Goal: Task Accomplishment & Management: Manage account settings

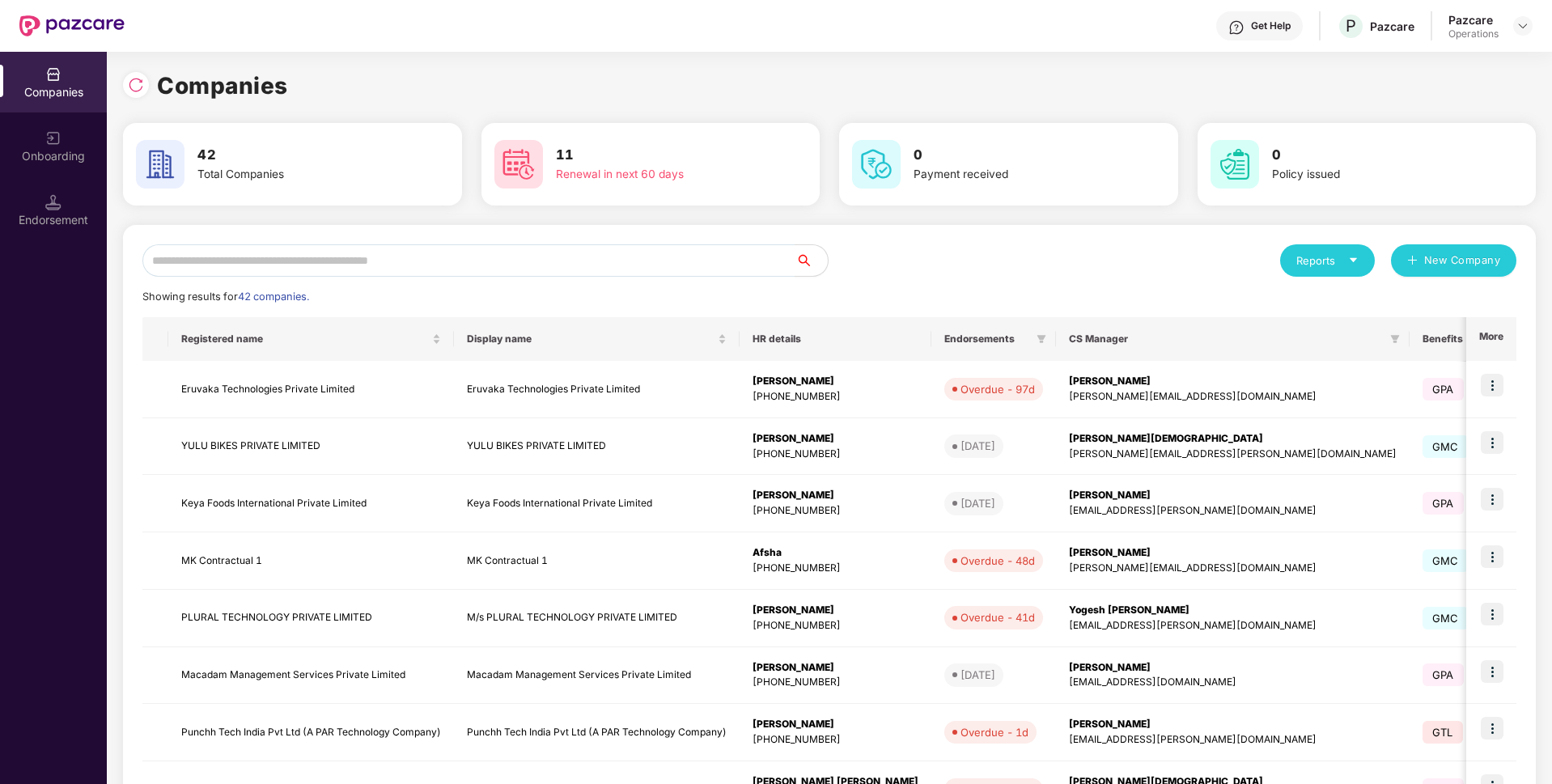
click at [370, 264] on input "text" at bounding box center [469, 260] width 653 height 33
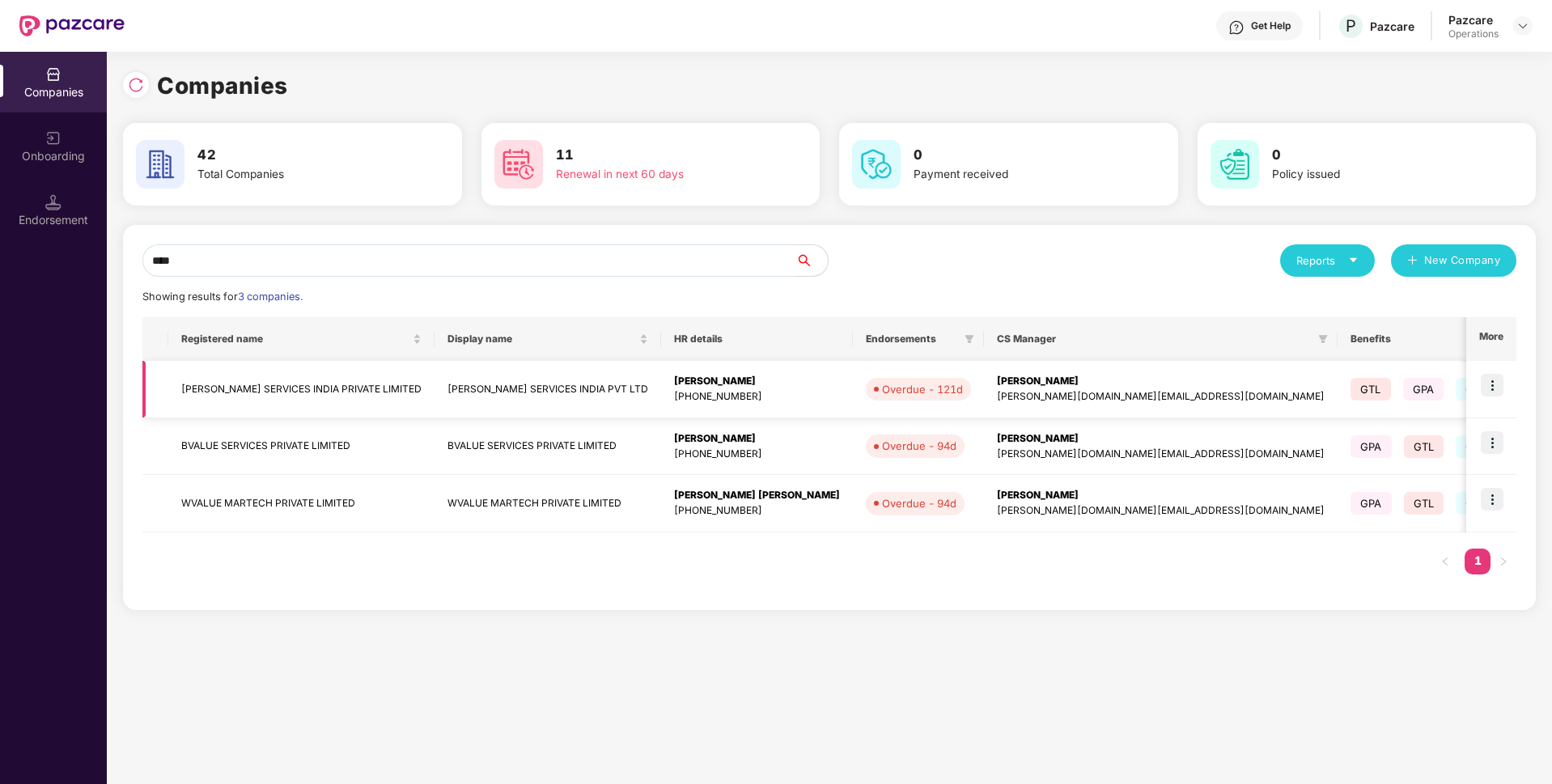
type input "****"
click at [304, 397] on td "[PERSON_NAME] SERVICES INDIA PRIVATE LIMITED" at bounding box center [301, 389] width 266 height 57
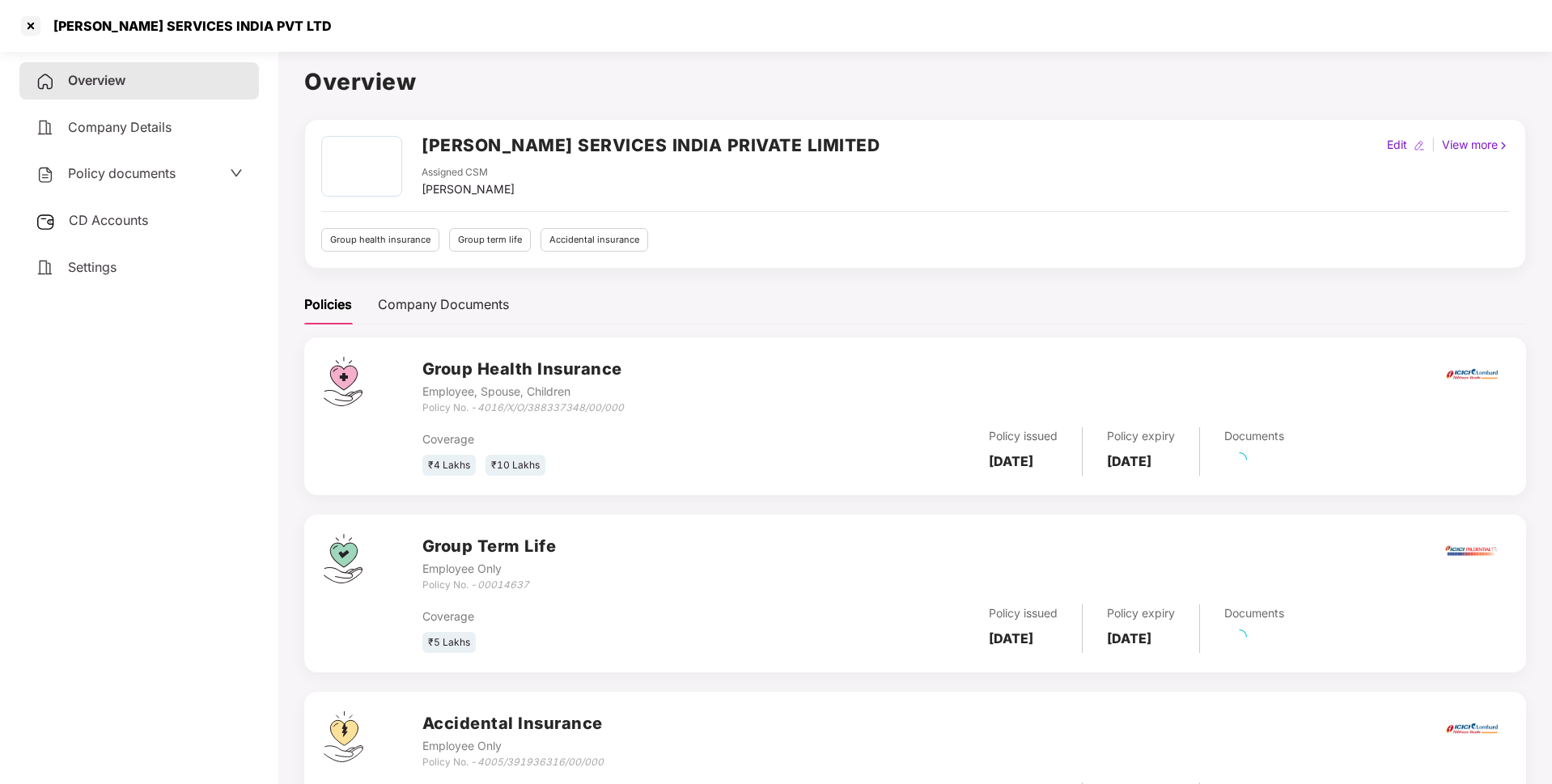
click at [193, 173] on div "Policy documents" at bounding box center [140, 174] width 207 height 21
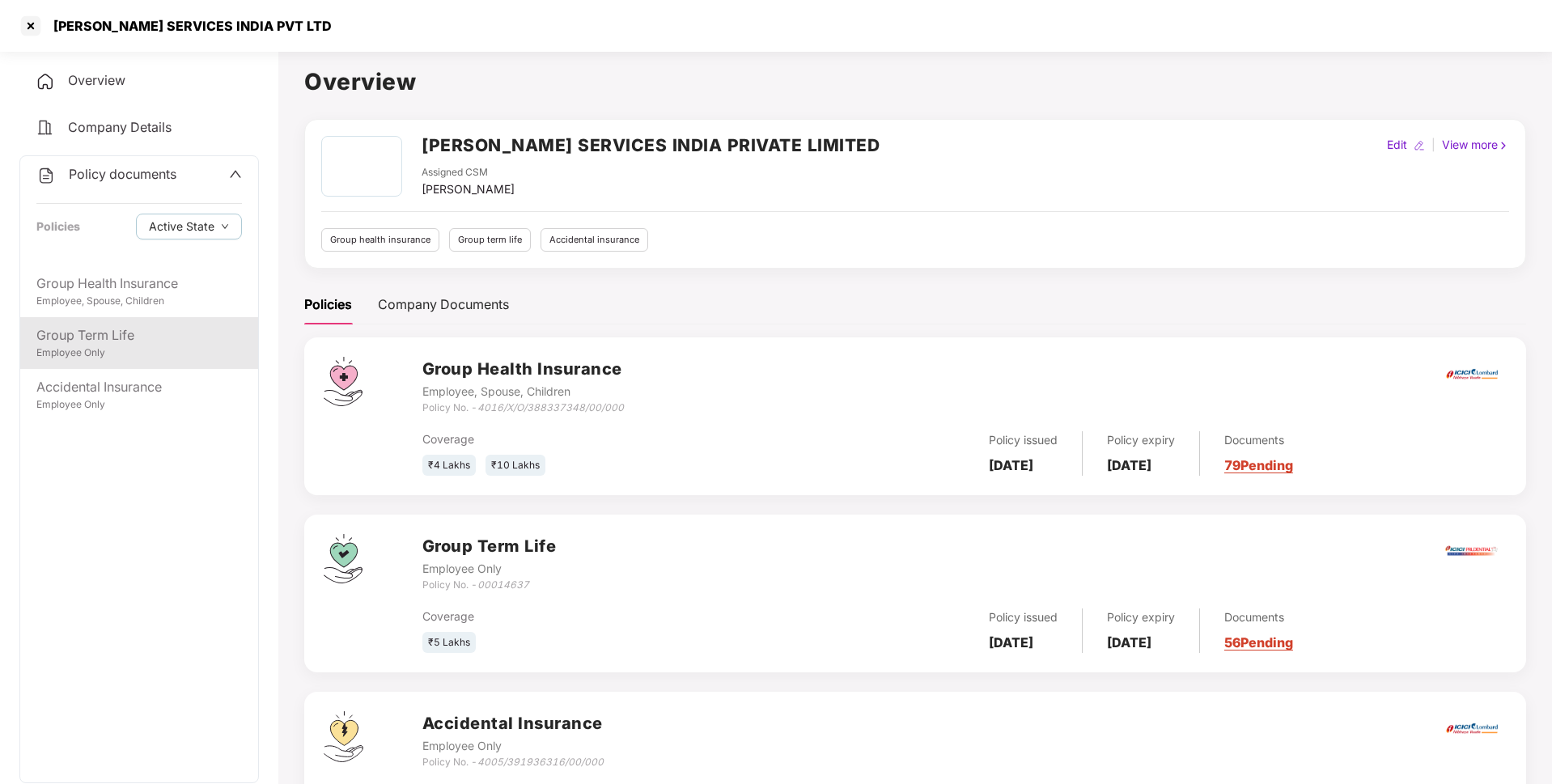
click at [128, 319] on div "Group Term Life Employee Only" at bounding box center [140, 343] width 238 height 51
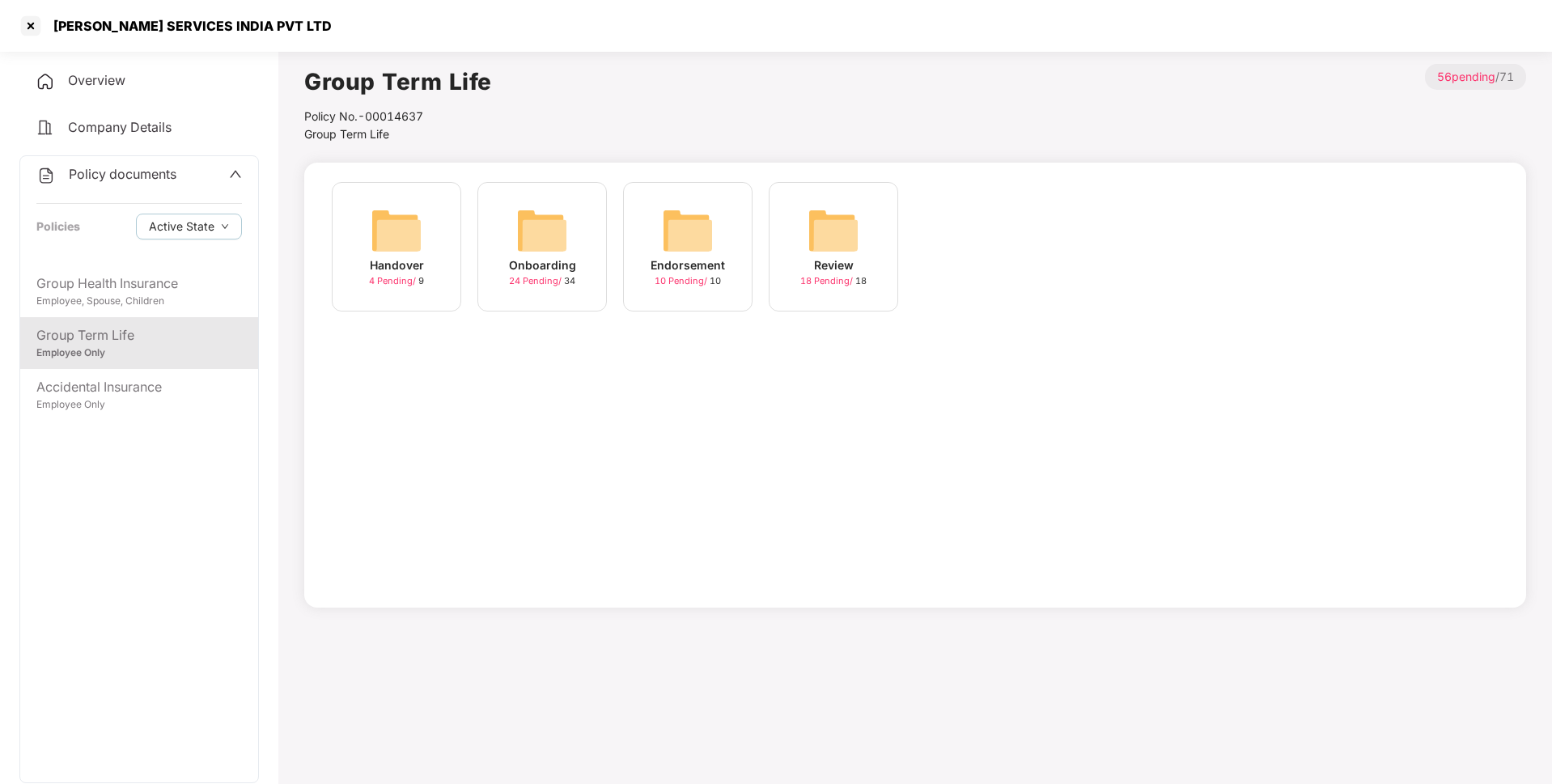
click at [716, 259] on div "Endorsement" at bounding box center [687, 265] width 74 height 18
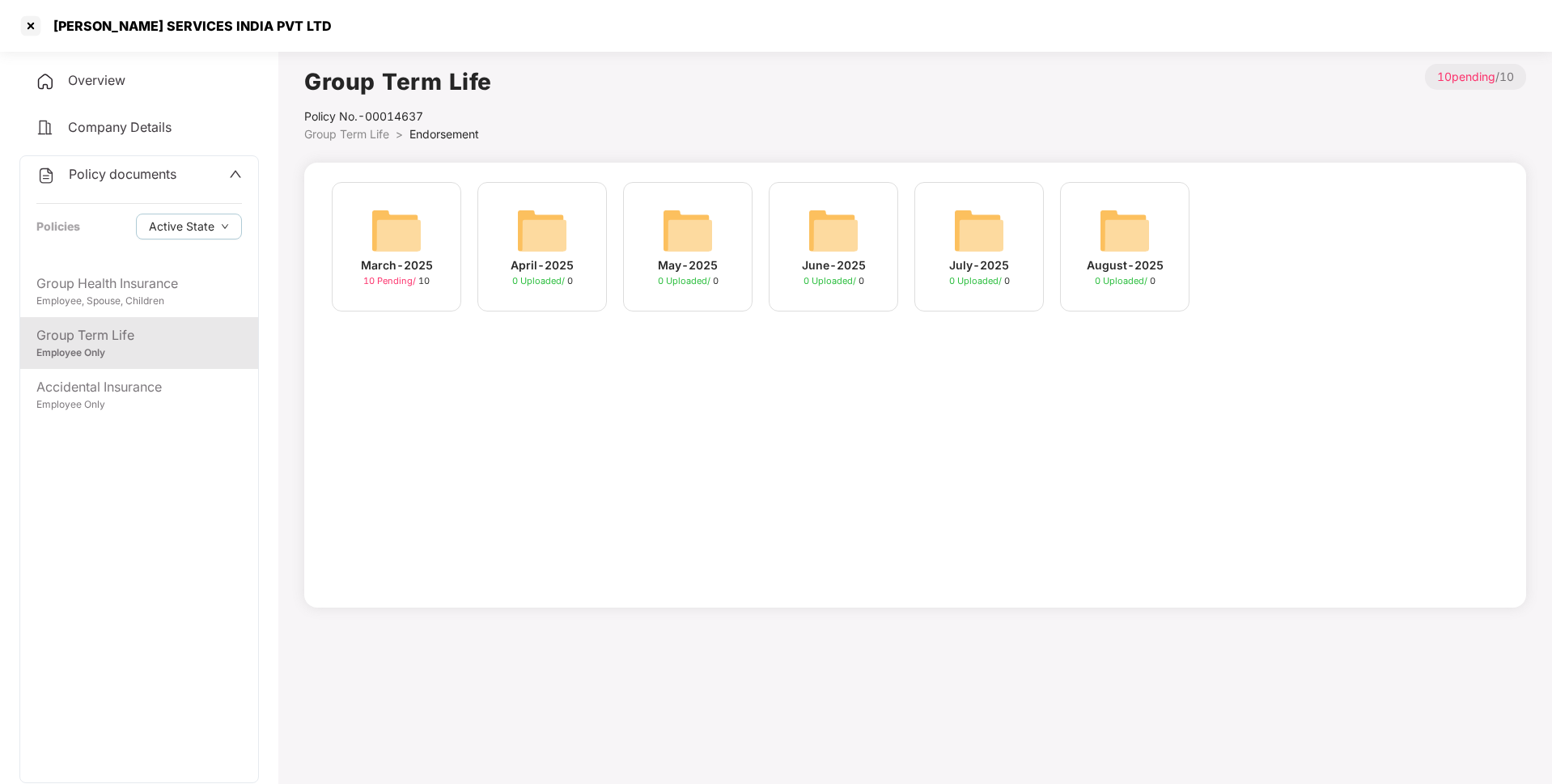
click at [143, 334] on div "Group Term Life" at bounding box center [140, 335] width 206 height 20
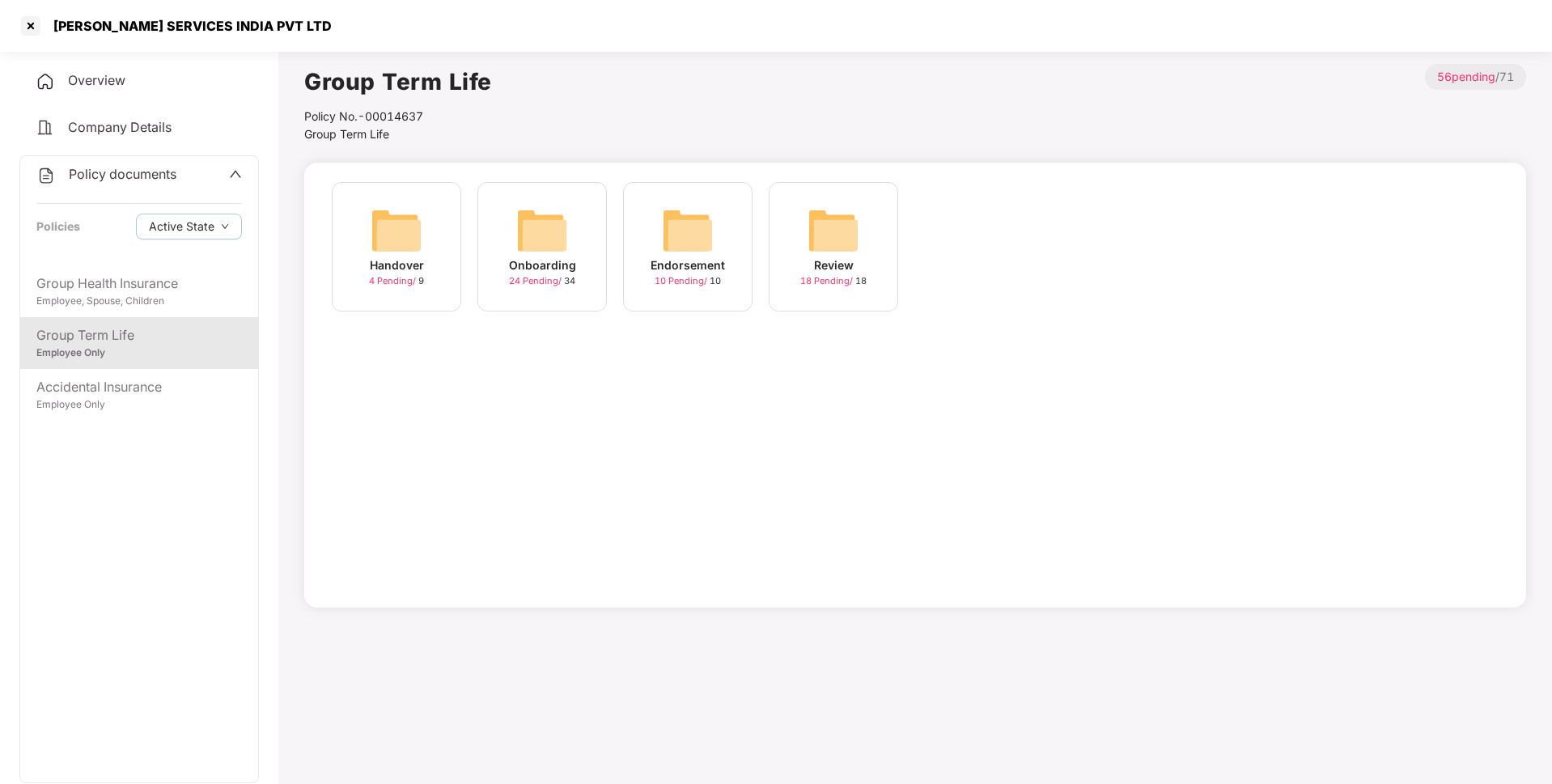
click at [571, 264] on div "Onboarding" at bounding box center [543, 265] width 67 height 18
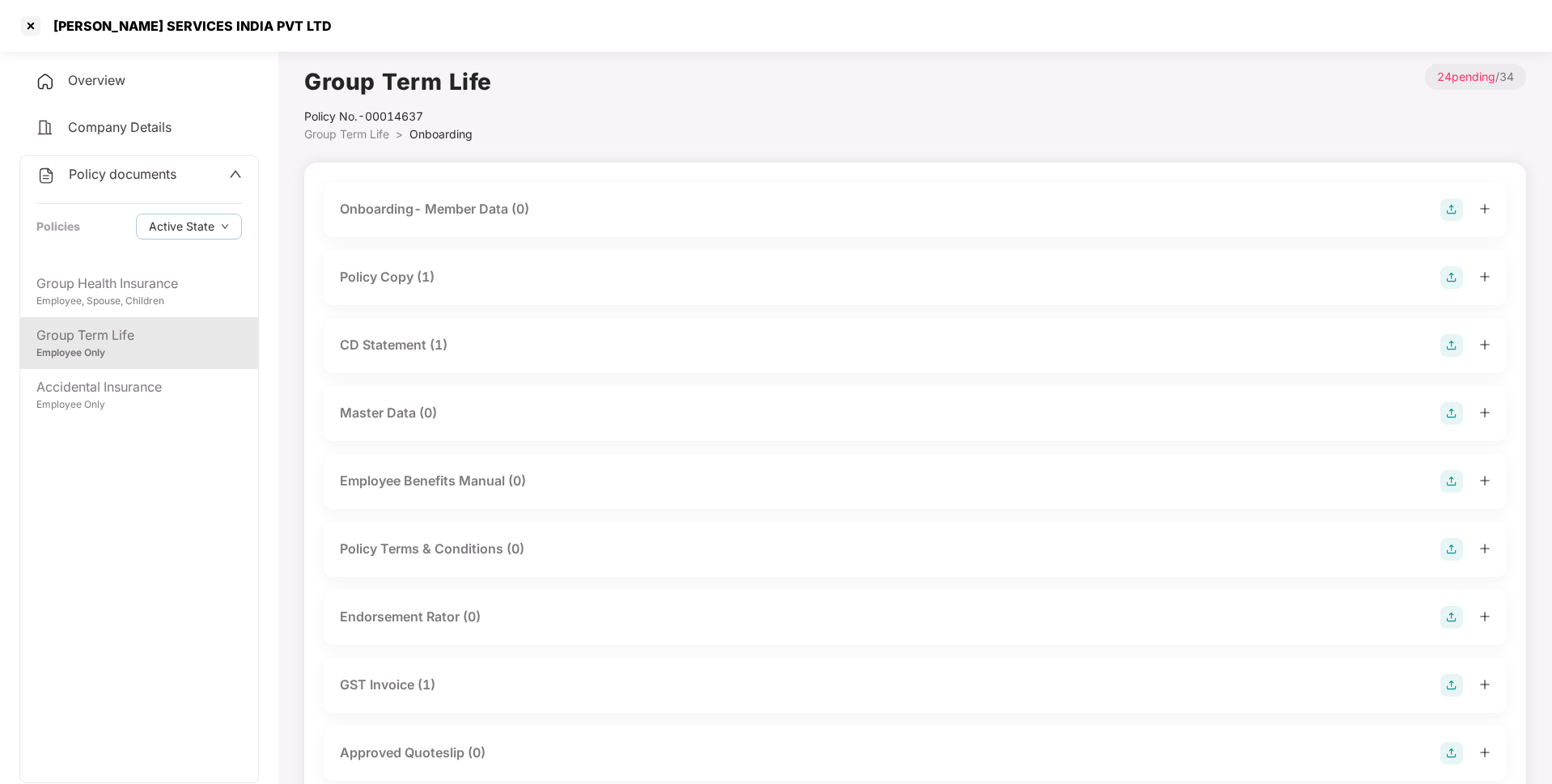
click at [566, 275] on div "Policy Copy (1)" at bounding box center [915, 277] width 1151 height 23
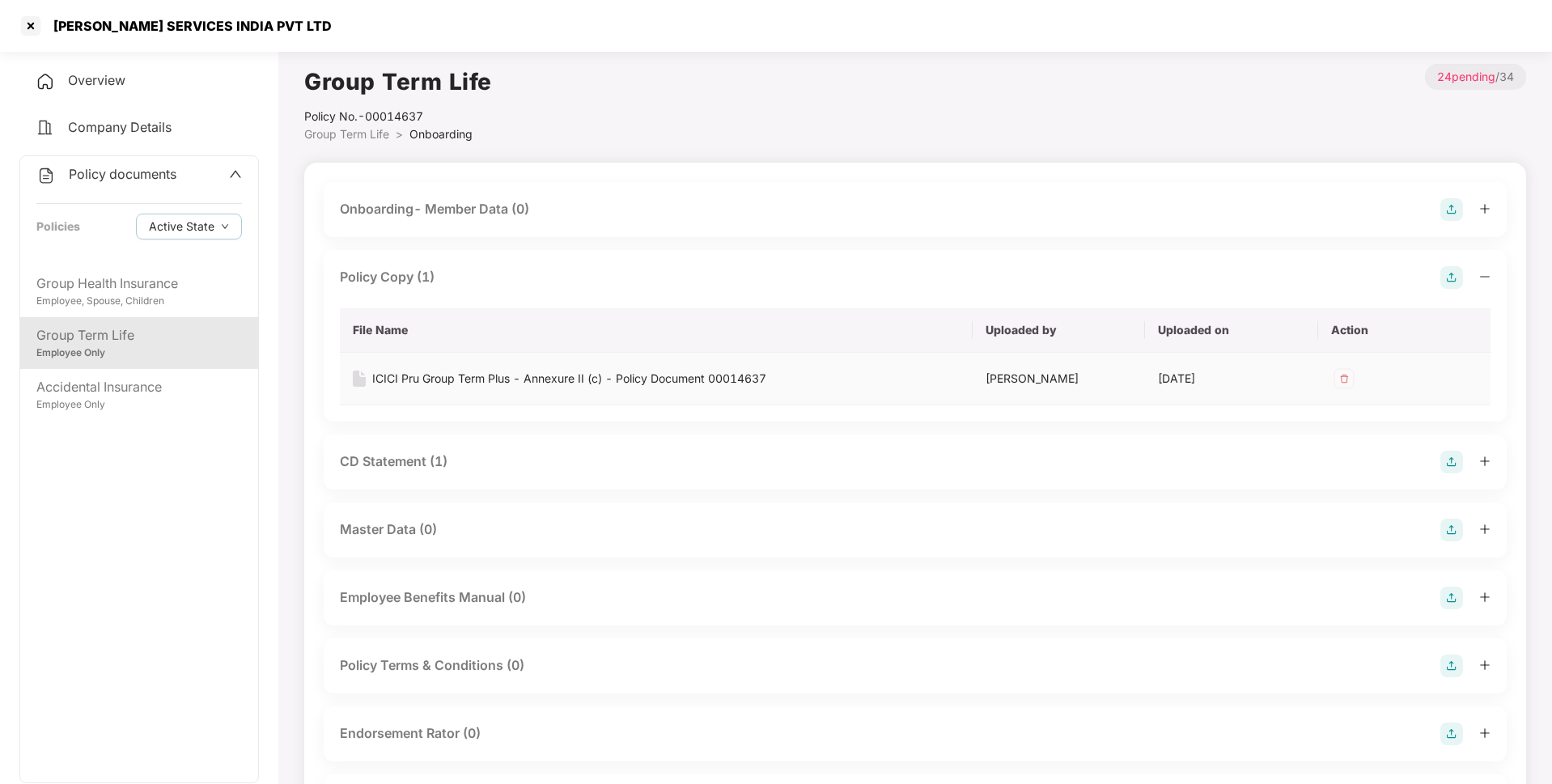
click at [423, 375] on div "ICICI Pru Group Term Plus - Annexure II (c) - Policy Document 00014637" at bounding box center [569, 379] width 394 height 18
click at [473, 464] on div "CD Statement (1)" at bounding box center [915, 462] width 1151 height 23
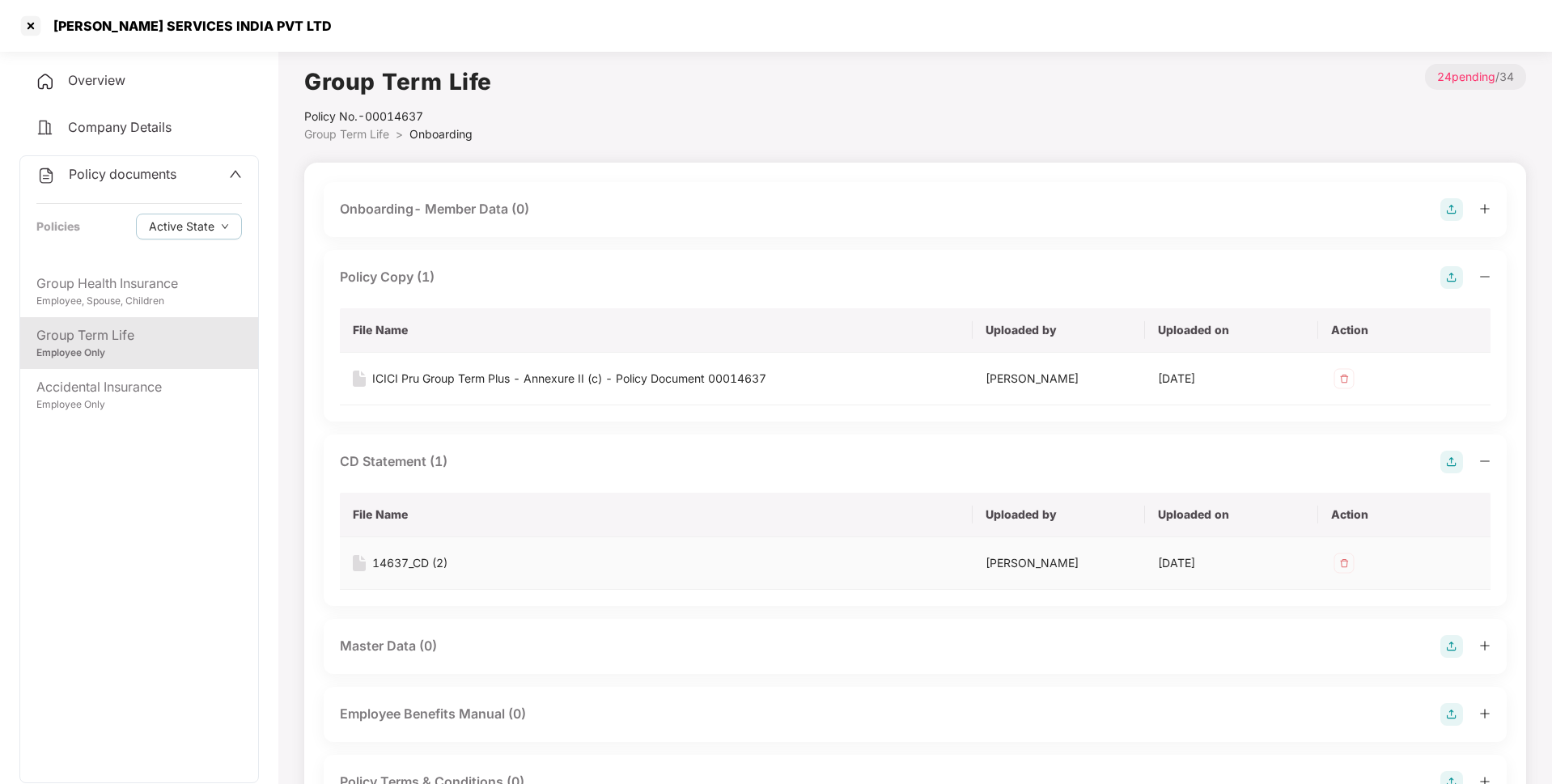
click at [392, 560] on div "14637_CD (2)" at bounding box center [410, 563] width 75 height 18
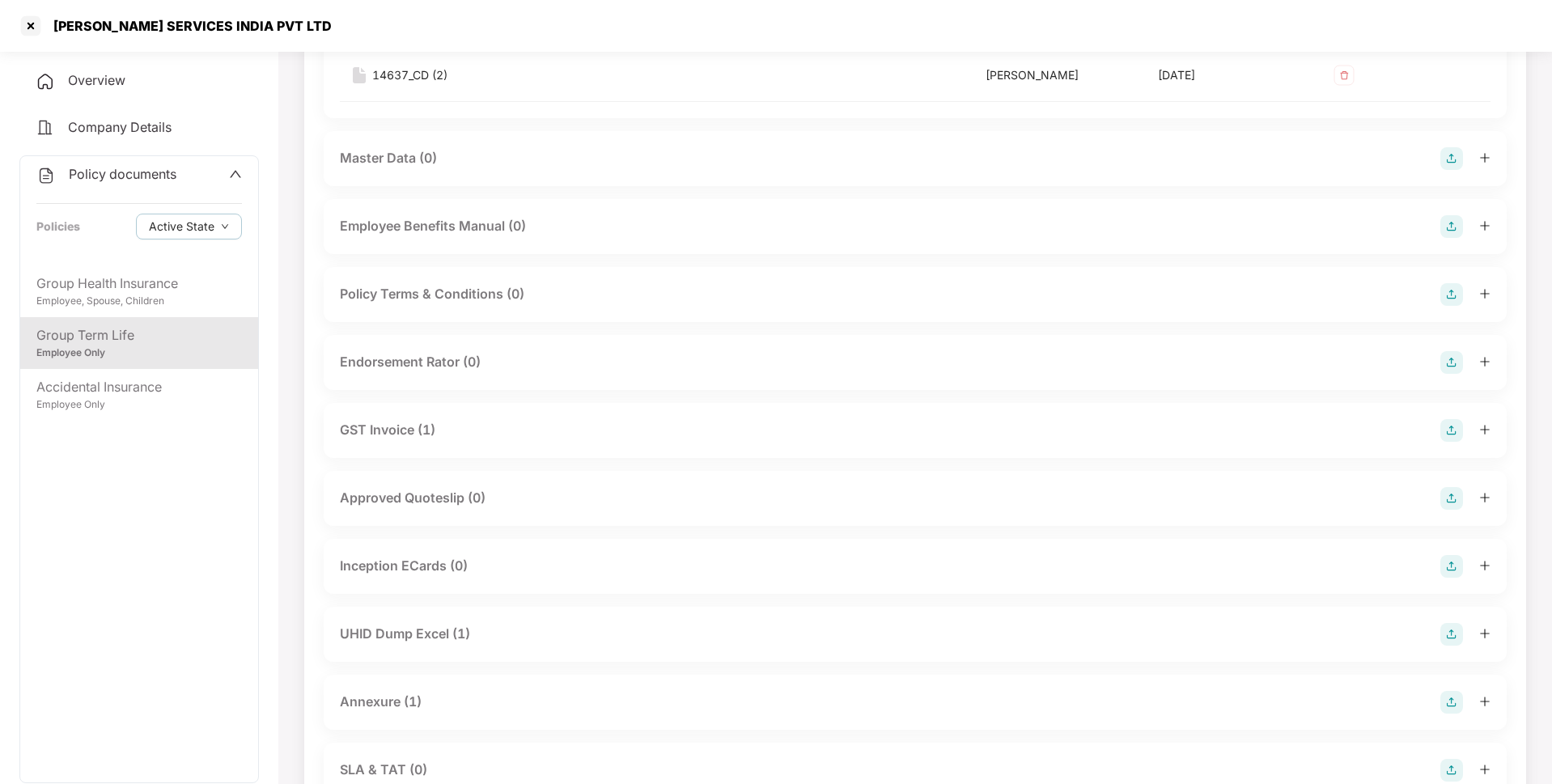
scroll to position [489, 0]
click at [511, 436] on div "GST Invoice (1)" at bounding box center [915, 429] width 1151 height 23
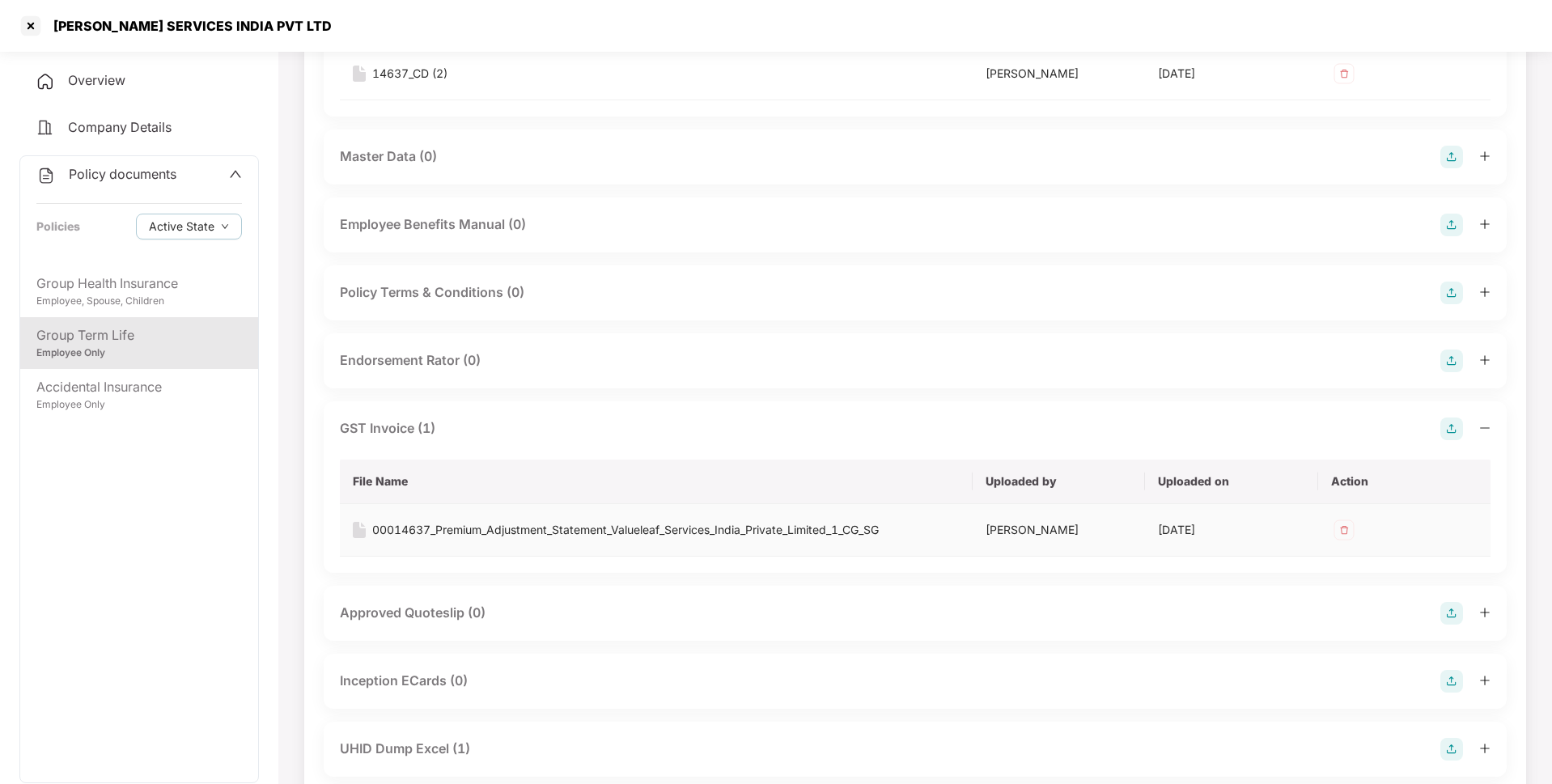
click at [446, 526] on div "00014637_Premium_Adjustment_Statement_Valueleaf_Services_India_Private_Limited_…" at bounding box center [625, 530] width 507 height 18
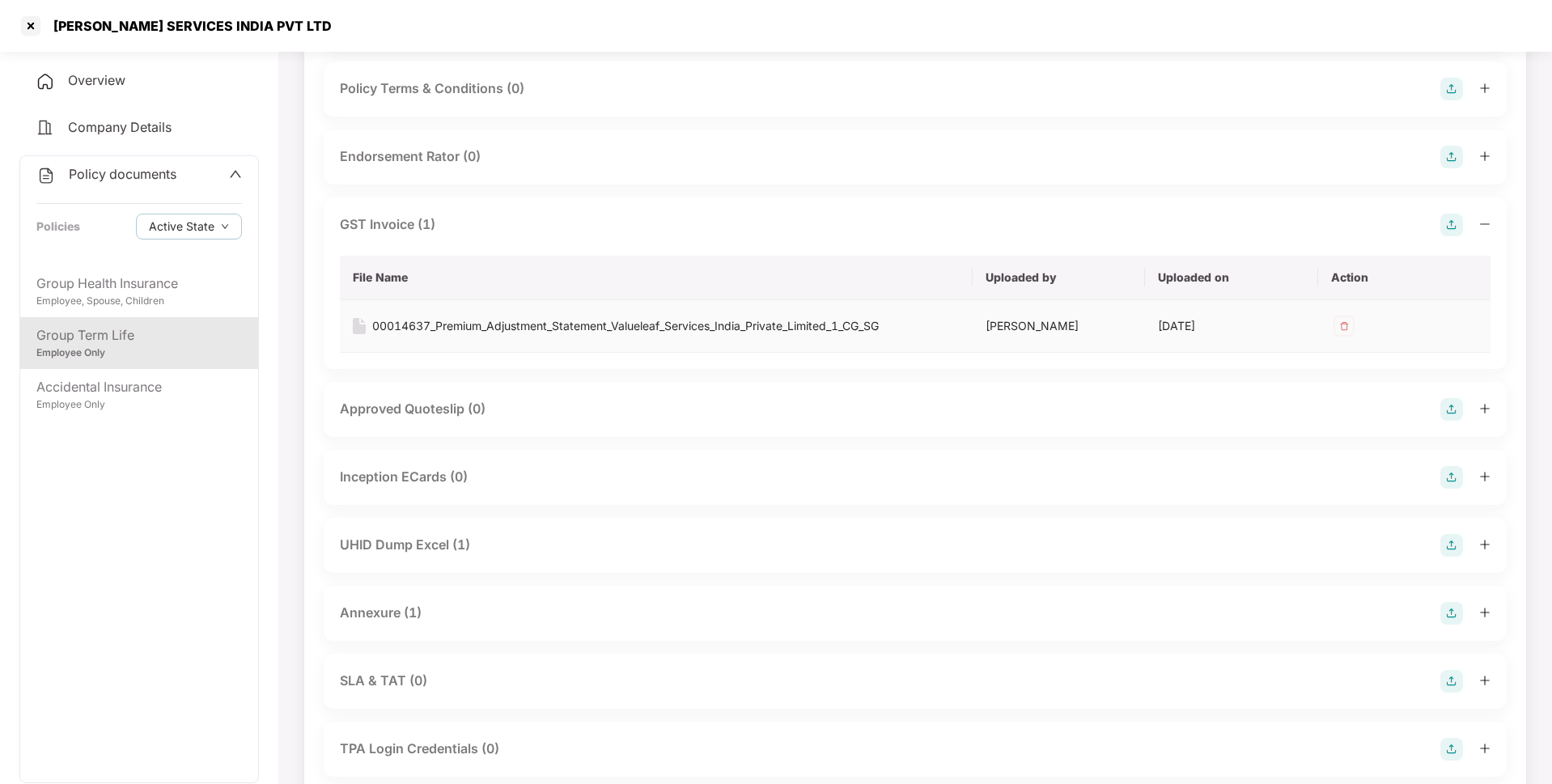
scroll to position [694, 0]
click at [518, 543] on div "UHID Dump Excel (1)" at bounding box center [915, 544] width 1151 height 23
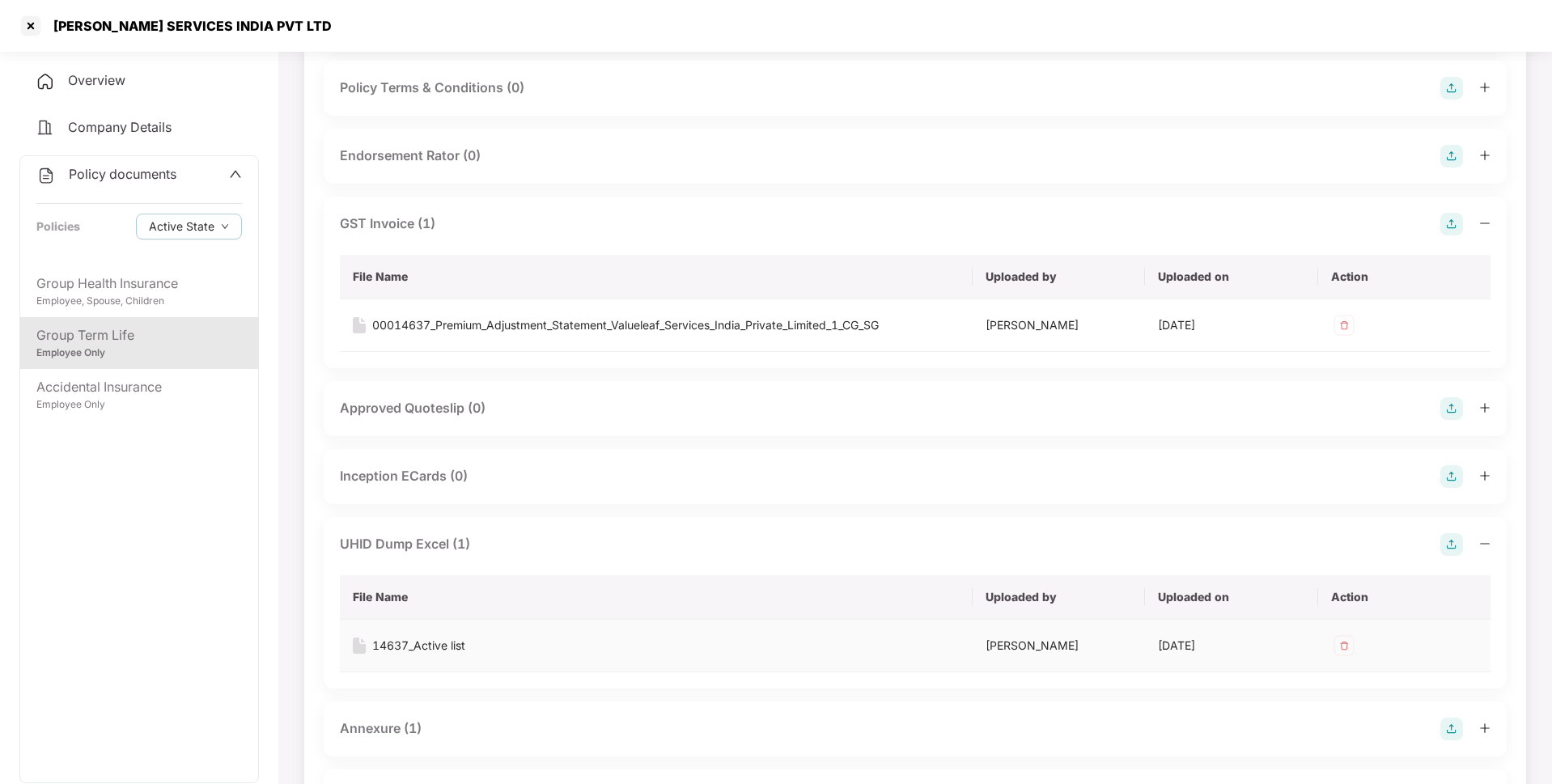
click at [404, 644] on div "14637_Active list" at bounding box center [419, 645] width 93 height 18
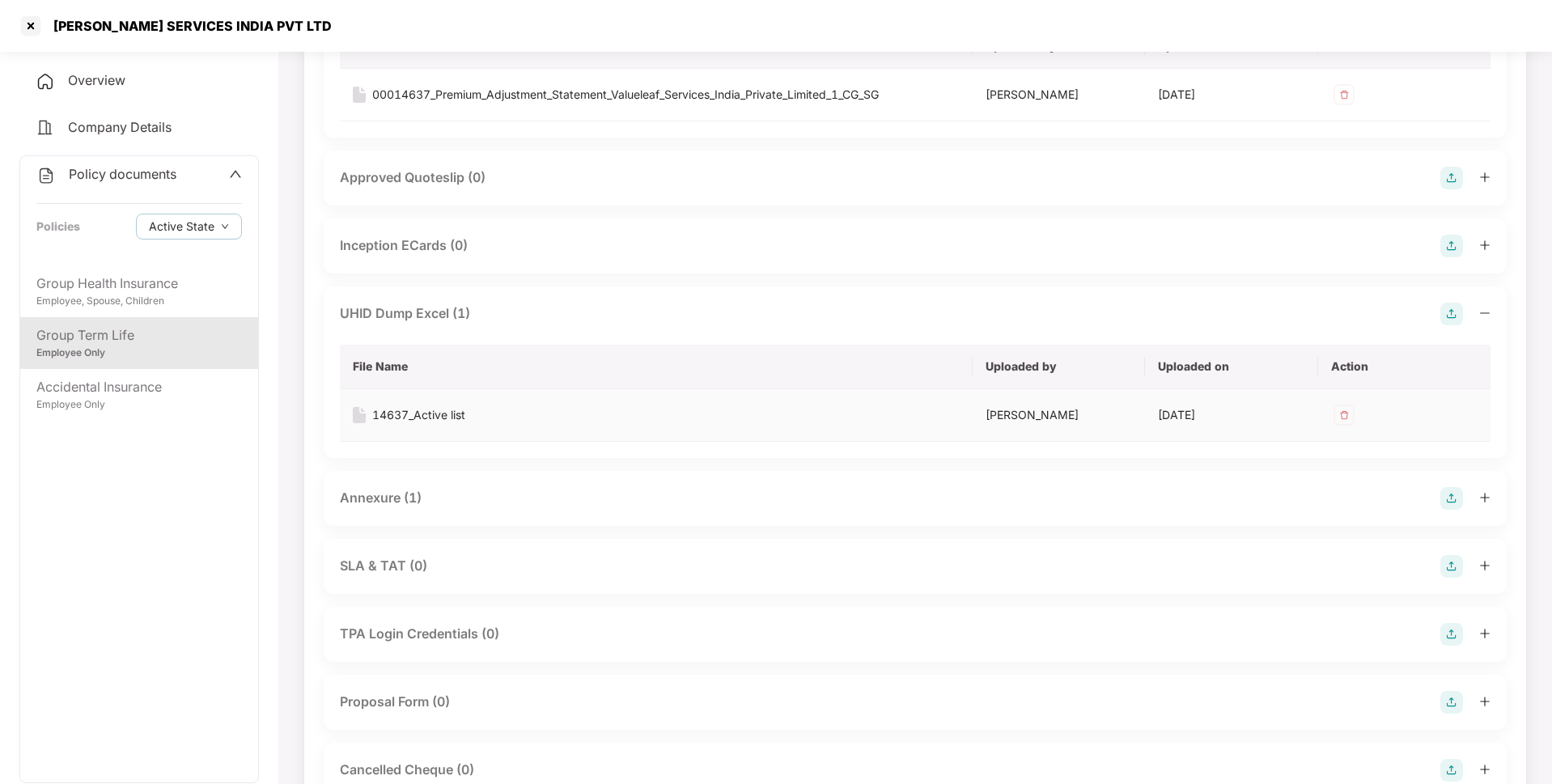
scroll to position [929, 0]
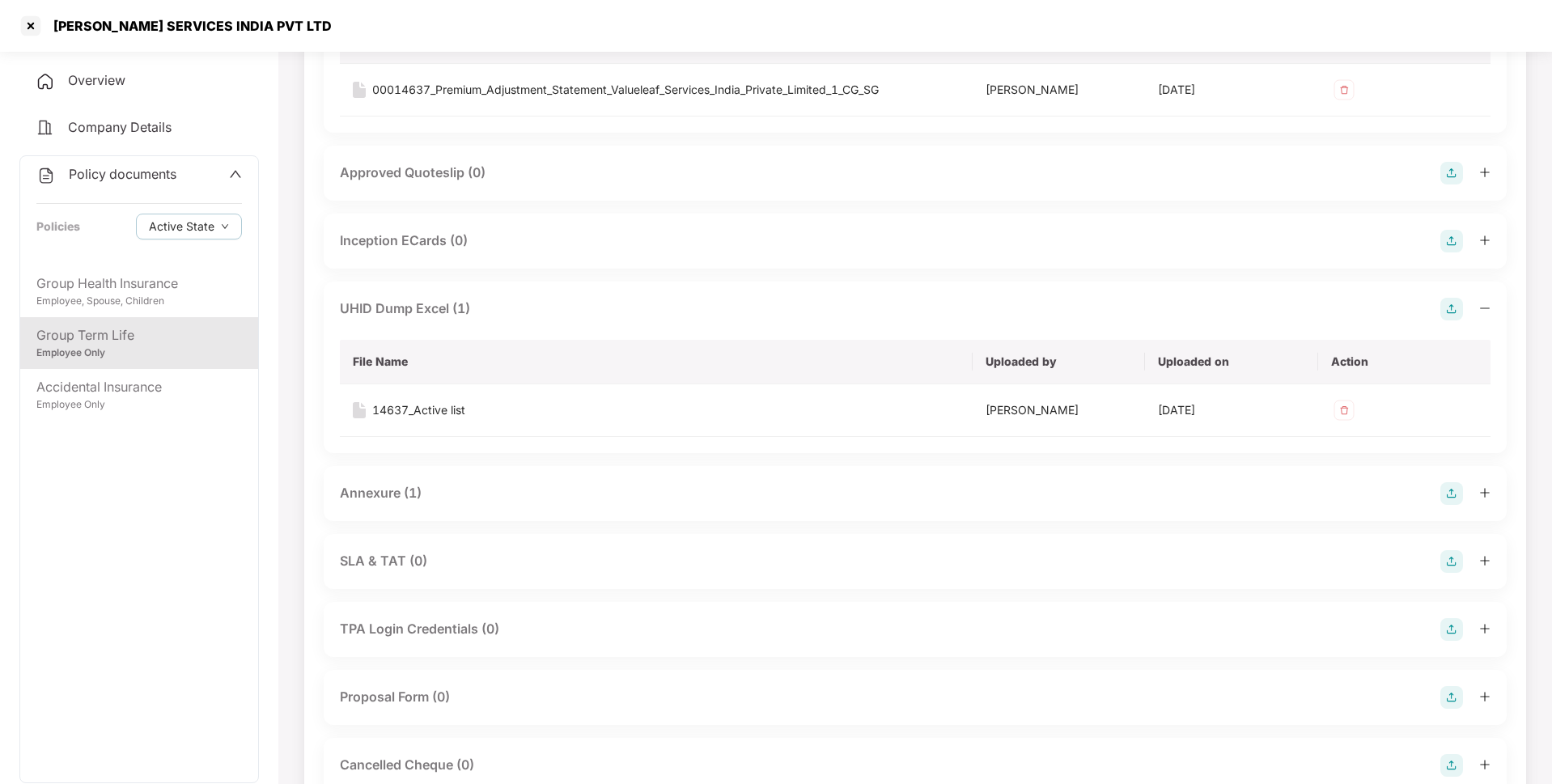
click at [510, 485] on div "Annexure (1)" at bounding box center [915, 494] width 1151 height 23
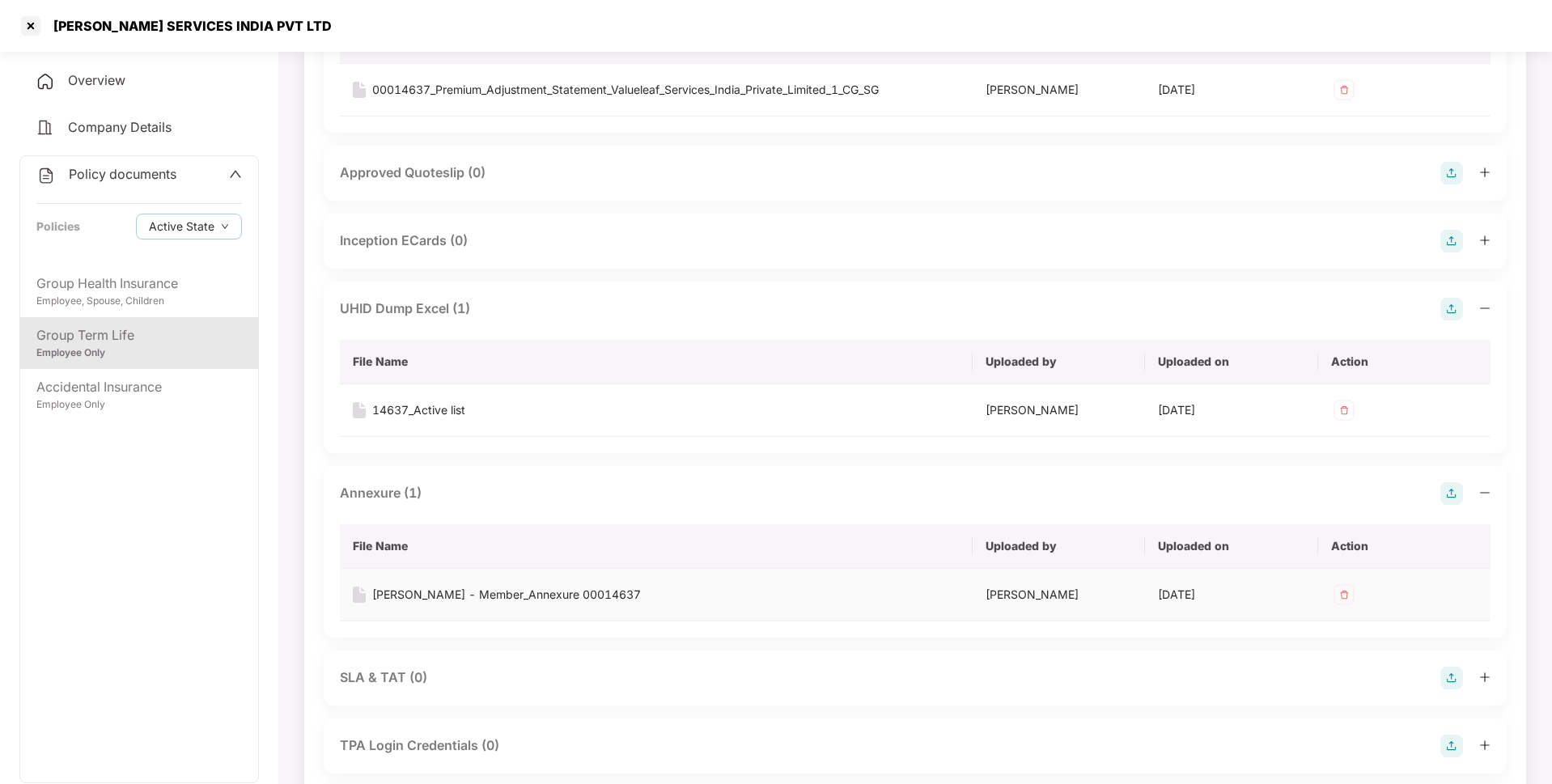
click at [434, 600] on div "[PERSON_NAME] - Member_Annexure 00014637" at bounding box center [506, 595] width 268 height 18
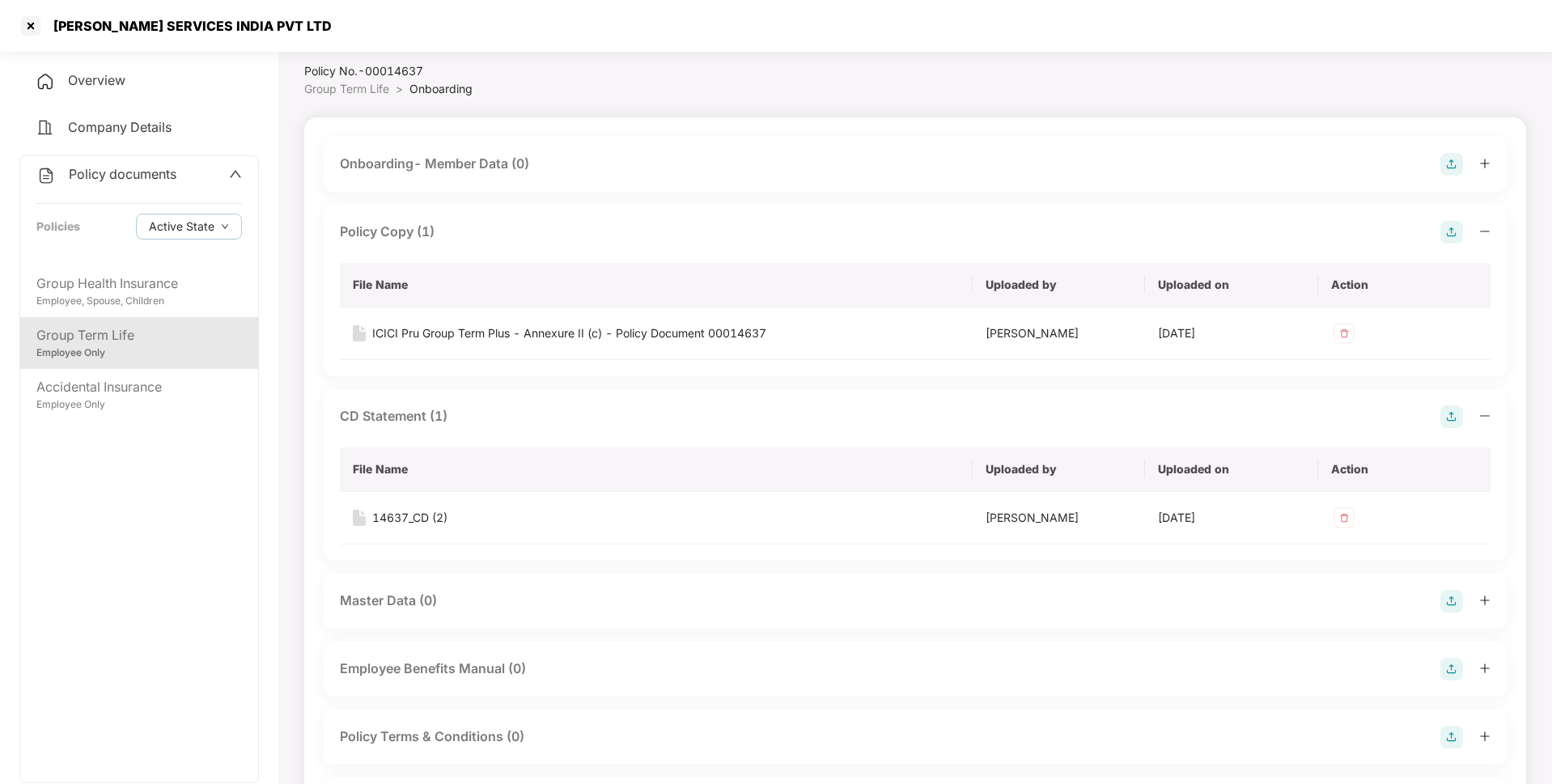
scroll to position [0, 0]
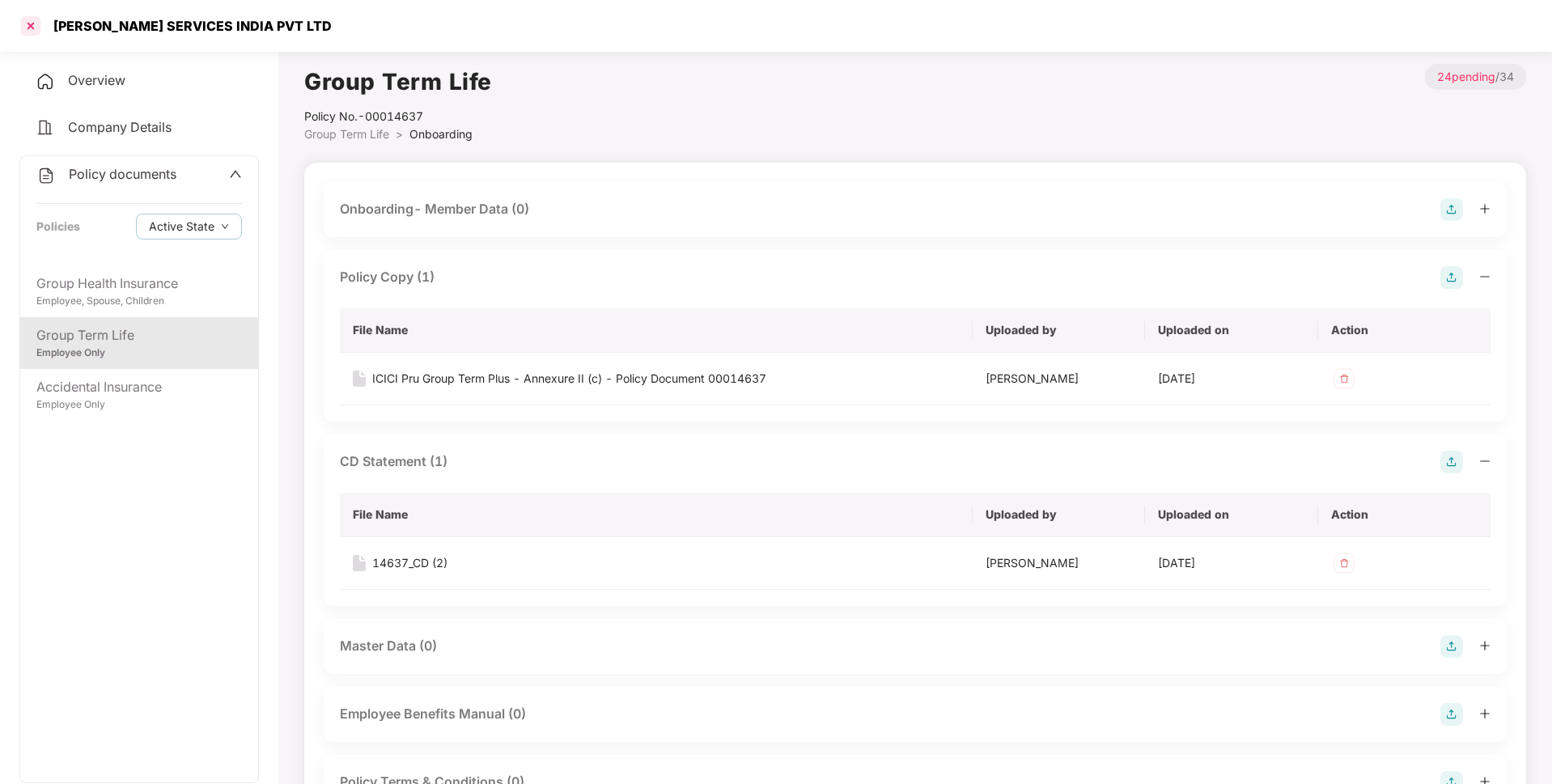
click at [29, 29] on div at bounding box center [31, 26] width 26 height 26
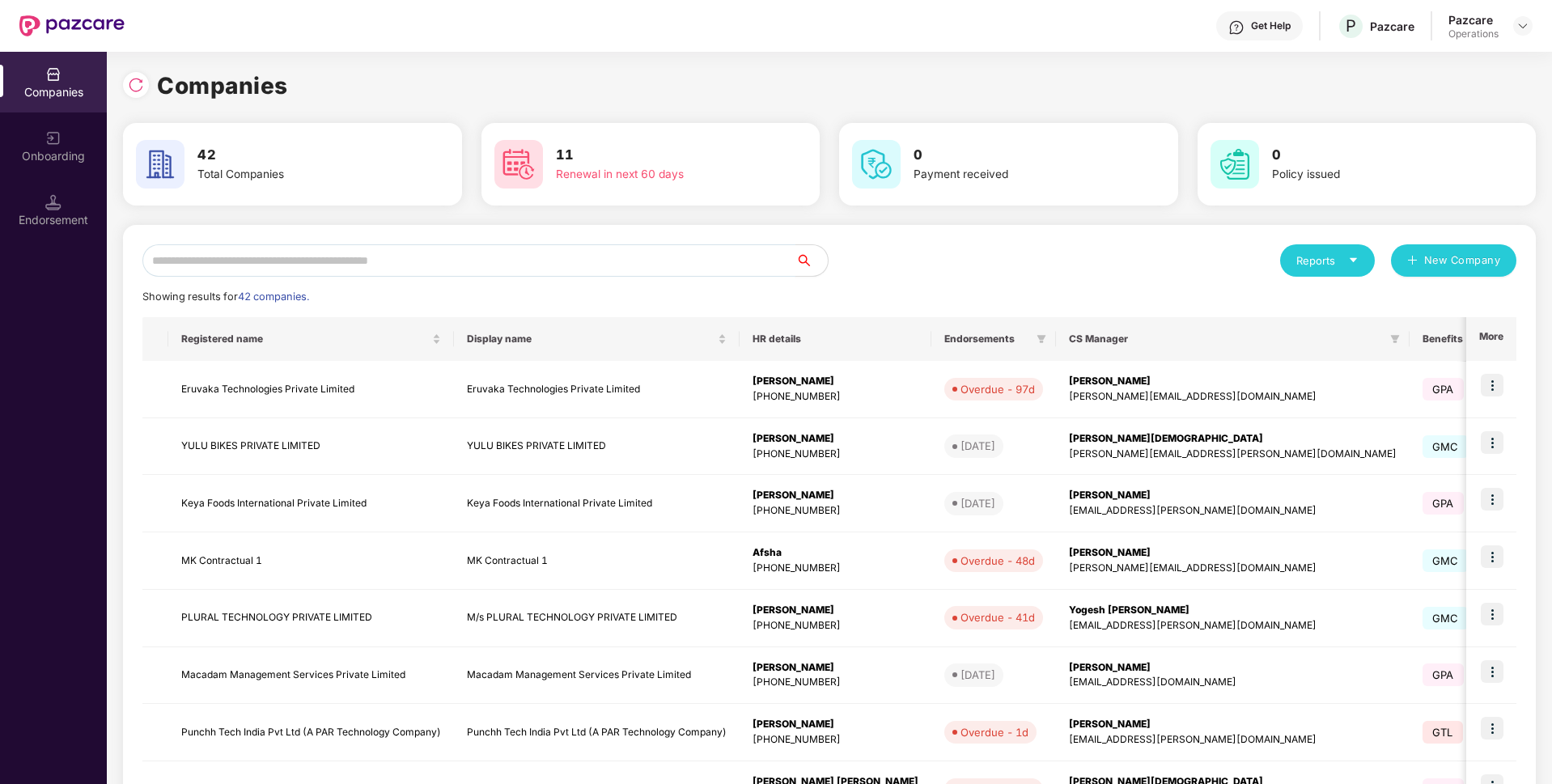
click at [203, 268] on input "text" at bounding box center [469, 260] width 653 height 33
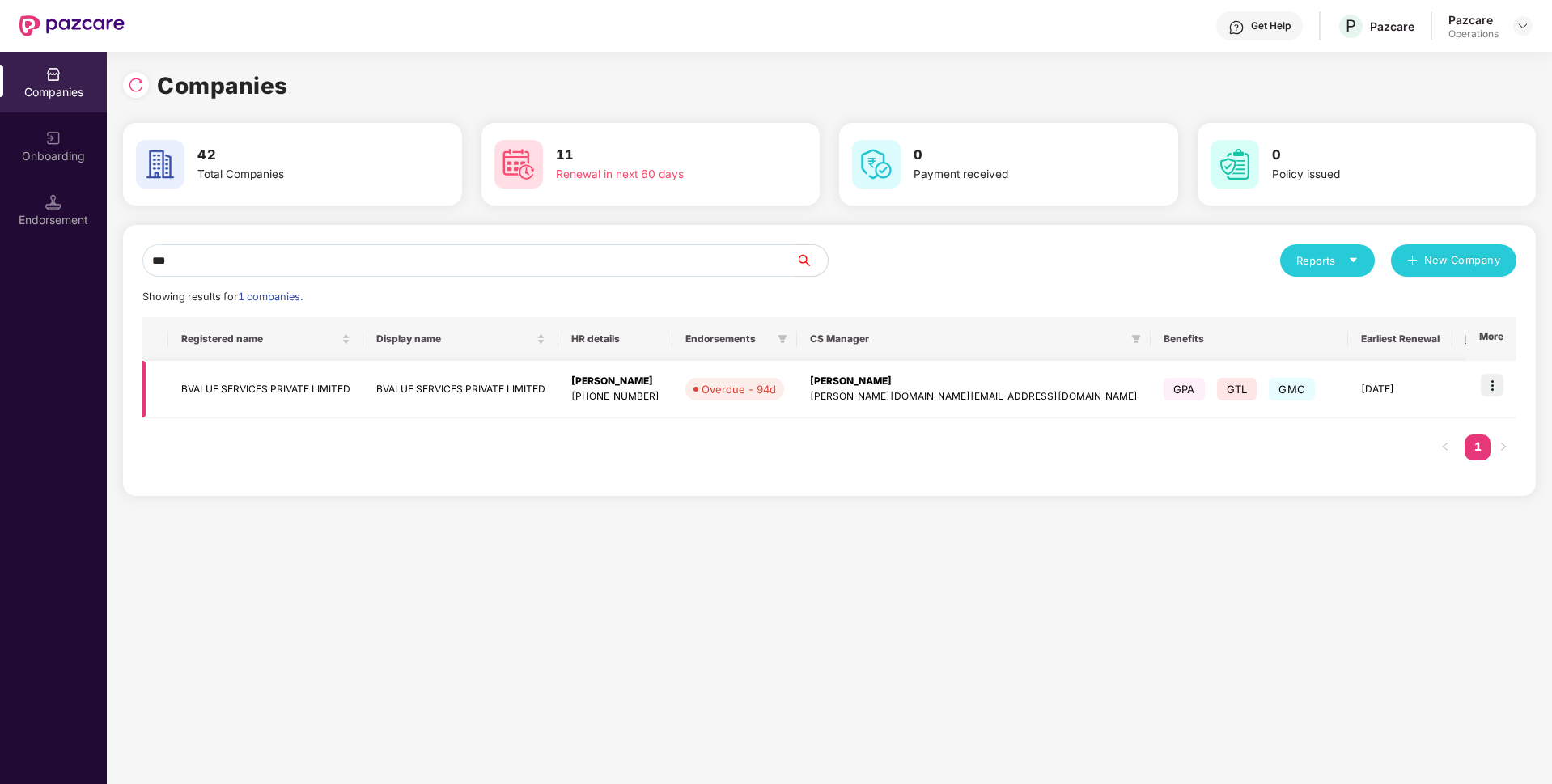
type input "***"
click at [235, 382] on td "BVALUE SERVICES PRIVATE LIMITED" at bounding box center [265, 389] width 195 height 57
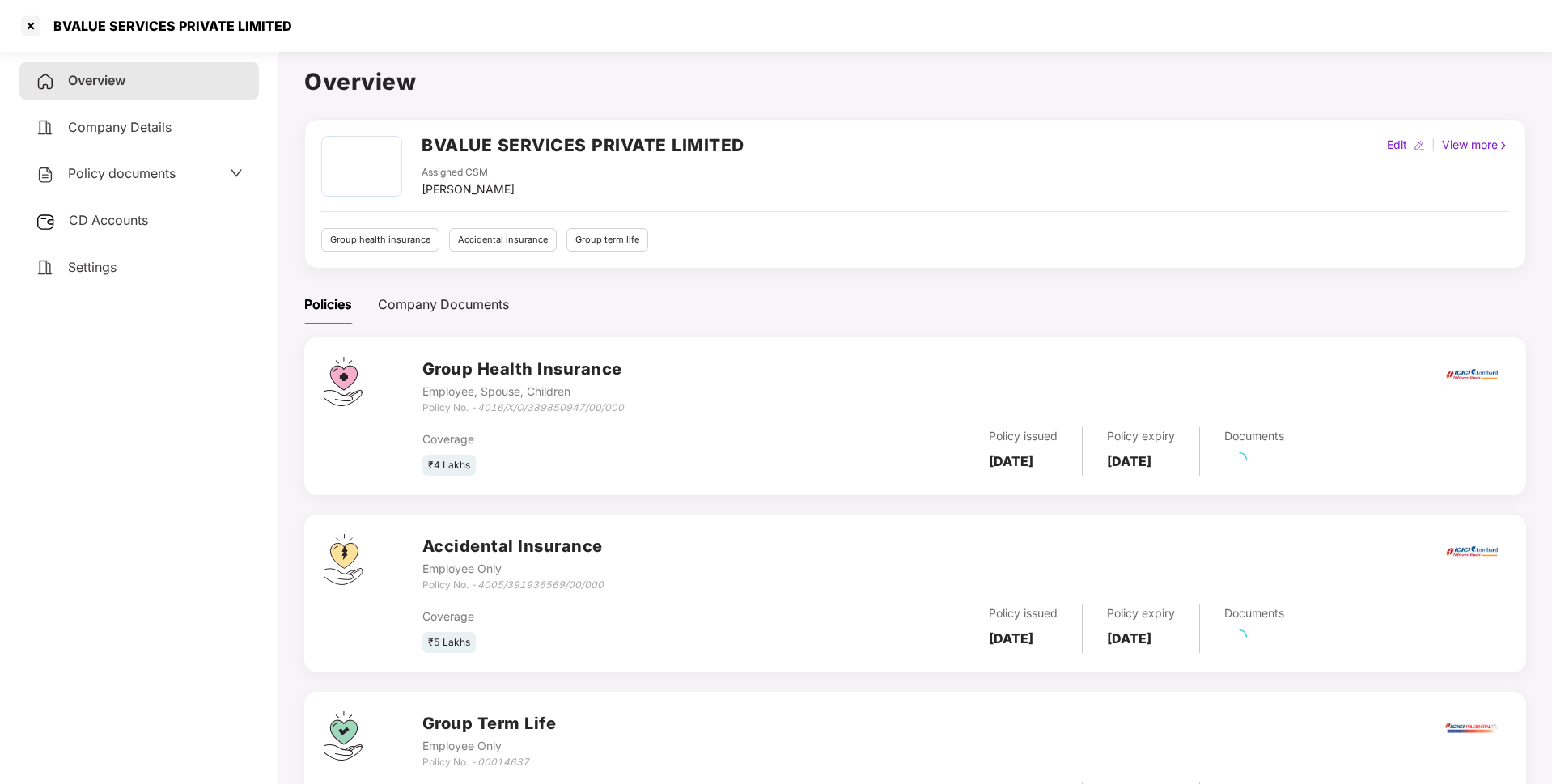
click at [137, 177] on span "Policy documents" at bounding box center [122, 173] width 108 height 16
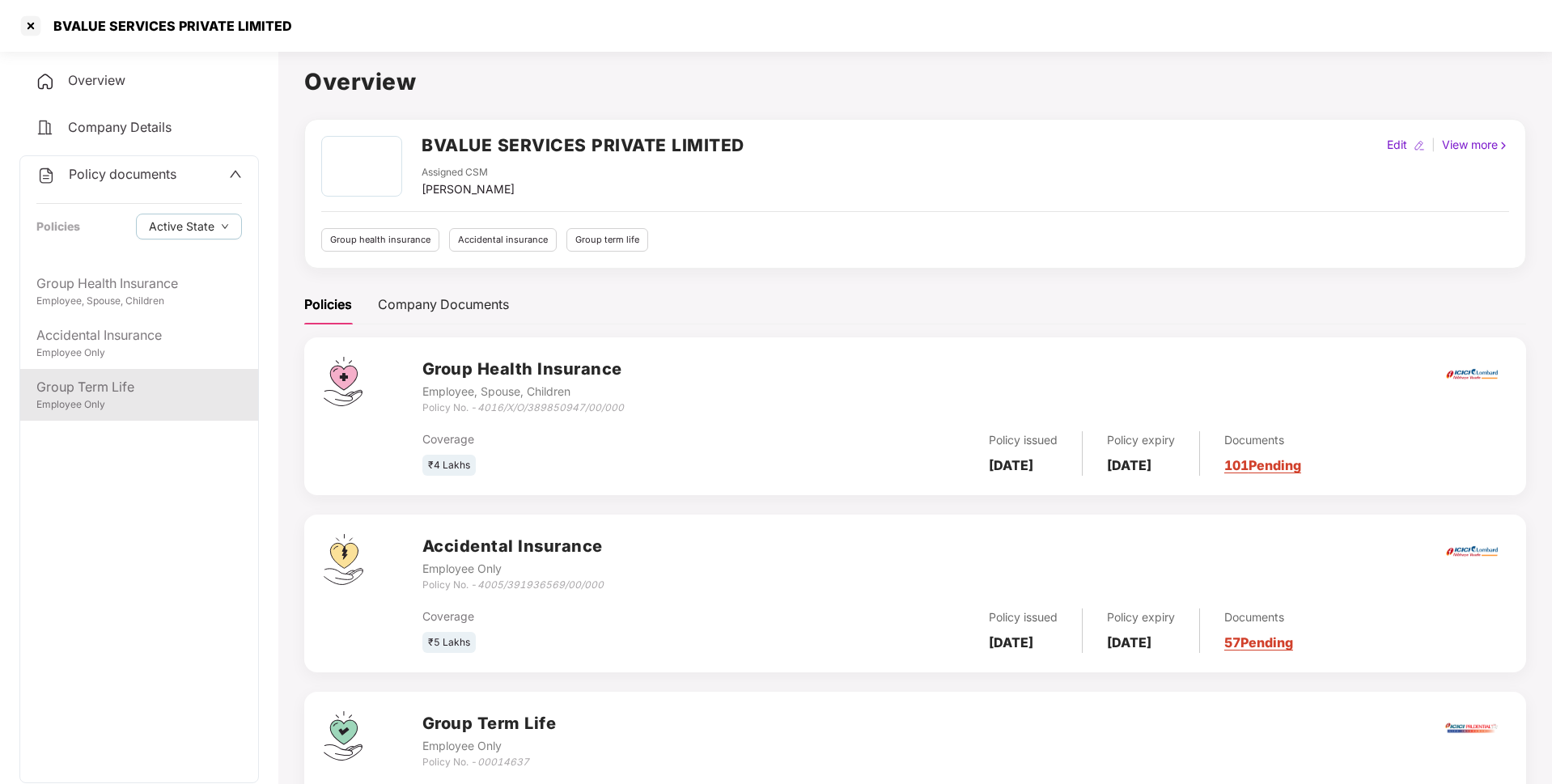
click at [101, 401] on div "Employee Only" at bounding box center [140, 405] width 206 height 16
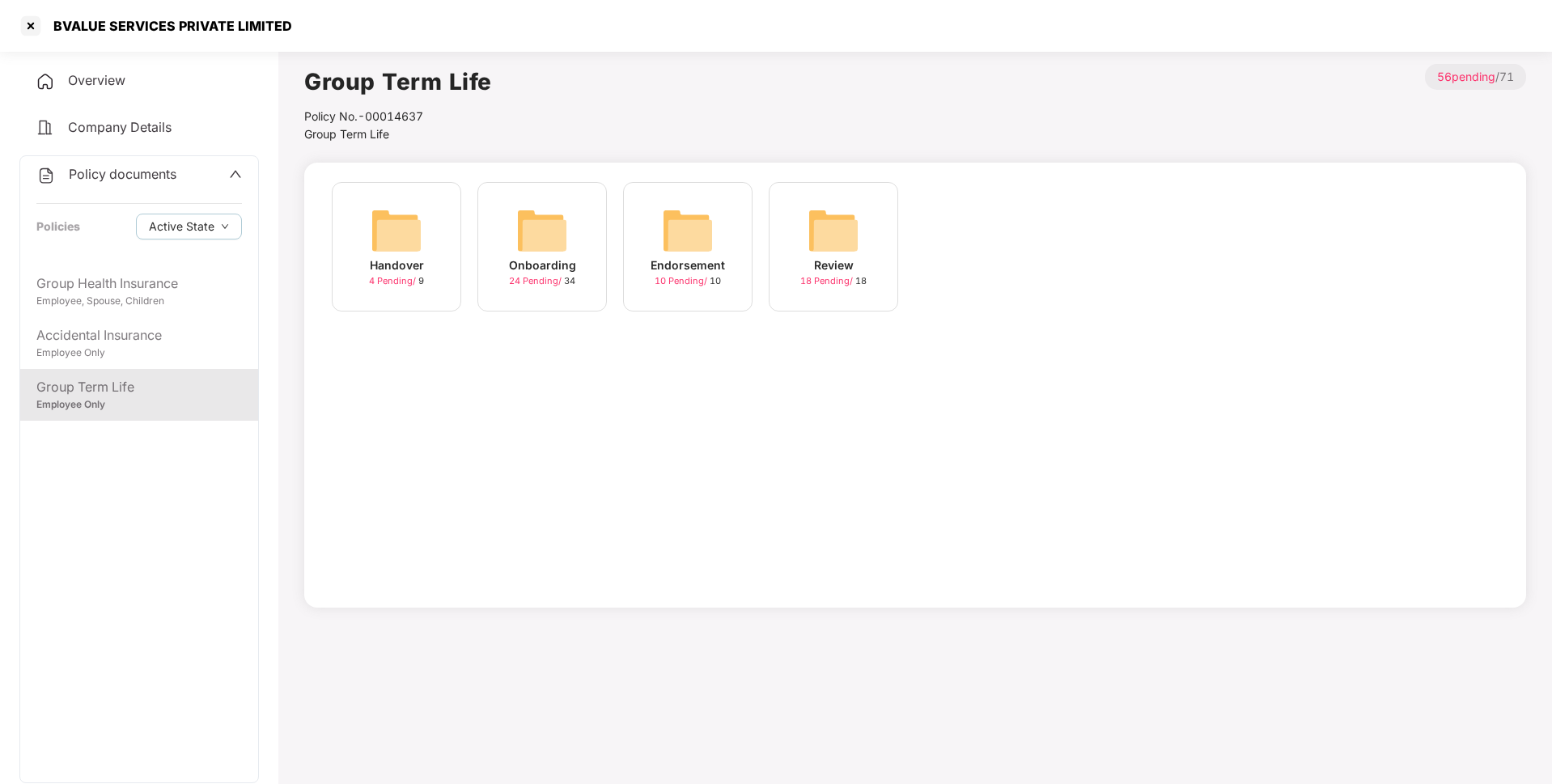
click at [675, 259] on div "Endorsement" at bounding box center [687, 265] width 74 height 18
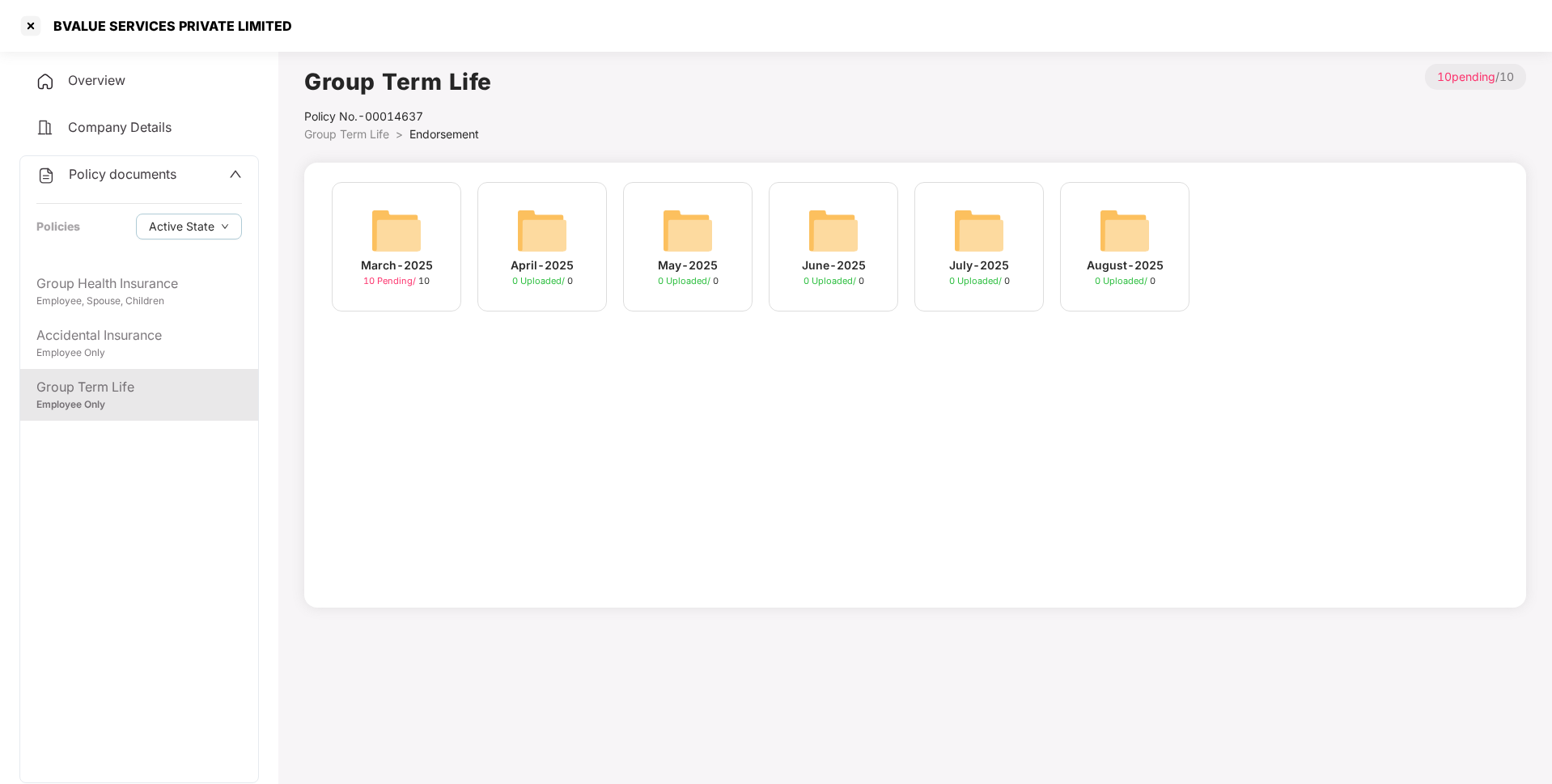
click at [380, 129] on span "Group Term Life" at bounding box center [347, 134] width 85 height 14
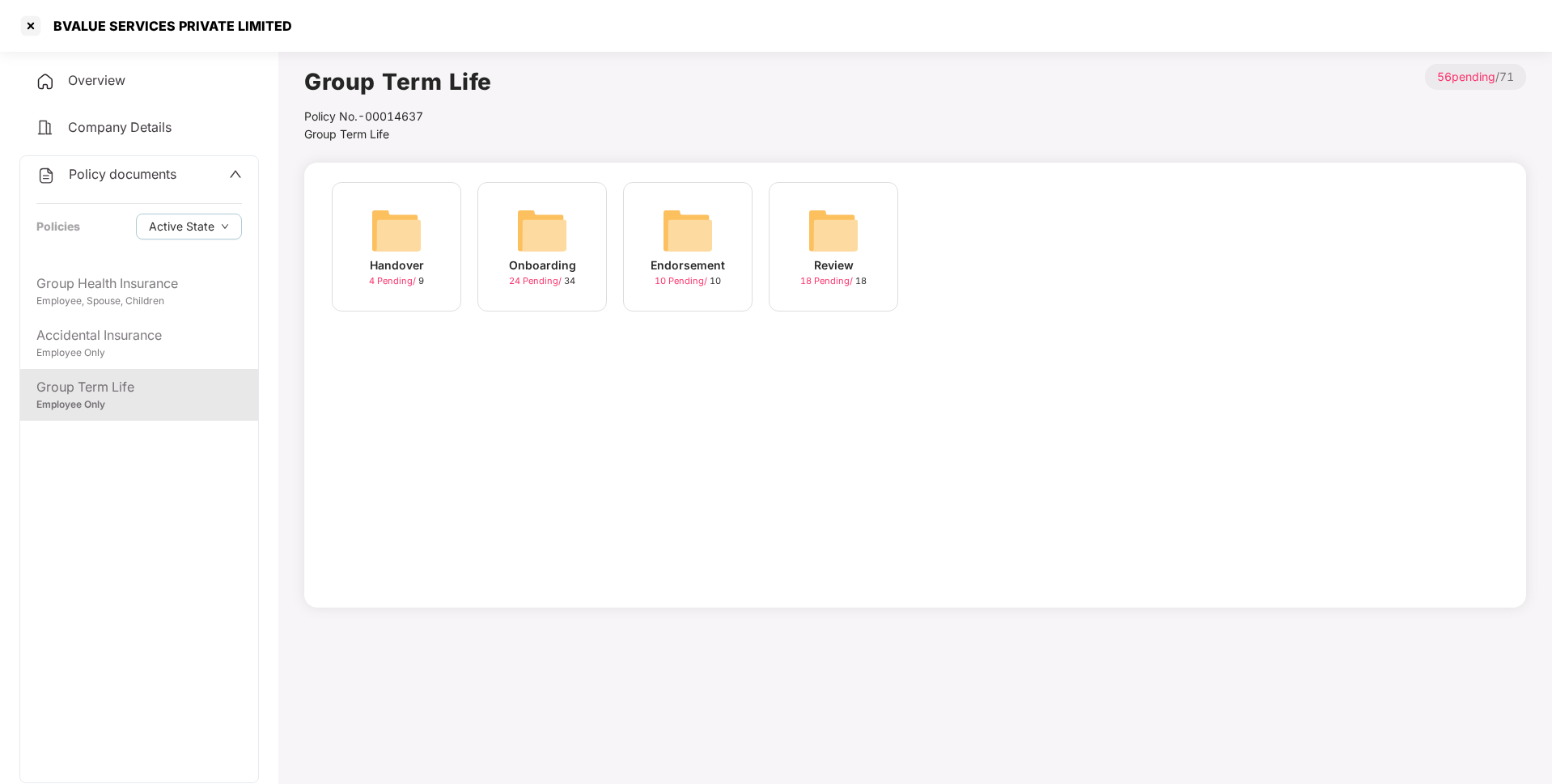
click at [557, 277] on span "24 Pending /" at bounding box center [536, 281] width 55 height 11
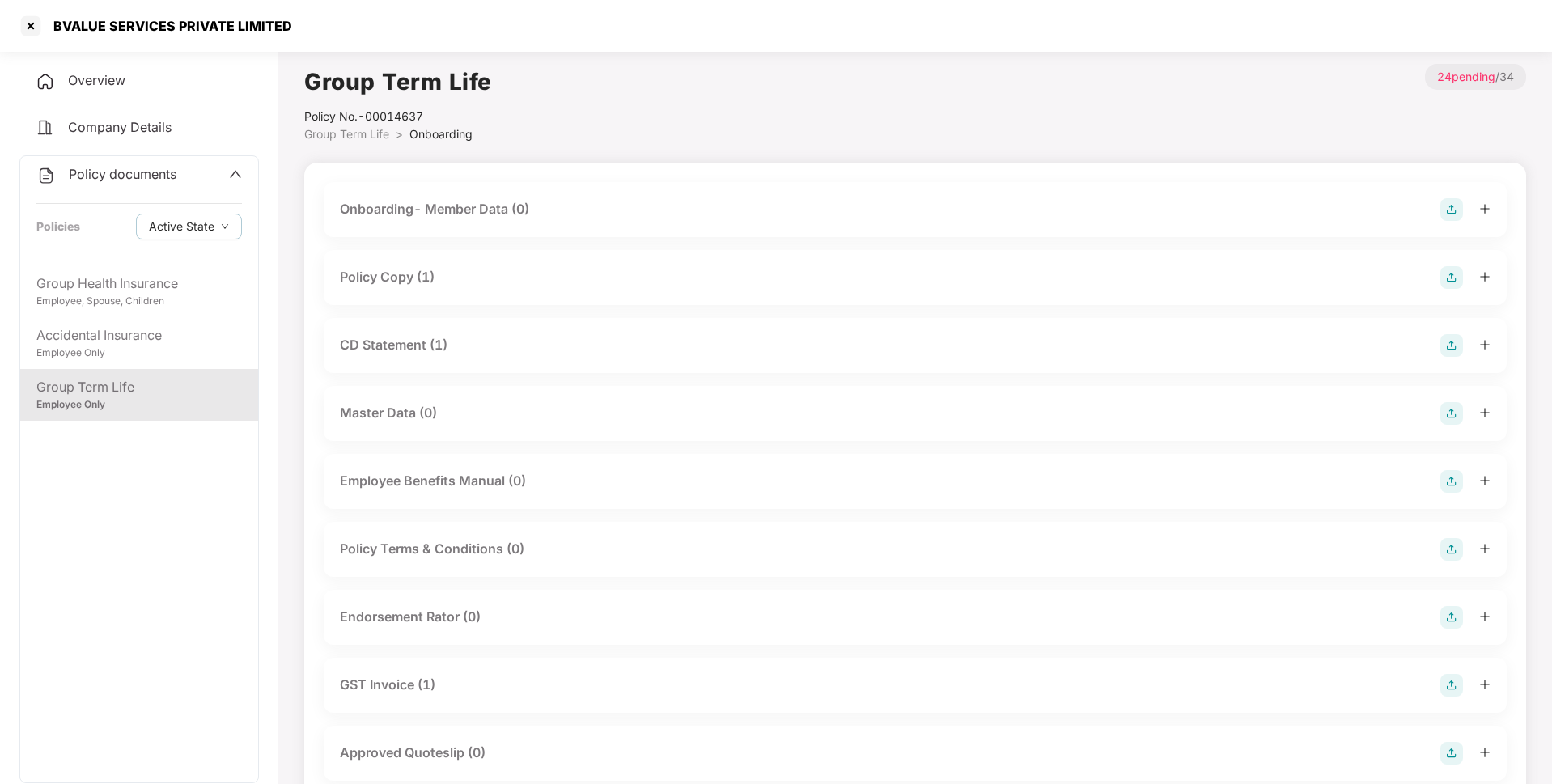
click at [608, 282] on div "Policy Copy (1)" at bounding box center [915, 277] width 1151 height 23
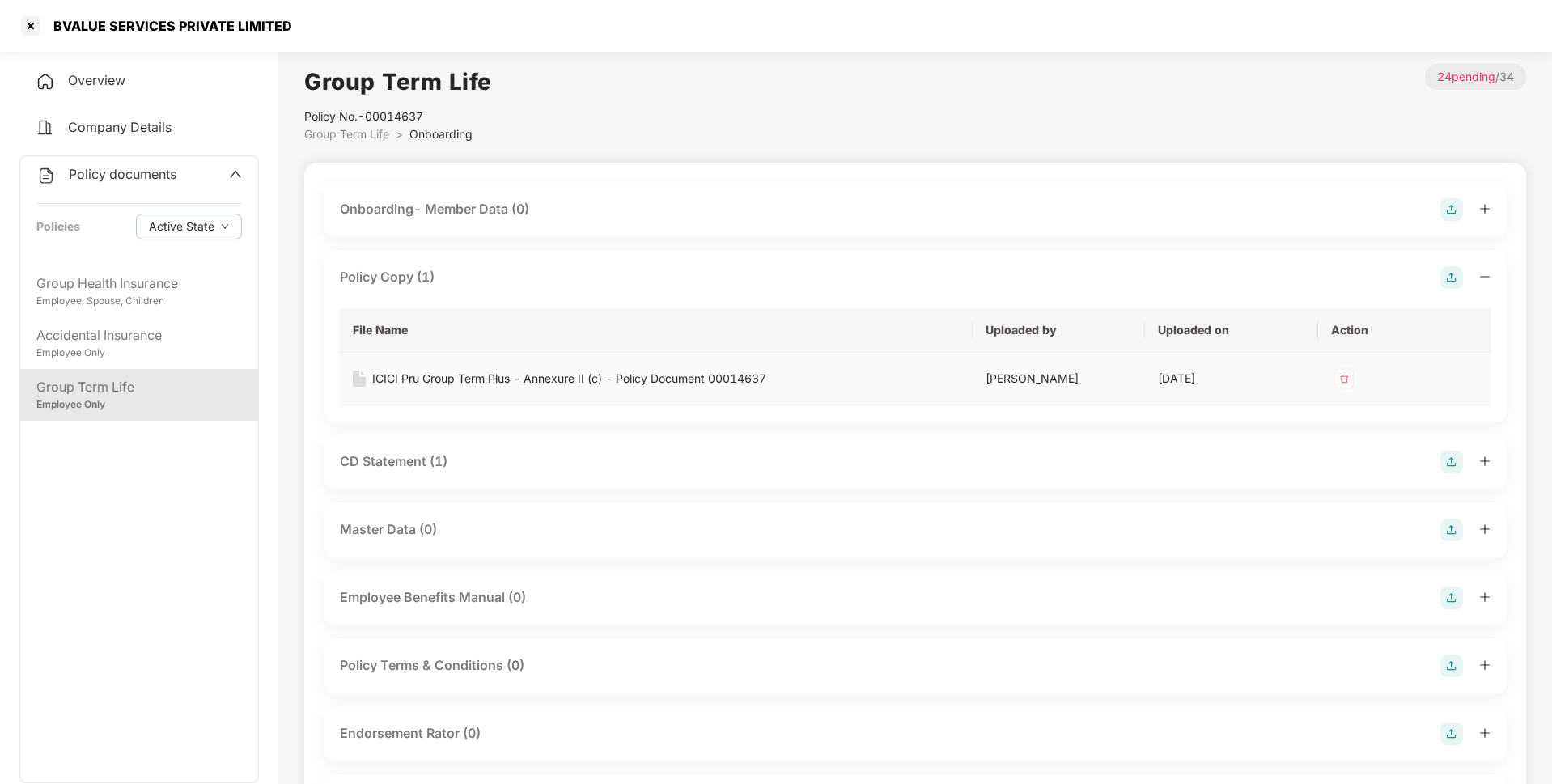
click at [565, 377] on div "ICICI Pru Group Term Plus - Annexure II (c) - Policy Document 00014637" at bounding box center [569, 379] width 394 height 18
click at [26, 27] on div at bounding box center [31, 26] width 26 height 26
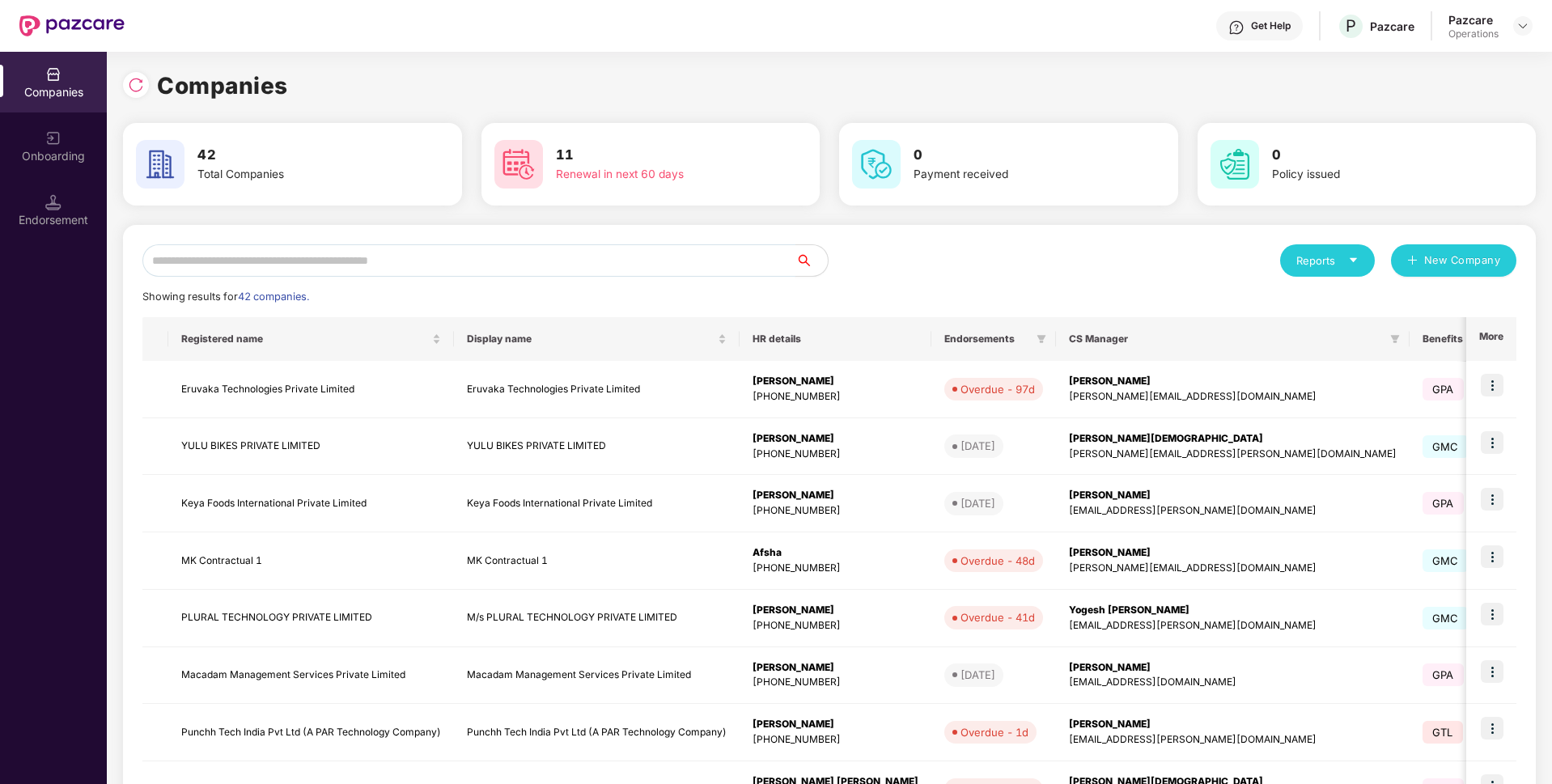
click at [175, 267] on input "text" at bounding box center [469, 260] width 653 height 33
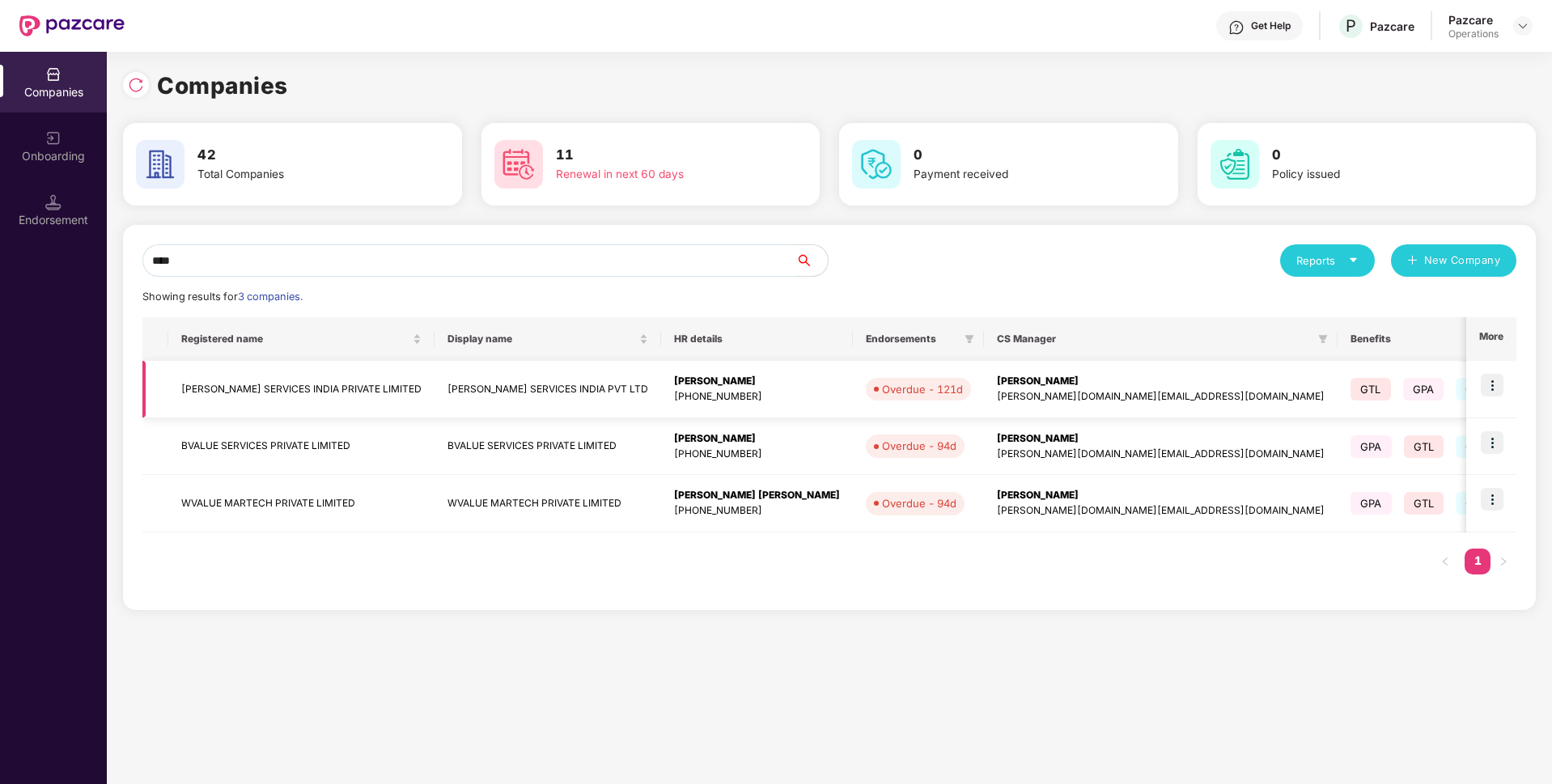
type input "****"
click at [1494, 383] on img at bounding box center [1492, 385] width 23 height 23
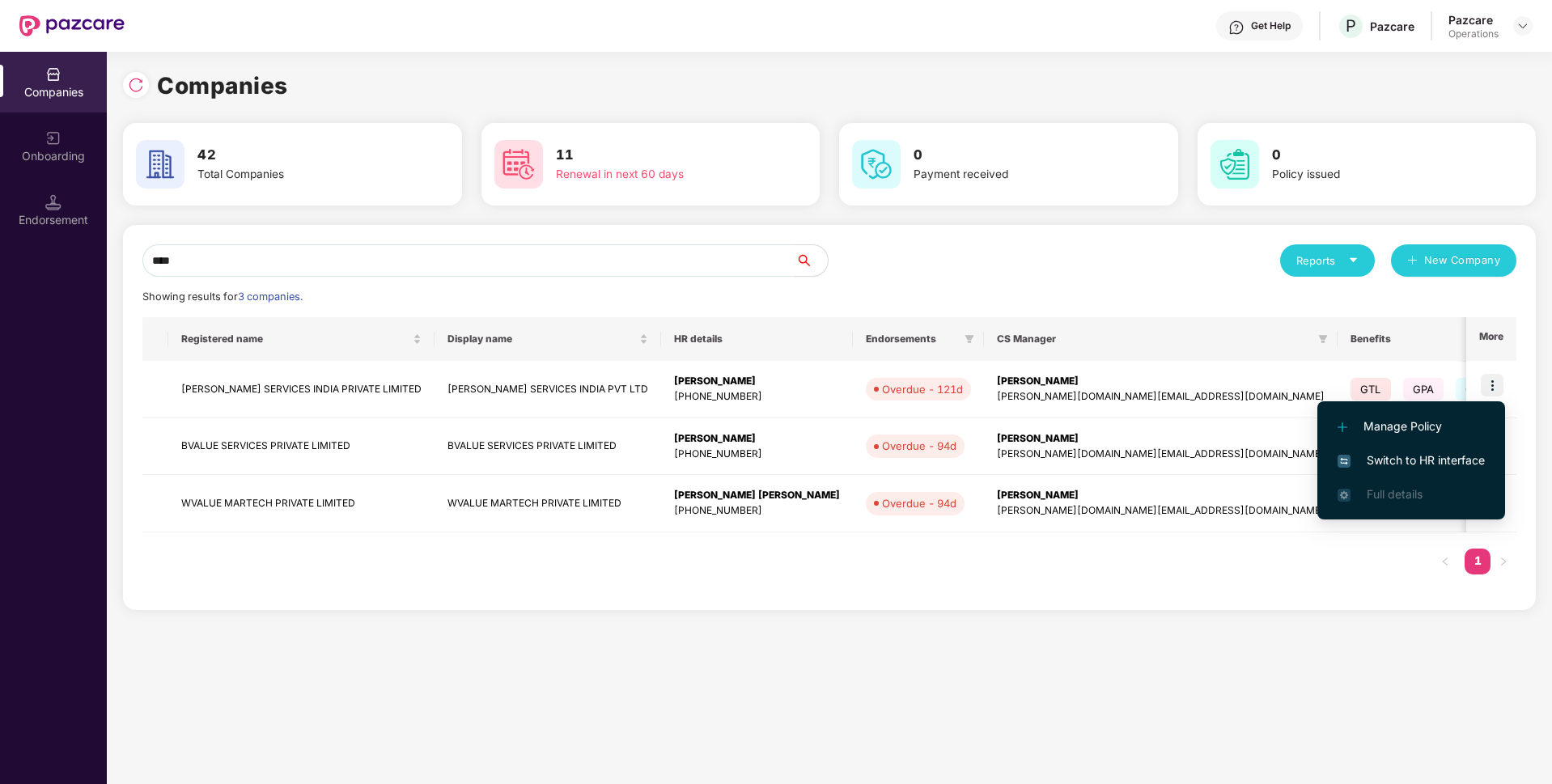
click at [1392, 459] on span "Switch to HR interface" at bounding box center [1411, 460] width 147 height 18
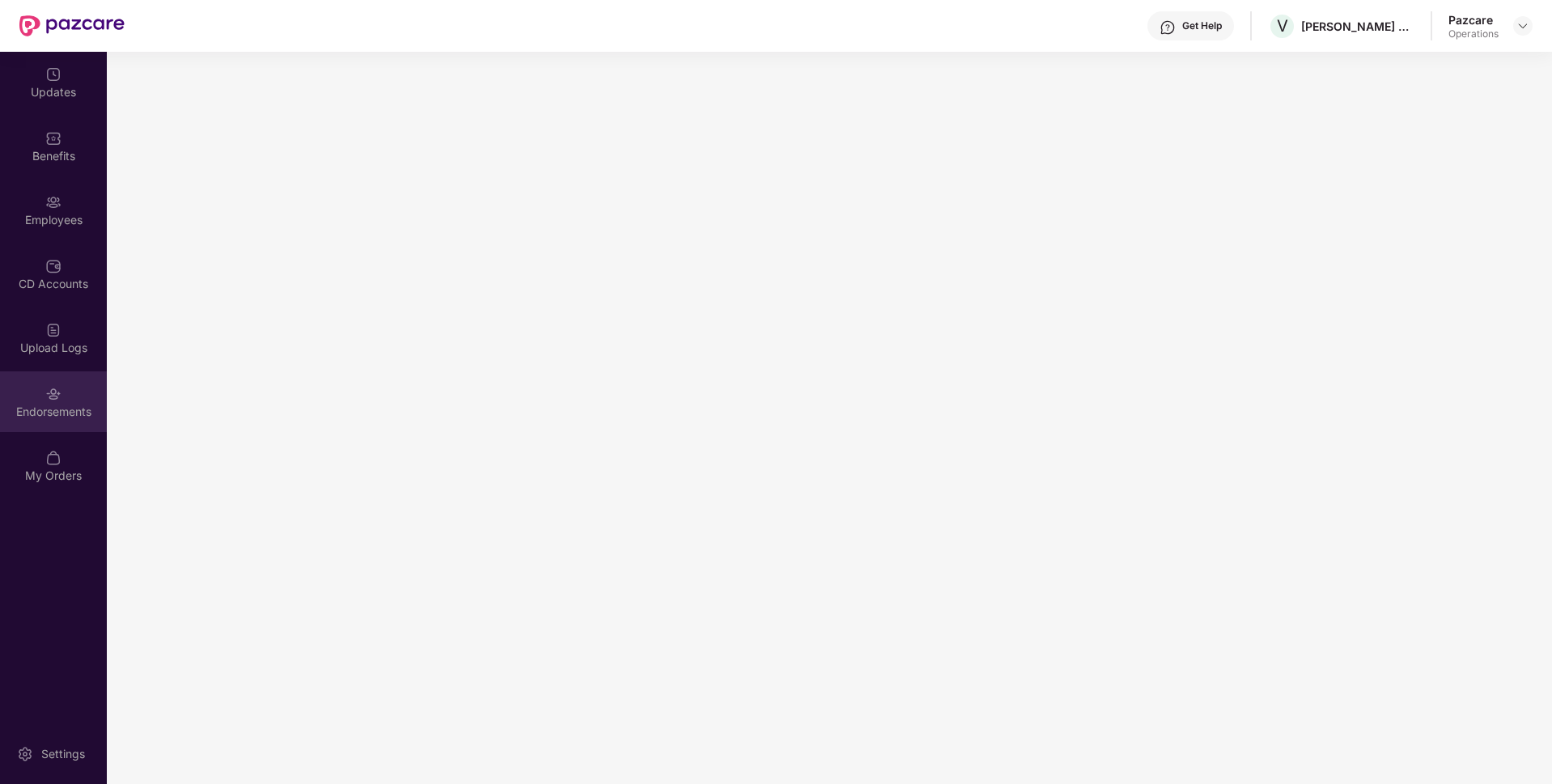
click at [41, 410] on div "Endorsements" at bounding box center [53, 412] width 107 height 16
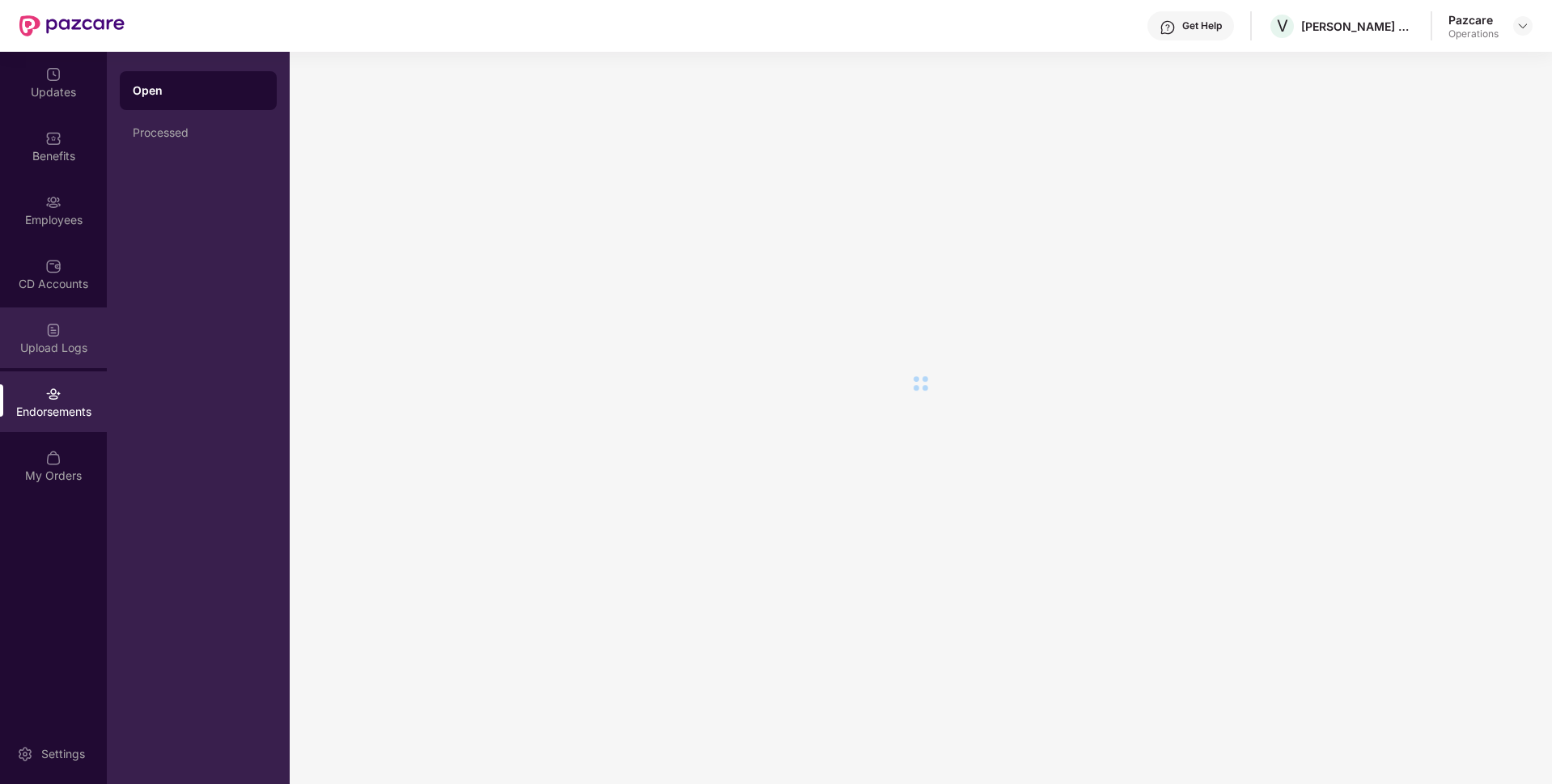
click at [62, 339] on div "Upload Logs" at bounding box center [53, 348] width 107 height 16
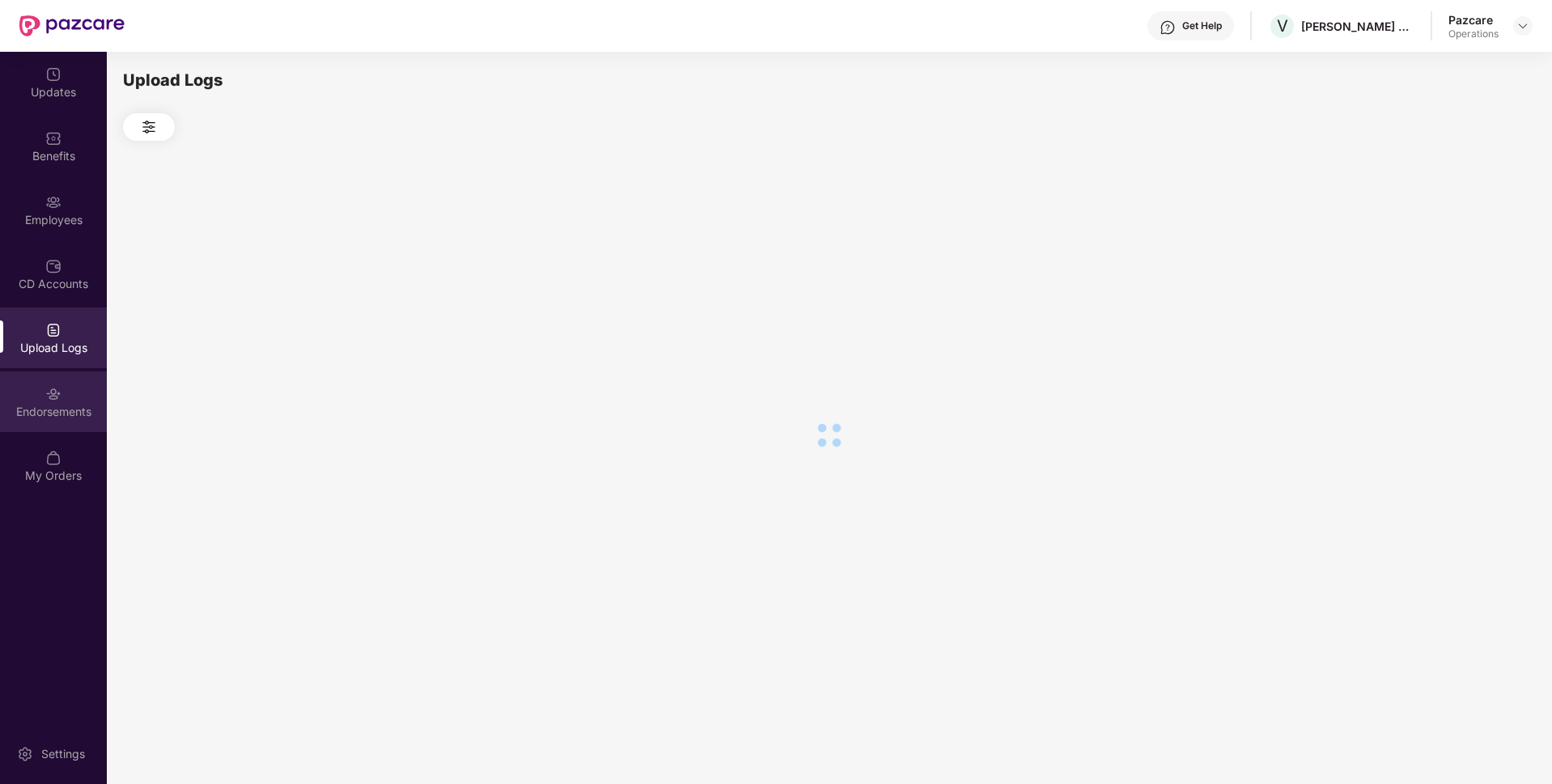
click at [60, 387] on img at bounding box center [54, 394] width 16 height 16
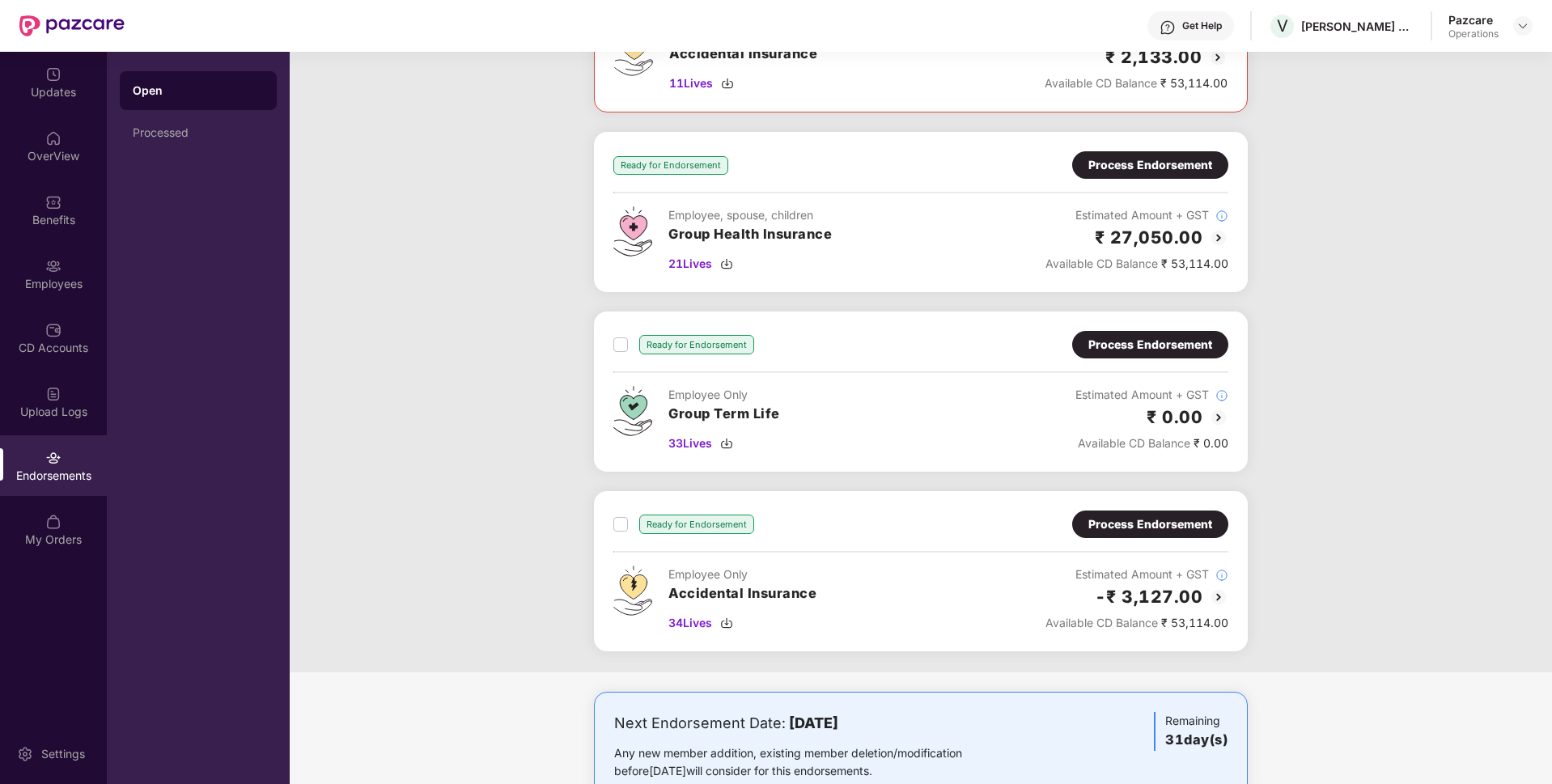
scroll to position [1507, 0]
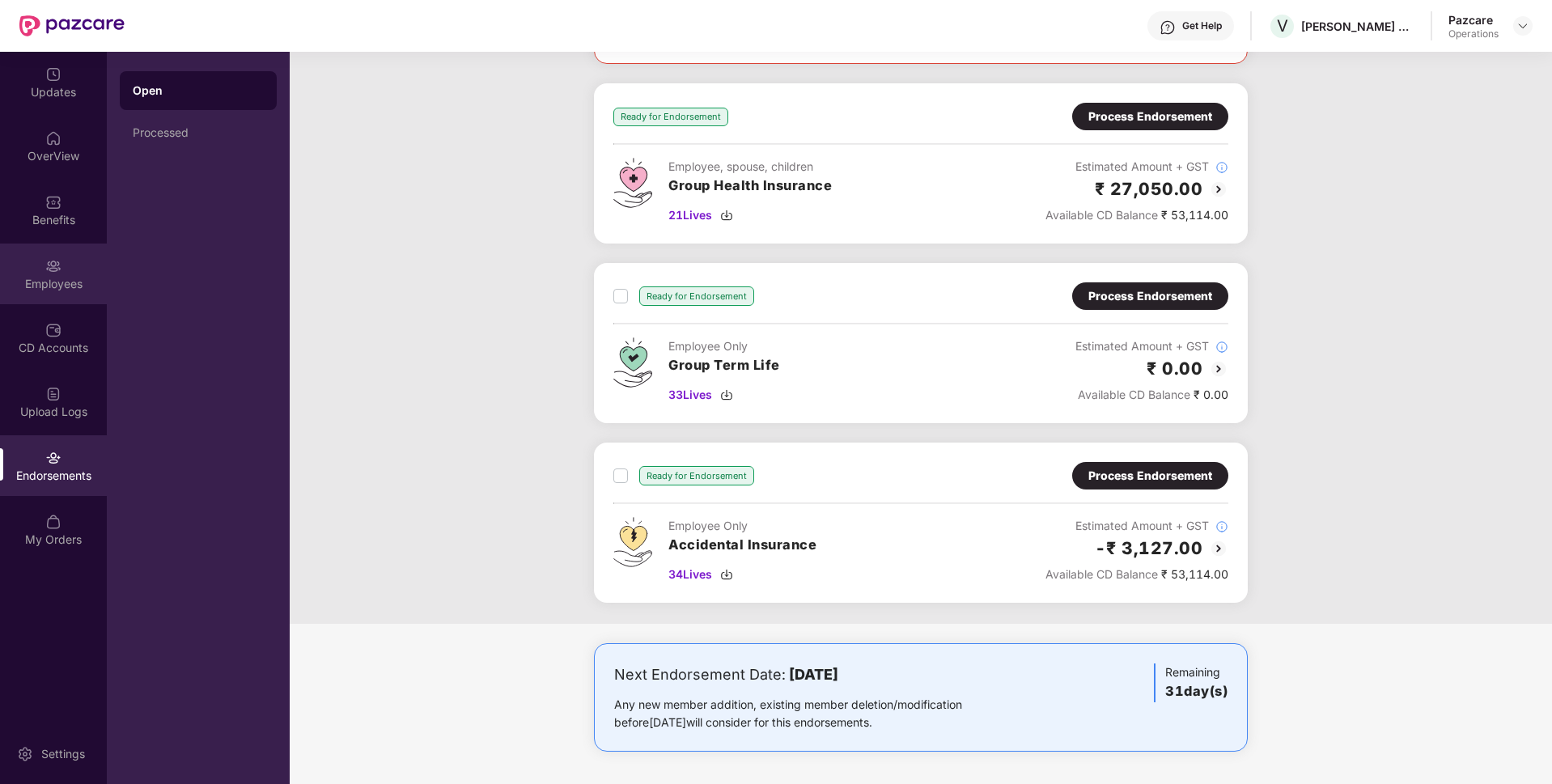
click at [69, 266] on div "Employees" at bounding box center [53, 273] width 107 height 60
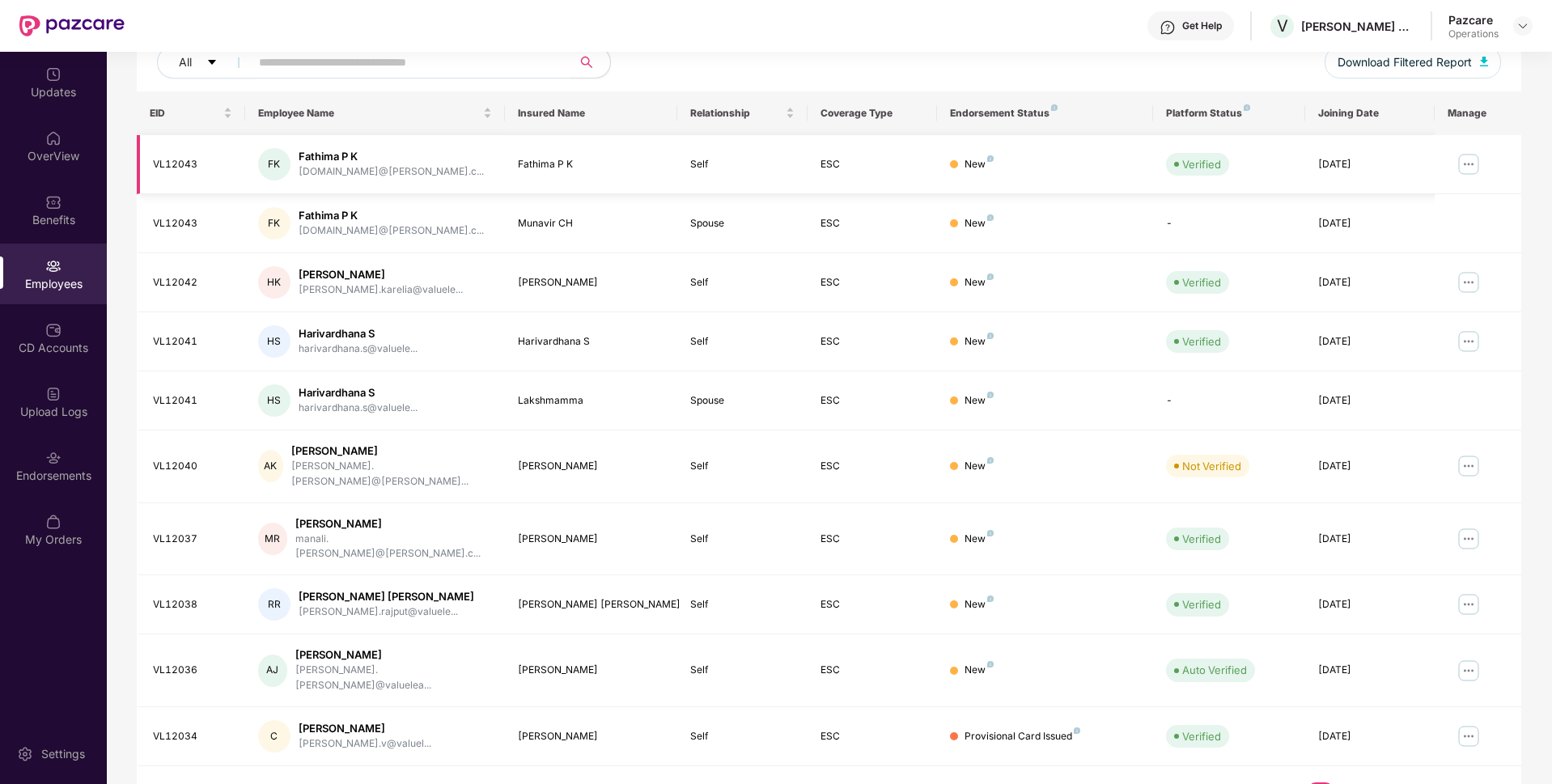
scroll to position [0, 0]
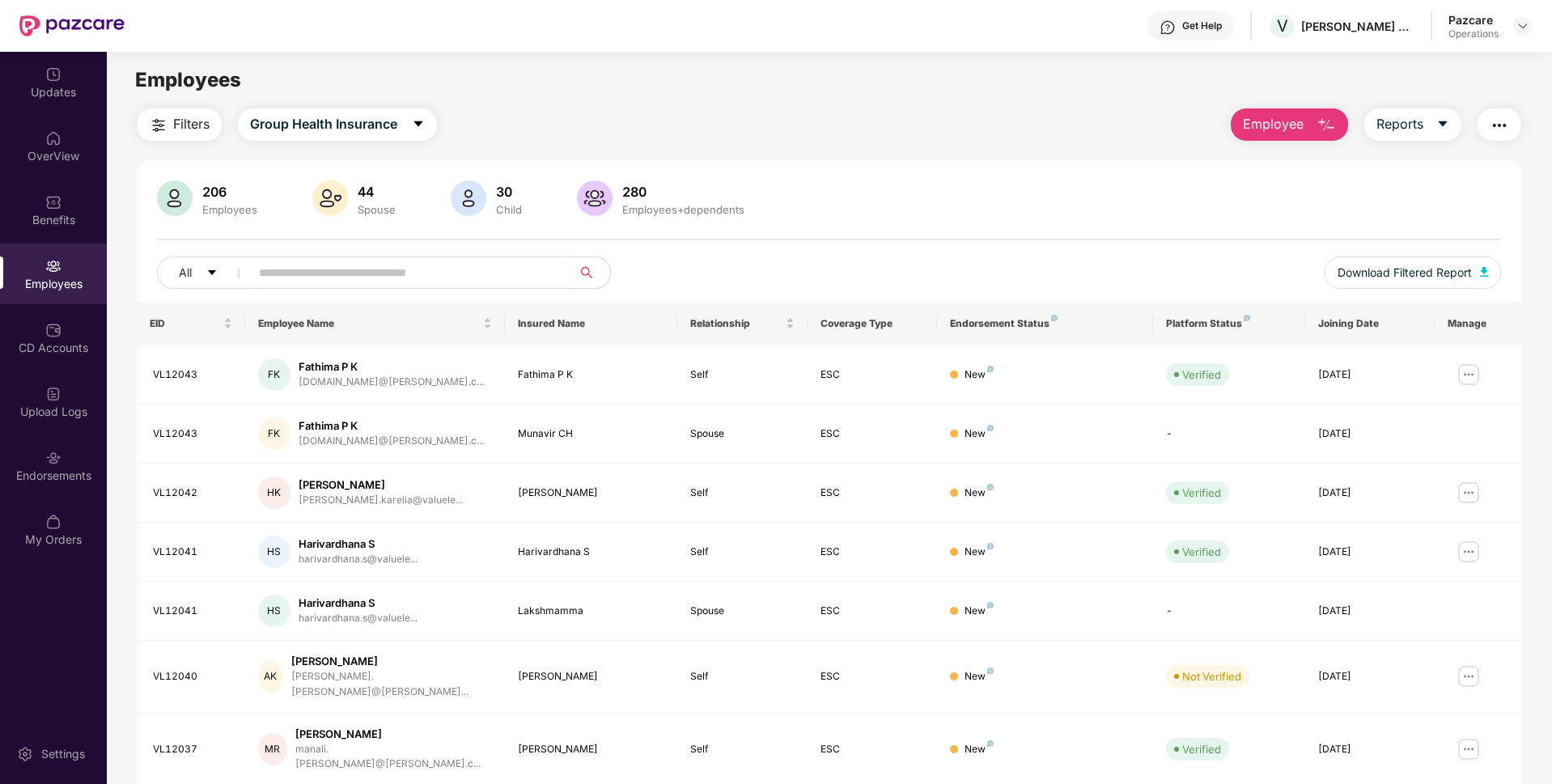
click at [178, 137] on button "Filters" at bounding box center [180, 125] width 85 height 33
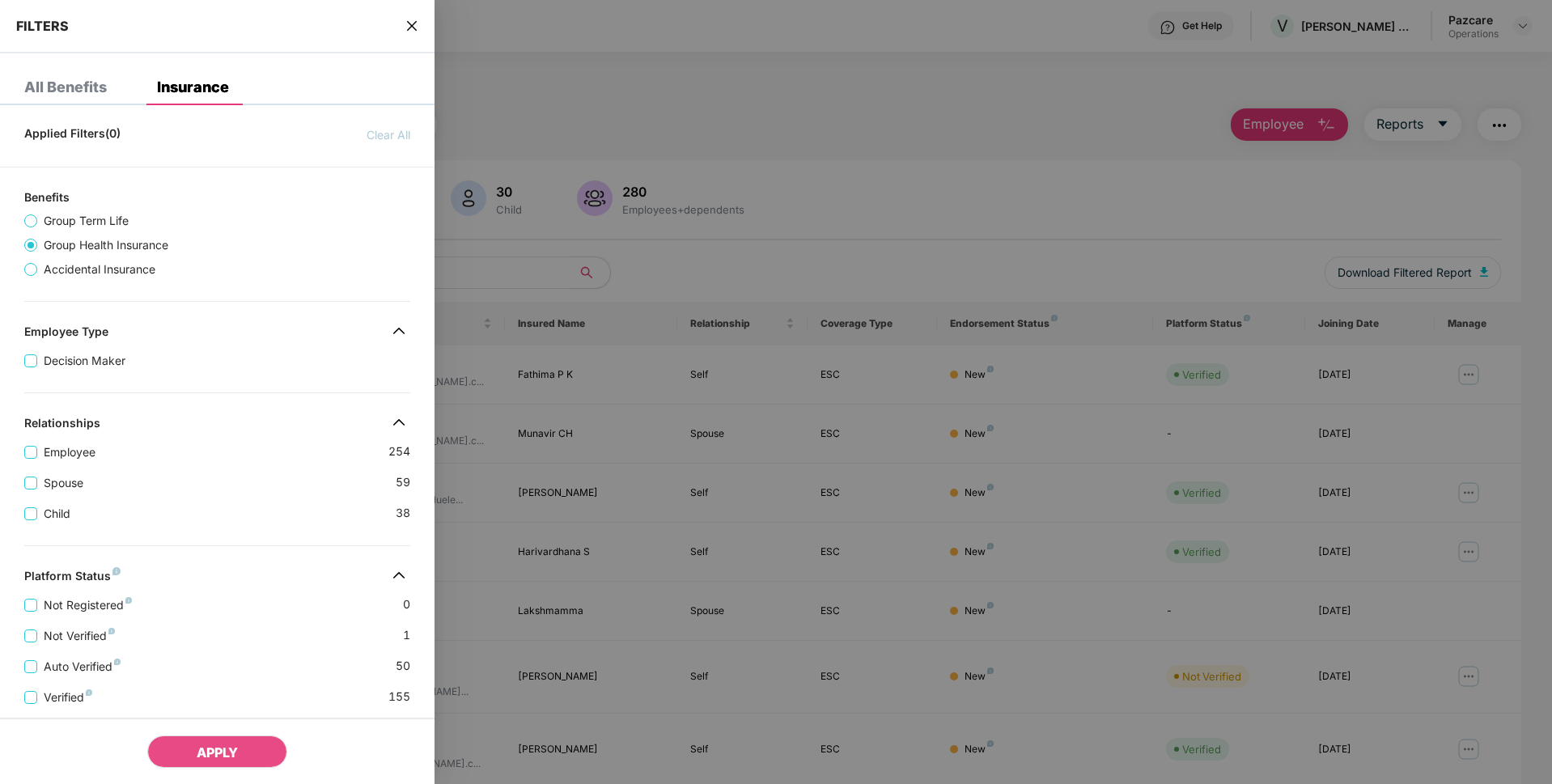
scroll to position [289, 0]
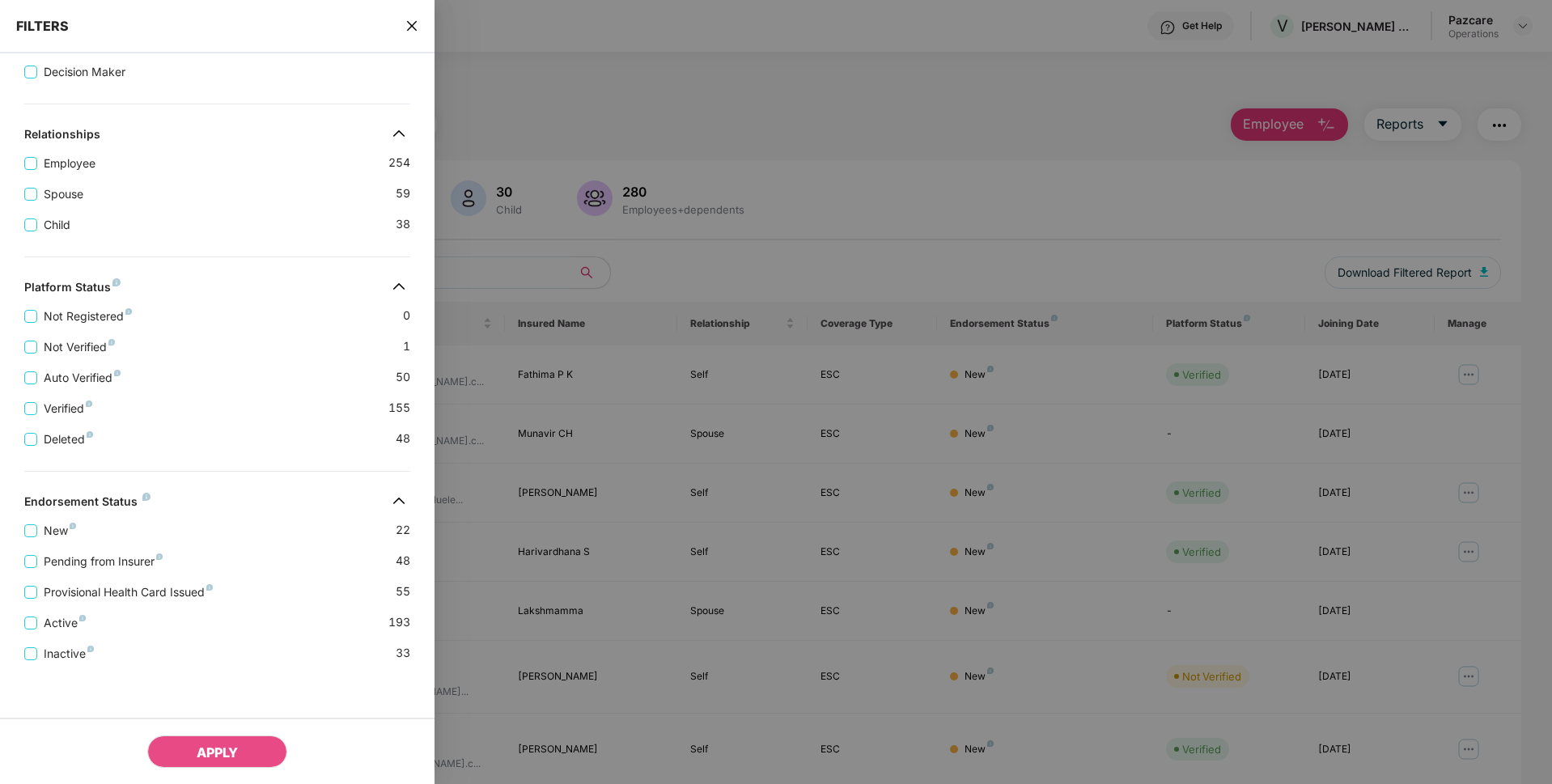
click at [413, 29] on icon "close" at bounding box center [412, 26] width 13 height 13
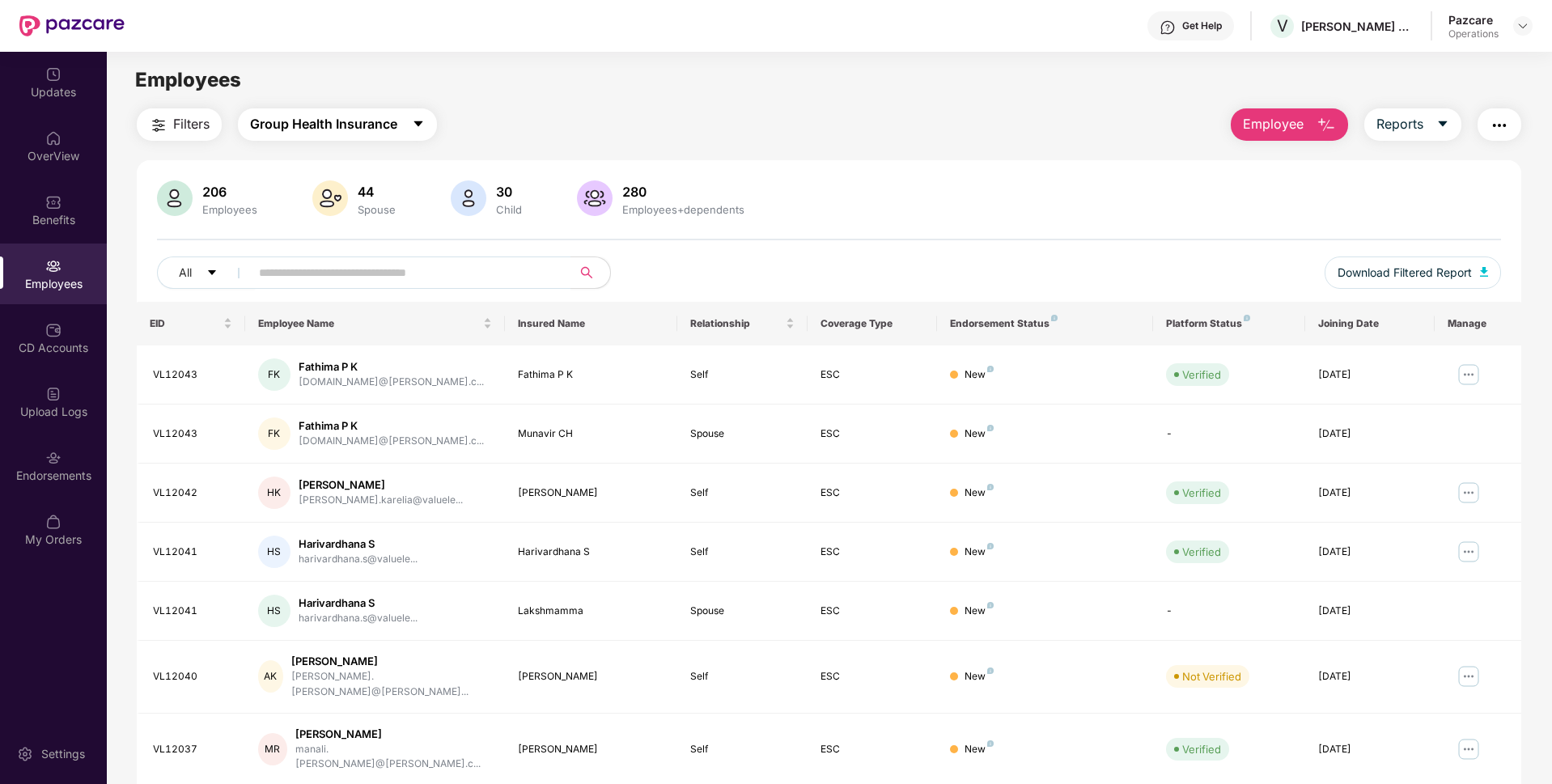
click at [379, 135] on span "Group Health Insurance" at bounding box center [323, 124] width 147 height 20
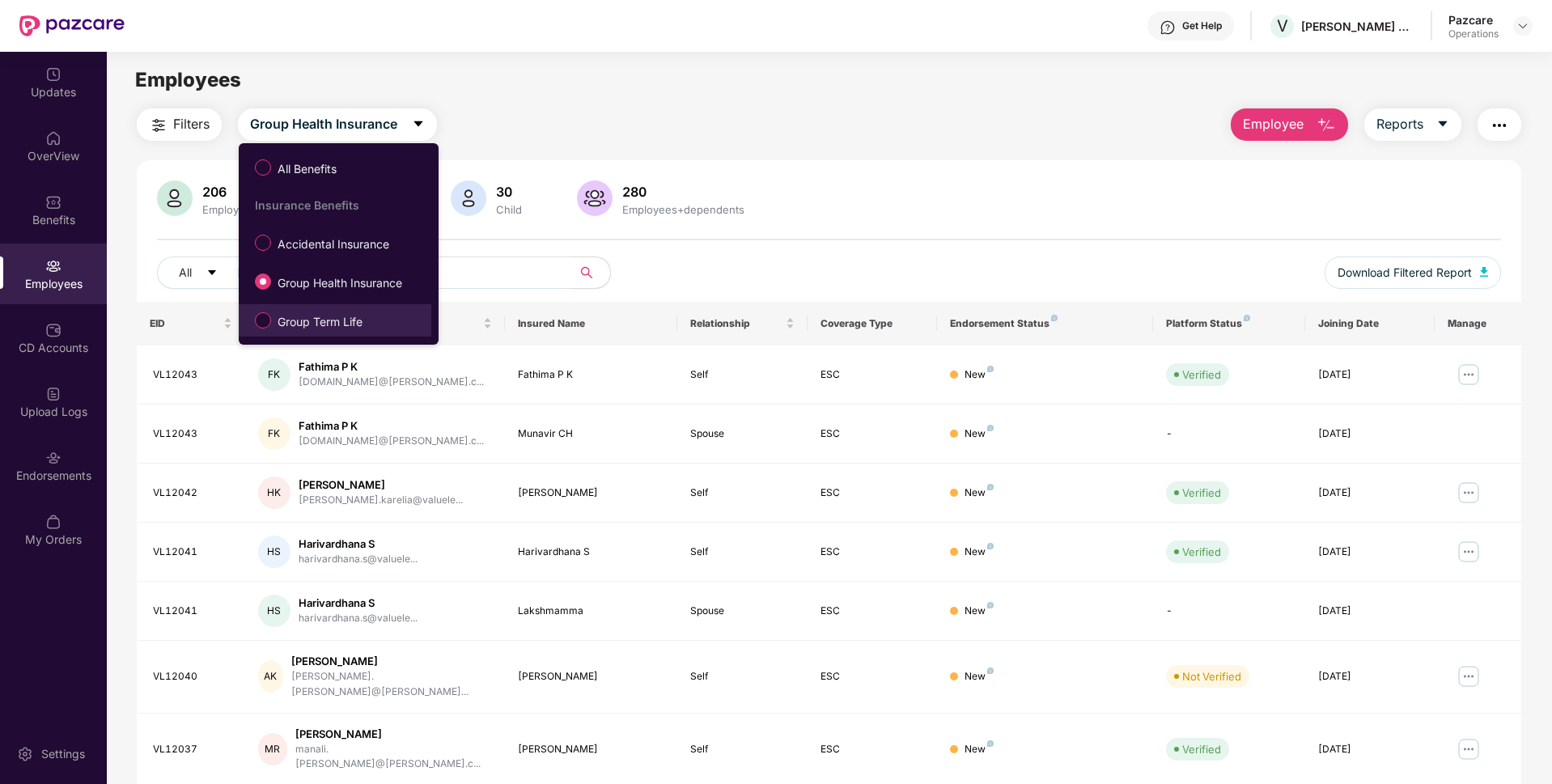
click at [274, 312] on label "Group Term Life" at bounding box center [312, 321] width 131 height 28
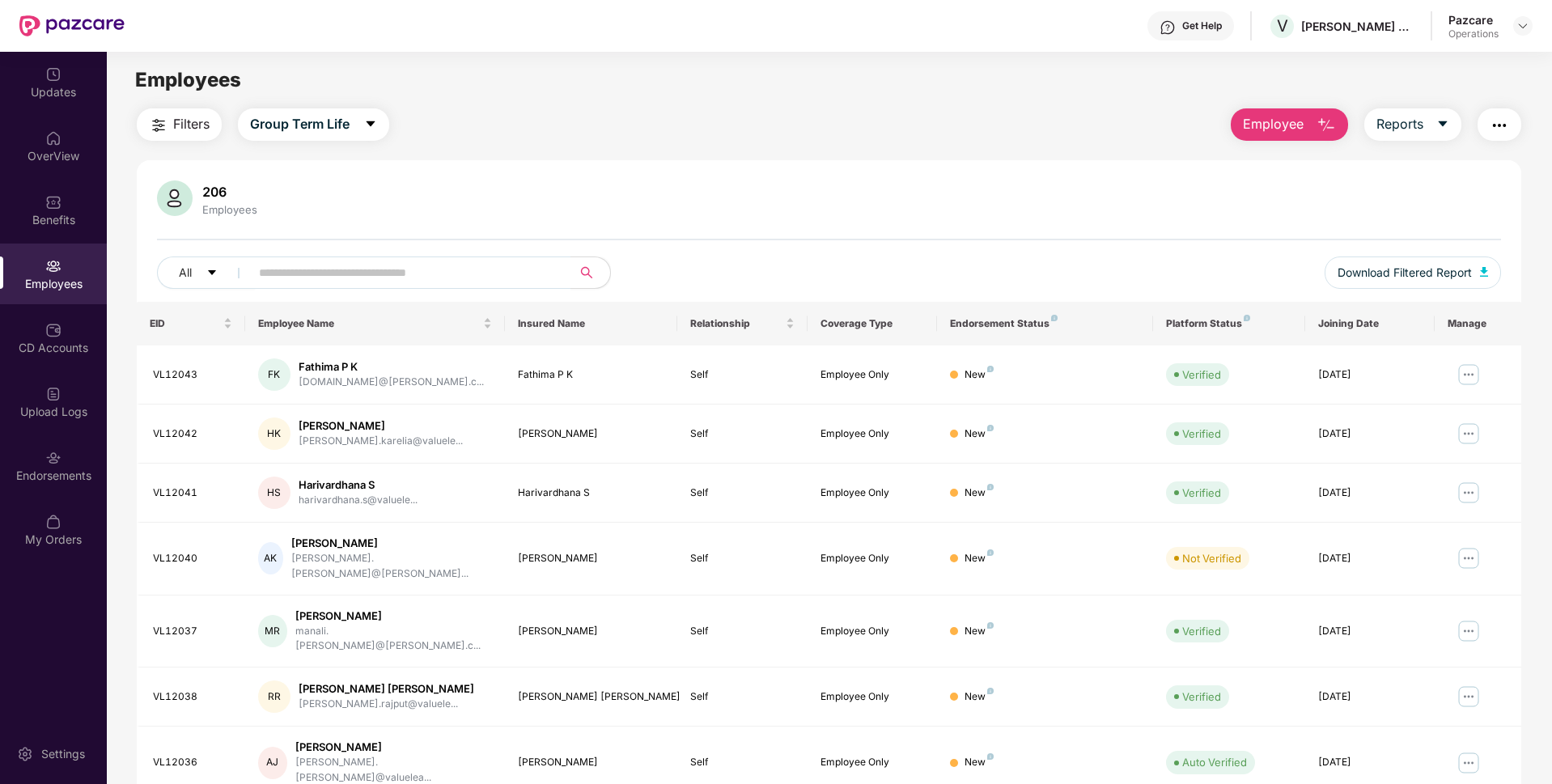
click at [176, 122] on span "Filters" at bounding box center [191, 124] width 37 height 20
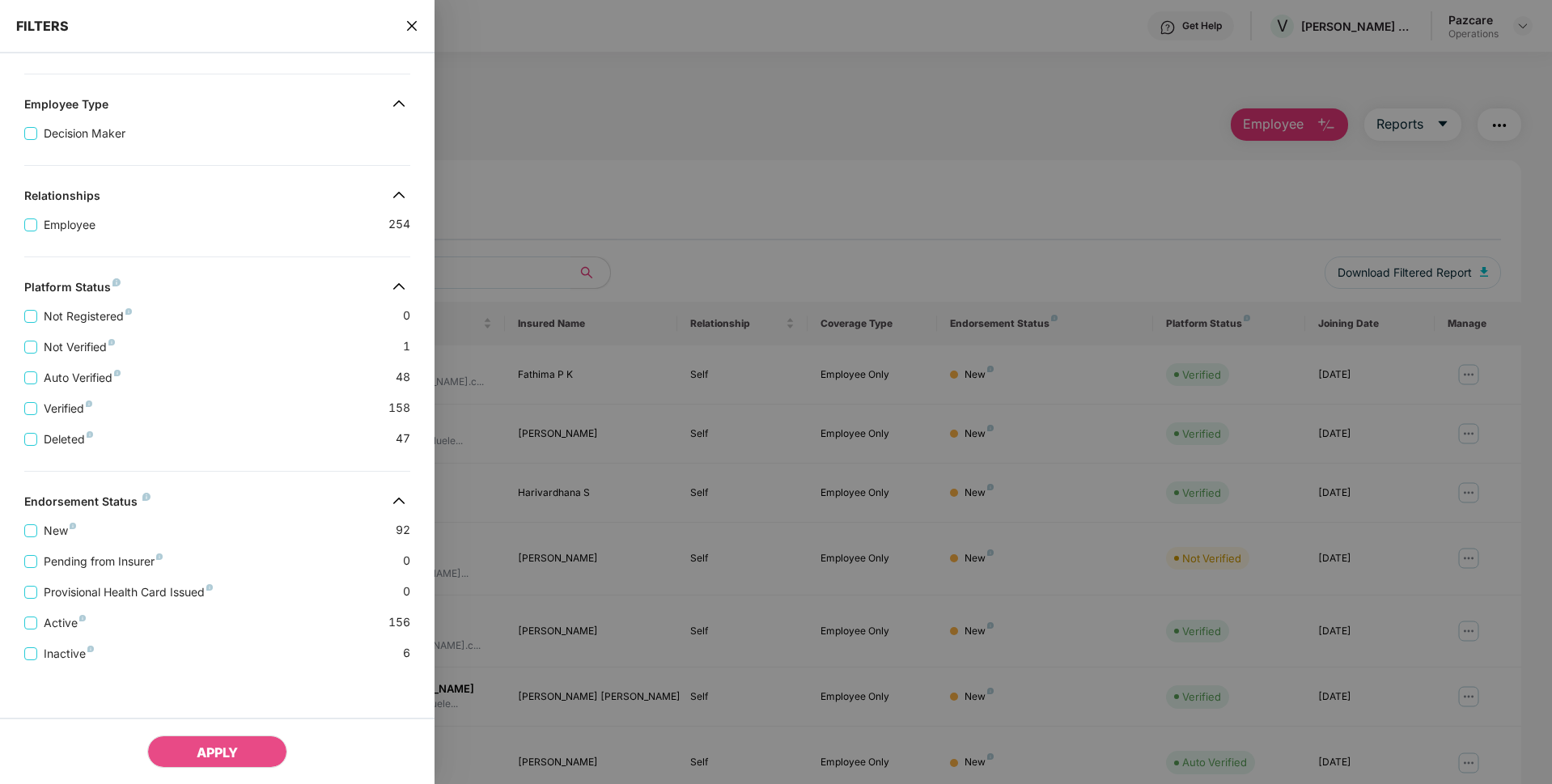
scroll to position [228, 0]
click at [45, 527] on span "New" at bounding box center [60, 531] width 46 height 18
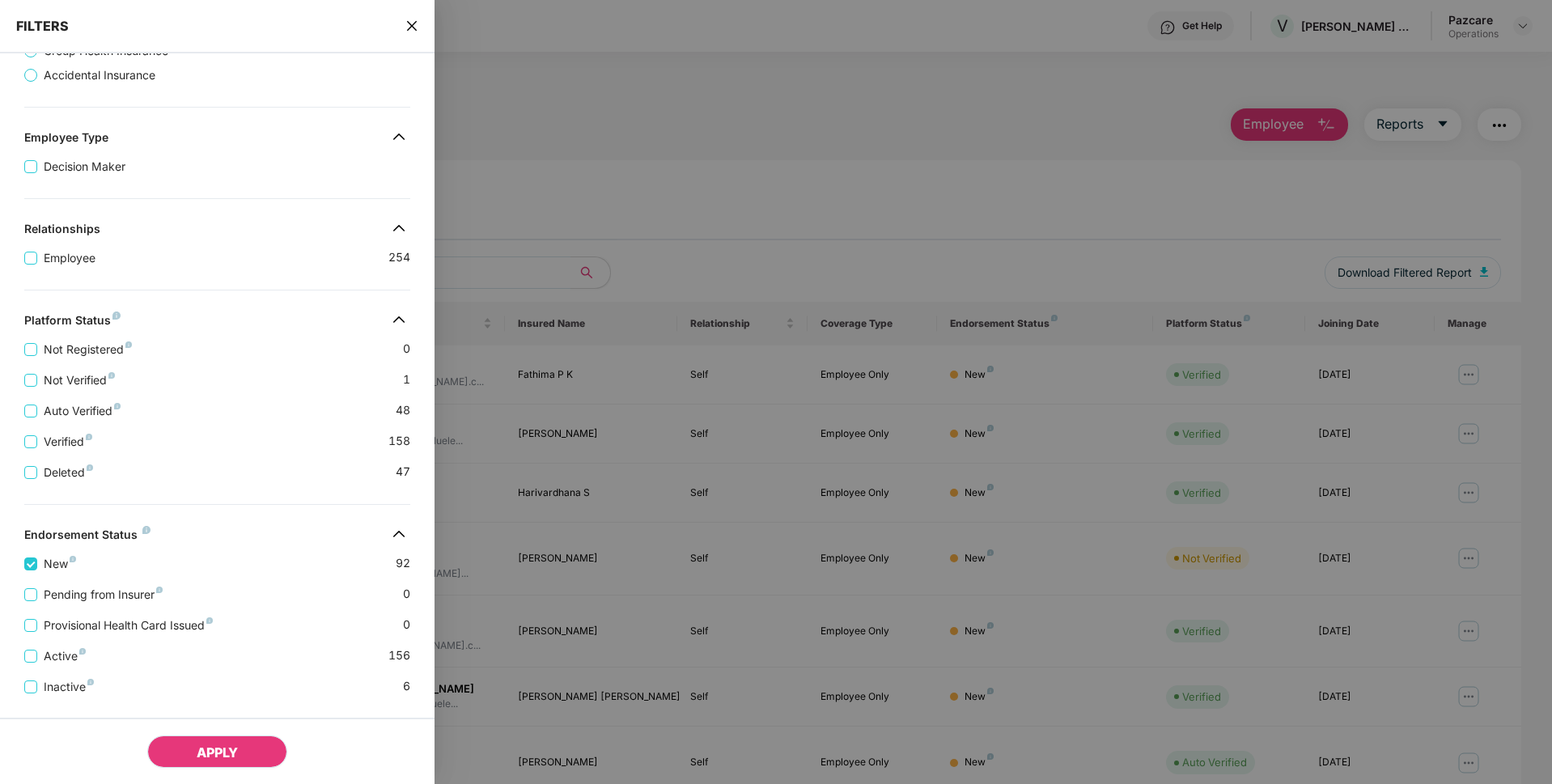
click at [215, 747] on span "APPLY" at bounding box center [217, 752] width 42 height 16
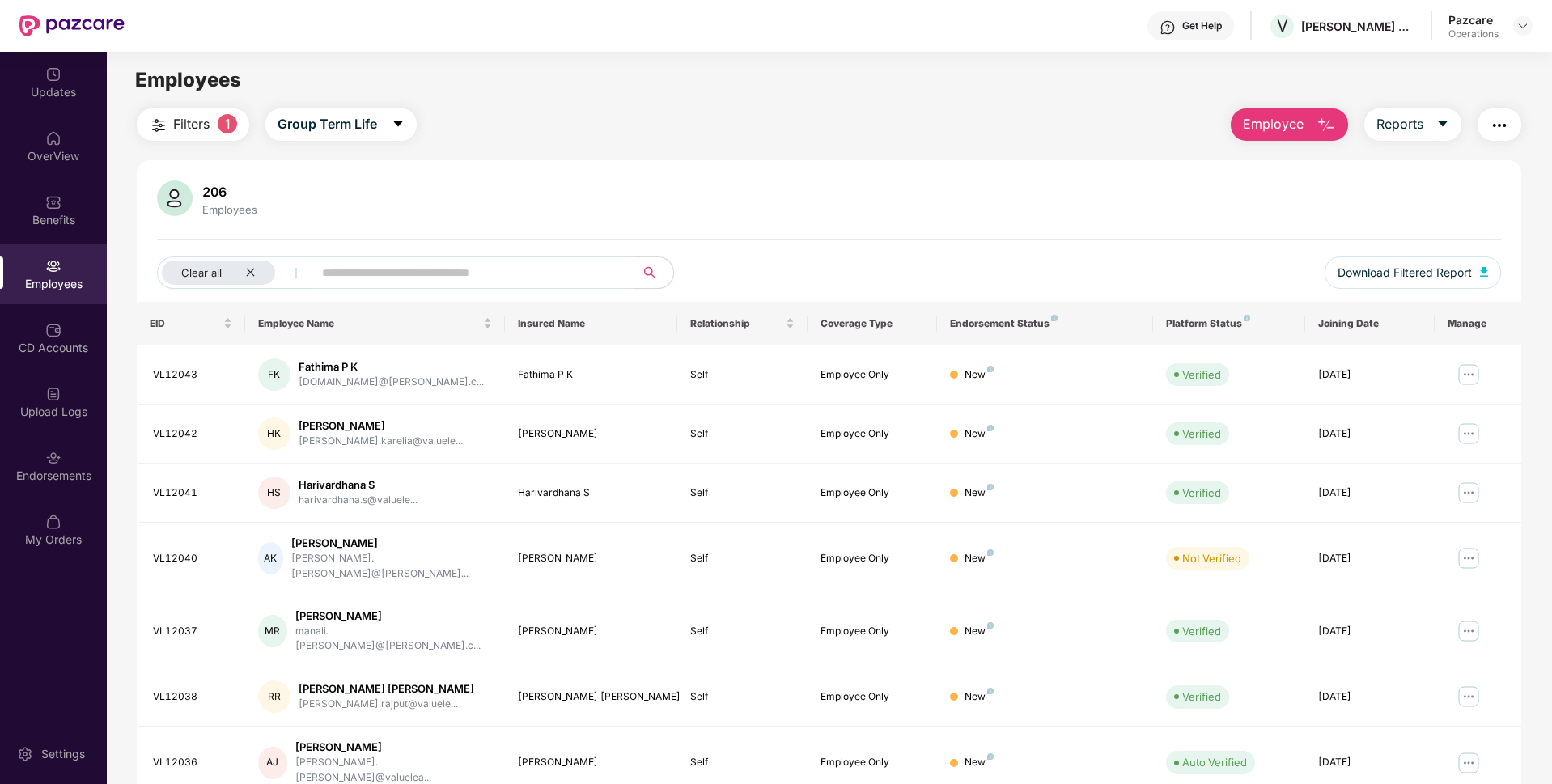
scroll to position [2, 0]
click at [1419, 270] on span "Download Filtered Report" at bounding box center [1404, 271] width 135 height 18
click at [1519, 26] on img at bounding box center [1523, 26] width 13 height 13
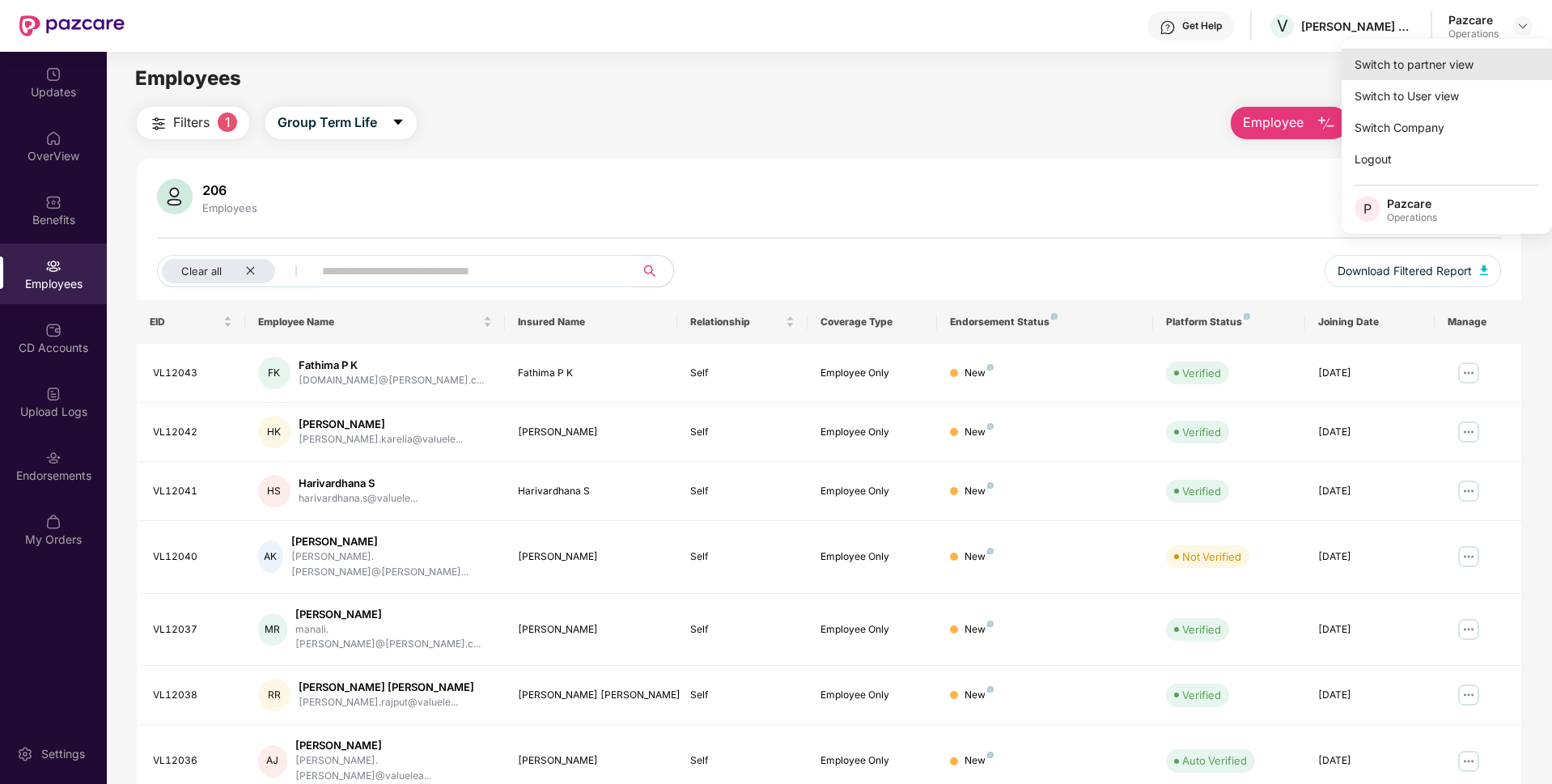
click at [1410, 74] on div "Switch to partner view" at bounding box center [1447, 64] width 211 height 32
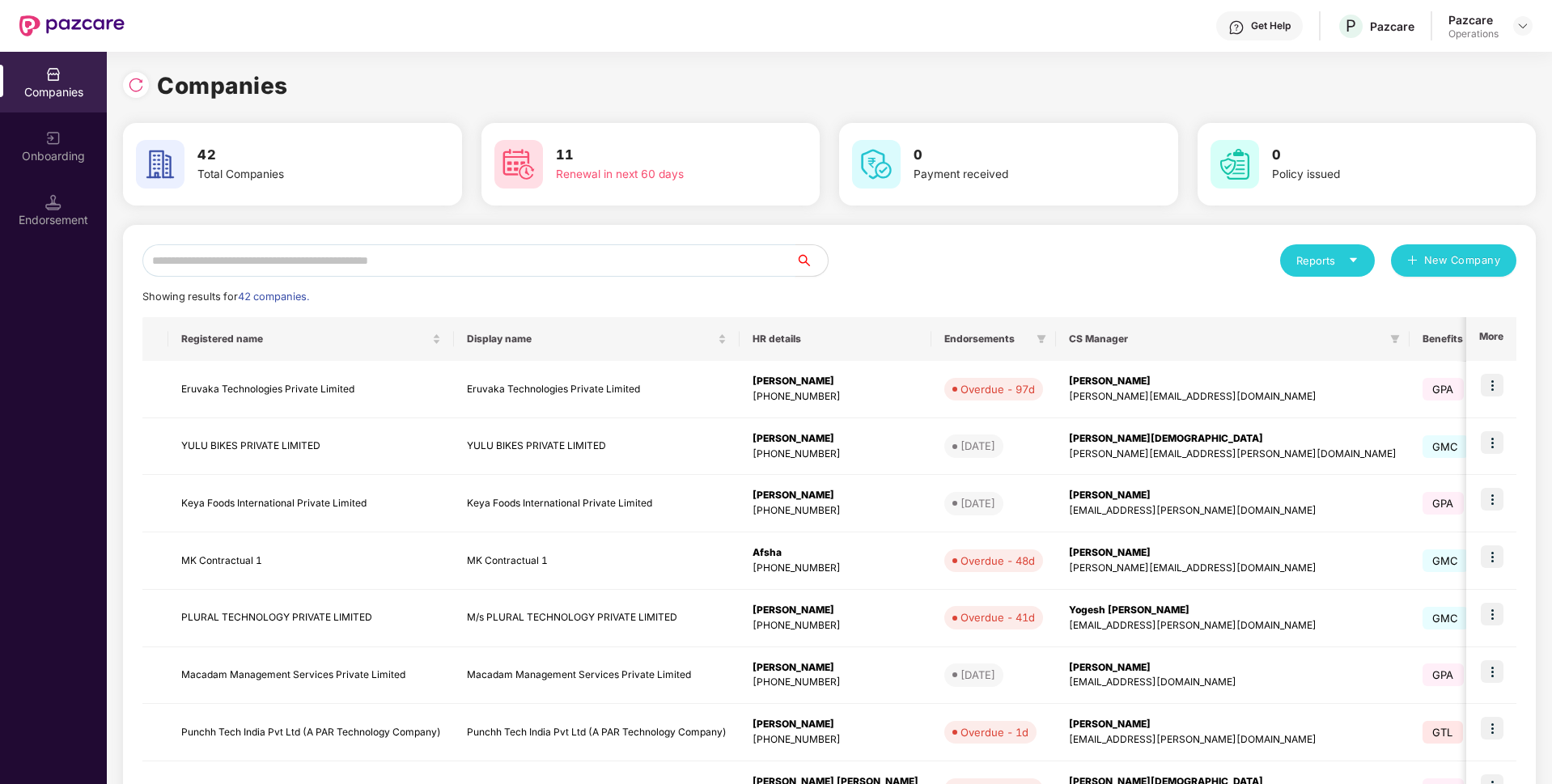
click at [673, 263] on input "text" at bounding box center [469, 260] width 653 height 33
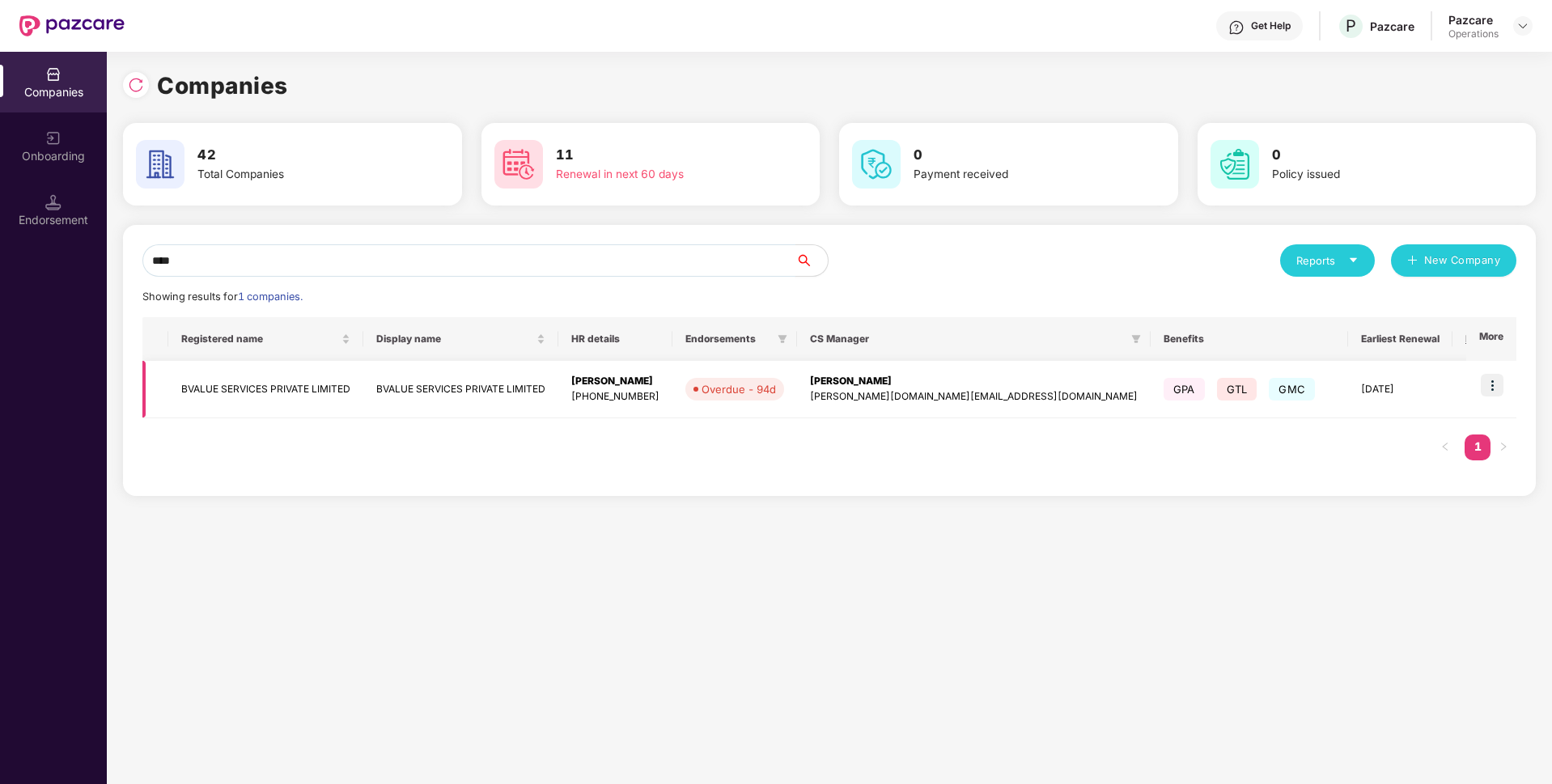
type input "****"
click at [1495, 382] on img at bounding box center [1492, 385] width 23 height 23
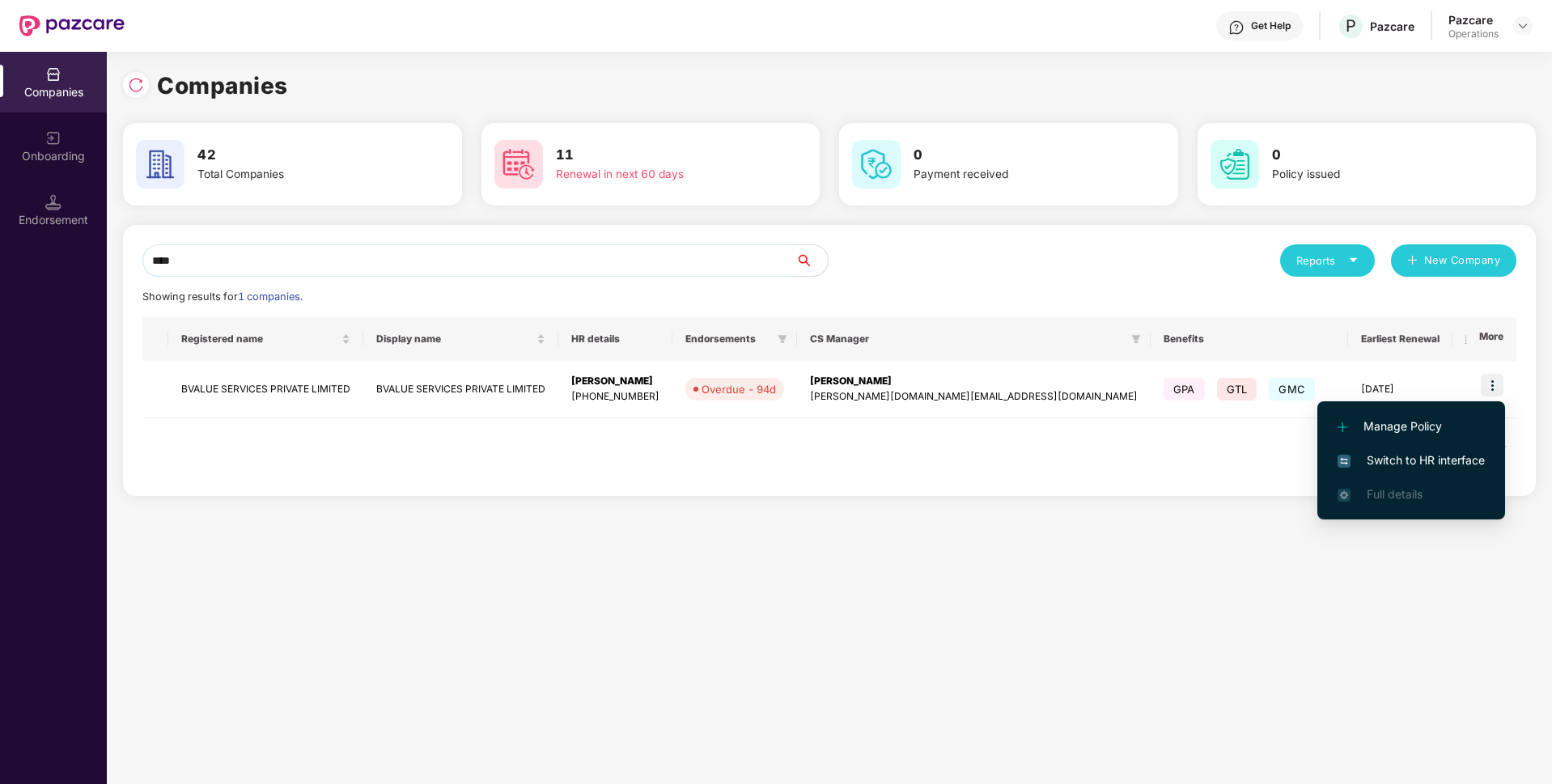
click at [1368, 450] on li "Switch to HR interface" at bounding box center [1411, 460] width 188 height 34
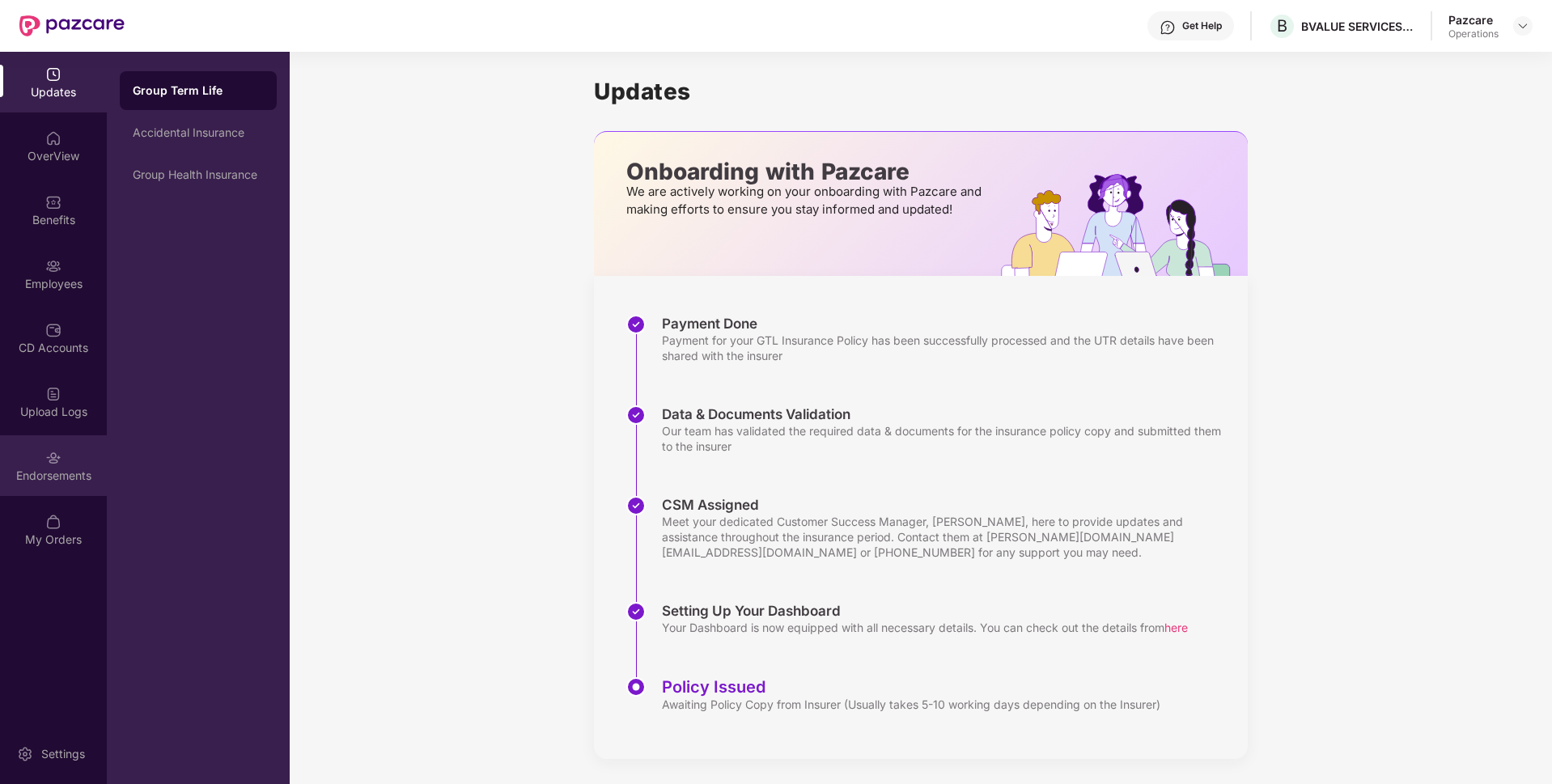
click at [64, 475] on div "Endorsements" at bounding box center [53, 476] width 107 height 16
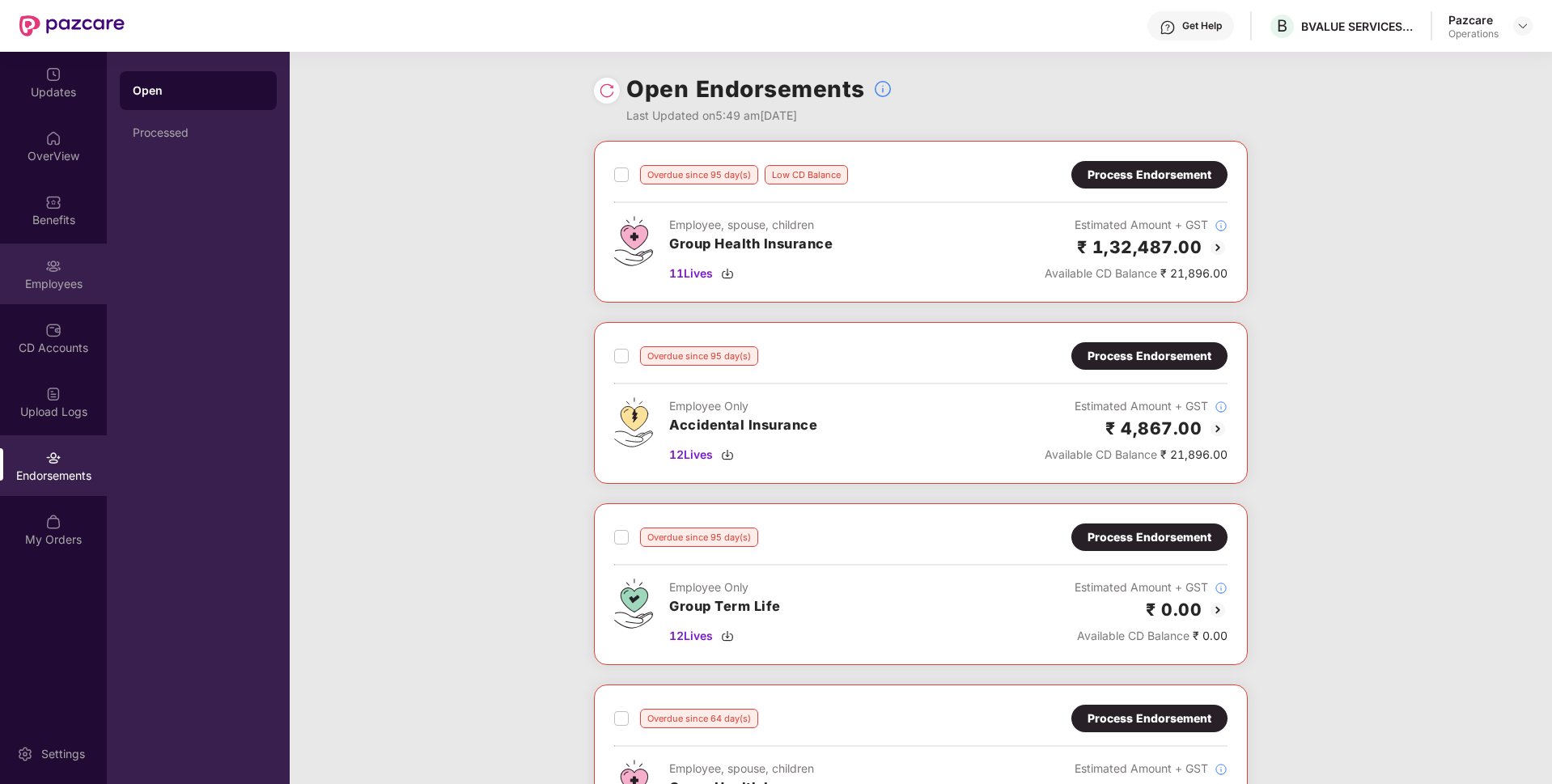
click at [31, 303] on div "Employees" at bounding box center [53, 273] width 107 height 60
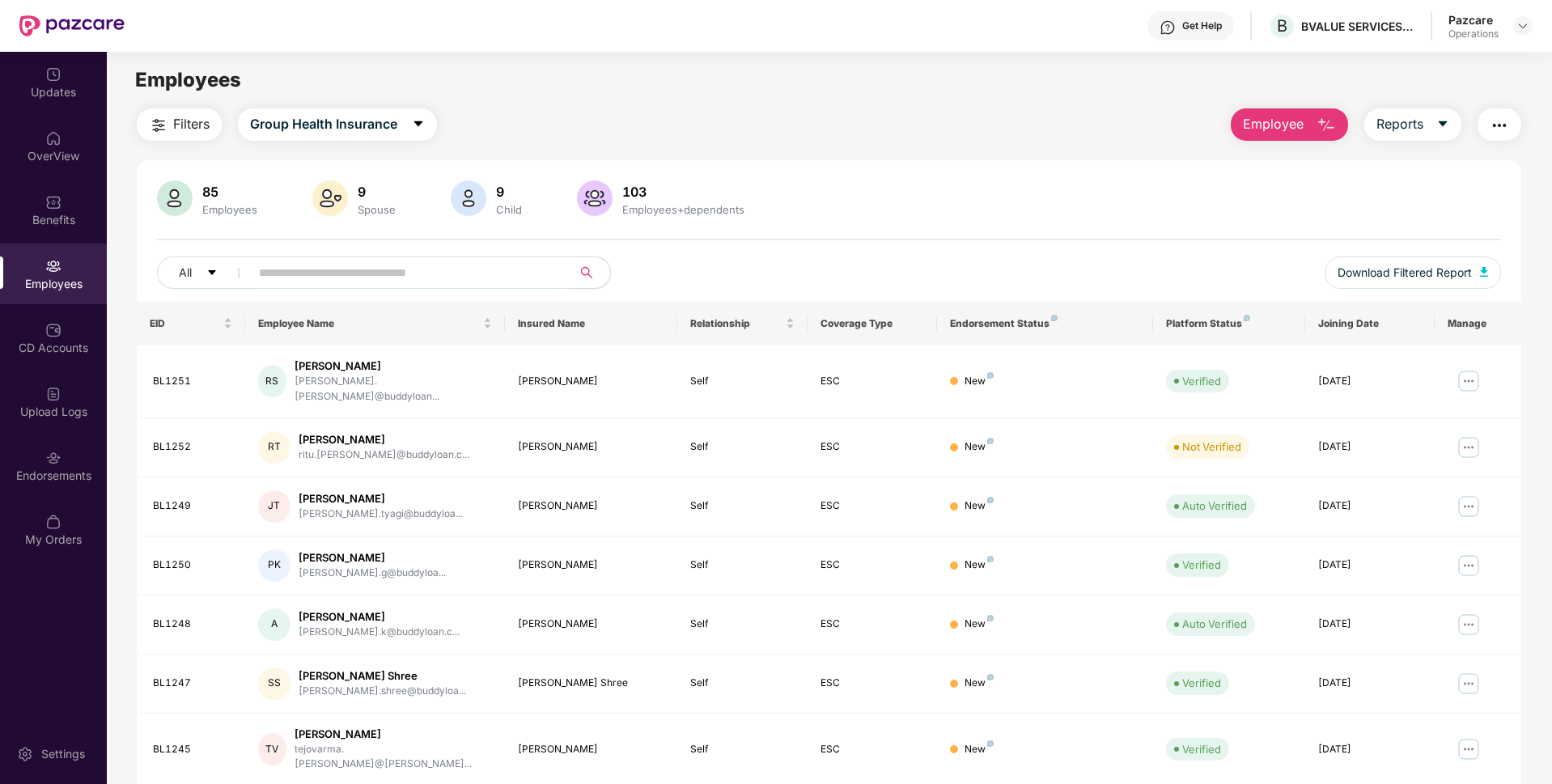
click at [182, 135] on button "Filters" at bounding box center [180, 125] width 85 height 33
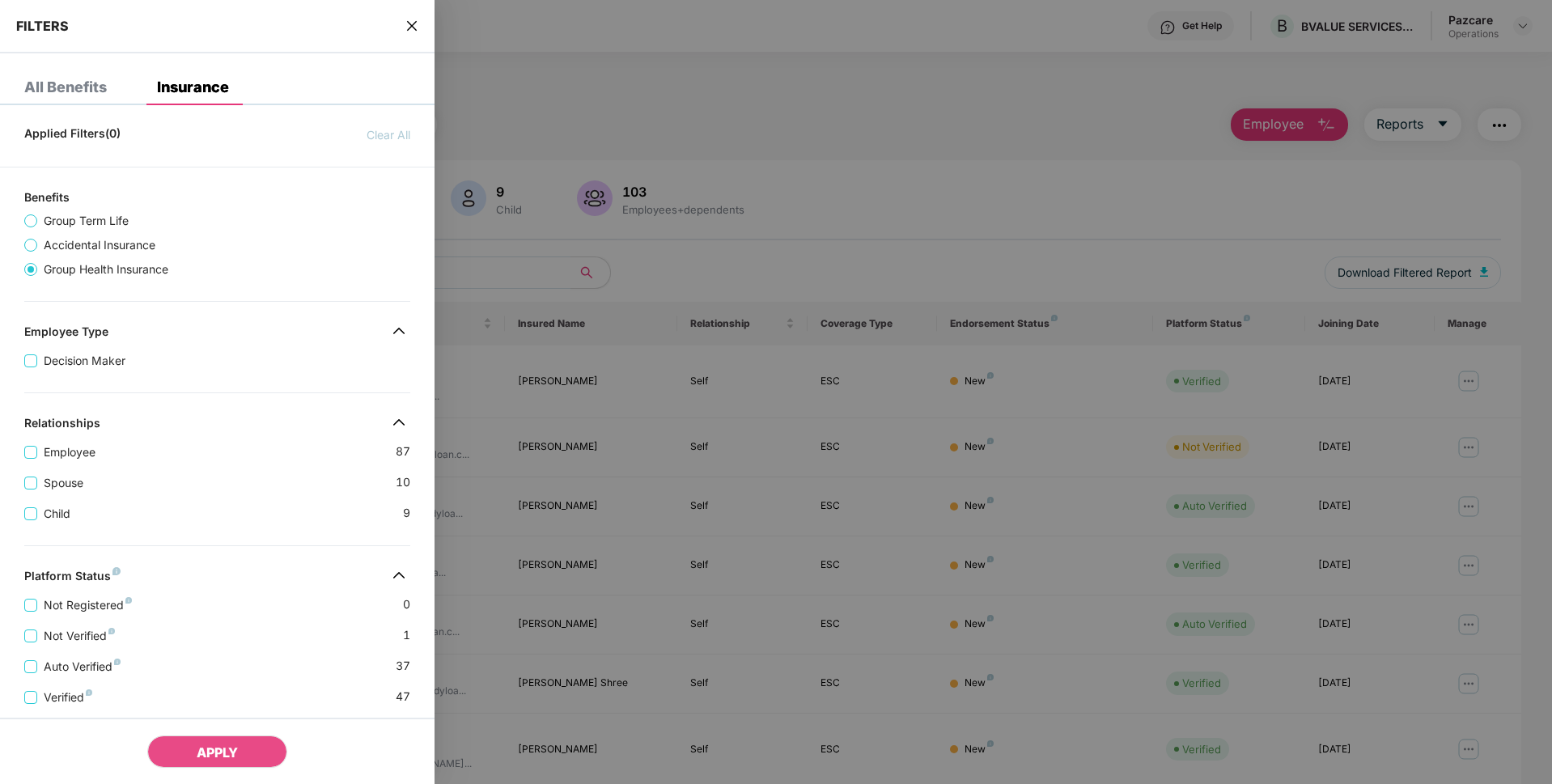
scroll to position [289, 0]
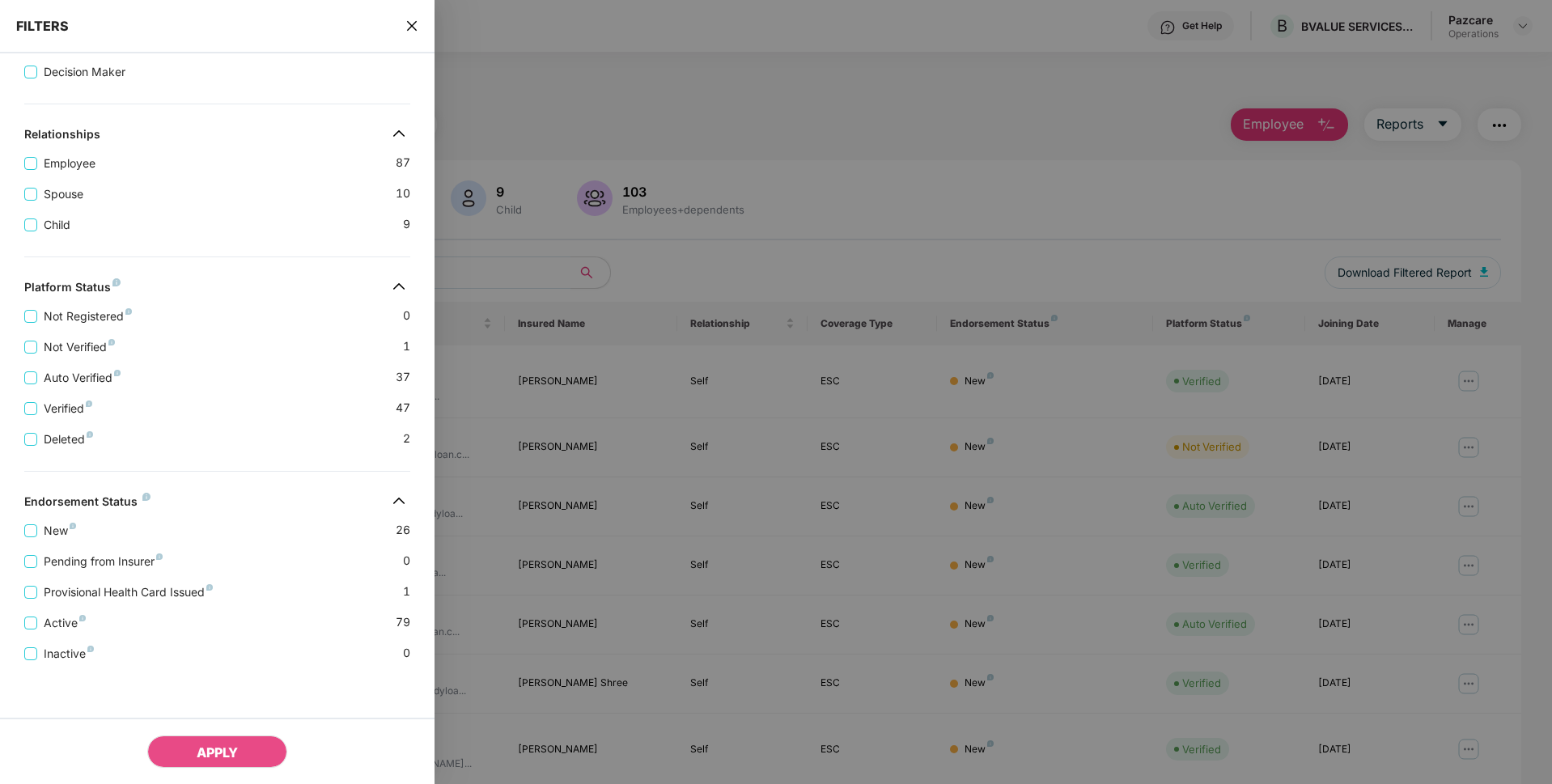
click at [411, 29] on icon "close" at bounding box center [412, 26] width 13 height 13
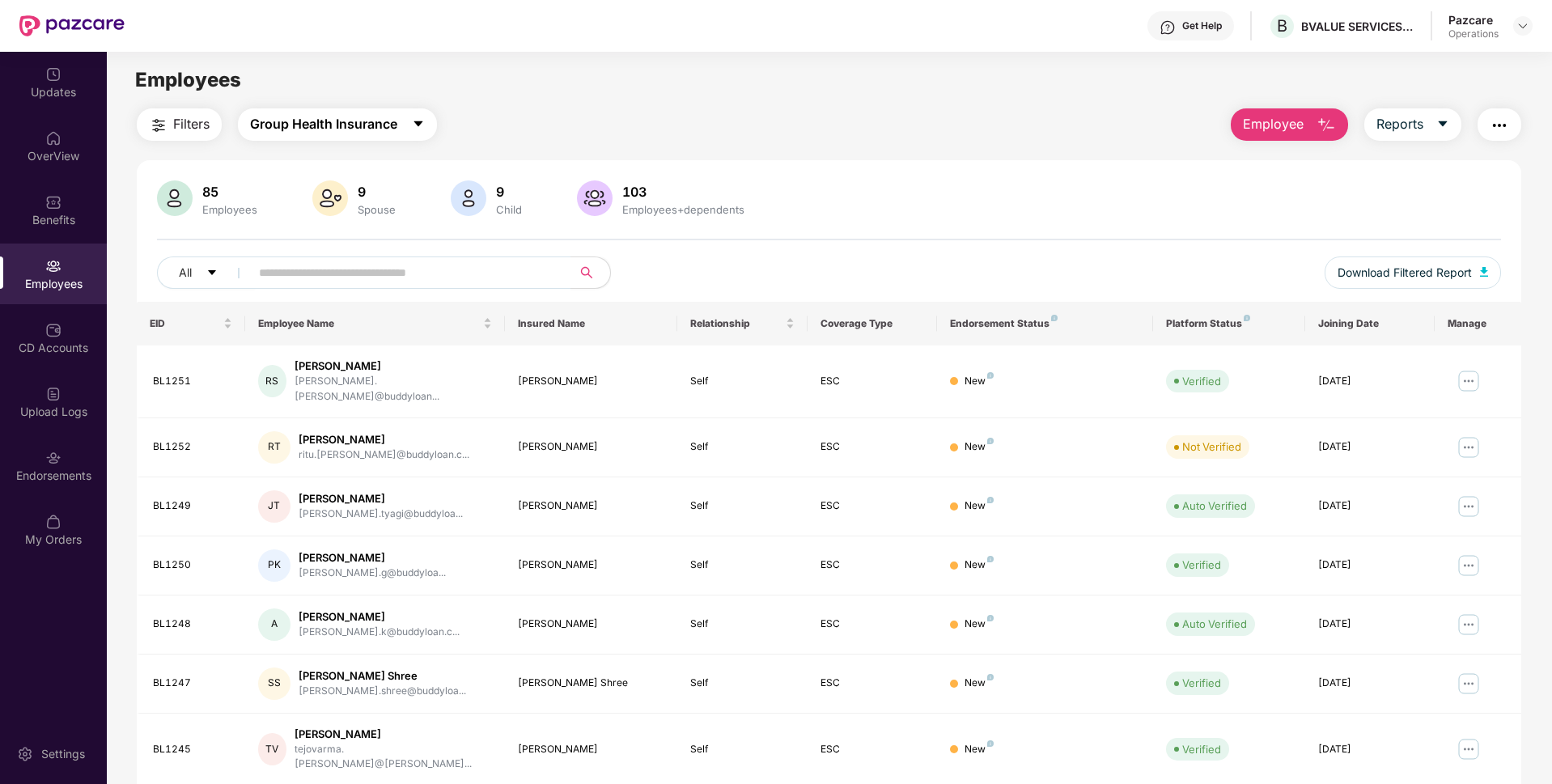
click at [344, 131] on span "Group Health Insurance" at bounding box center [323, 124] width 147 height 20
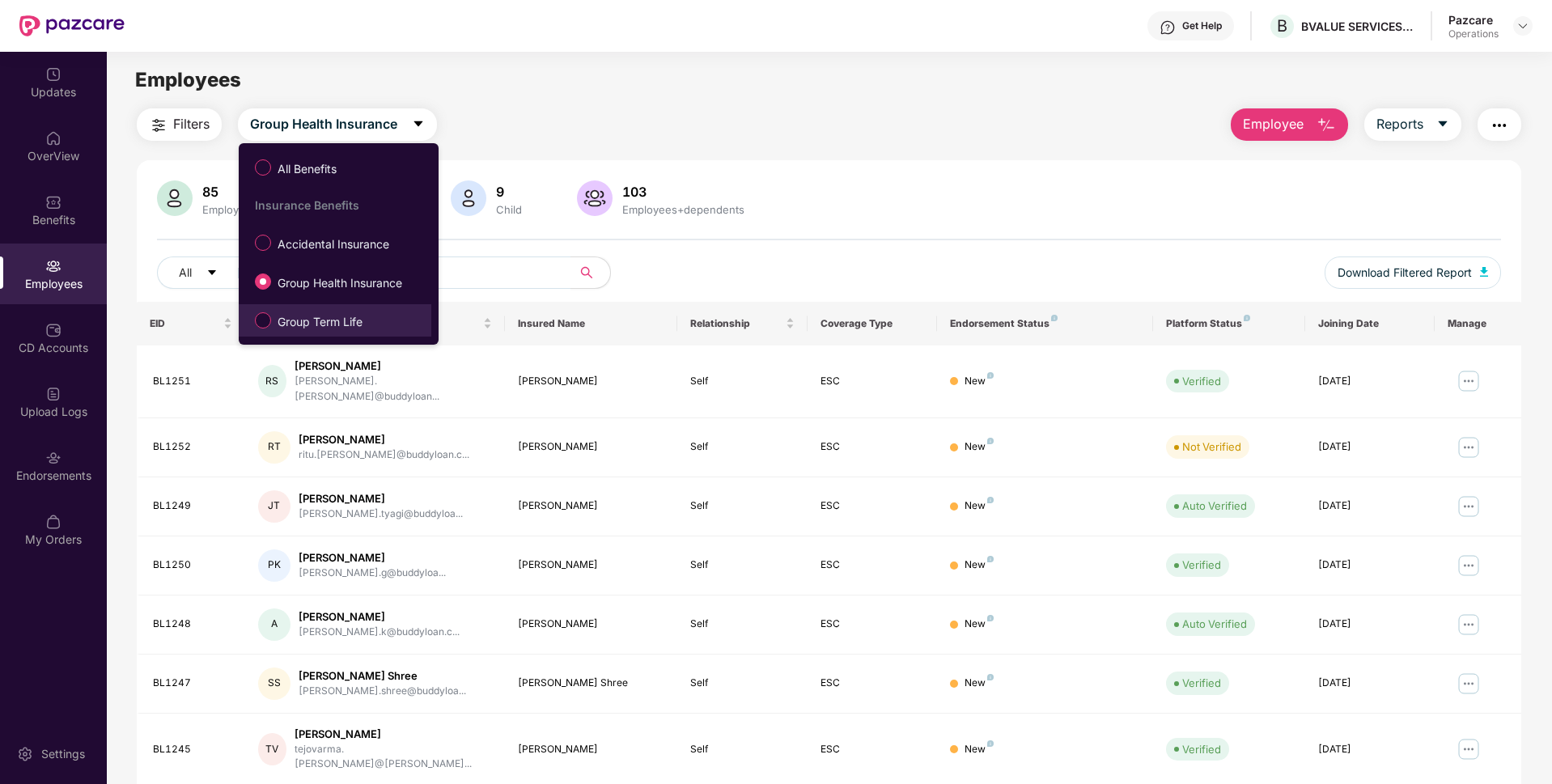
click at [273, 318] on span "Group Term Life" at bounding box center [320, 322] width 98 height 18
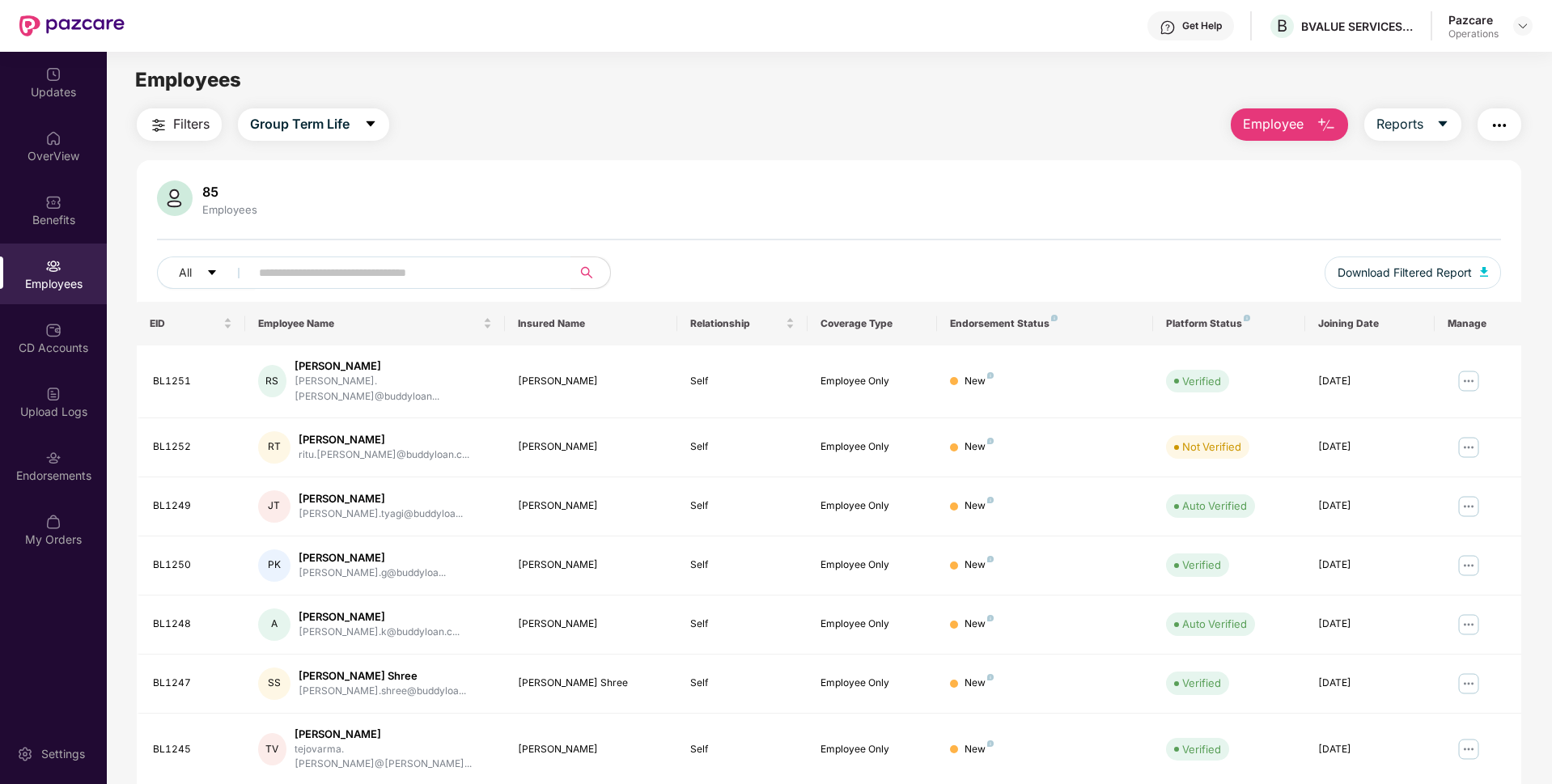
click at [176, 135] on button "Filters" at bounding box center [180, 125] width 85 height 33
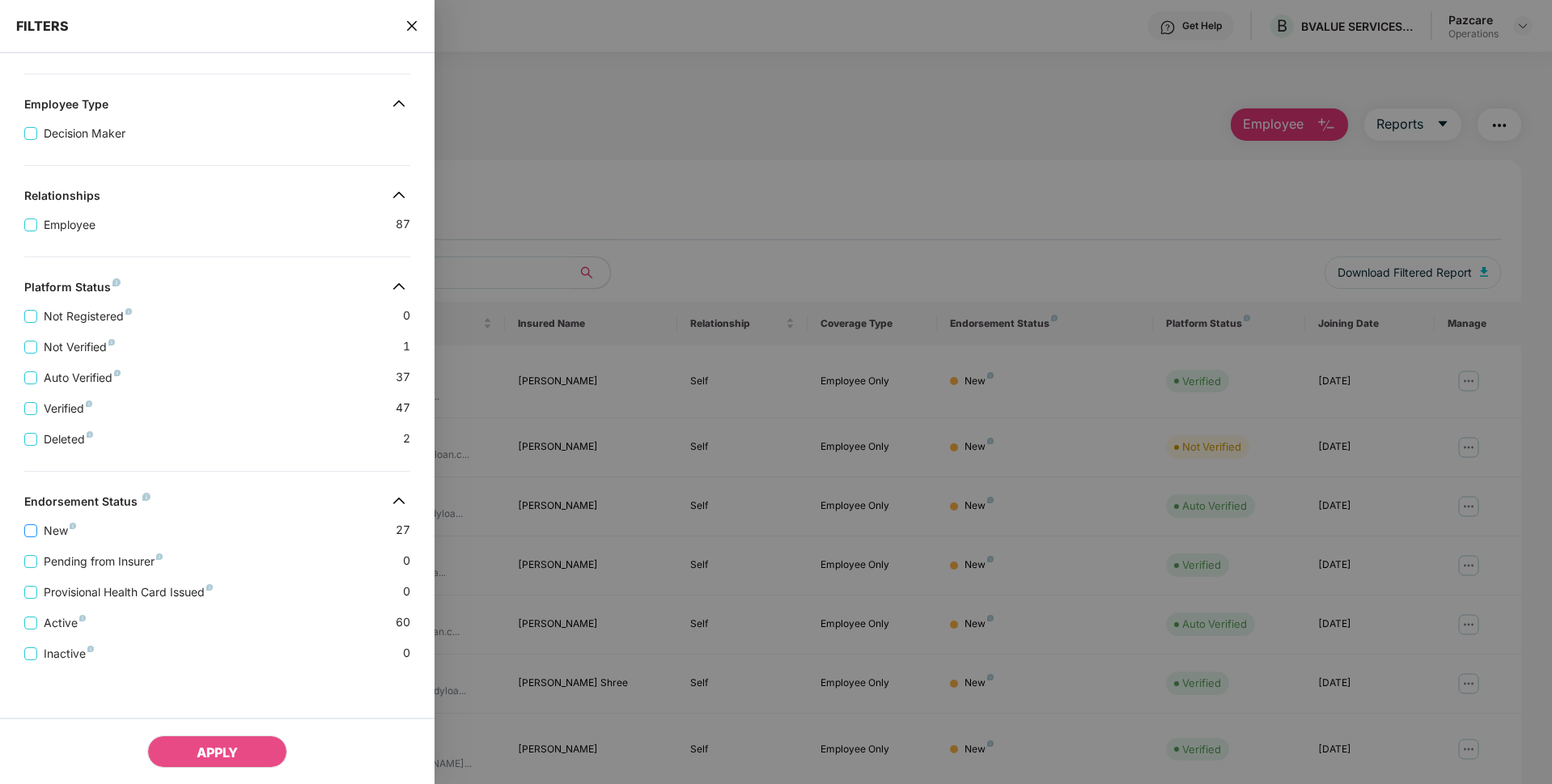
click at [51, 530] on span "New" at bounding box center [60, 531] width 46 height 18
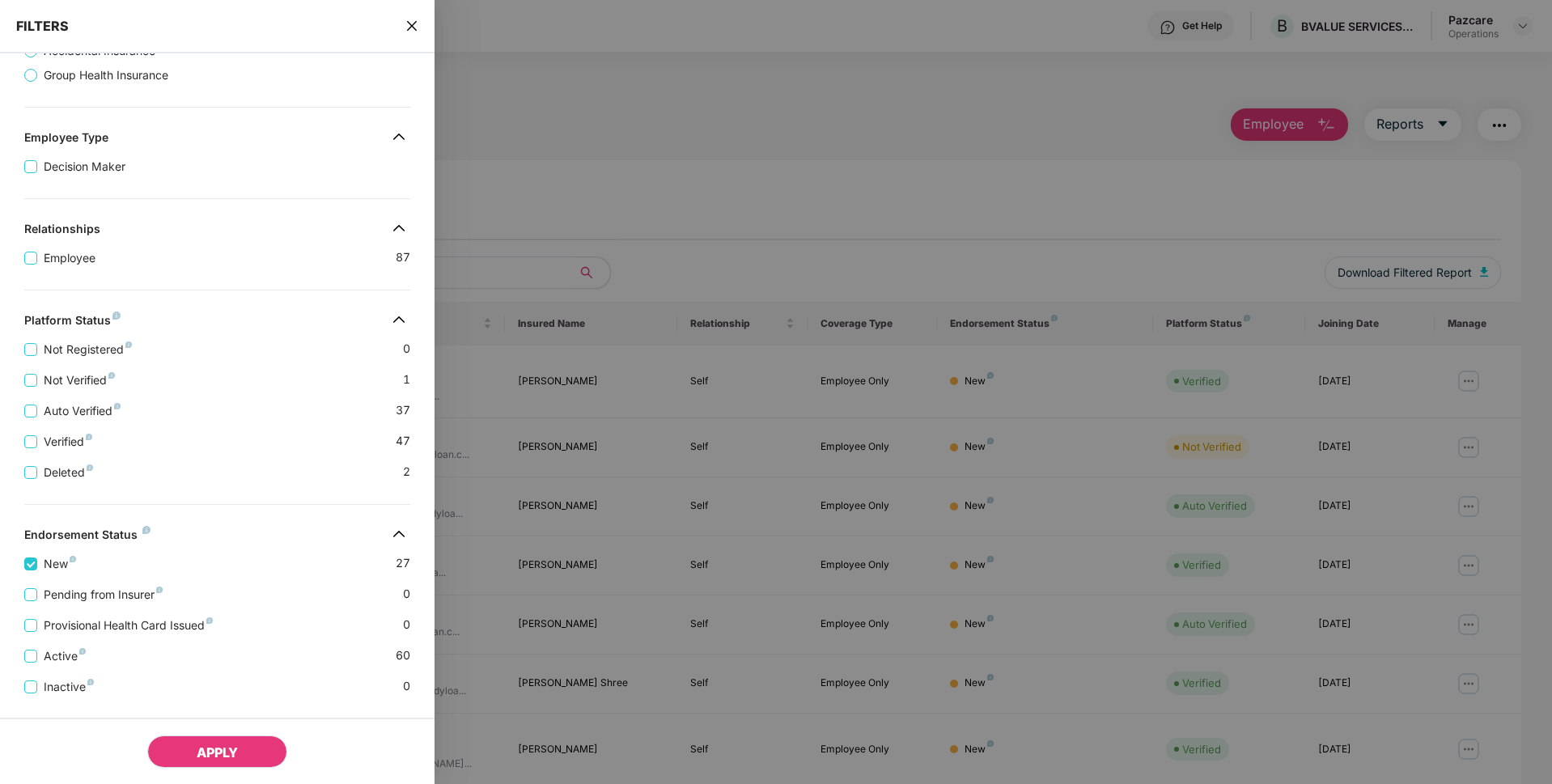
click at [221, 759] on span "APPLY" at bounding box center [217, 752] width 42 height 16
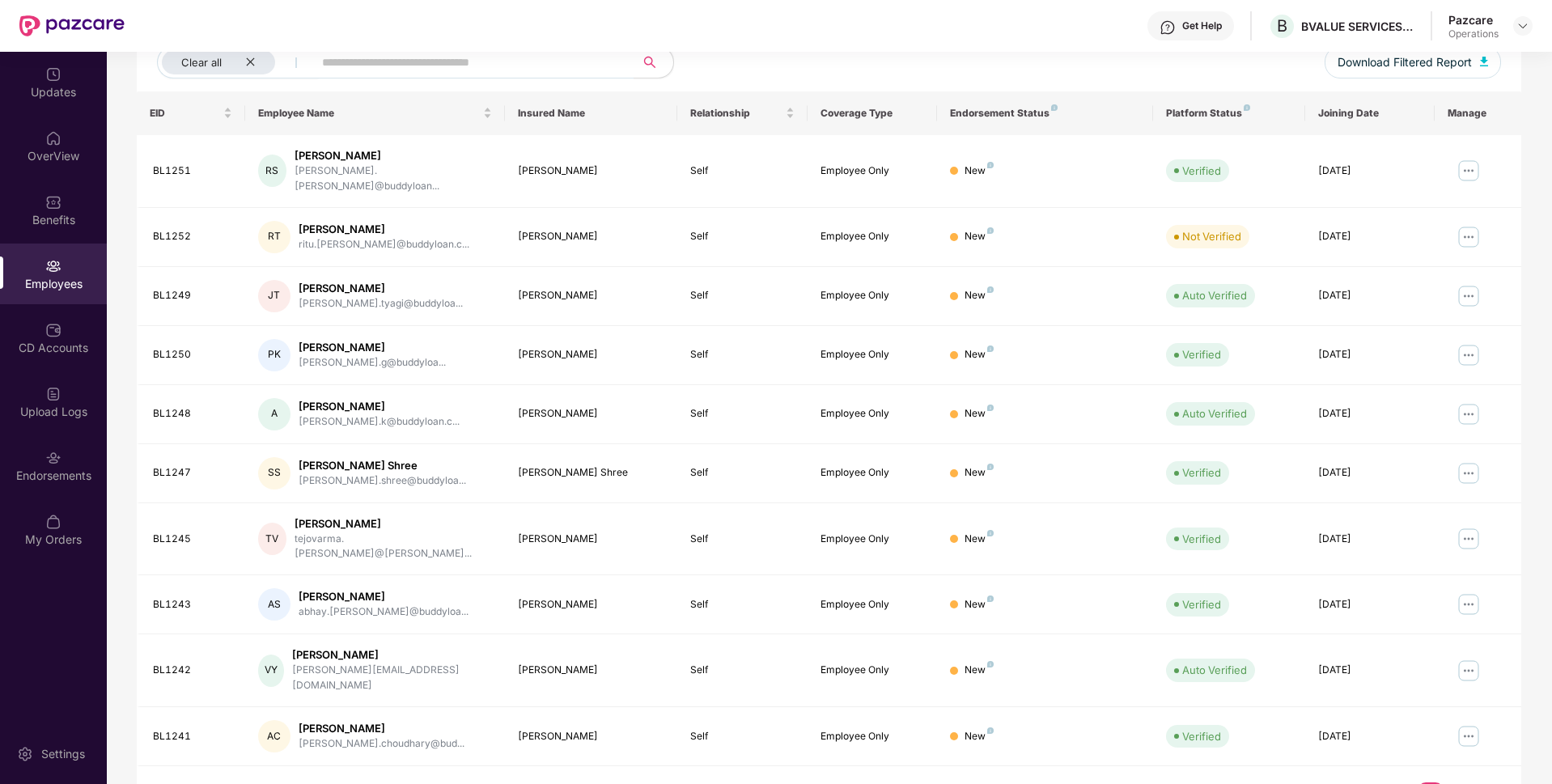
scroll to position [0, 0]
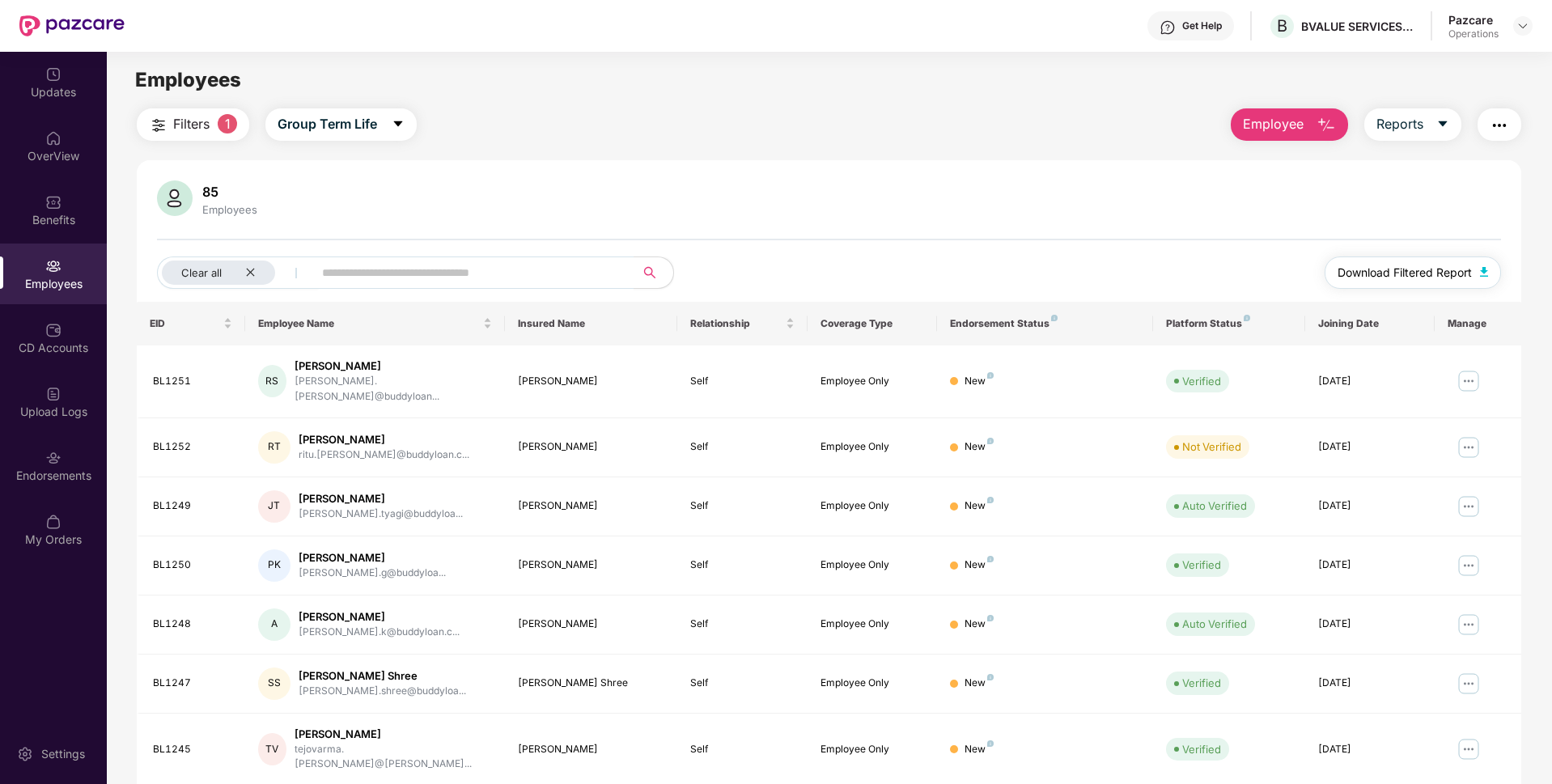
click at [1376, 274] on span "Download Filtered Report" at bounding box center [1404, 272] width 135 height 18
click at [1527, 29] on img at bounding box center [1523, 26] width 13 height 13
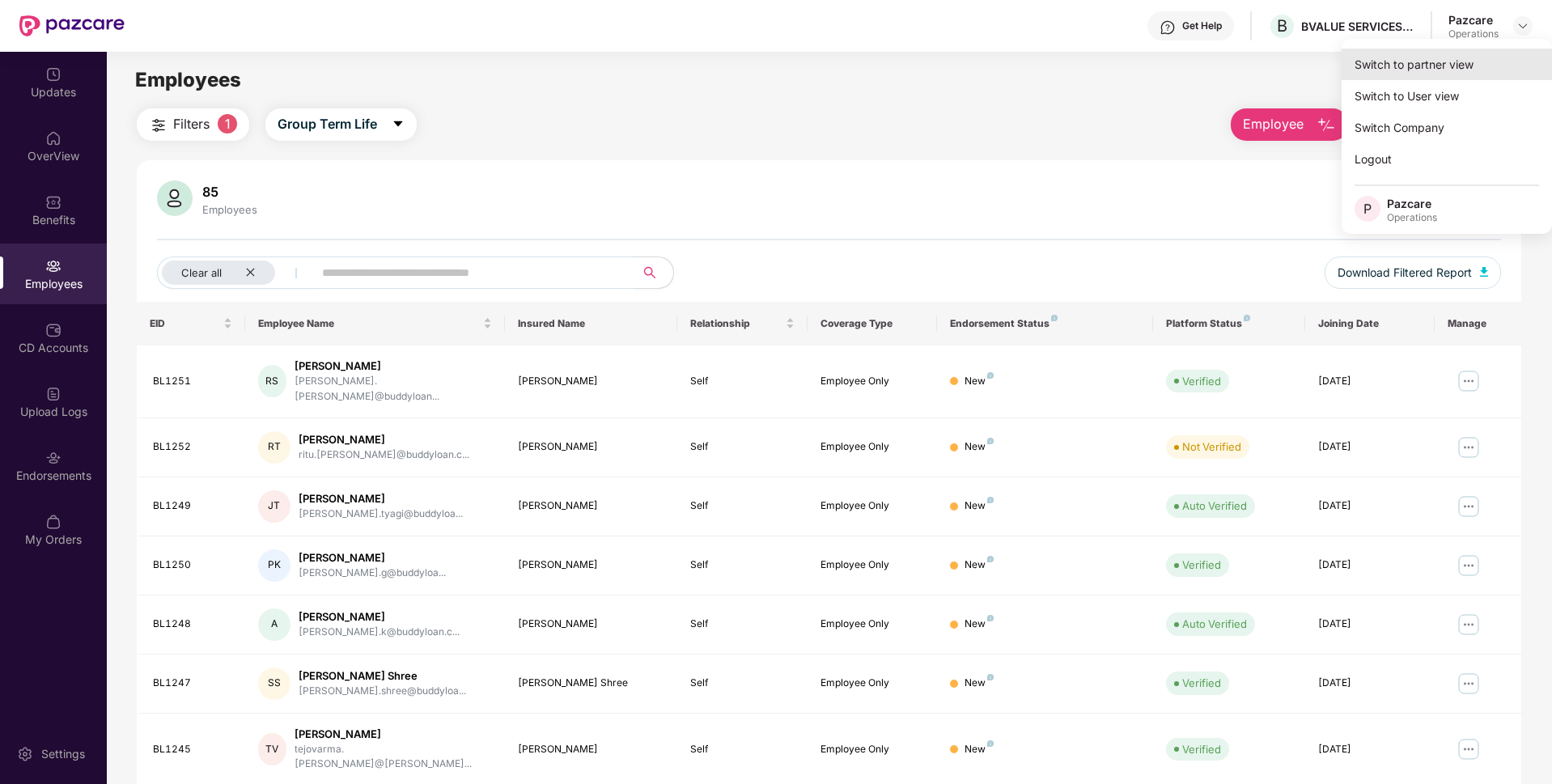
click at [1458, 49] on div "Switch to partner view" at bounding box center [1447, 64] width 211 height 32
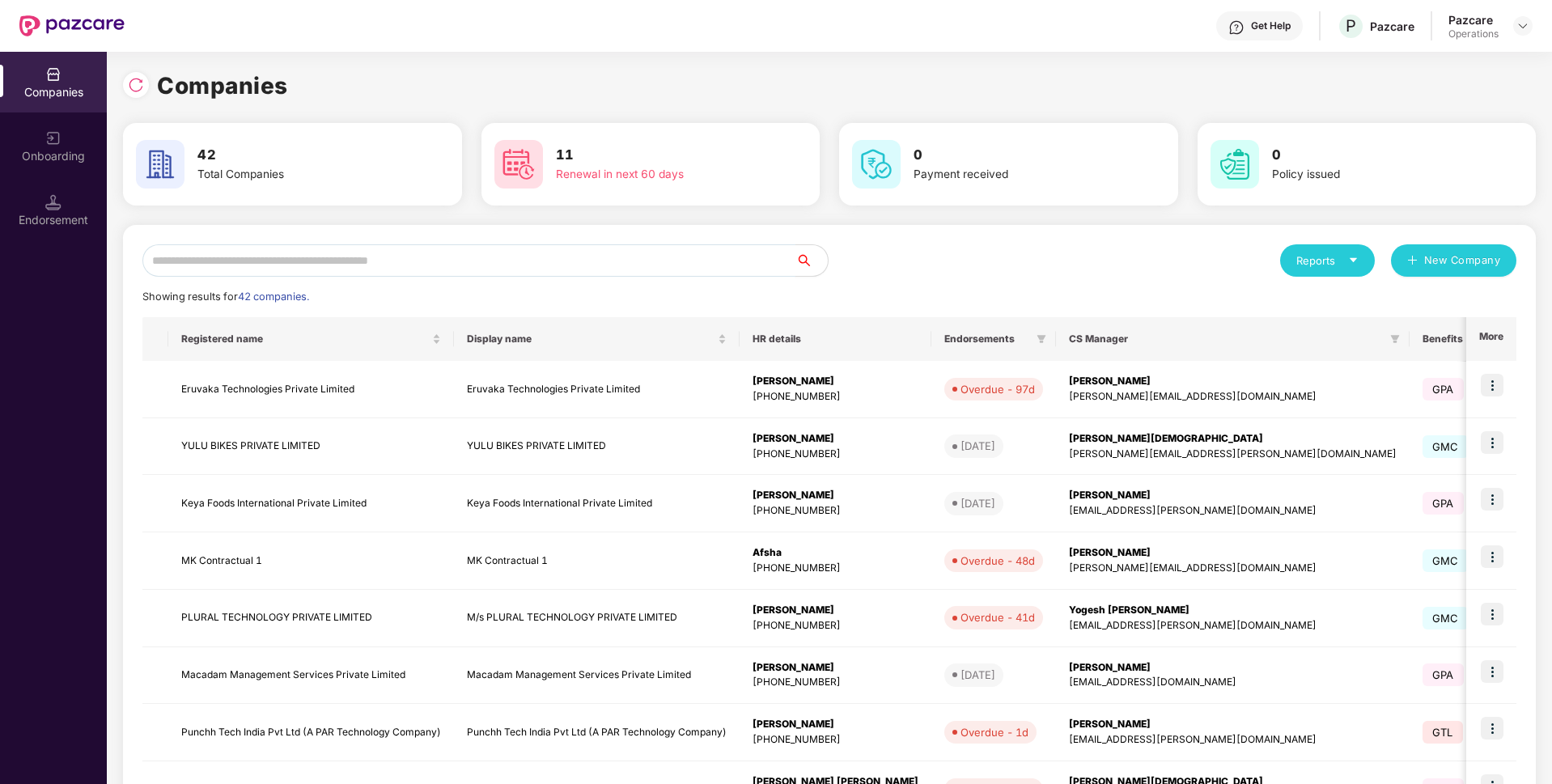
click at [633, 259] on input "text" at bounding box center [469, 260] width 653 height 33
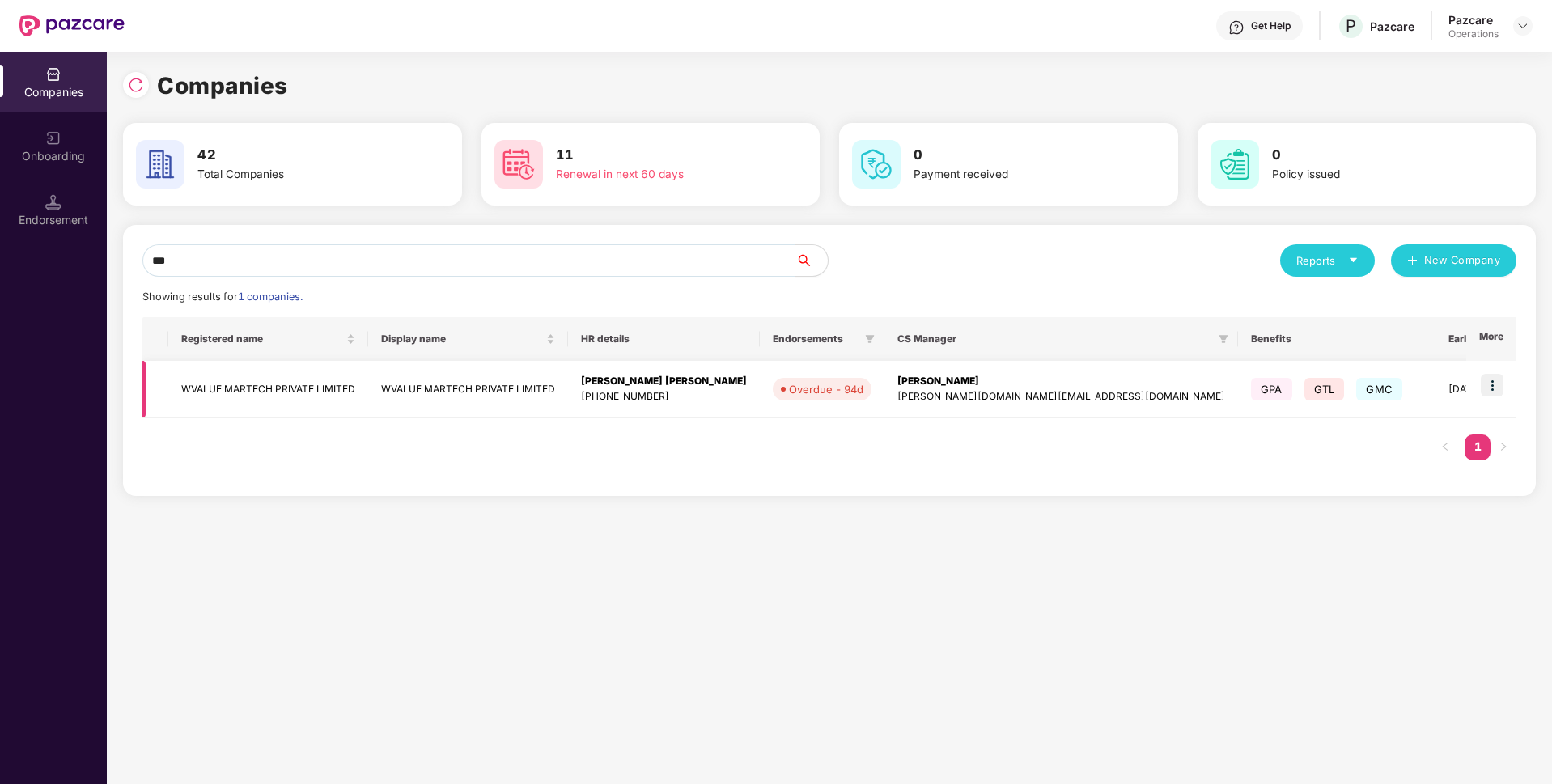
type input "***"
click at [1493, 383] on img at bounding box center [1492, 385] width 23 height 23
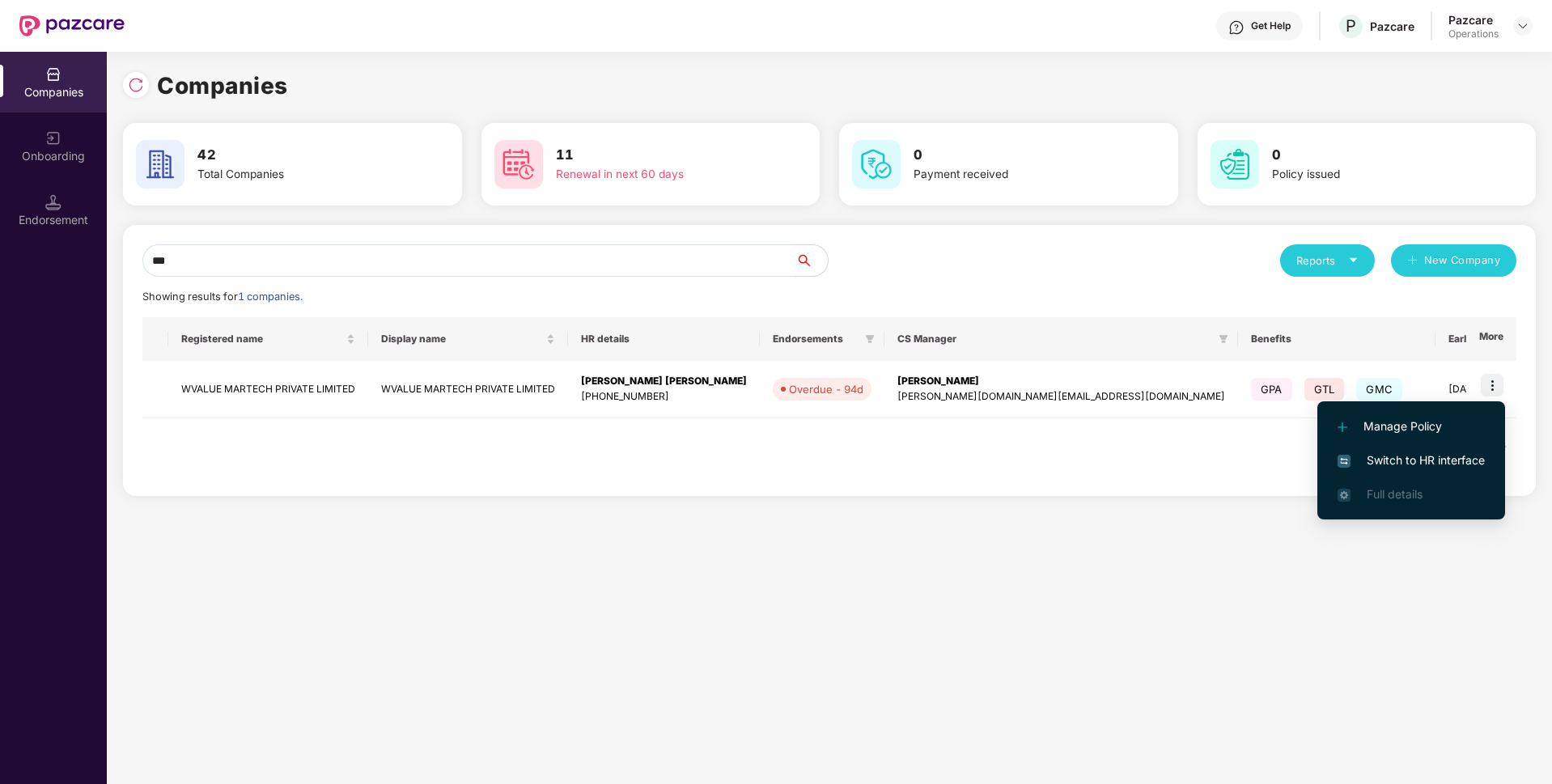
click at [1394, 454] on span "Switch to HR interface" at bounding box center [1411, 460] width 147 height 18
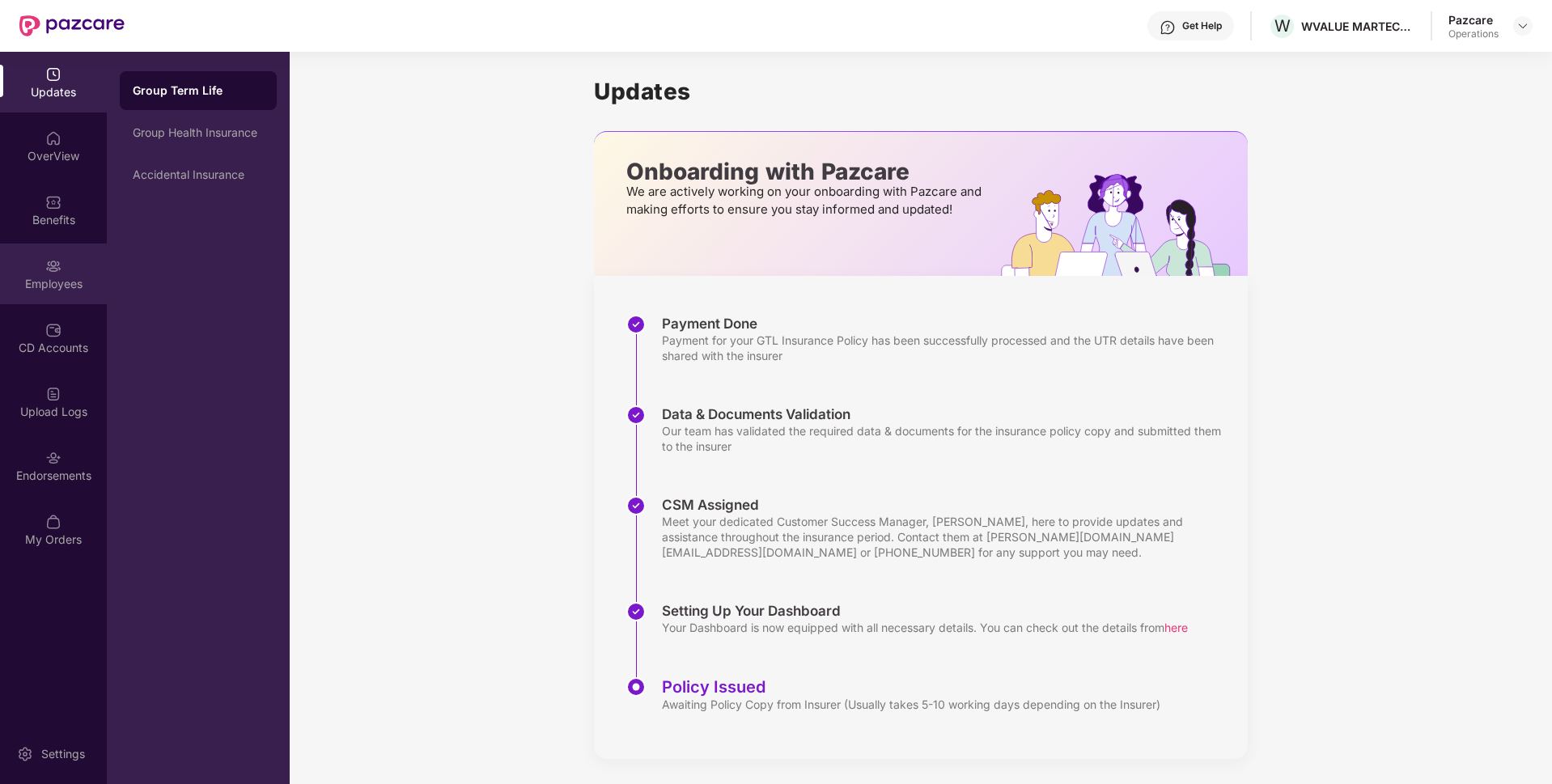
click at [45, 254] on div "Employees" at bounding box center [53, 273] width 107 height 60
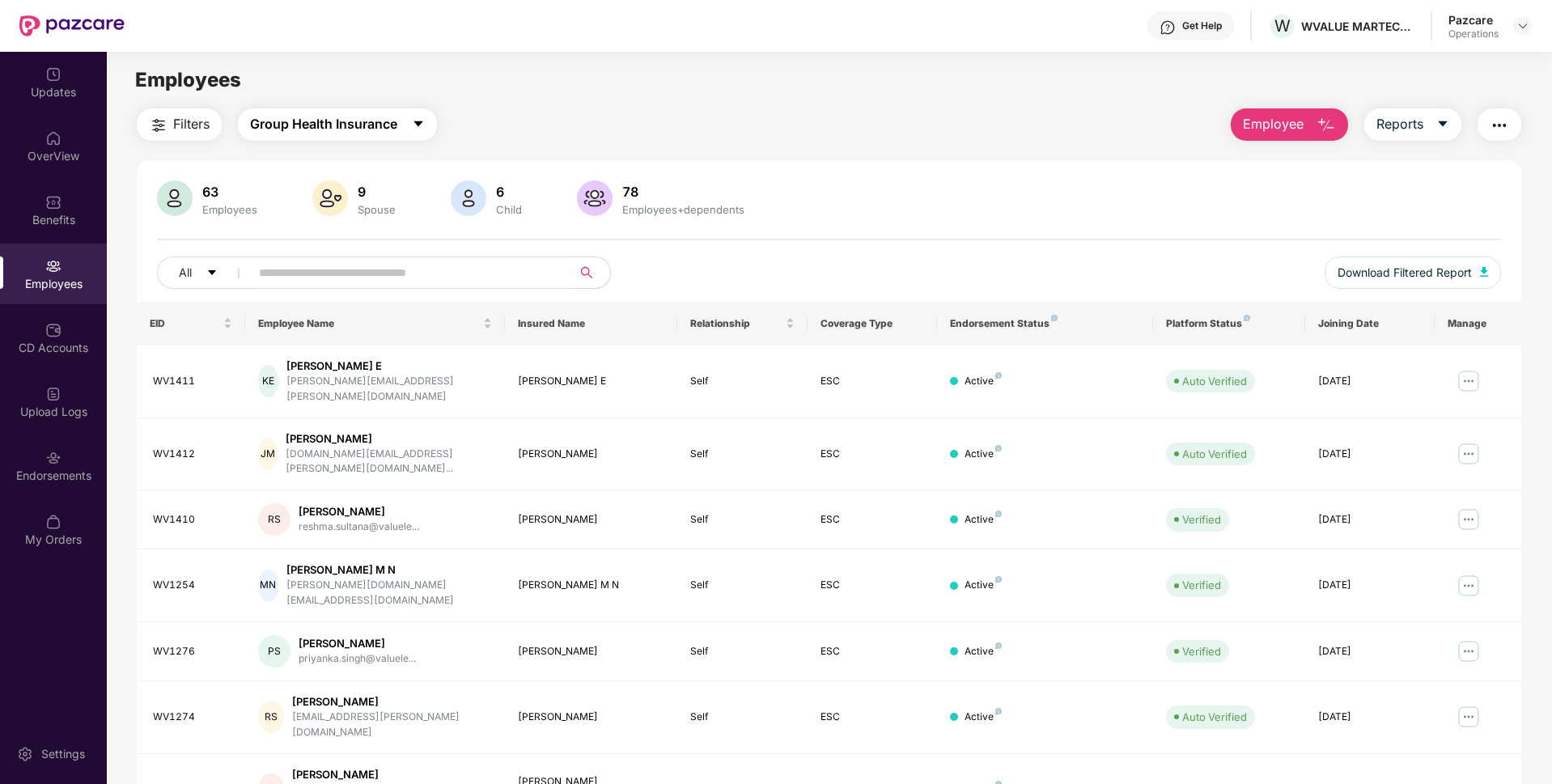
click at [369, 120] on span "Group Health Insurance" at bounding box center [323, 124] width 147 height 20
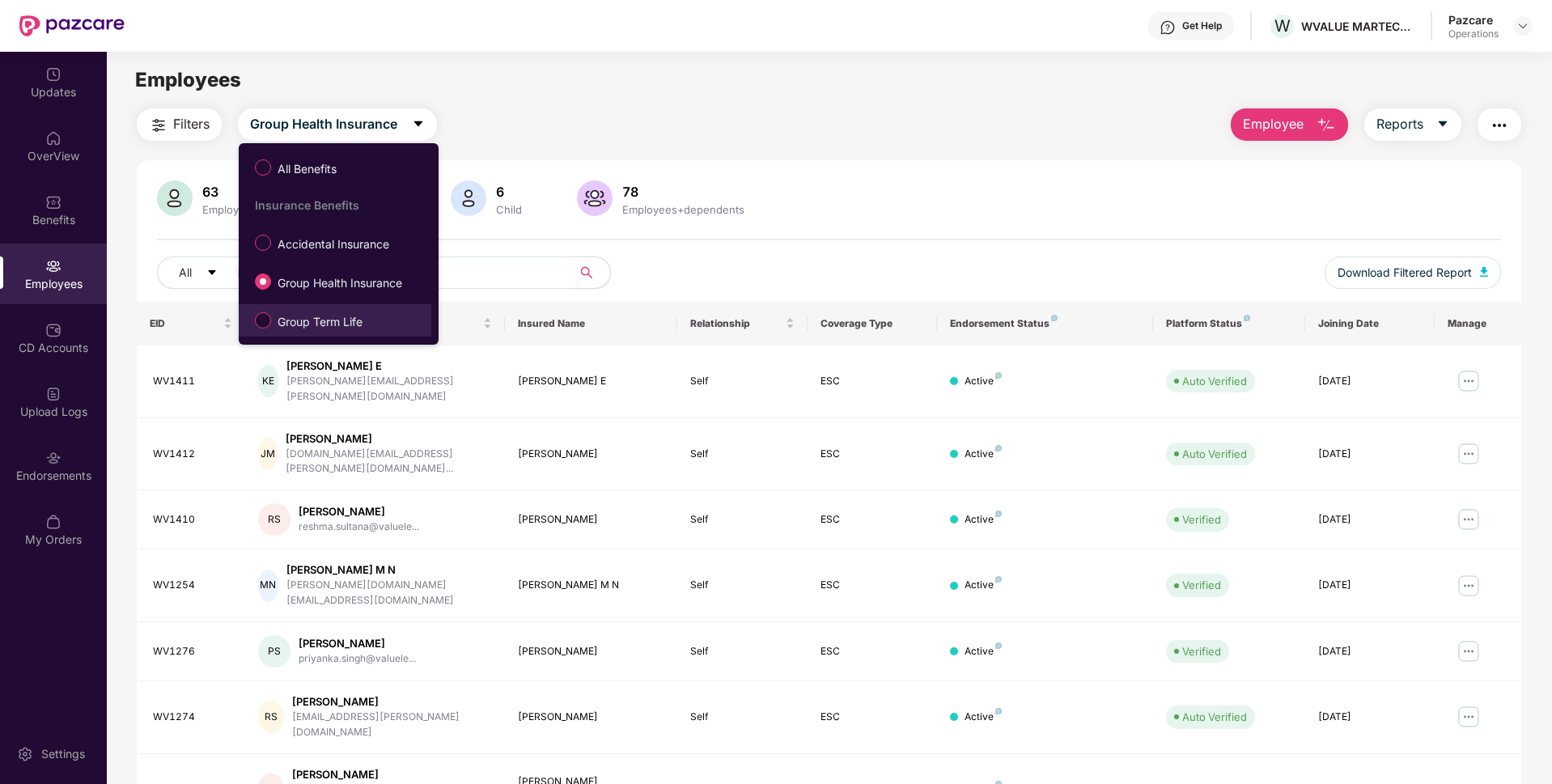
click at [315, 321] on span "Group Term Life" at bounding box center [320, 322] width 98 height 18
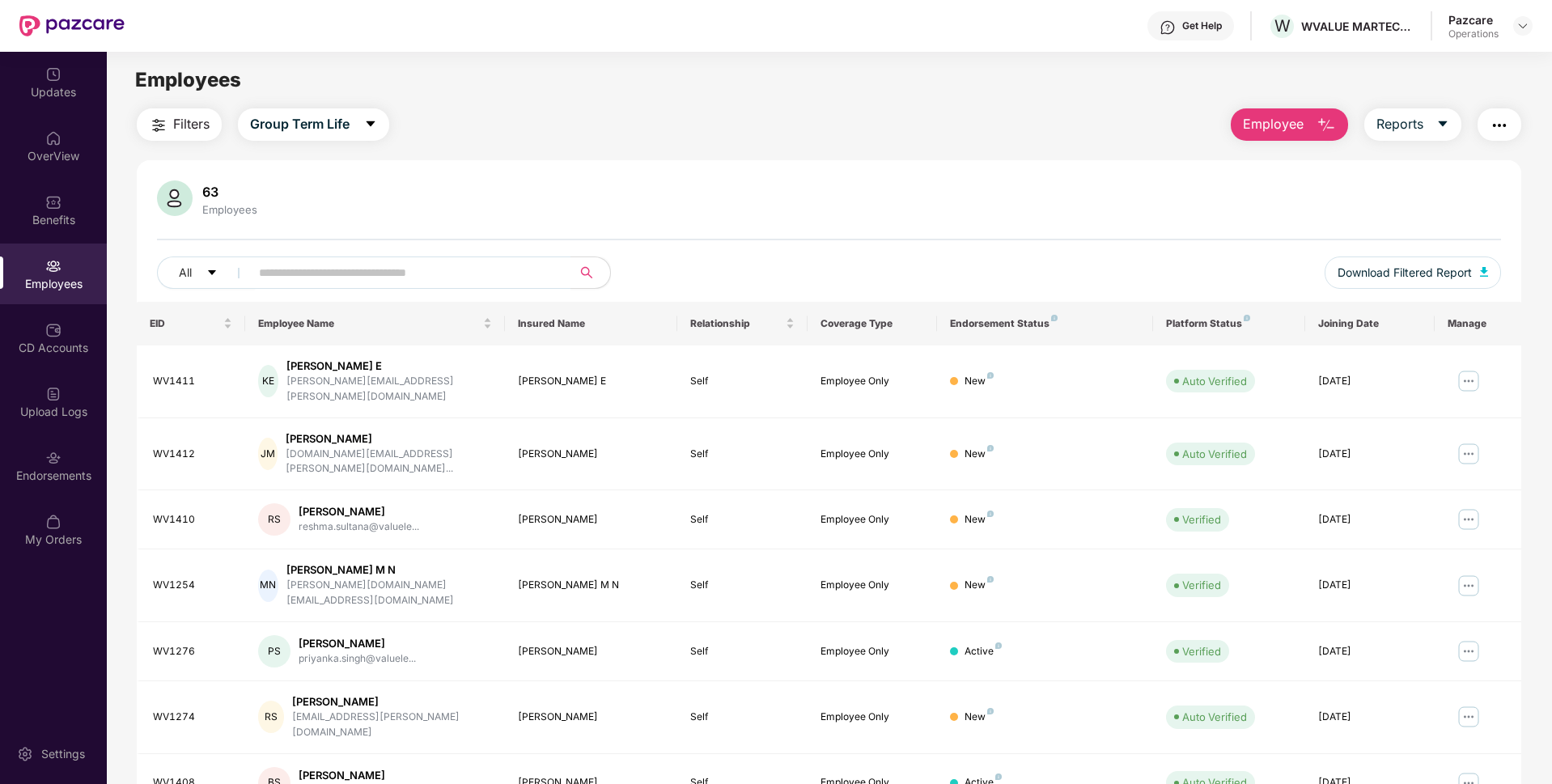
click at [157, 113] on button "Filters" at bounding box center [180, 125] width 85 height 33
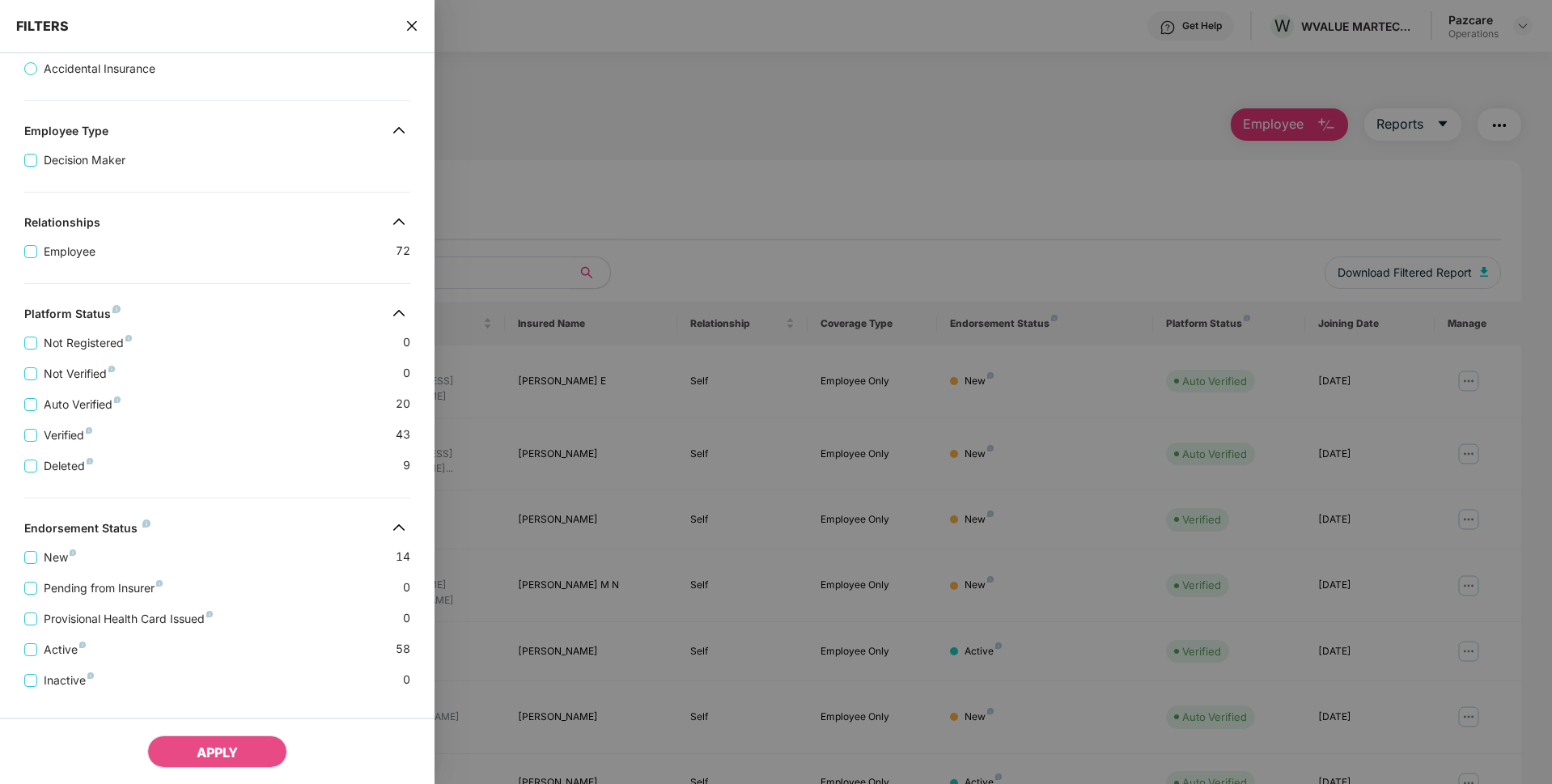
scroll to position [228, 0]
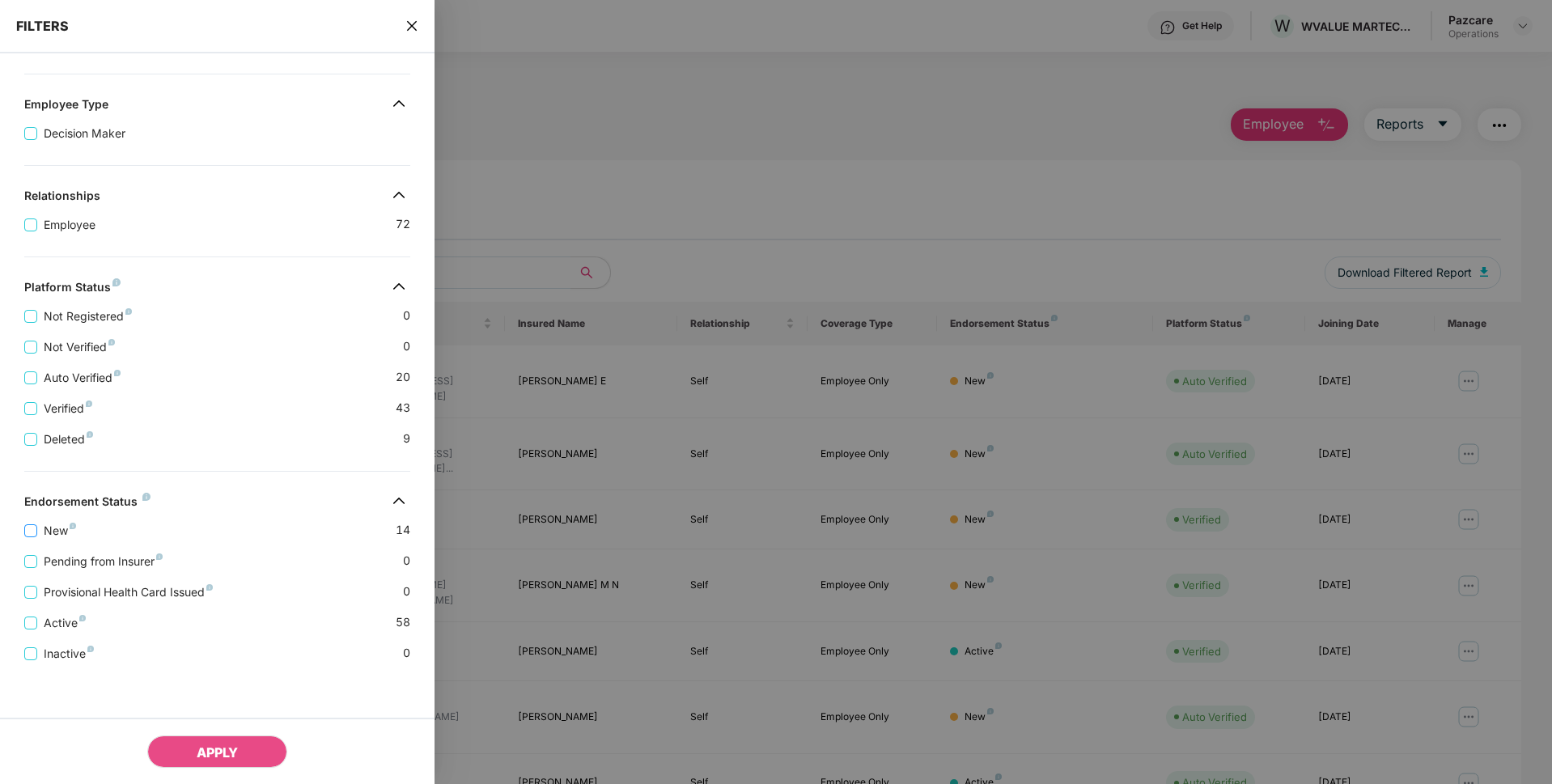
click at [40, 527] on span "New" at bounding box center [60, 531] width 46 height 18
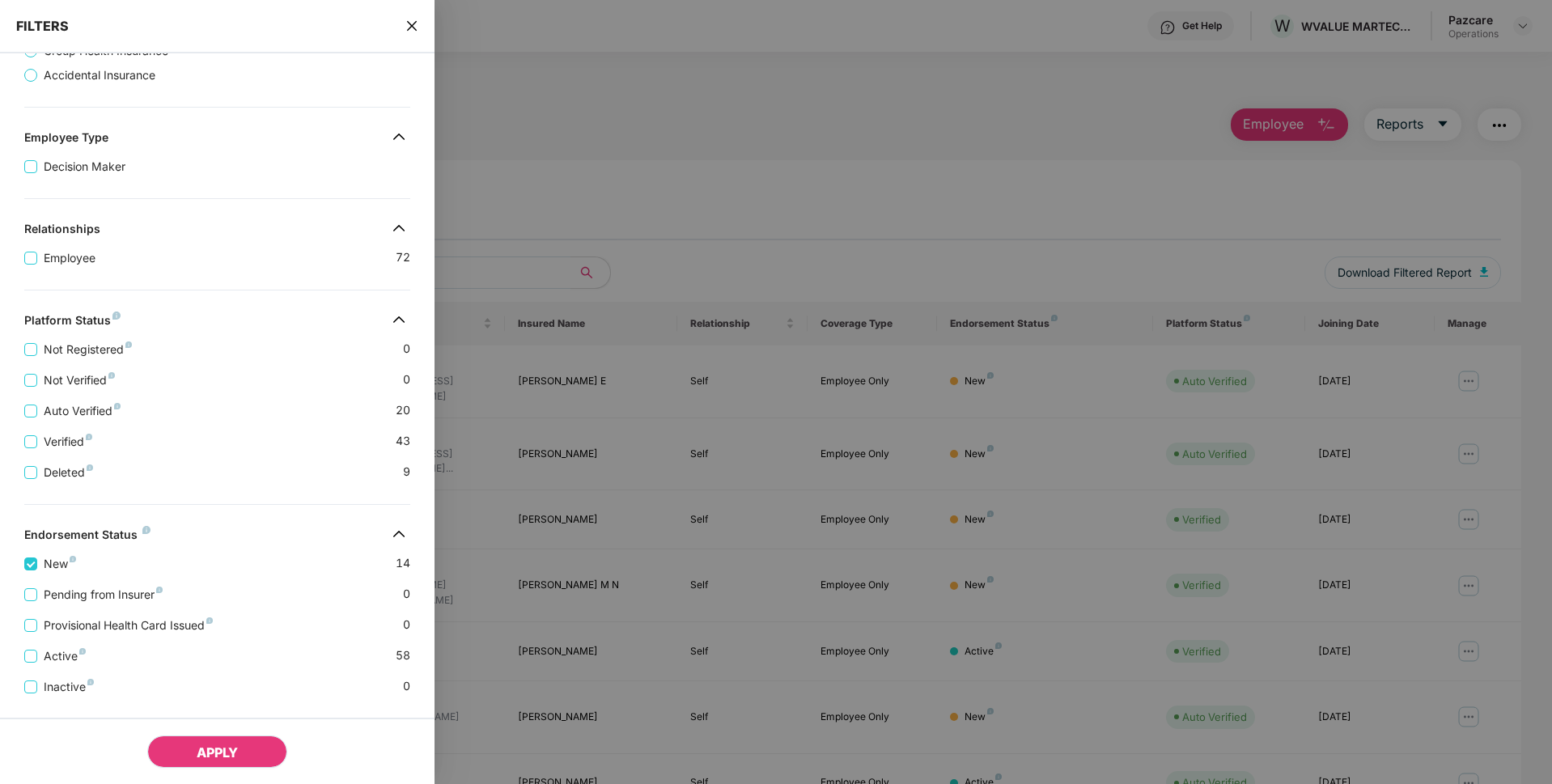
click at [210, 751] on span "APPLY" at bounding box center [217, 752] width 42 height 16
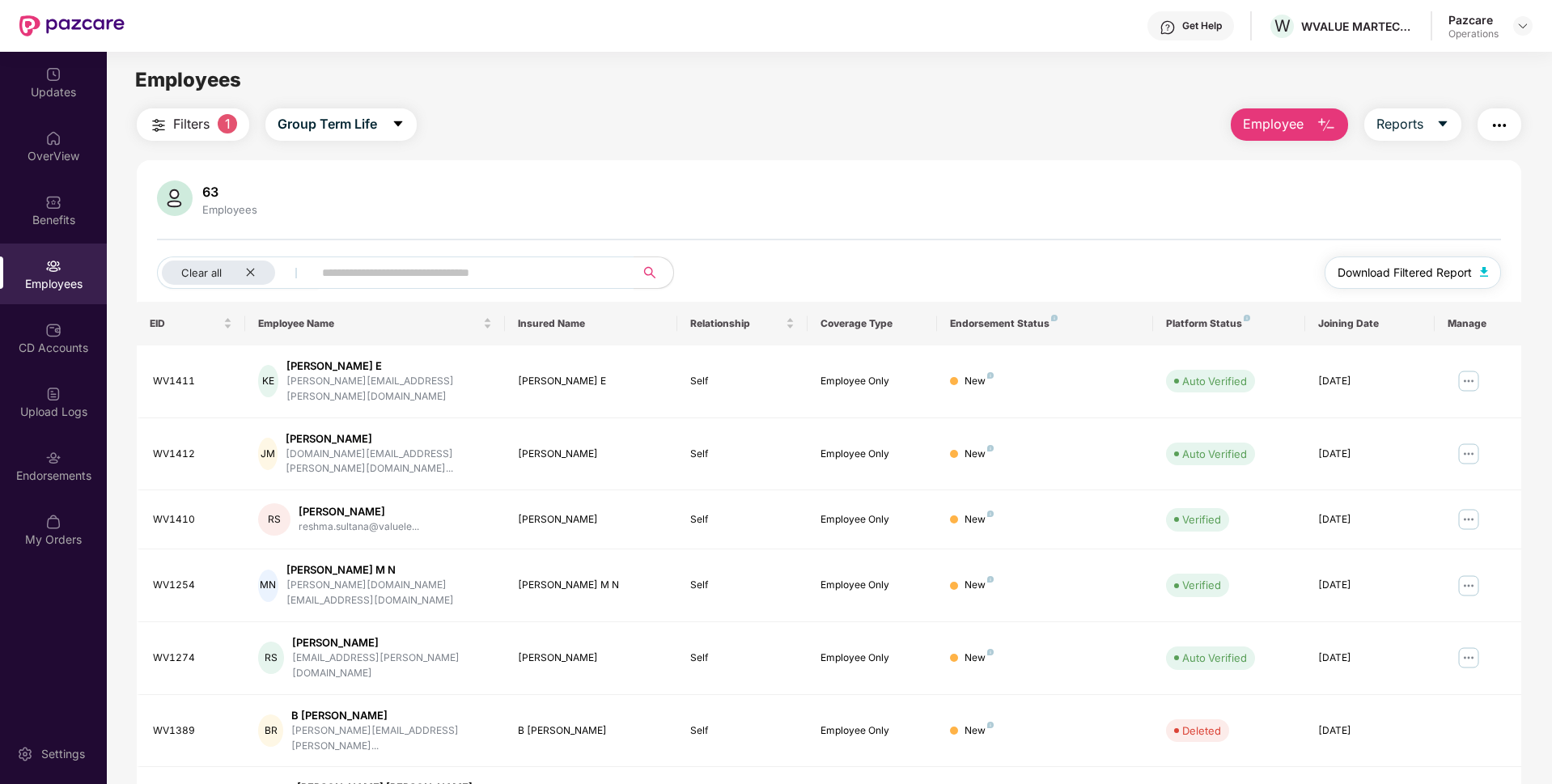
click at [1395, 271] on span "Download Filtered Report" at bounding box center [1404, 272] width 135 height 18
click at [242, 263] on div "Clear all" at bounding box center [218, 272] width 113 height 24
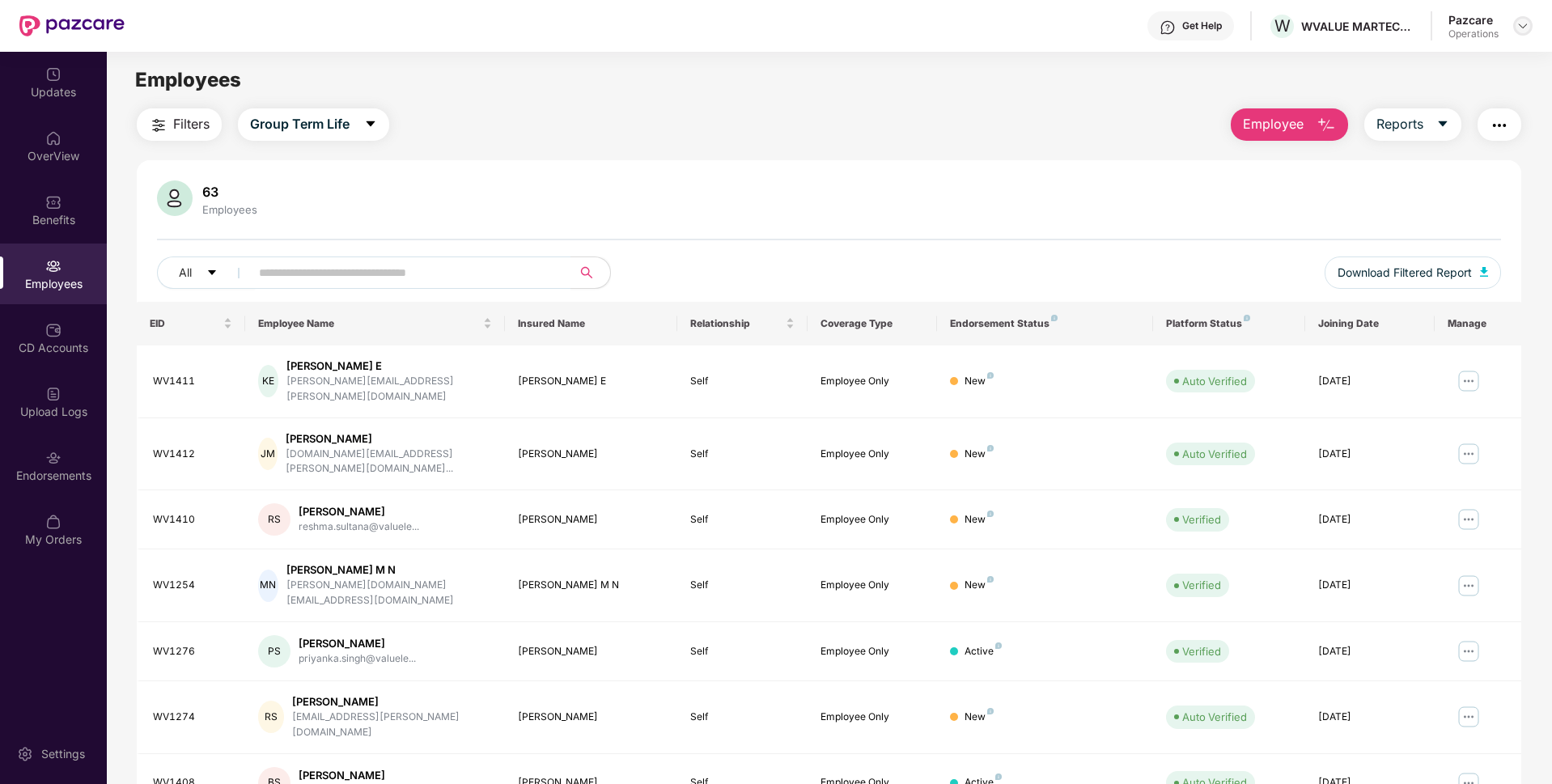
click at [1515, 29] on div at bounding box center [1523, 26] width 20 height 20
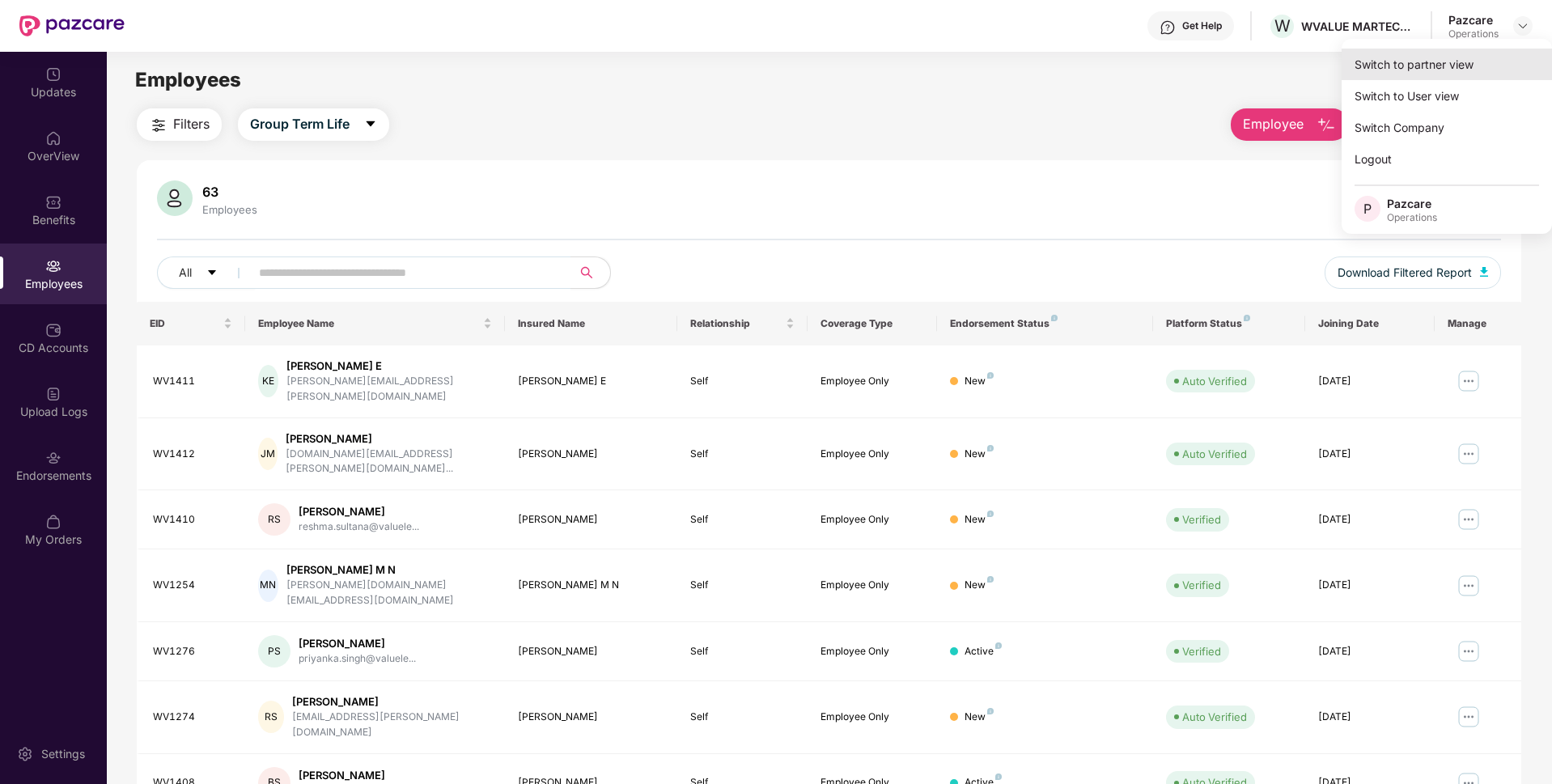
click at [1403, 64] on div "Switch to partner view" at bounding box center [1447, 64] width 211 height 32
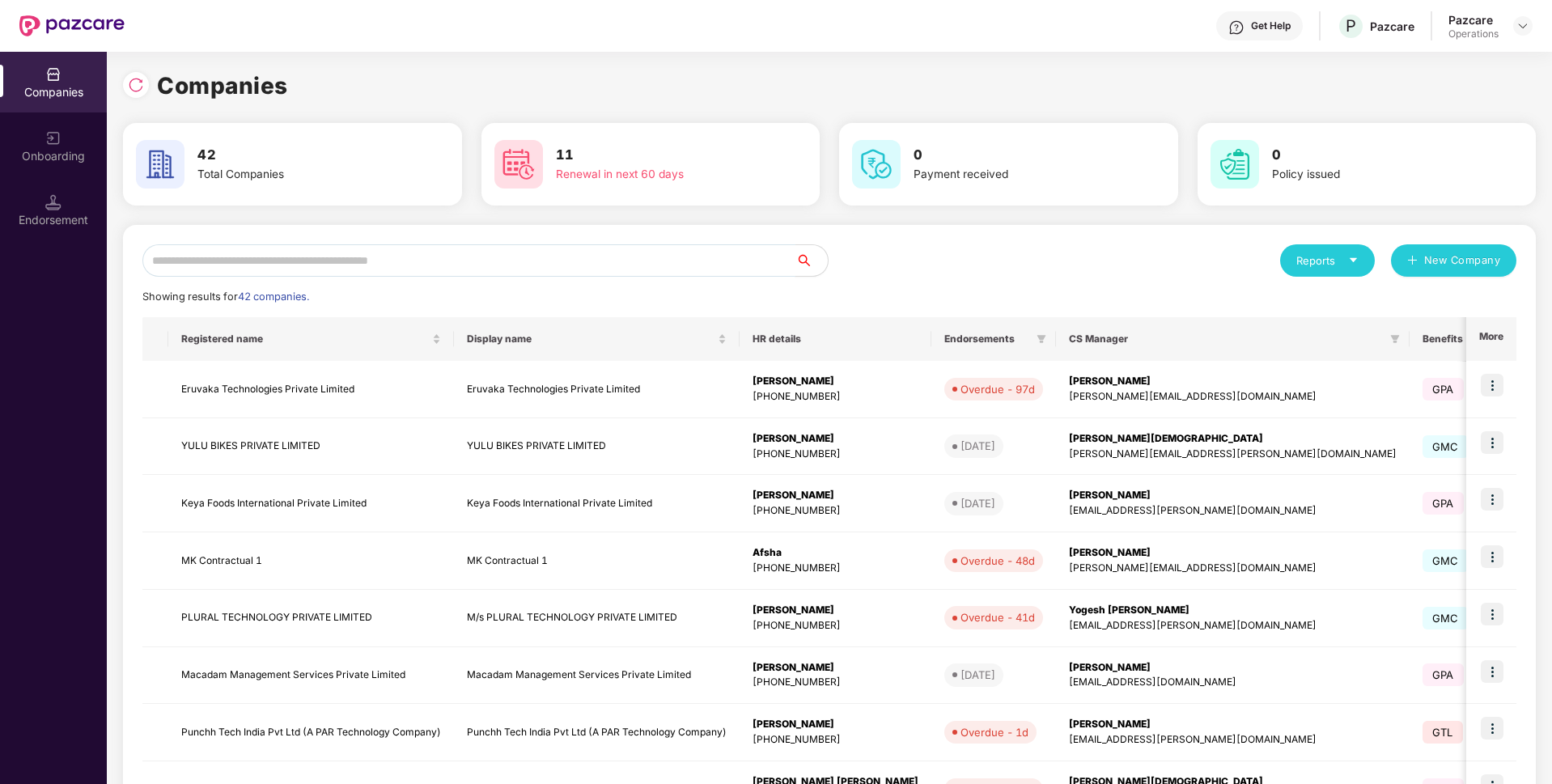
click at [658, 247] on input "text" at bounding box center [469, 260] width 653 height 33
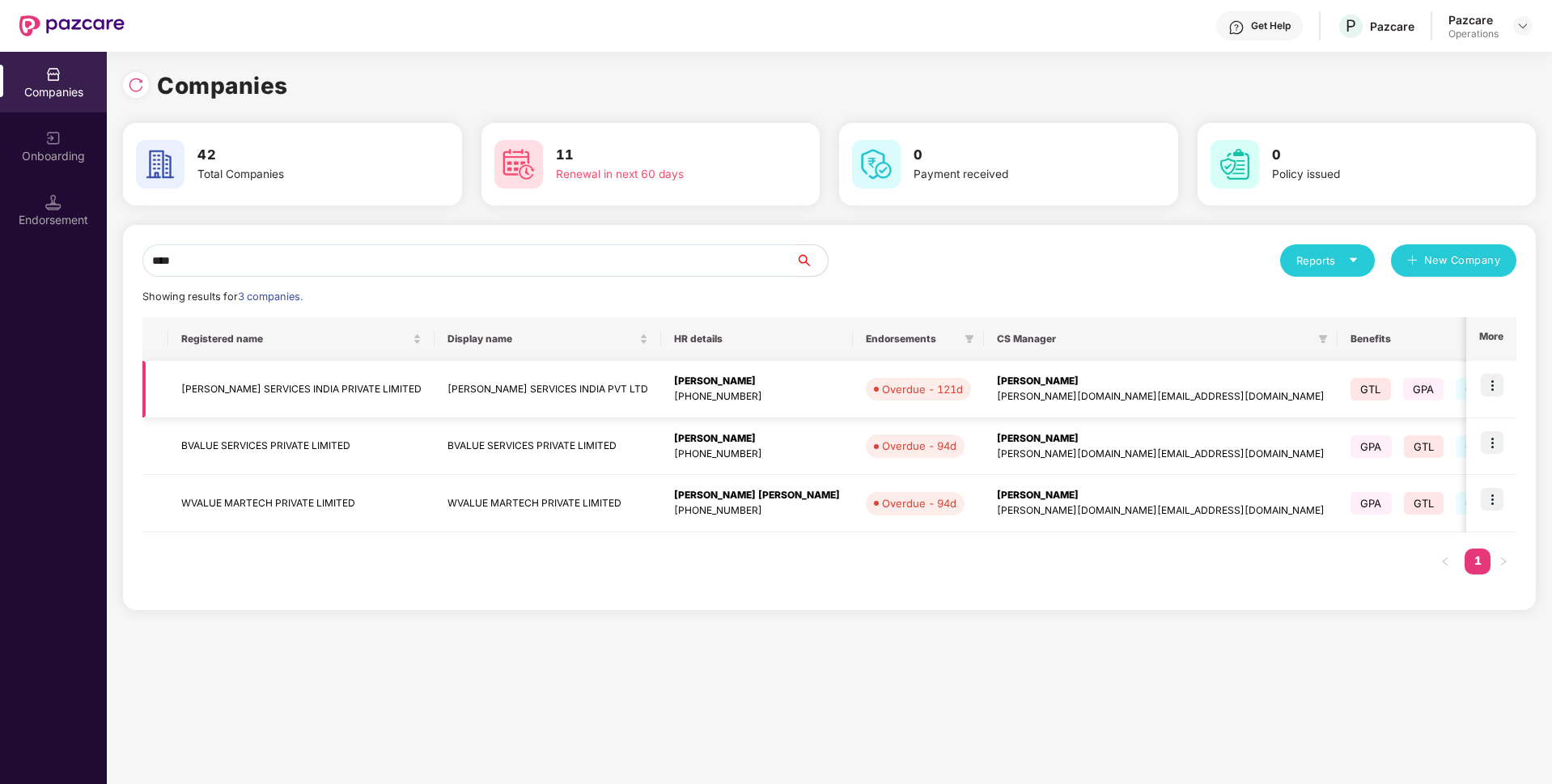
type input "****"
click at [1497, 392] on img at bounding box center [1492, 385] width 23 height 23
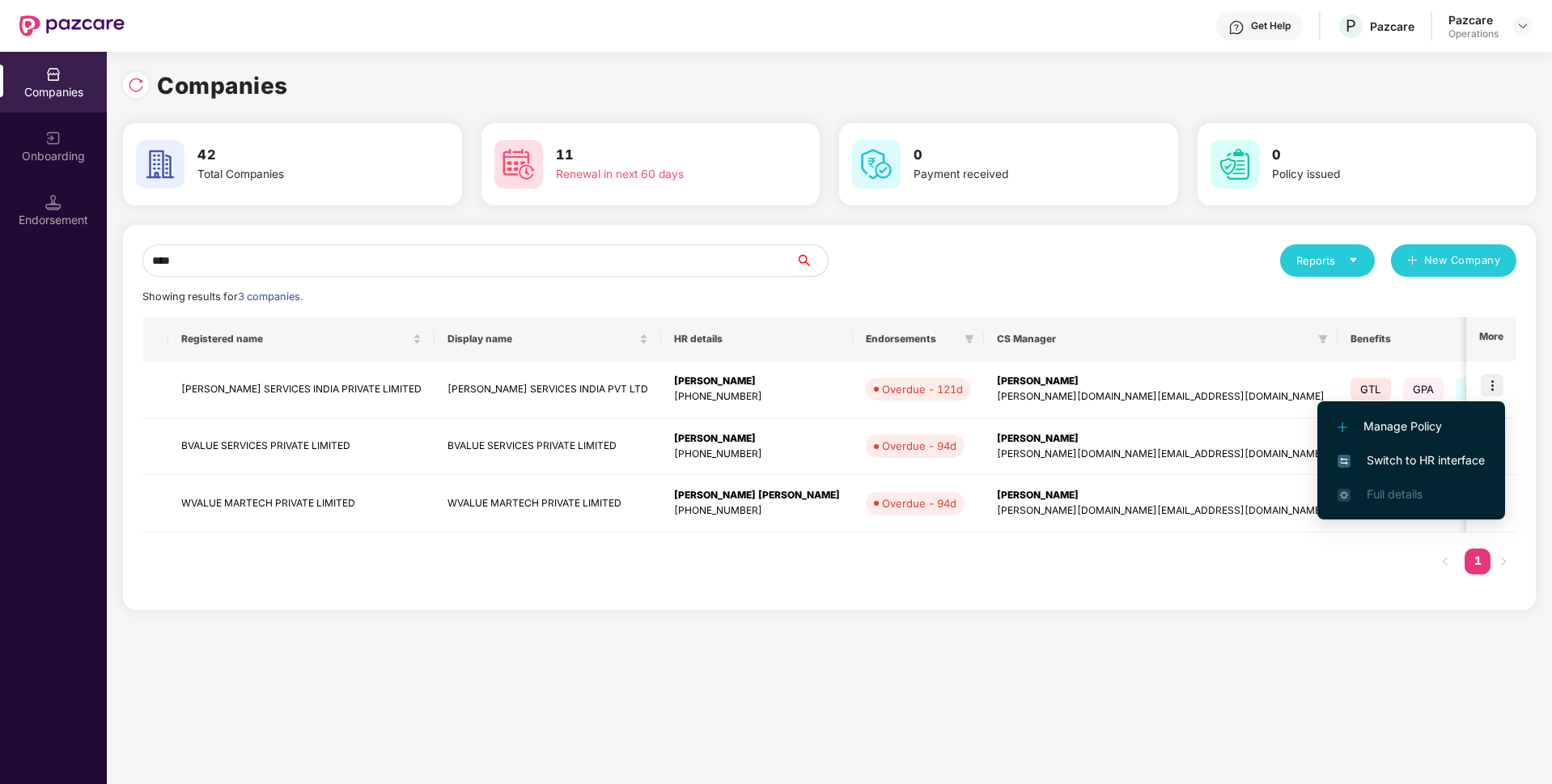
click at [1378, 445] on li "Switch to HR interface" at bounding box center [1411, 460] width 188 height 34
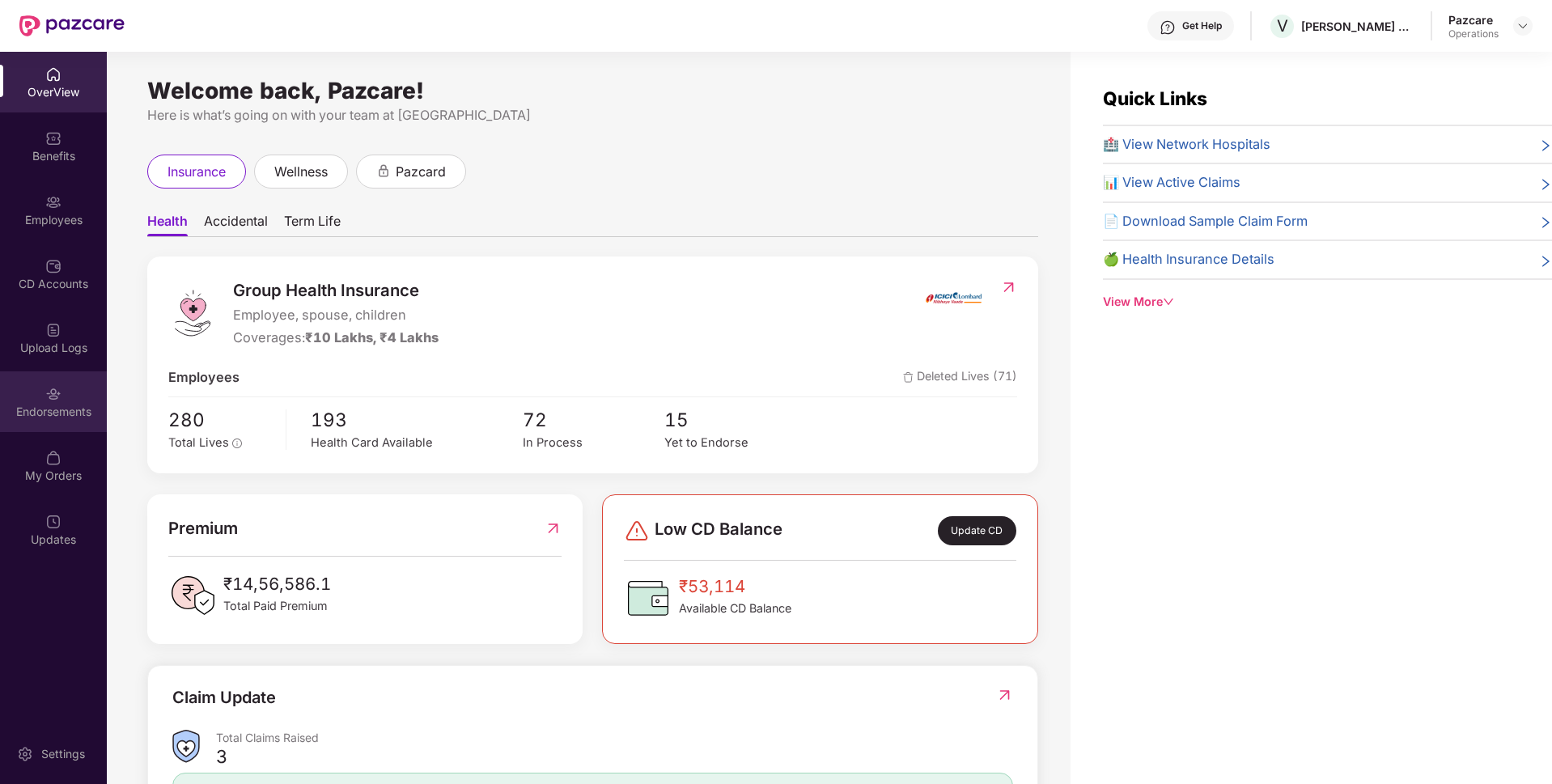
click at [69, 402] on div "Endorsements" at bounding box center [53, 401] width 107 height 60
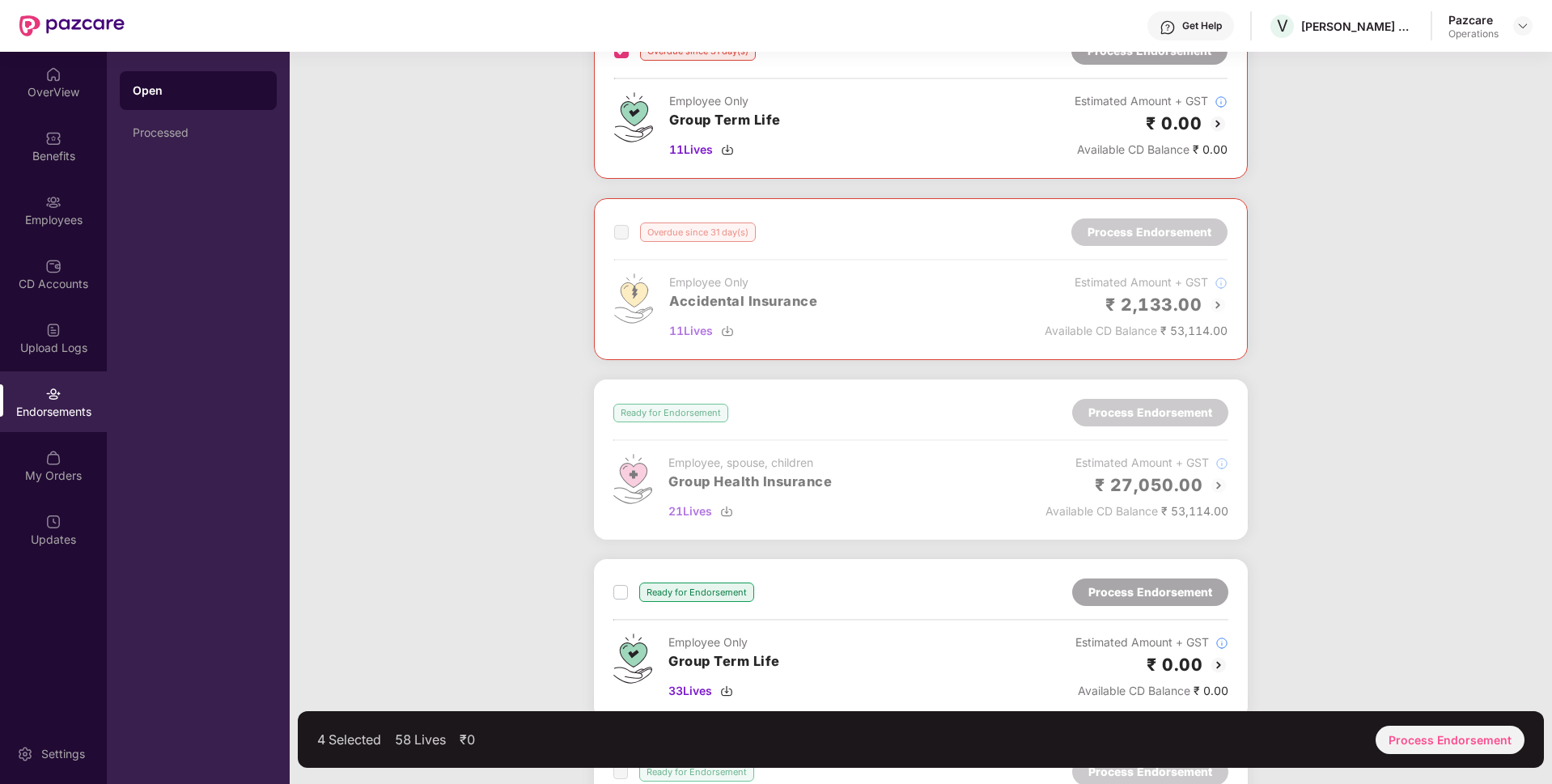
scroll to position [1507, 0]
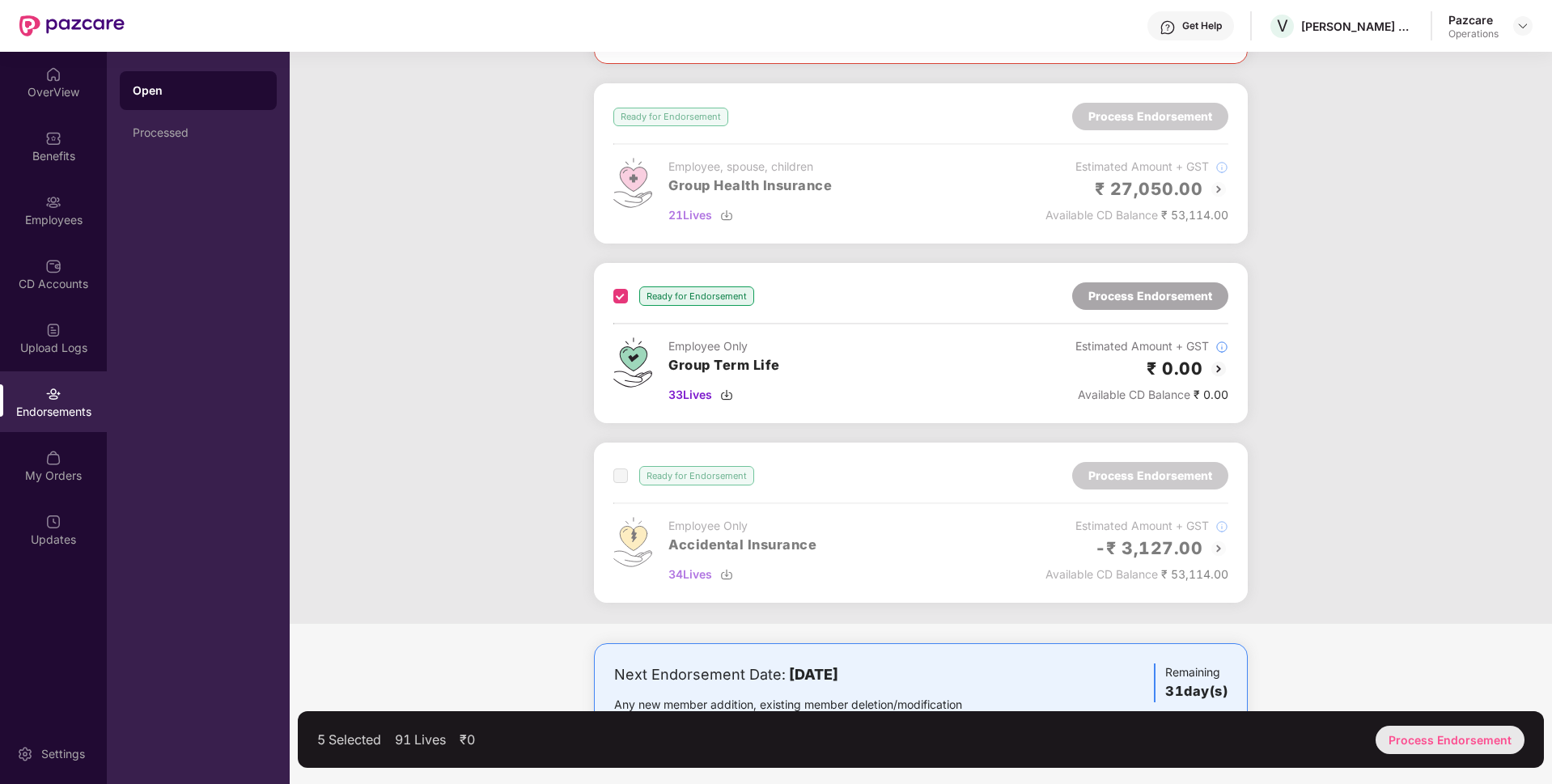
click at [1421, 742] on div "Process Endorsement" at bounding box center [1450, 739] width 149 height 29
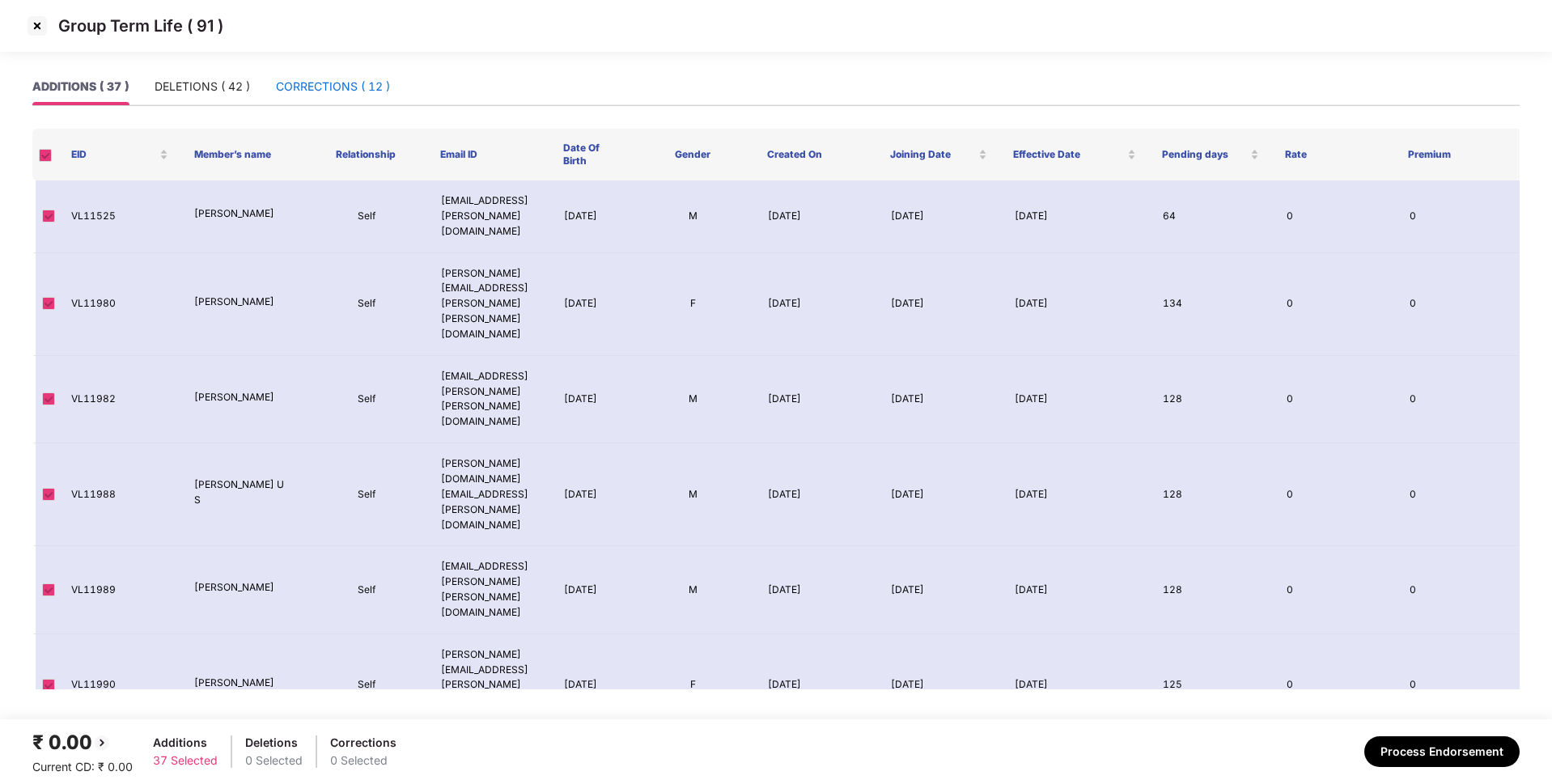
click at [366, 90] on div "CORRECTIONS ( 12 )" at bounding box center [333, 86] width 114 height 18
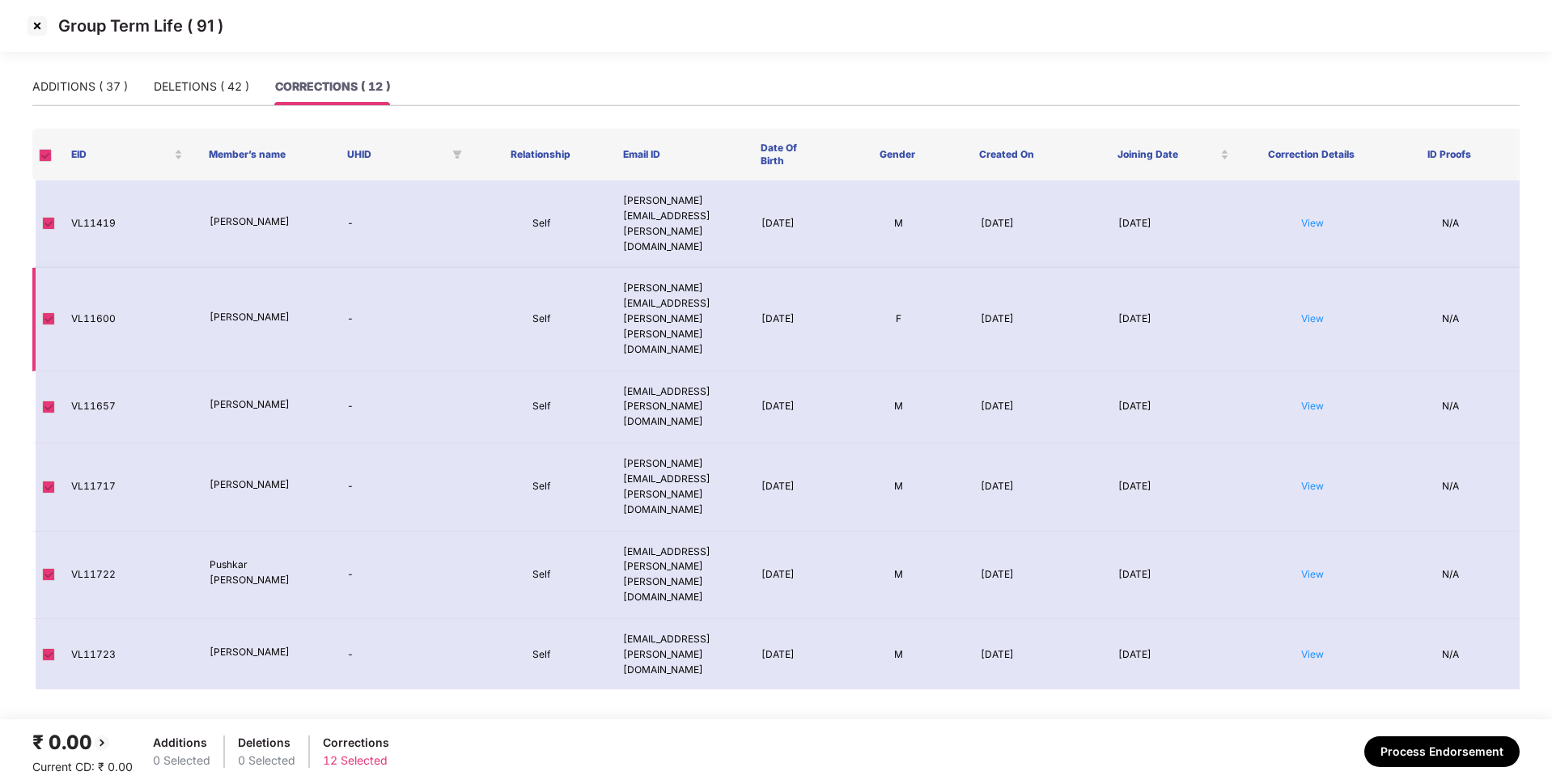
scroll to position [2, 0]
click at [185, 91] on div "DELETIONS ( 42 )" at bounding box center [201, 86] width 95 height 18
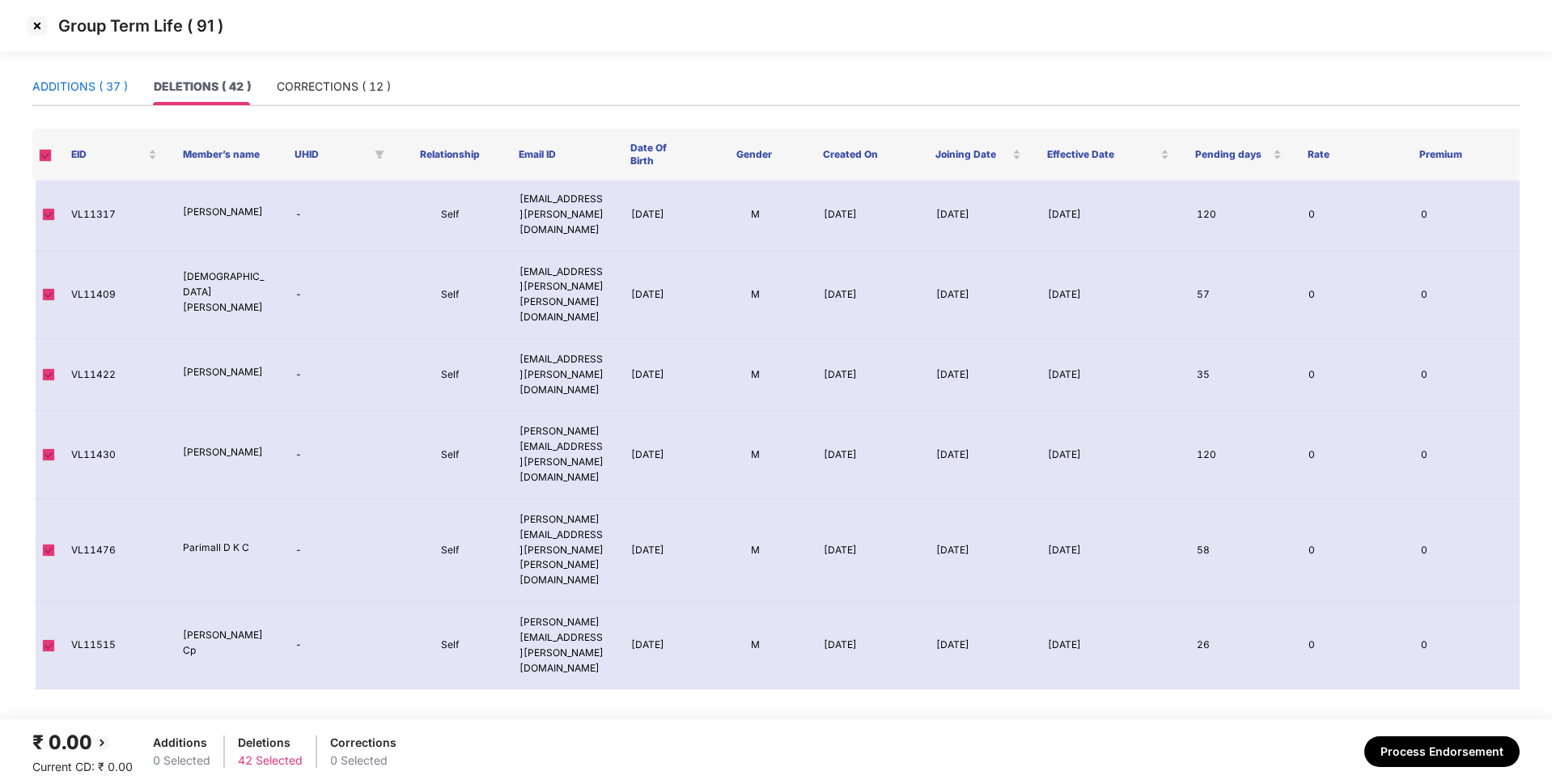
click at [74, 92] on div "ADDITIONS ( 37 )" at bounding box center [80, 86] width 95 height 18
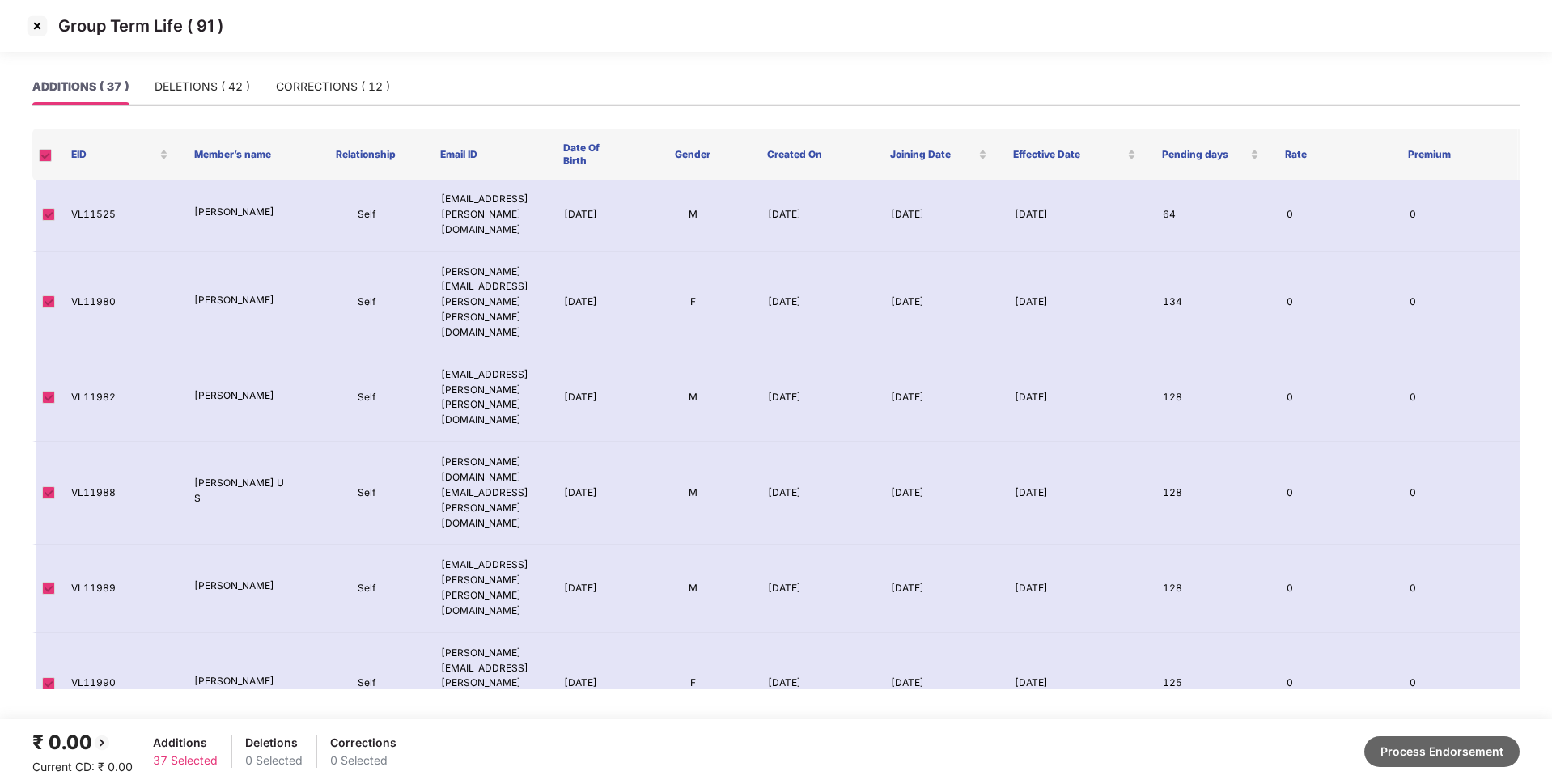
click at [1457, 749] on button "Process Endorsement" at bounding box center [1442, 751] width 155 height 31
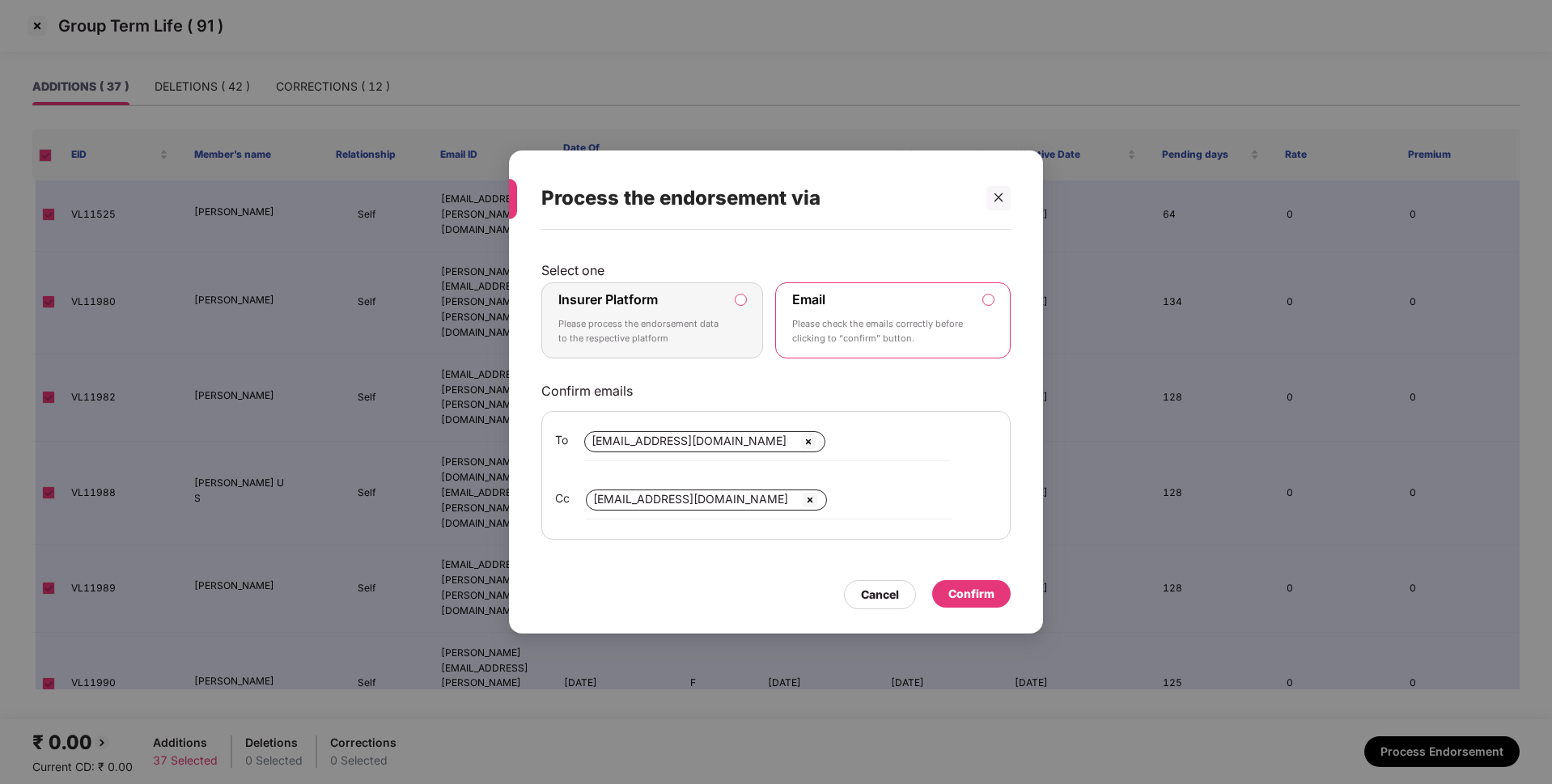
click at [698, 343] on p "Please process the endorsement data to the respective platform" at bounding box center [641, 331] width 165 height 29
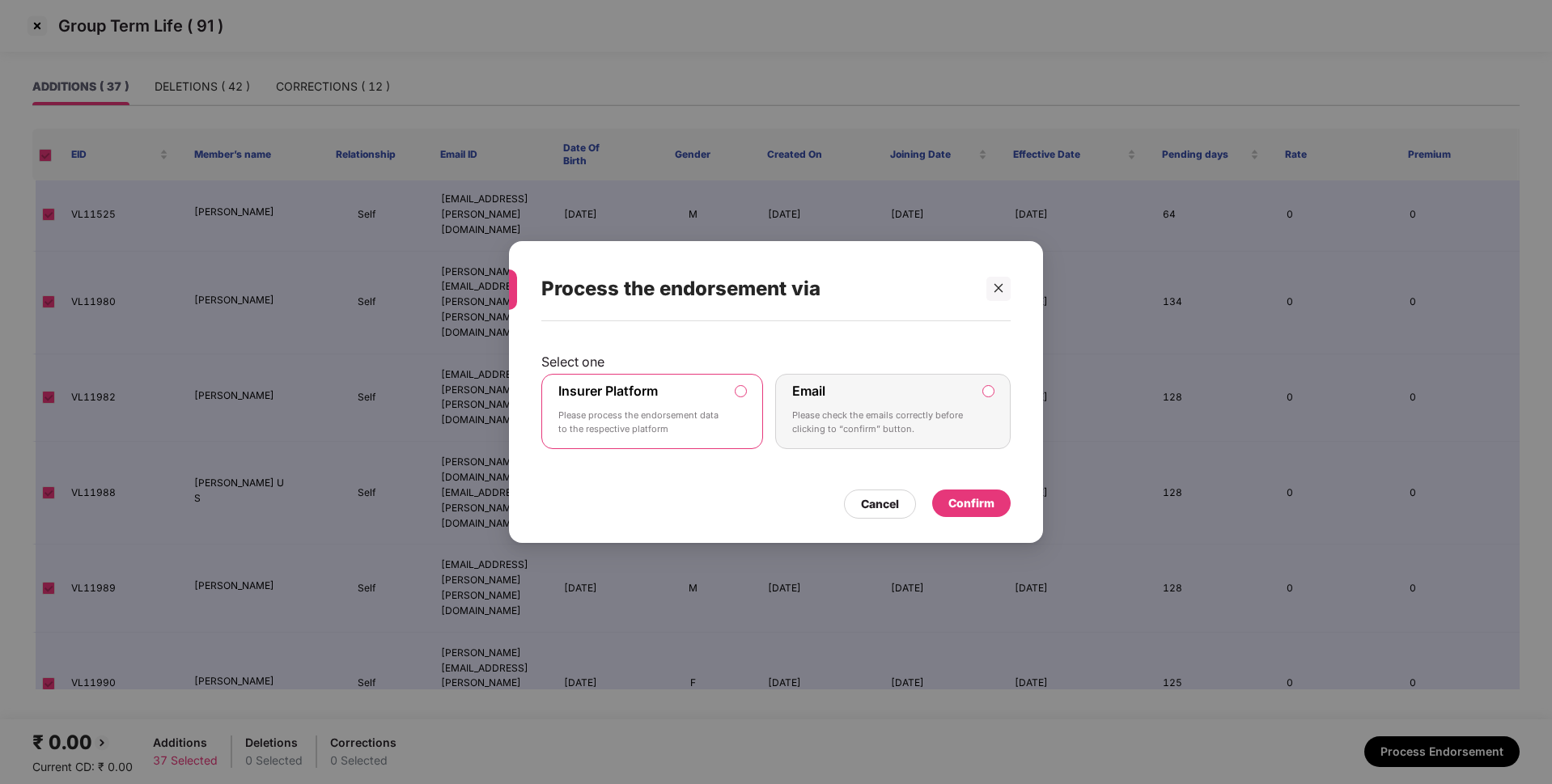
click at [990, 505] on div "Confirm" at bounding box center [971, 503] width 47 height 18
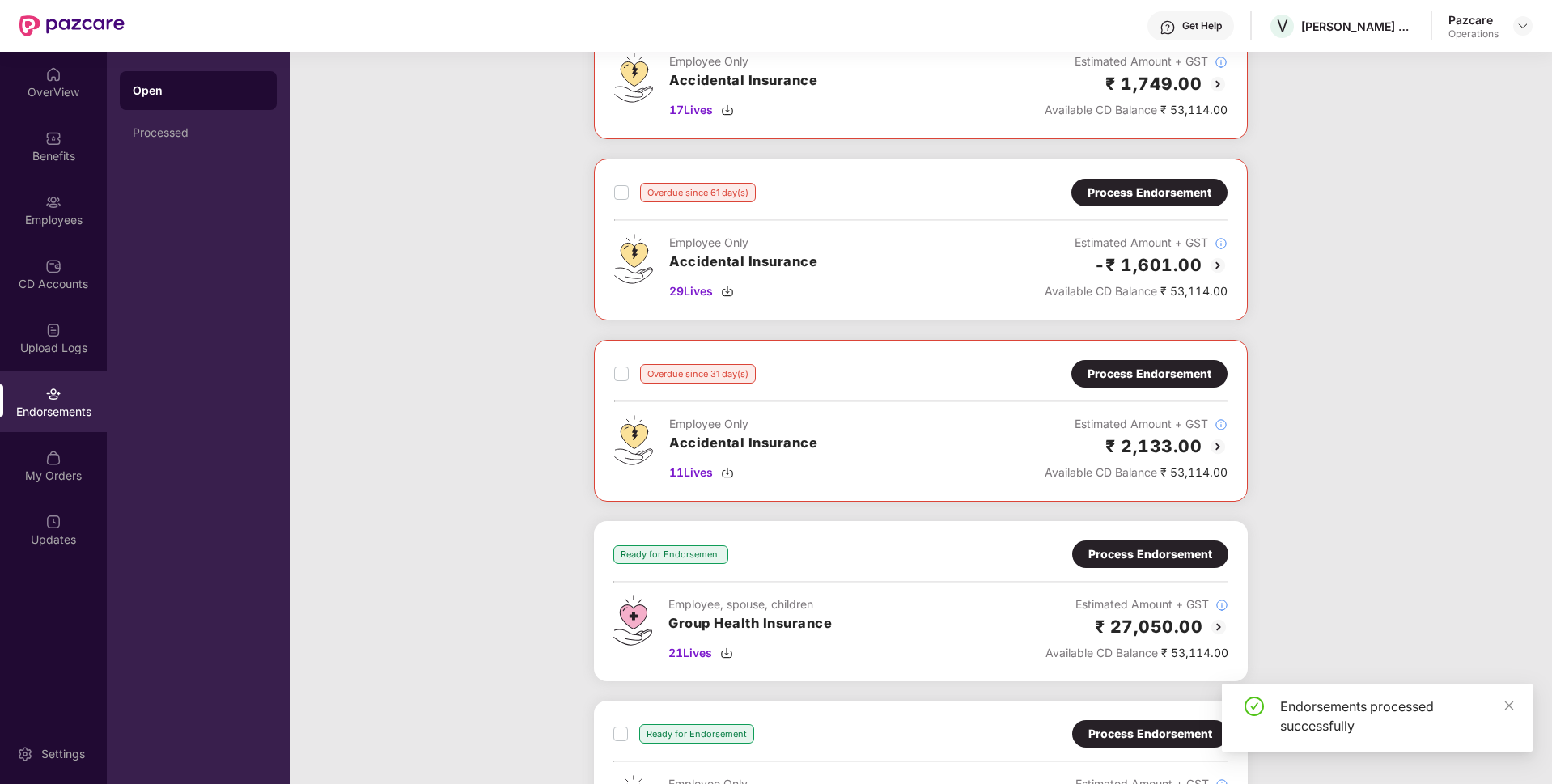
scroll to position [603, 0]
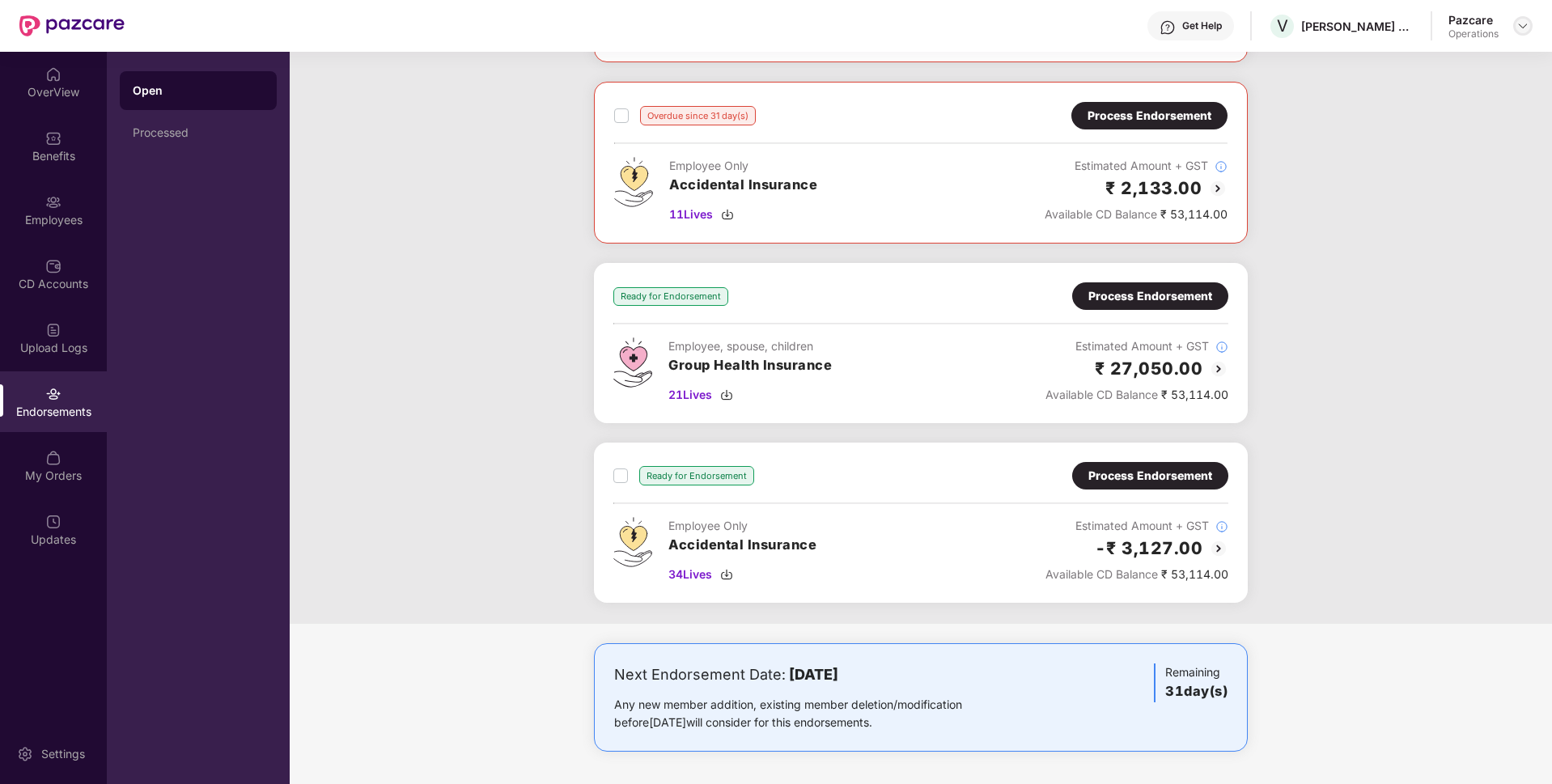
click at [1522, 27] on img at bounding box center [1523, 26] width 13 height 13
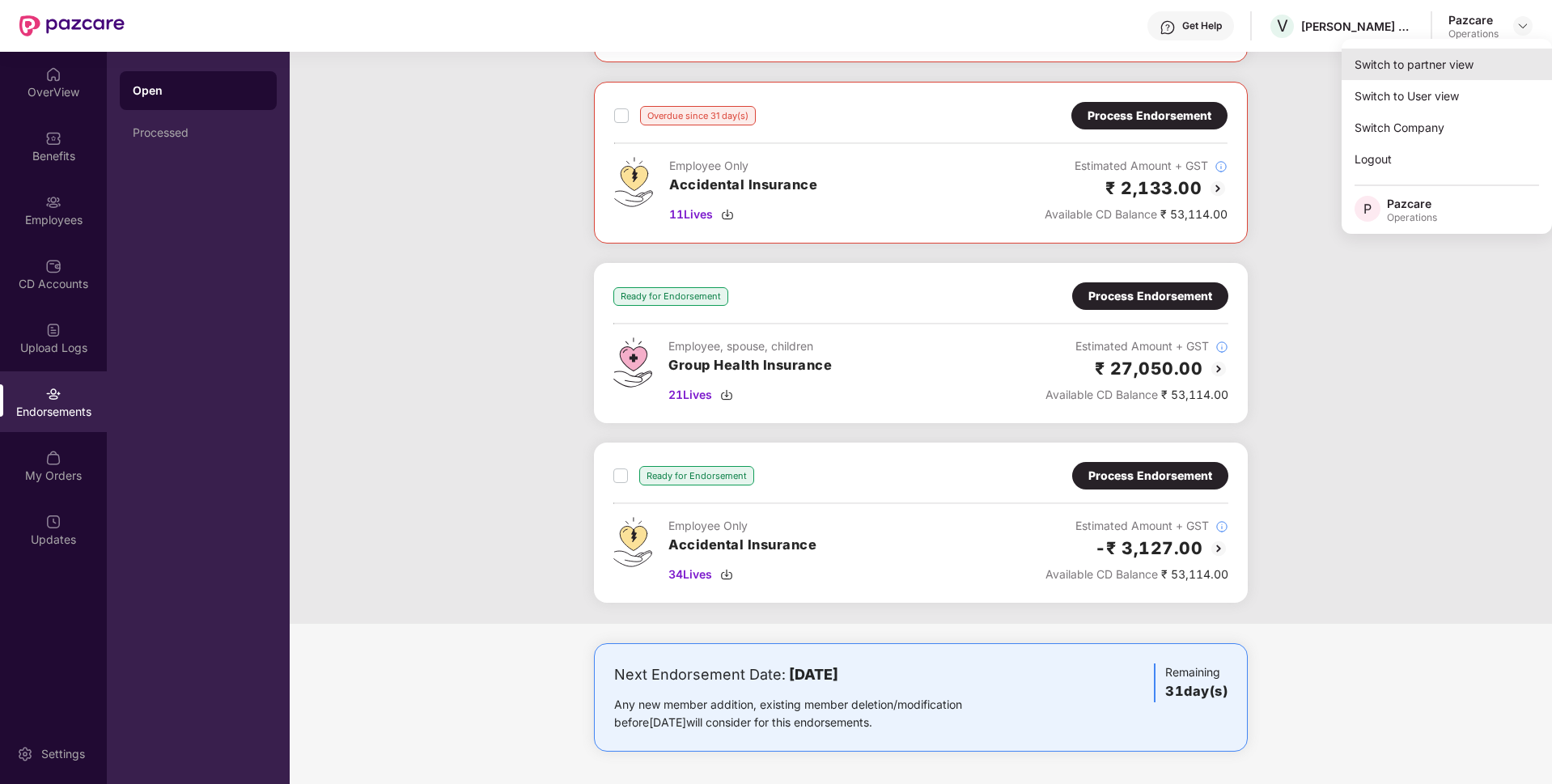
click at [1433, 62] on div "Switch to partner view" at bounding box center [1447, 64] width 211 height 32
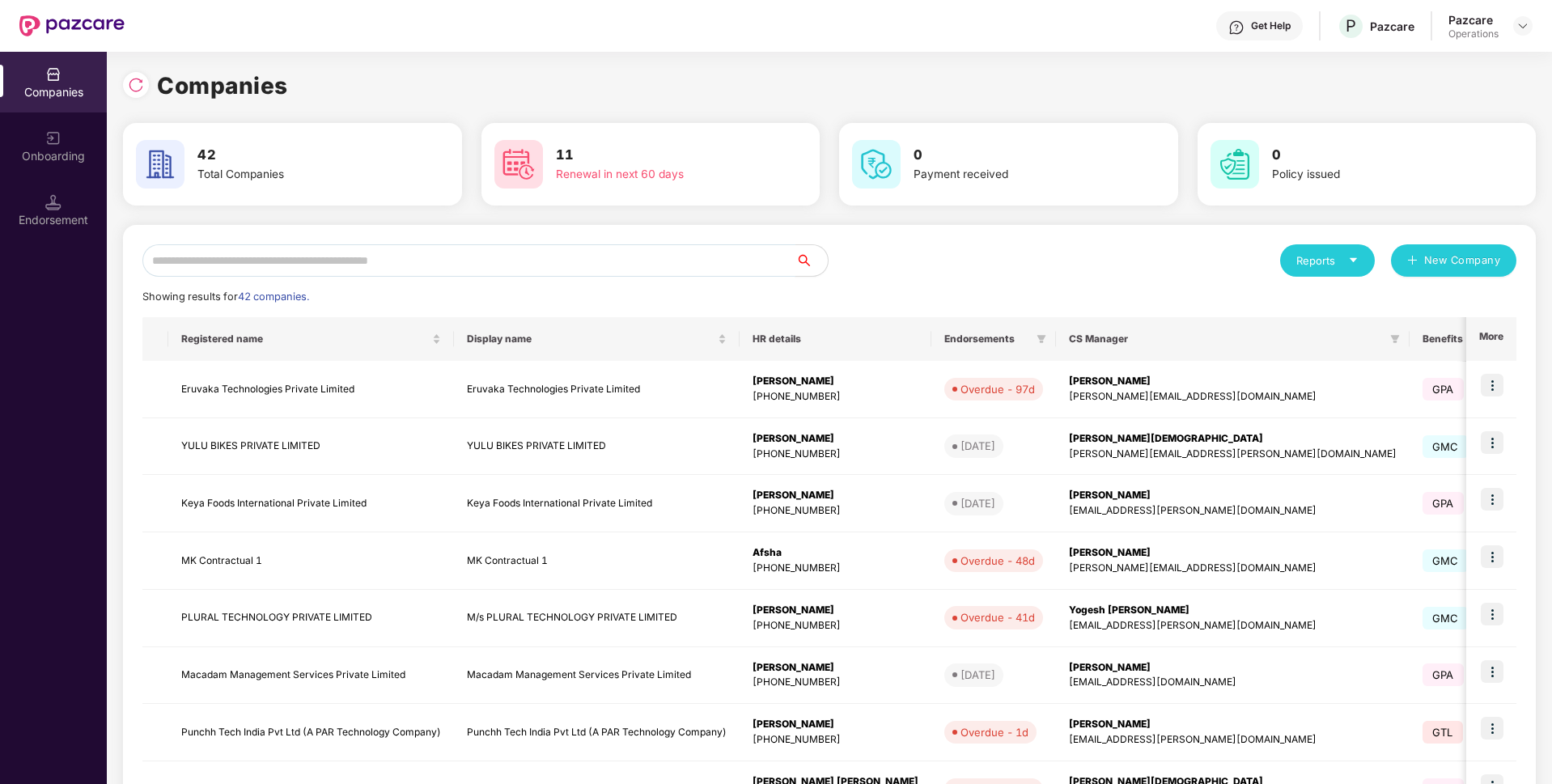
click at [607, 257] on input "text" at bounding box center [469, 260] width 653 height 33
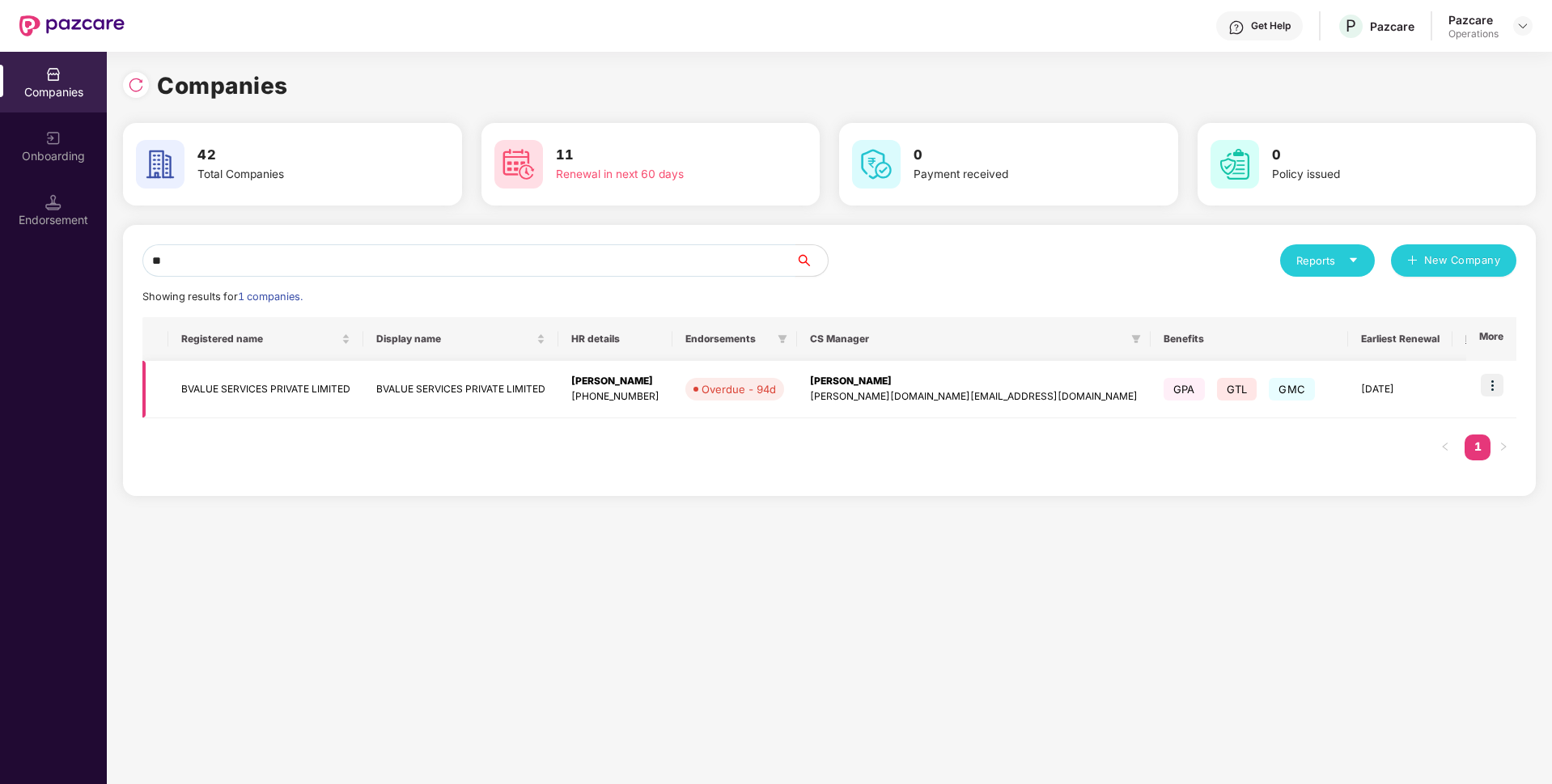
type input "**"
click at [1494, 384] on img at bounding box center [1492, 385] width 23 height 23
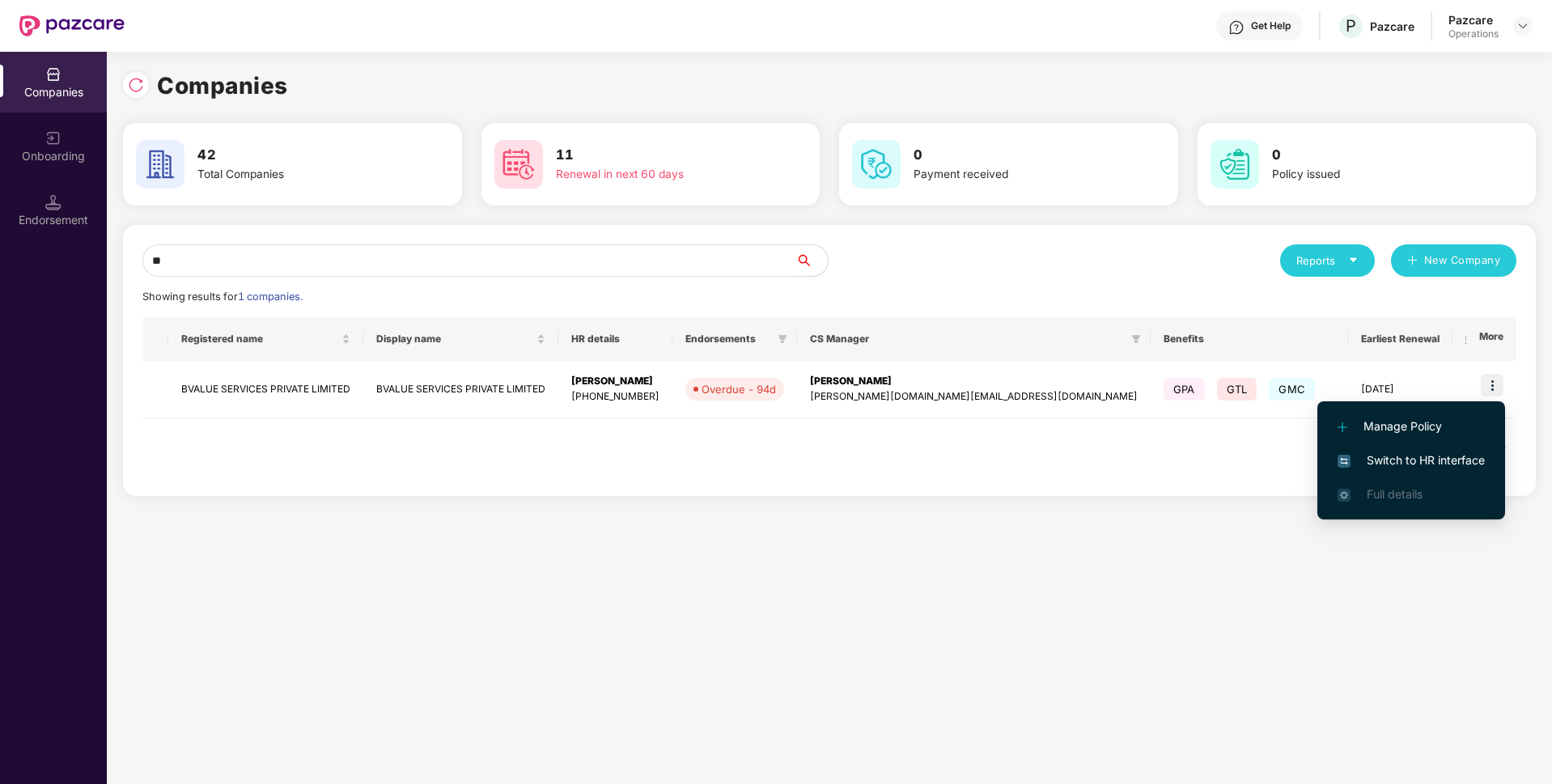
click at [1381, 458] on span "Switch to HR interface" at bounding box center [1411, 460] width 147 height 18
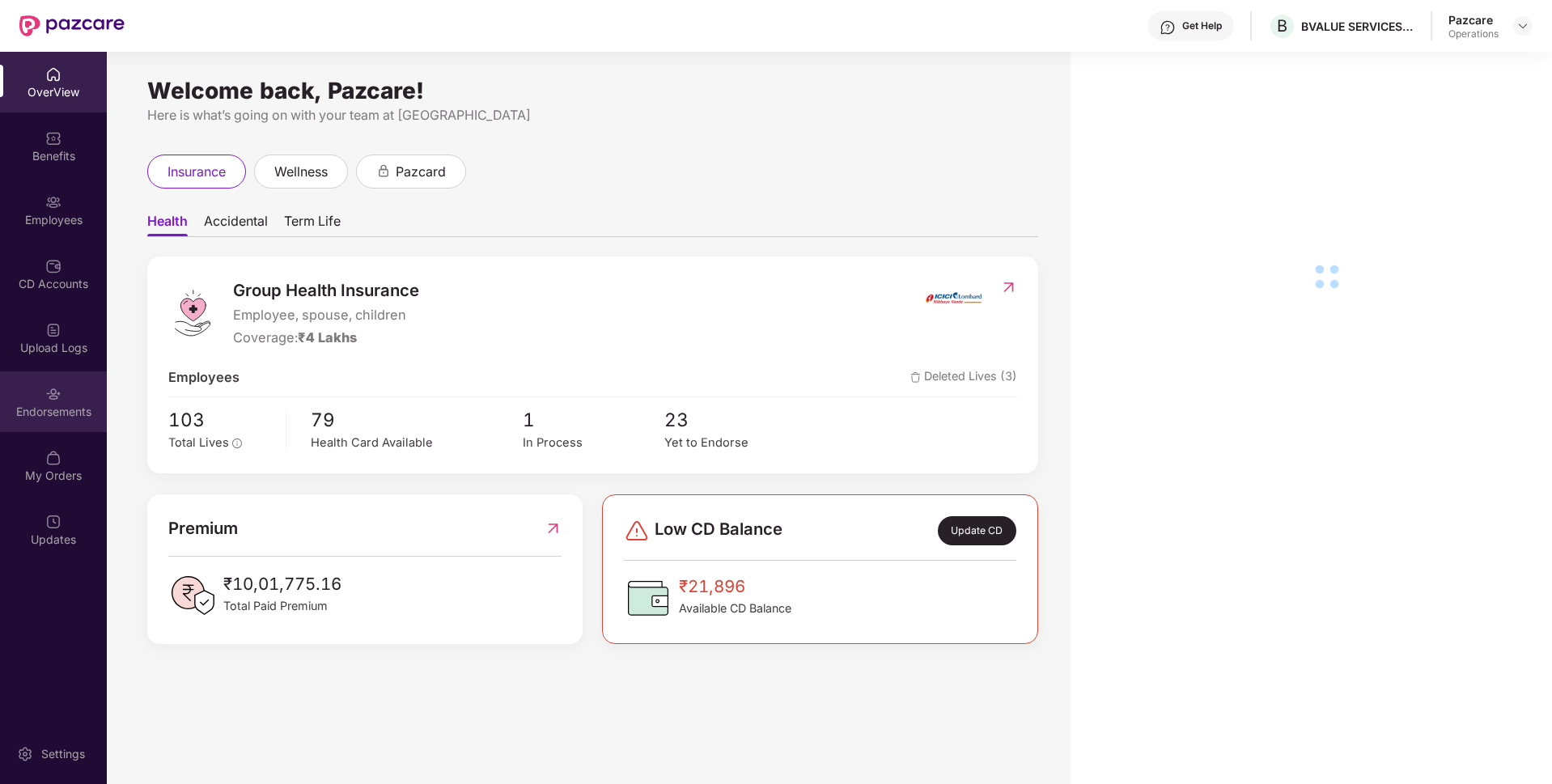
click at [38, 411] on div "Endorsements" at bounding box center [53, 412] width 107 height 16
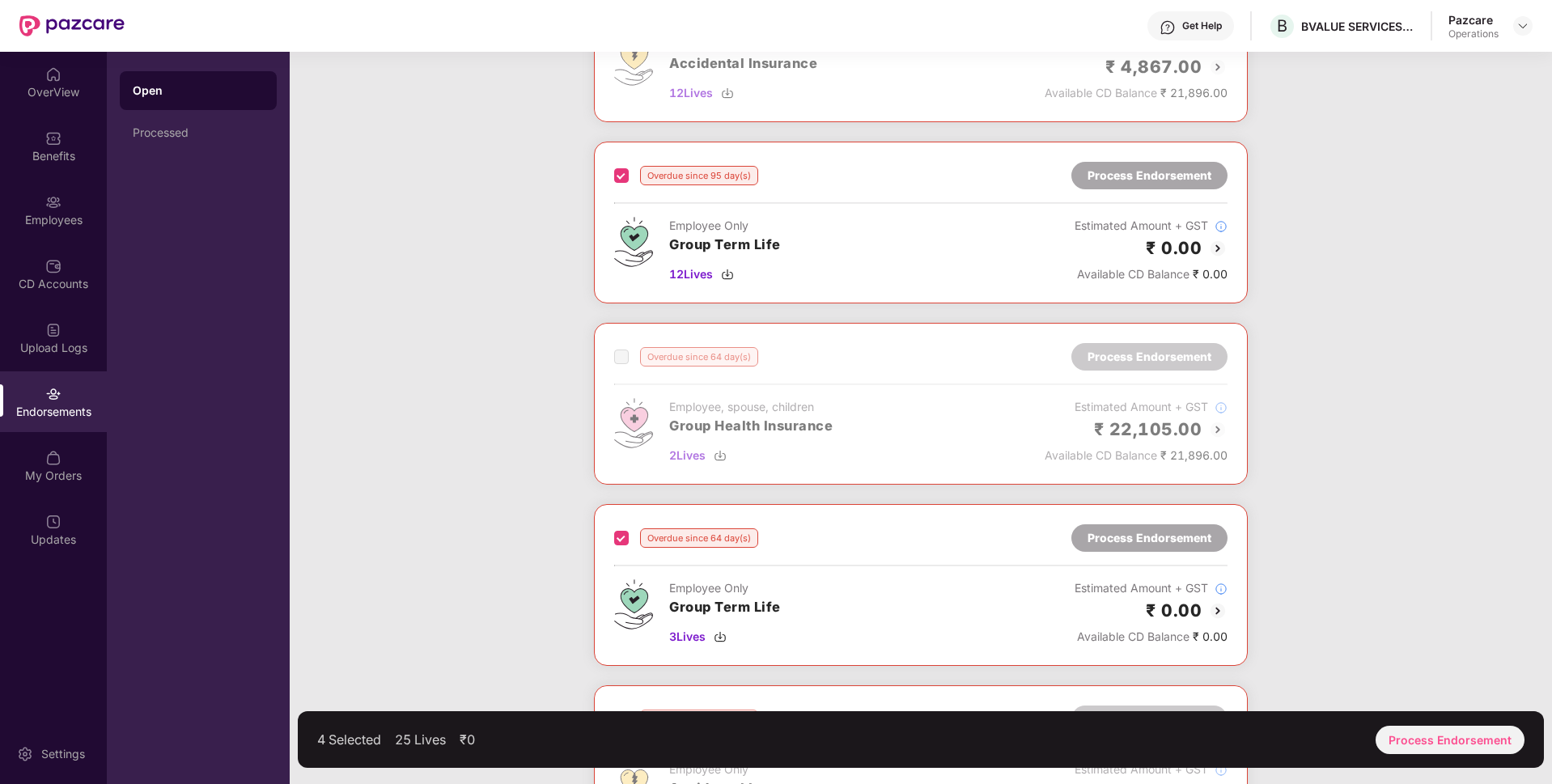
scroll to position [359, 0]
click at [1410, 741] on div "Process Endorsement" at bounding box center [1450, 739] width 149 height 29
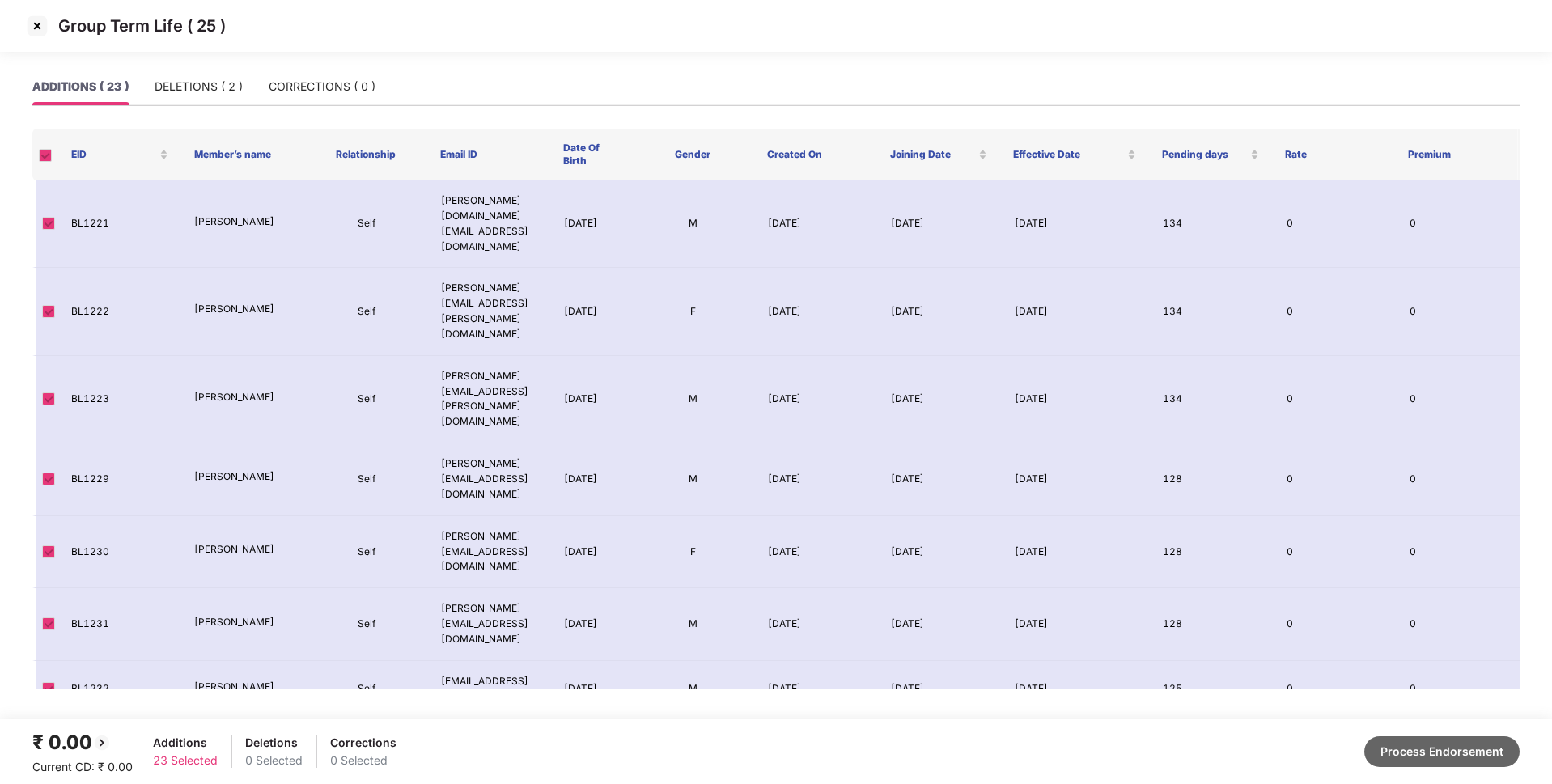
click at [1412, 741] on button "Process Endorsement" at bounding box center [1442, 751] width 155 height 31
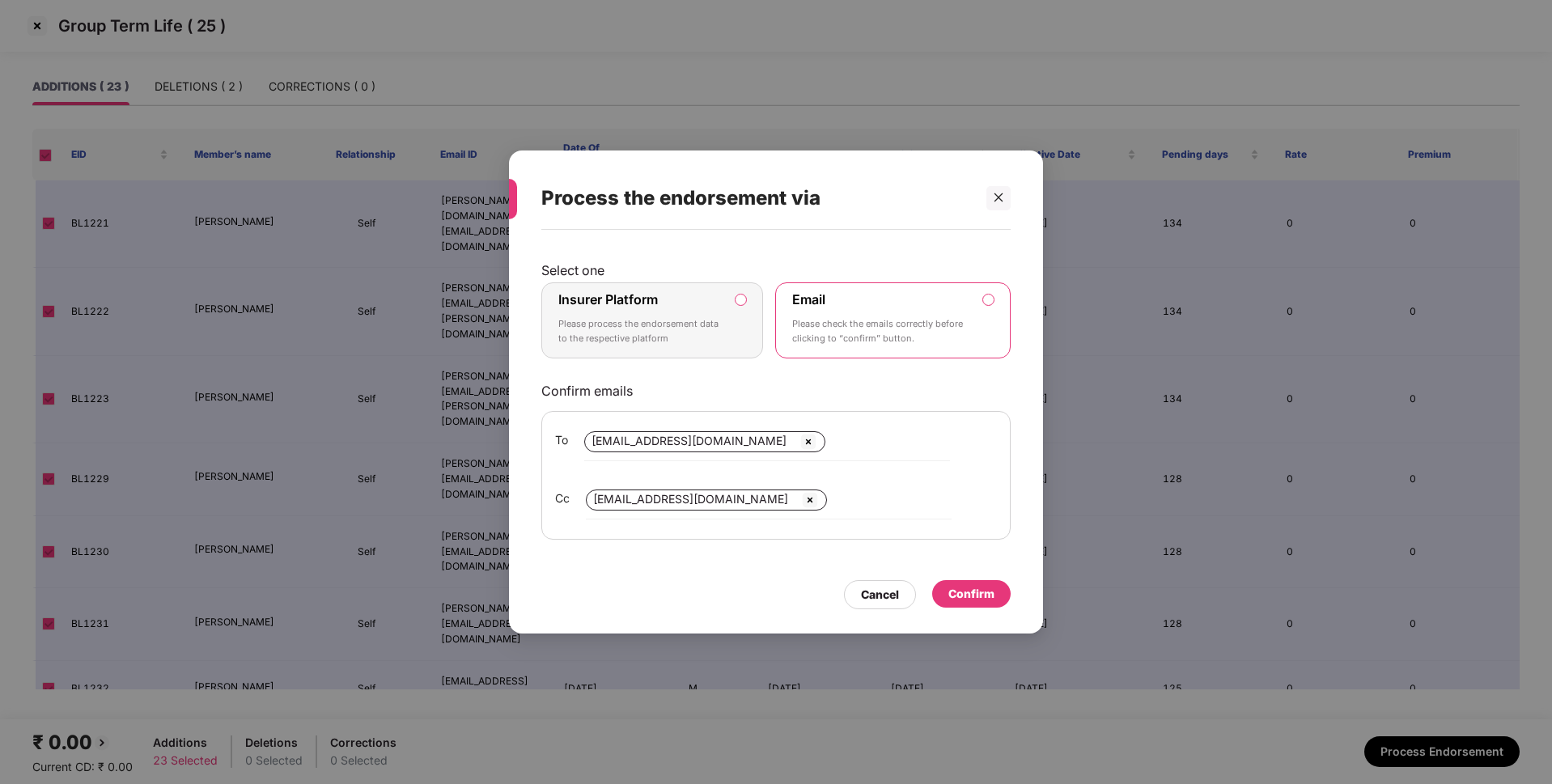
click at [740, 339] on label "Insurer Platform Please process the endorsement data to the respective platform" at bounding box center [652, 320] width 222 height 76
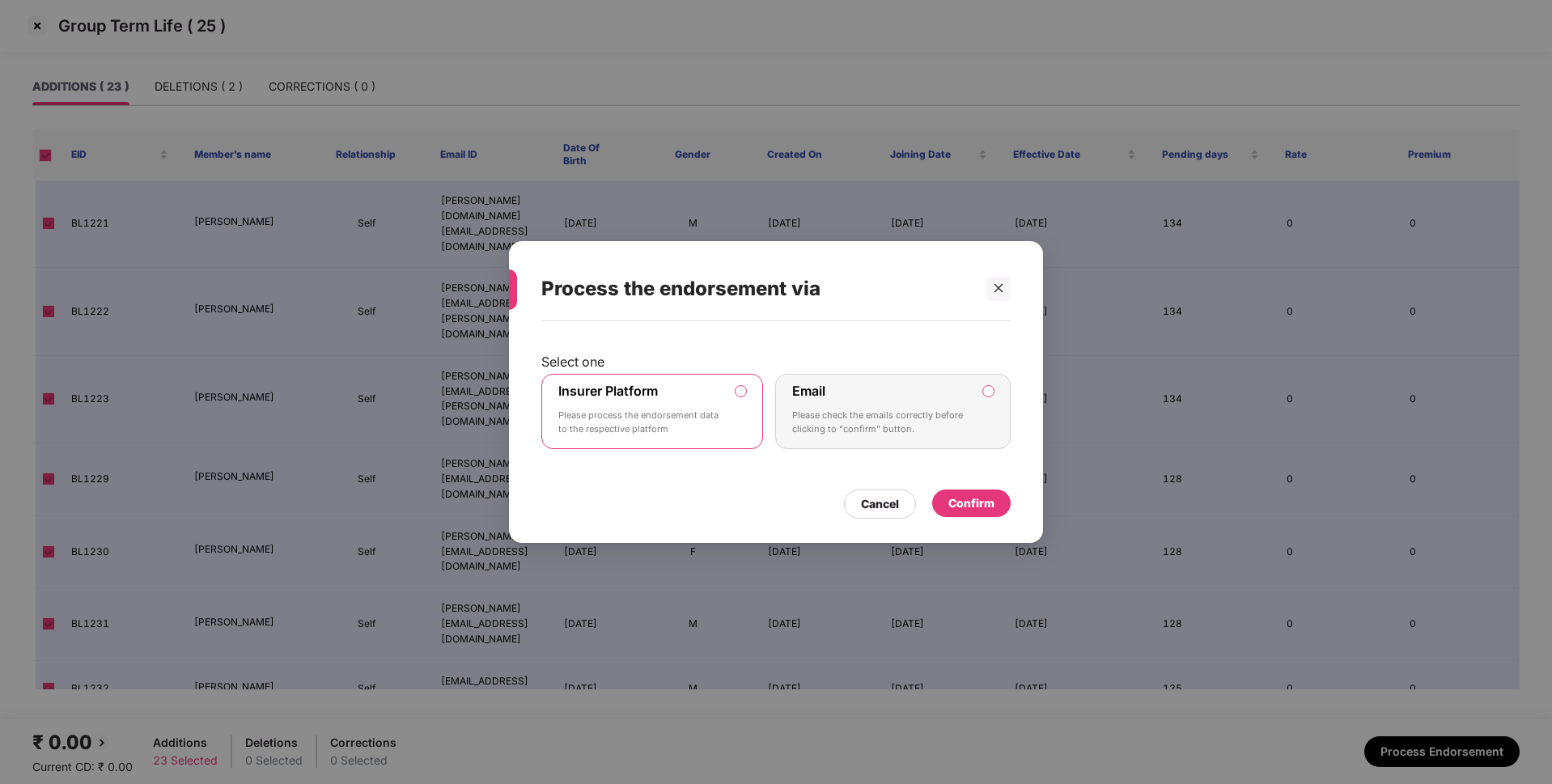
click at [979, 508] on div "Confirm" at bounding box center [971, 503] width 47 height 18
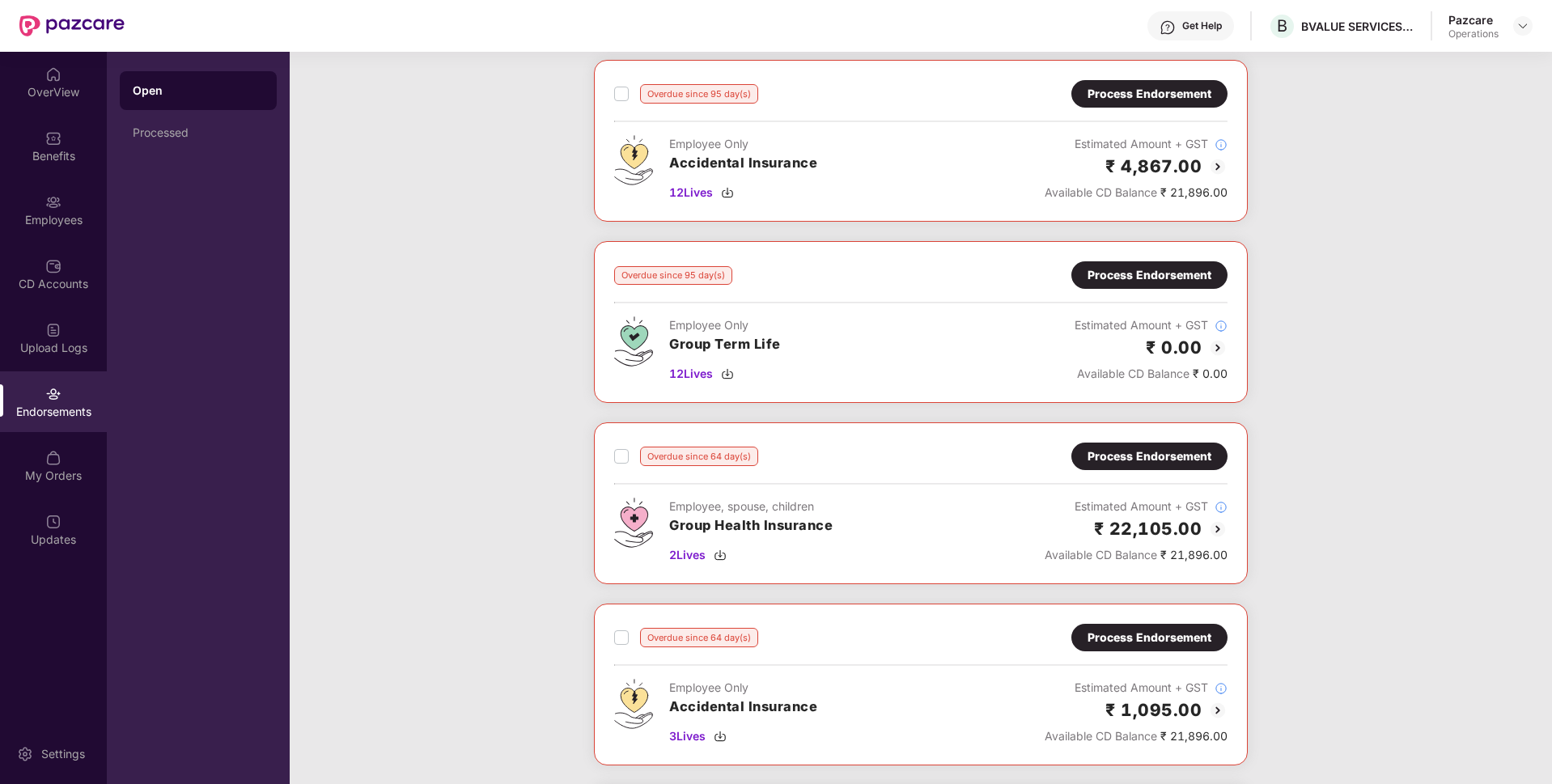
scroll to position [259, 0]
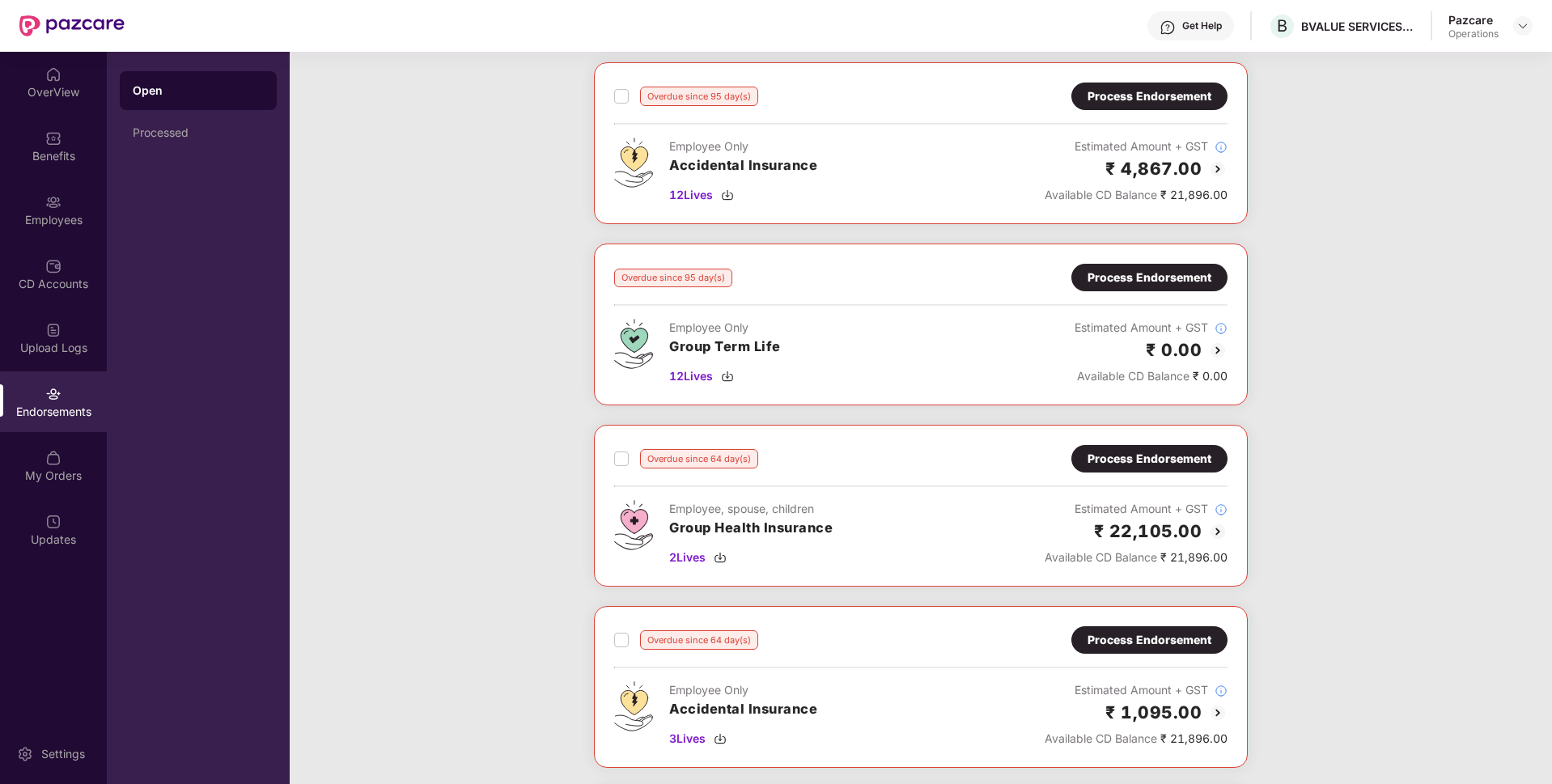
click at [1163, 277] on div "Process Endorsement" at bounding box center [1150, 277] width 124 height 18
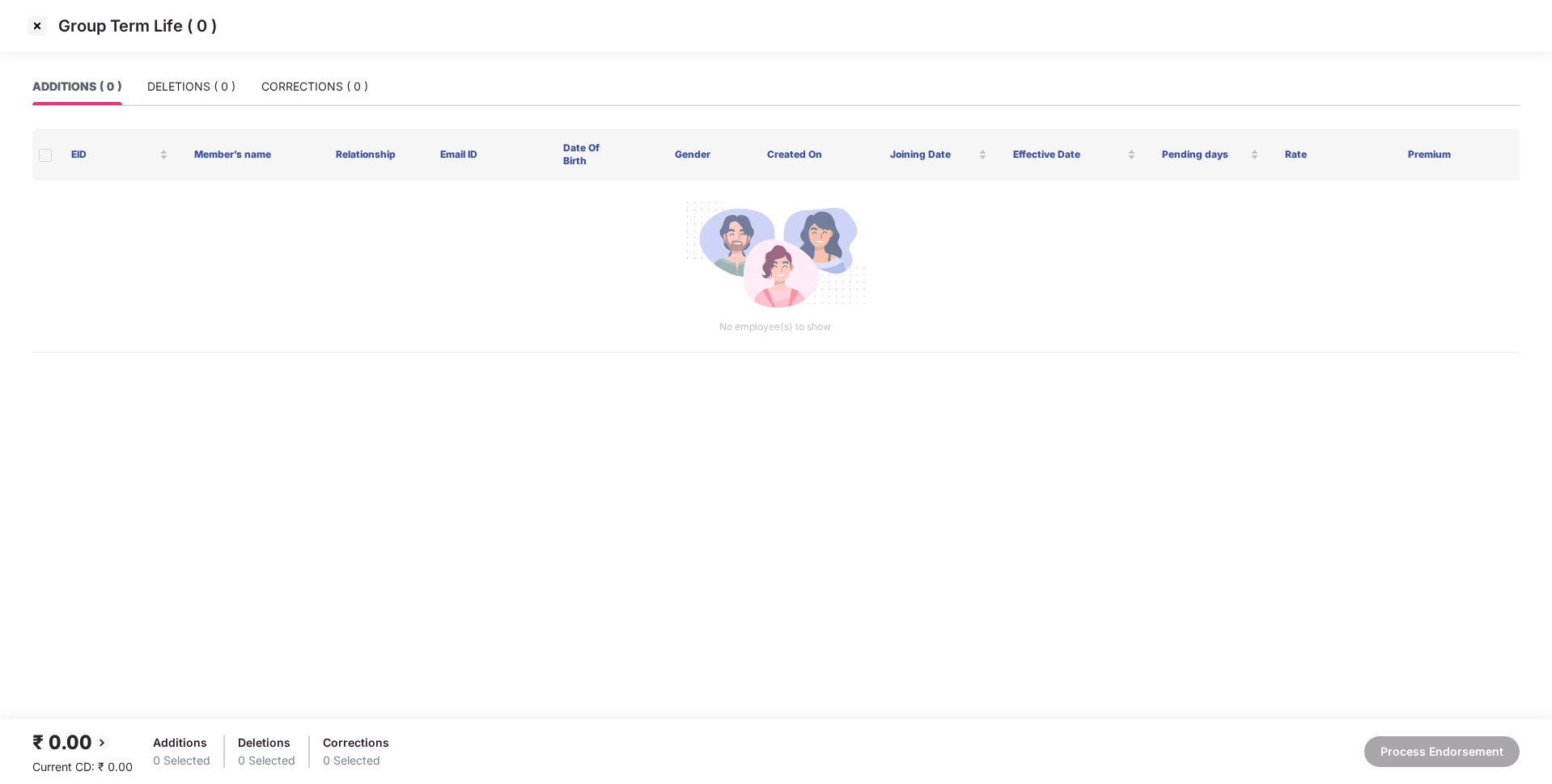
click at [39, 28] on img at bounding box center [38, 26] width 26 height 26
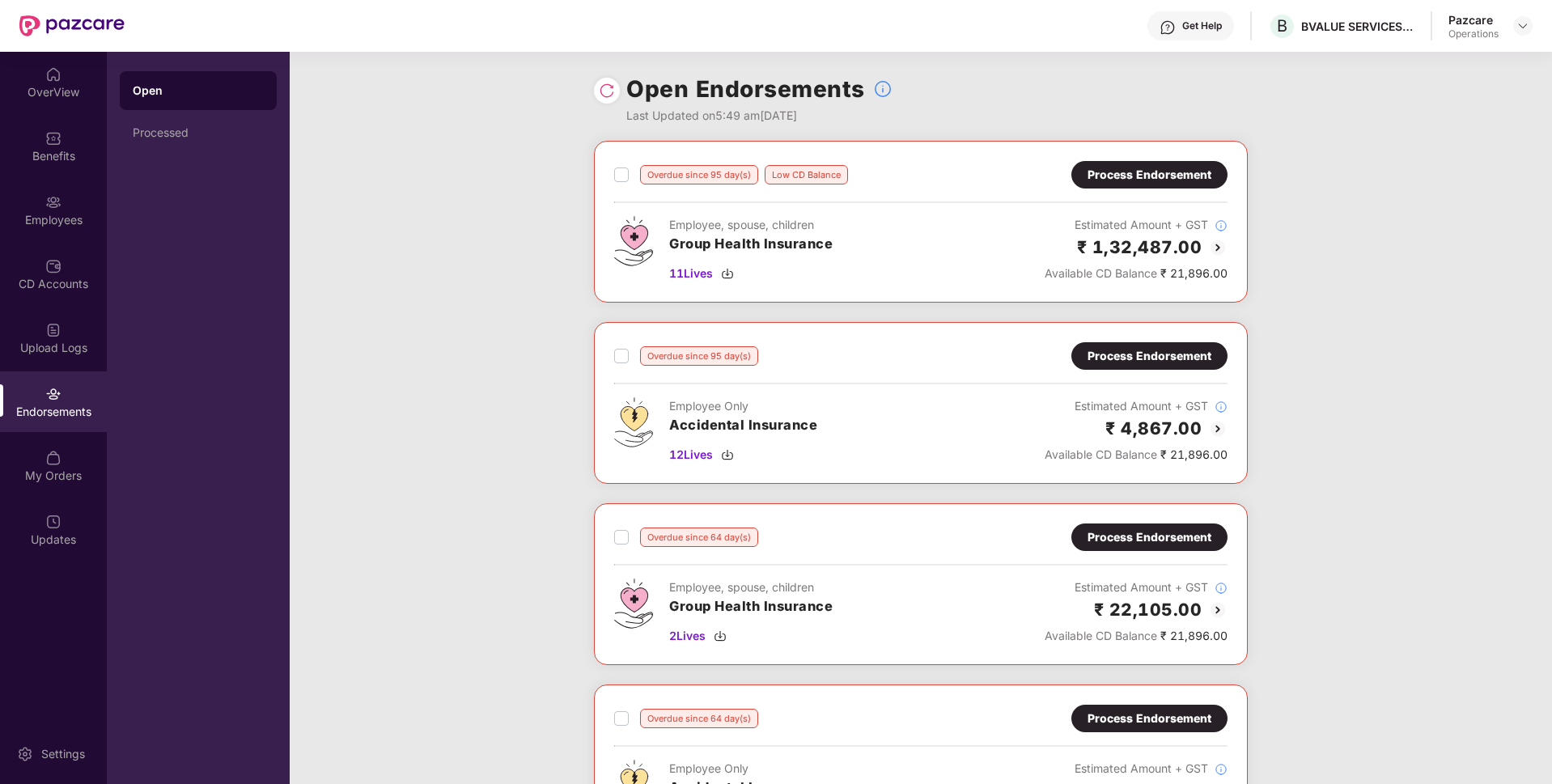
click at [613, 90] on img at bounding box center [607, 91] width 16 height 16
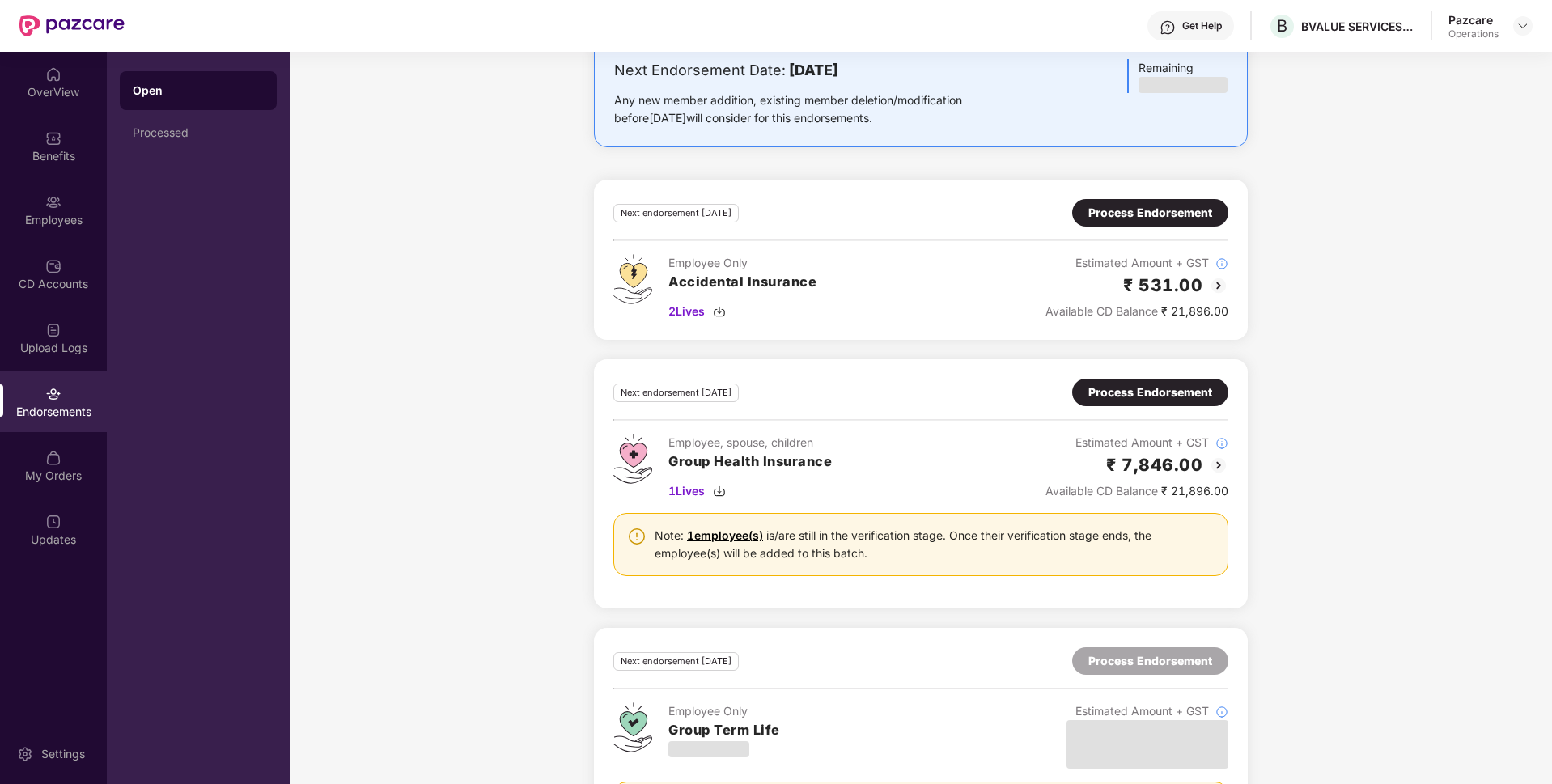
scroll to position [1685, 0]
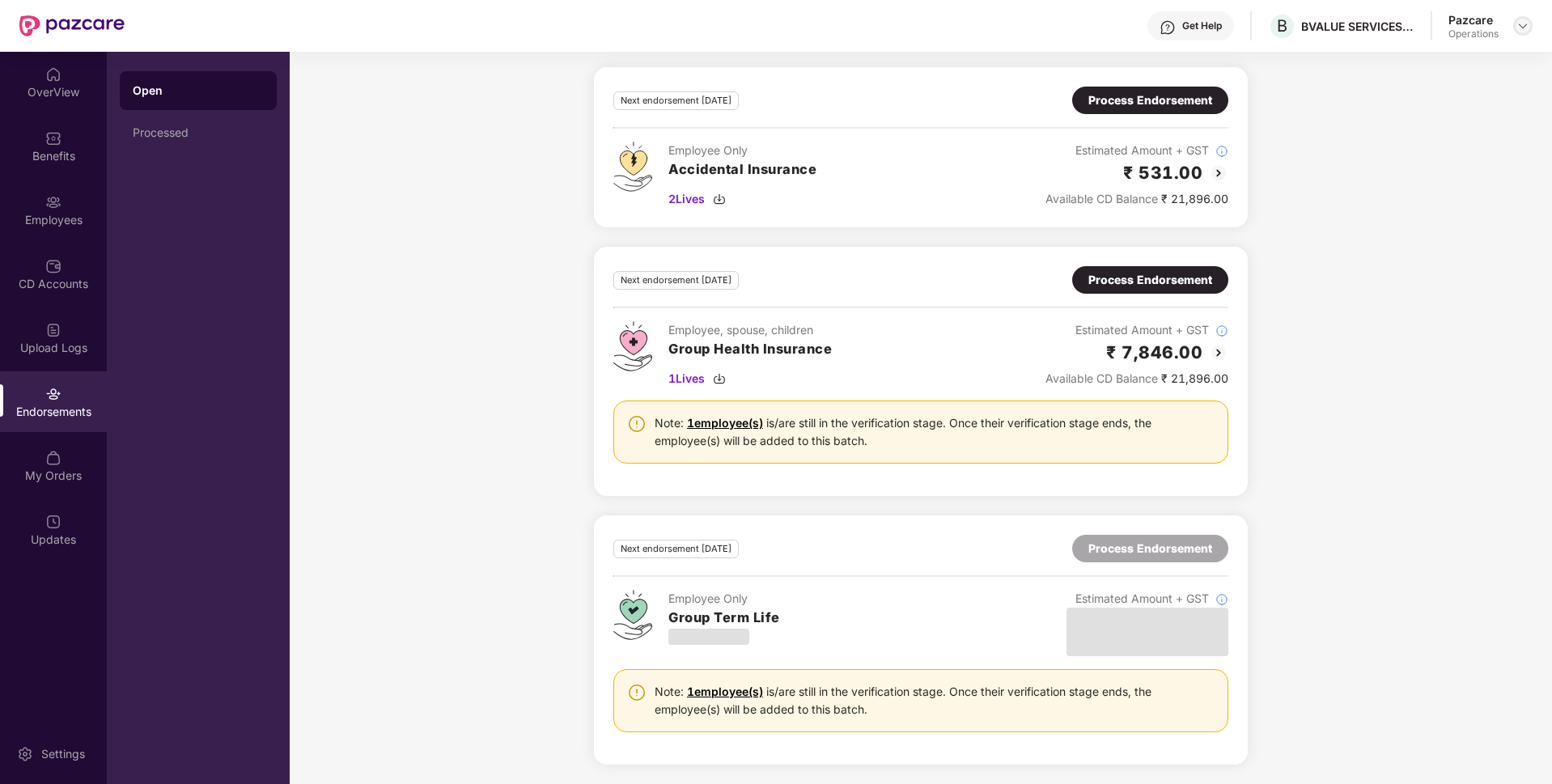
click at [1522, 30] on img at bounding box center [1523, 26] width 13 height 13
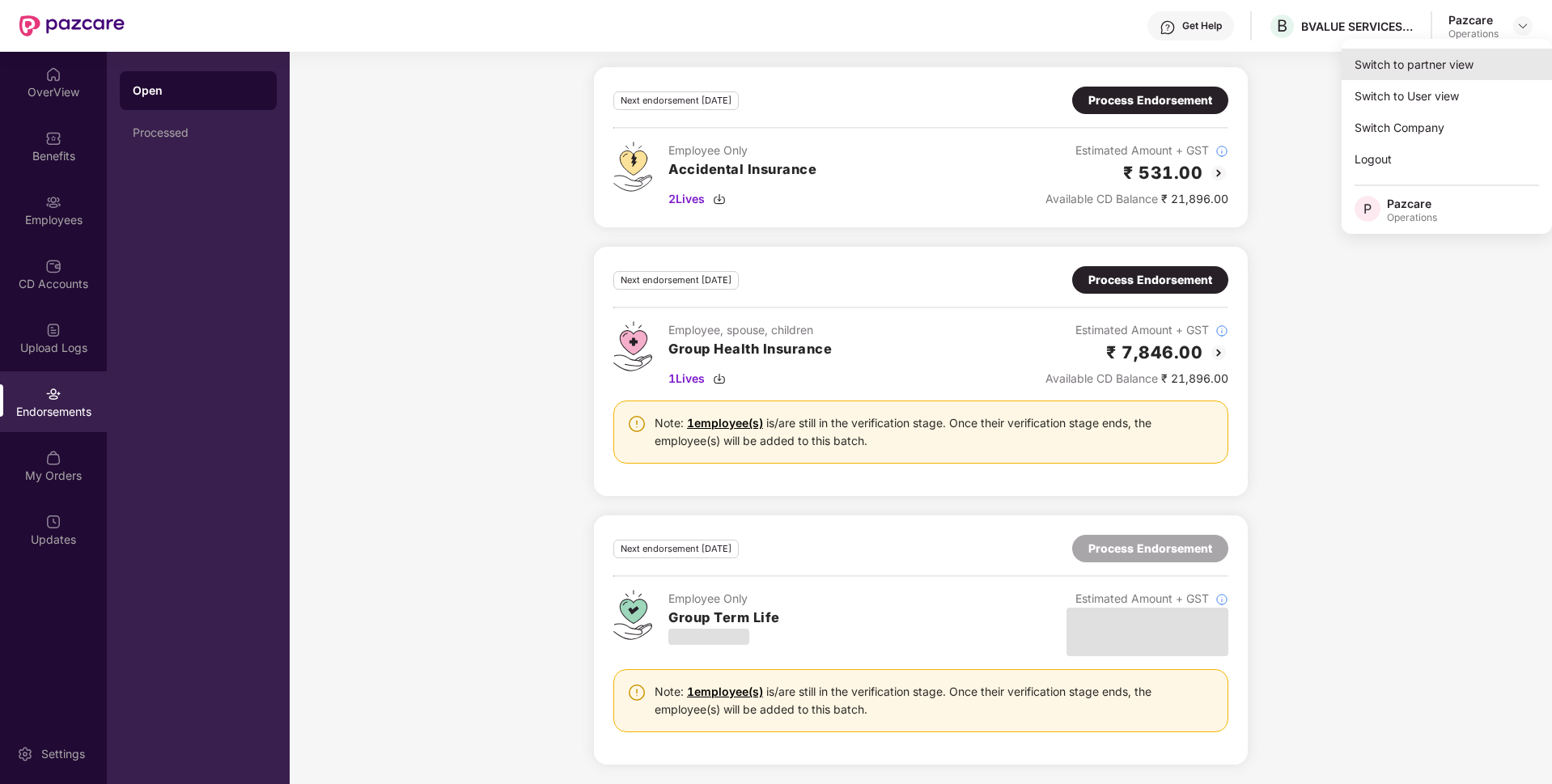
click at [1443, 68] on div "Switch to partner view" at bounding box center [1447, 64] width 211 height 32
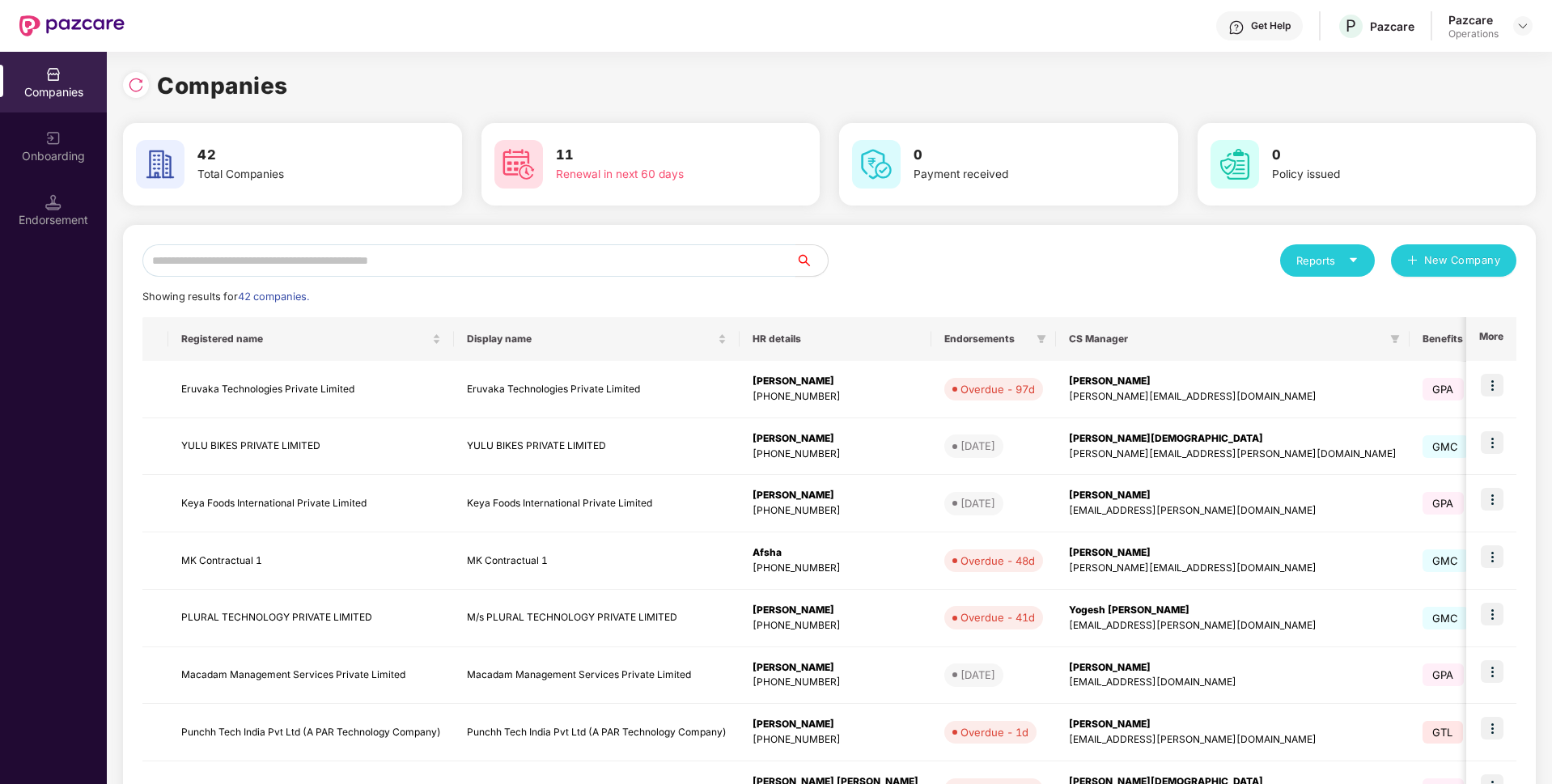
click at [716, 260] on input "text" at bounding box center [469, 260] width 653 height 33
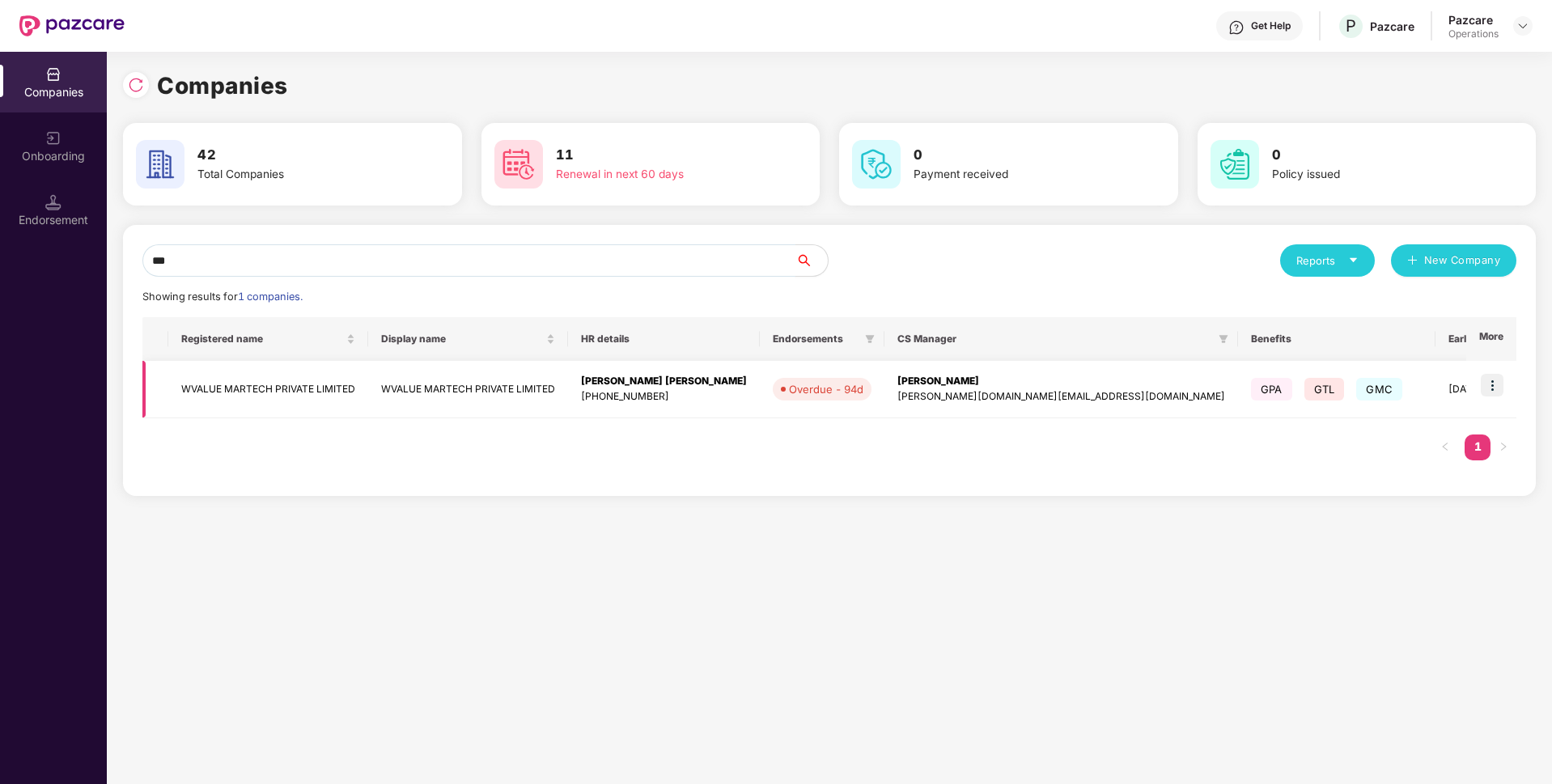
type input "***"
click at [1497, 388] on img at bounding box center [1492, 385] width 23 height 23
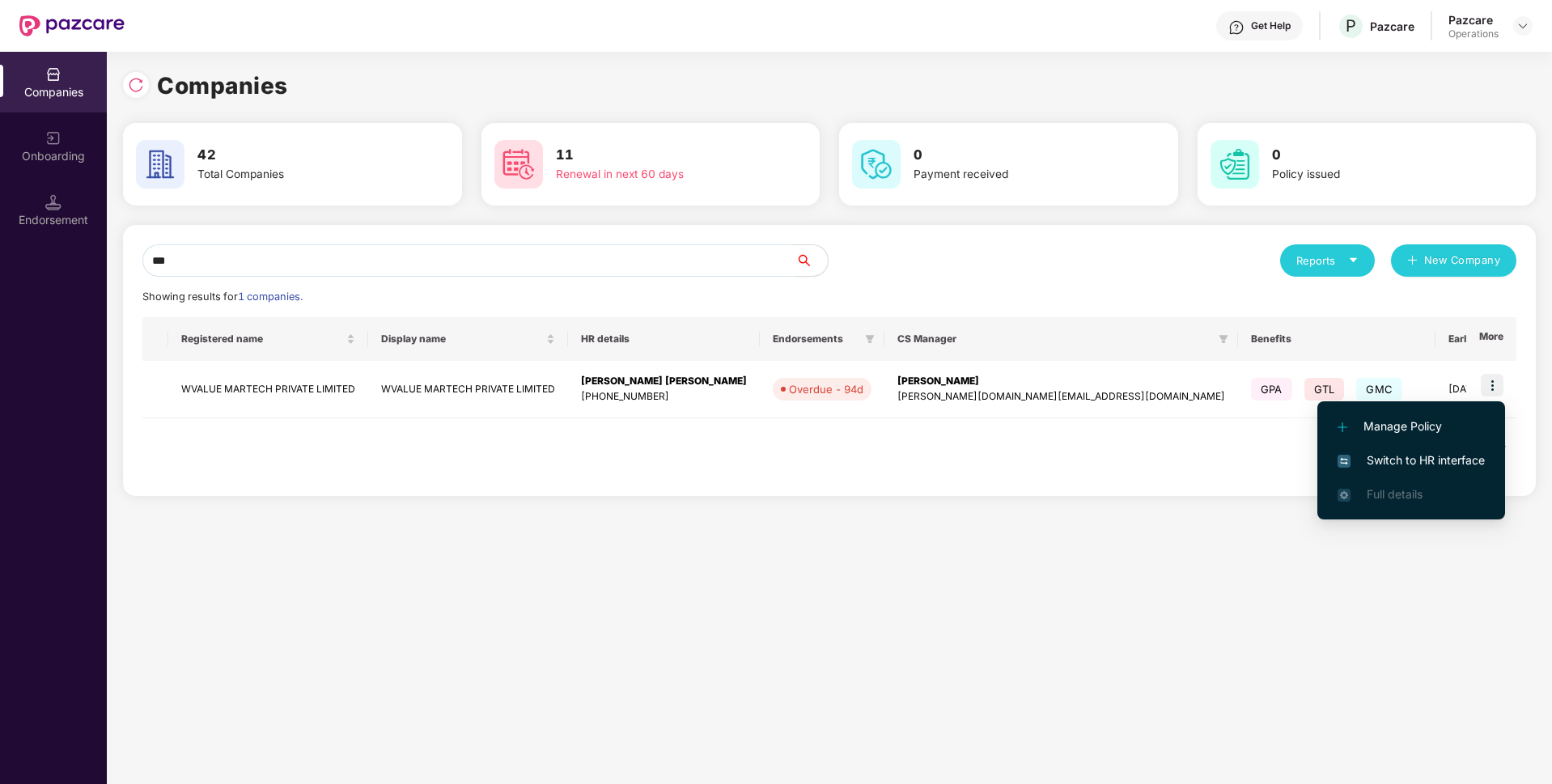
click at [1374, 457] on span "Switch to HR interface" at bounding box center [1411, 460] width 147 height 18
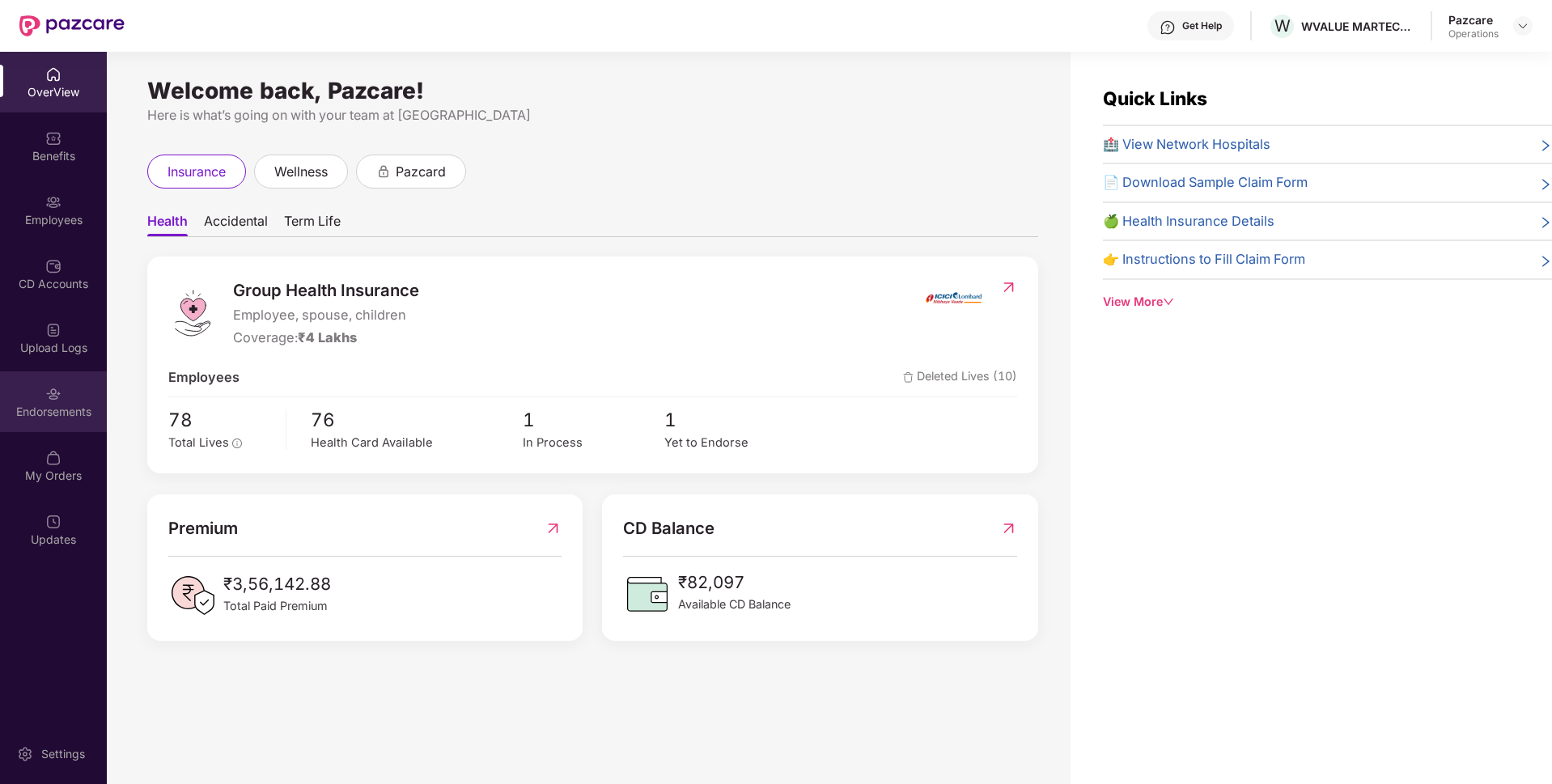
click at [51, 390] on img at bounding box center [54, 394] width 16 height 16
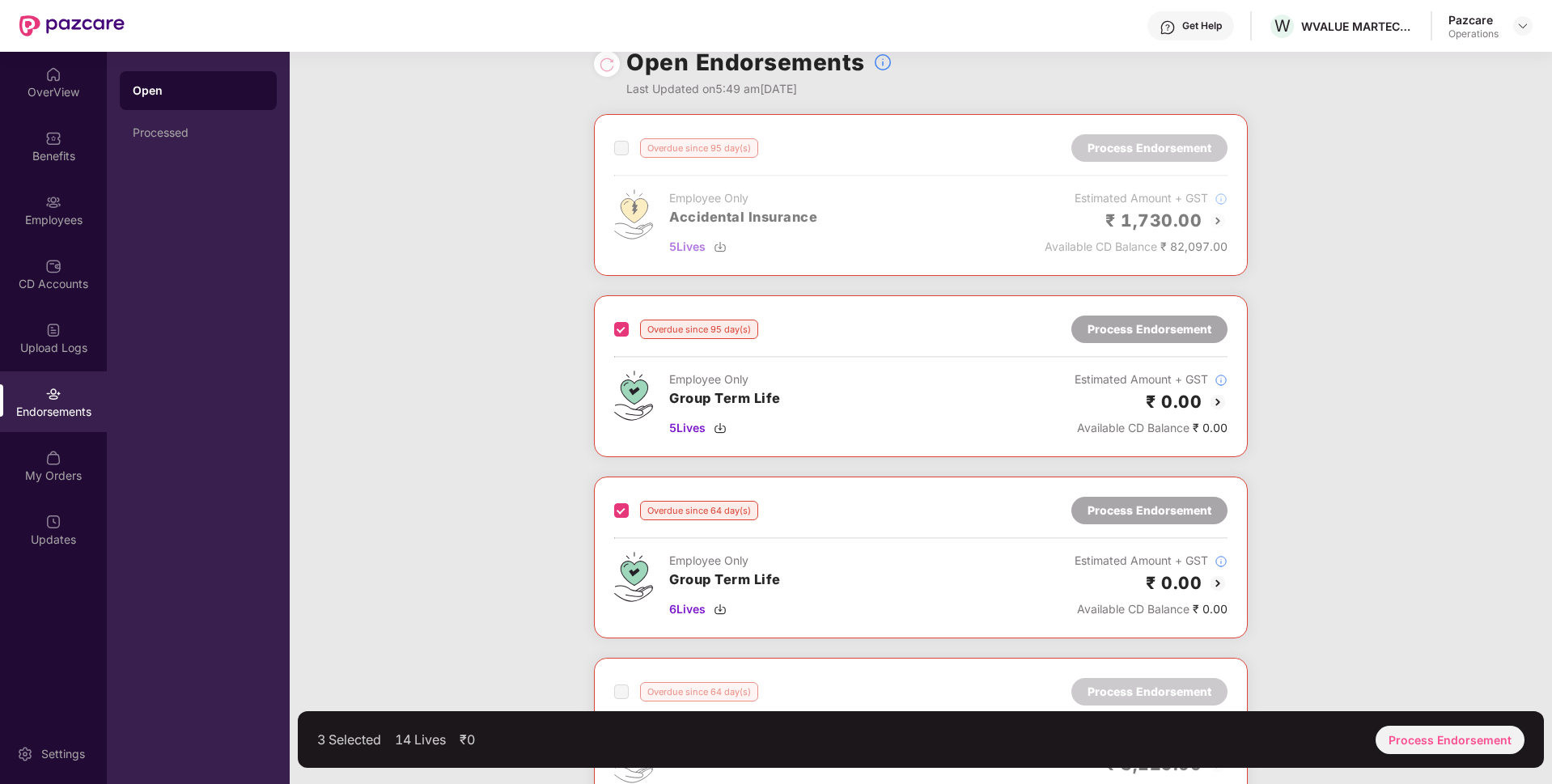
scroll to position [0, 0]
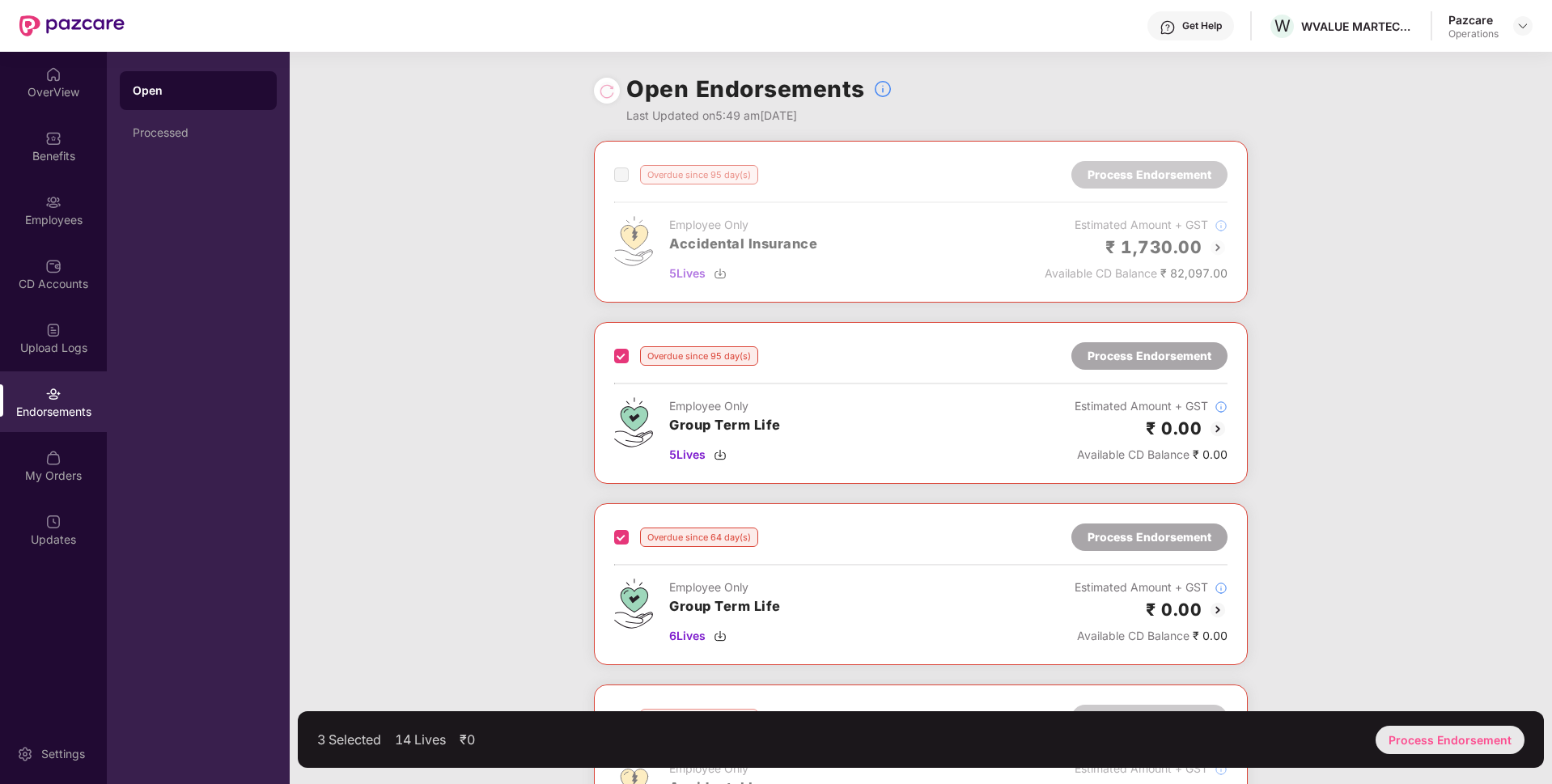
click at [1408, 742] on div "Process Endorsement" at bounding box center [1450, 739] width 149 height 29
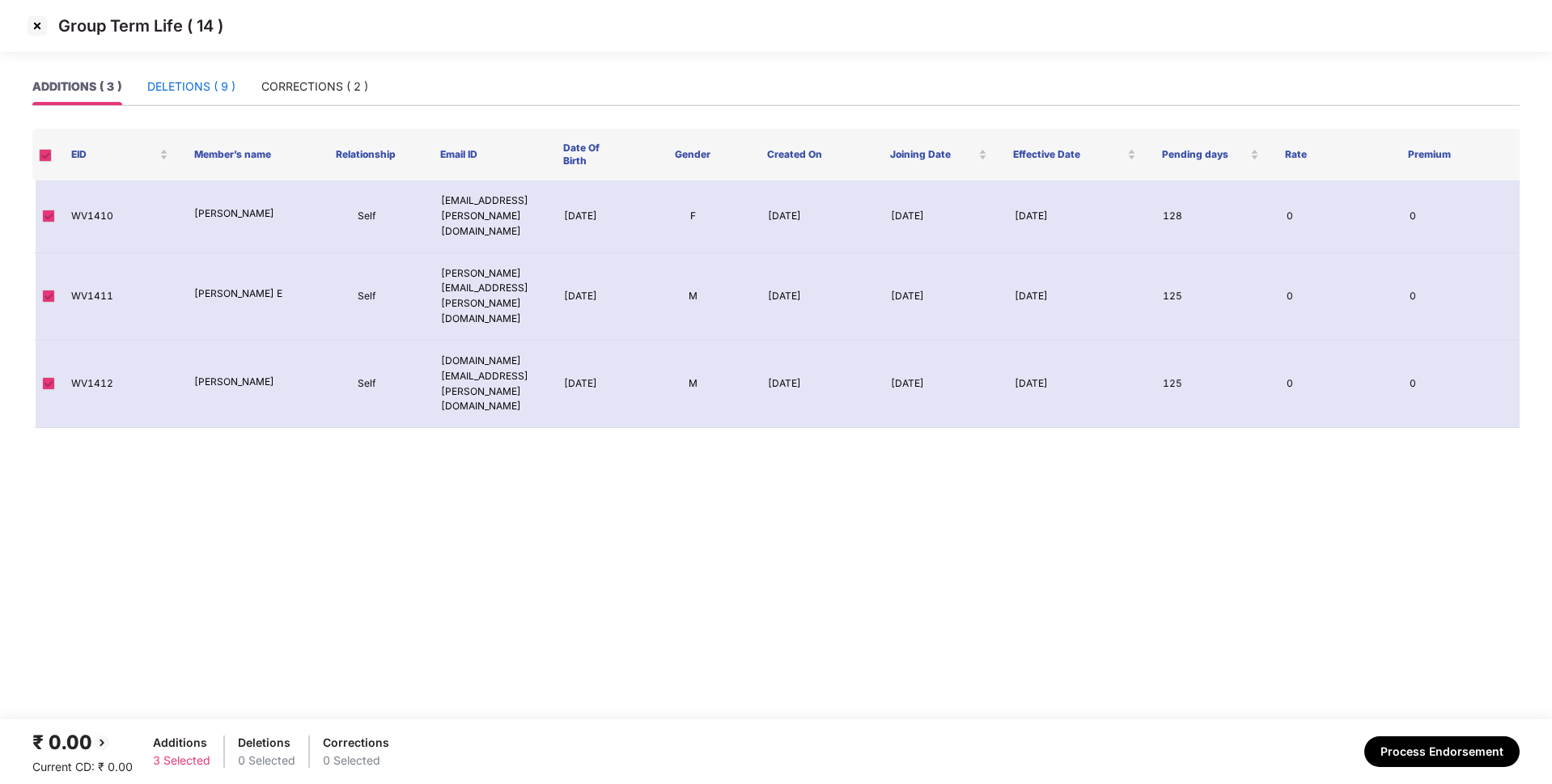
click at [219, 82] on div "DELETIONS ( 9 )" at bounding box center [191, 86] width 88 height 18
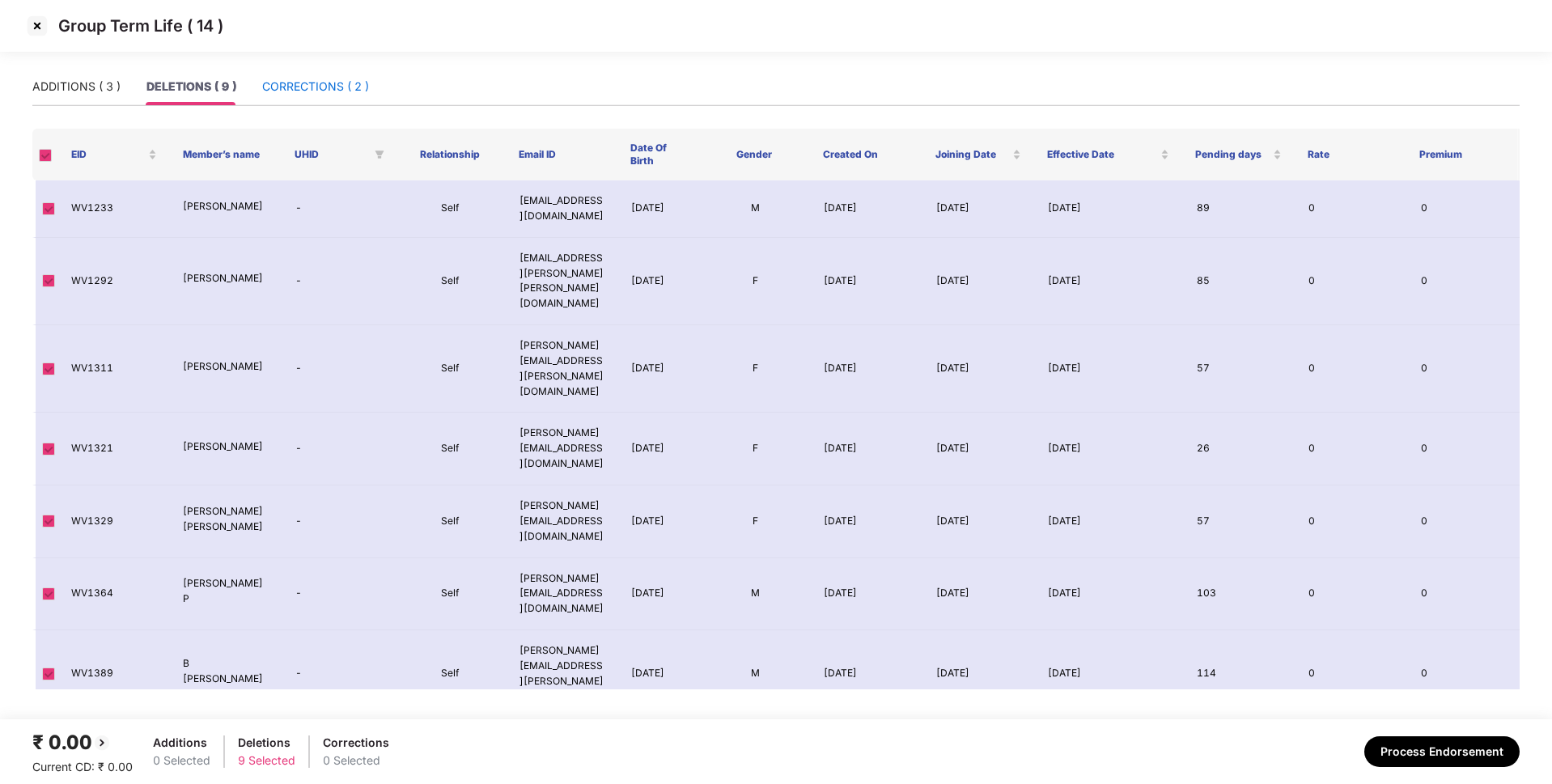
click at [319, 87] on div "CORRECTIONS ( 2 )" at bounding box center [315, 86] width 107 height 18
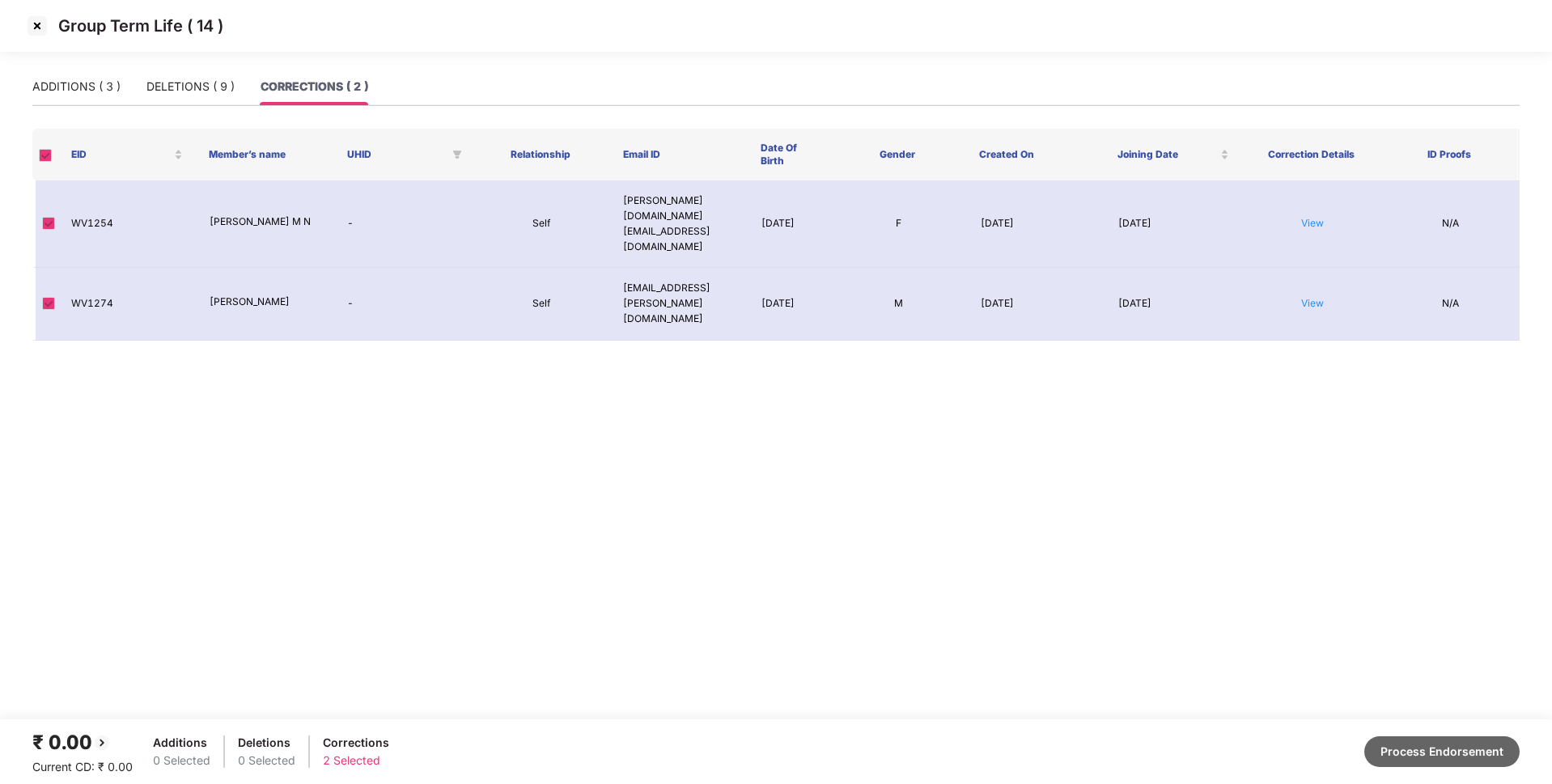
click at [1387, 753] on button "Process Endorsement" at bounding box center [1442, 751] width 155 height 31
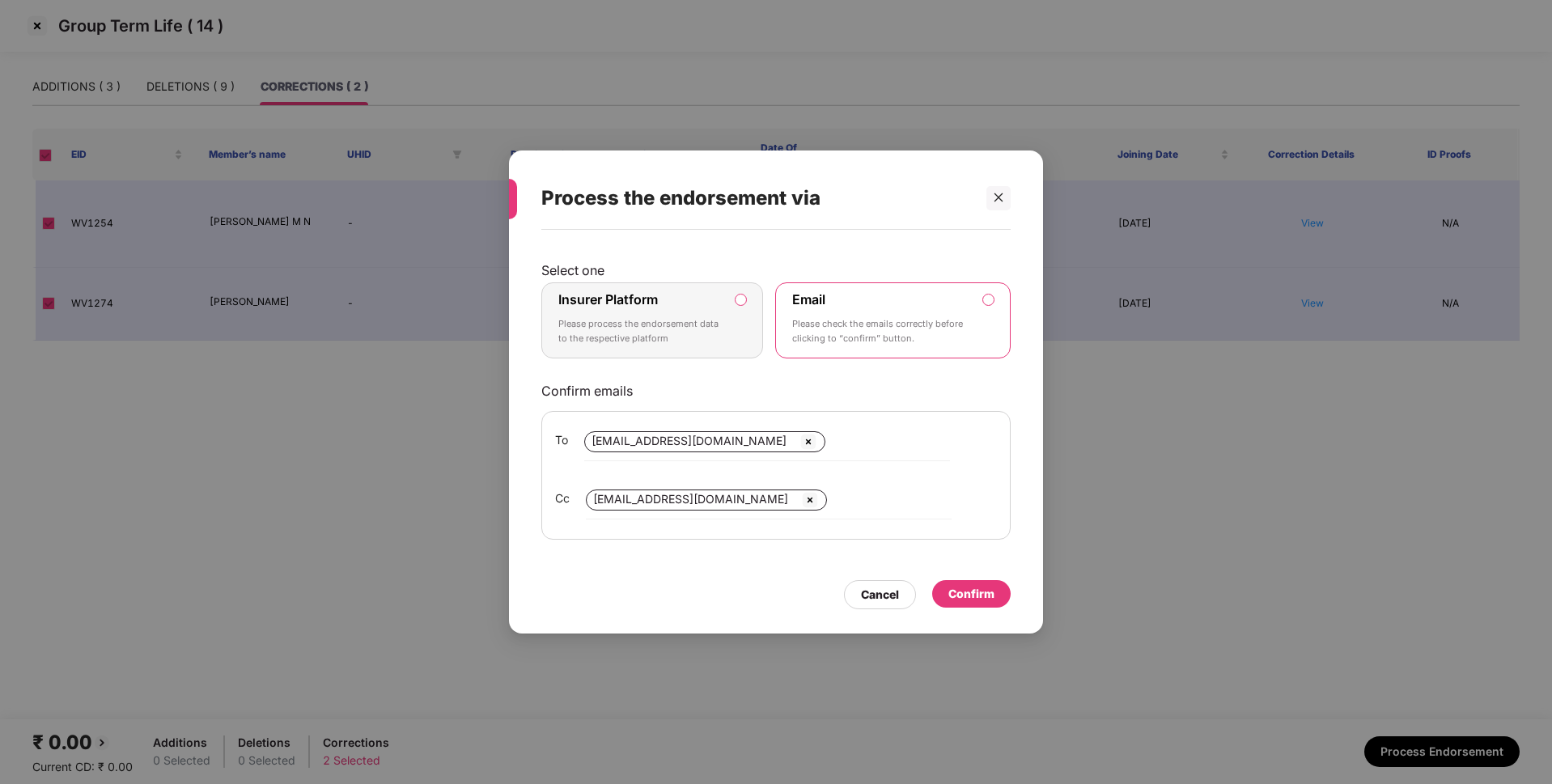
click at [686, 334] on p "Please process the endorsement data to the respective platform" at bounding box center [641, 331] width 165 height 29
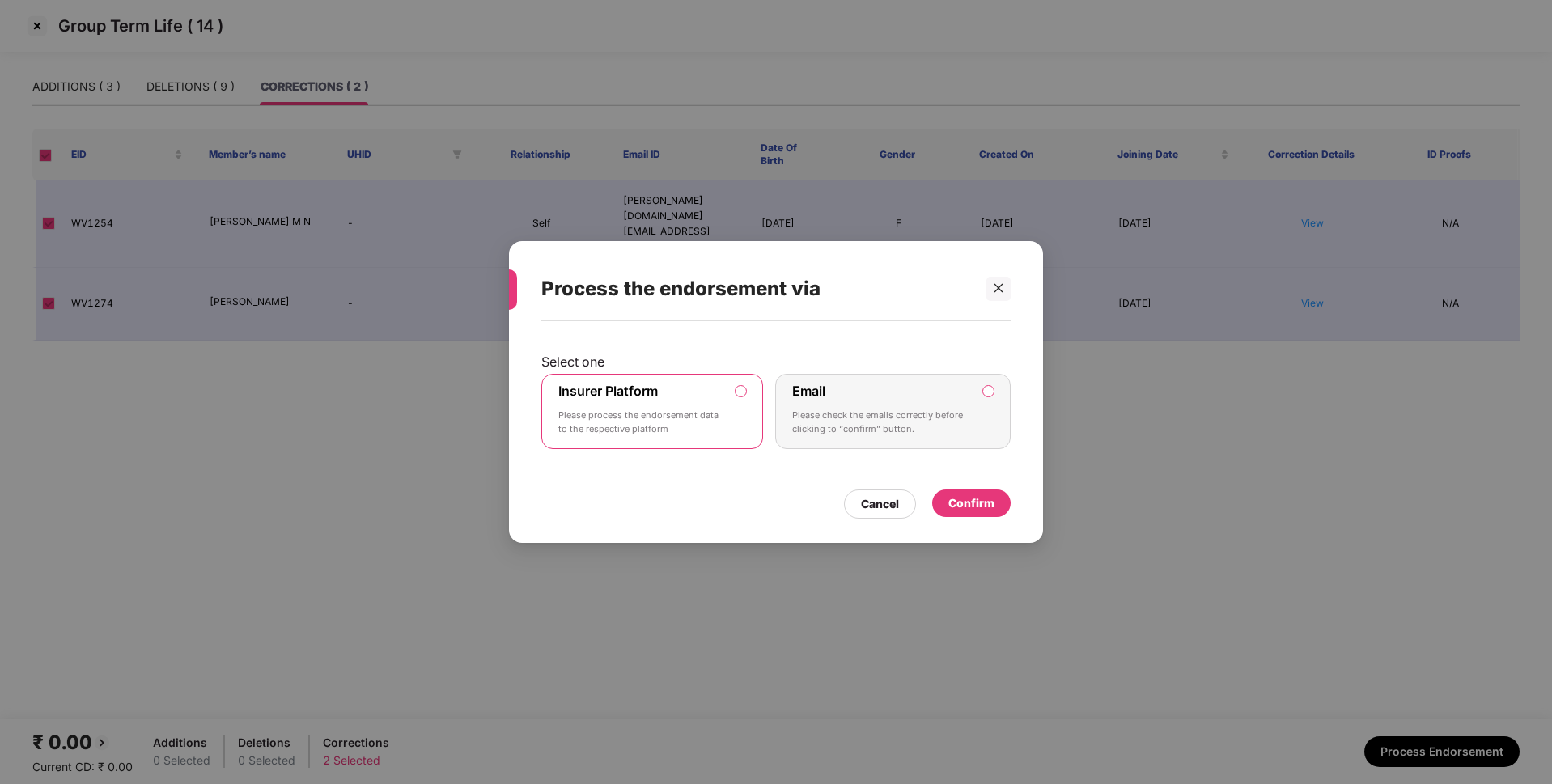
click at [975, 498] on div "Confirm" at bounding box center [971, 503] width 47 height 18
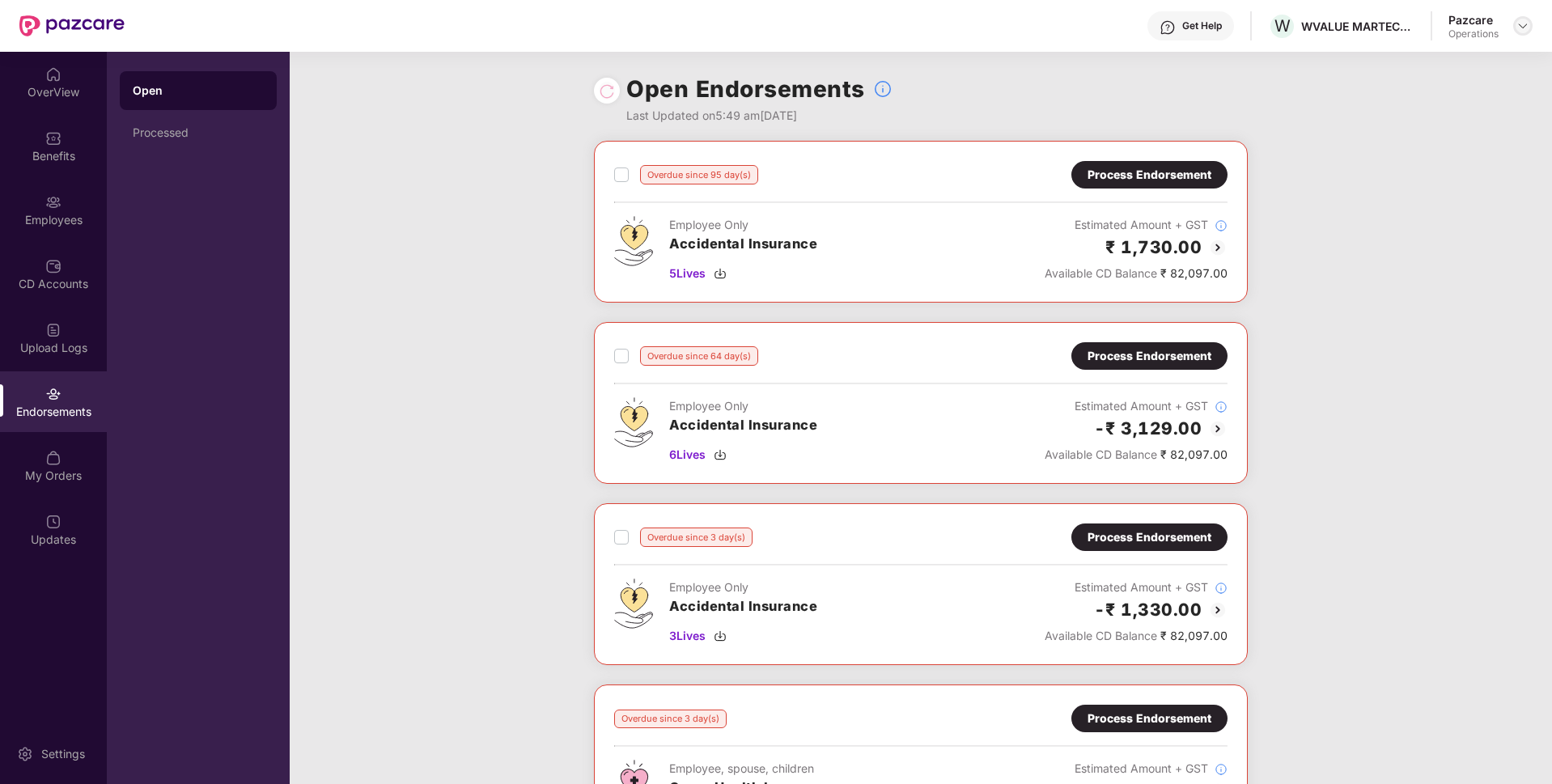
click at [1522, 26] on img at bounding box center [1523, 26] width 13 height 13
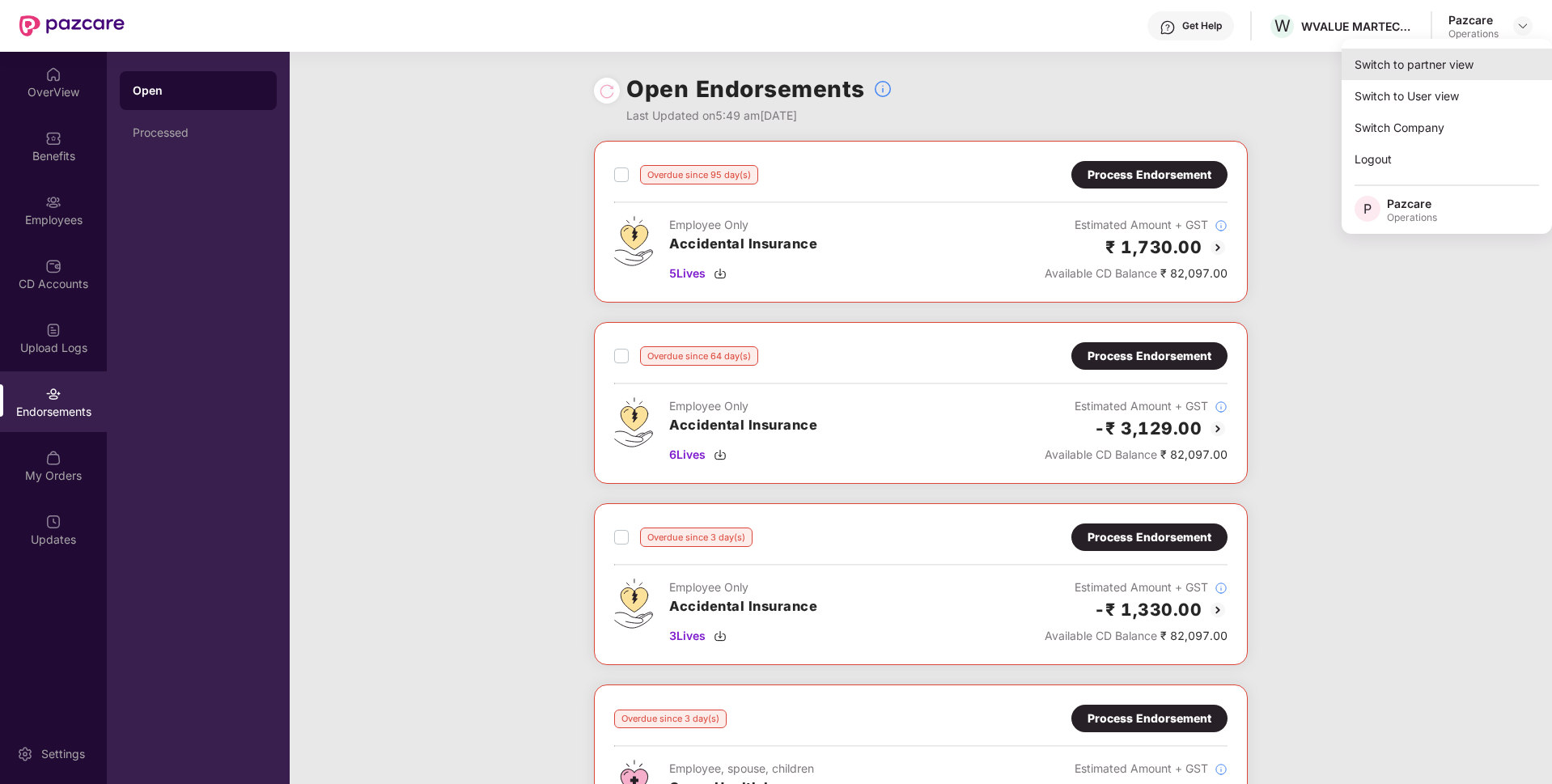
click at [1412, 63] on div "Switch to partner view" at bounding box center [1447, 64] width 211 height 32
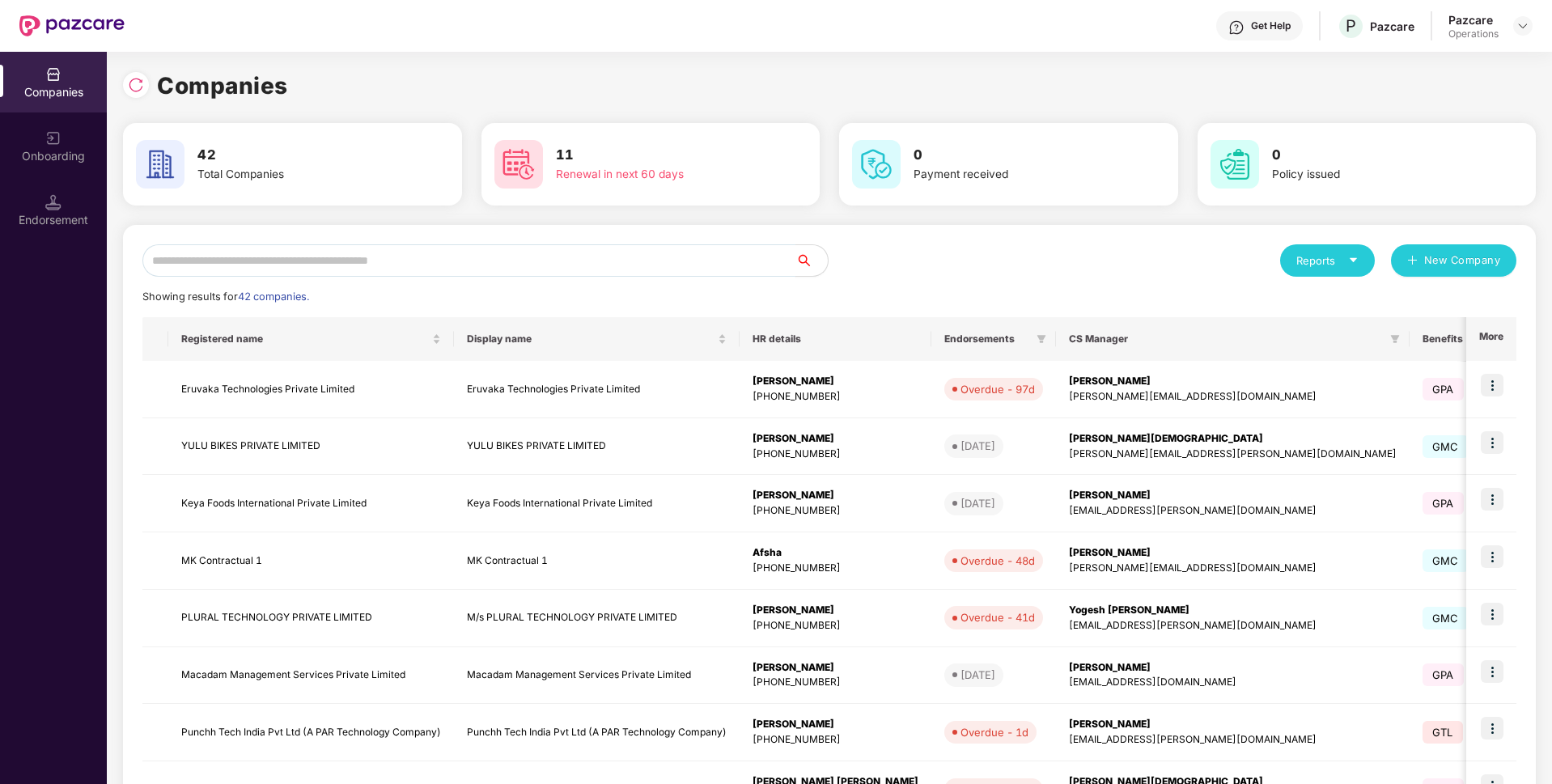
click at [691, 259] on input "text" at bounding box center [469, 260] width 653 height 33
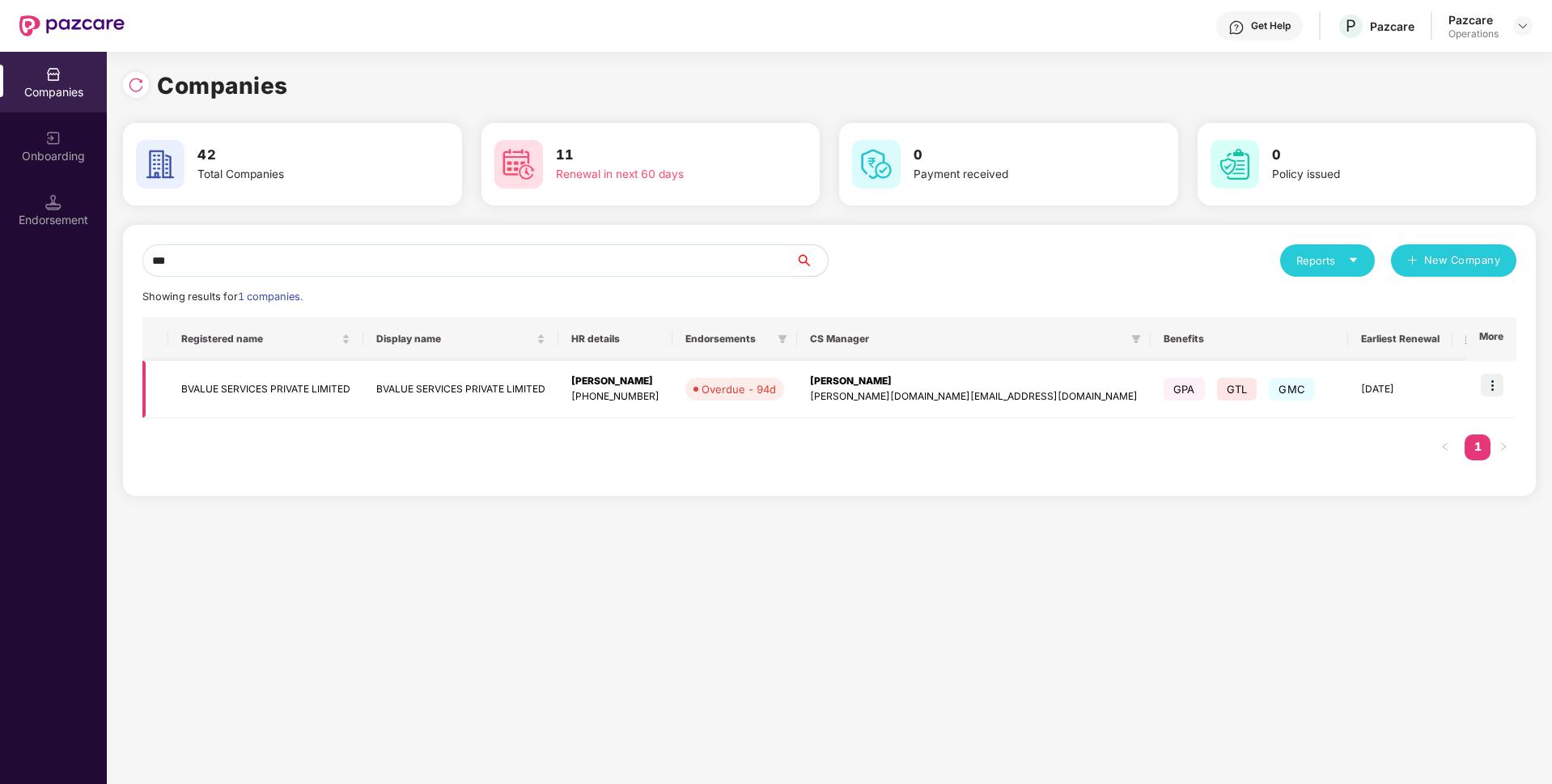
type input "***"
click at [1492, 378] on img at bounding box center [1492, 385] width 23 height 23
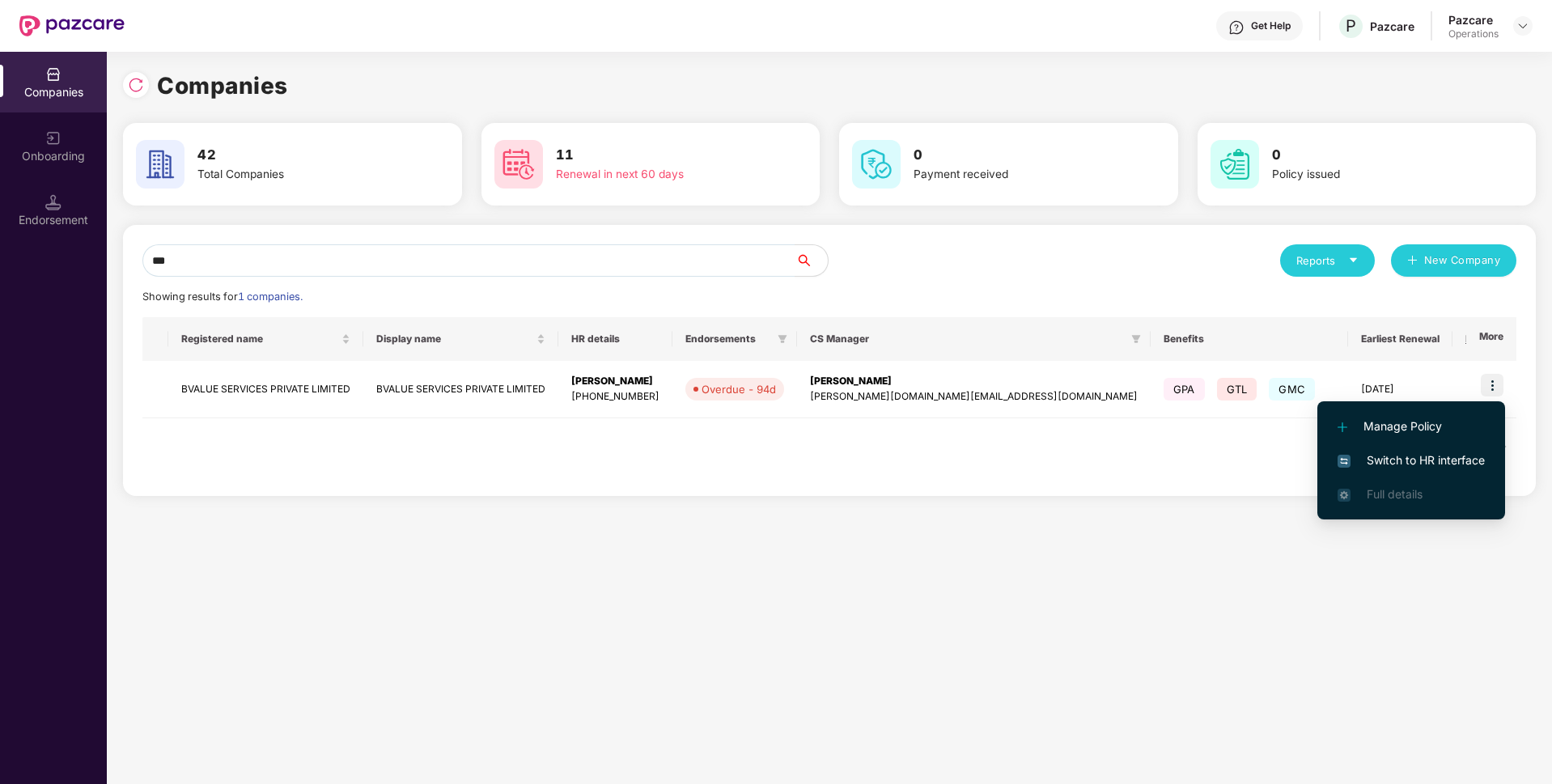
click at [1389, 457] on span "Switch to HR interface" at bounding box center [1411, 460] width 147 height 18
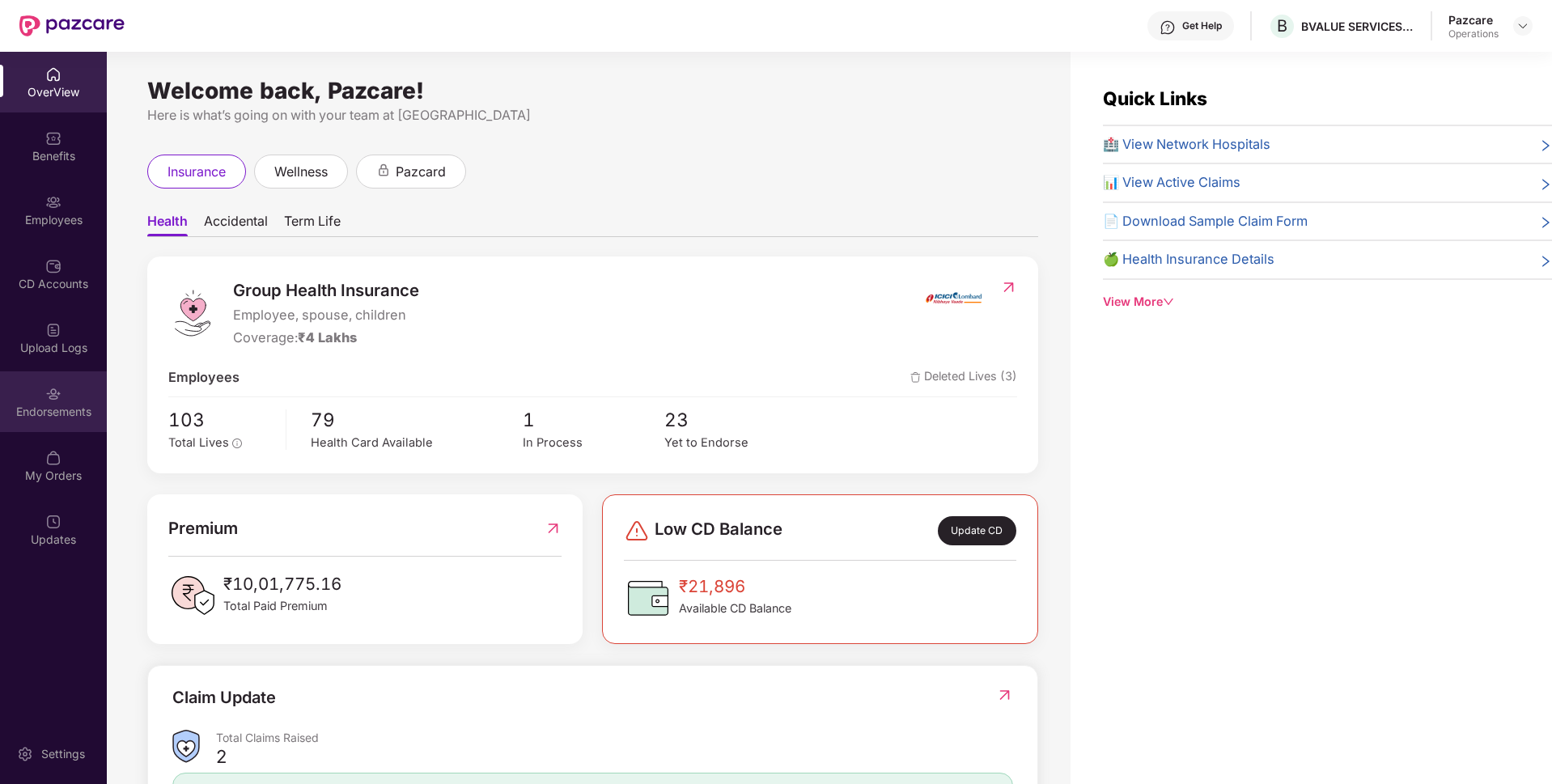
click at [69, 421] on div "Endorsements" at bounding box center [53, 401] width 107 height 60
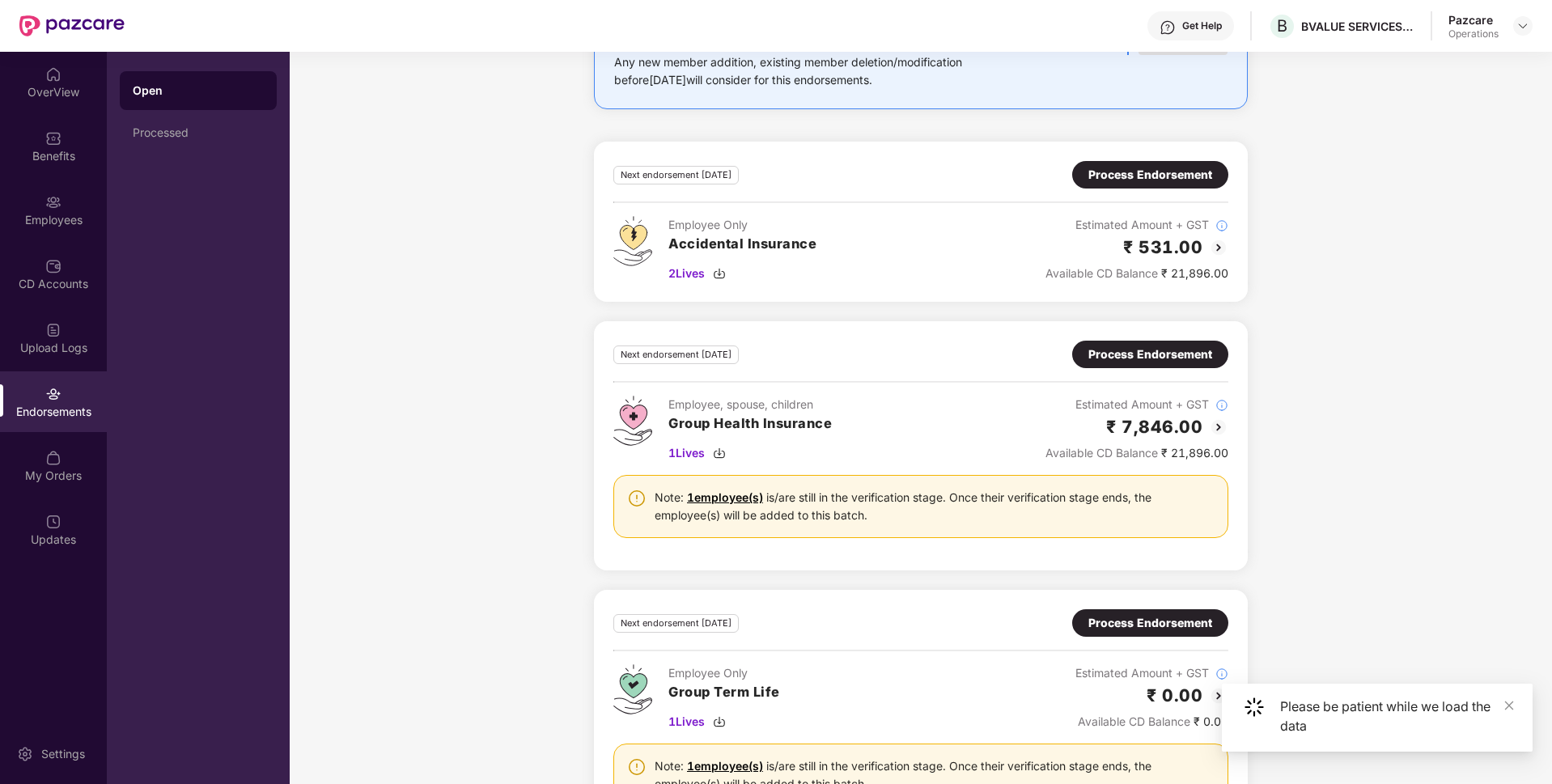
scroll to position [1685, 0]
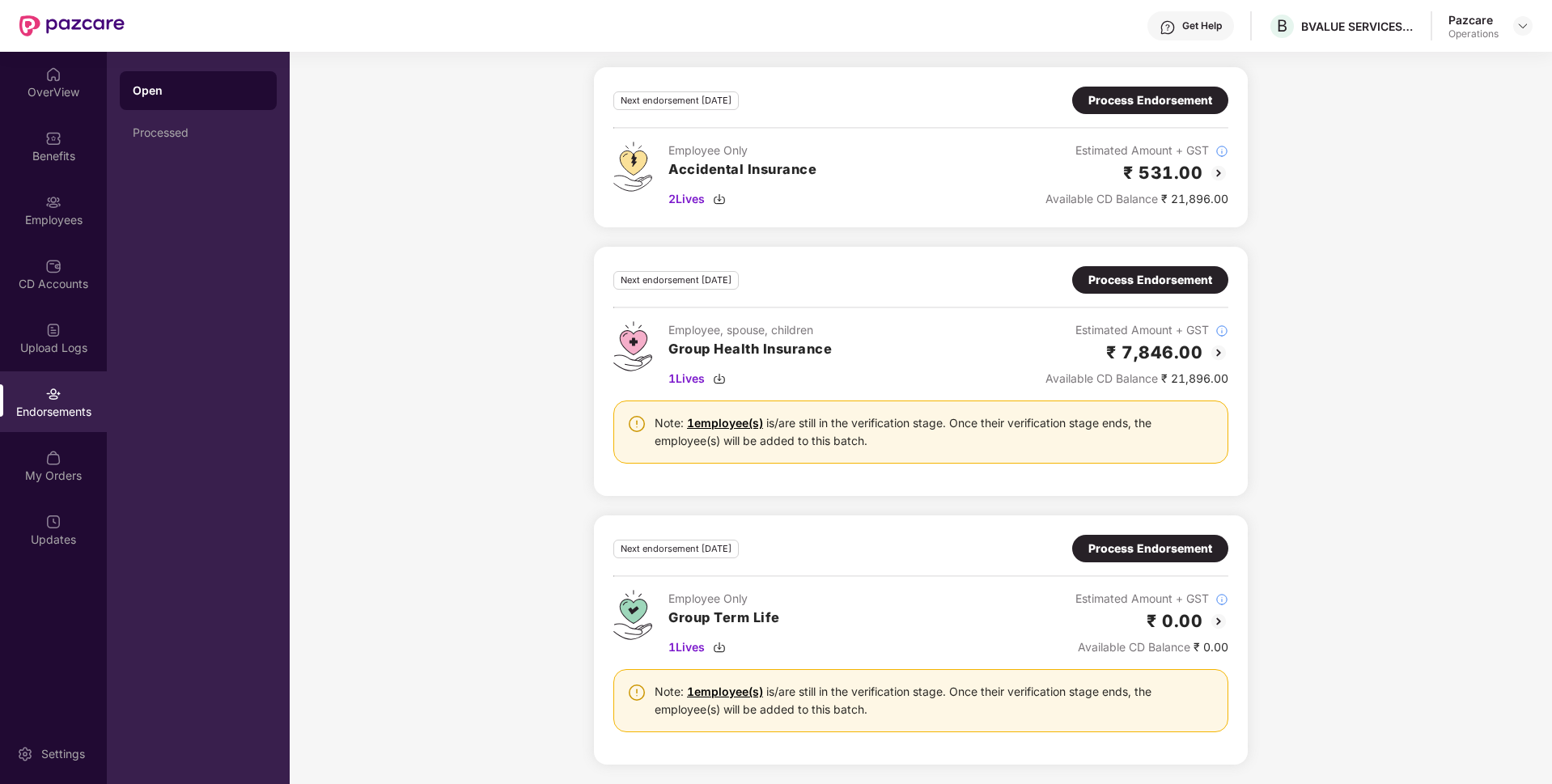
click at [1130, 551] on div "Process Endorsement" at bounding box center [1151, 548] width 124 height 18
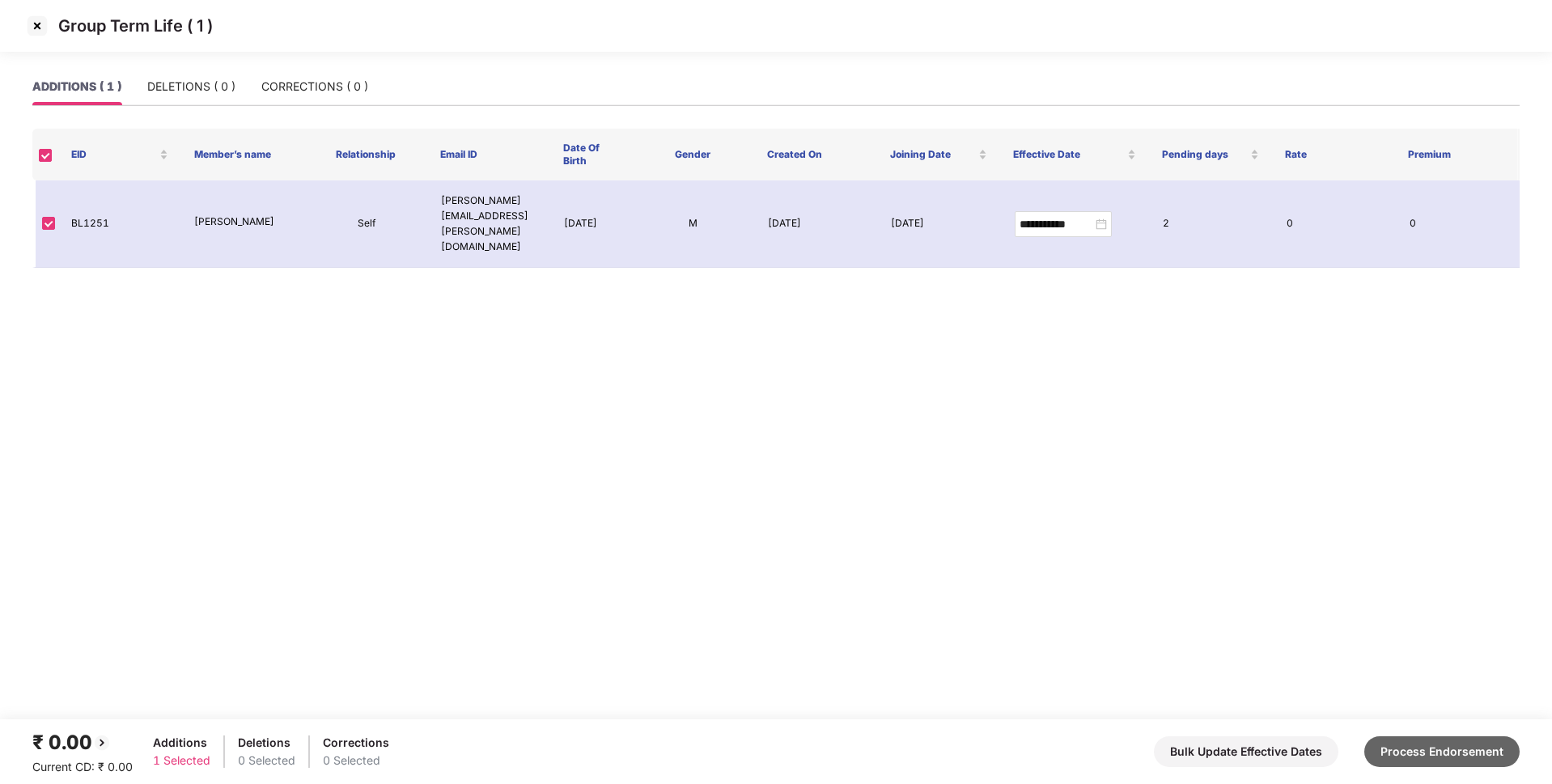
click at [1421, 752] on button "Process Endorsement" at bounding box center [1442, 751] width 155 height 31
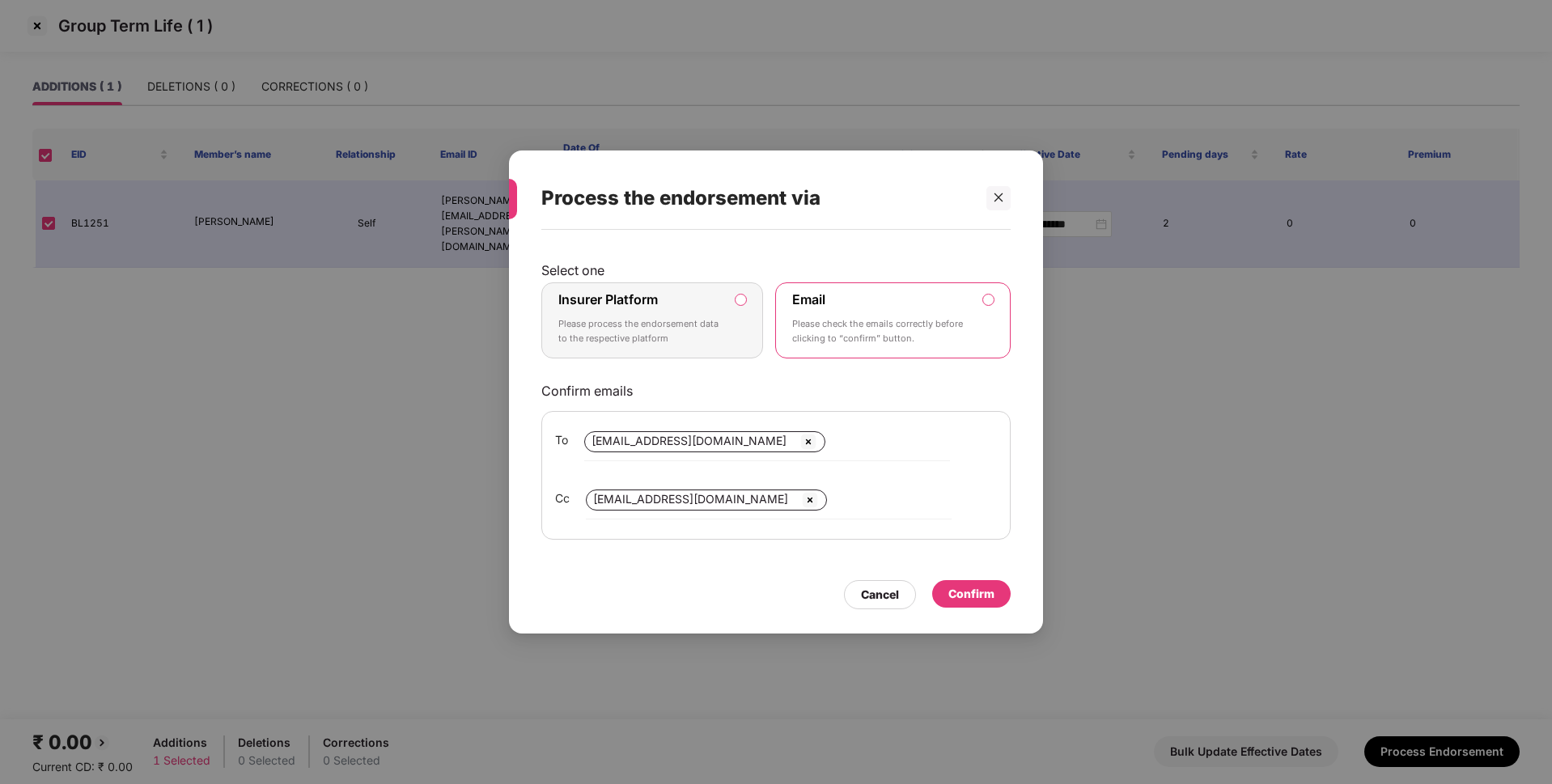
click at [725, 321] on label "Insurer Platform Please process the endorsement data to the respective platform" at bounding box center [652, 320] width 222 height 76
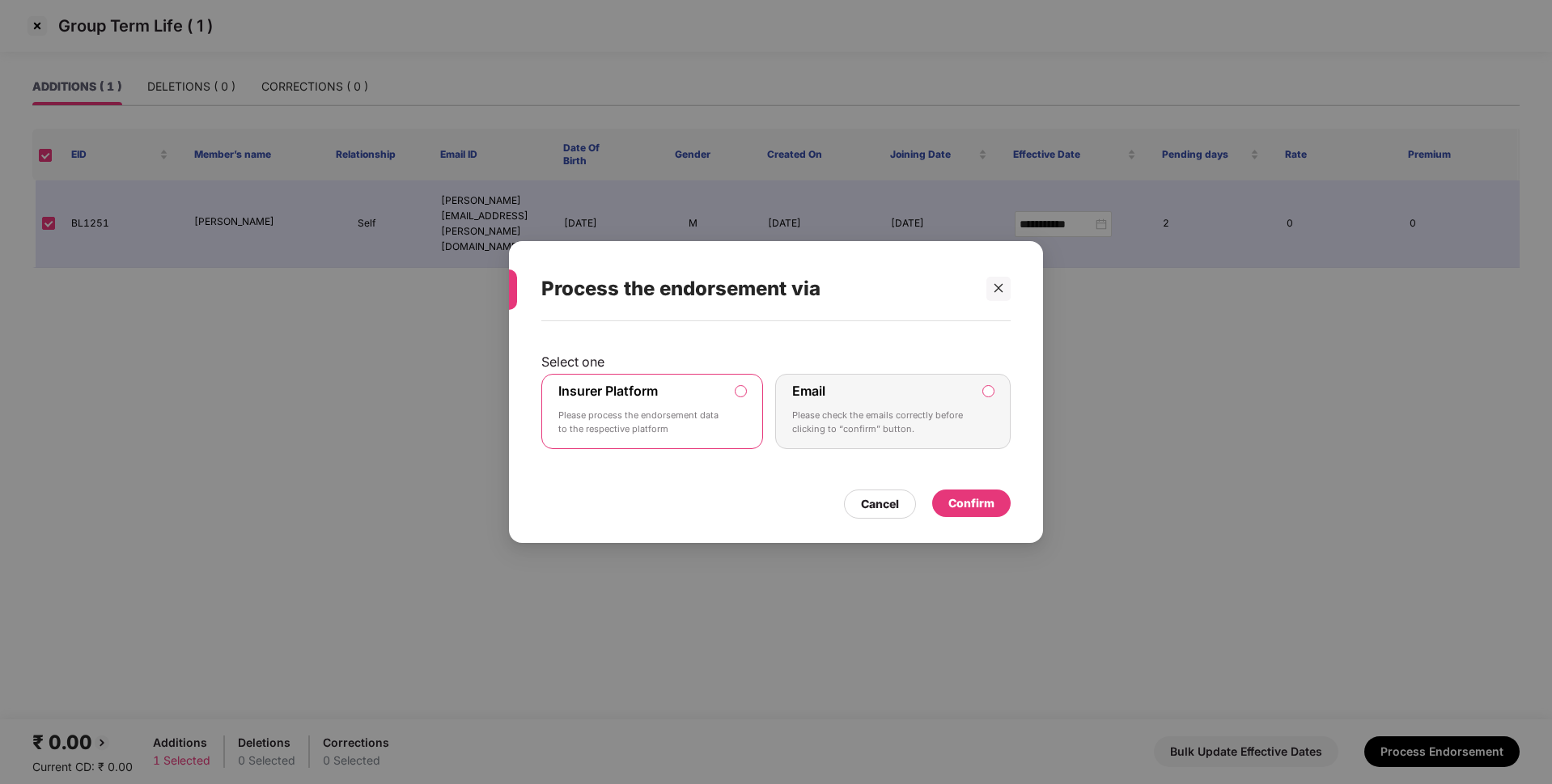
click at [972, 503] on div "Confirm" at bounding box center [971, 503] width 47 height 18
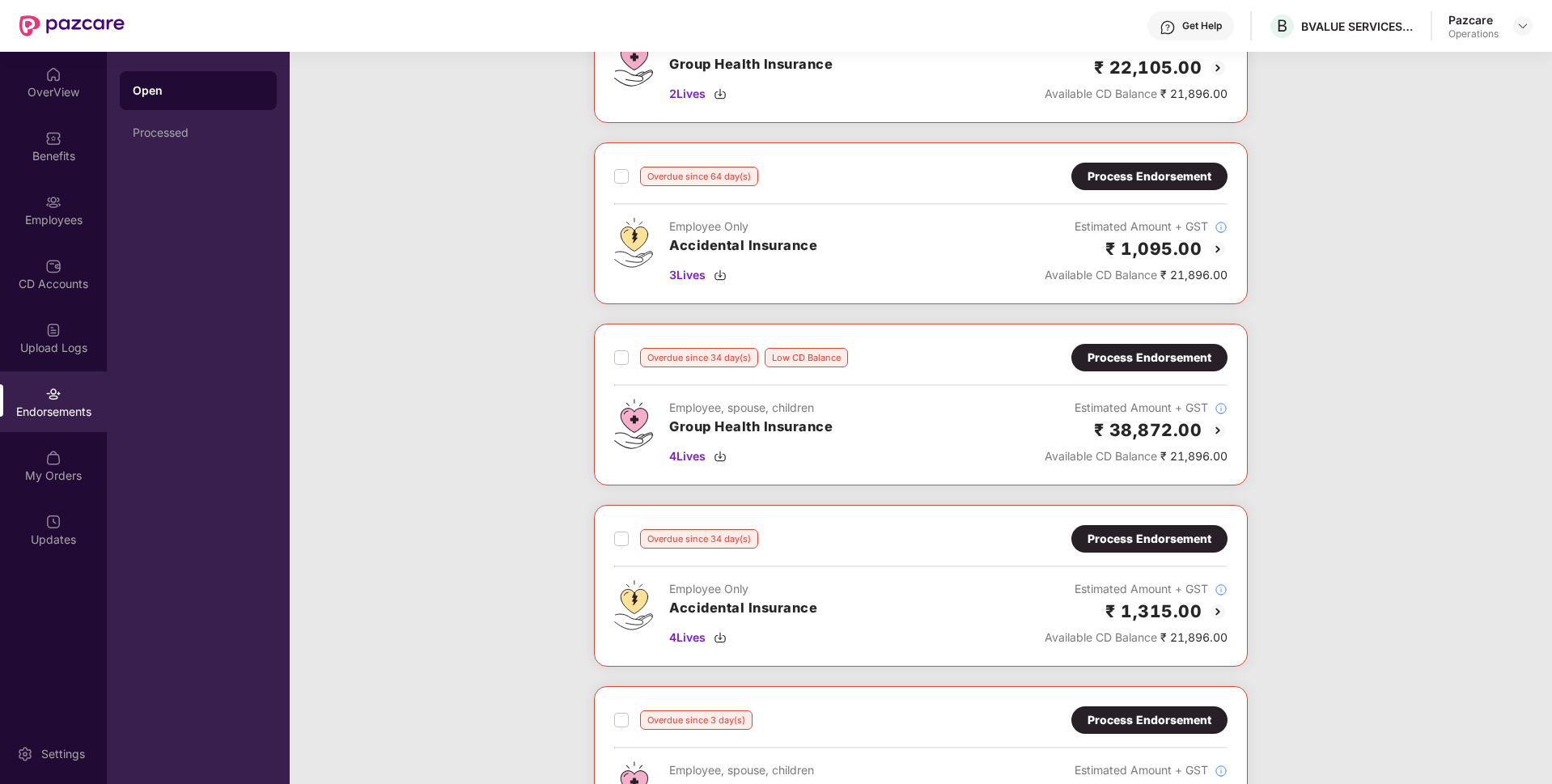
scroll to position [0, 0]
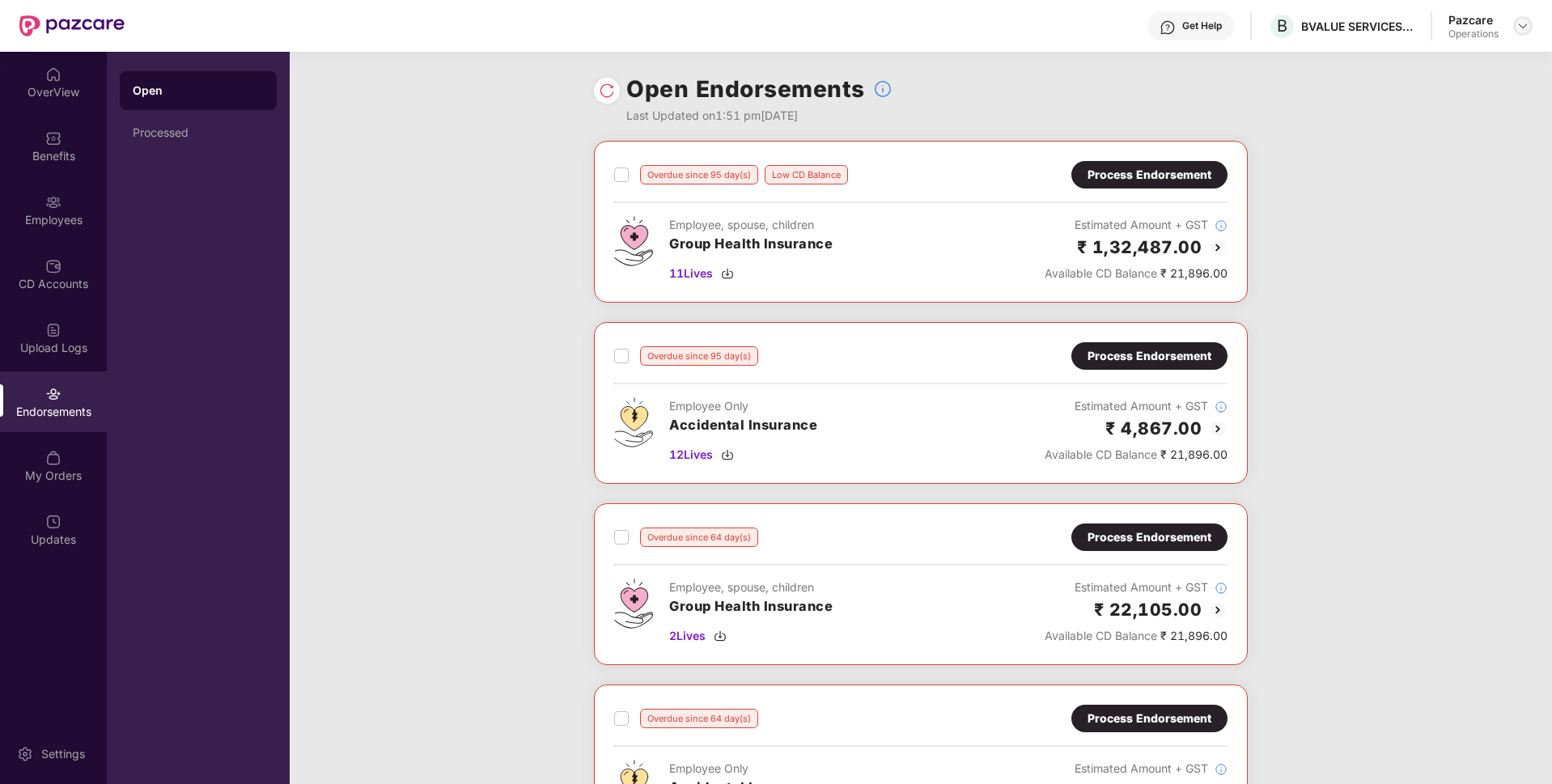
click at [1523, 26] on img at bounding box center [1523, 26] width 13 height 13
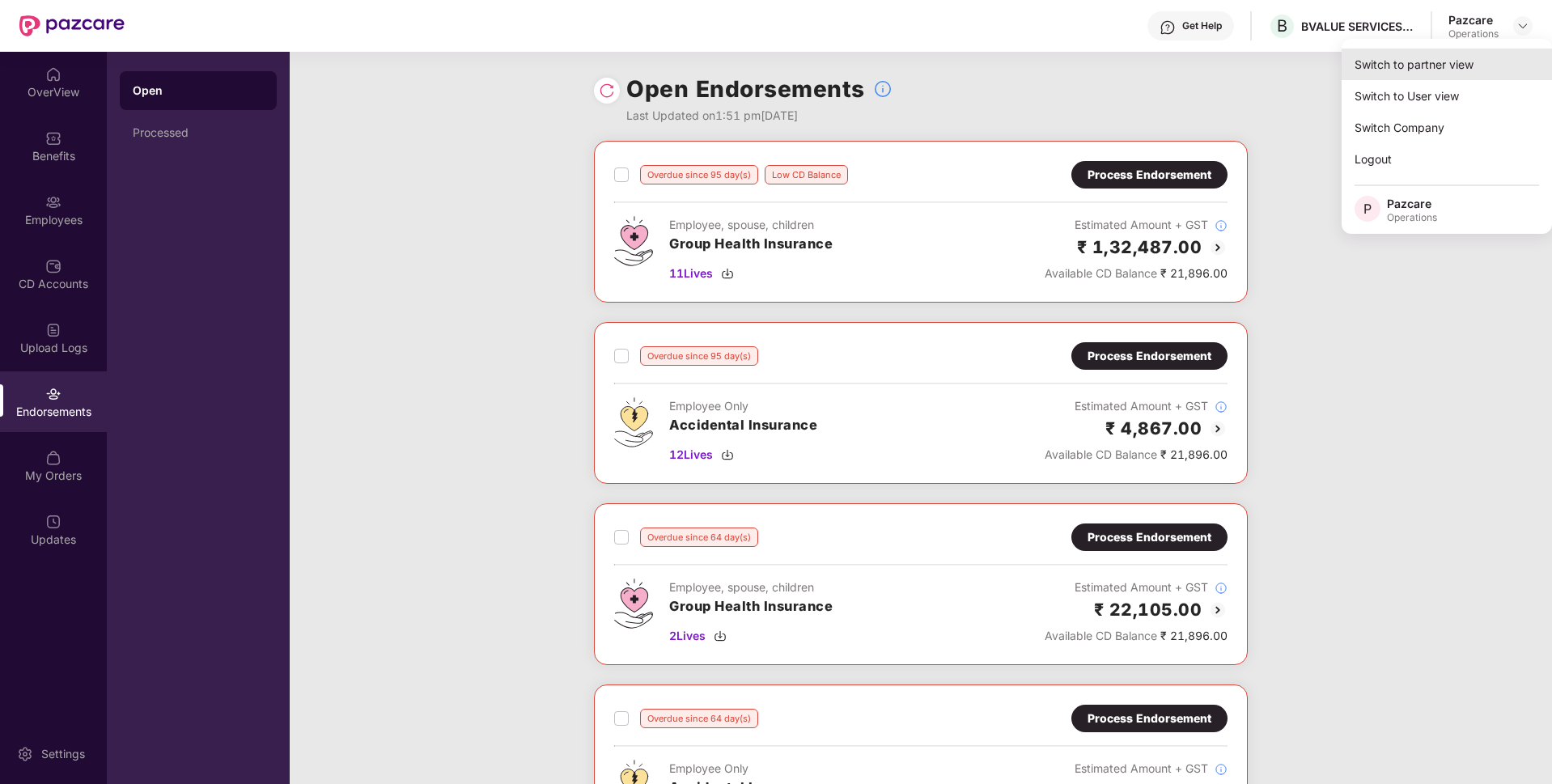
click at [1472, 57] on div "Switch to partner view" at bounding box center [1447, 64] width 211 height 32
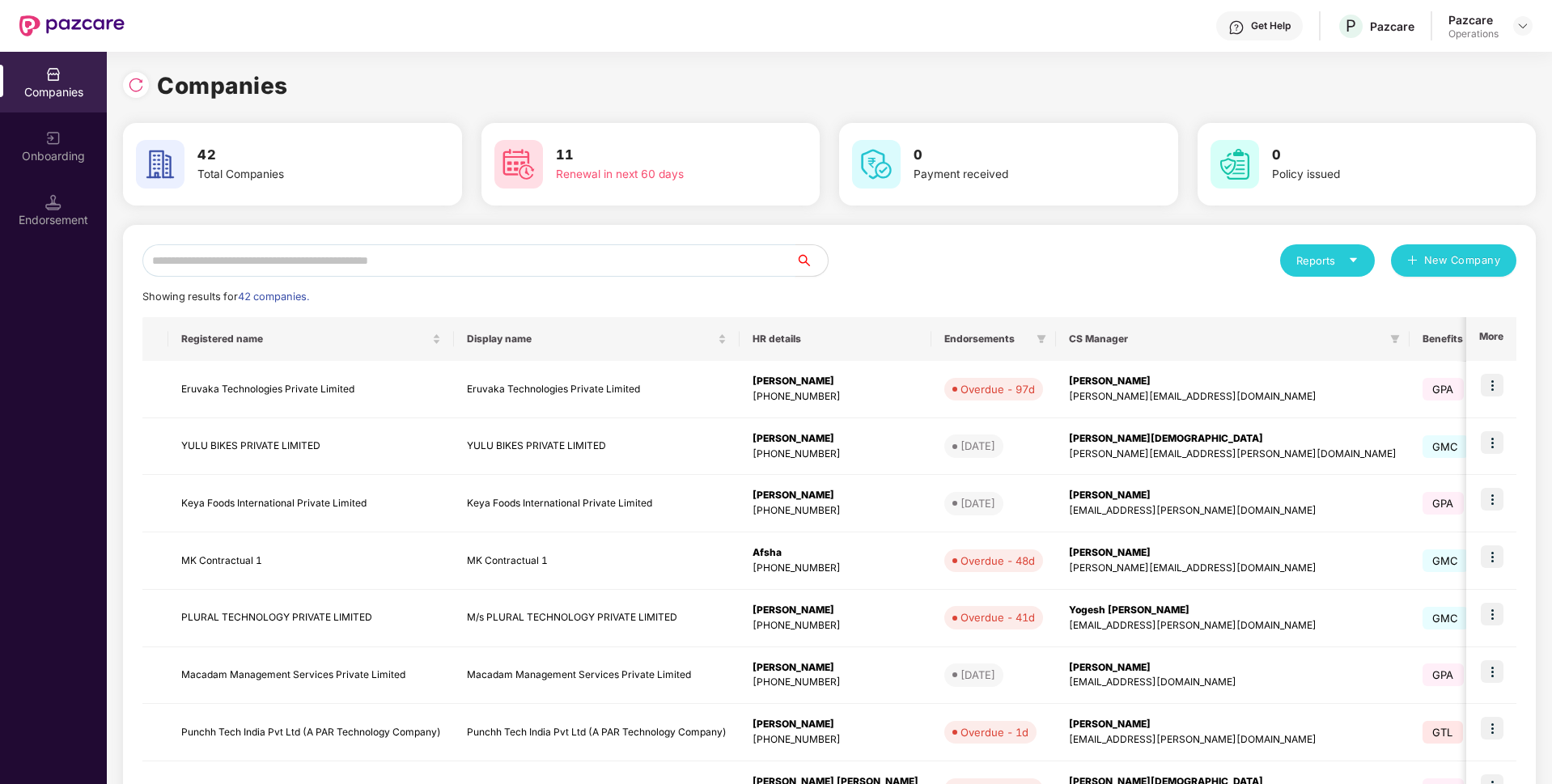
click at [405, 264] on input "text" at bounding box center [469, 260] width 653 height 33
paste input "**********"
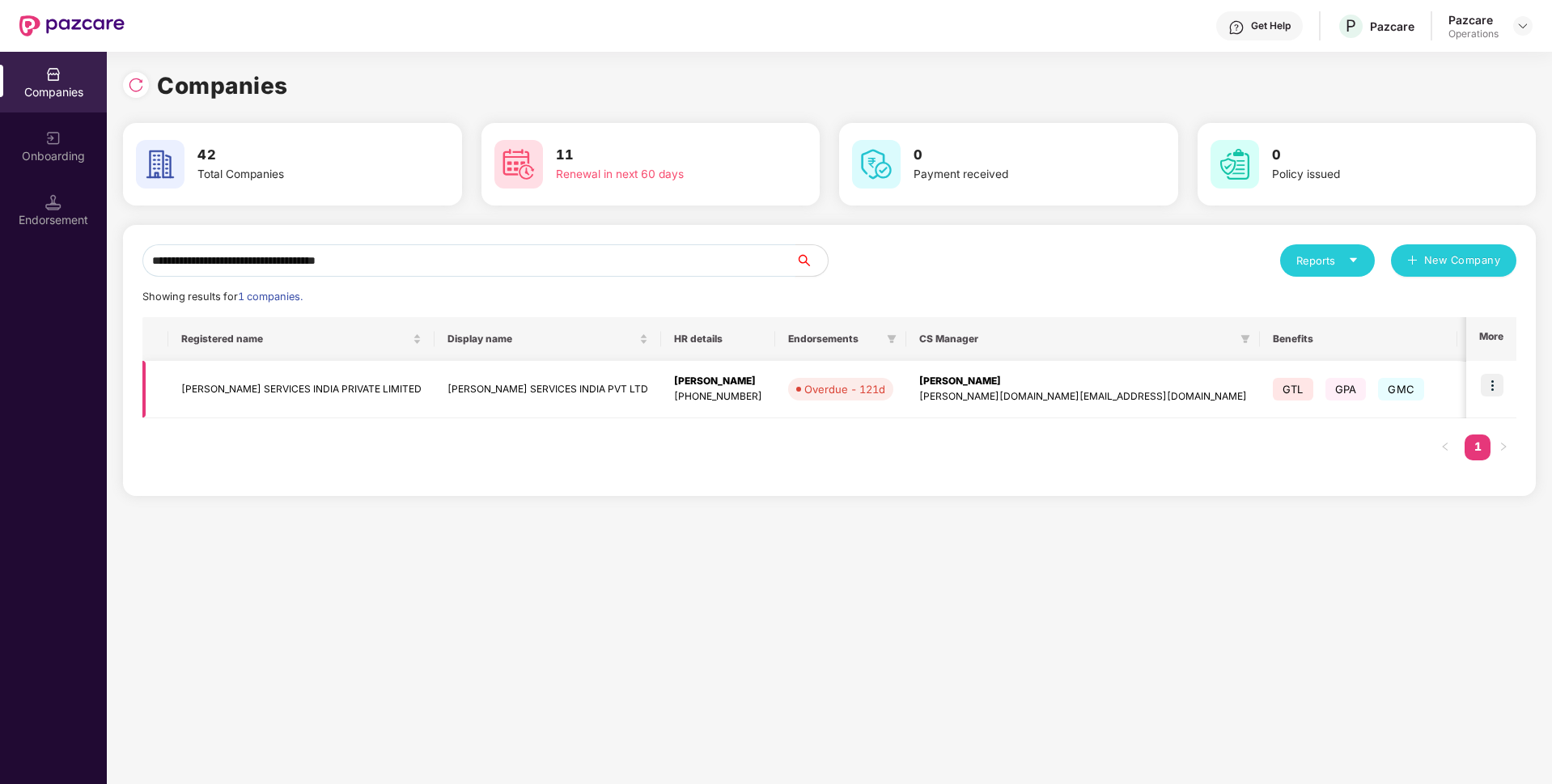
type input "**********"
click at [267, 378] on td "[PERSON_NAME] SERVICES INDIA PRIVATE LIMITED" at bounding box center [301, 389] width 266 height 57
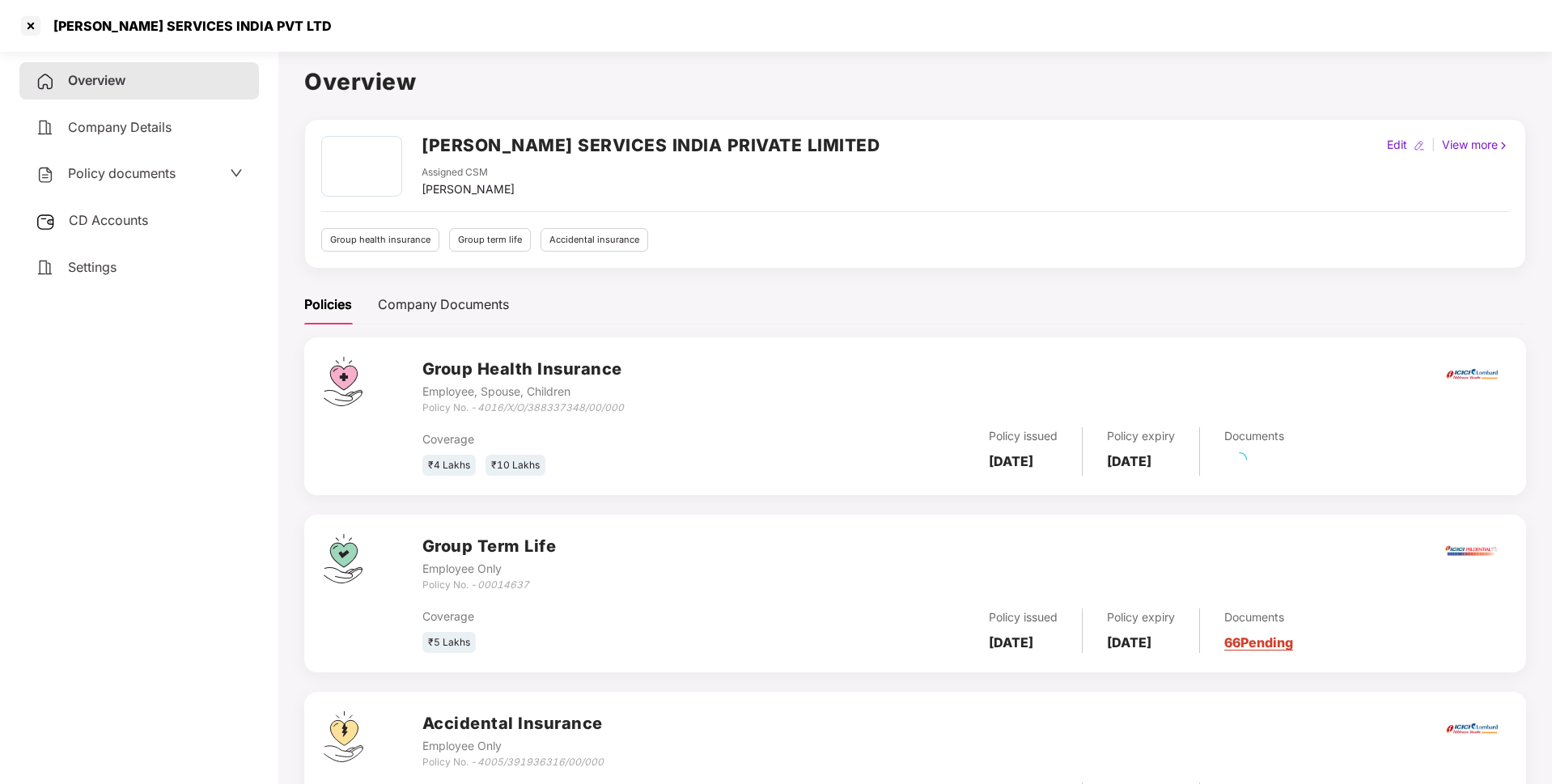
click at [138, 168] on span "Policy documents" at bounding box center [122, 173] width 108 height 16
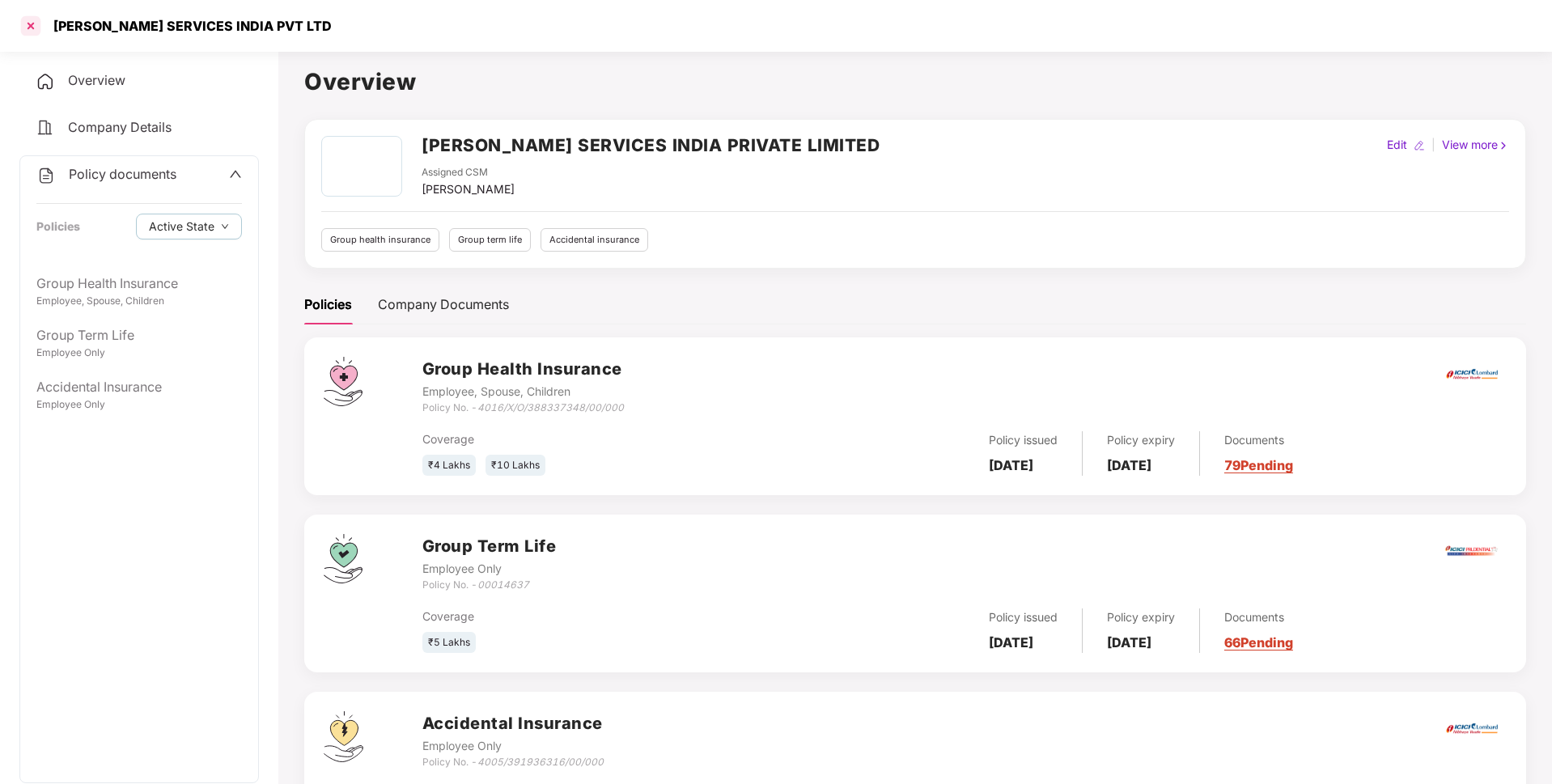
click at [31, 30] on div at bounding box center [31, 26] width 26 height 26
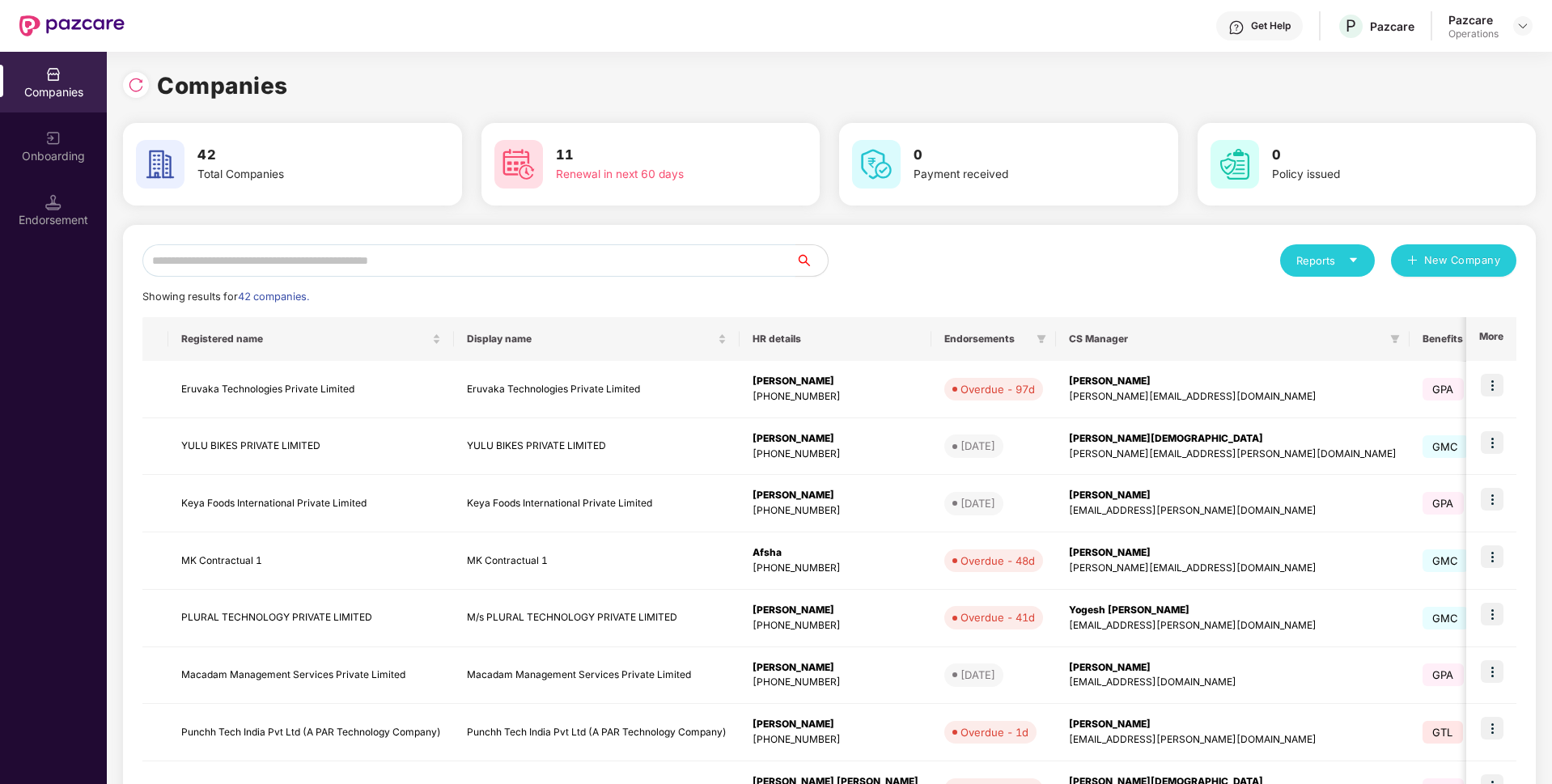
click at [287, 259] on input "text" at bounding box center [469, 260] width 653 height 33
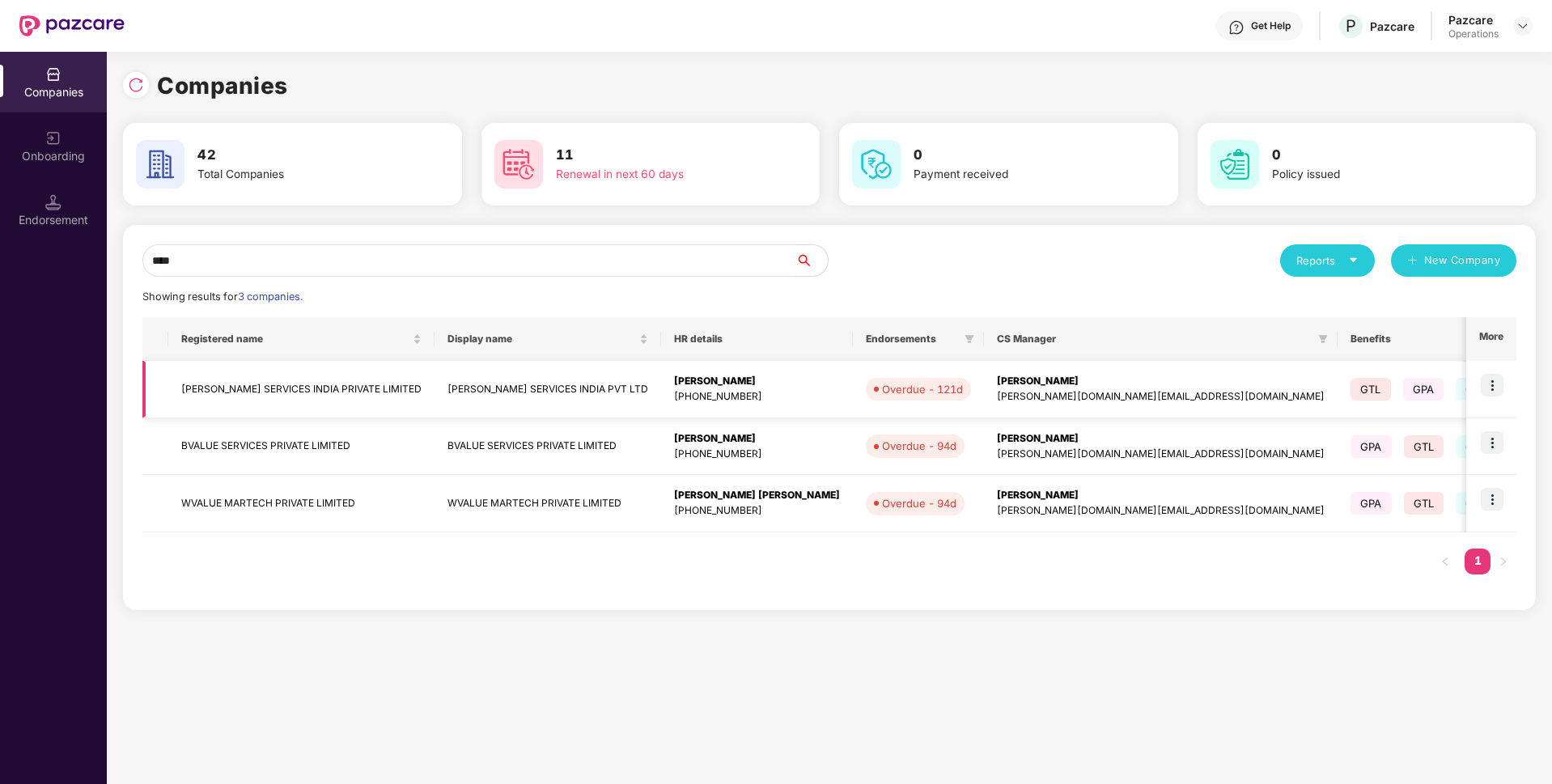
type input "****"
click at [1487, 392] on img at bounding box center [1492, 385] width 23 height 23
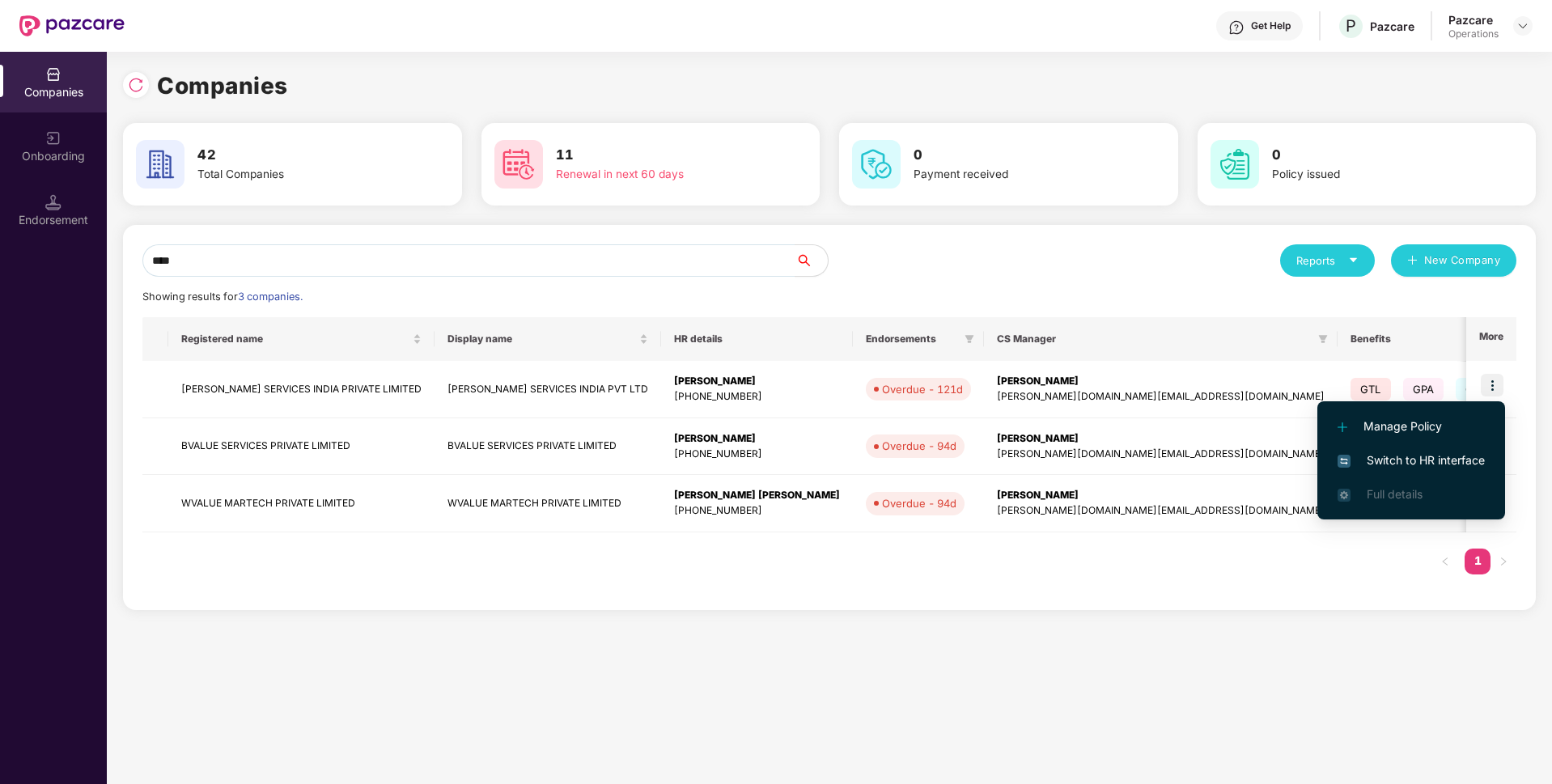
click at [1376, 472] on li "Switch to HR interface" at bounding box center [1411, 460] width 188 height 34
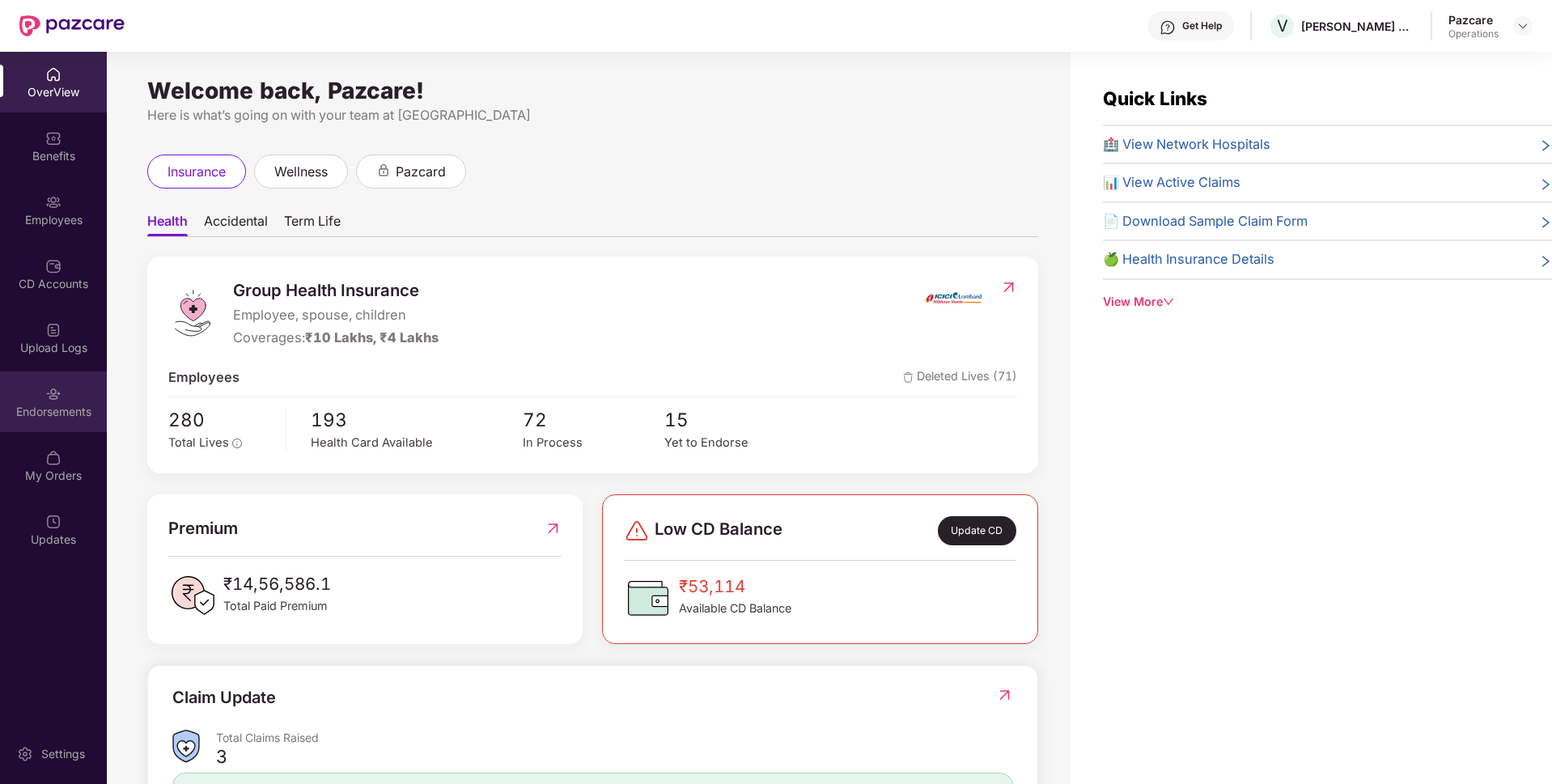
click at [46, 418] on div "Endorsements" at bounding box center [53, 412] width 107 height 16
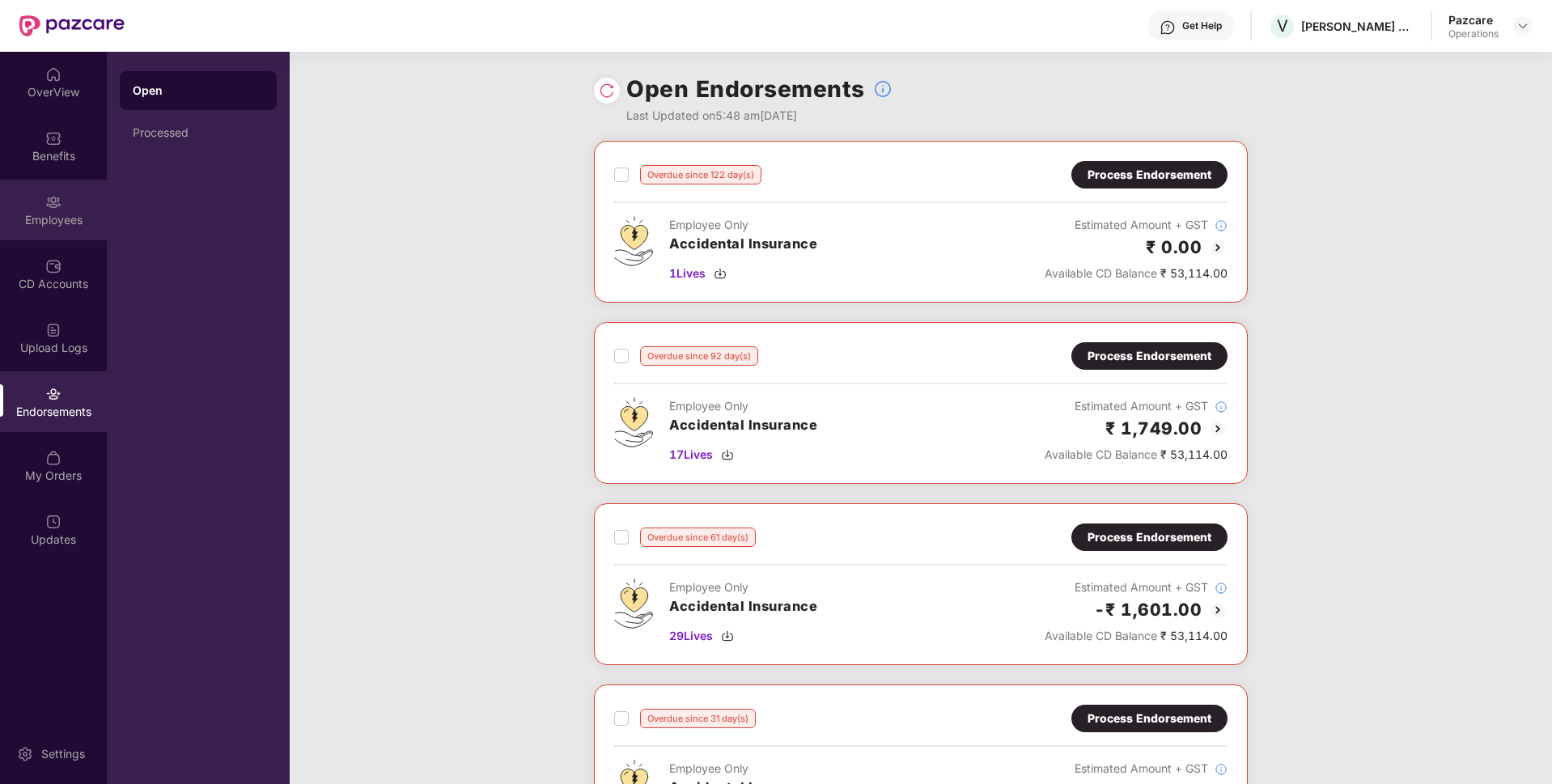
click at [60, 205] on img at bounding box center [54, 202] width 16 height 16
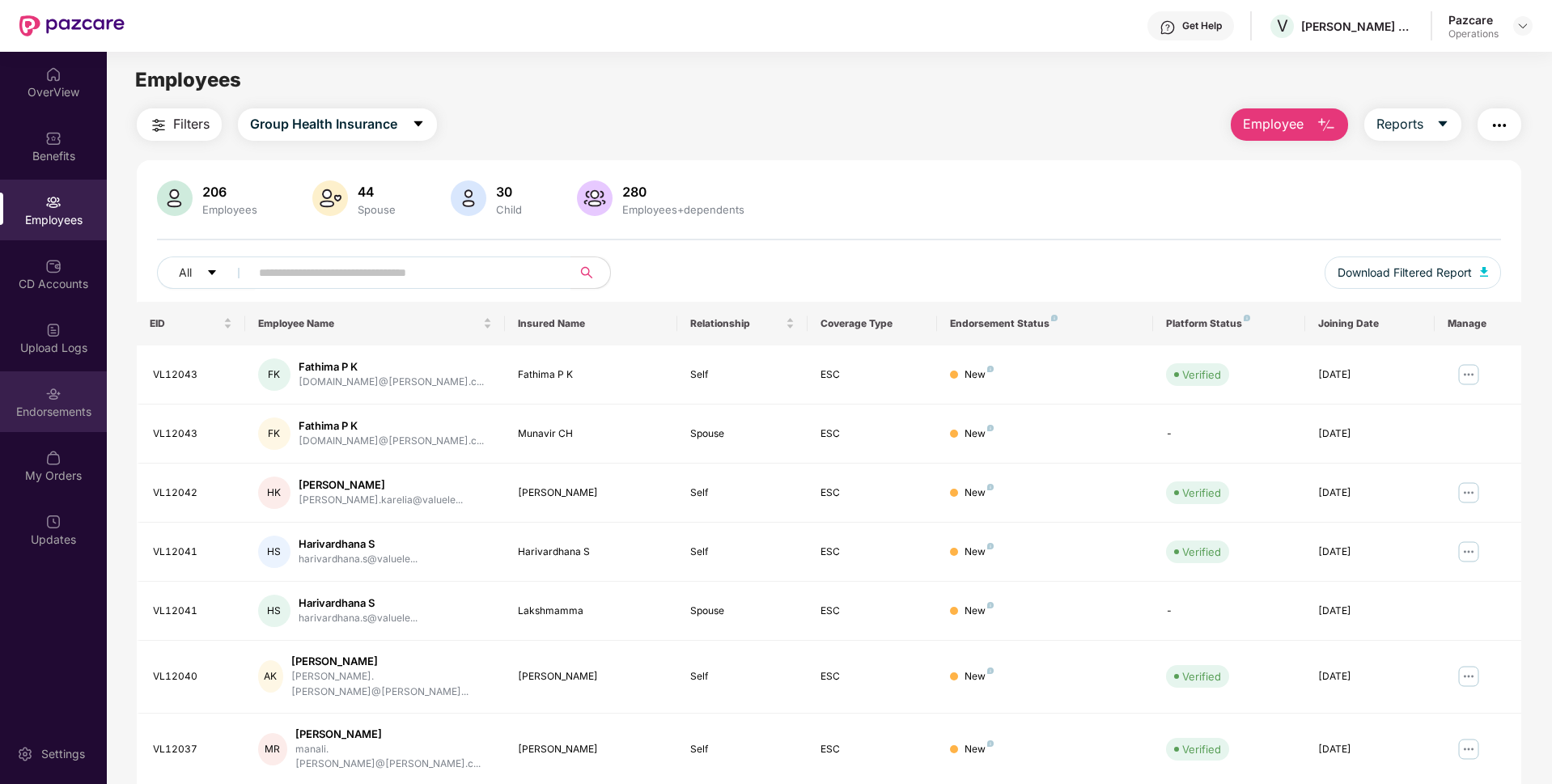
click at [57, 401] on img at bounding box center [54, 394] width 16 height 16
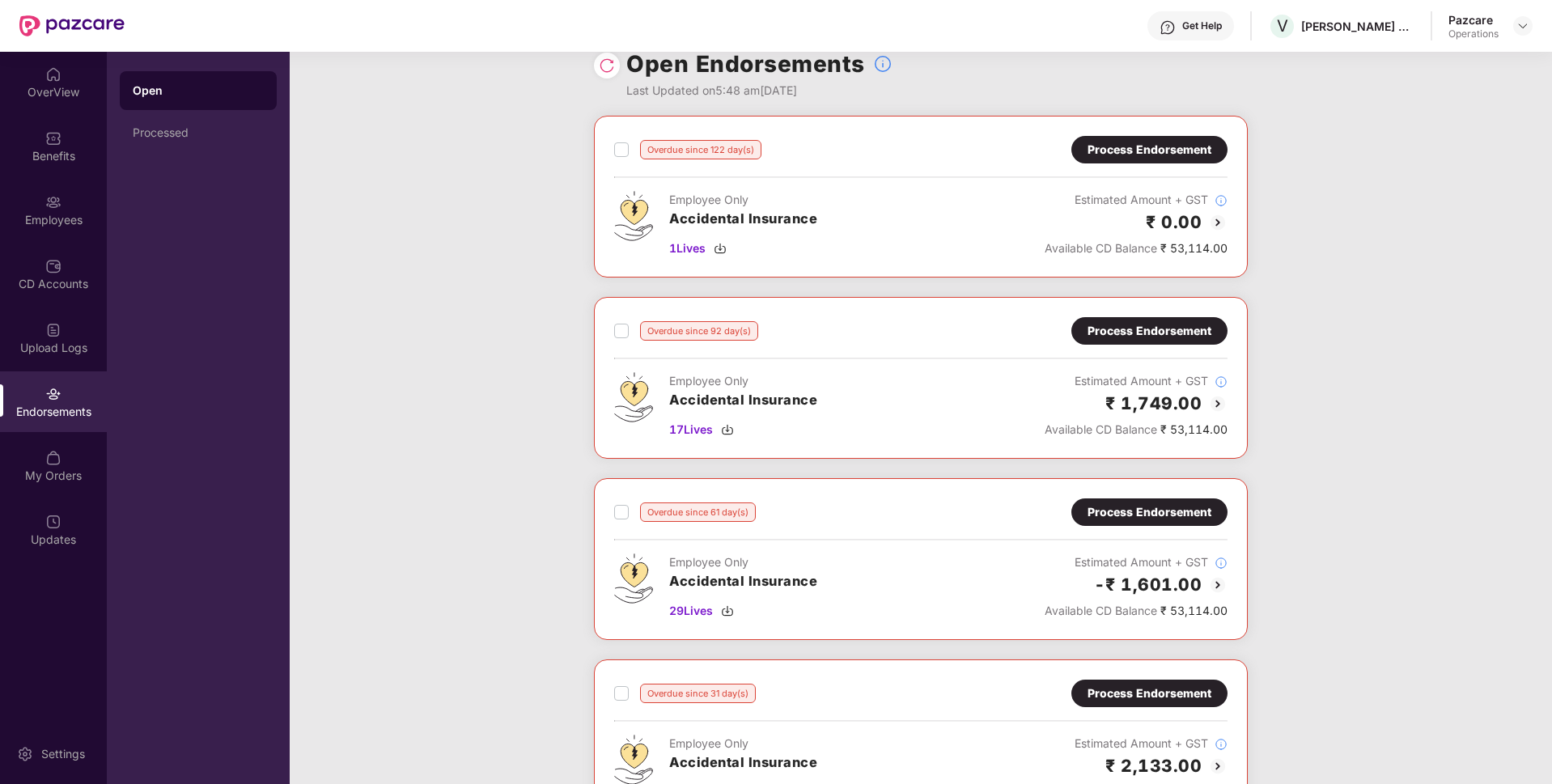
scroll to position [24, 0]
click at [56, 237] on div "Employees" at bounding box center [53, 210] width 107 height 60
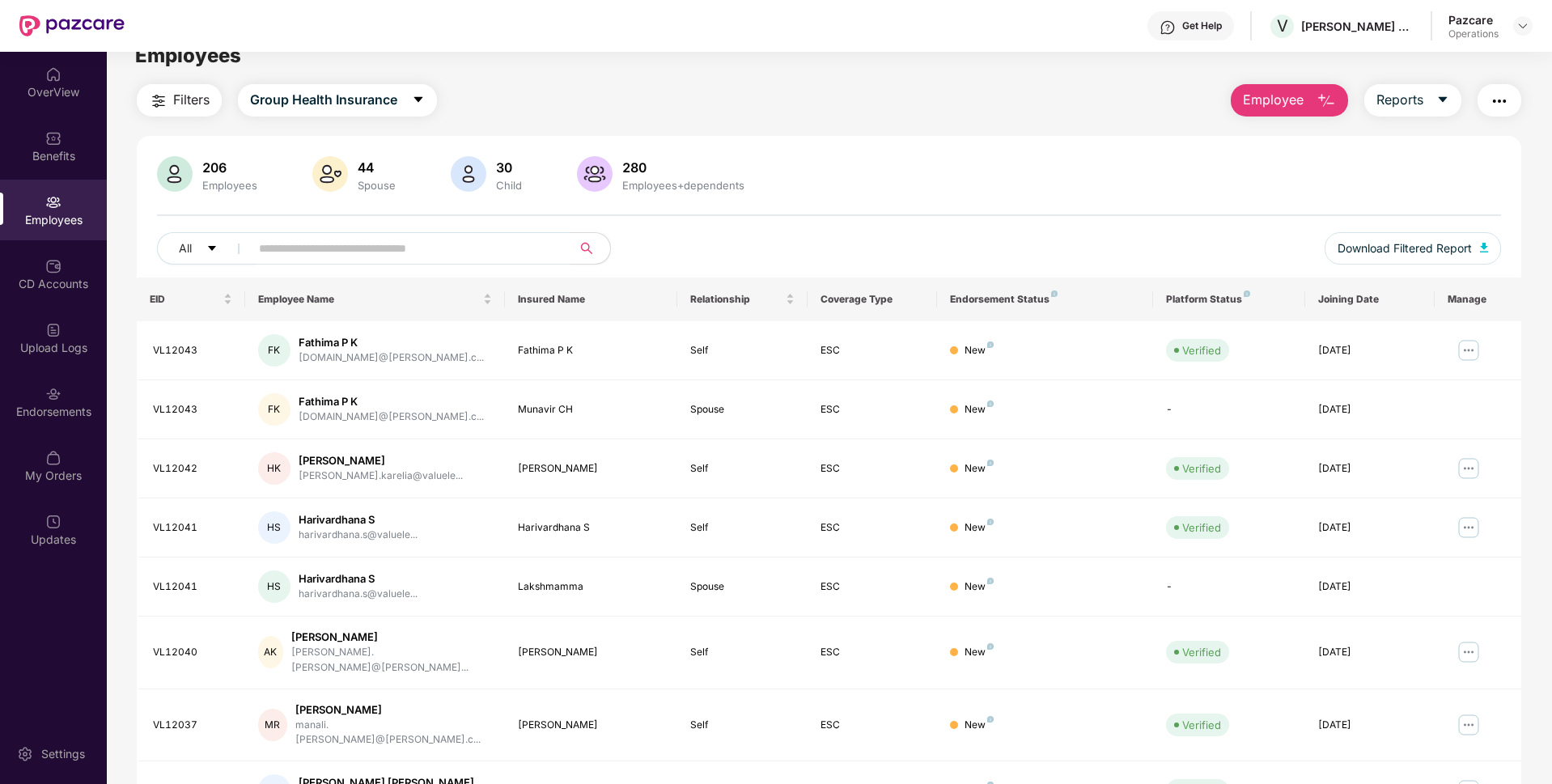
click at [169, 91] on button "Filters" at bounding box center [180, 100] width 85 height 33
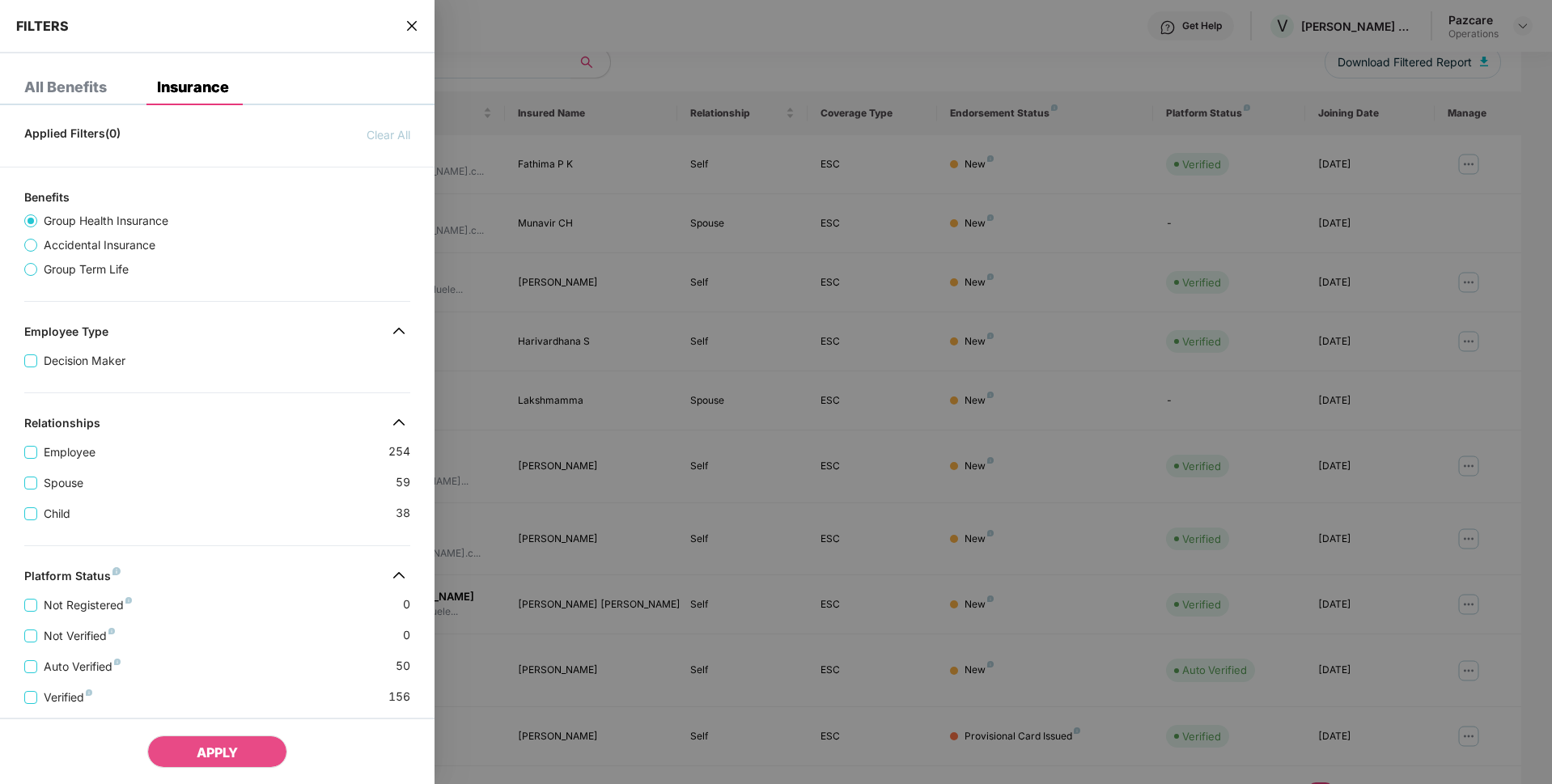
scroll to position [289, 0]
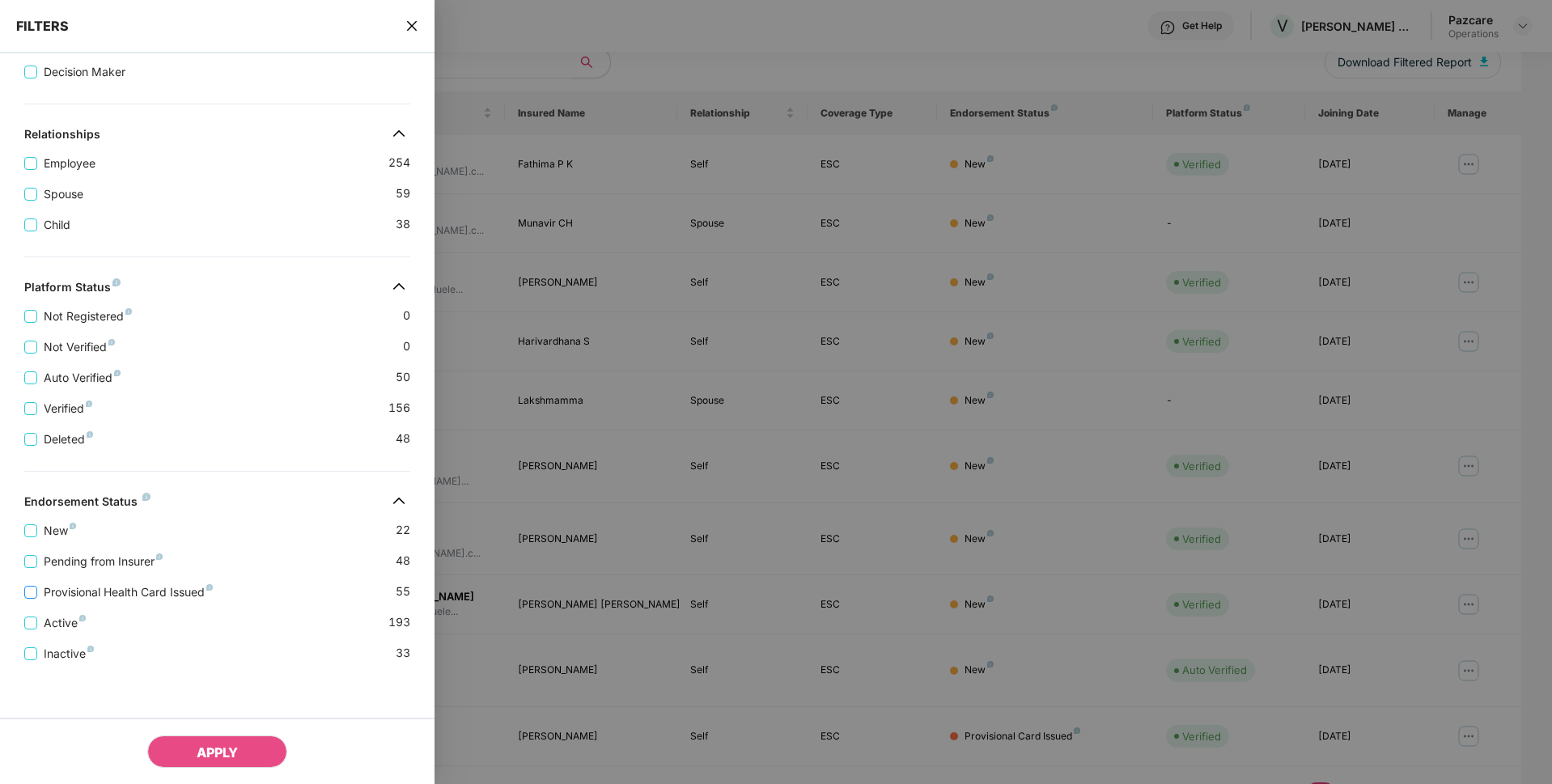
click at [100, 588] on span "Provisional Health Card Issued" at bounding box center [128, 592] width 182 height 18
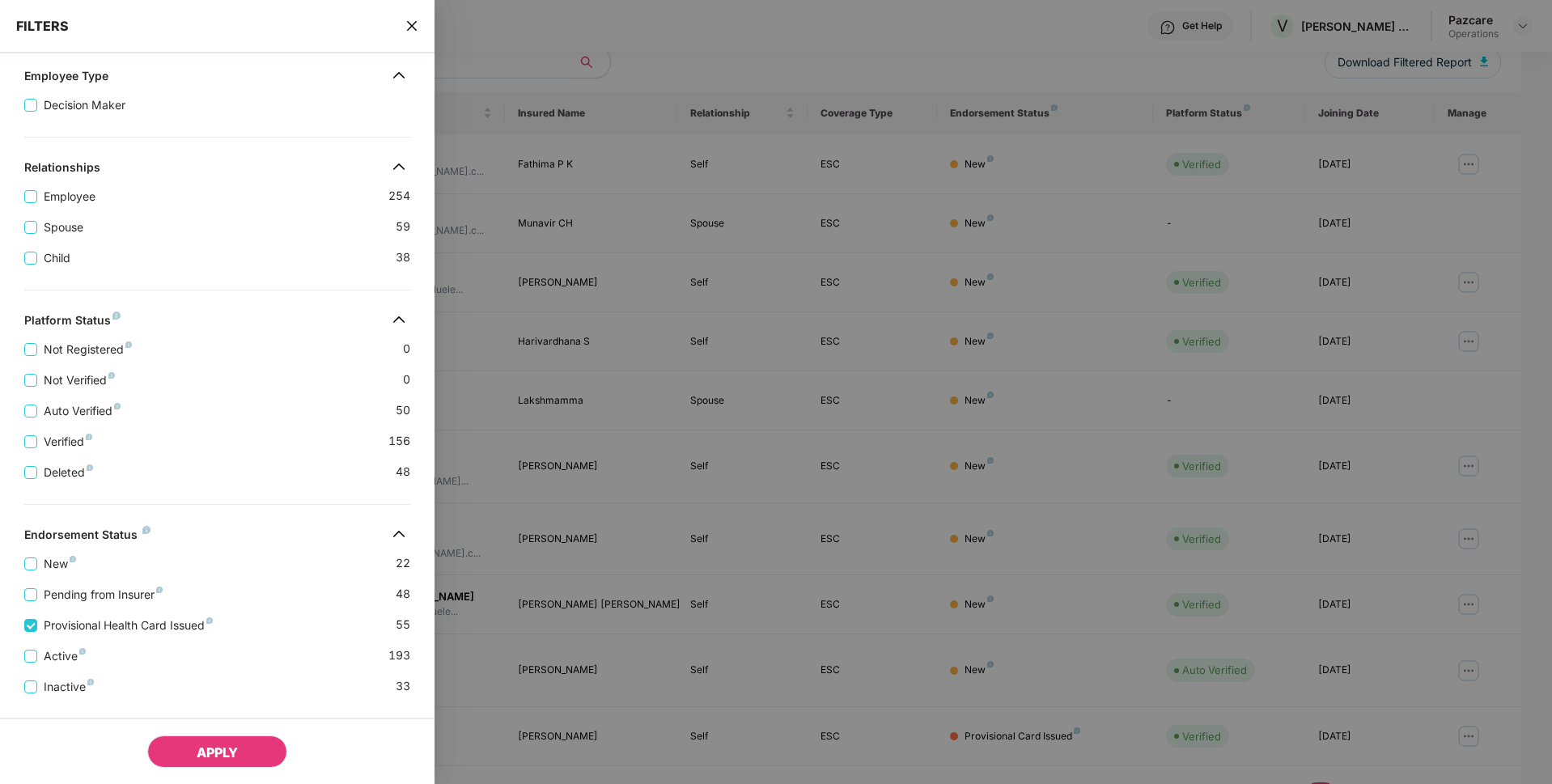
click at [201, 738] on button "APPLY" at bounding box center [217, 751] width 140 height 33
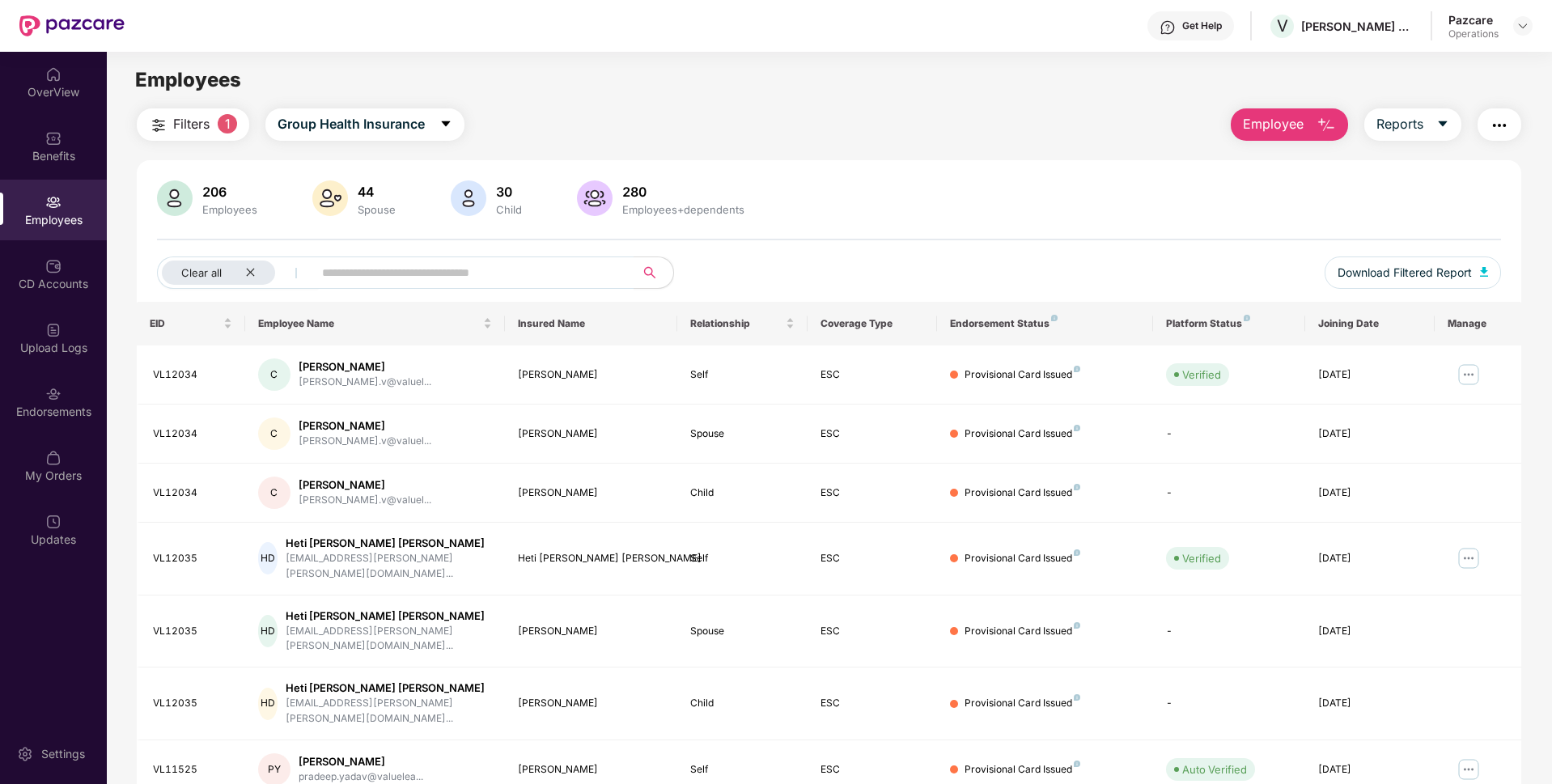
scroll to position [2, 0]
click at [250, 272] on icon "close" at bounding box center [250, 270] width 11 height 11
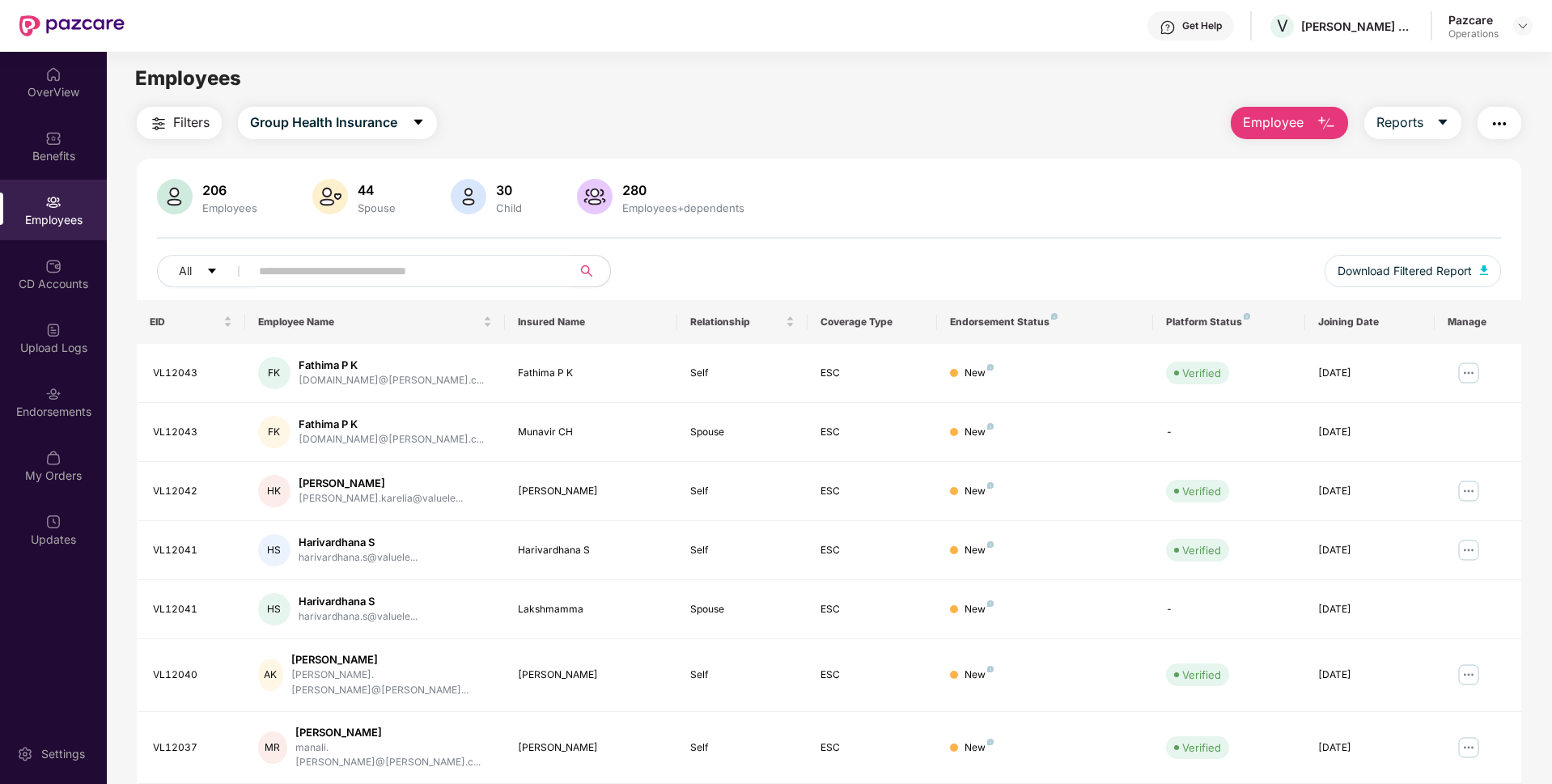
click at [1502, 120] on img "button" at bounding box center [1500, 124] width 20 height 20
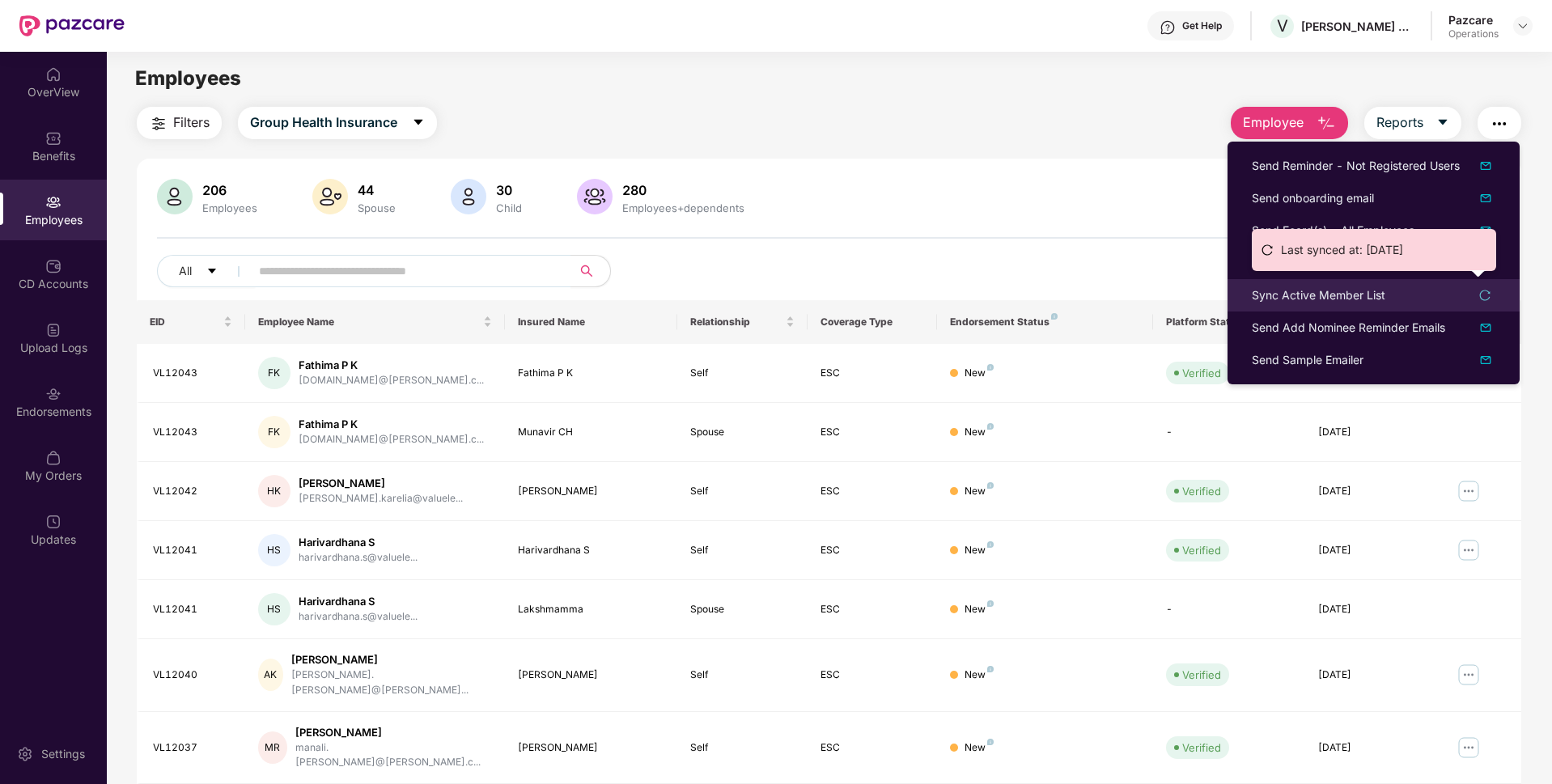
click at [1306, 290] on div "Sync Active Member List" at bounding box center [1319, 295] width 134 height 18
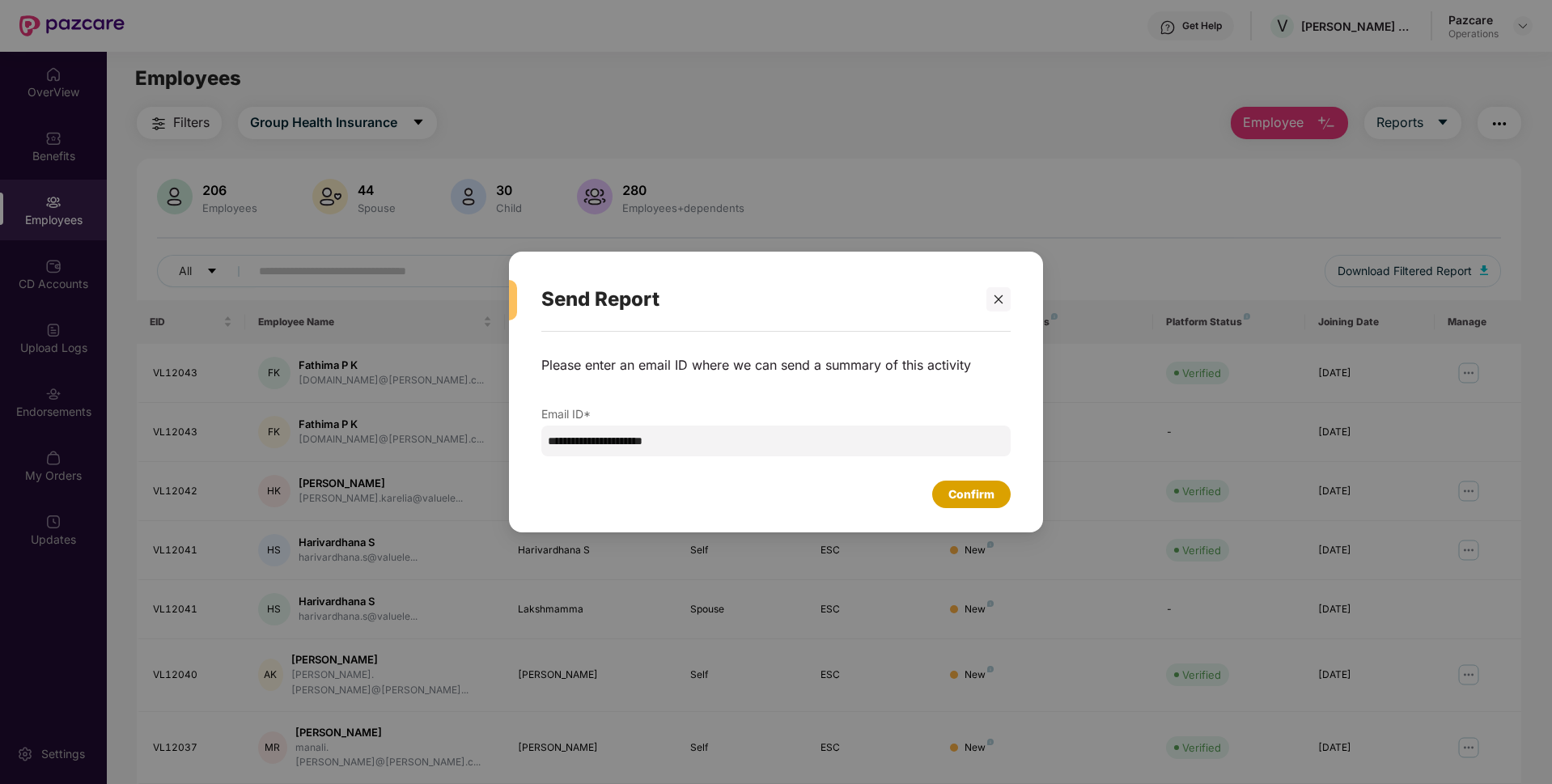
click at [960, 499] on div "Confirm" at bounding box center [971, 494] width 47 height 18
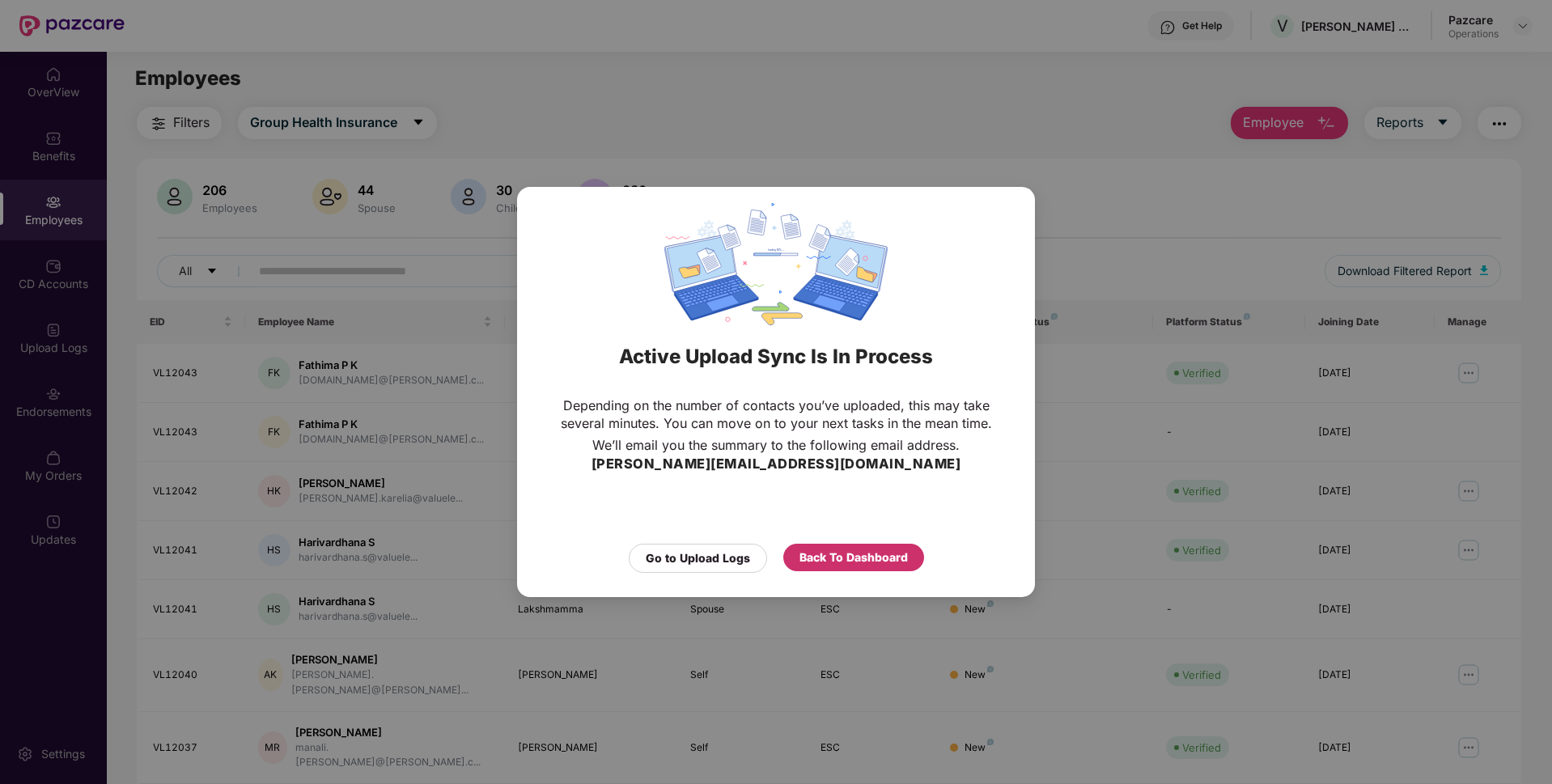
click at [839, 565] on div "Back To Dashboard" at bounding box center [854, 557] width 109 height 18
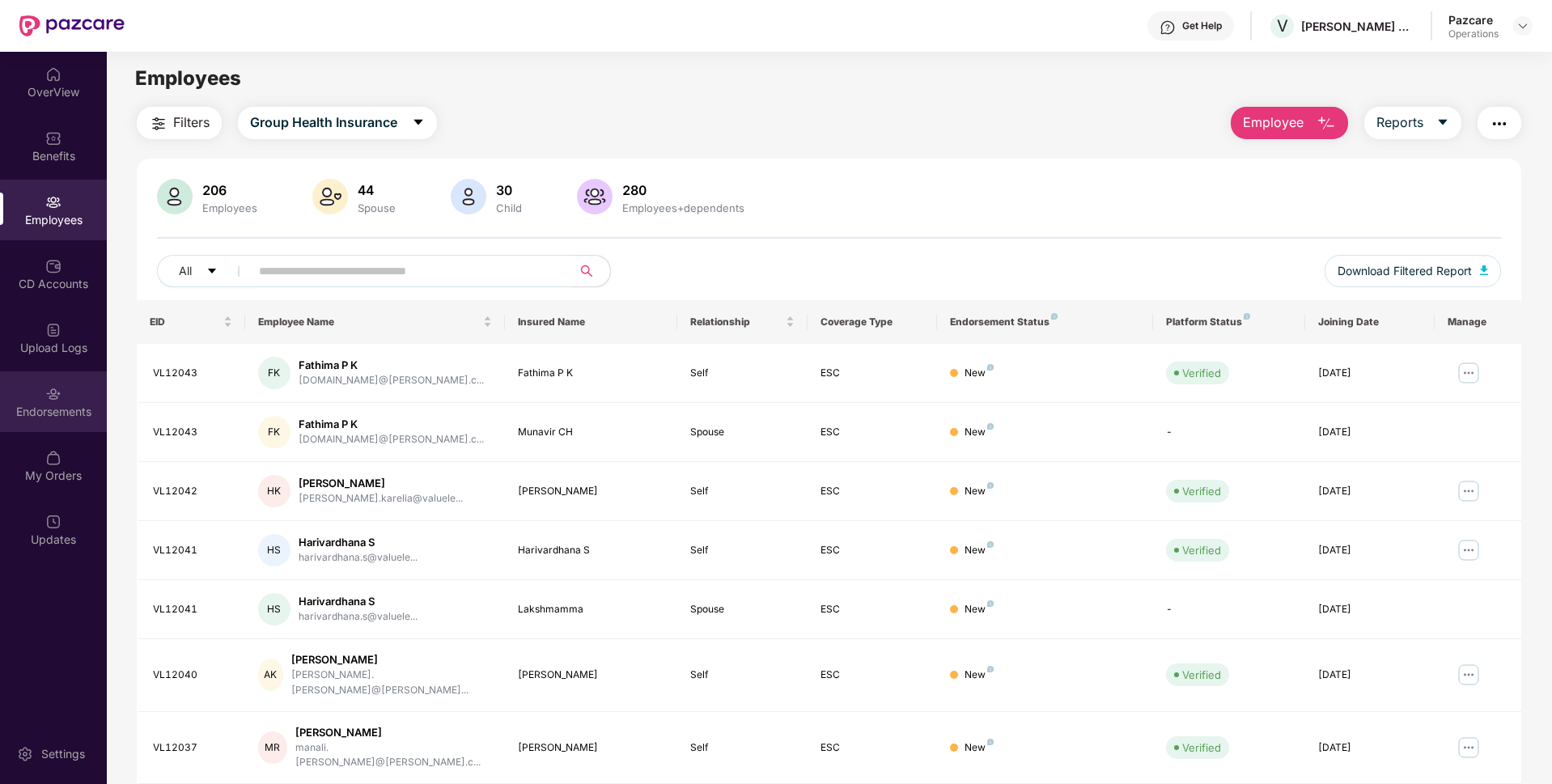
click at [55, 406] on div "Endorsements" at bounding box center [53, 412] width 107 height 16
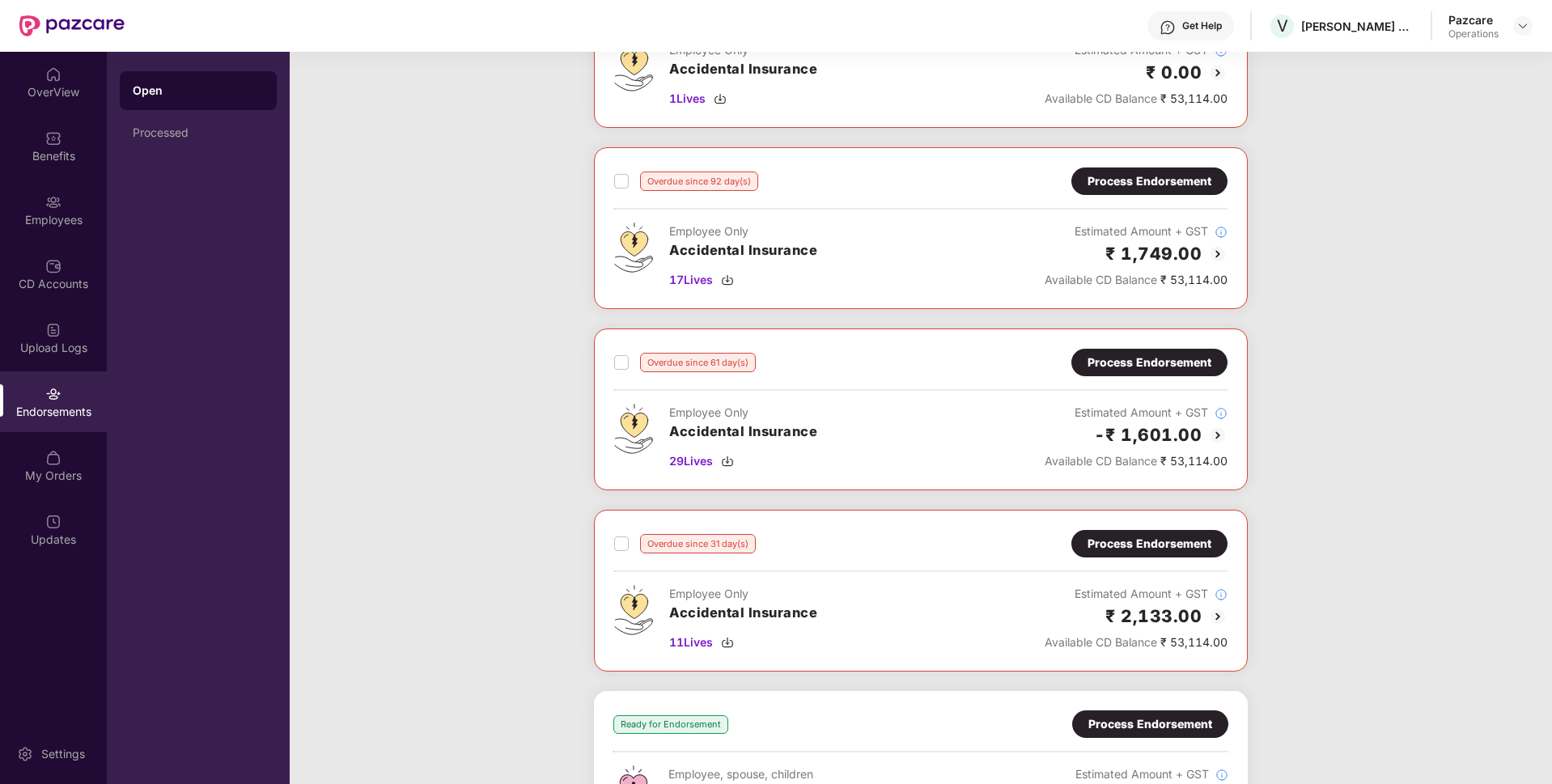
scroll to position [0, 0]
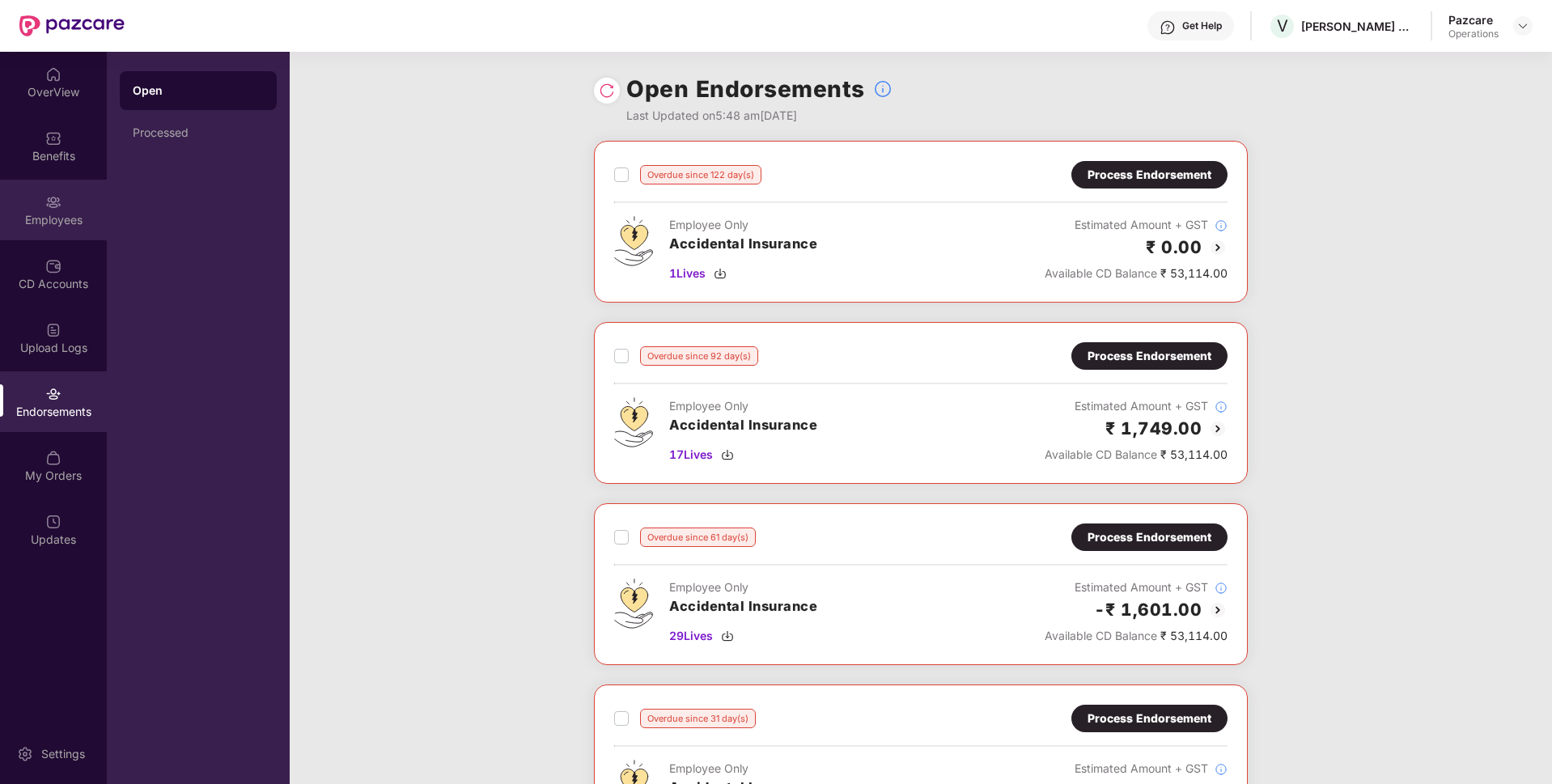
click at [73, 227] on div "Employees" at bounding box center [53, 220] width 107 height 16
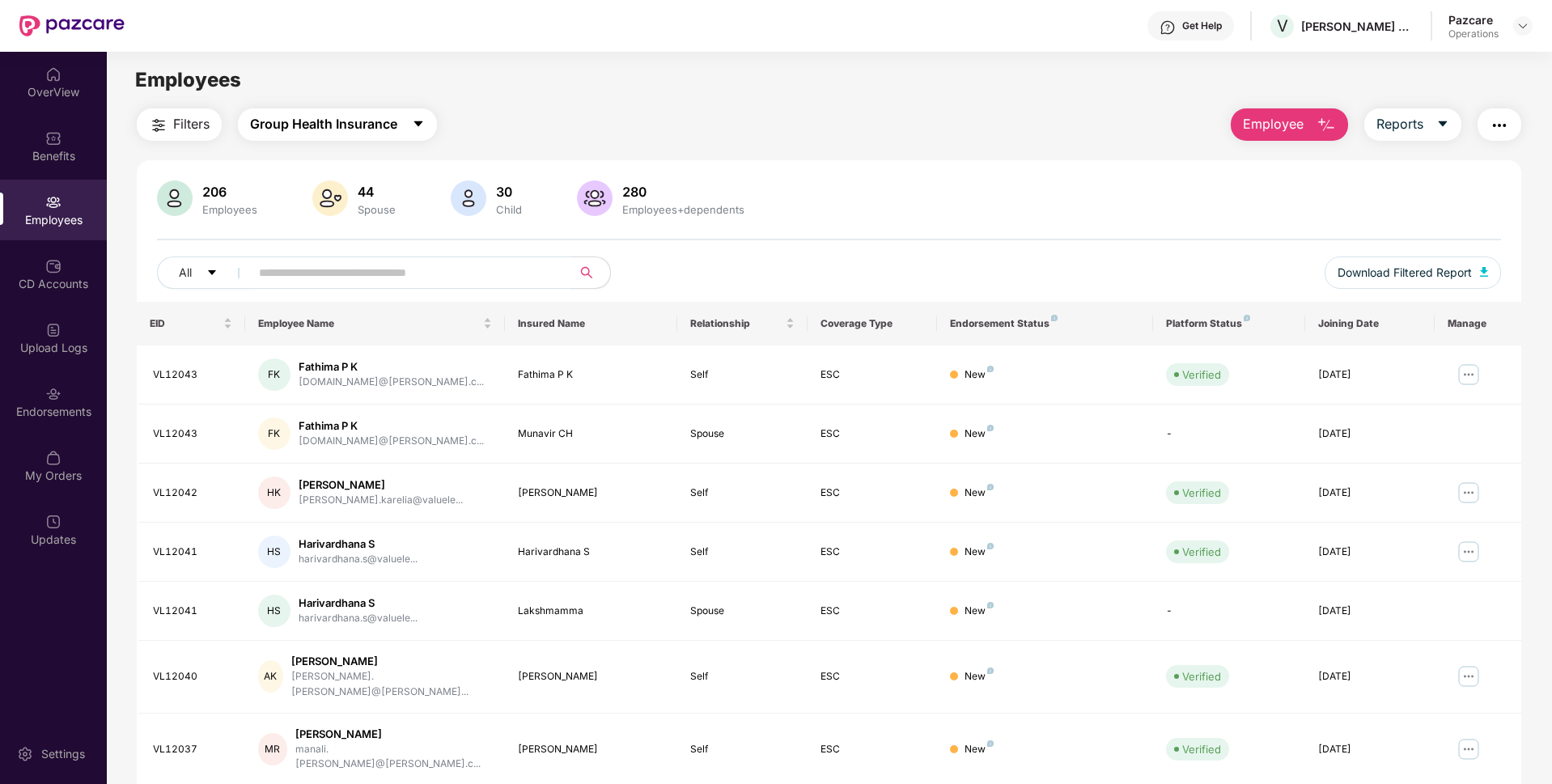
click at [405, 126] on button "Group Health Insurance" at bounding box center [338, 125] width 199 height 33
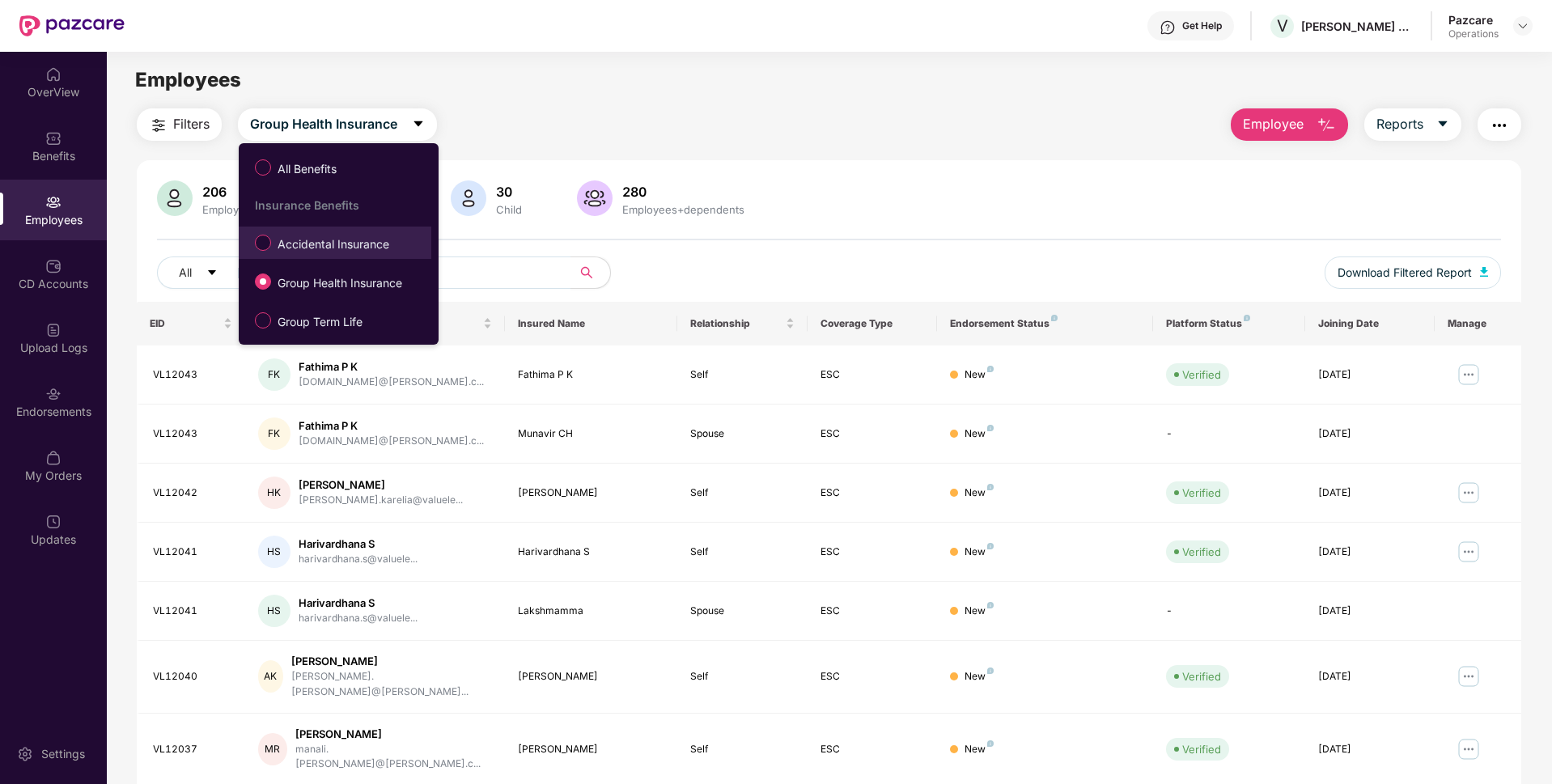
click at [297, 245] on span "Accidental Insurance" at bounding box center [333, 245] width 125 height 18
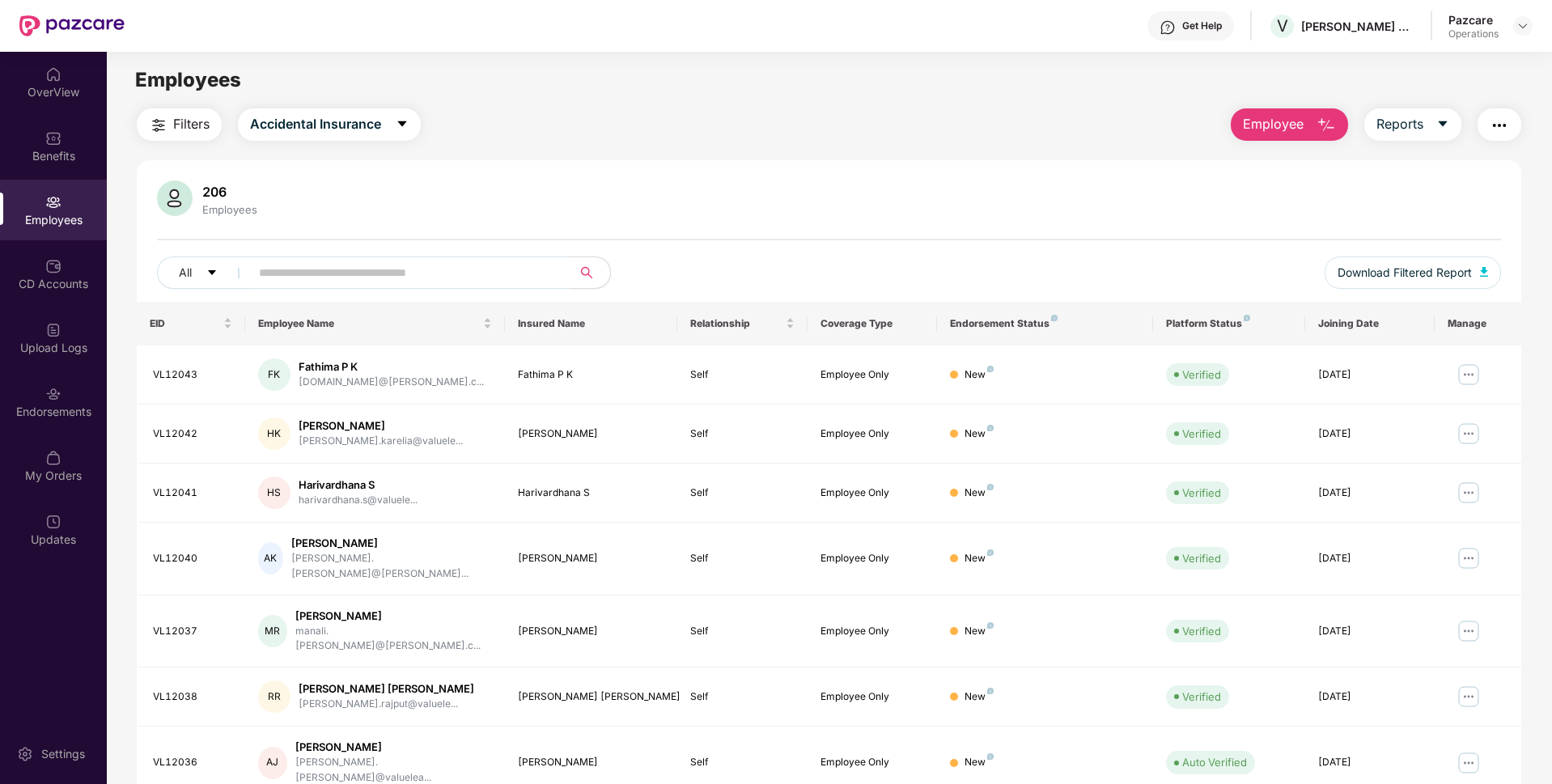
click at [166, 109] on button "Filters" at bounding box center [180, 125] width 85 height 33
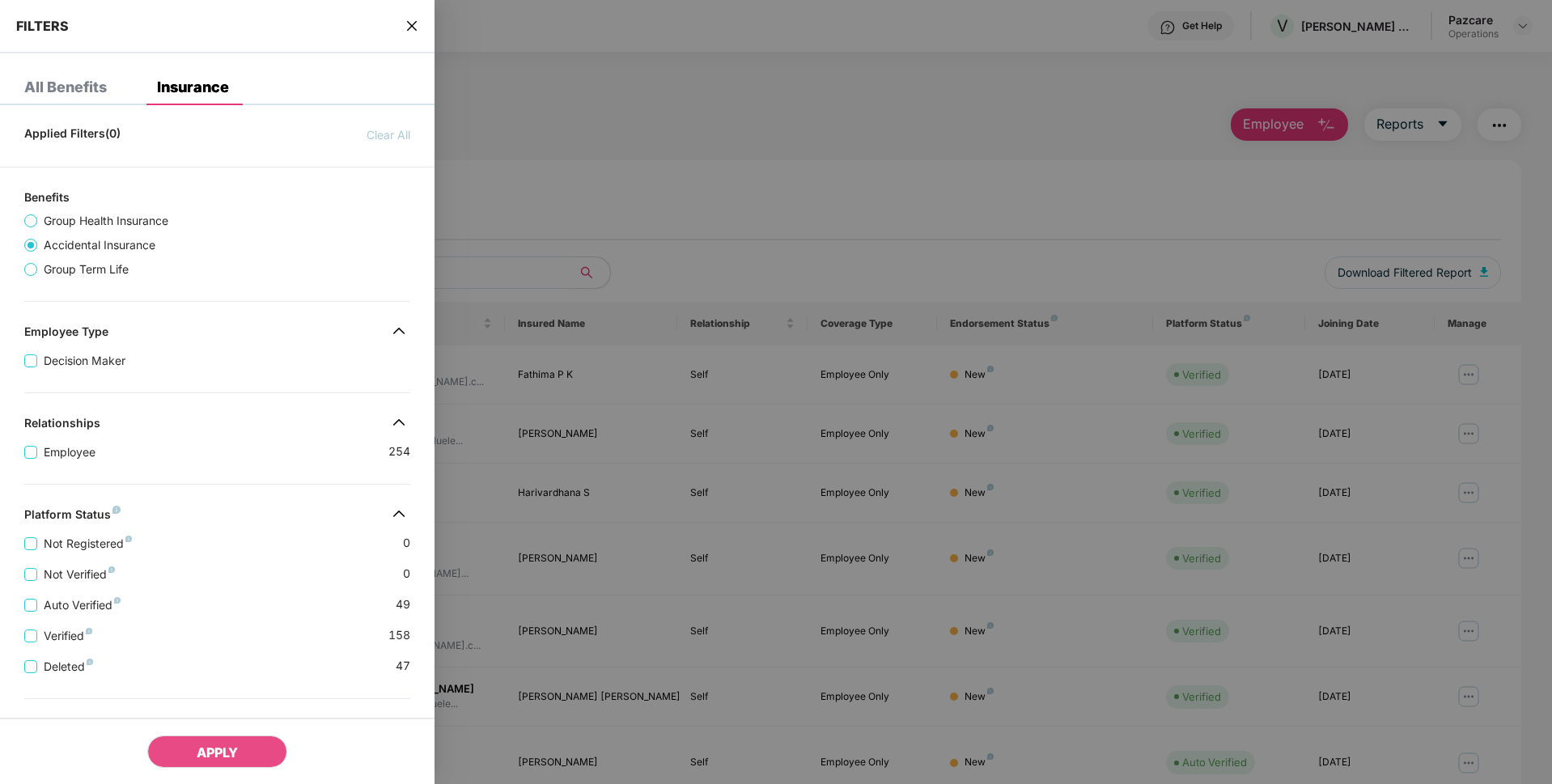
scroll to position [228, 0]
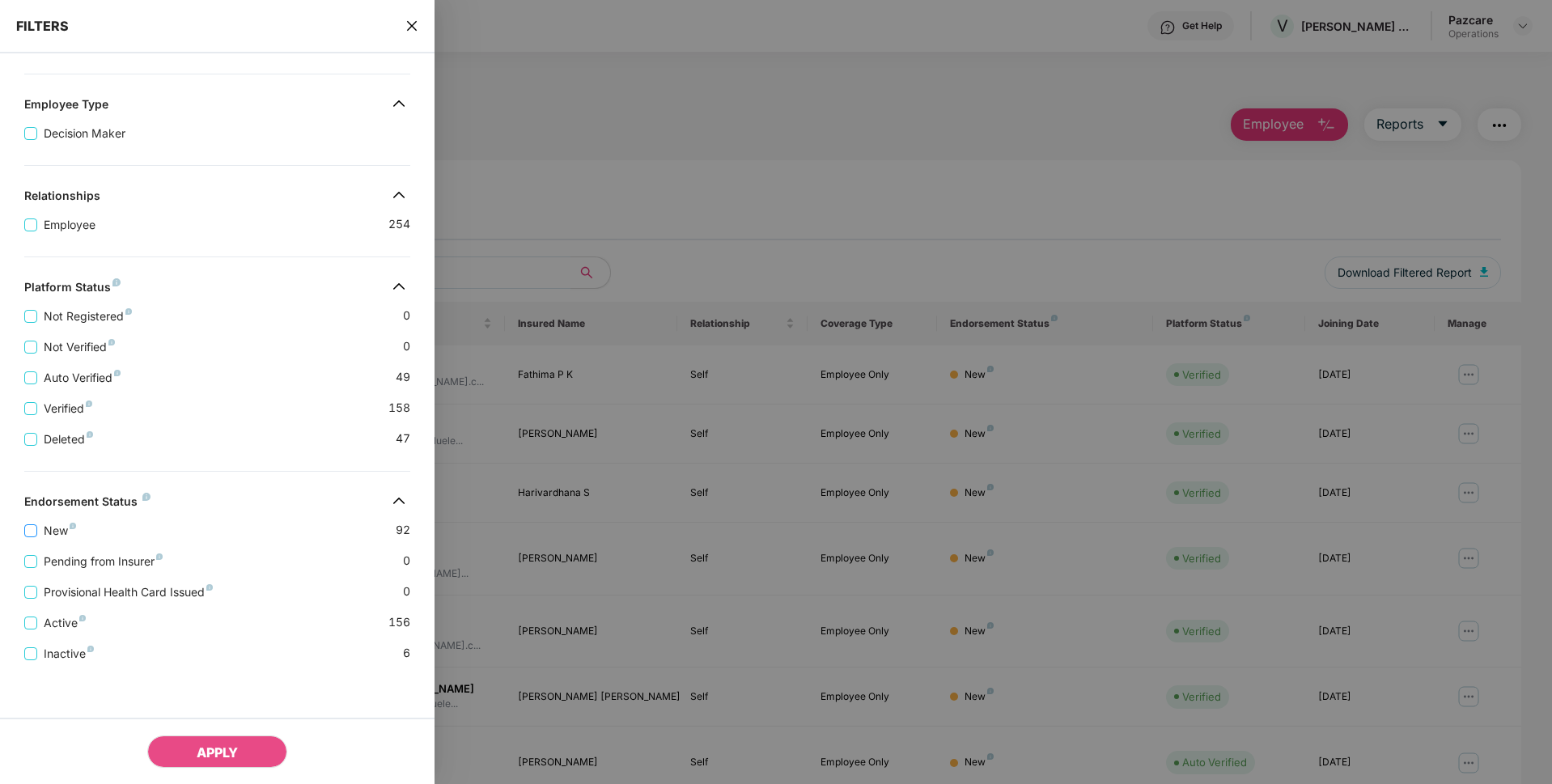
click at [52, 534] on span "New" at bounding box center [60, 531] width 46 height 18
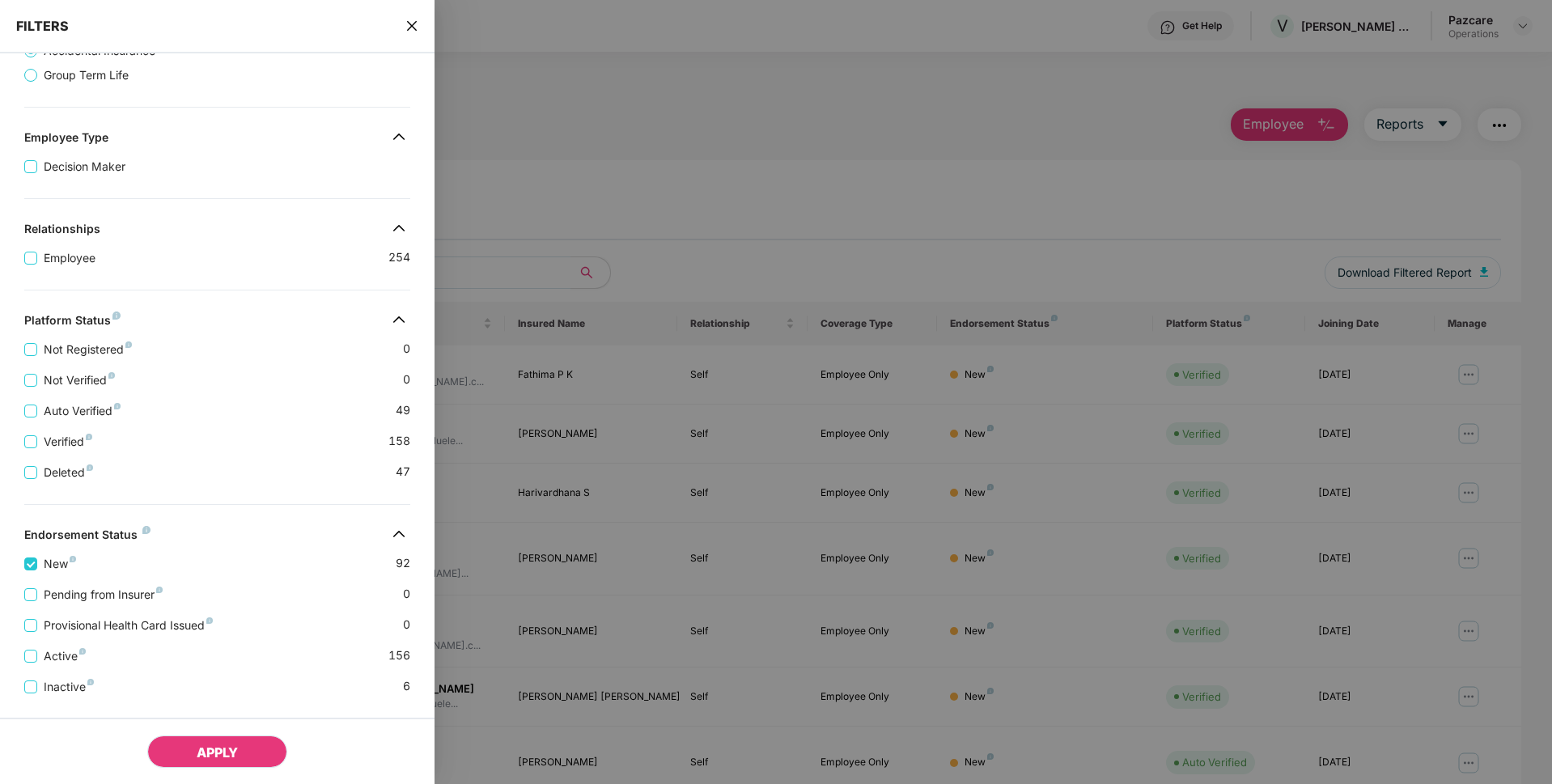
click at [222, 754] on span "APPLY" at bounding box center [217, 752] width 42 height 16
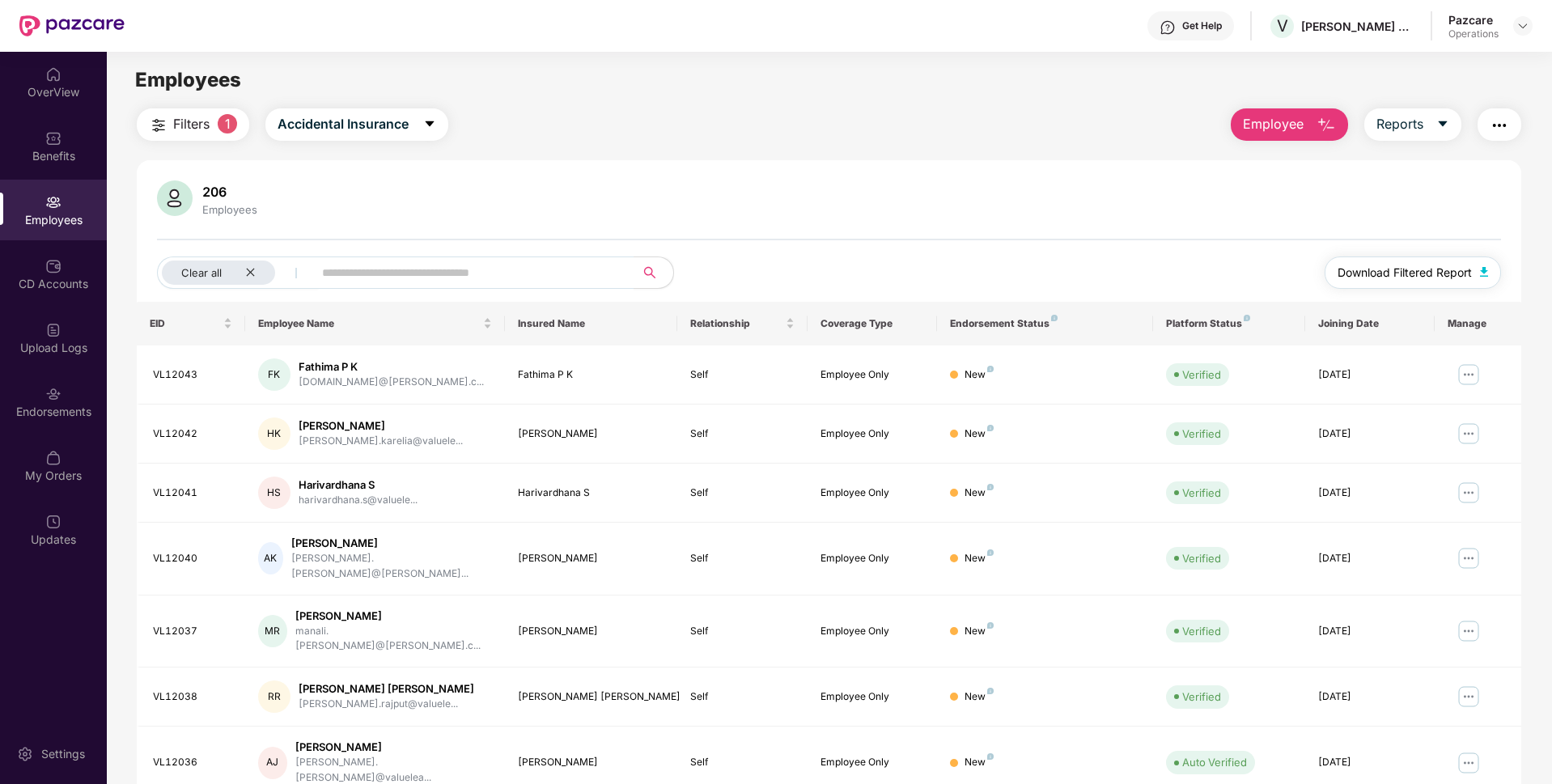
click at [1404, 271] on span "Download Filtered Report" at bounding box center [1404, 272] width 135 height 18
click at [255, 268] on icon "close" at bounding box center [250, 272] width 11 height 11
click at [390, 269] on input "text" at bounding box center [404, 272] width 290 height 24
paste input "*******"
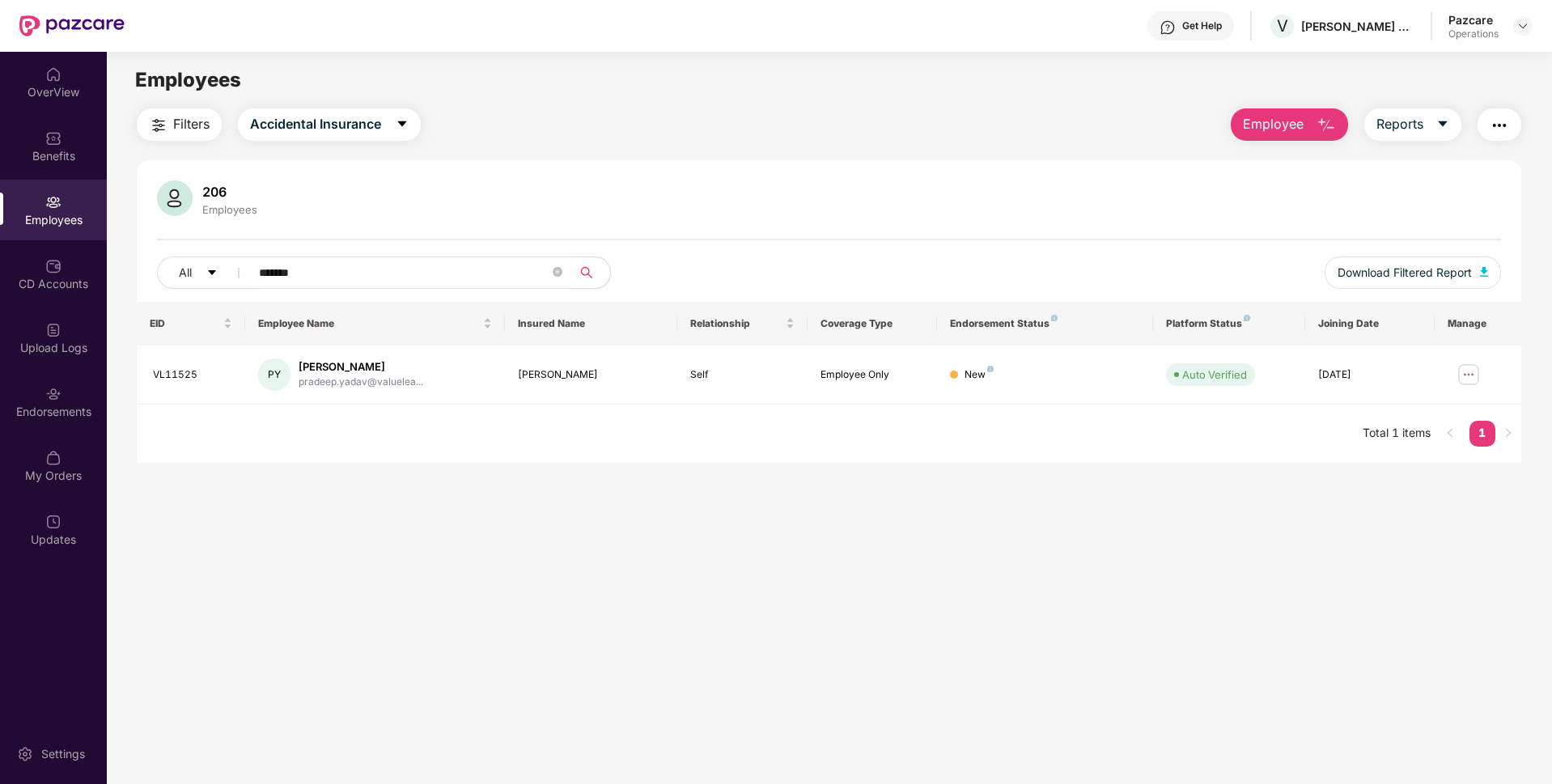
type input "*******"
click at [80, 392] on div "Endorsements" at bounding box center [53, 401] width 107 height 60
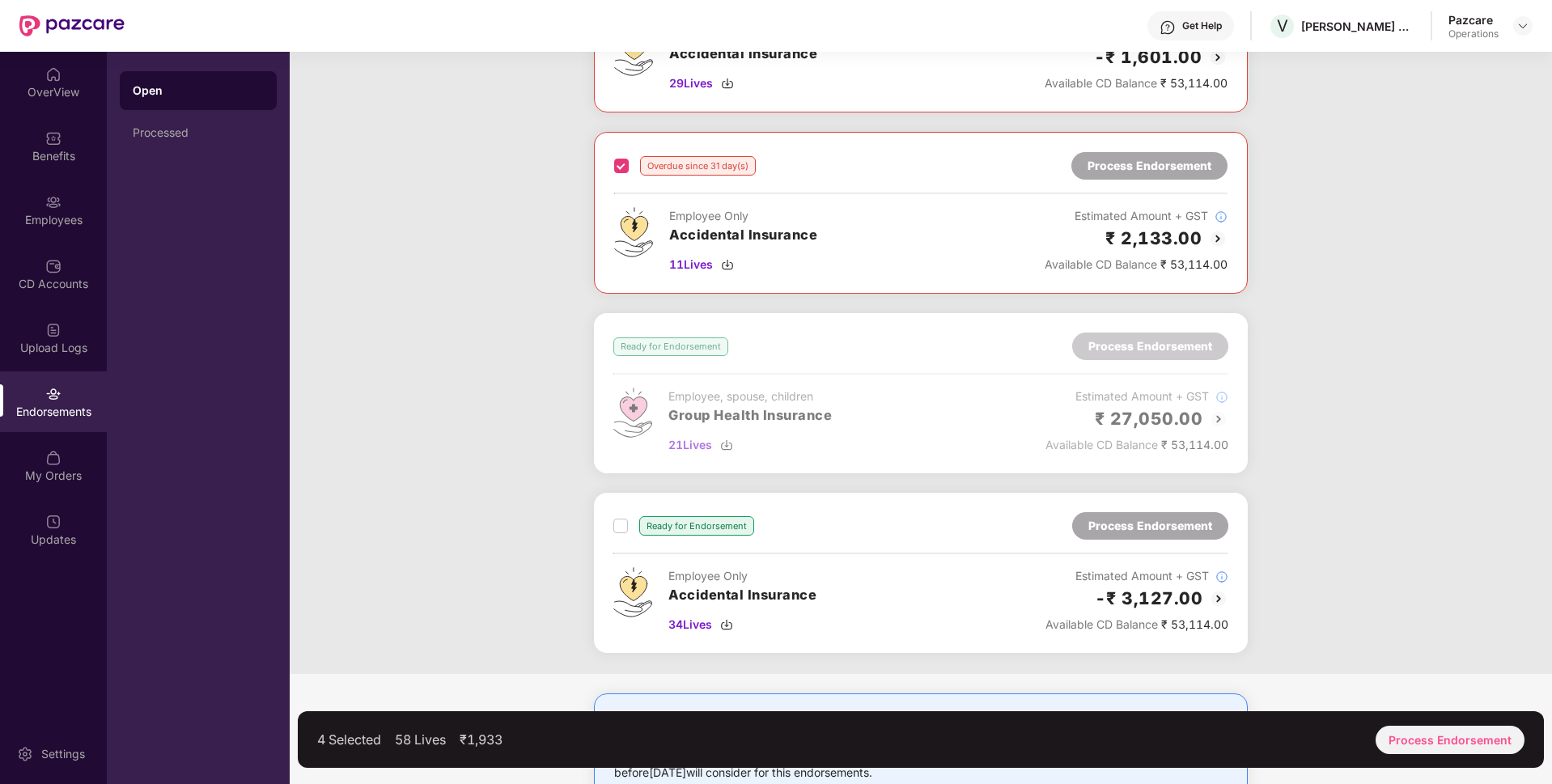
scroll to position [562, 0]
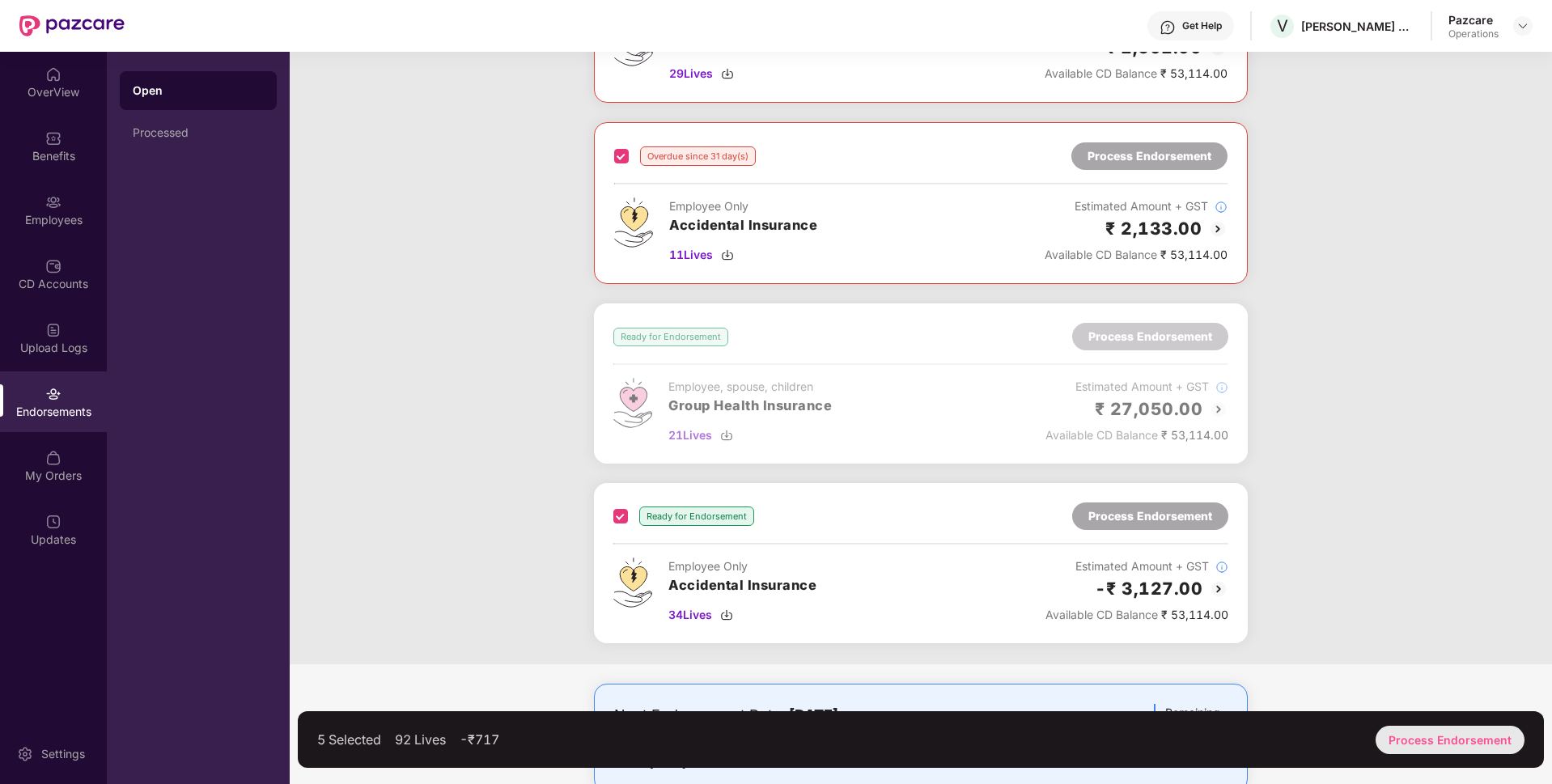
click at [1466, 746] on div "Process Endorsement" at bounding box center [1450, 739] width 149 height 29
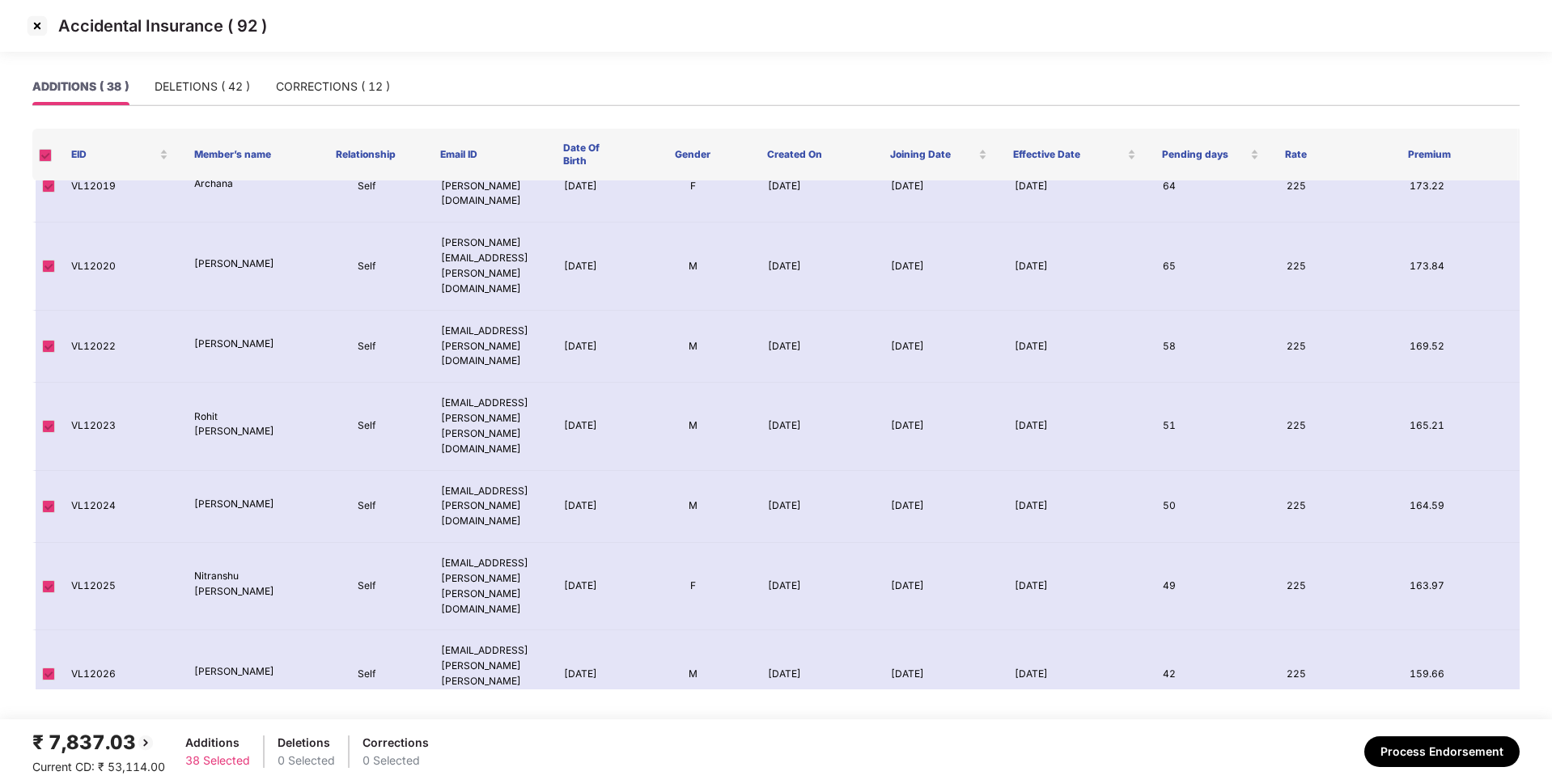
scroll to position [1668, 0]
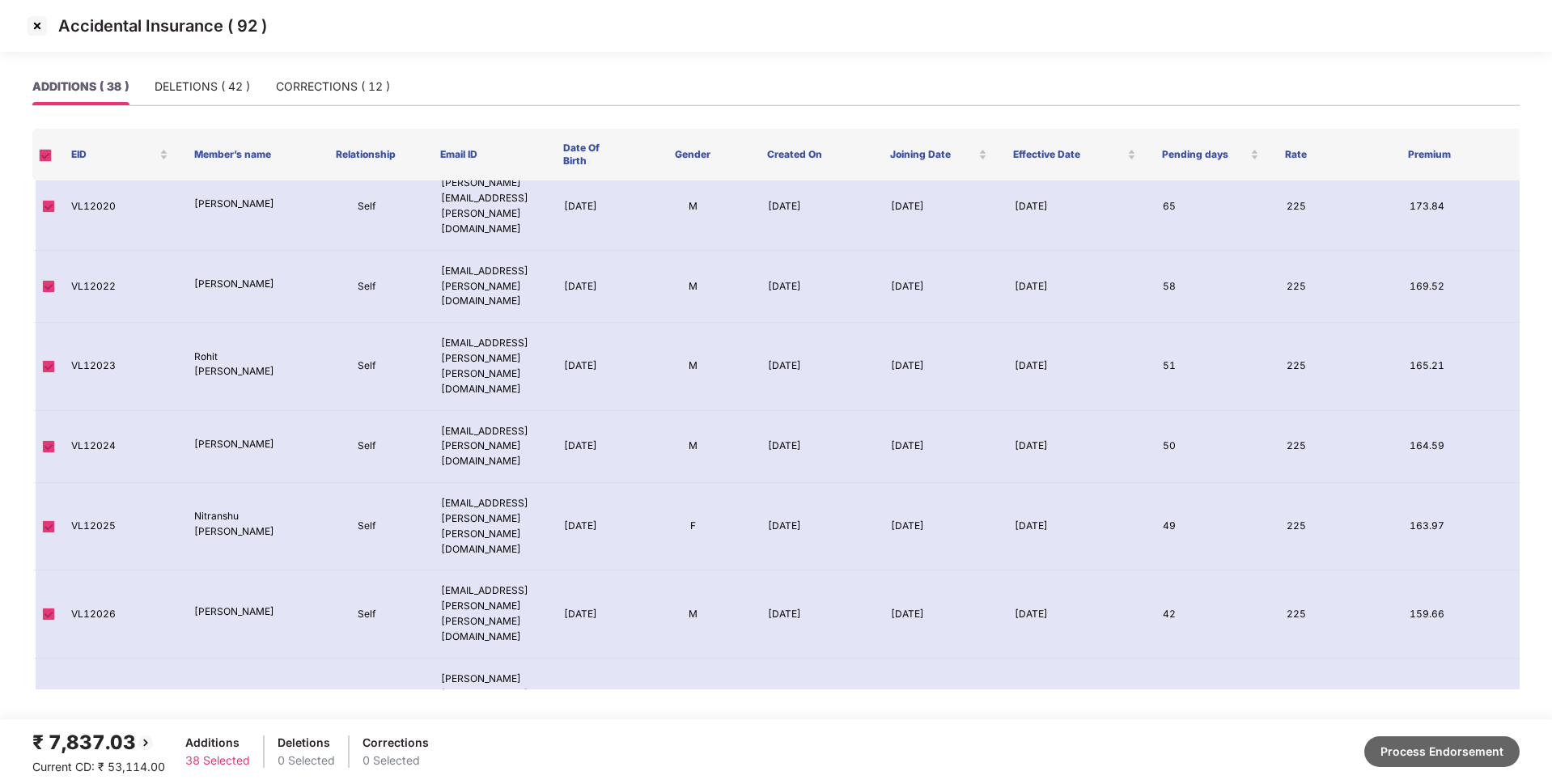
click at [1430, 744] on button "Process Endorsement" at bounding box center [1442, 751] width 155 height 31
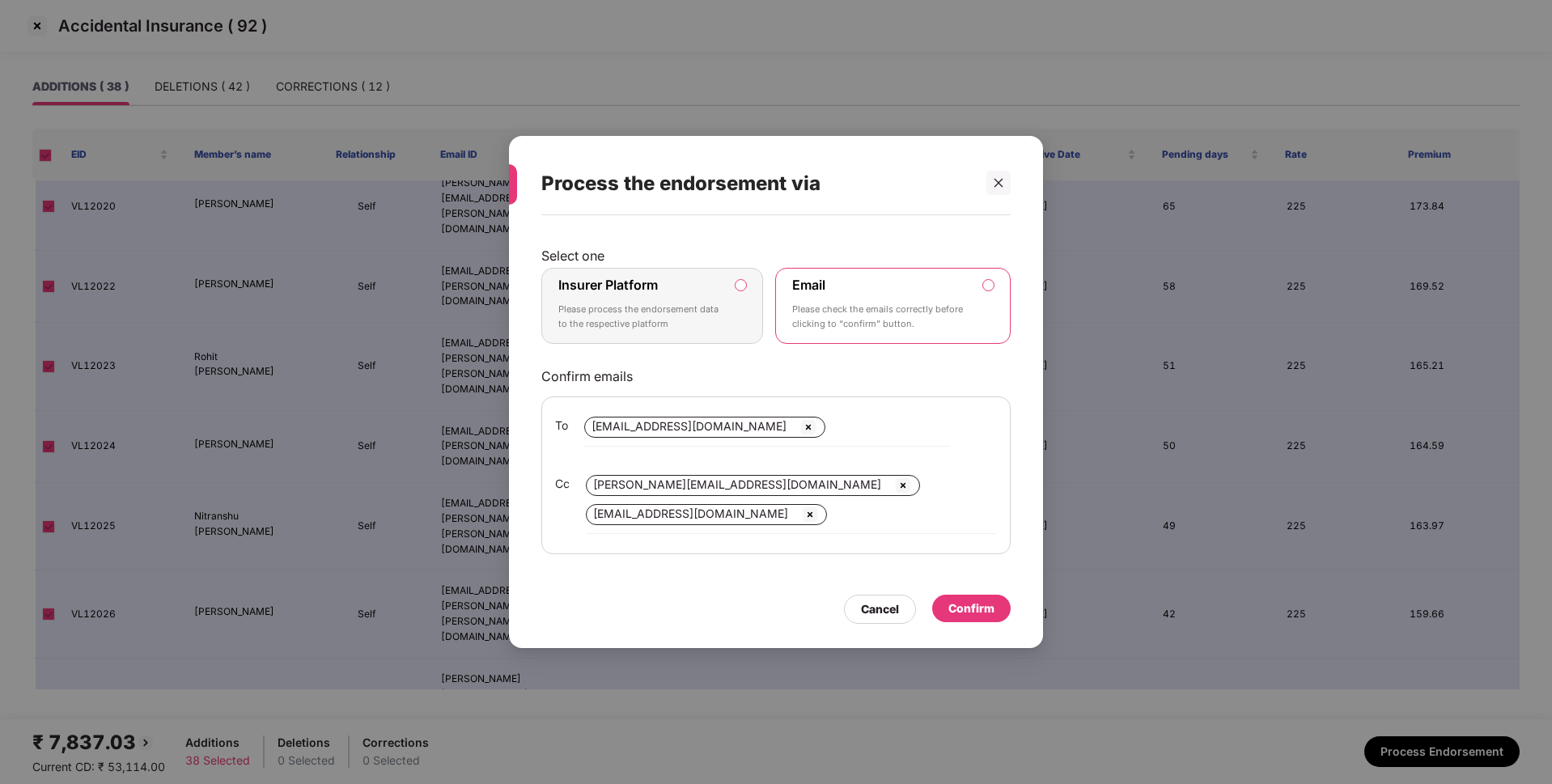
click at [725, 290] on label "Insurer Platform Please process the endorsement data to the respective platform" at bounding box center [652, 305] width 222 height 76
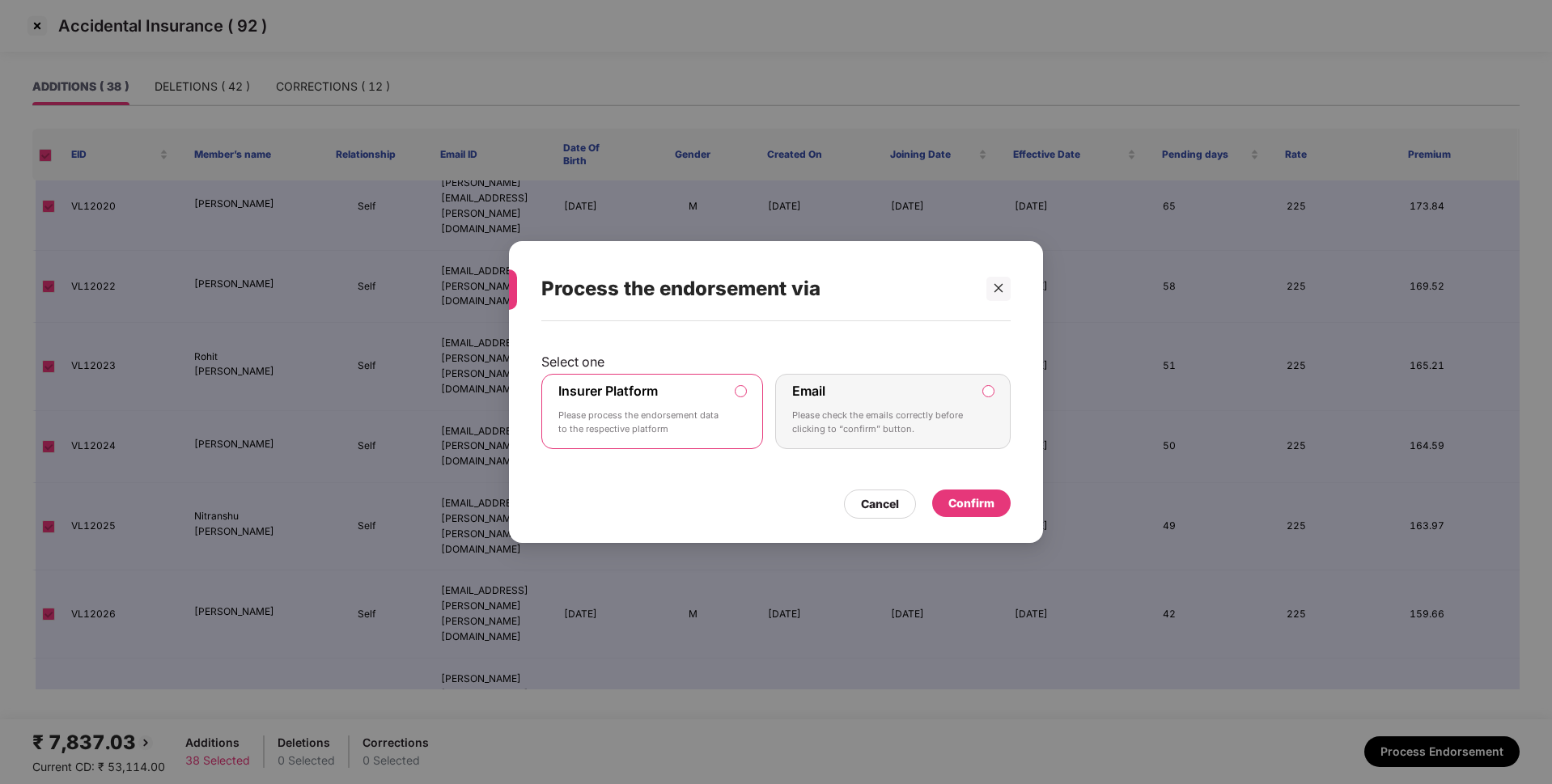
click at [961, 498] on div "Confirm" at bounding box center [971, 503] width 47 height 18
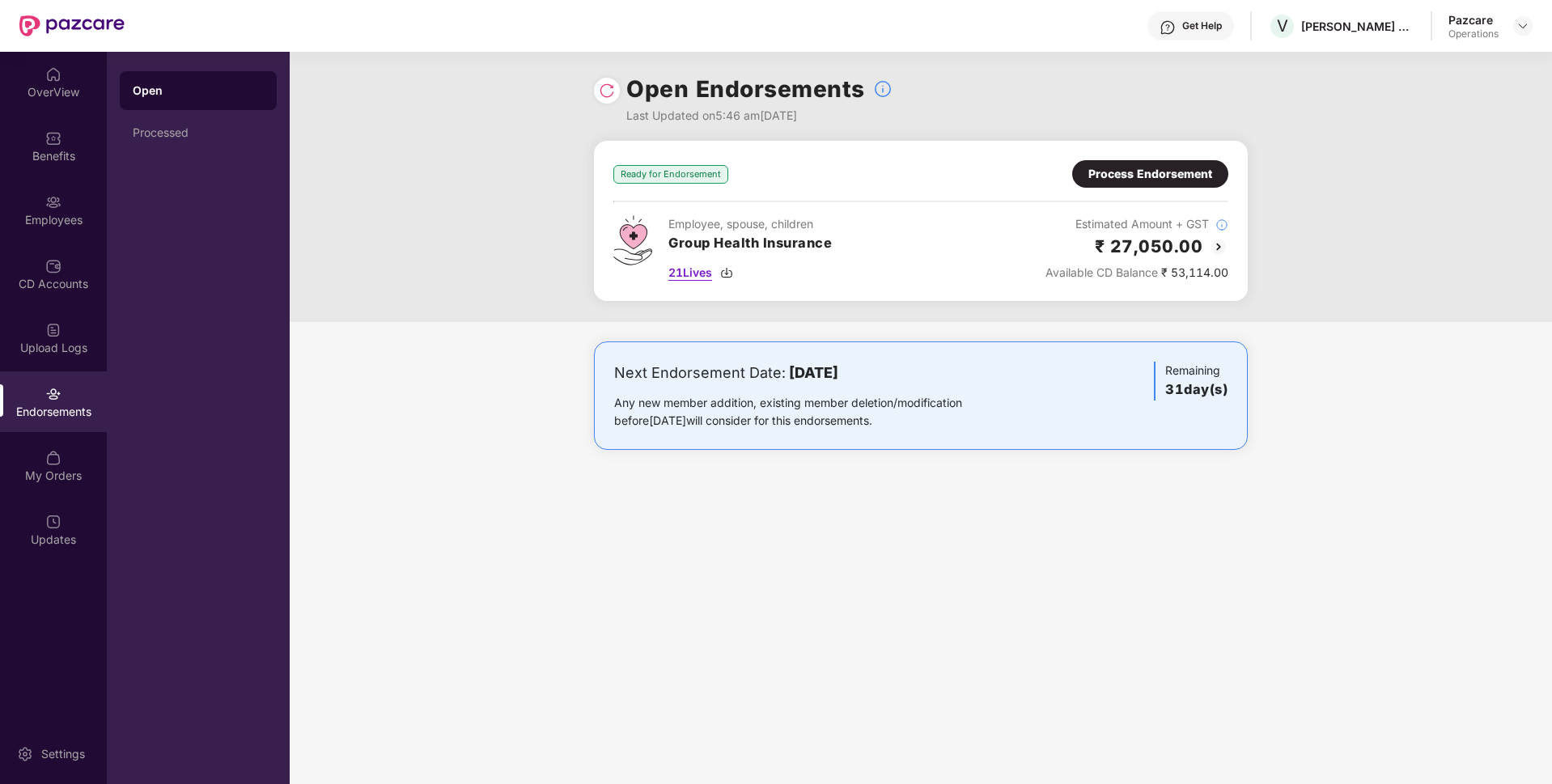
click at [695, 268] on span "21 Lives" at bounding box center [690, 272] width 44 height 18
click at [38, 356] on div "Upload Logs" at bounding box center [53, 338] width 107 height 60
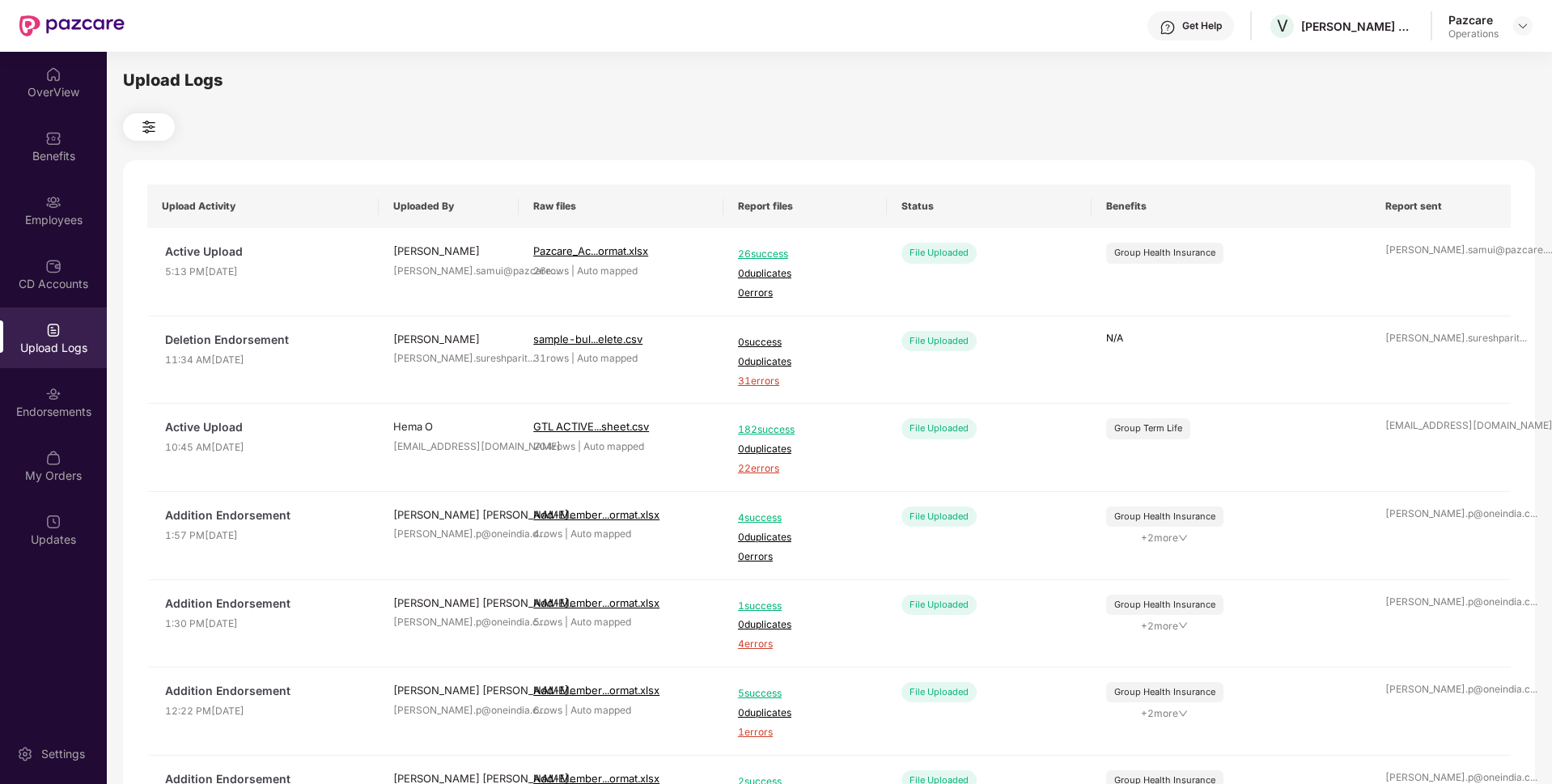
click at [877, 125] on div at bounding box center [829, 127] width 1412 height 28
click at [70, 419] on div "Endorsements" at bounding box center [53, 412] width 107 height 16
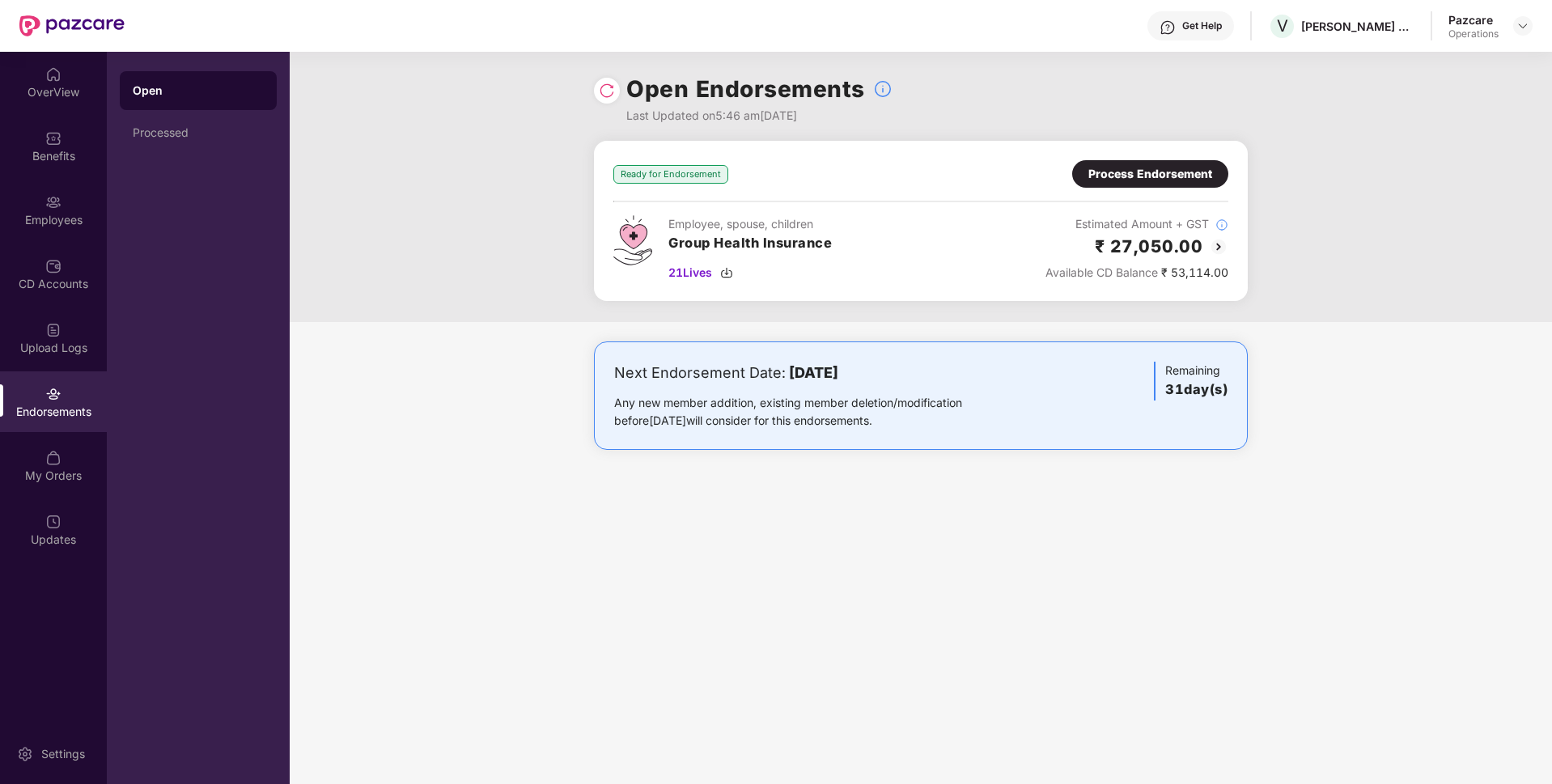
click at [1111, 162] on div "Process Endorsement" at bounding box center [1150, 174] width 156 height 28
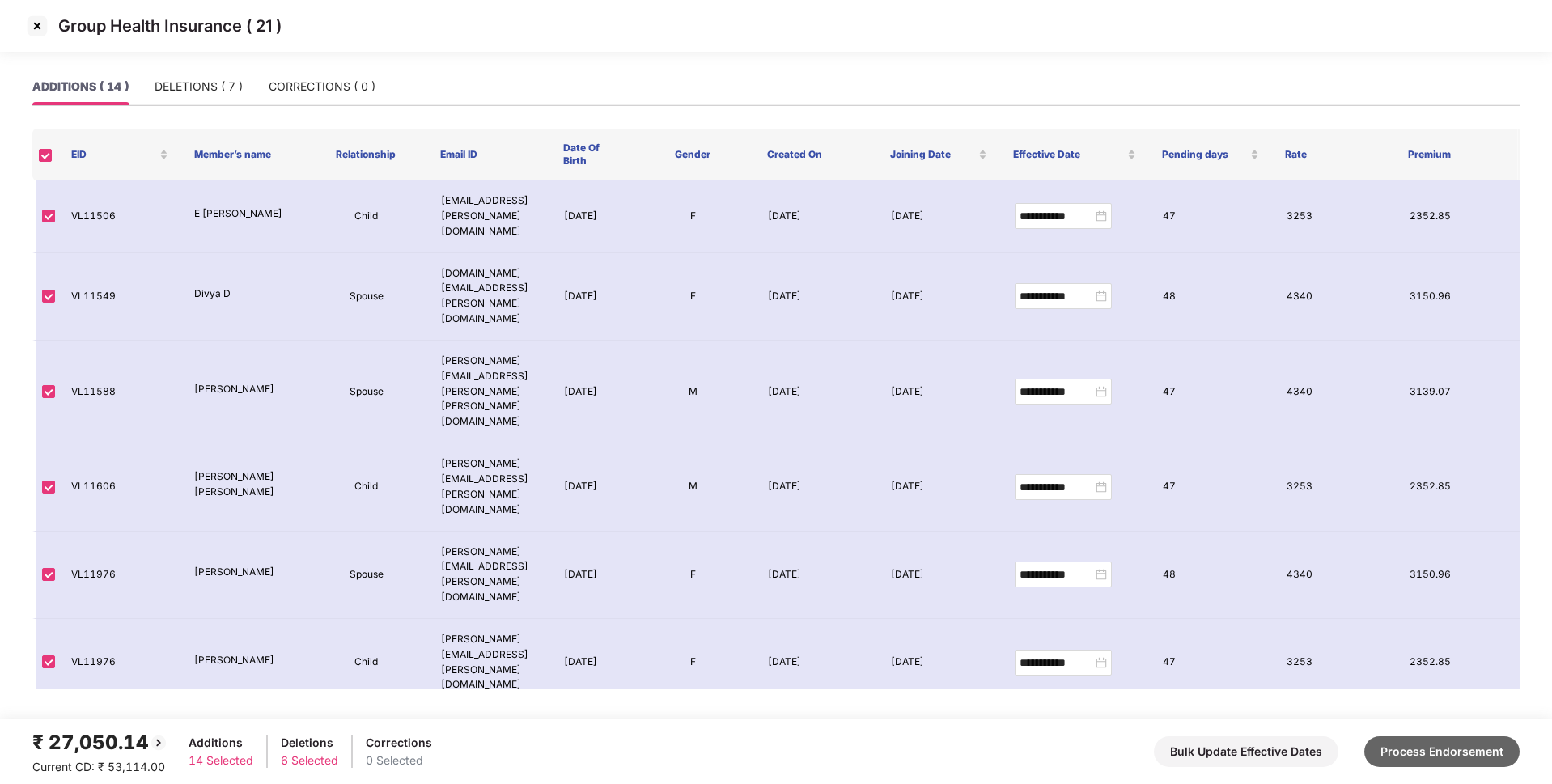
click at [1381, 751] on button "Process Endorsement" at bounding box center [1442, 751] width 155 height 31
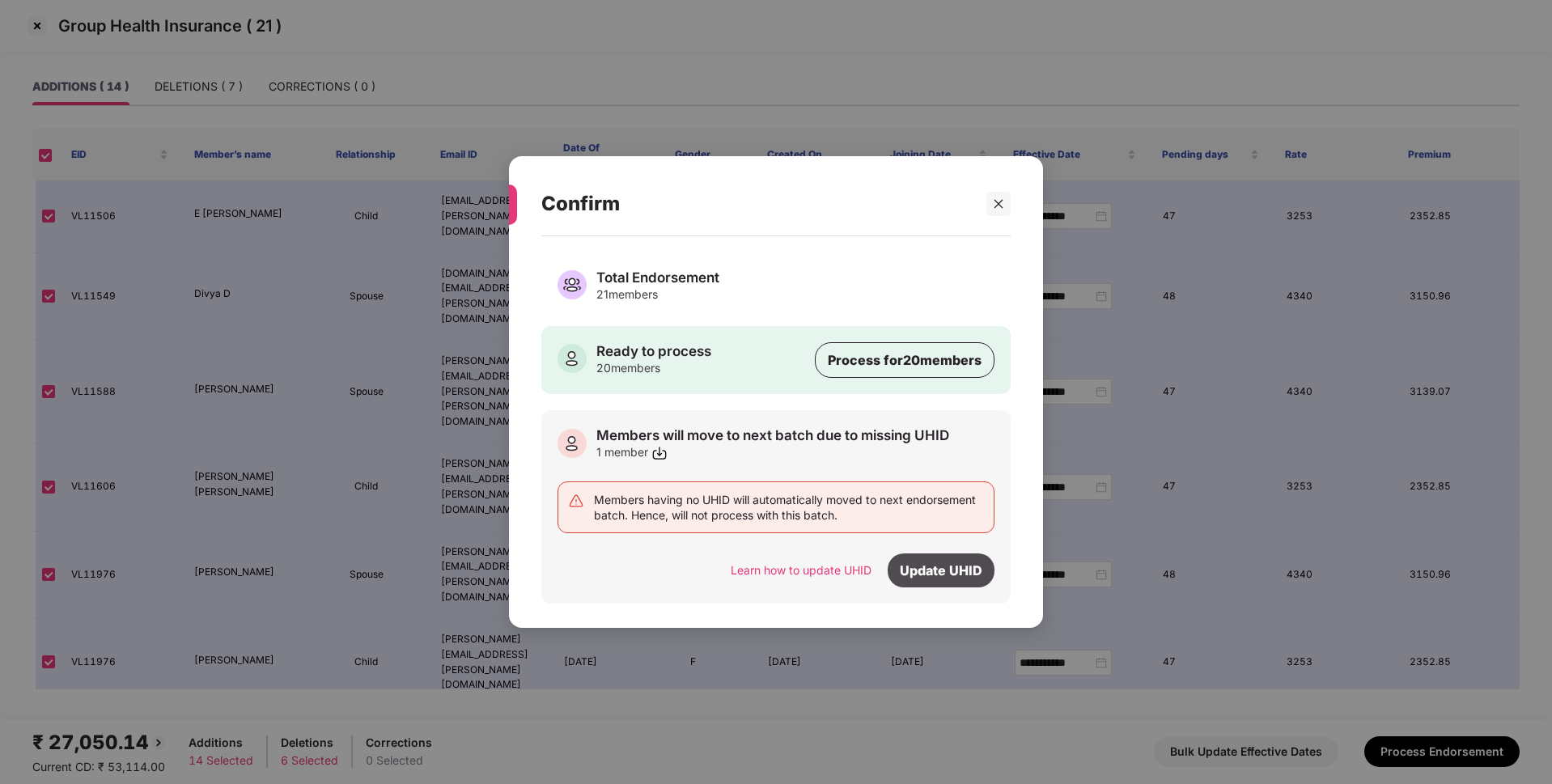
click at [941, 577] on div "Update UHID" at bounding box center [941, 570] width 107 height 34
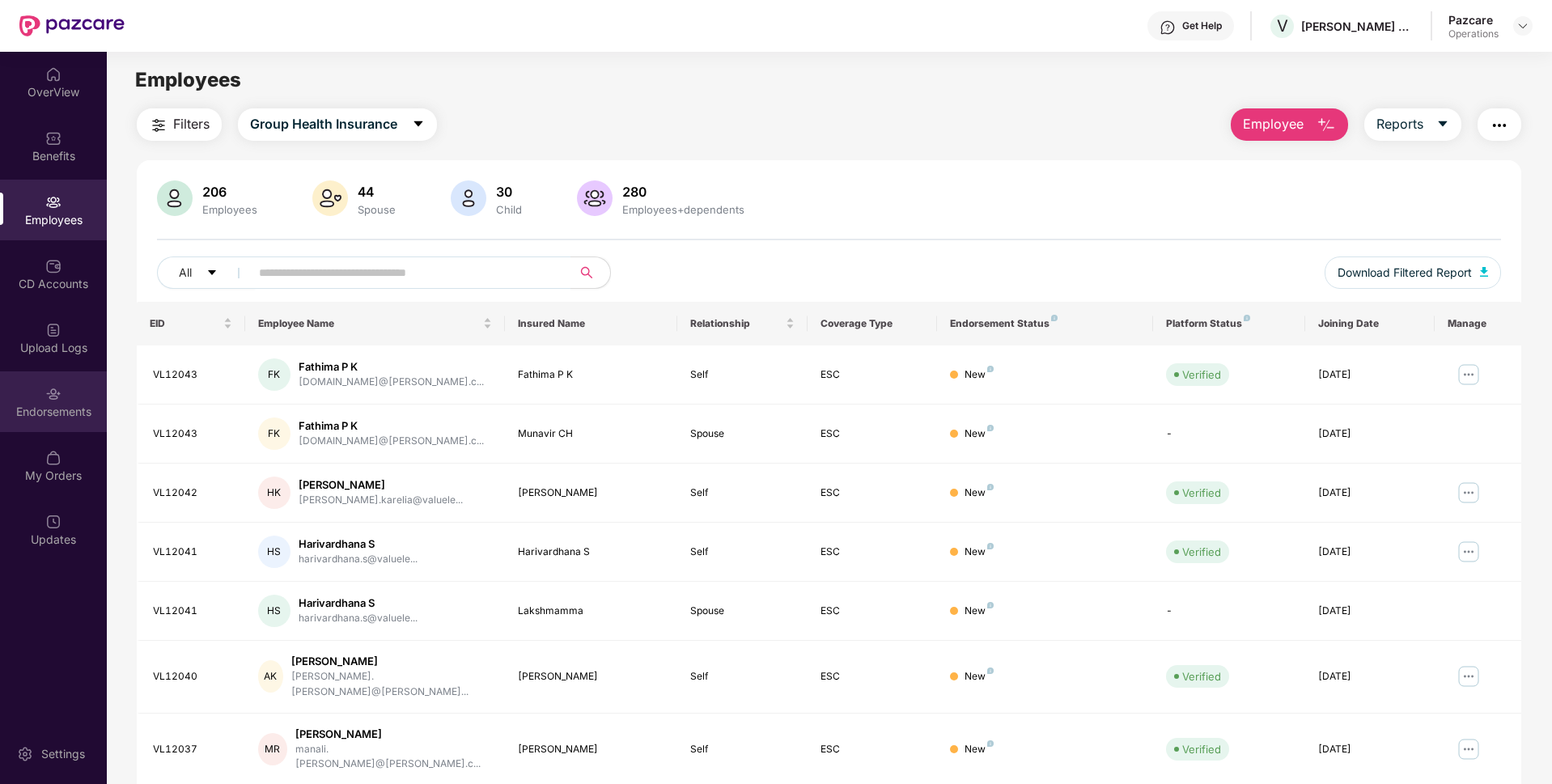
click at [87, 424] on div "Endorsements" at bounding box center [53, 401] width 107 height 60
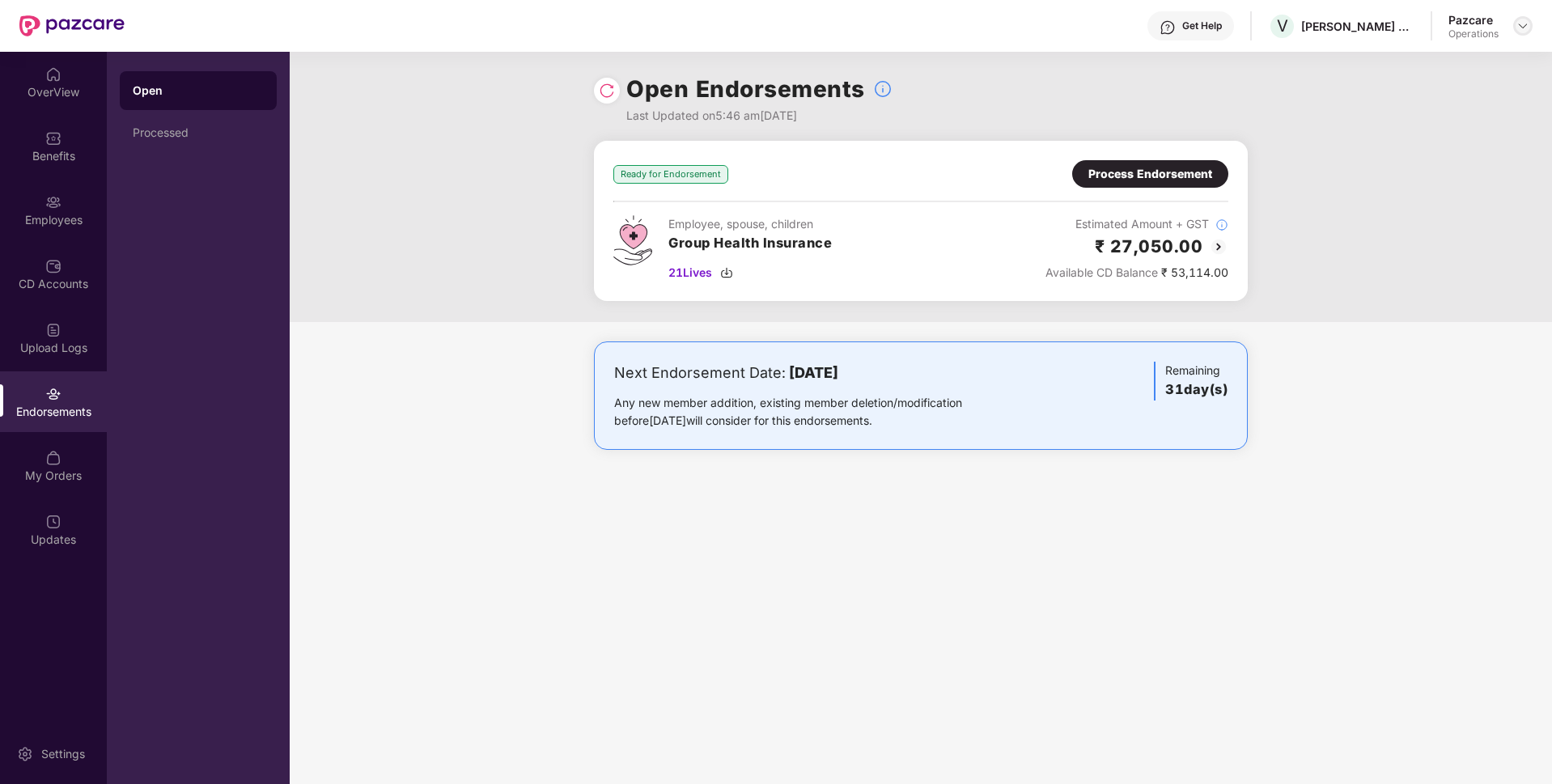
click at [1523, 24] on img at bounding box center [1523, 26] width 13 height 13
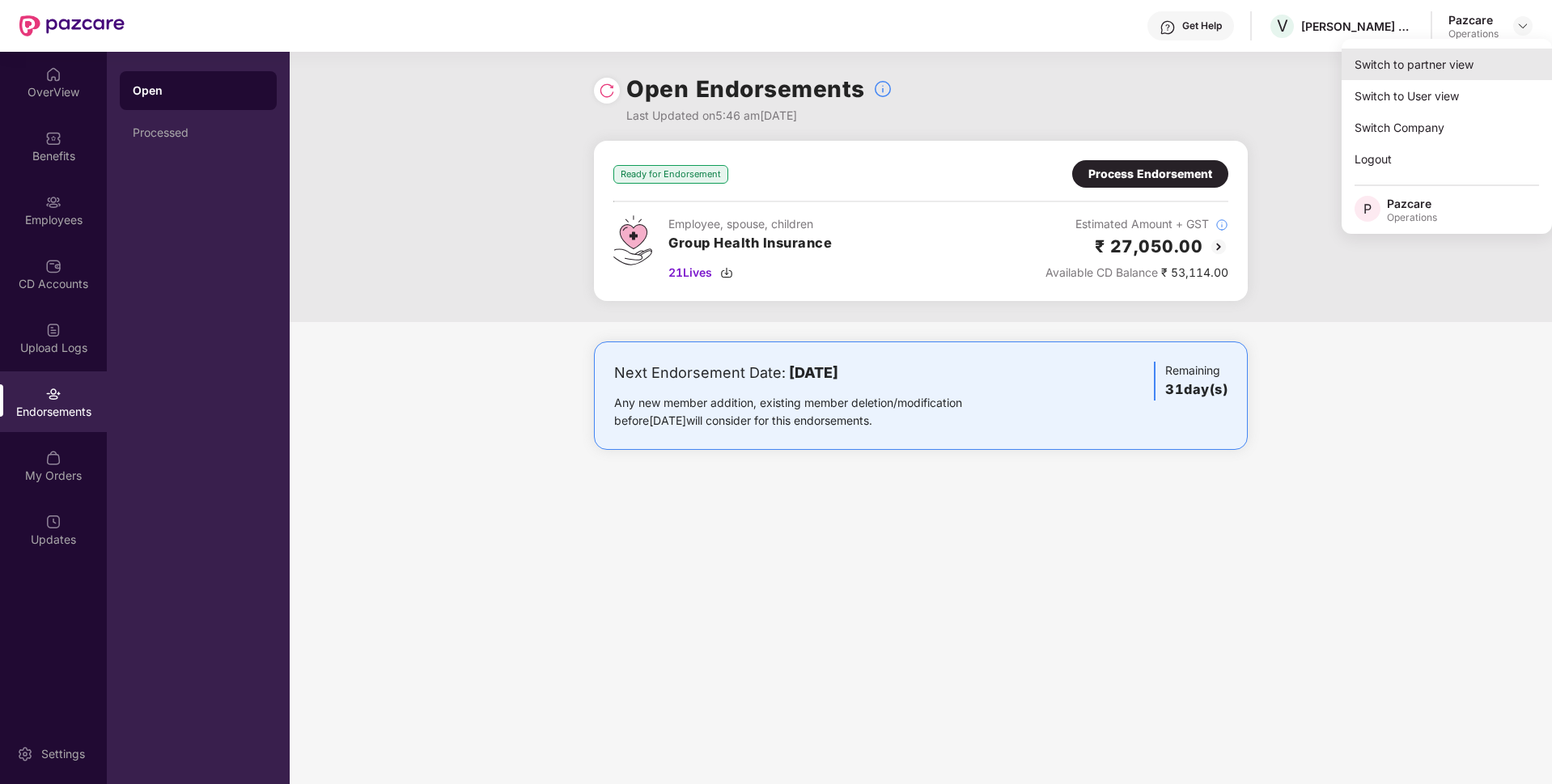
click at [1436, 61] on div "Switch to partner view" at bounding box center [1447, 64] width 211 height 32
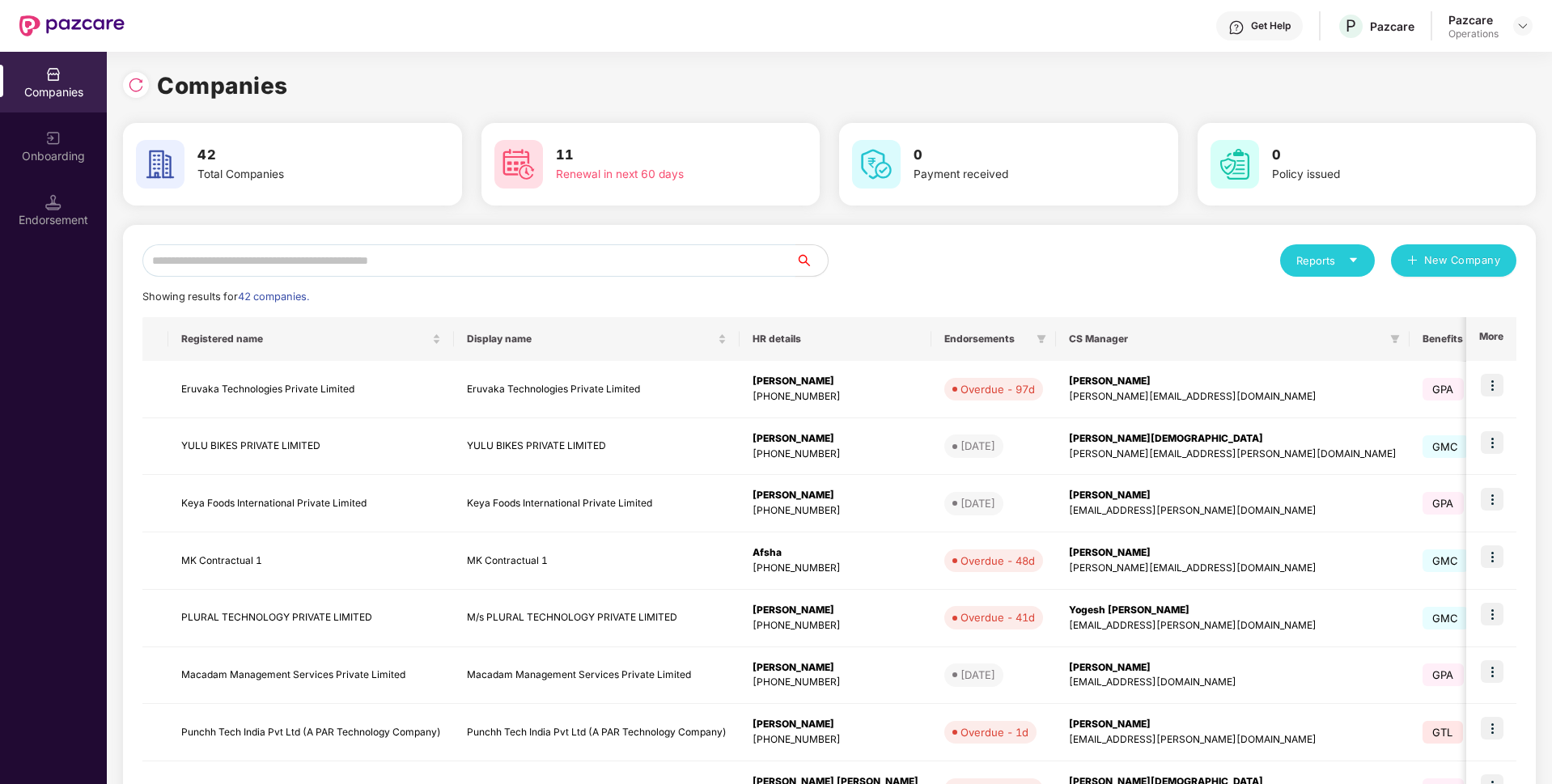
click at [643, 246] on input "text" at bounding box center [469, 260] width 653 height 33
paste input "**********"
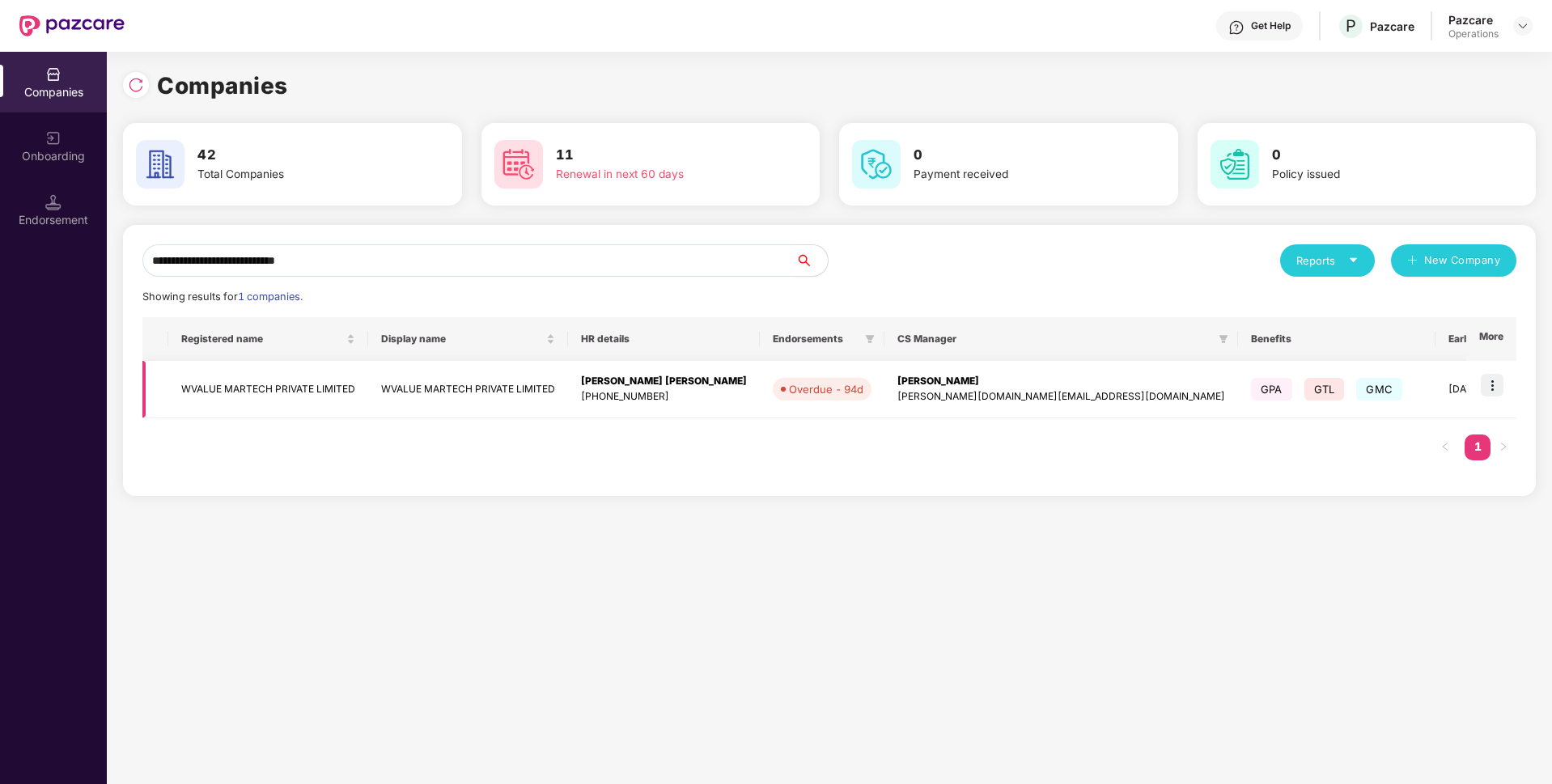
type input "**********"
click at [1501, 386] on img at bounding box center [1492, 385] width 23 height 23
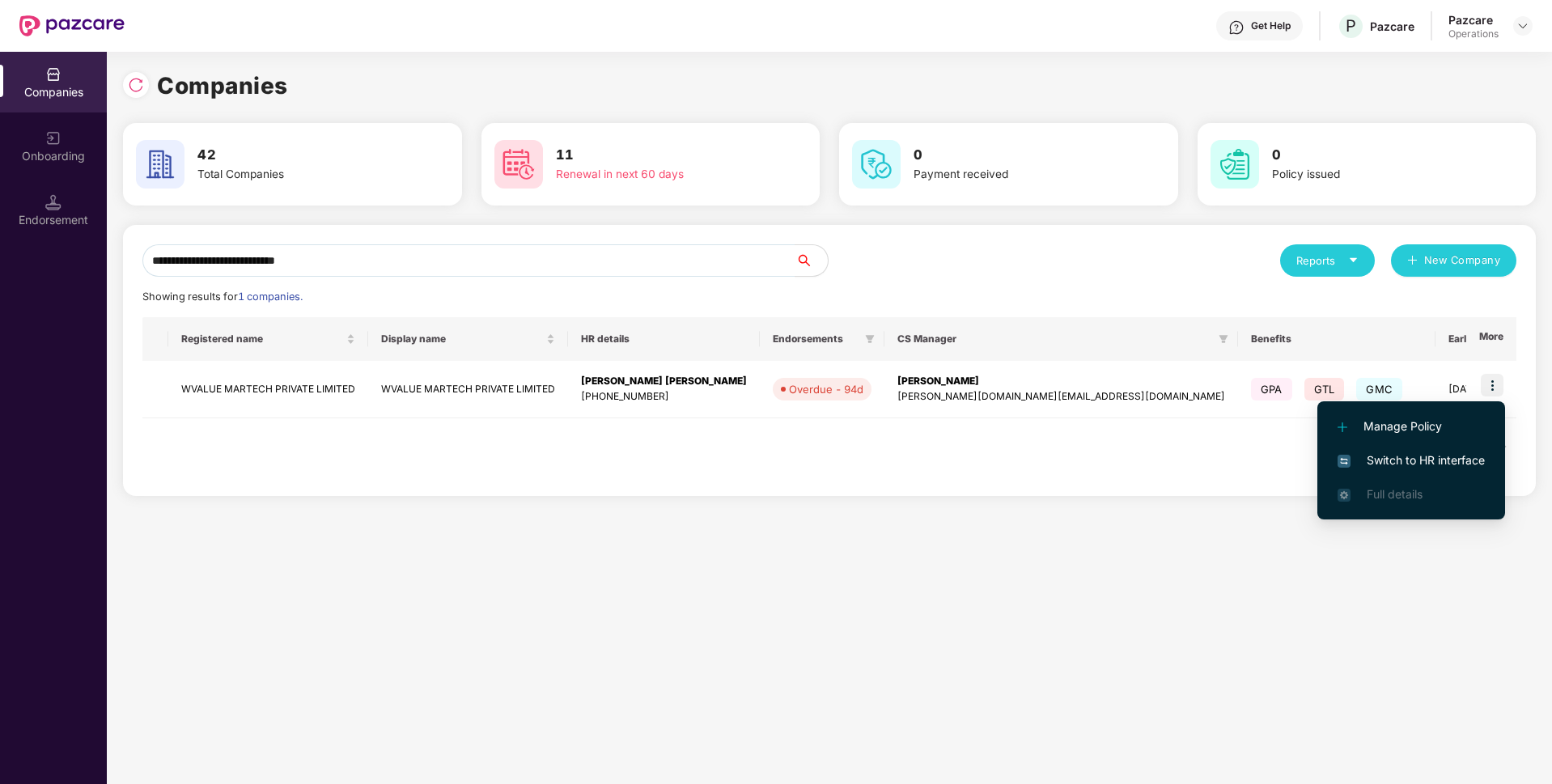
click at [1403, 458] on span "Switch to HR interface" at bounding box center [1411, 460] width 147 height 18
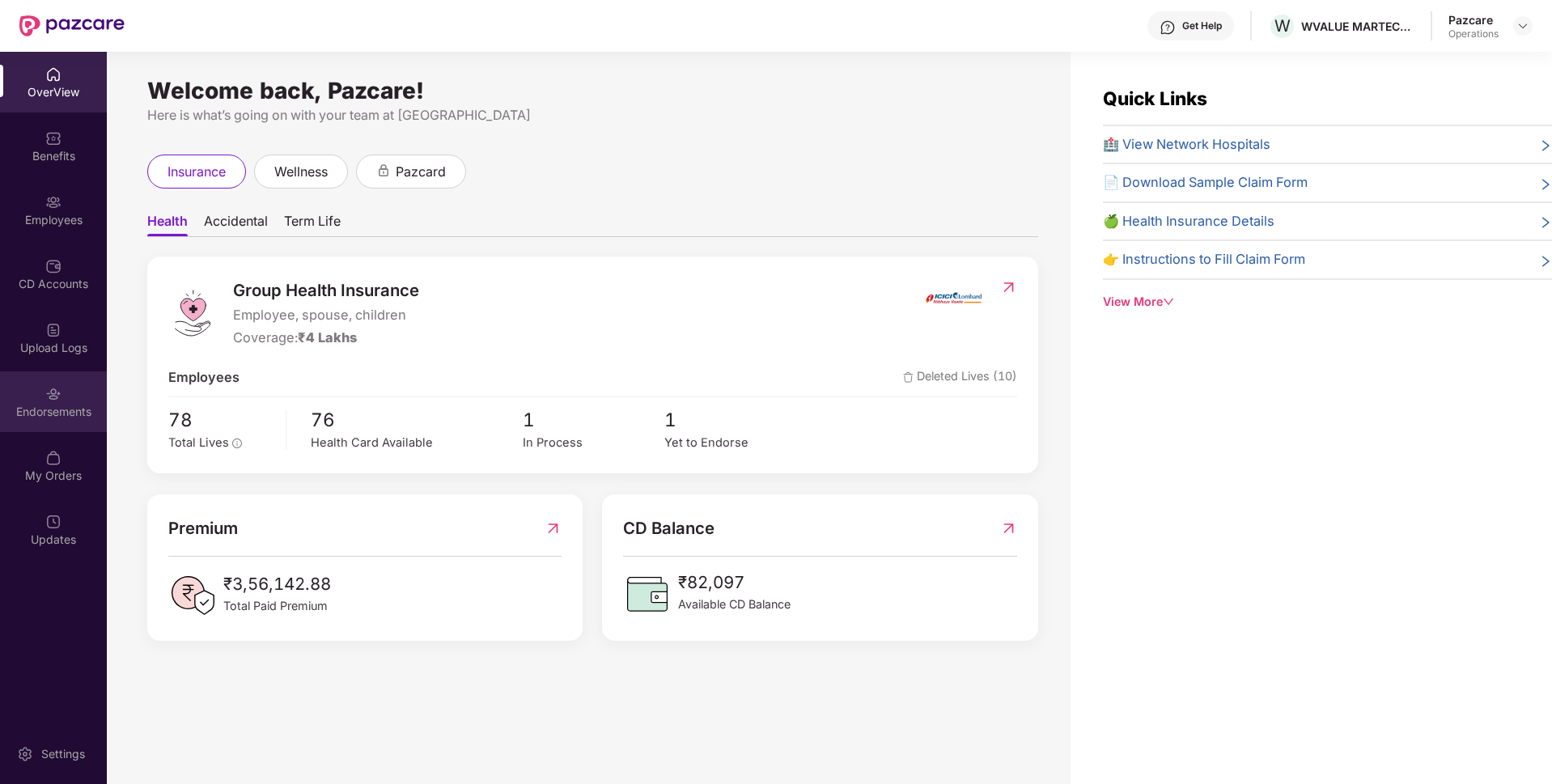
click at [73, 399] on div "Endorsements" at bounding box center [53, 401] width 107 height 60
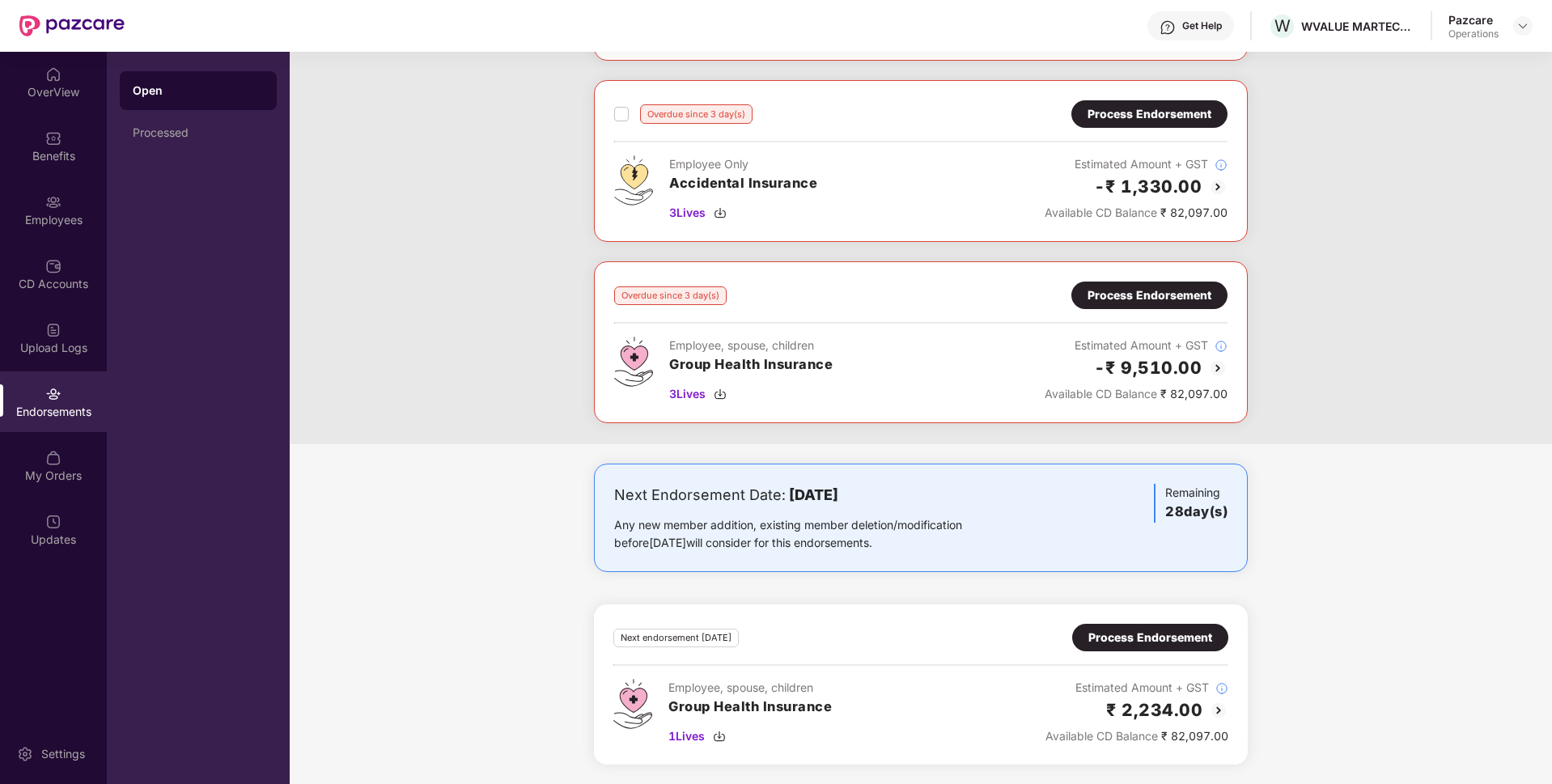
scroll to position [0, 0]
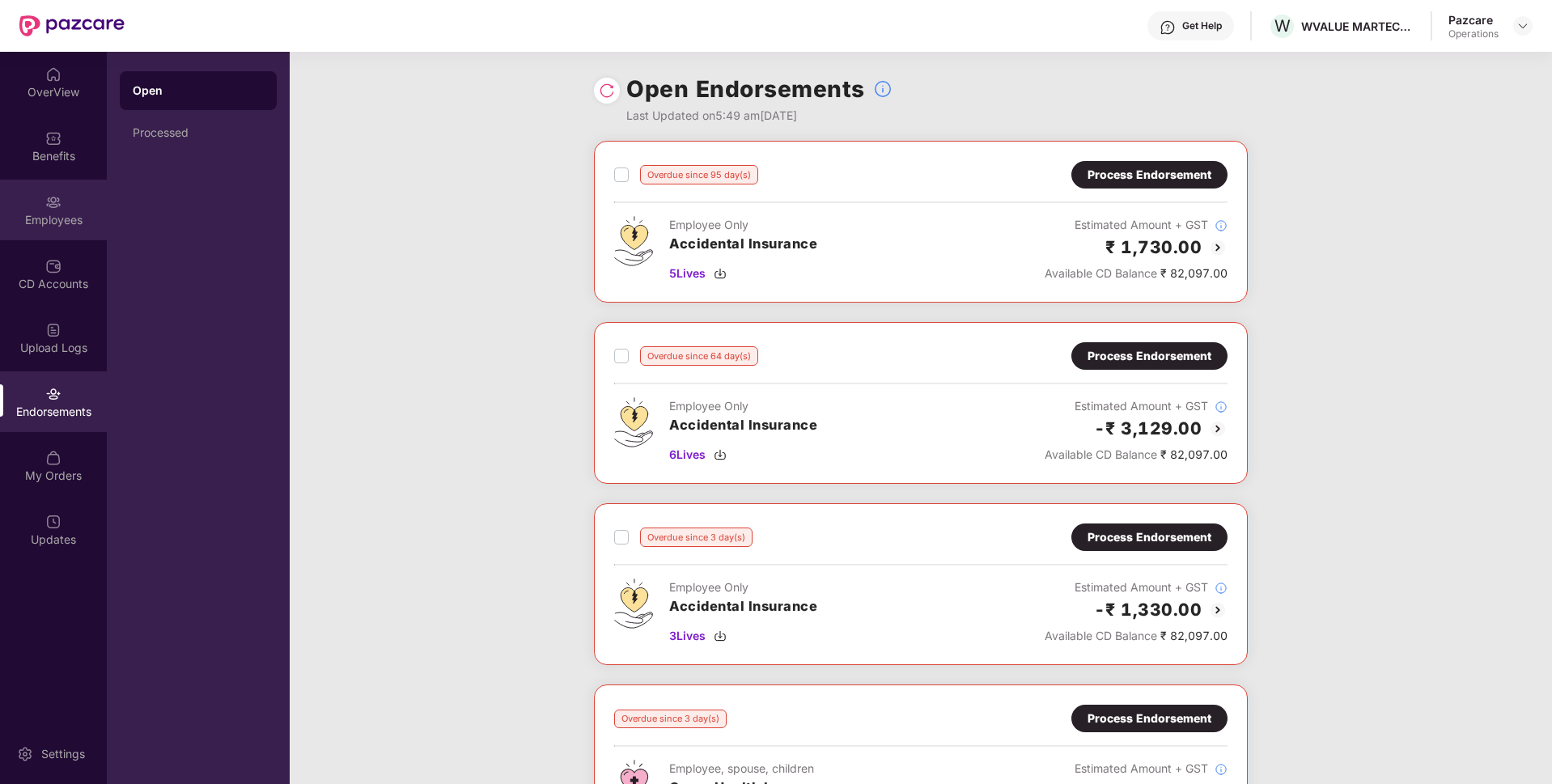
click at [51, 224] on div "Employees" at bounding box center [53, 220] width 107 height 16
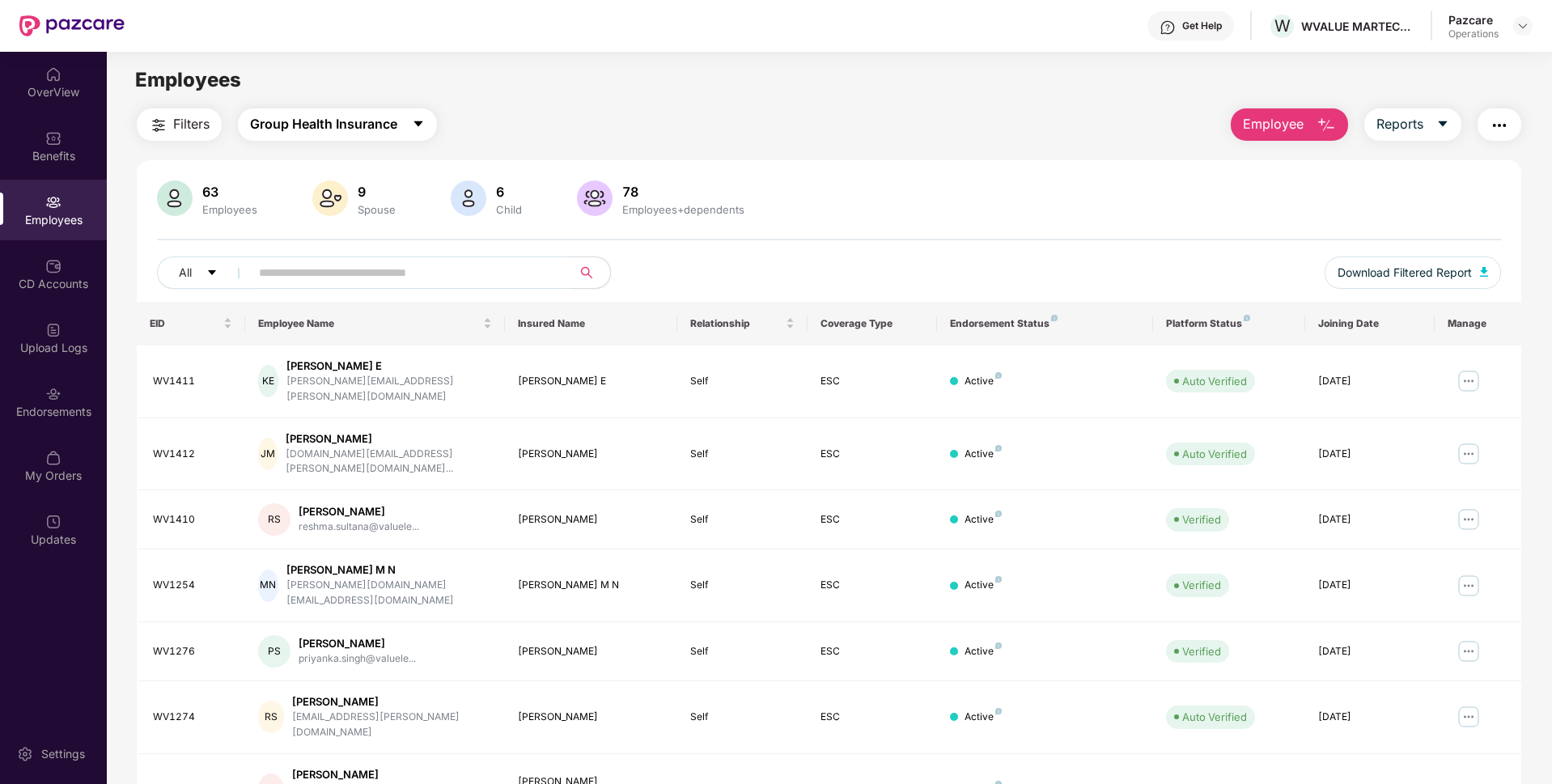
click at [357, 140] on button "Group Health Insurance" at bounding box center [338, 125] width 199 height 33
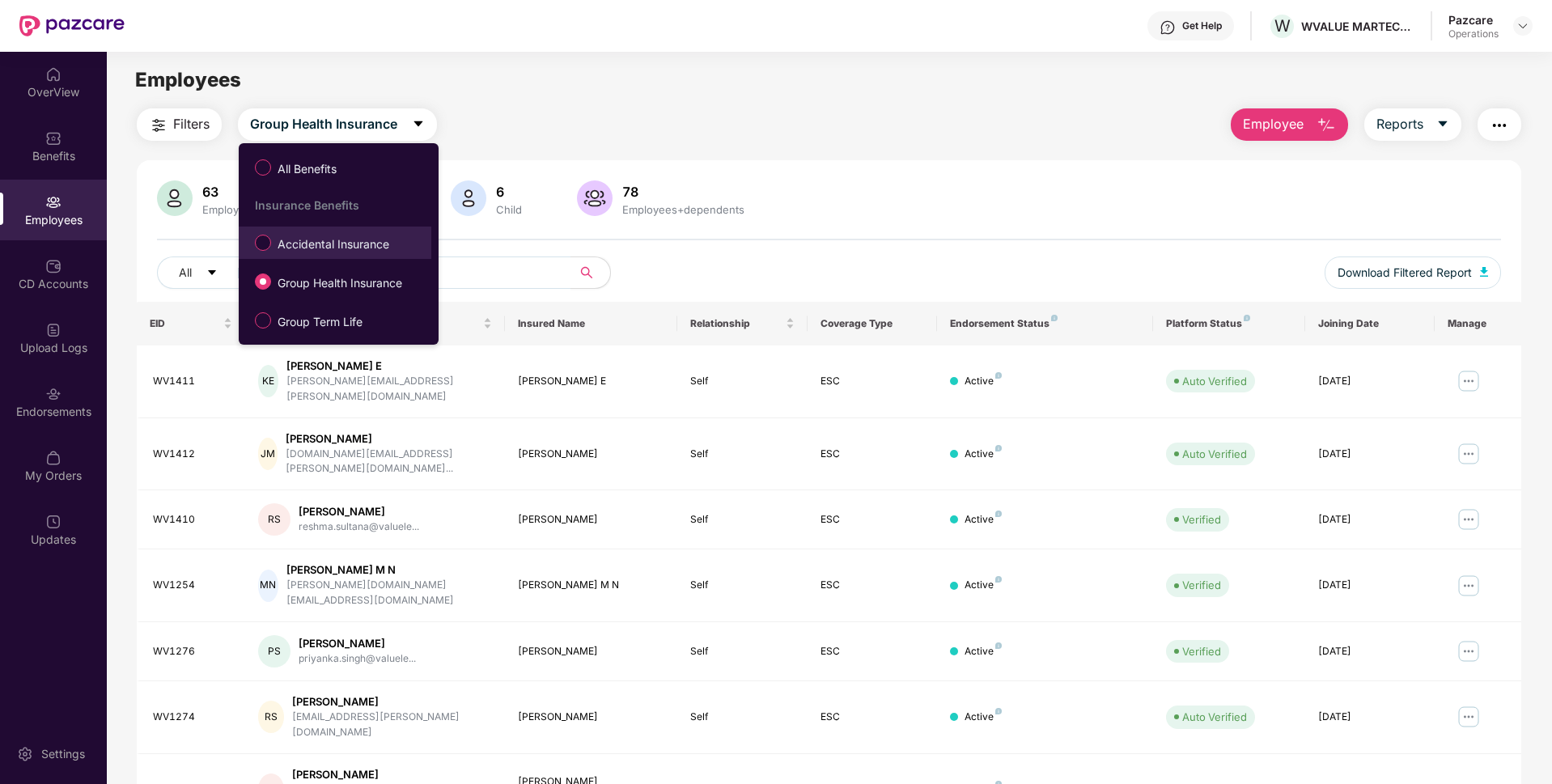
click at [309, 241] on span "Accidental Insurance" at bounding box center [333, 245] width 125 height 18
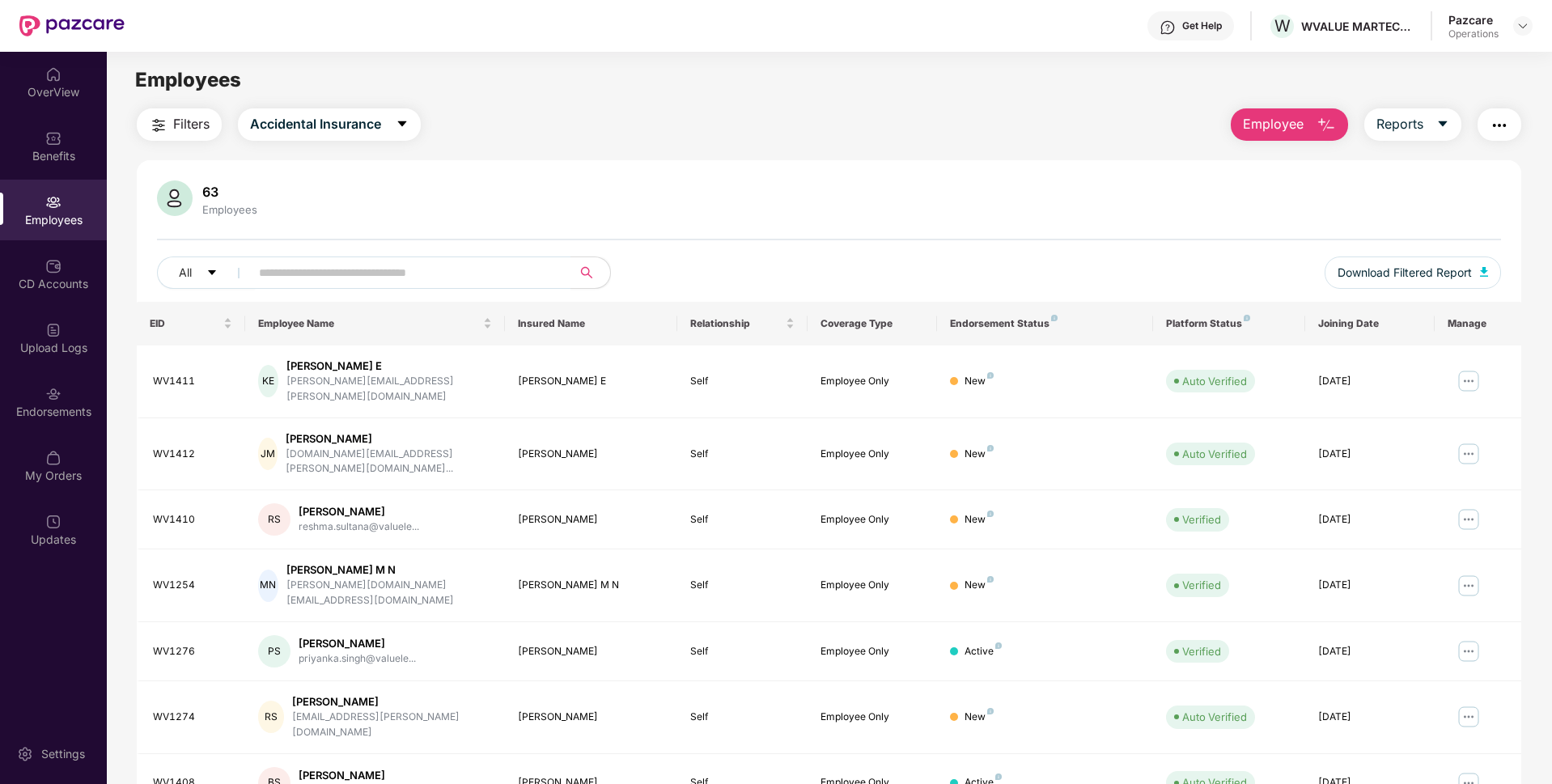
click at [198, 130] on span "Filters" at bounding box center [191, 124] width 37 height 20
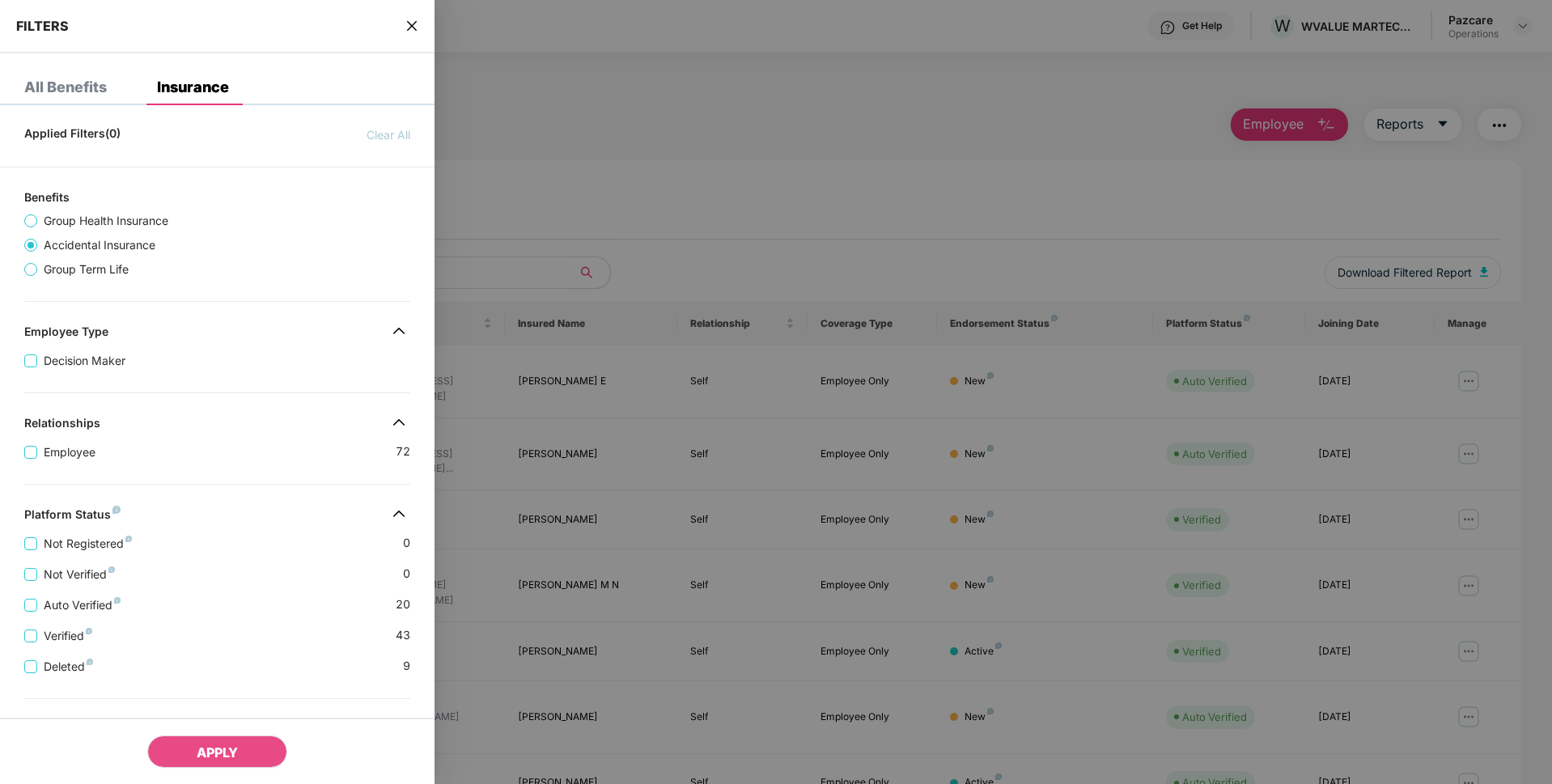
scroll to position [228, 0]
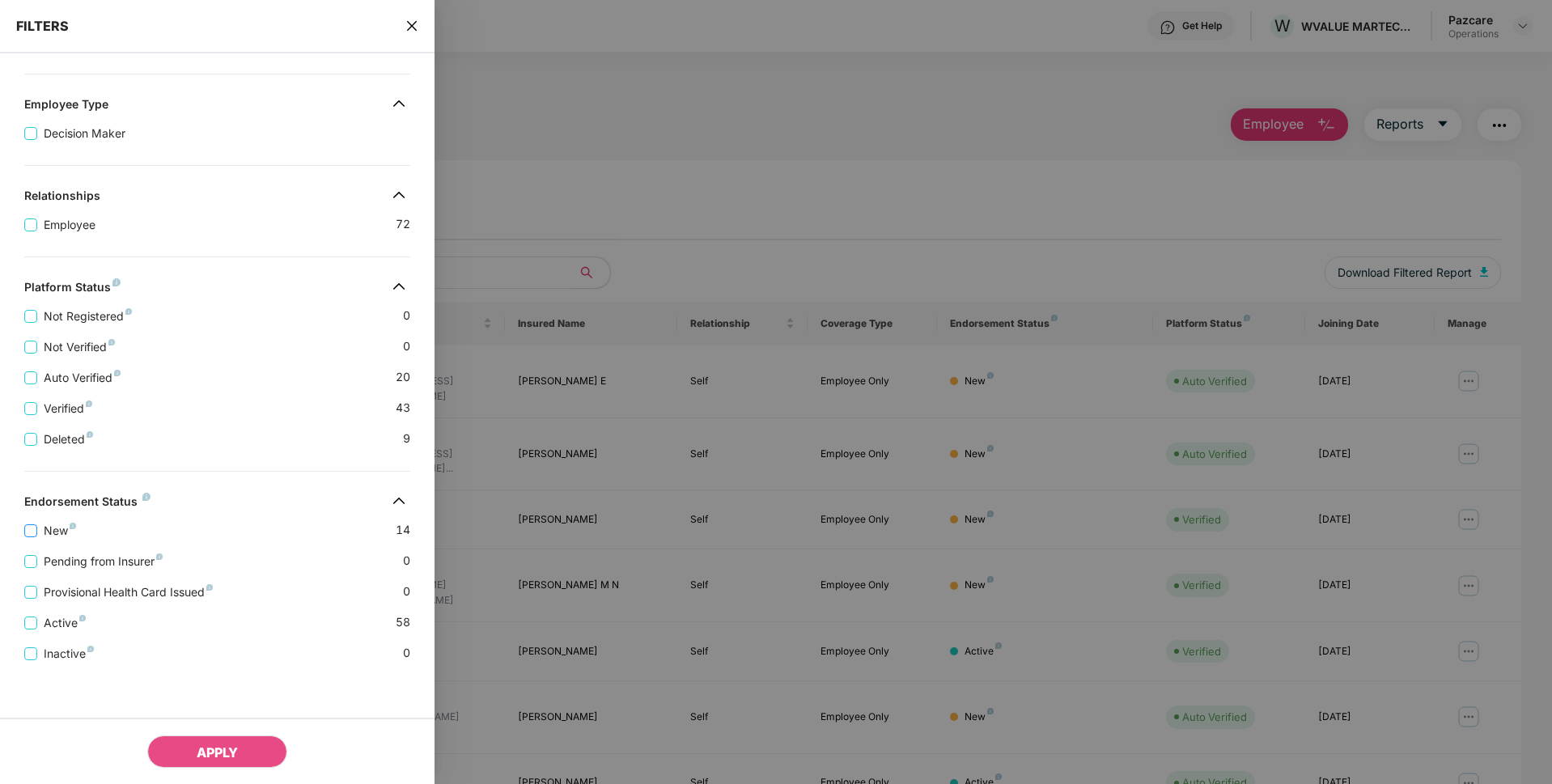
click at [43, 527] on span "New" at bounding box center [60, 531] width 46 height 18
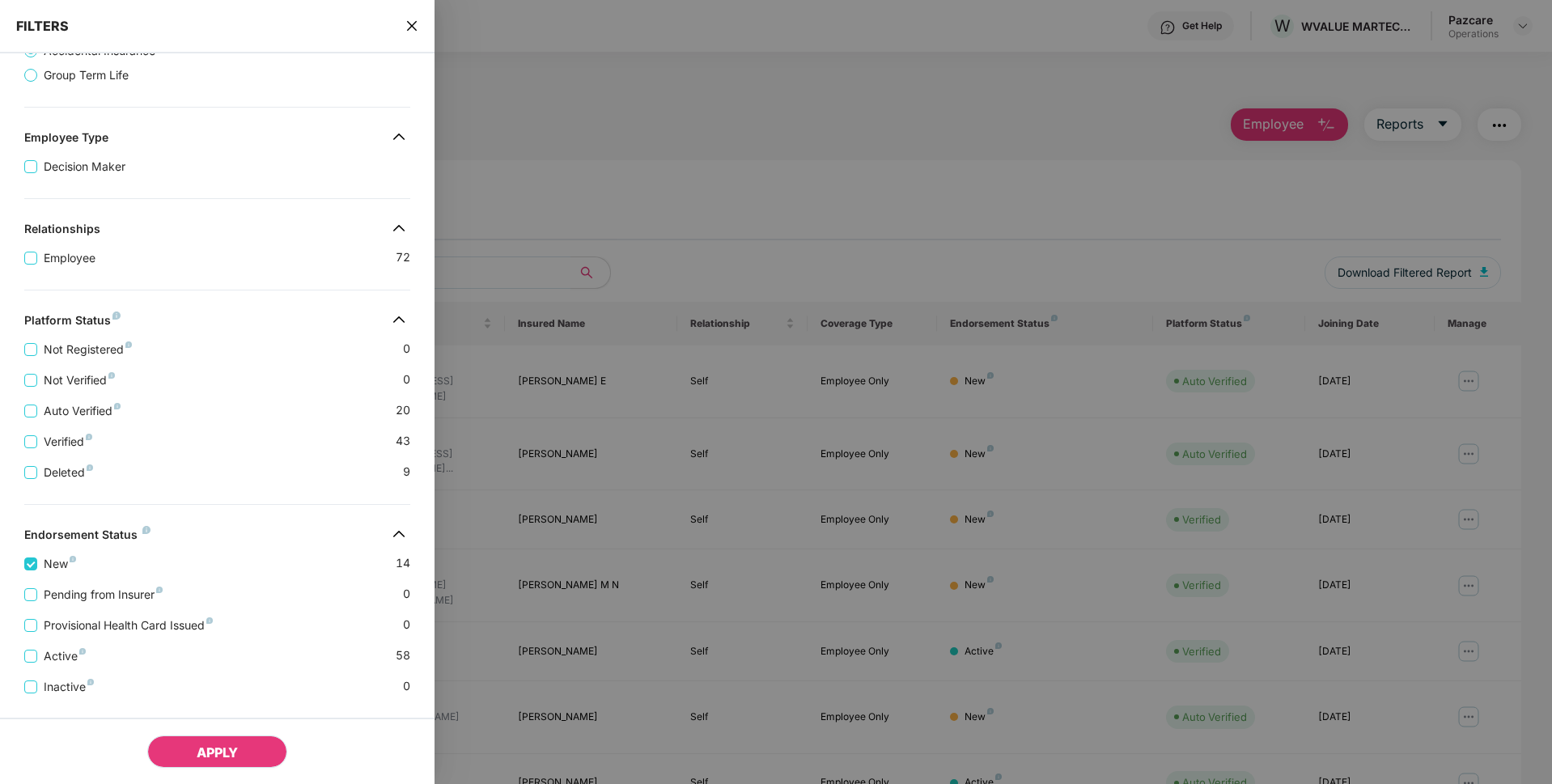
click at [219, 751] on span "APPLY" at bounding box center [217, 752] width 42 height 16
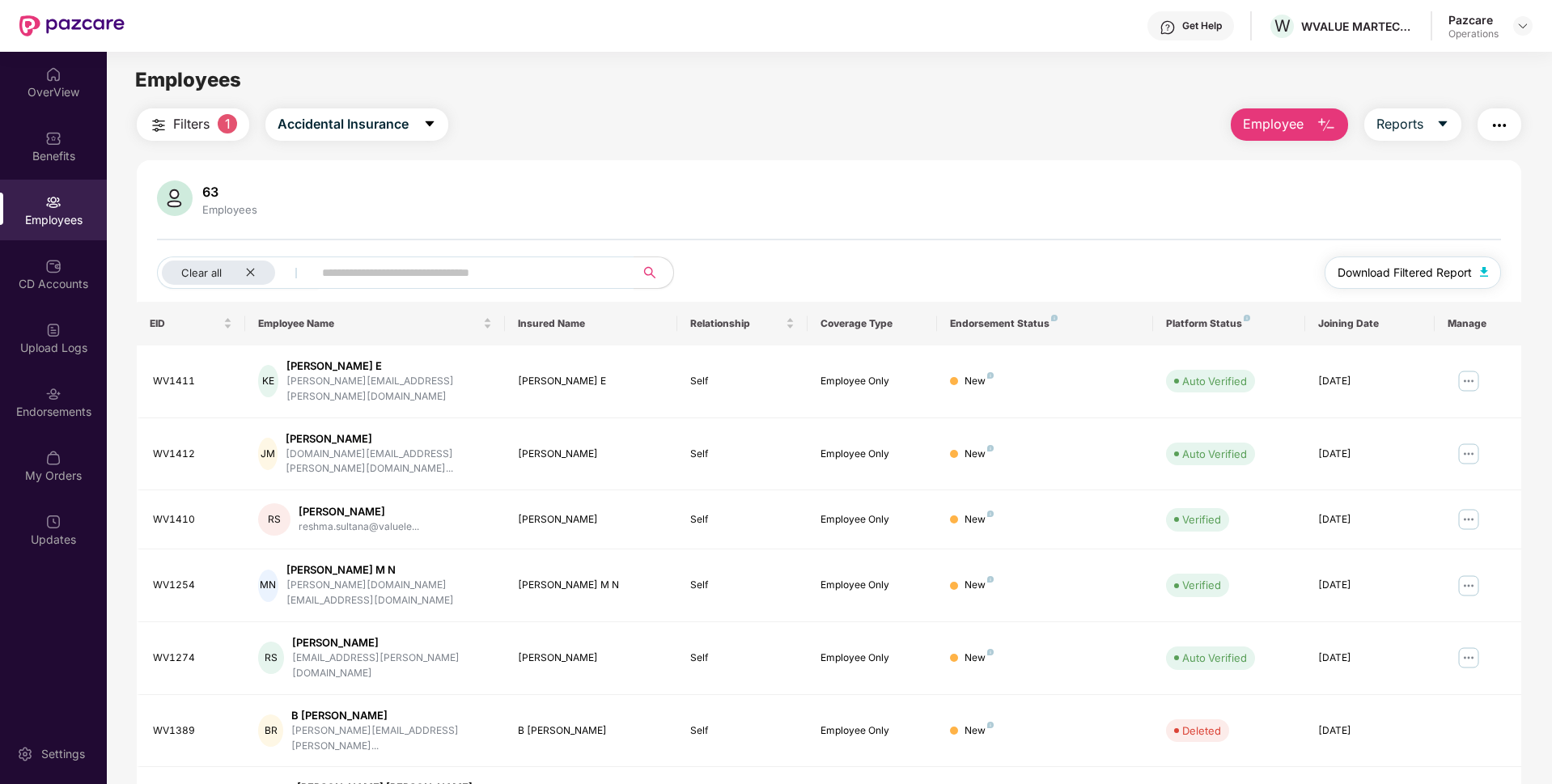
click at [1407, 267] on span "Download Filtered Report" at bounding box center [1404, 272] width 135 height 18
click at [48, 411] on div "Endorsements" at bounding box center [53, 412] width 107 height 16
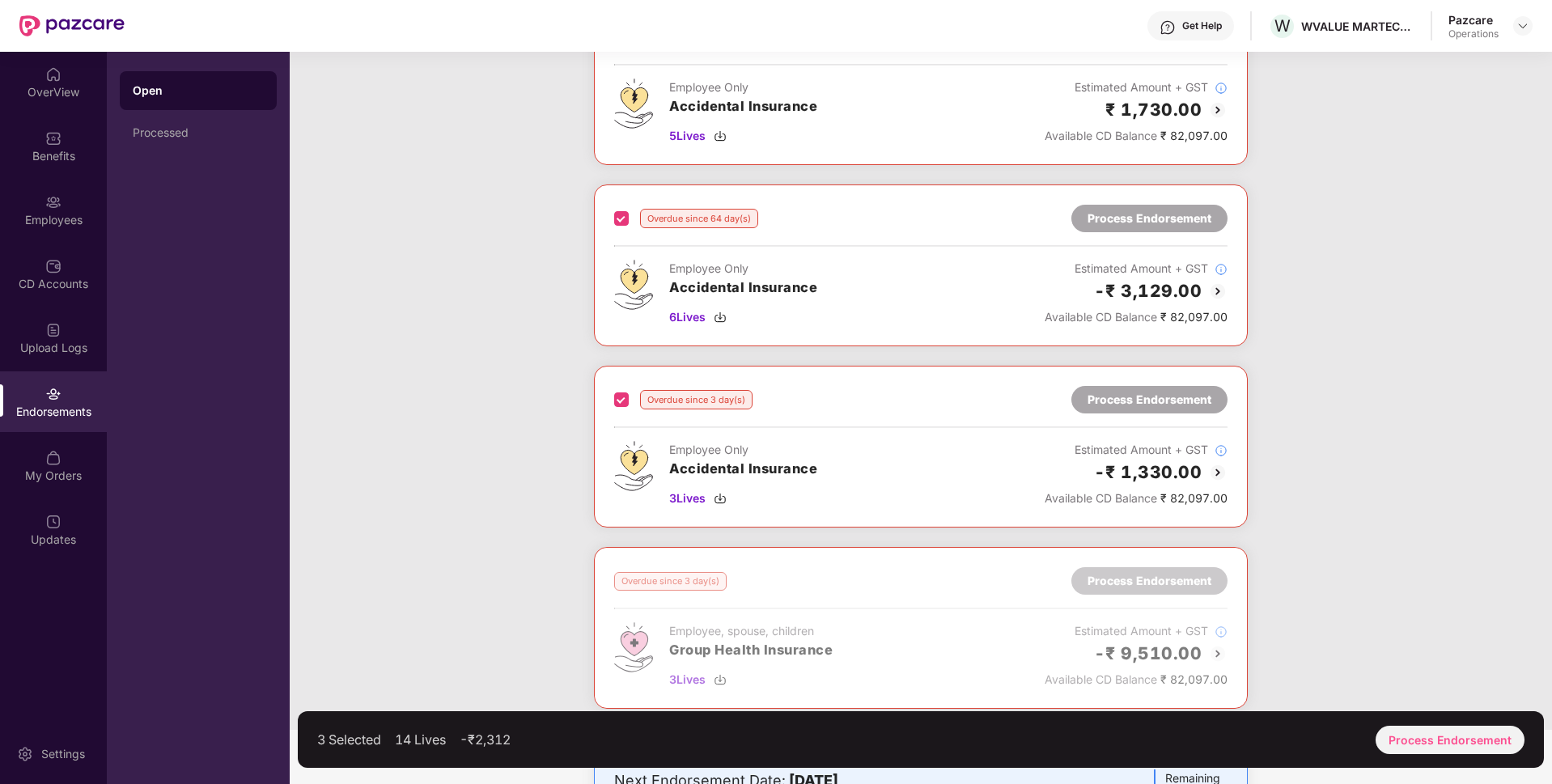
scroll to position [423, 0]
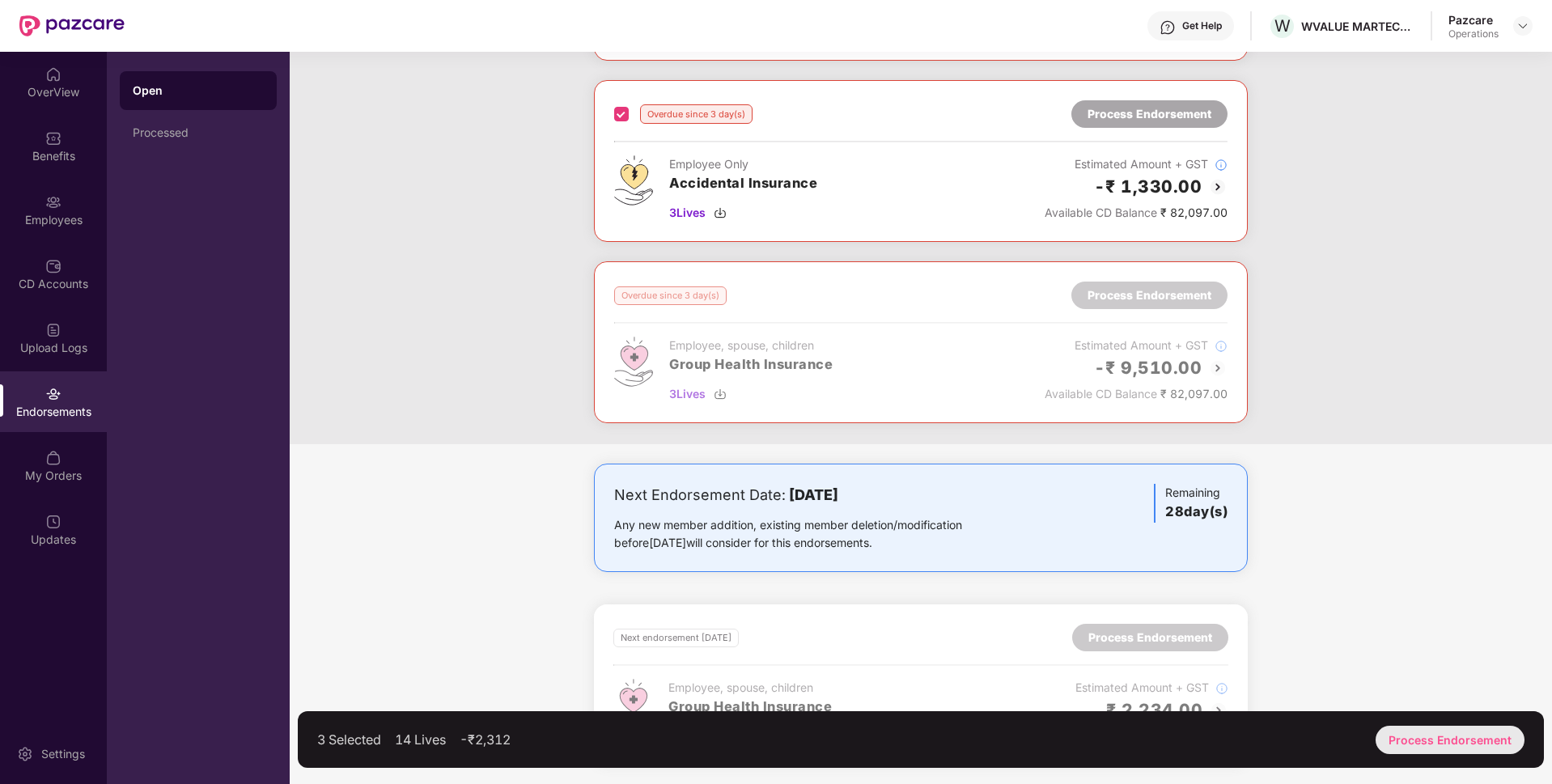
click at [1424, 733] on div "Process Endorsement" at bounding box center [1450, 739] width 149 height 29
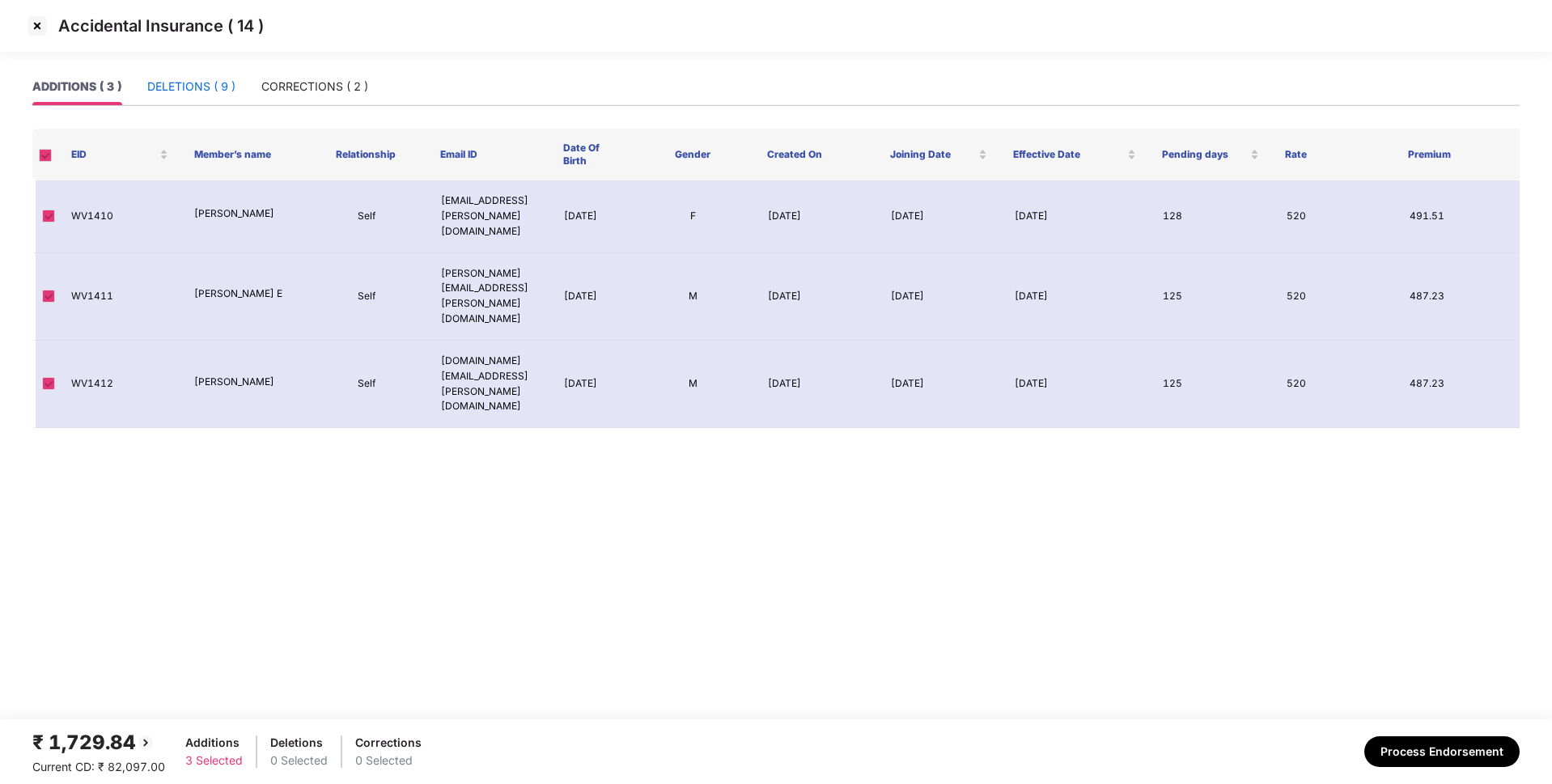
click at [202, 86] on div "DELETIONS ( 9 )" at bounding box center [191, 86] width 88 height 18
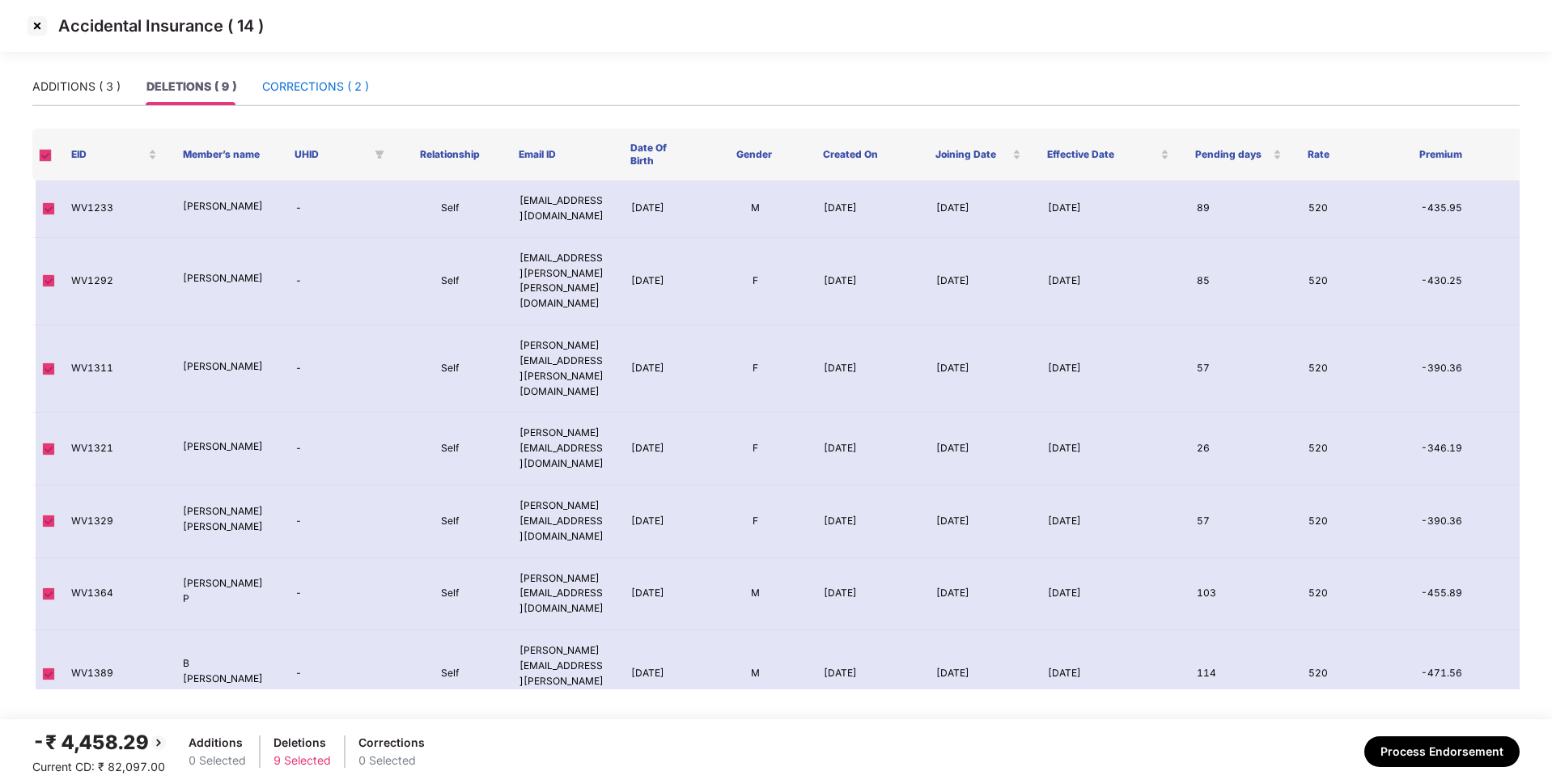
click at [294, 86] on div "CORRECTIONS ( 2 )" at bounding box center [315, 86] width 107 height 18
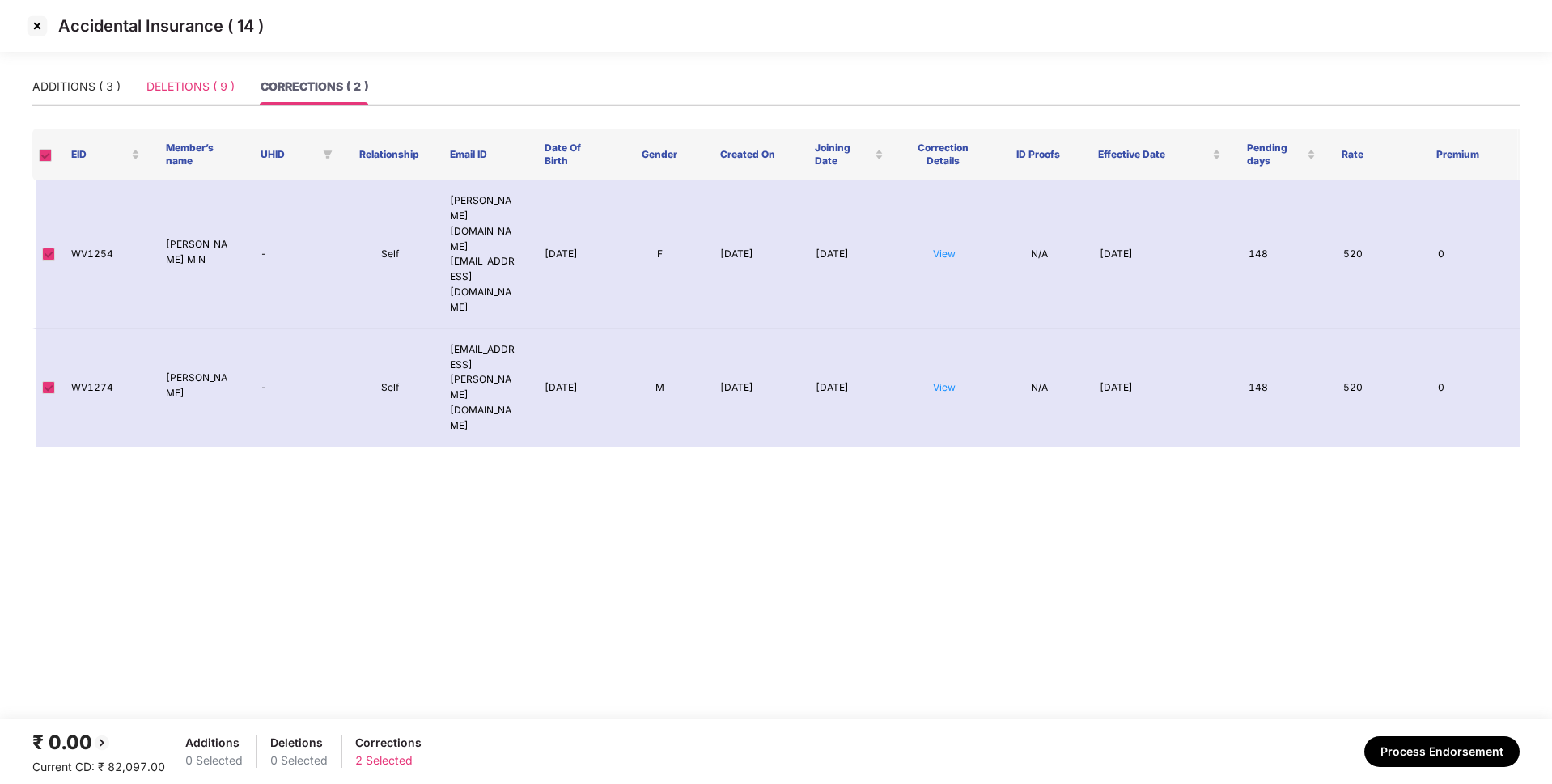
click at [158, 97] on div "DELETIONS ( 9 )" at bounding box center [190, 86] width 88 height 38
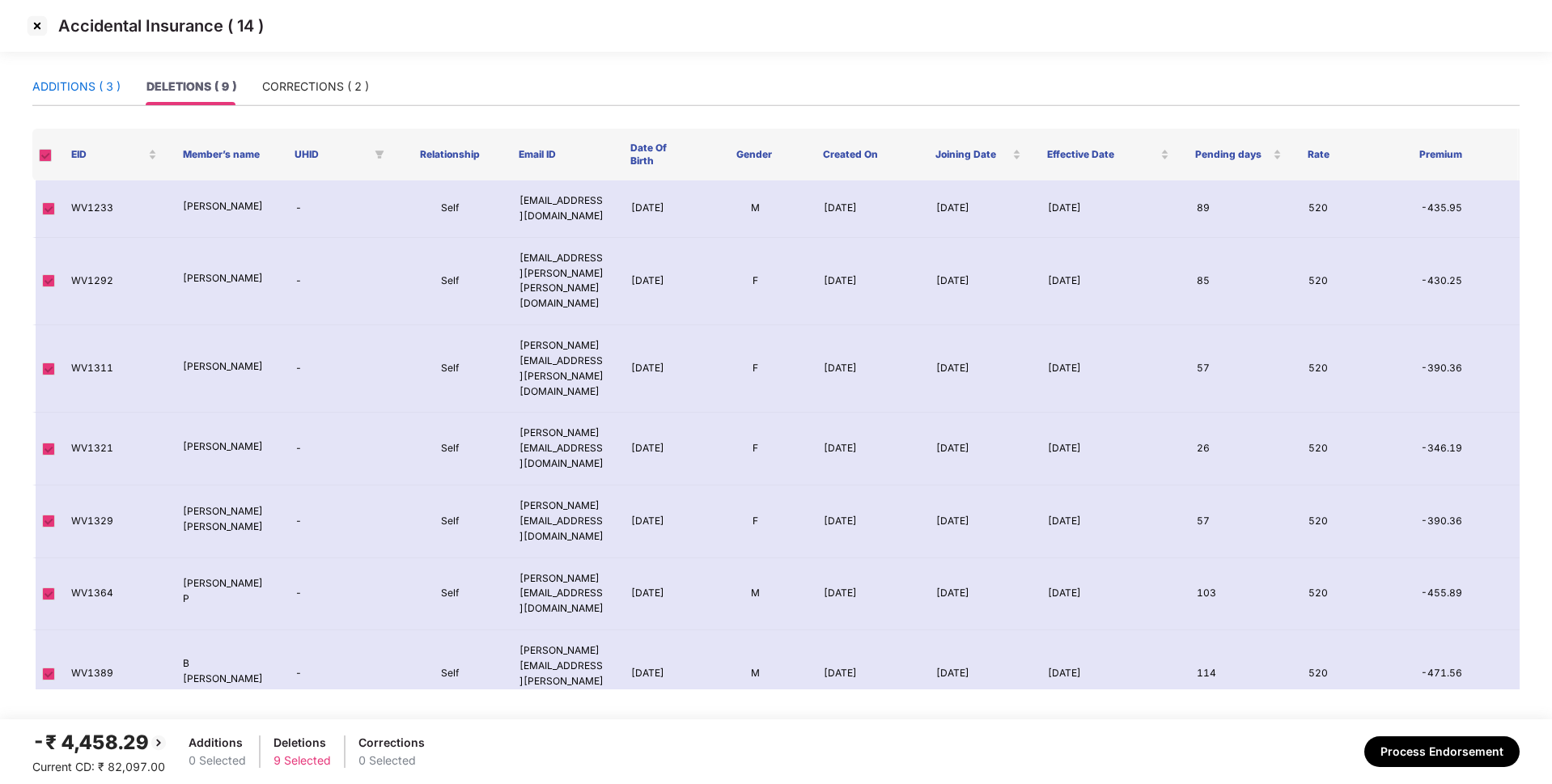
click at [88, 92] on div "ADDITIONS ( 3 )" at bounding box center [77, 86] width 88 height 18
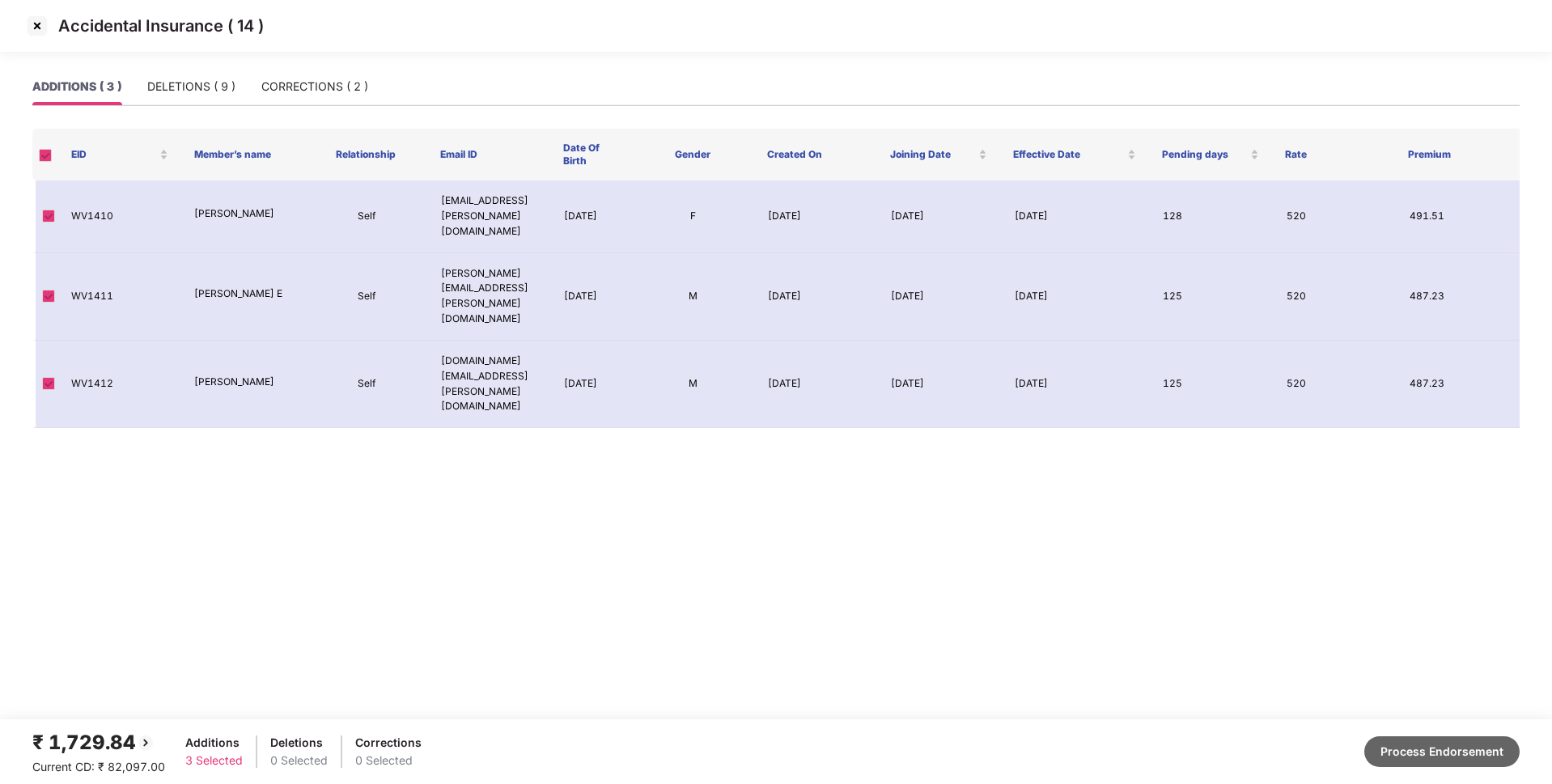
click at [1410, 754] on button "Process Endorsement" at bounding box center [1442, 751] width 155 height 31
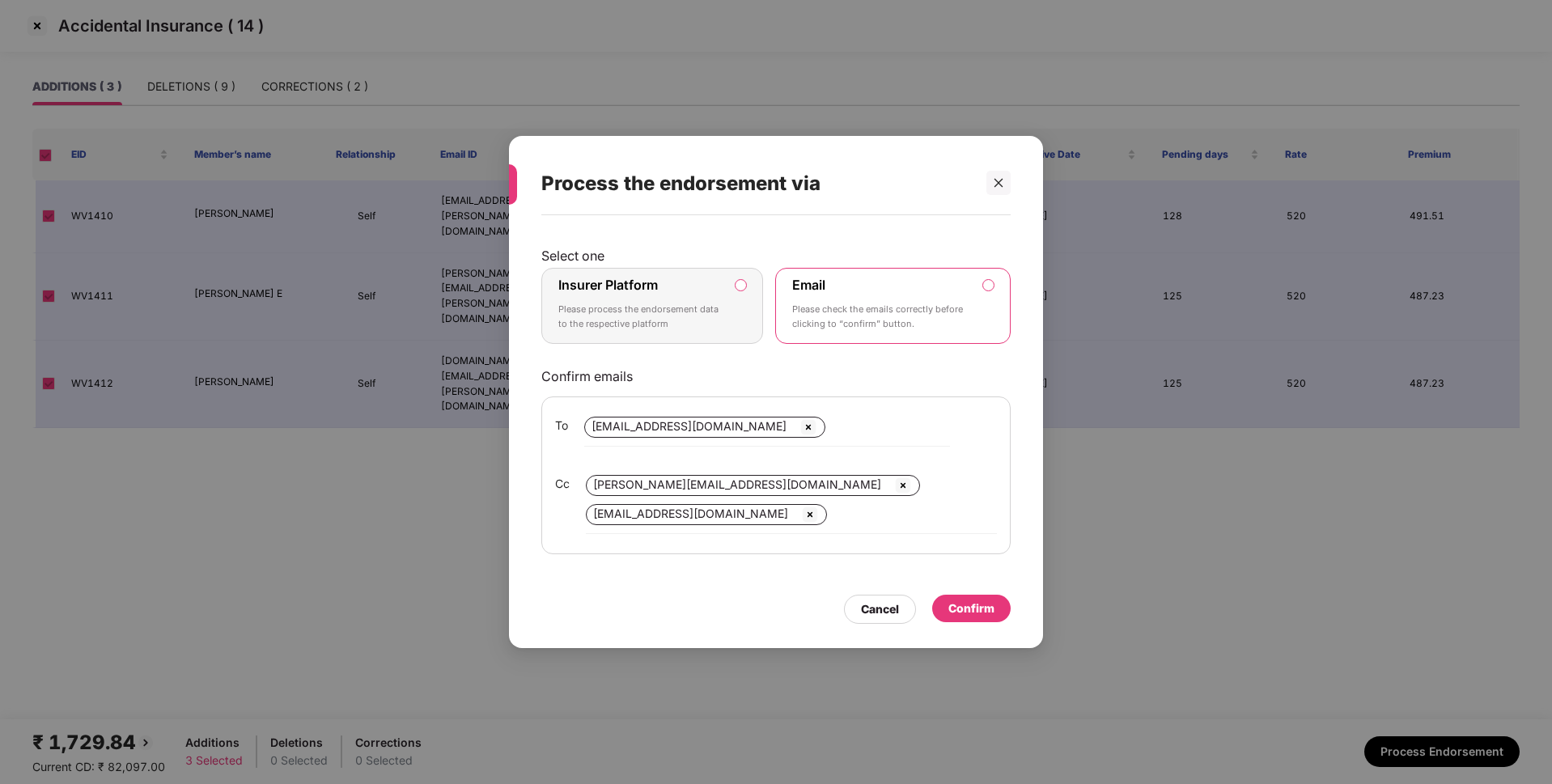
click at [700, 303] on p "Please process the endorsement data to the respective platform" at bounding box center [641, 317] width 165 height 29
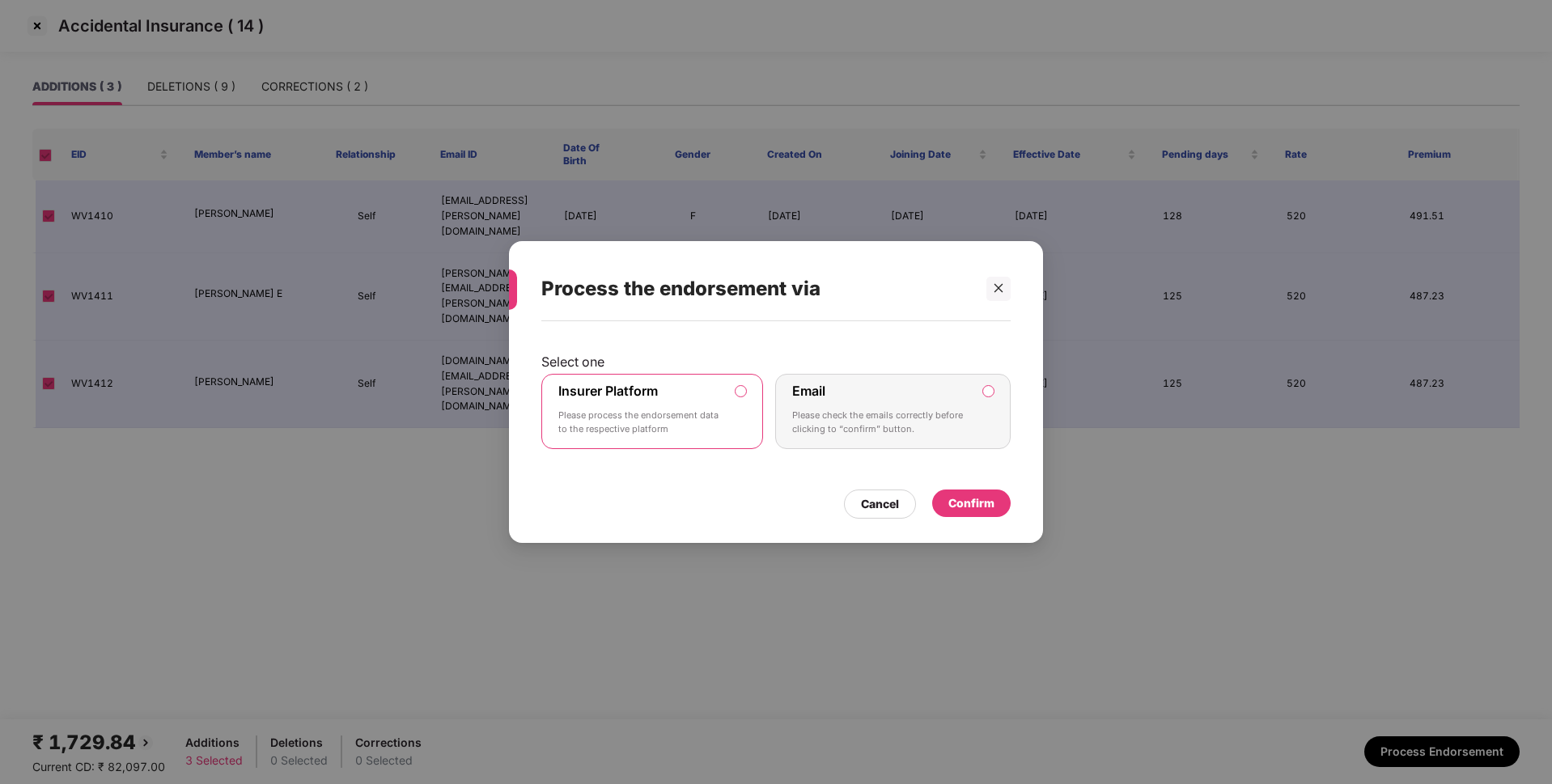
click at [965, 498] on div "Confirm" at bounding box center [971, 503] width 47 height 18
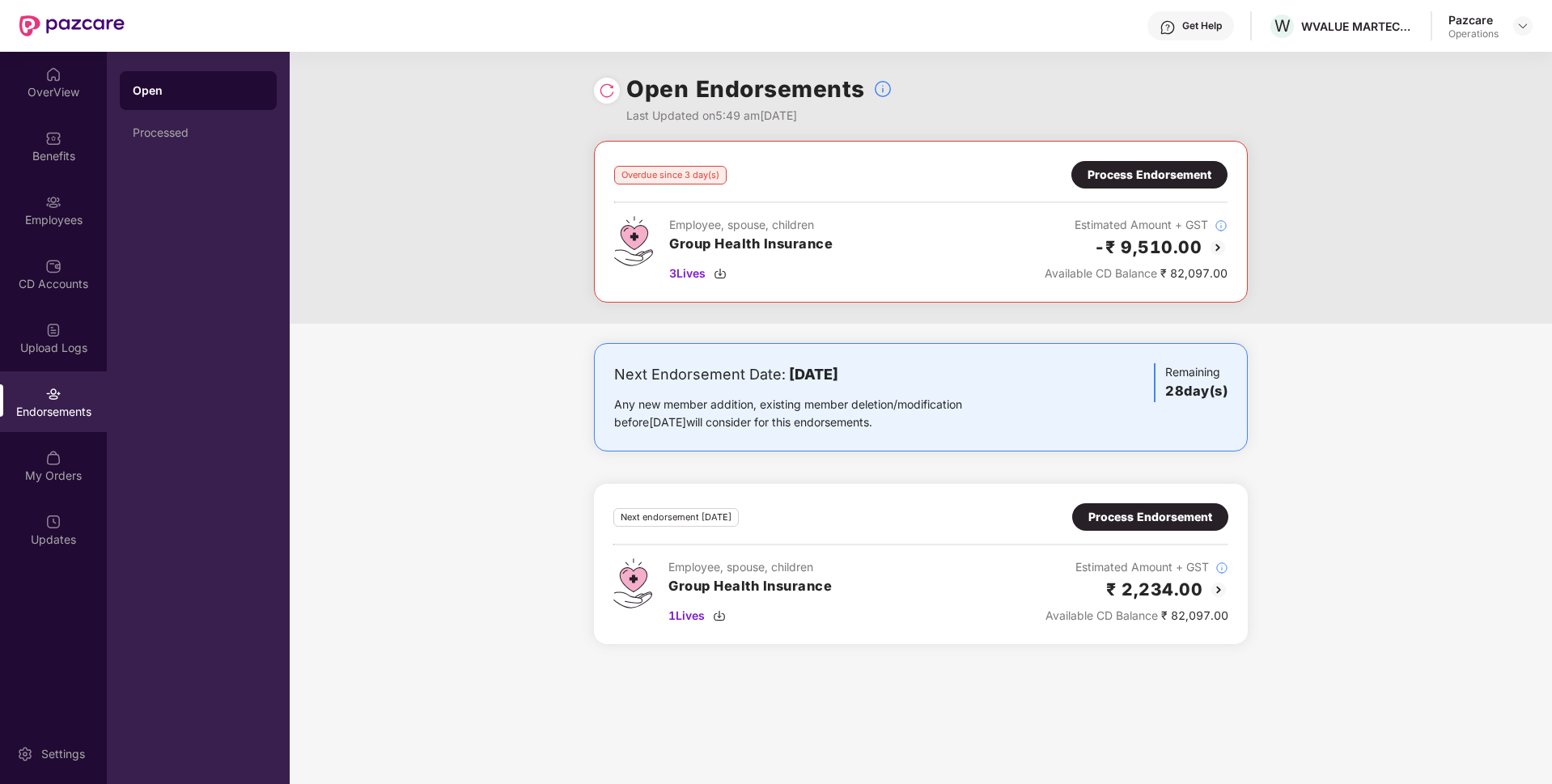
click at [1145, 165] on div "Process Endorsement" at bounding box center [1149, 175] width 156 height 28
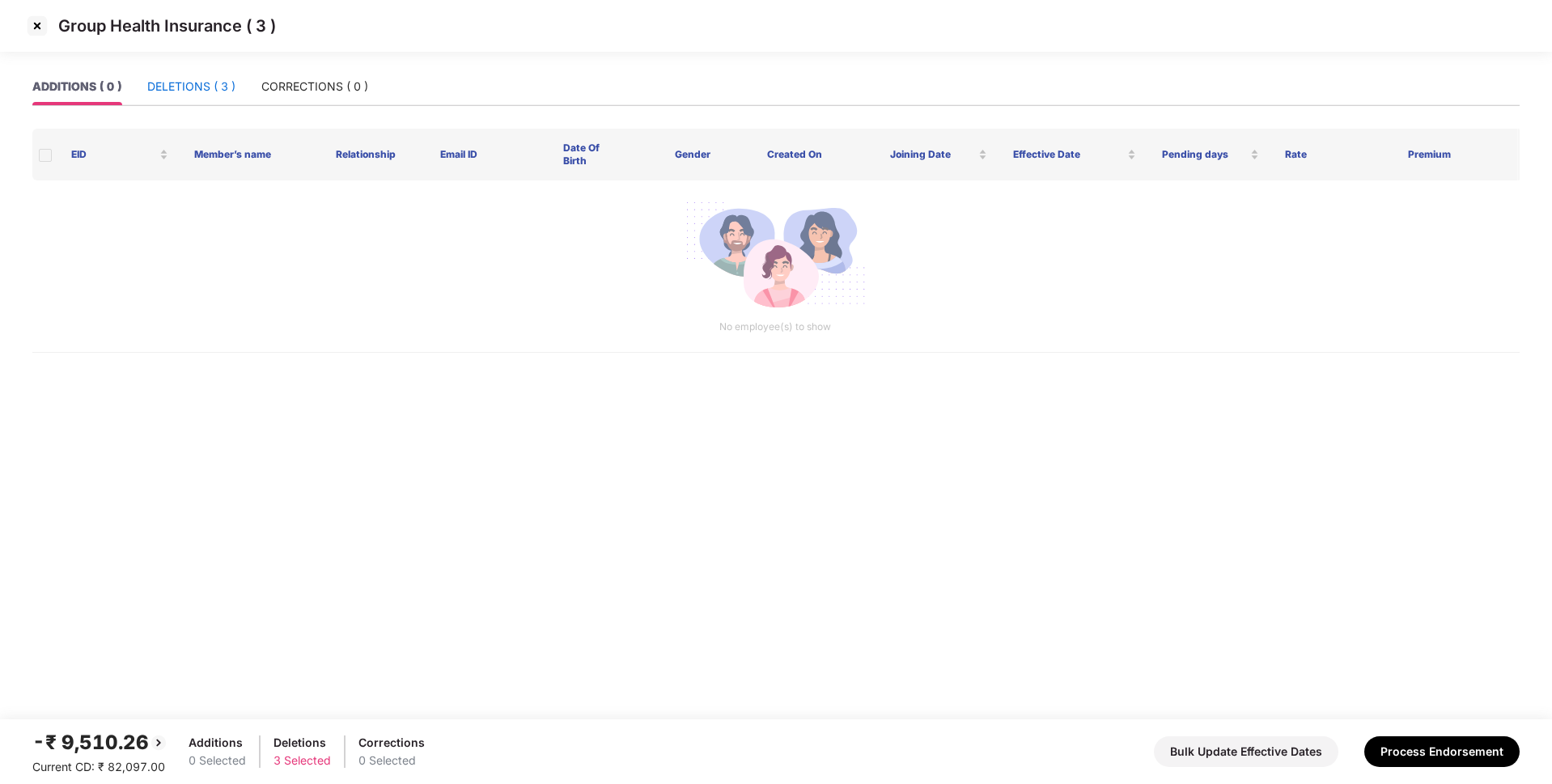
click at [207, 85] on div "DELETIONS ( 3 )" at bounding box center [191, 86] width 88 height 18
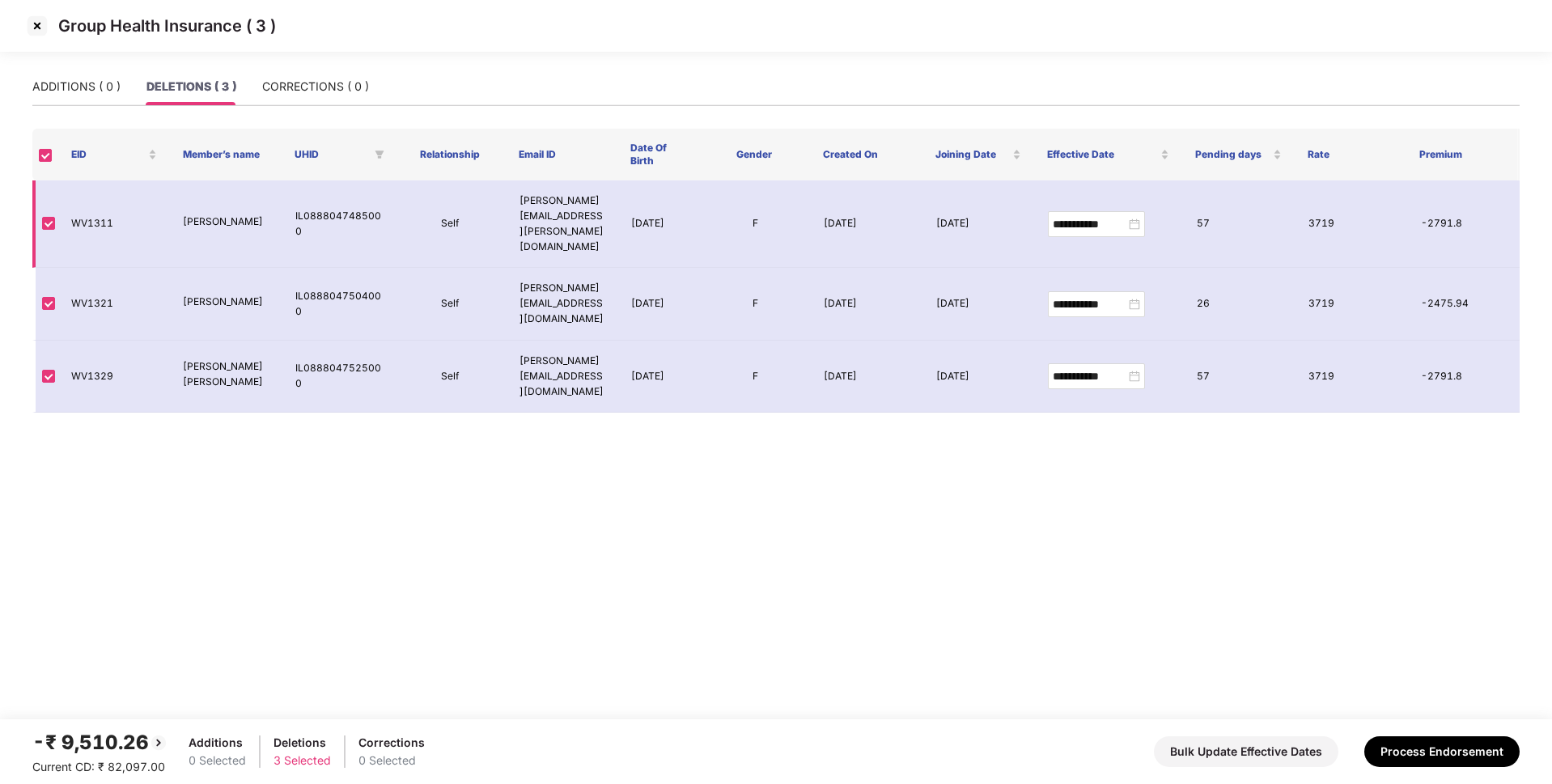
click at [94, 206] on td "WV1311" at bounding box center [113, 224] width 112 height 87
copy td "WV1311"
click at [103, 268] on td "WV1321" at bounding box center [113, 303] width 112 height 73
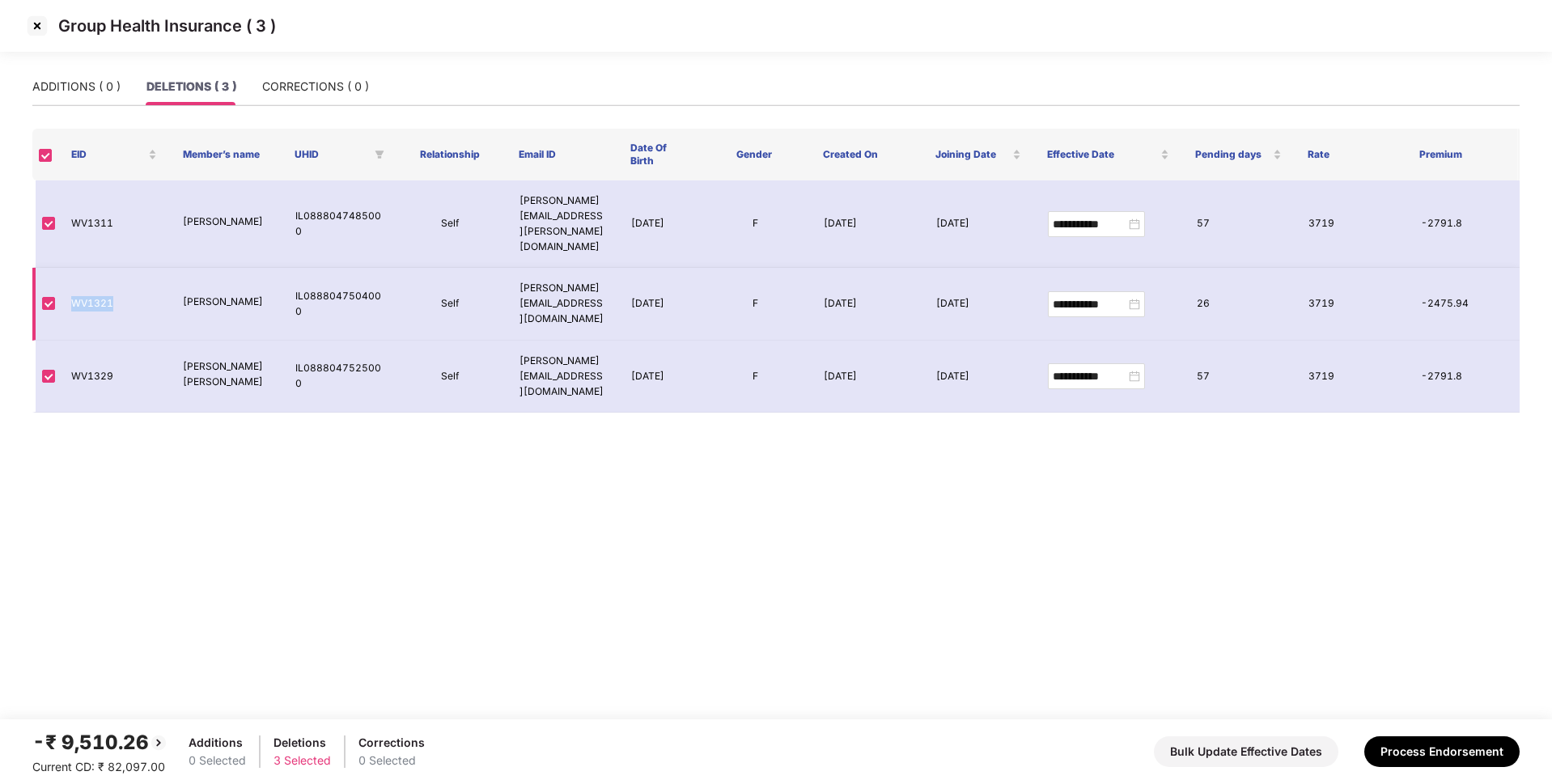
copy td "WV1321"
click at [87, 340] on td "WV1329" at bounding box center [113, 376] width 112 height 73
copy td "WV1329"
click at [42, 28] on img at bounding box center [38, 26] width 26 height 26
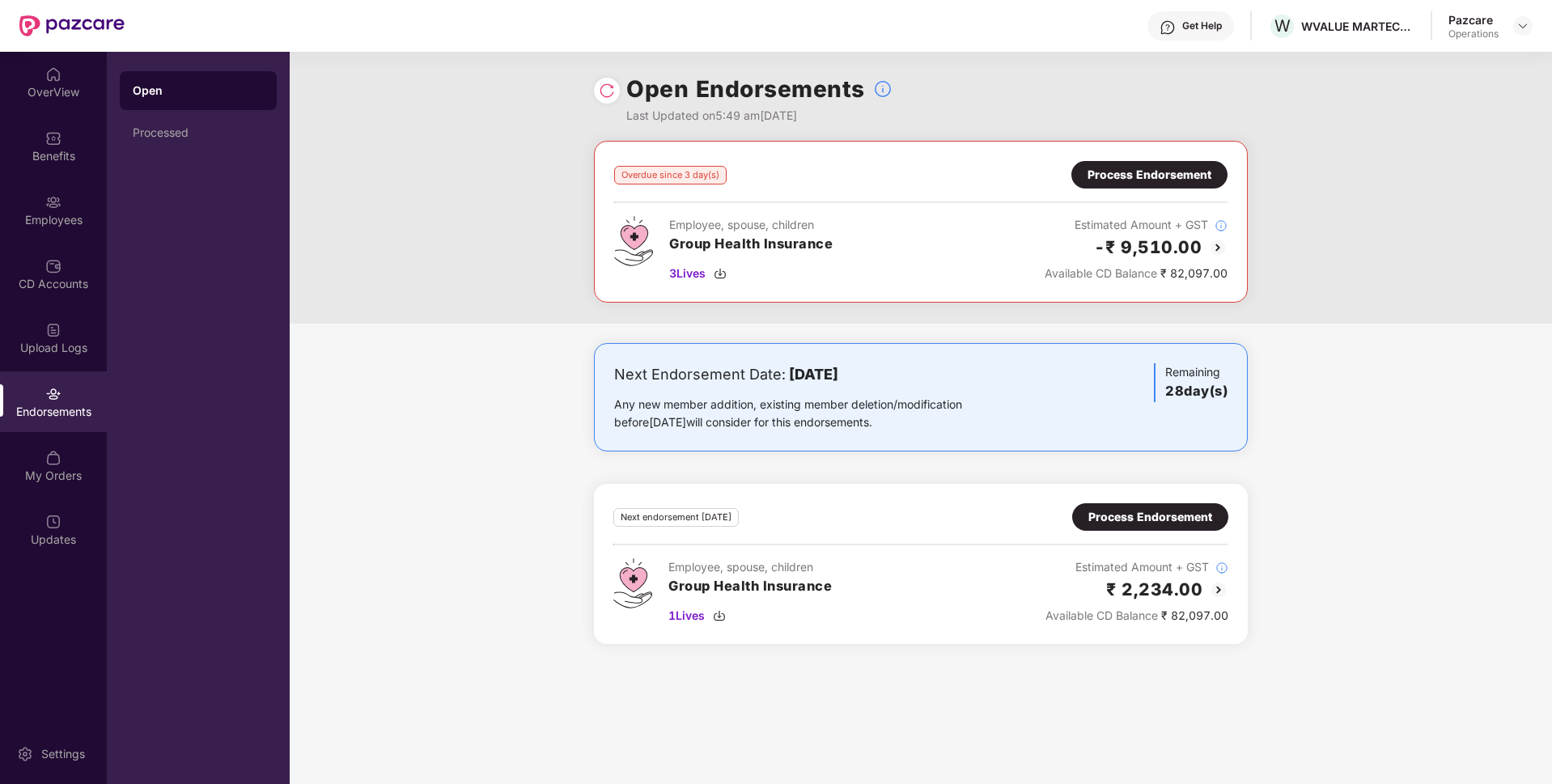
click at [668, 277] on div "Employee, spouse, children Group Health Insurance 3 Lives" at bounding box center [724, 249] width 219 height 66
click at [682, 272] on span "3 Lives" at bounding box center [687, 273] width 37 height 18
click at [1156, 169] on div "Process Endorsement" at bounding box center [1150, 175] width 124 height 18
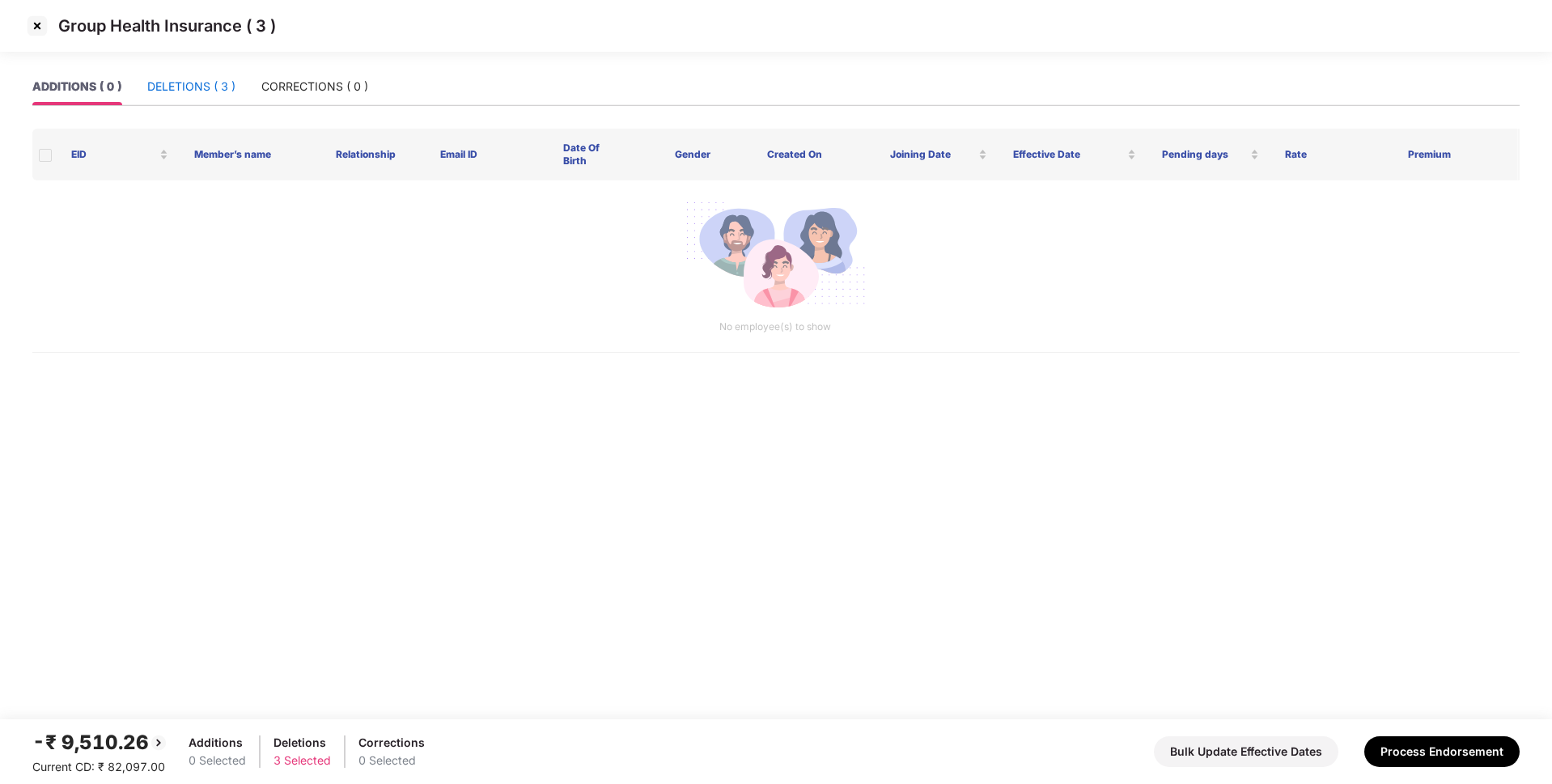
click at [183, 88] on div "DELETIONS ( 3 )" at bounding box center [191, 86] width 88 height 18
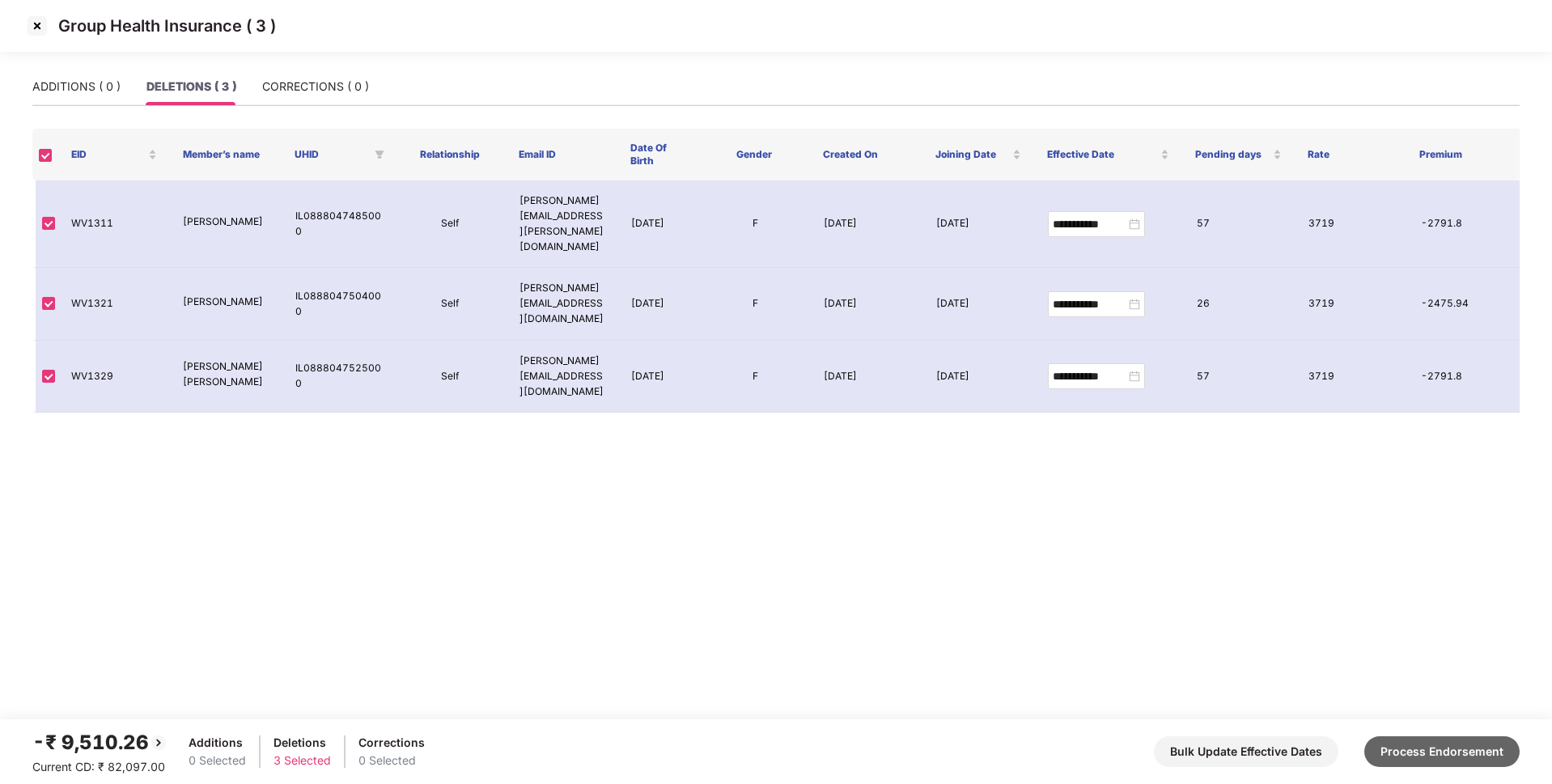
click at [1456, 742] on button "Process Endorsement" at bounding box center [1442, 751] width 155 height 31
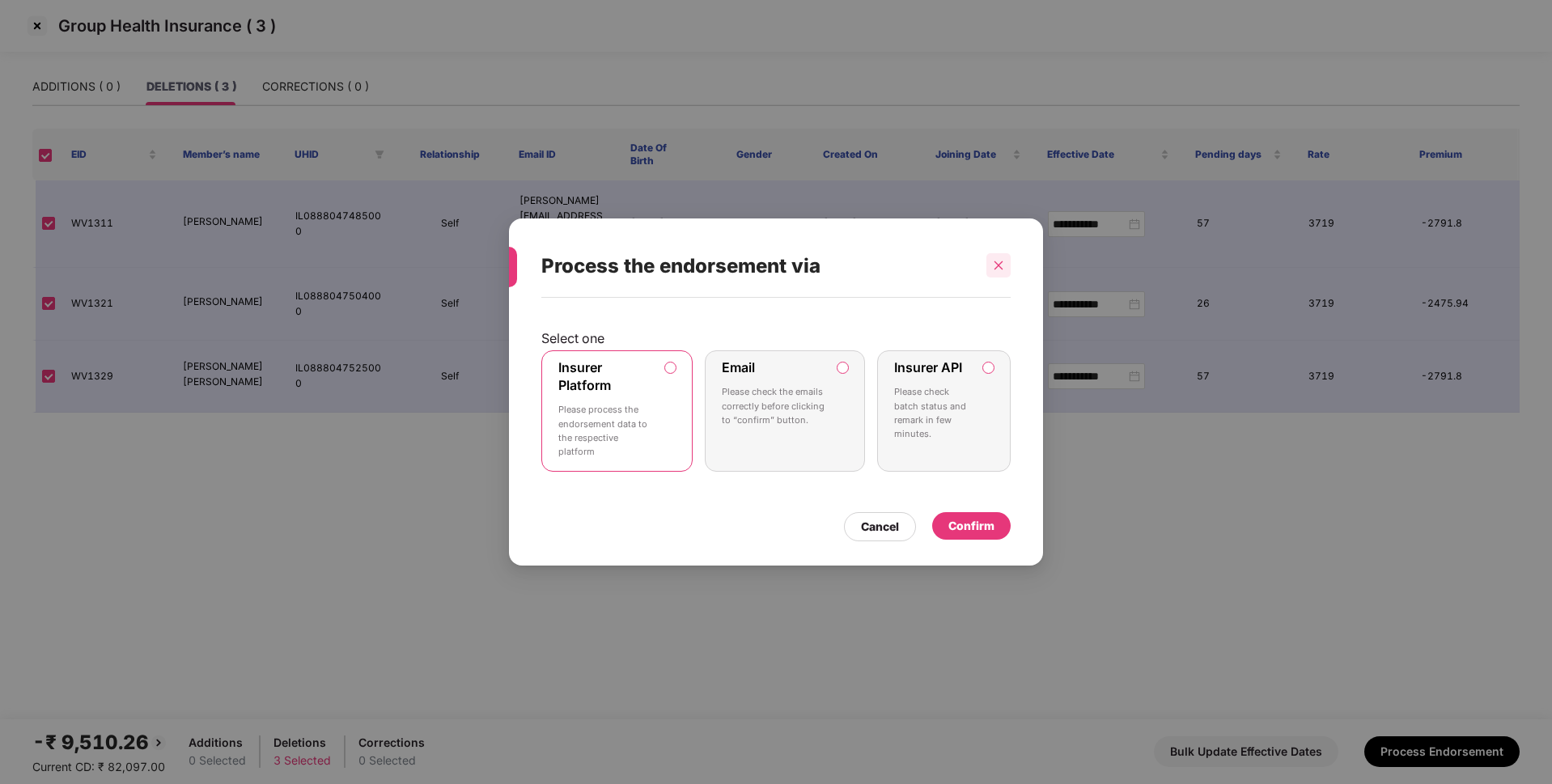
click at [996, 267] on icon "close" at bounding box center [999, 265] width 11 height 11
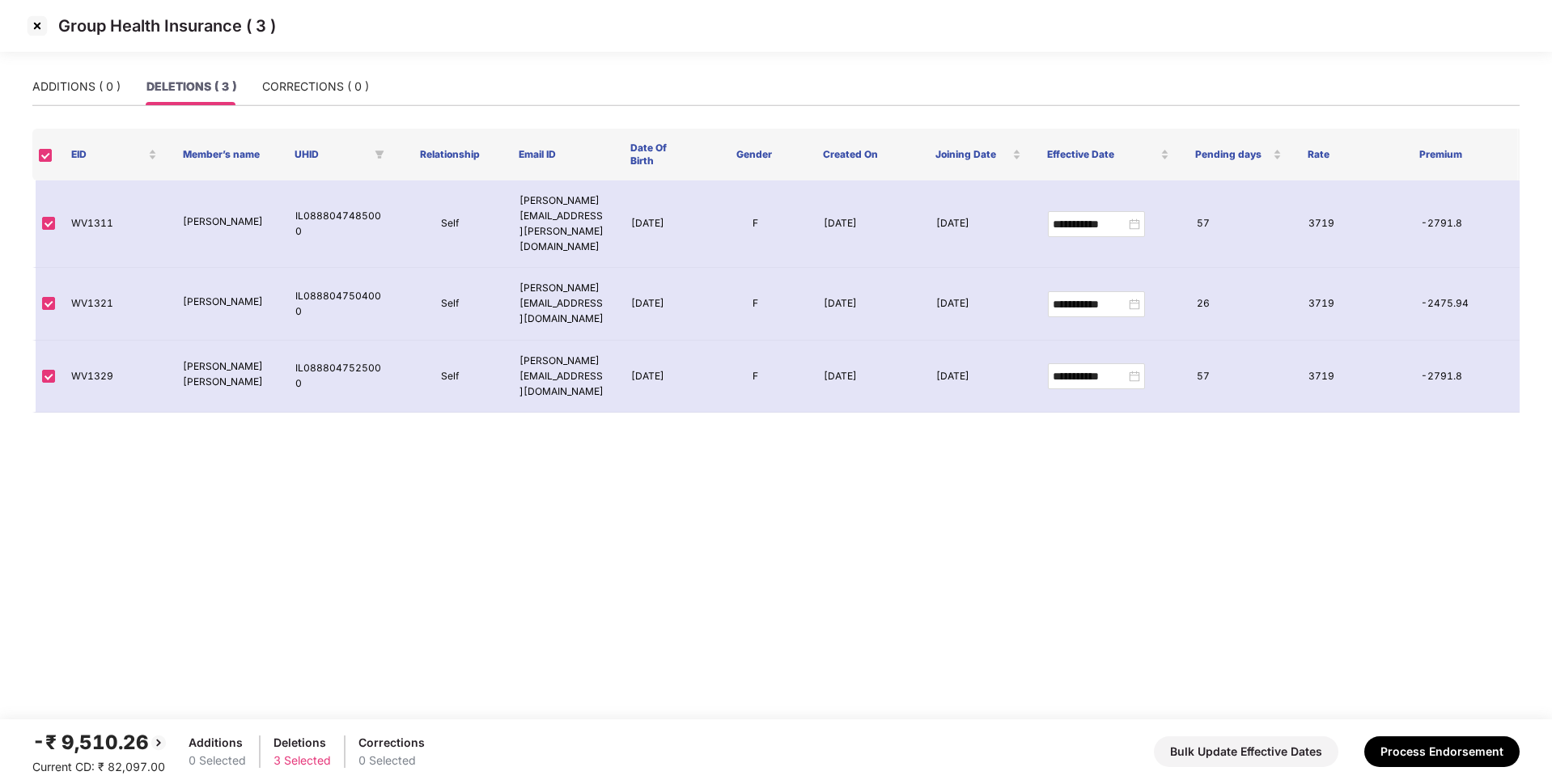
click at [40, 33] on img at bounding box center [38, 26] width 26 height 26
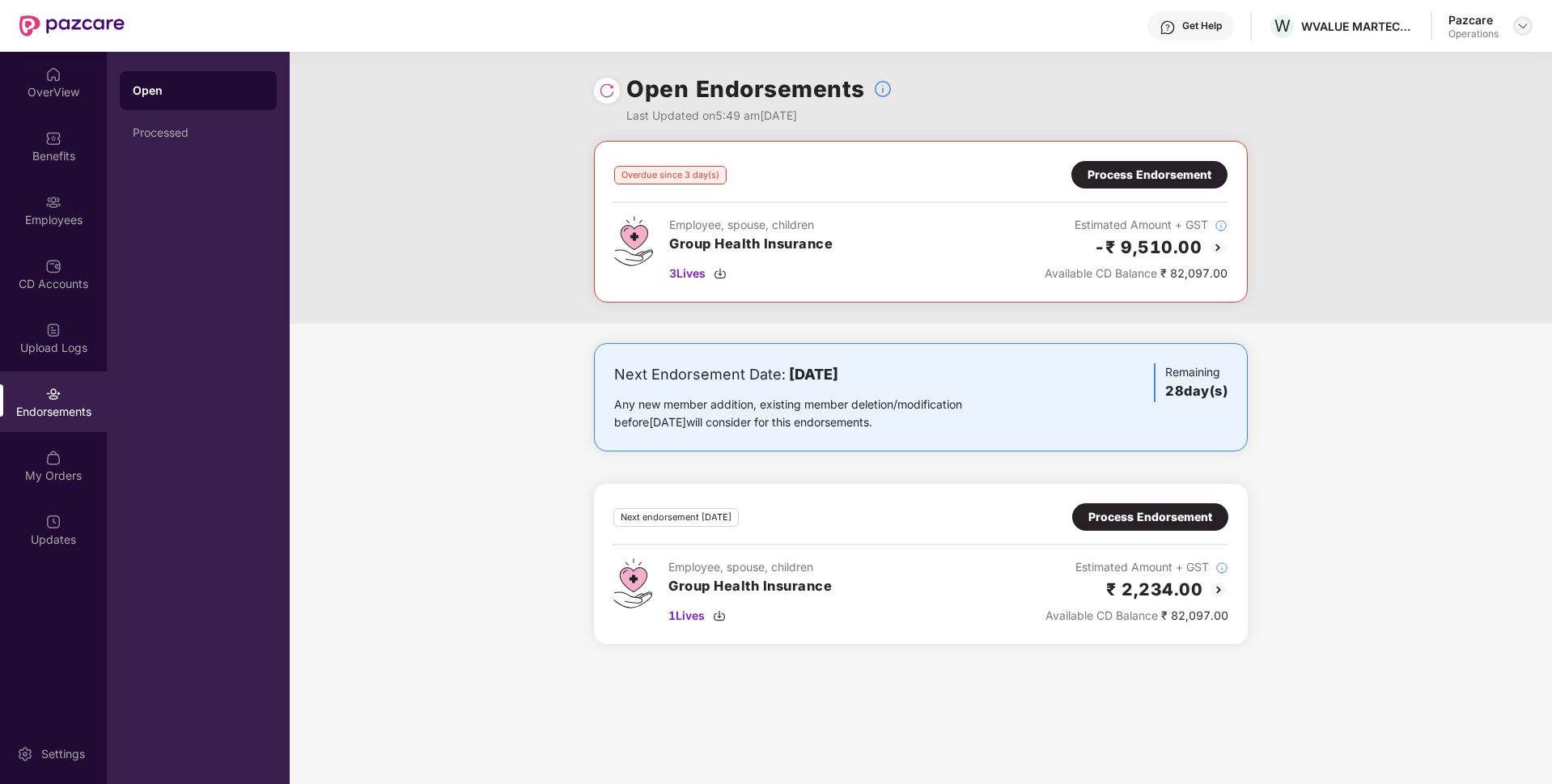
click at [1519, 29] on img at bounding box center [1523, 26] width 13 height 13
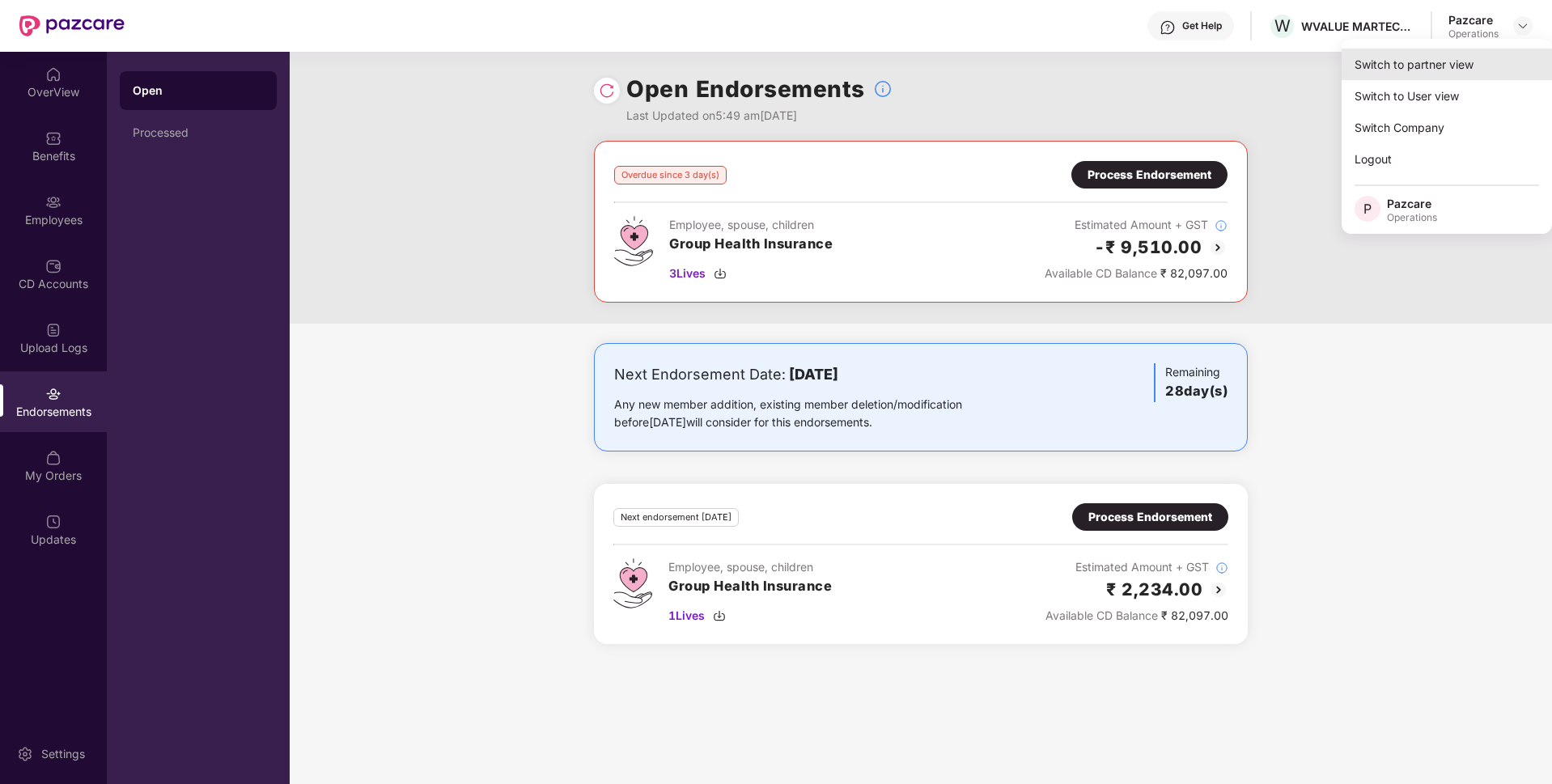
click at [1403, 69] on div "Switch to partner view" at bounding box center [1447, 64] width 211 height 32
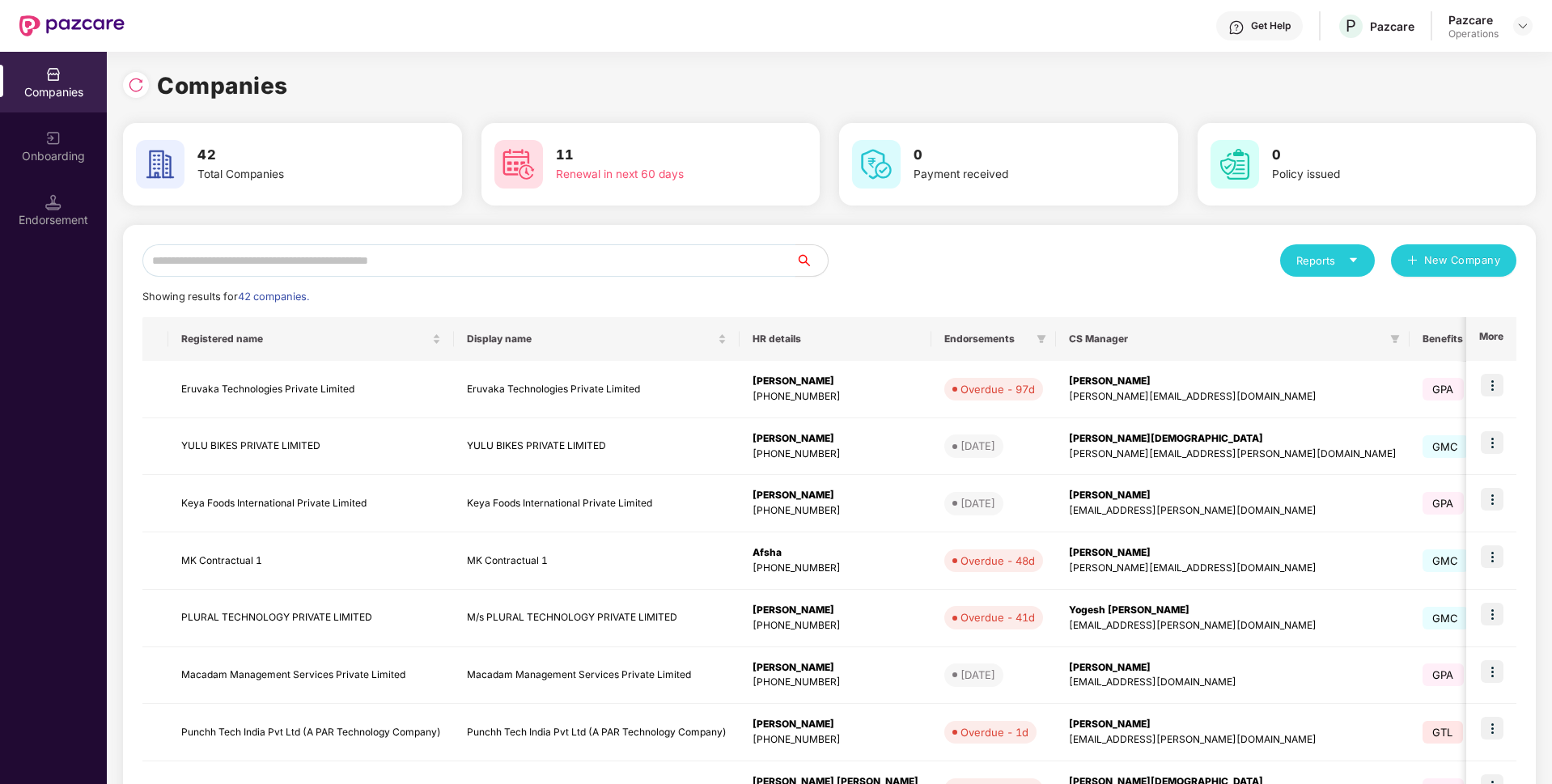
click at [645, 256] on input "text" at bounding box center [469, 260] width 653 height 33
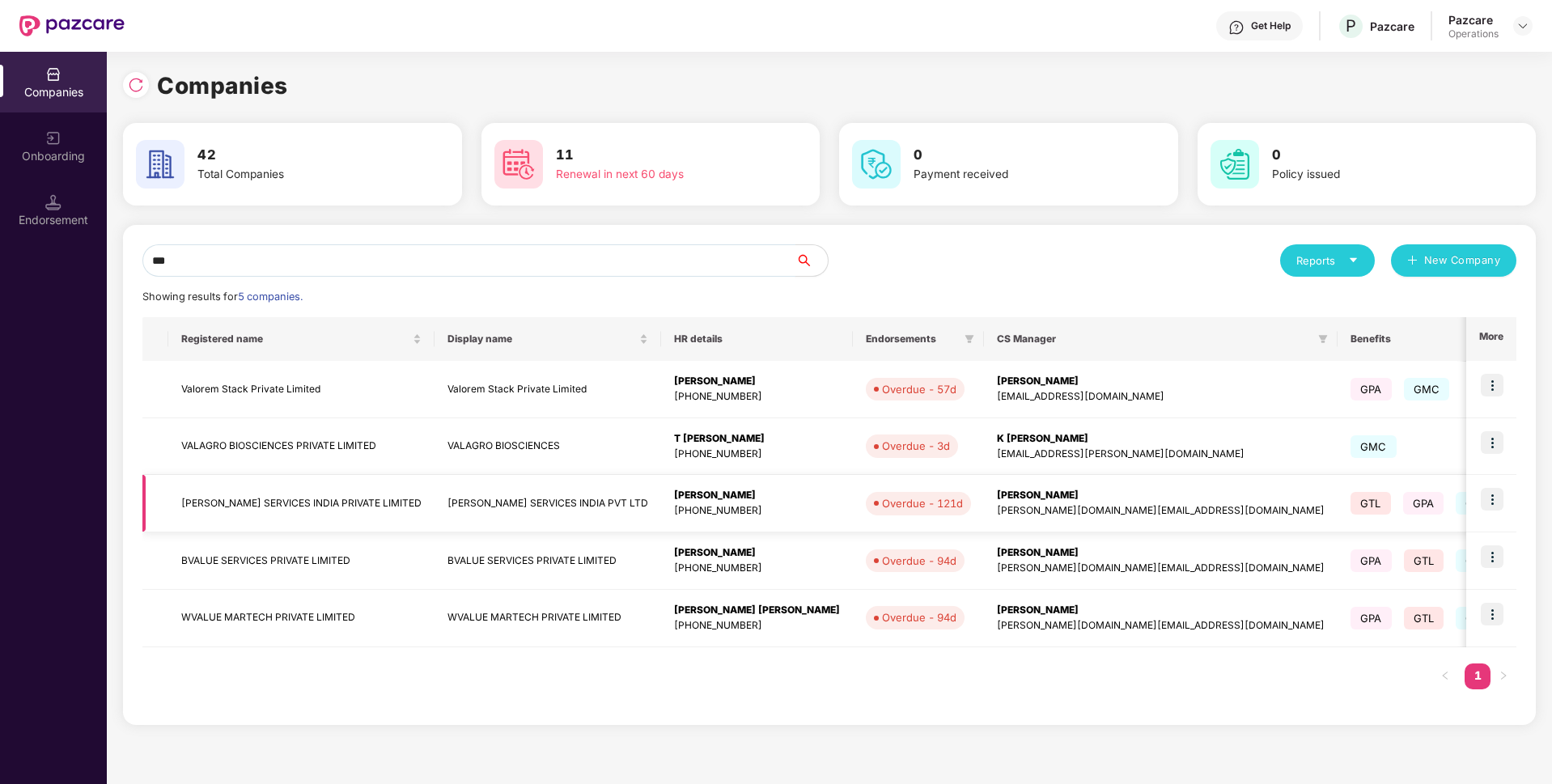
type input "***"
click at [1488, 503] on img at bounding box center [1492, 499] width 23 height 23
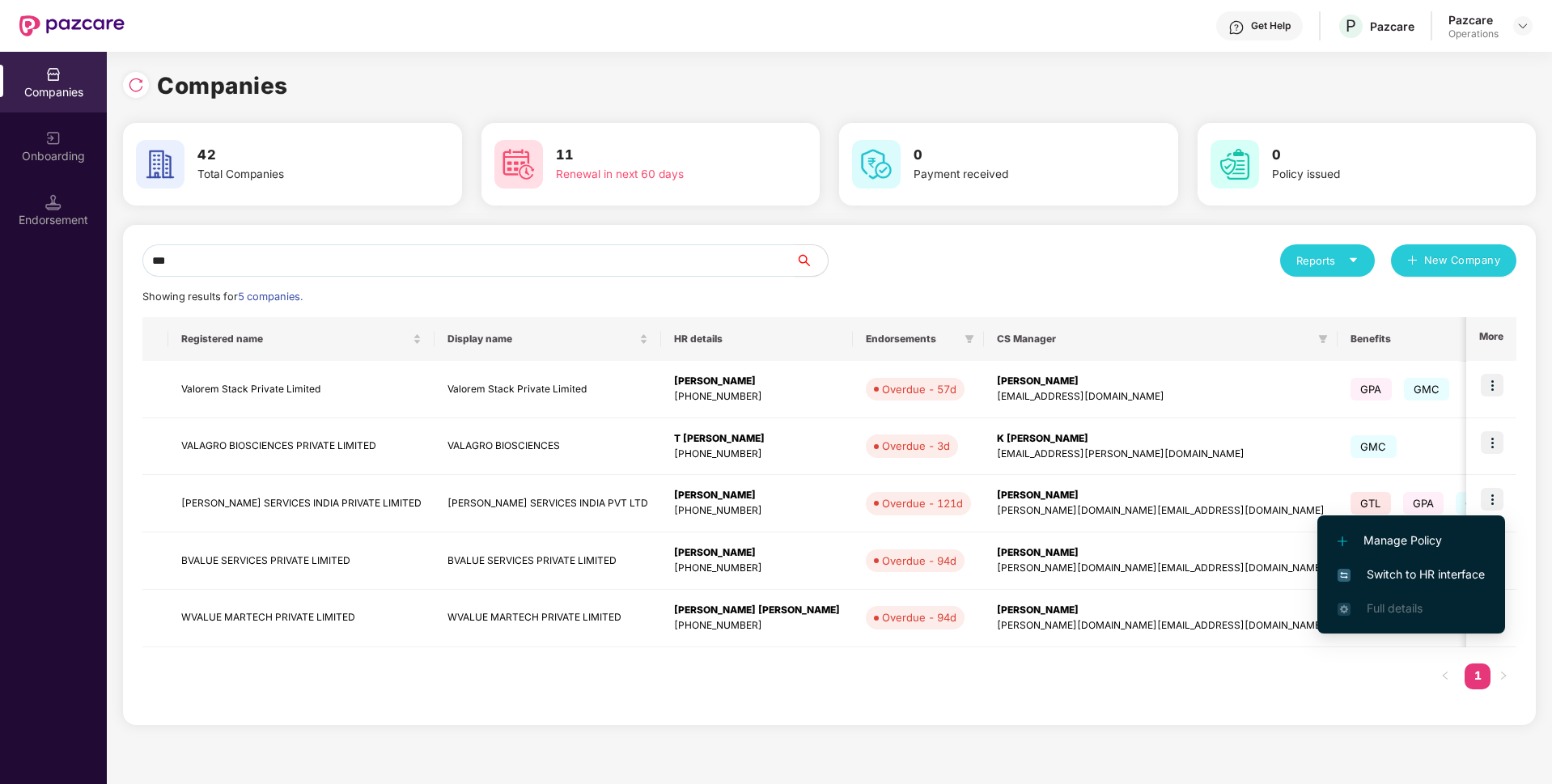
click at [1397, 574] on span "Switch to HR interface" at bounding box center [1411, 574] width 147 height 18
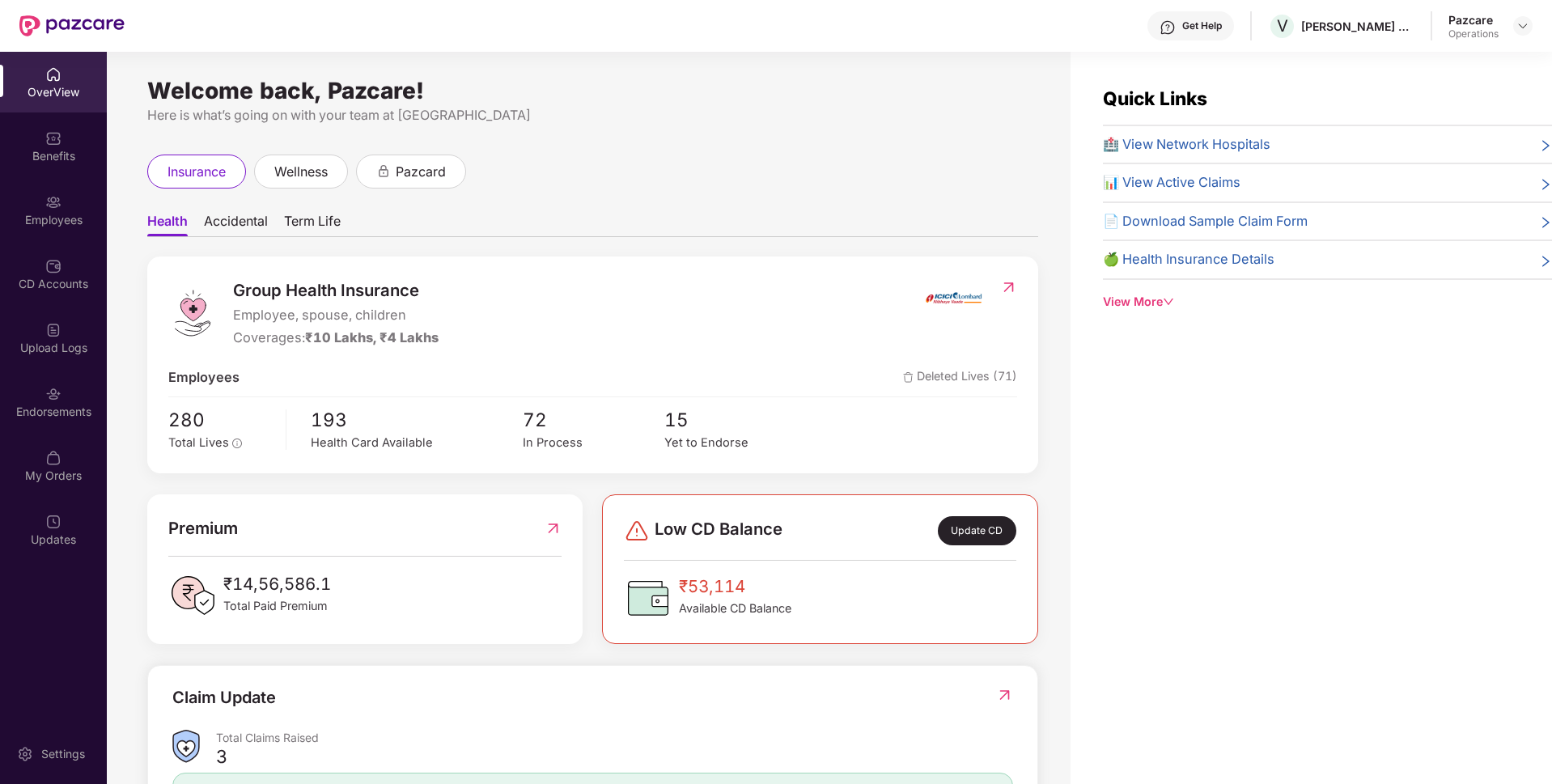
click at [27, 410] on div "Endorsements" at bounding box center [53, 412] width 107 height 16
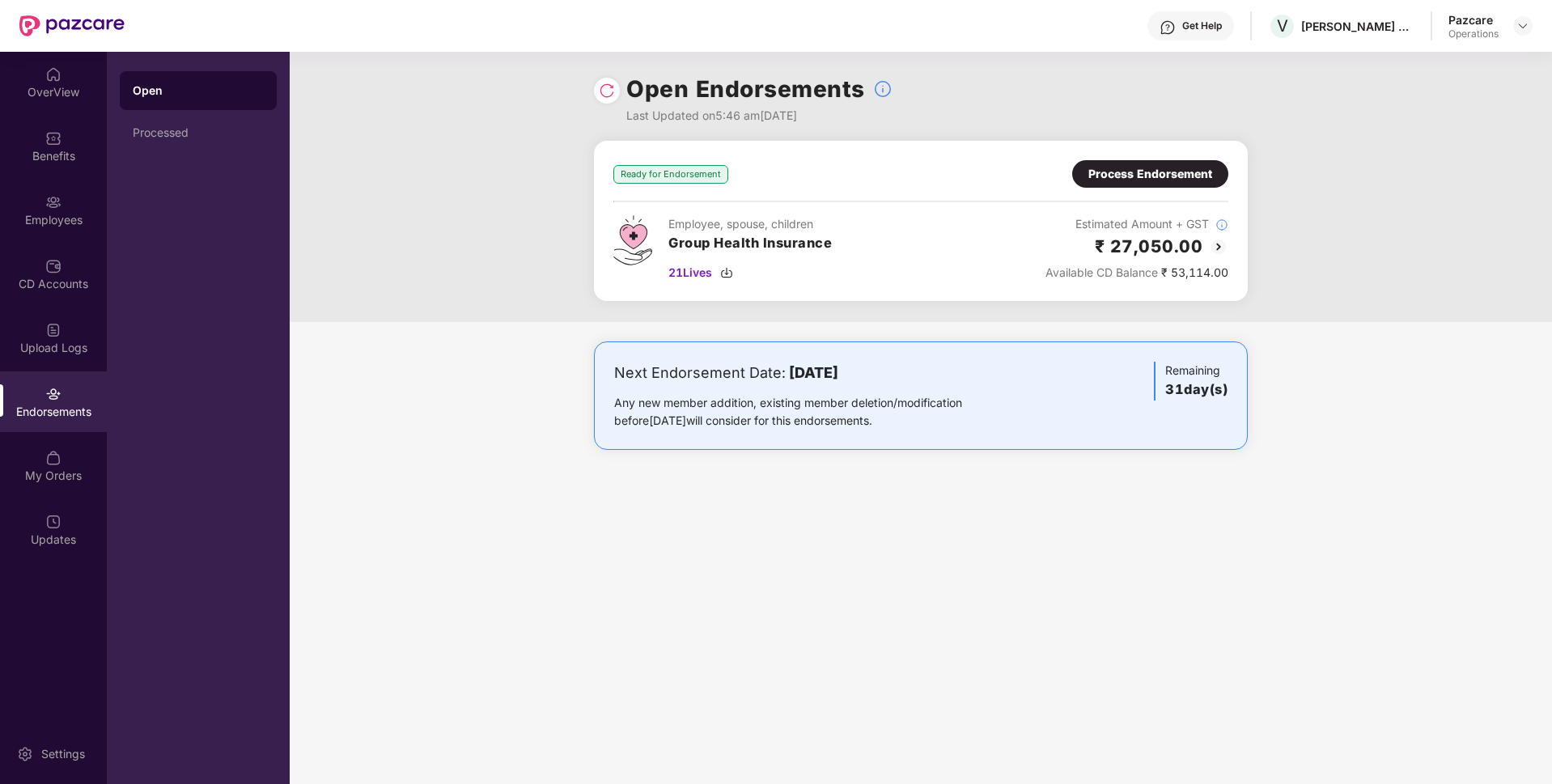
click at [1155, 170] on div "Process Endorsement" at bounding box center [1151, 174] width 124 height 18
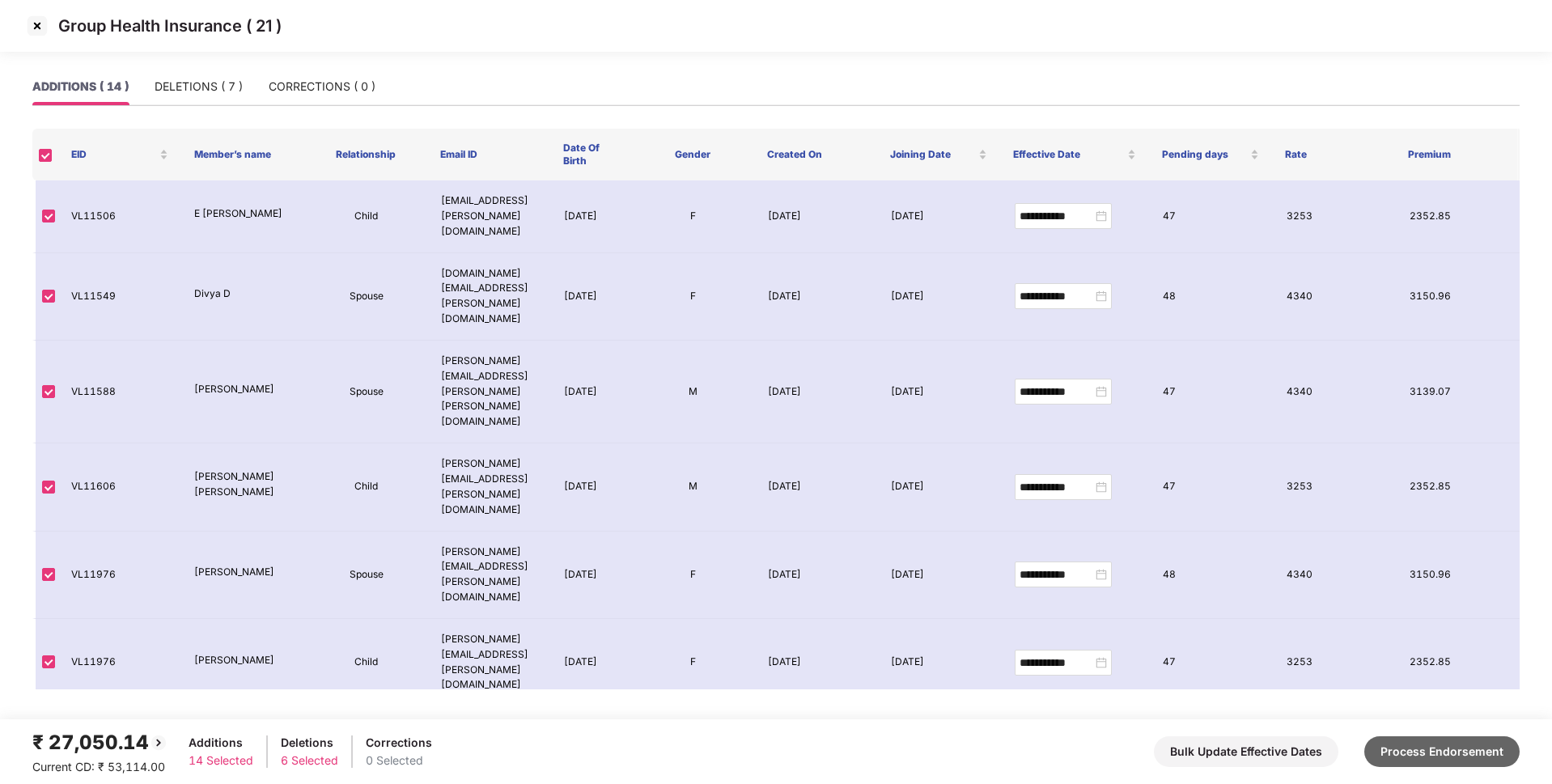
click at [1426, 741] on button "Process Endorsement" at bounding box center [1442, 751] width 155 height 31
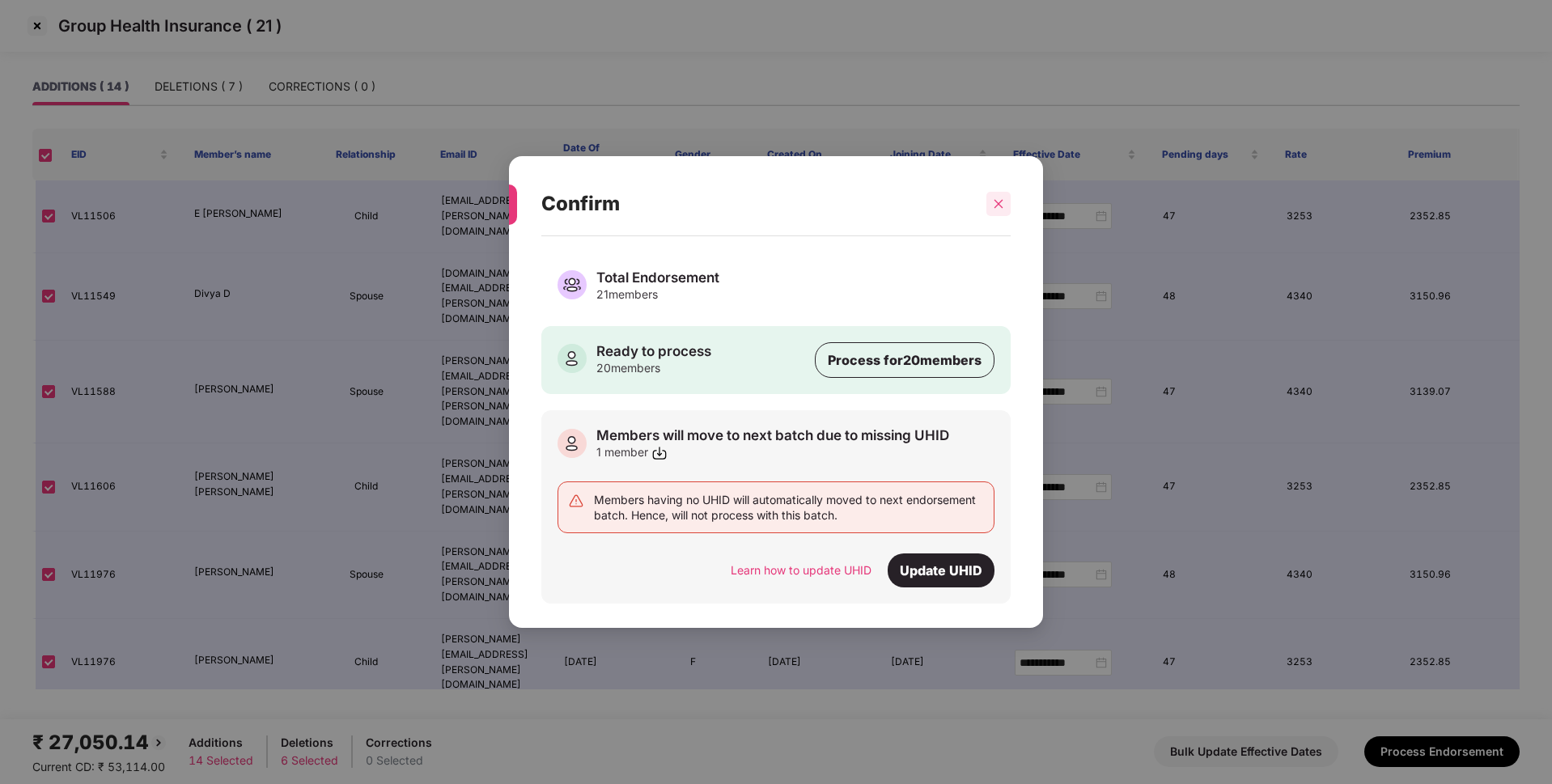
click at [998, 206] on icon "close" at bounding box center [999, 204] width 11 height 11
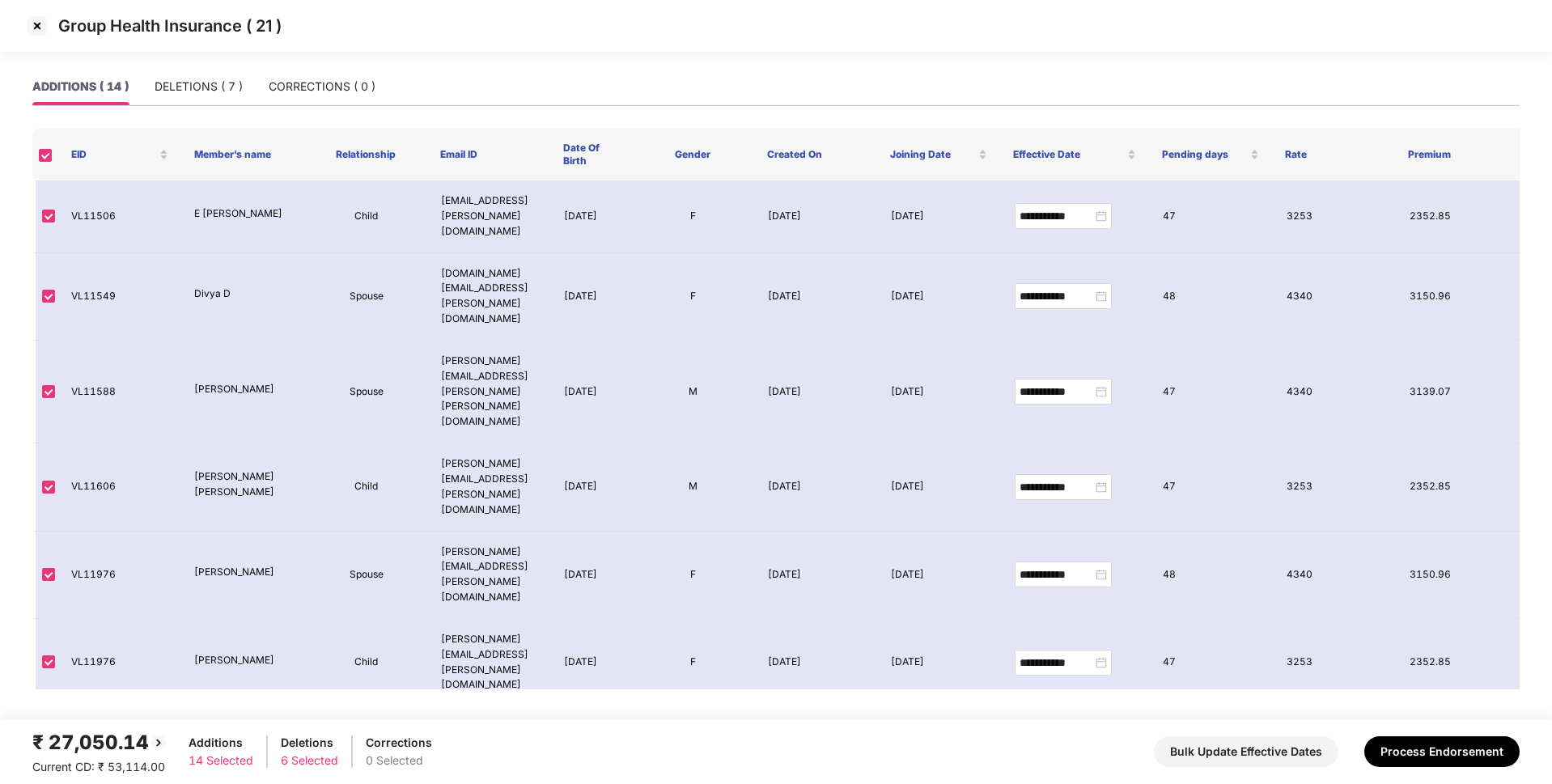
click at [38, 28] on img at bounding box center [38, 26] width 26 height 26
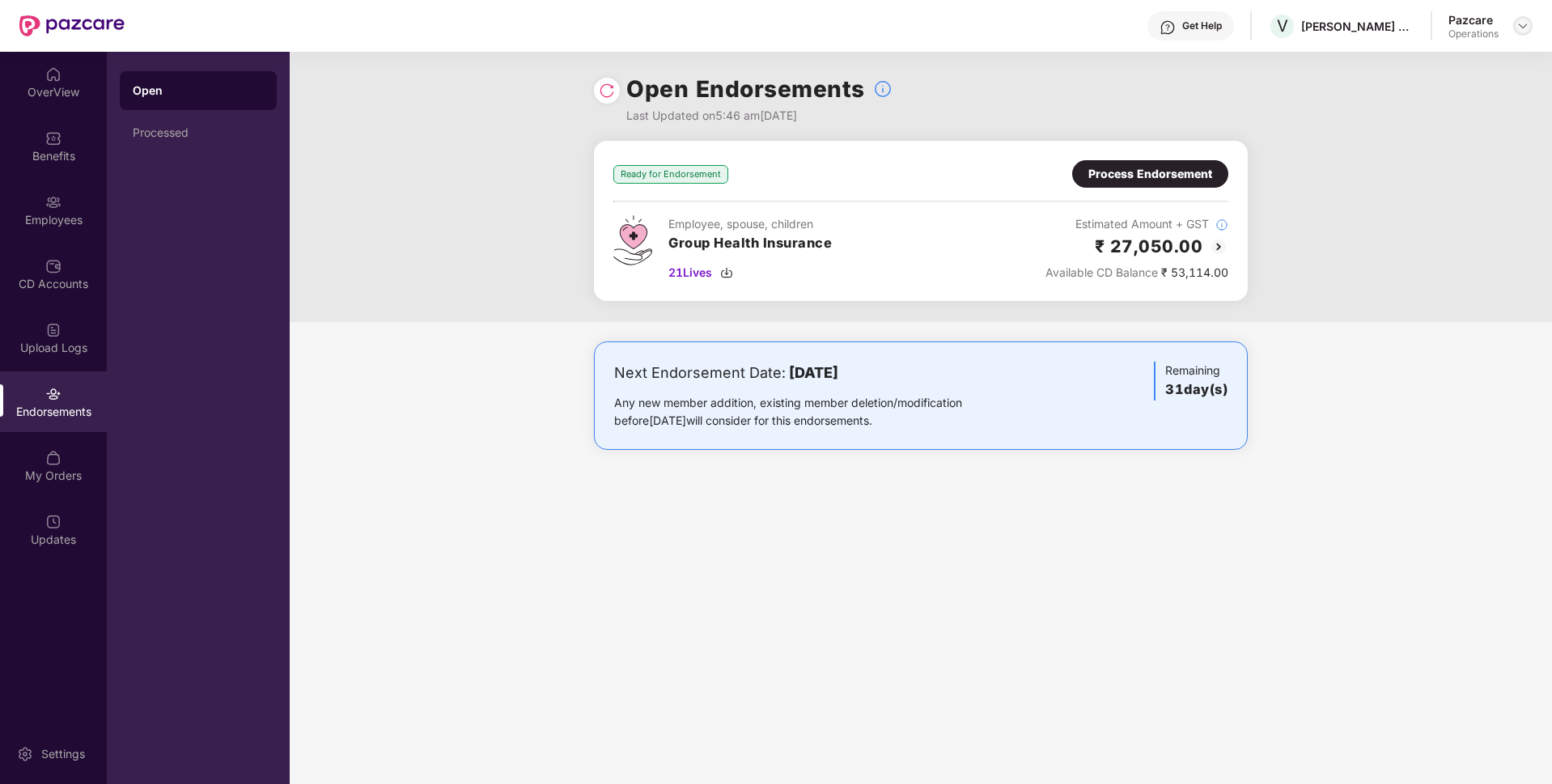
click at [1527, 26] on img at bounding box center [1523, 26] width 13 height 13
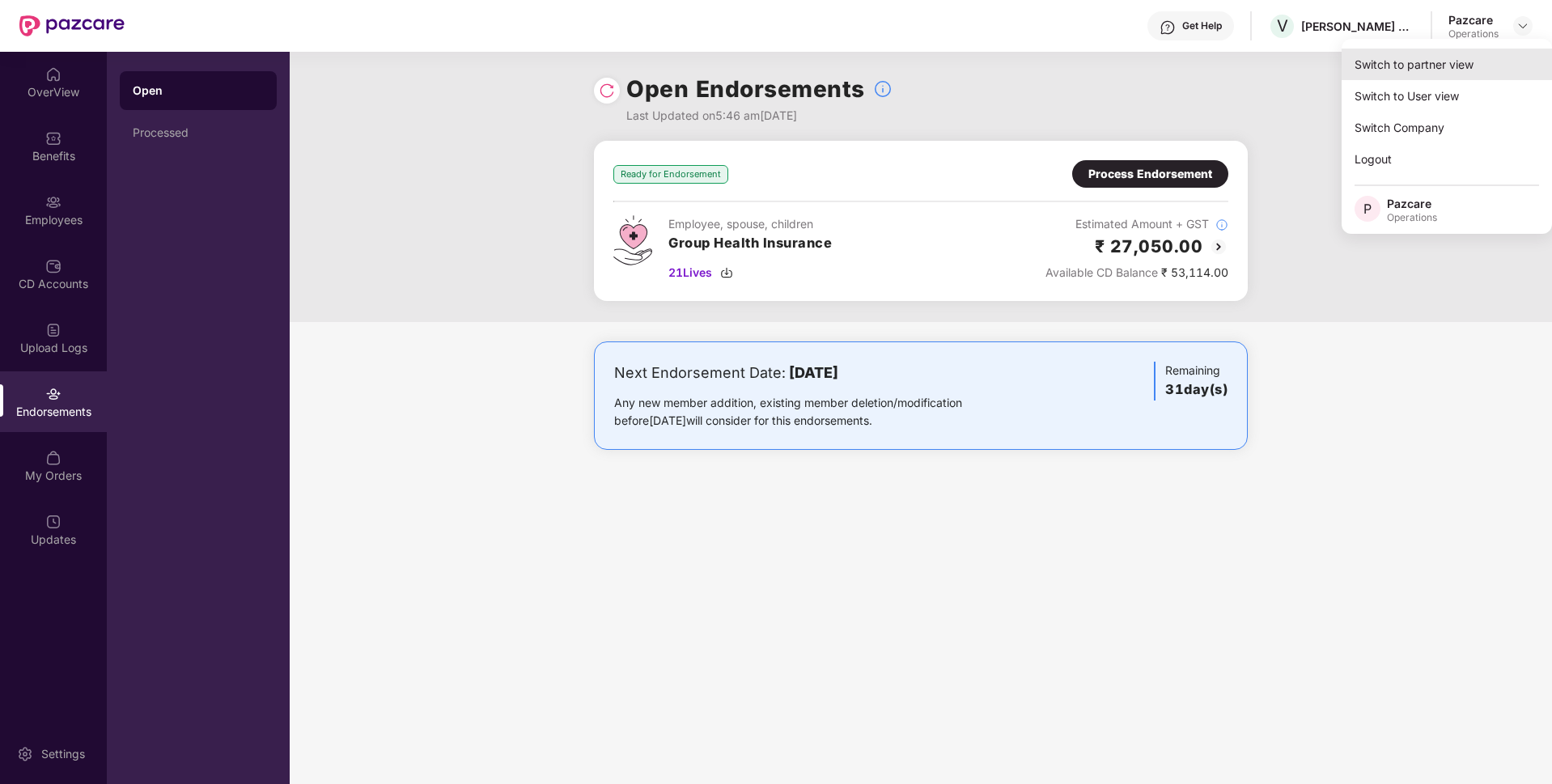
click at [1444, 59] on div "Switch to partner view" at bounding box center [1447, 64] width 211 height 32
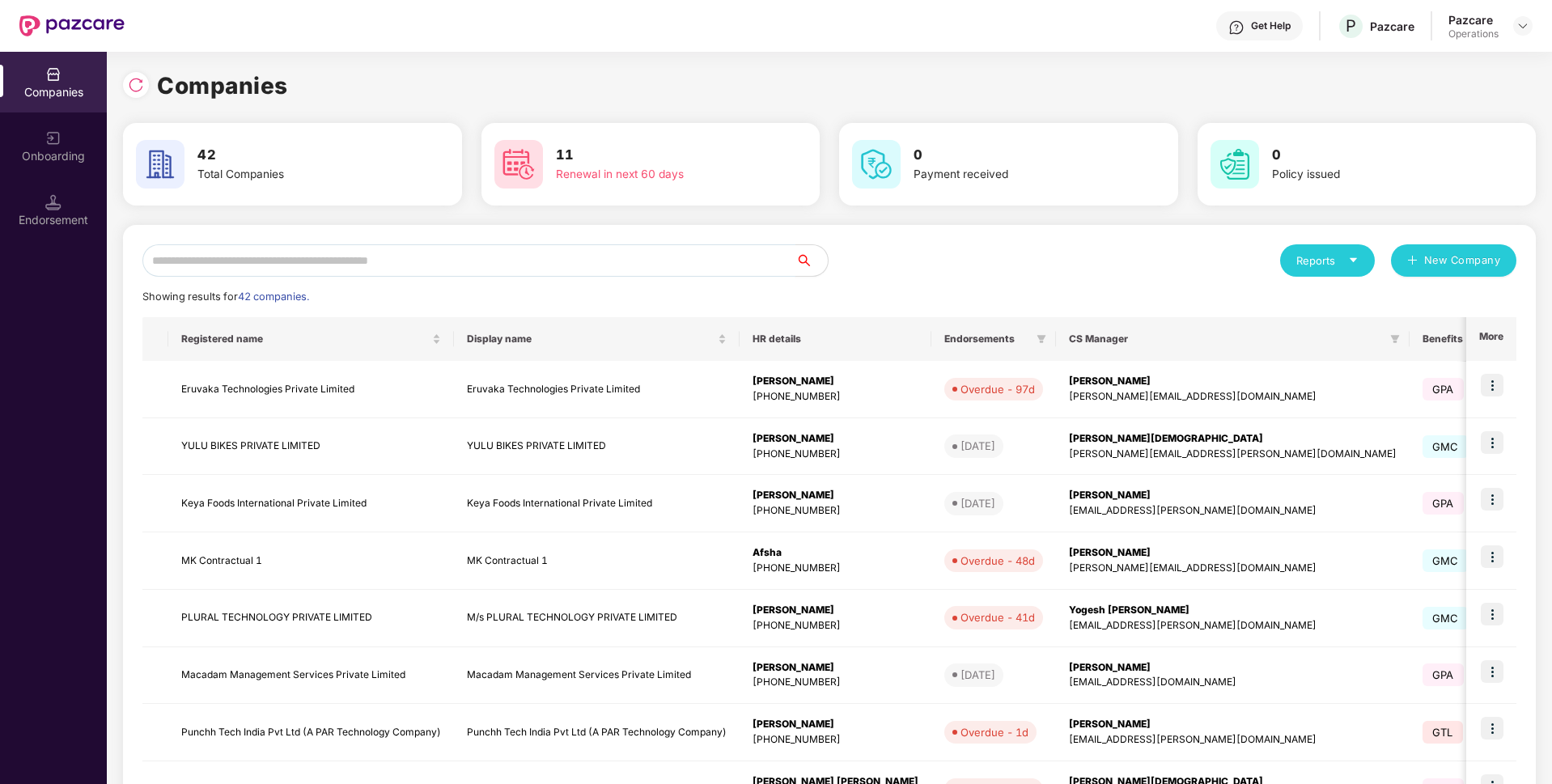
click at [449, 261] on input "text" at bounding box center [469, 260] width 653 height 33
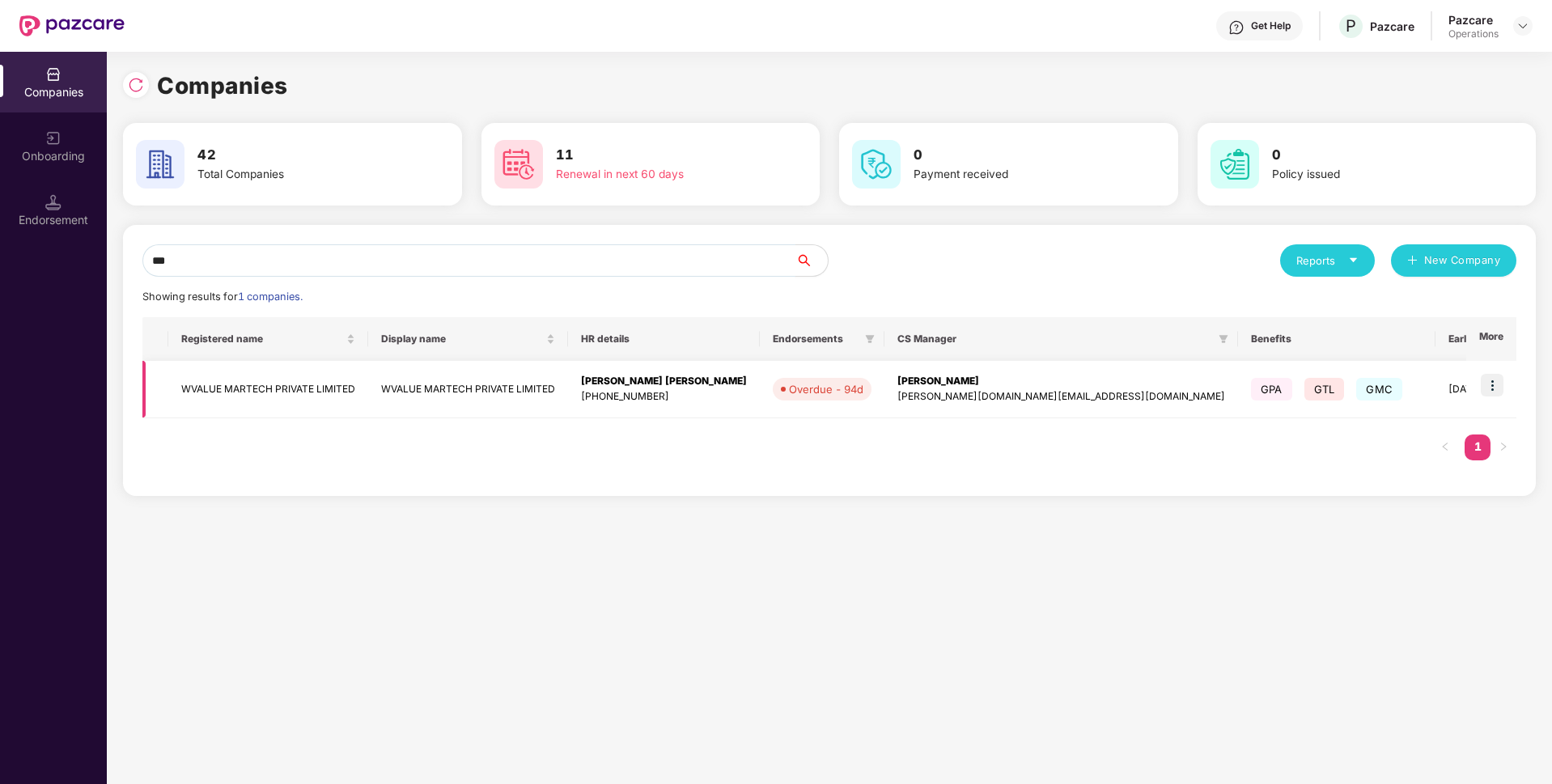
type input "***"
click at [1490, 380] on img at bounding box center [1492, 385] width 23 height 23
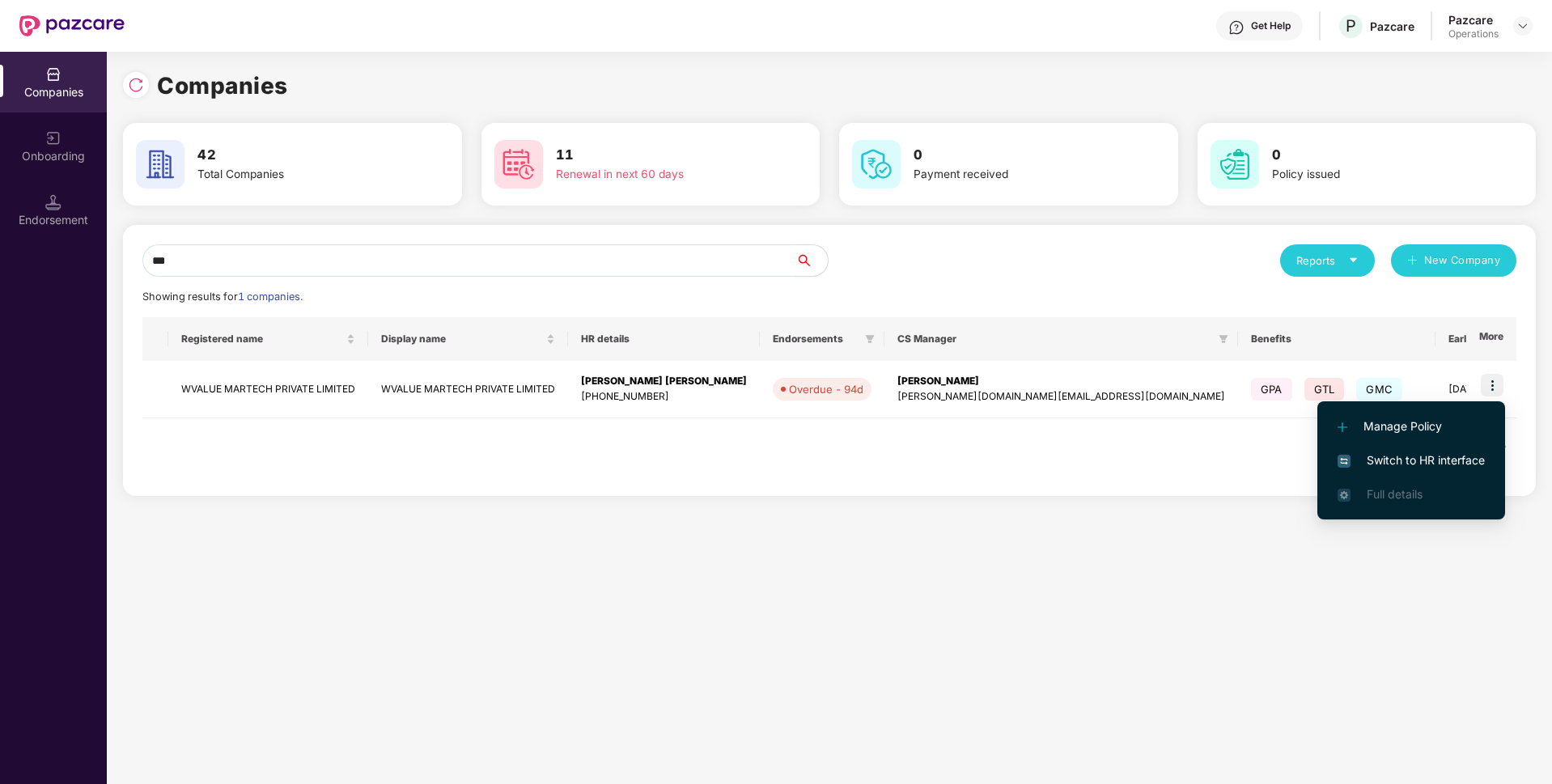
click at [1430, 458] on span "Switch to HR interface" at bounding box center [1411, 460] width 147 height 18
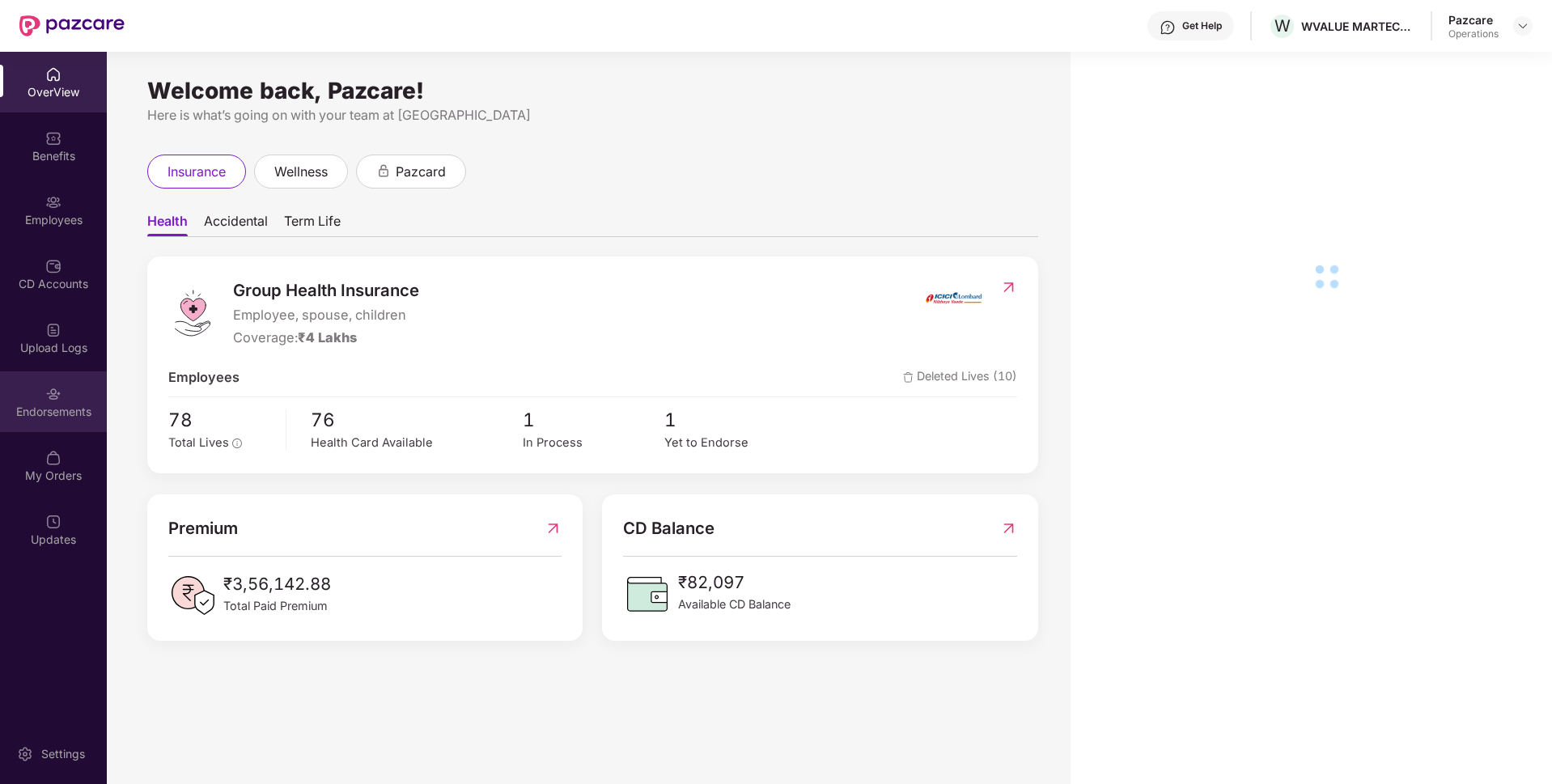
click at [63, 401] on div "Endorsements" at bounding box center [53, 401] width 107 height 60
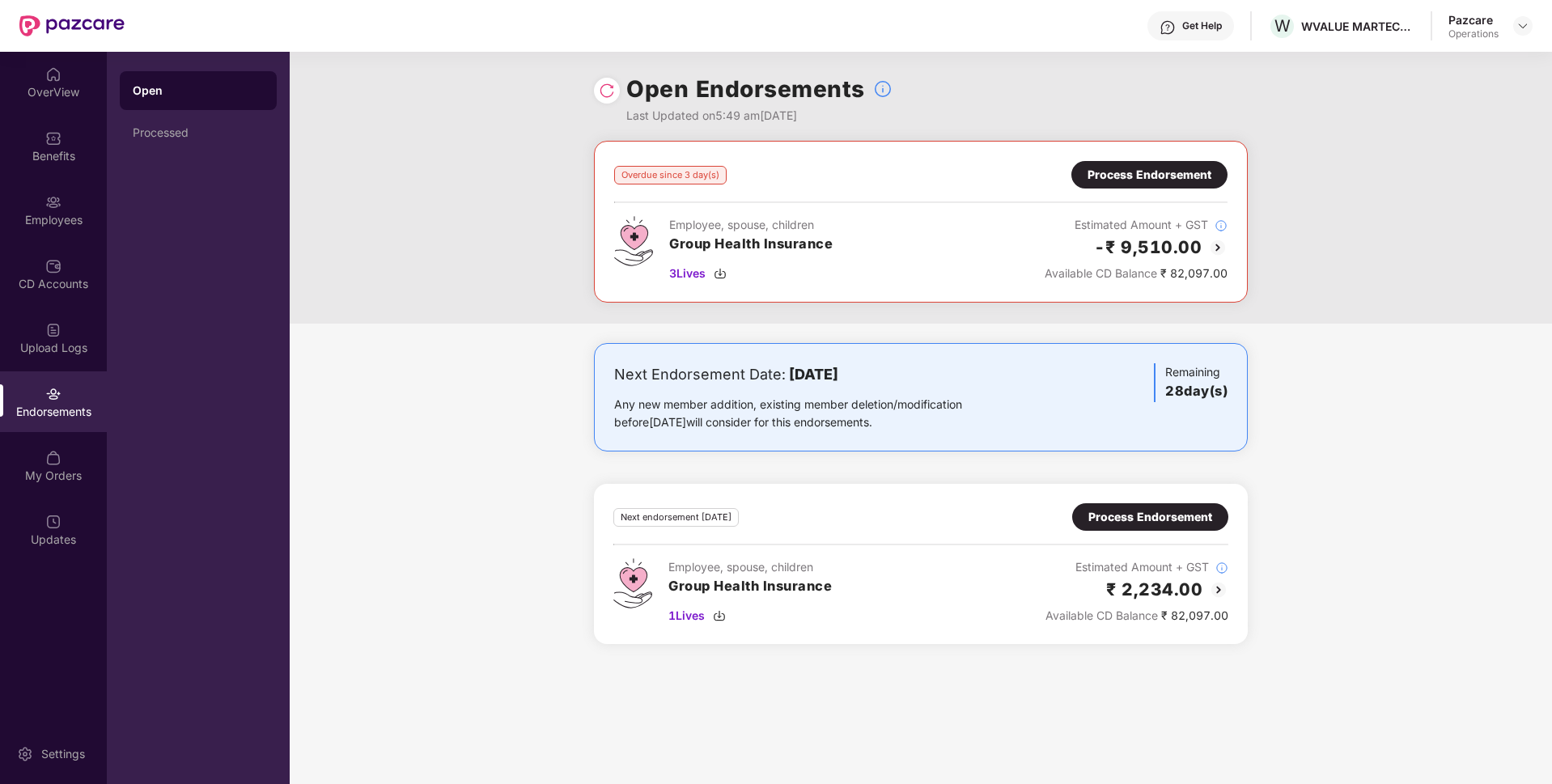
click at [1118, 169] on div "Process Endorsement" at bounding box center [1150, 175] width 124 height 18
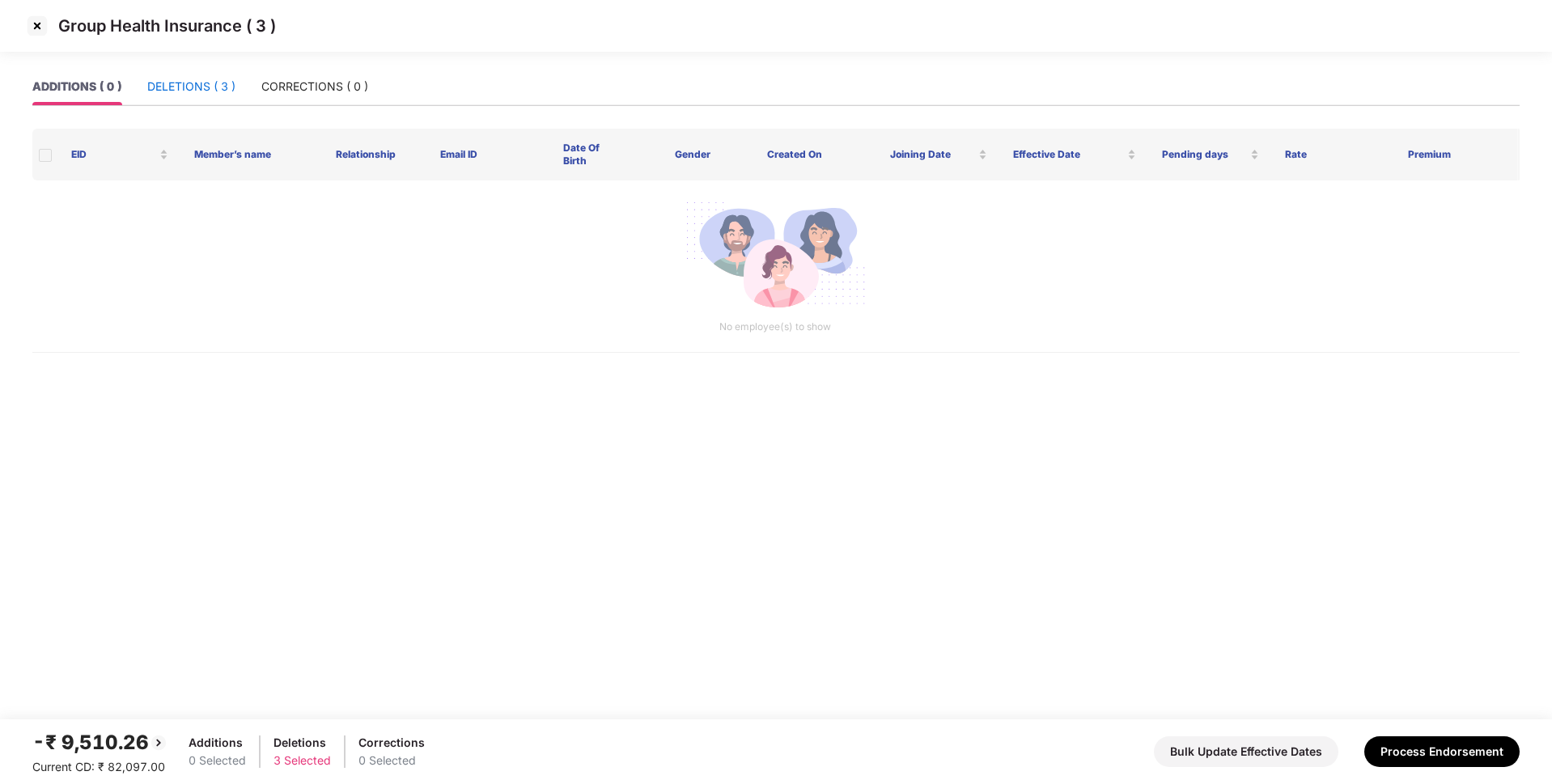
click at [202, 83] on div "DELETIONS ( 3 )" at bounding box center [191, 86] width 88 height 18
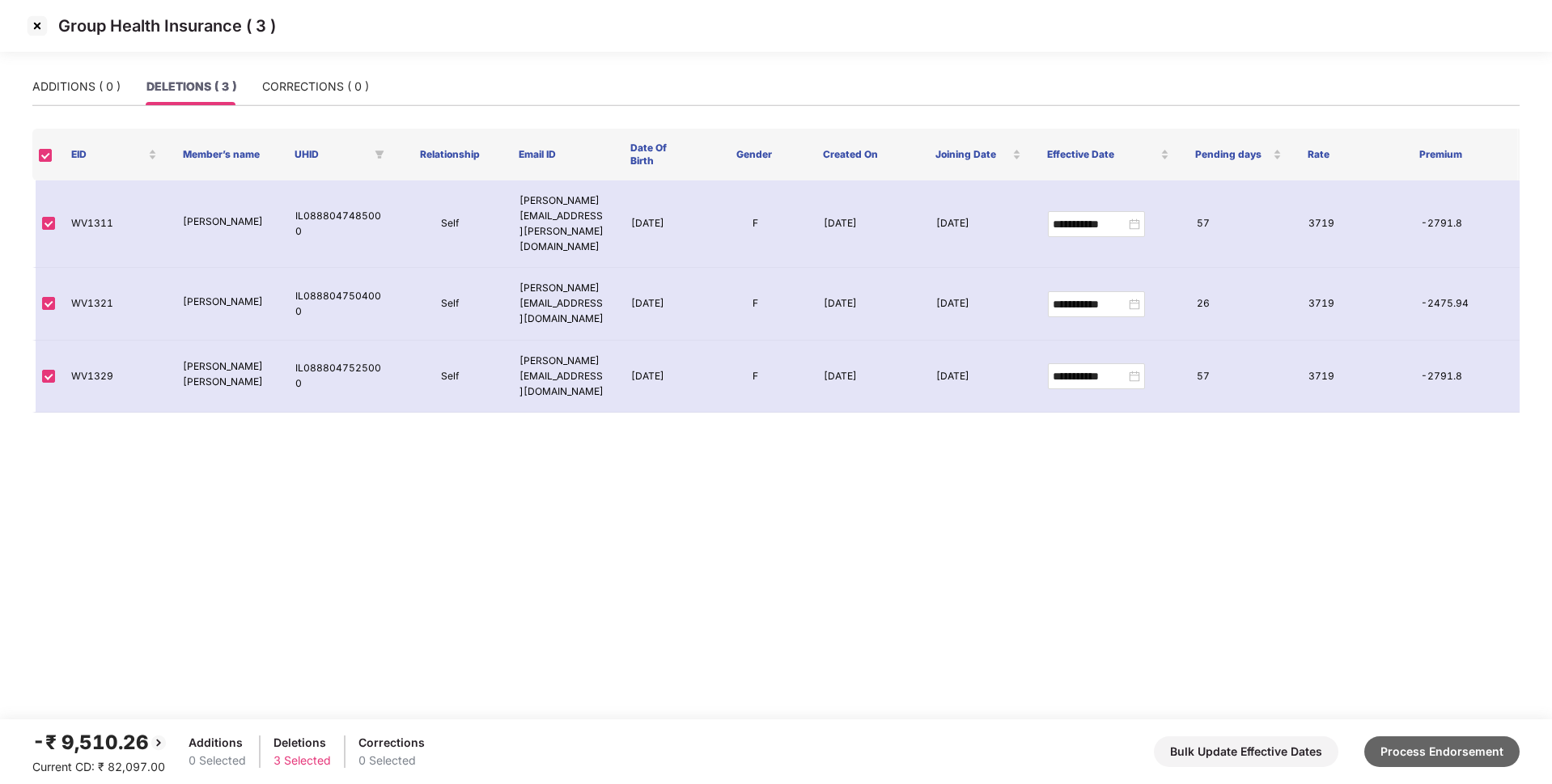
click at [1434, 747] on button "Process Endorsement" at bounding box center [1442, 751] width 155 height 31
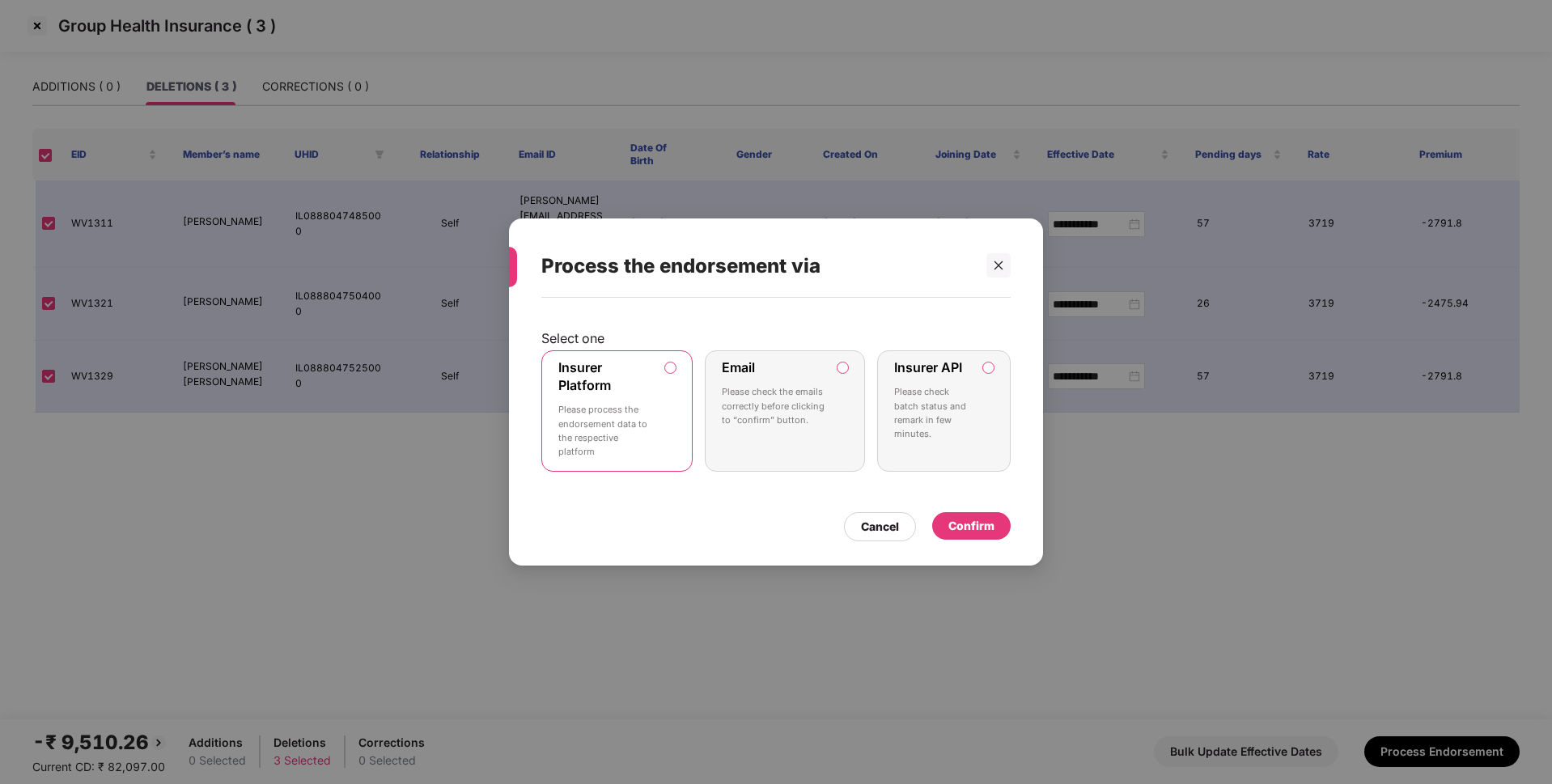
click at [977, 373] on label "Insurer API Please check batch status and remark in few minutes." at bounding box center [944, 410] width 134 height 122
click at [970, 528] on div "Confirm" at bounding box center [971, 526] width 47 height 18
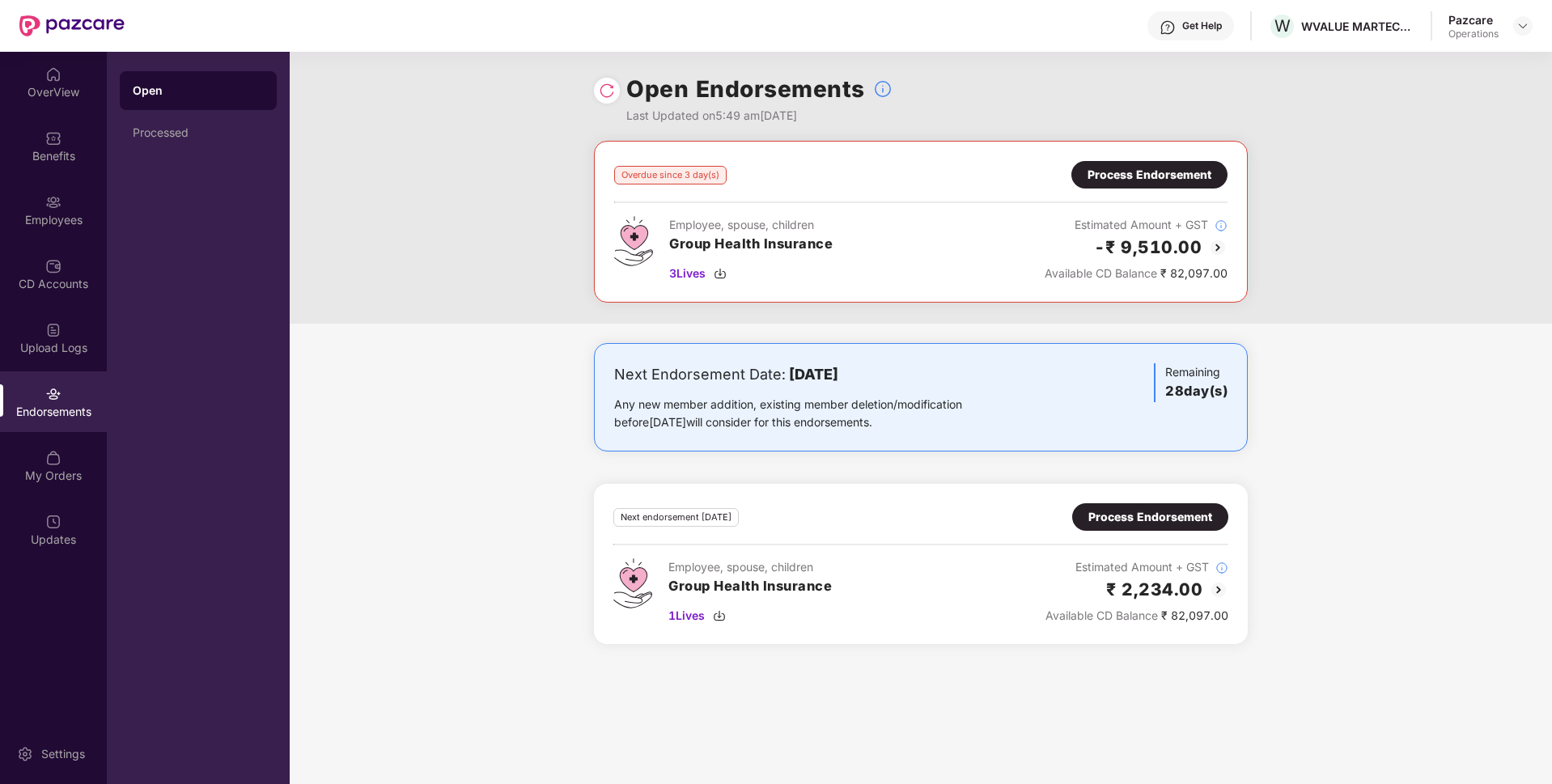
click at [599, 97] on img at bounding box center [607, 91] width 16 height 16
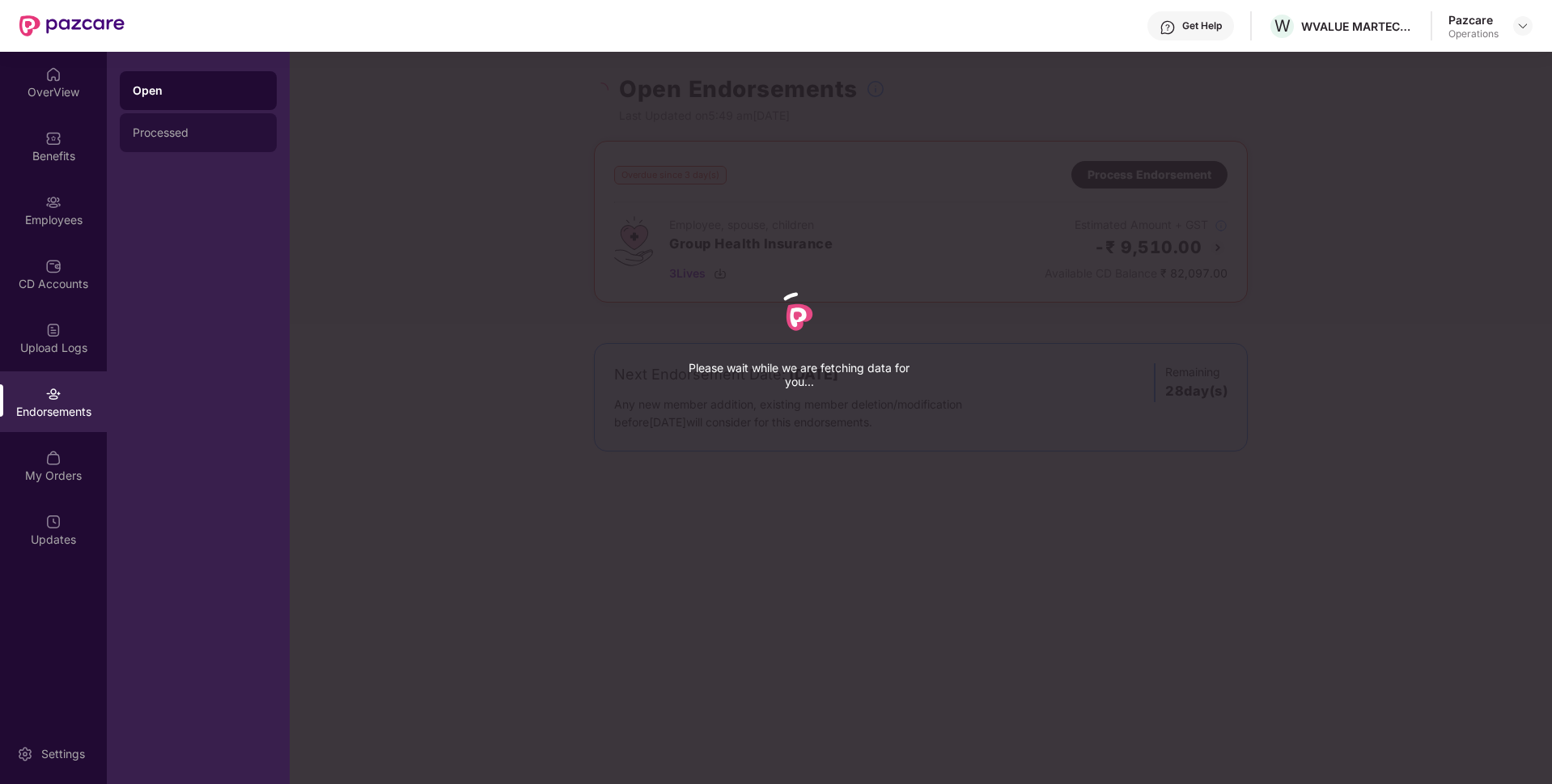
click at [206, 146] on div "Processed" at bounding box center [198, 133] width 157 height 39
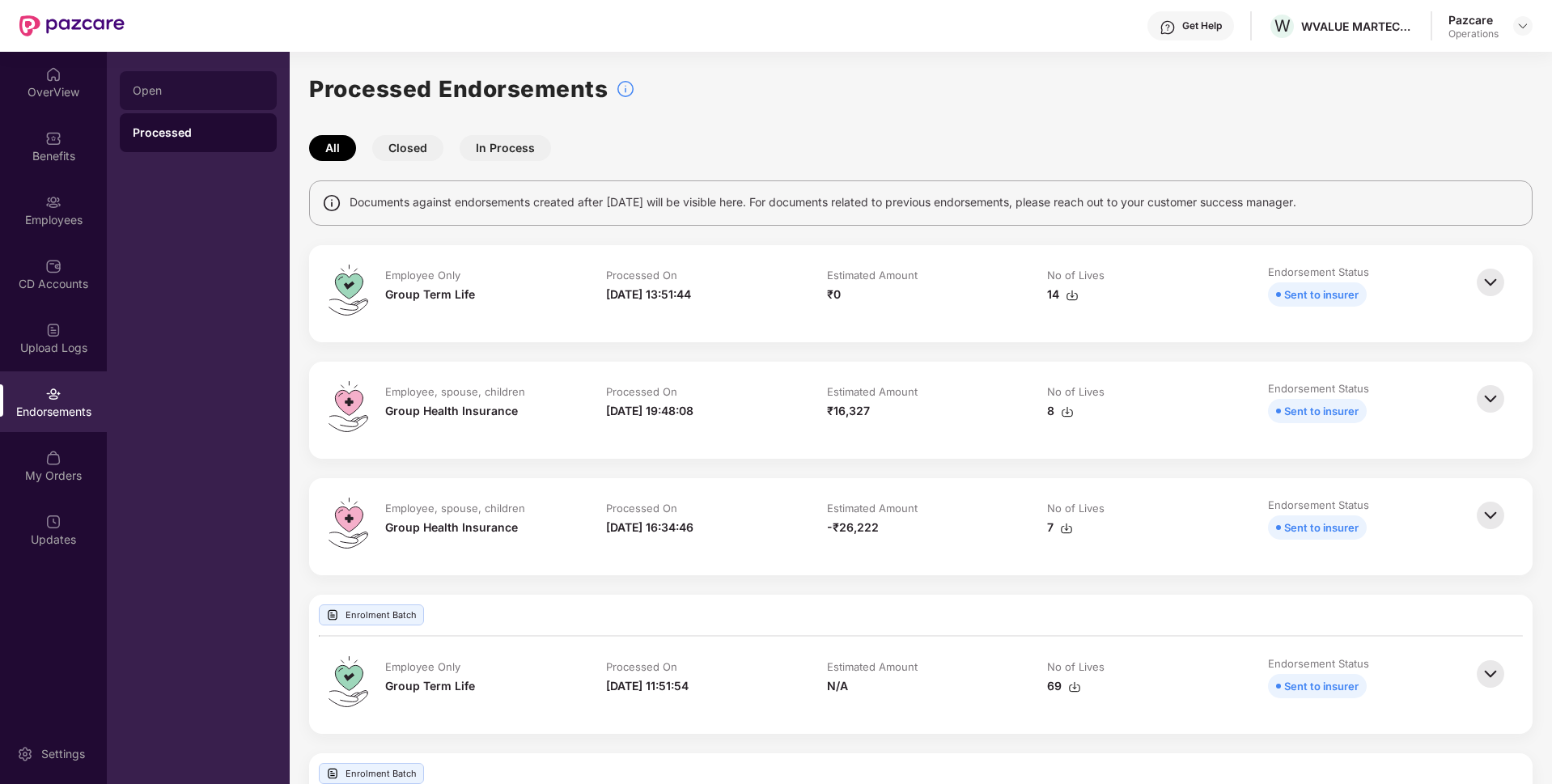
click at [188, 77] on div "Open" at bounding box center [198, 91] width 157 height 39
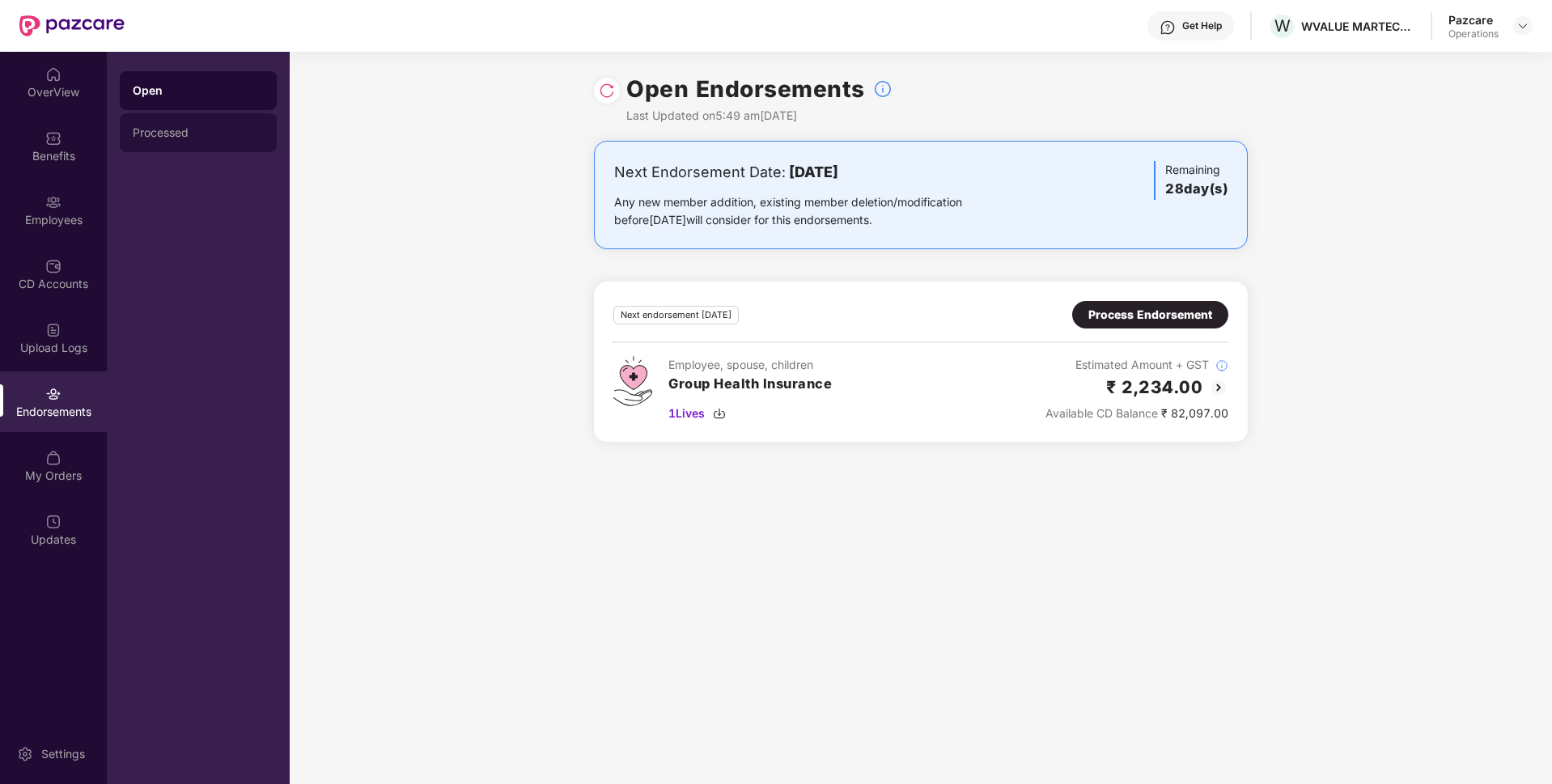
click at [153, 126] on div "Processed" at bounding box center [198, 133] width 131 height 13
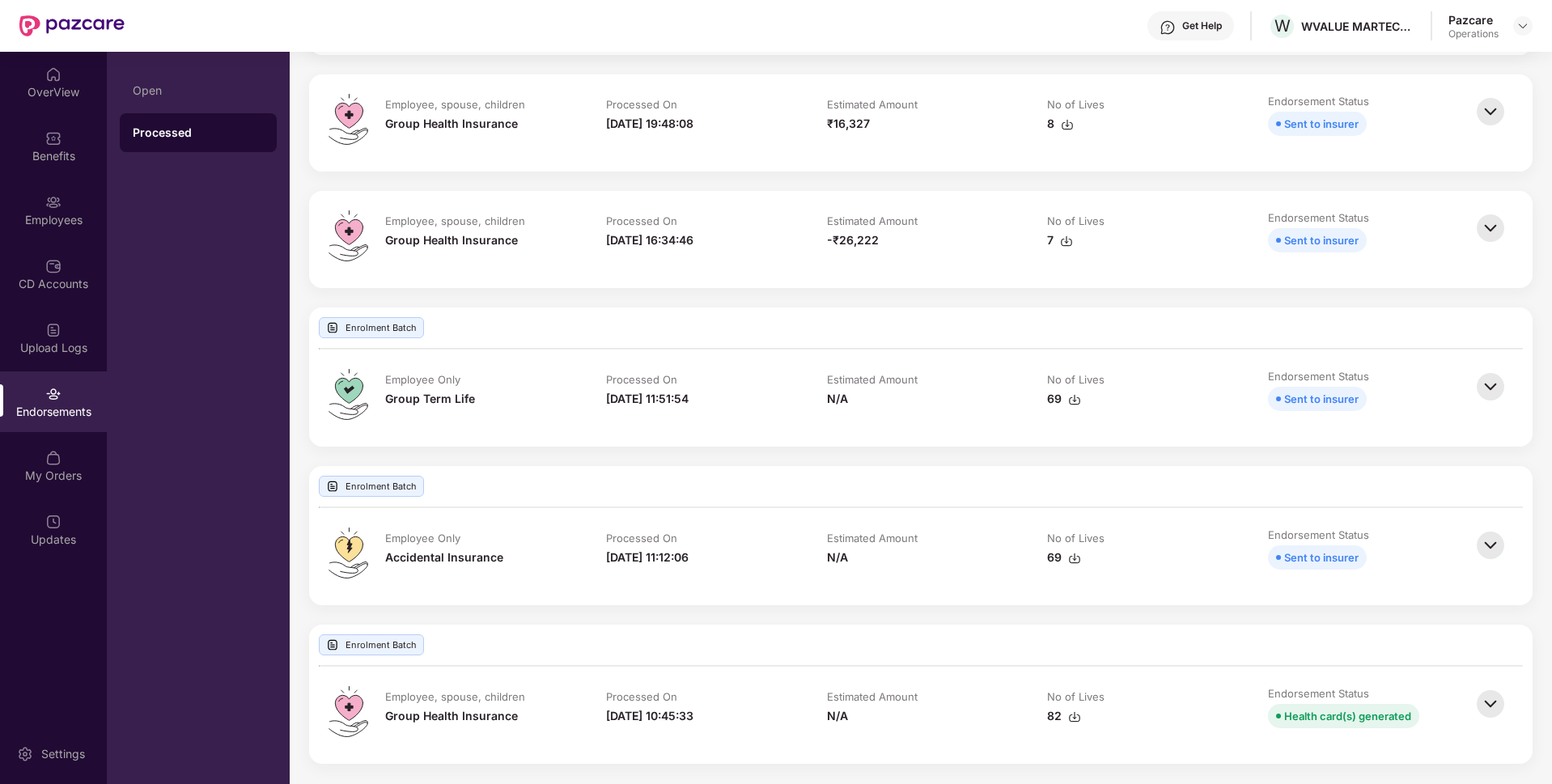
scroll to position [0, 0]
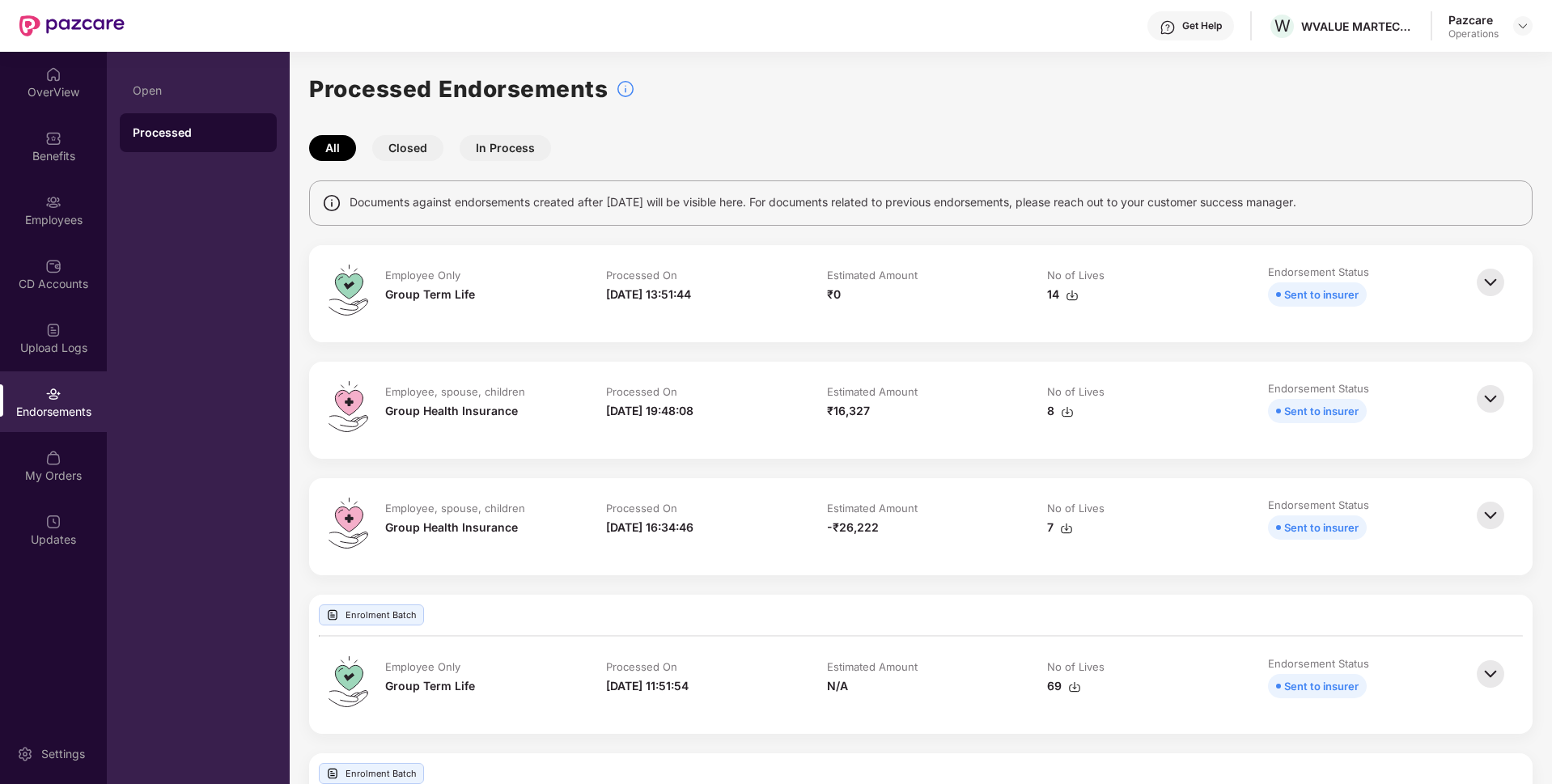
click at [486, 155] on button "In Process" at bounding box center [505, 148] width 91 height 26
click at [428, 144] on button "Closed" at bounding box center [407, 148] width 71 height 26
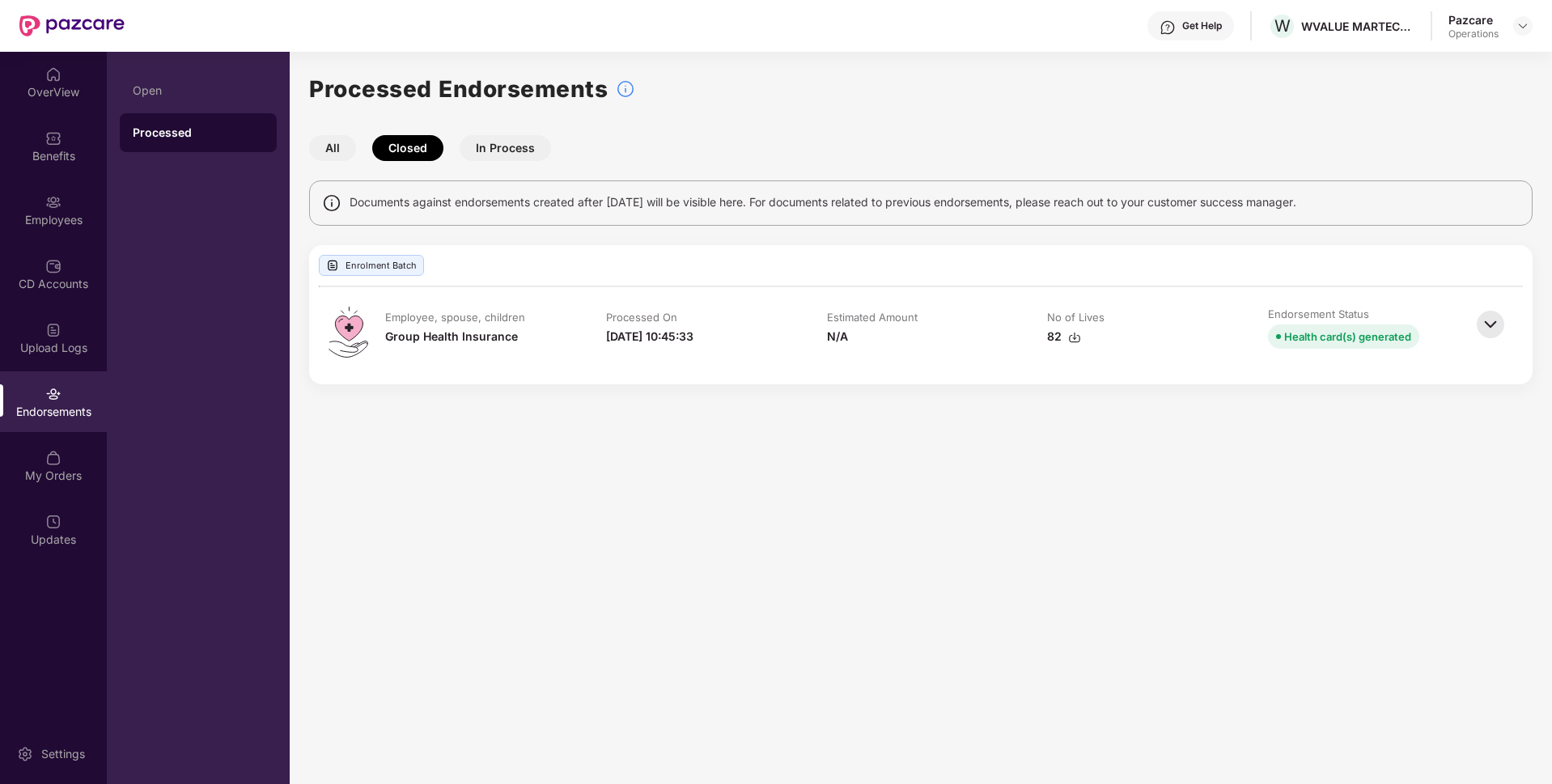
click at [495, 145] on button "In Process" at bounding box center [505, 148] width 91 height 26
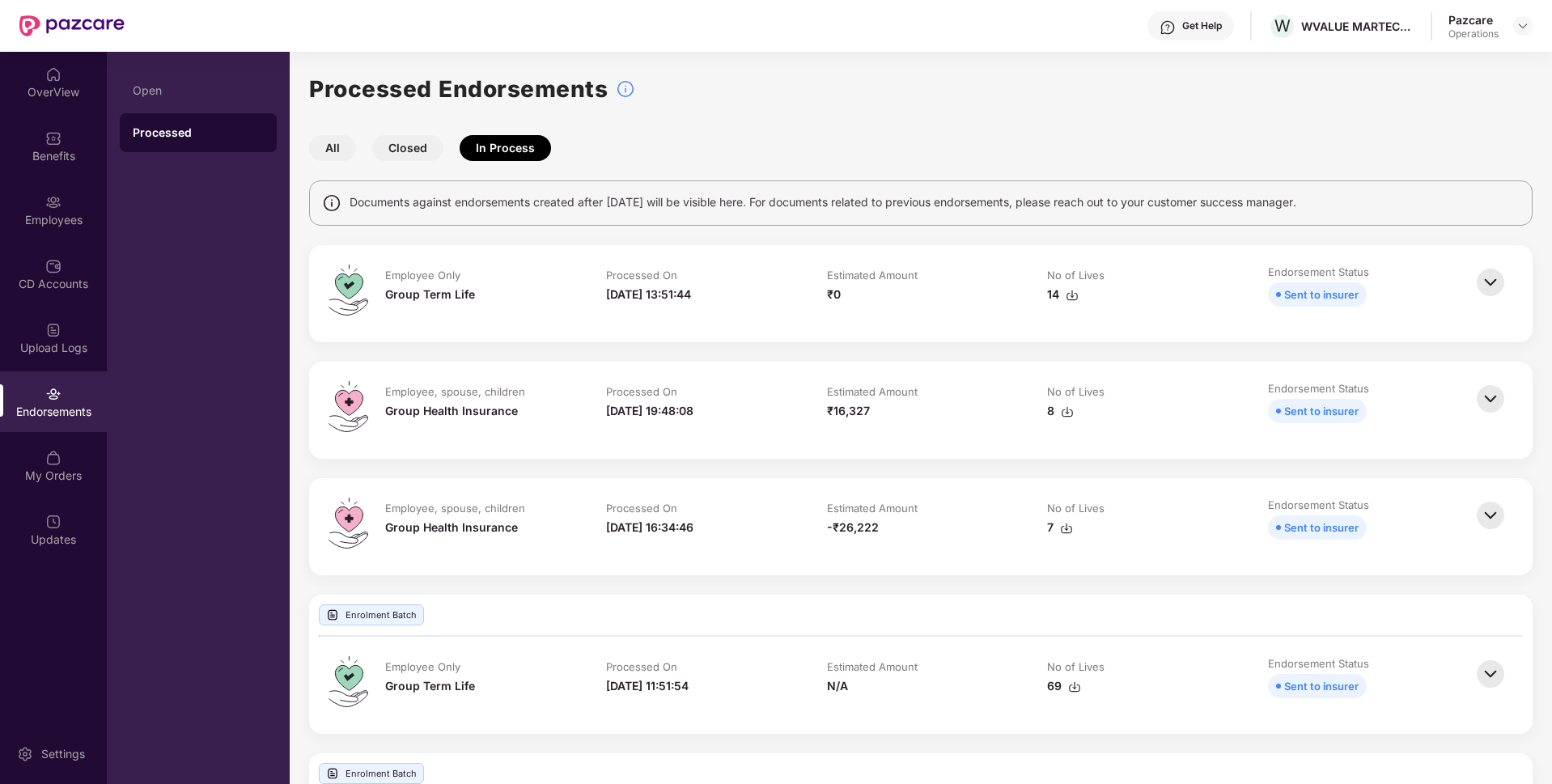
click at [328, 149] on button "All" at bounding box center [333, 148] width 47 height 26
click at [149, 80] on div "Open" at bounding box center [198, 91] width 157 height 39
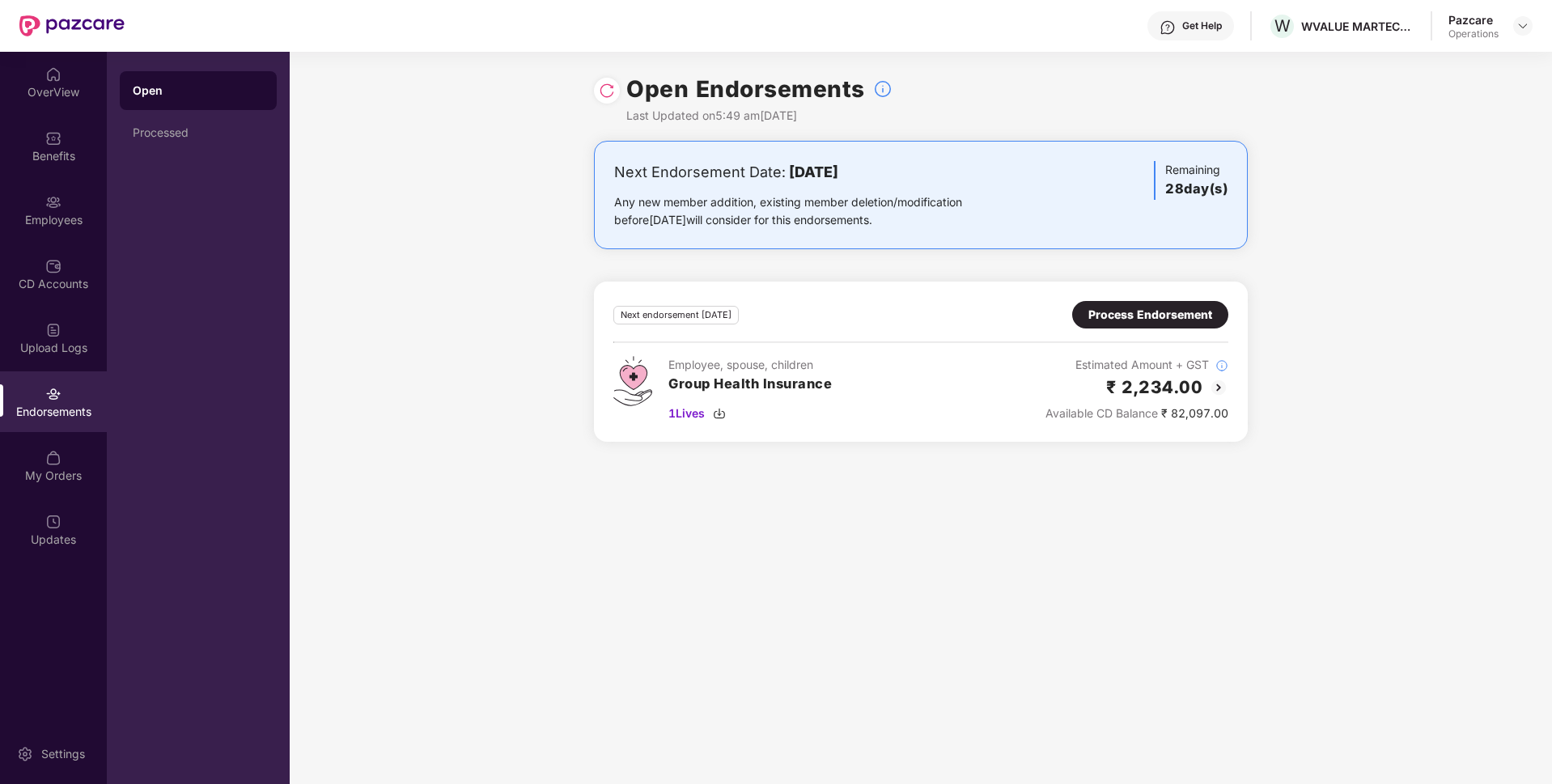
click at [1281, 279] on div "Next Endorsement Date: [DATE] Any new member addition, existing member deletion…" at bounding box center [920, 301] width 1262 height 321
click at [1519, 25] on img at bounding box center [1523, 26] width 13 height 13
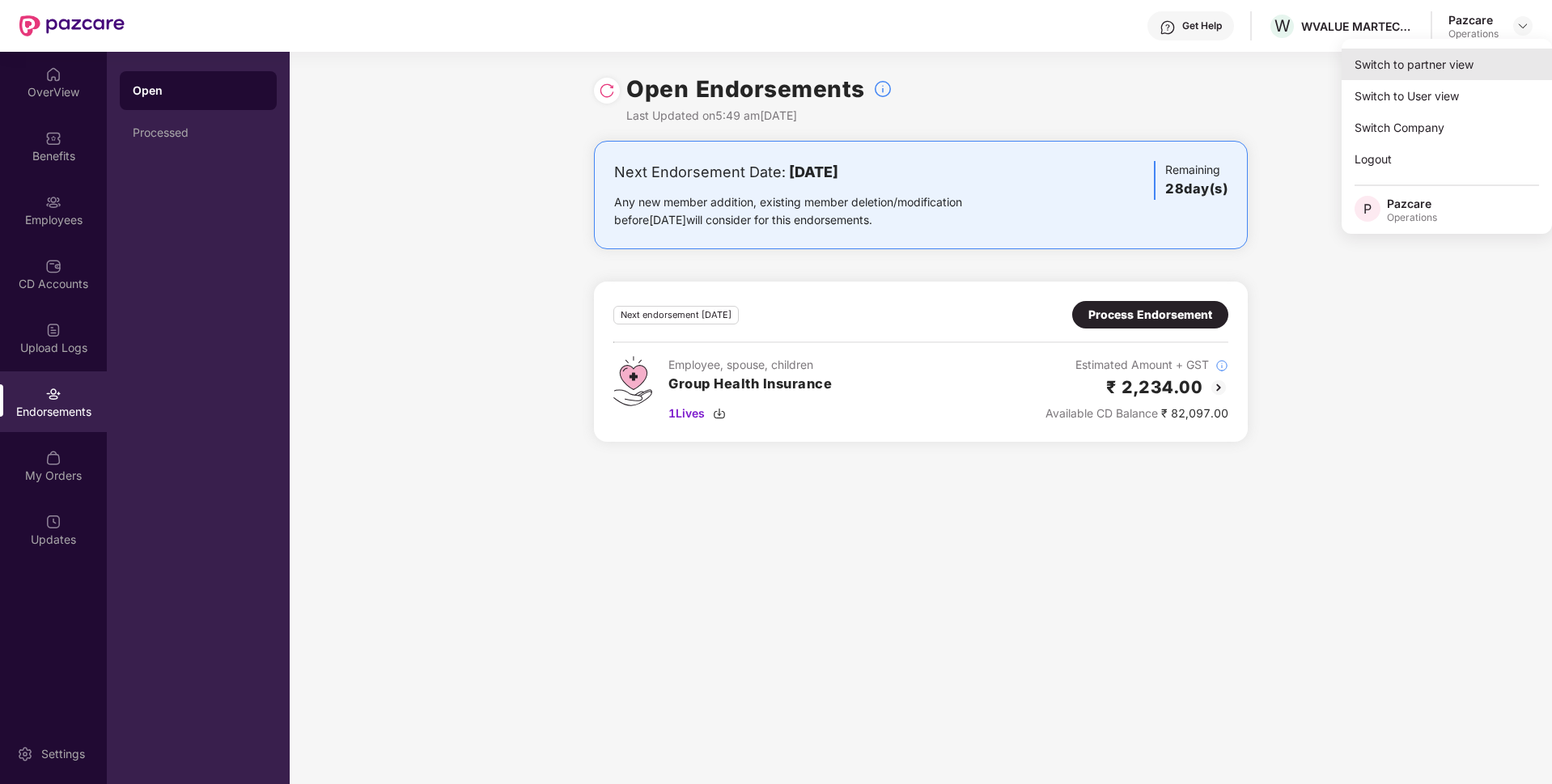
click at [1430, 68] on div "Switch to partner view" at bounding box center [1447, 64] width 211 height 32
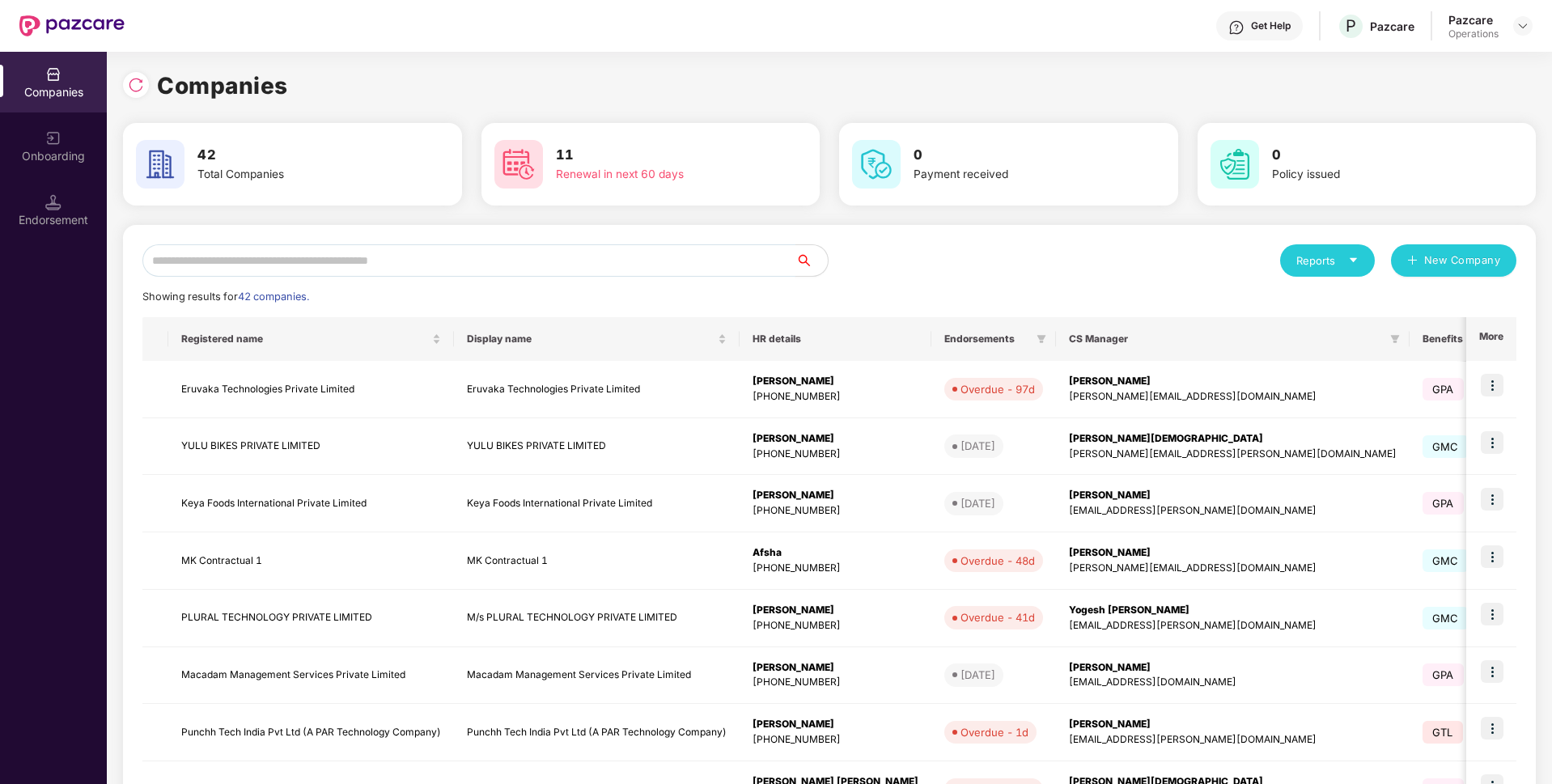
click at [636, 275] on input "text" at bounding box center [469, 260] width 653 height 33
paste input "**********"
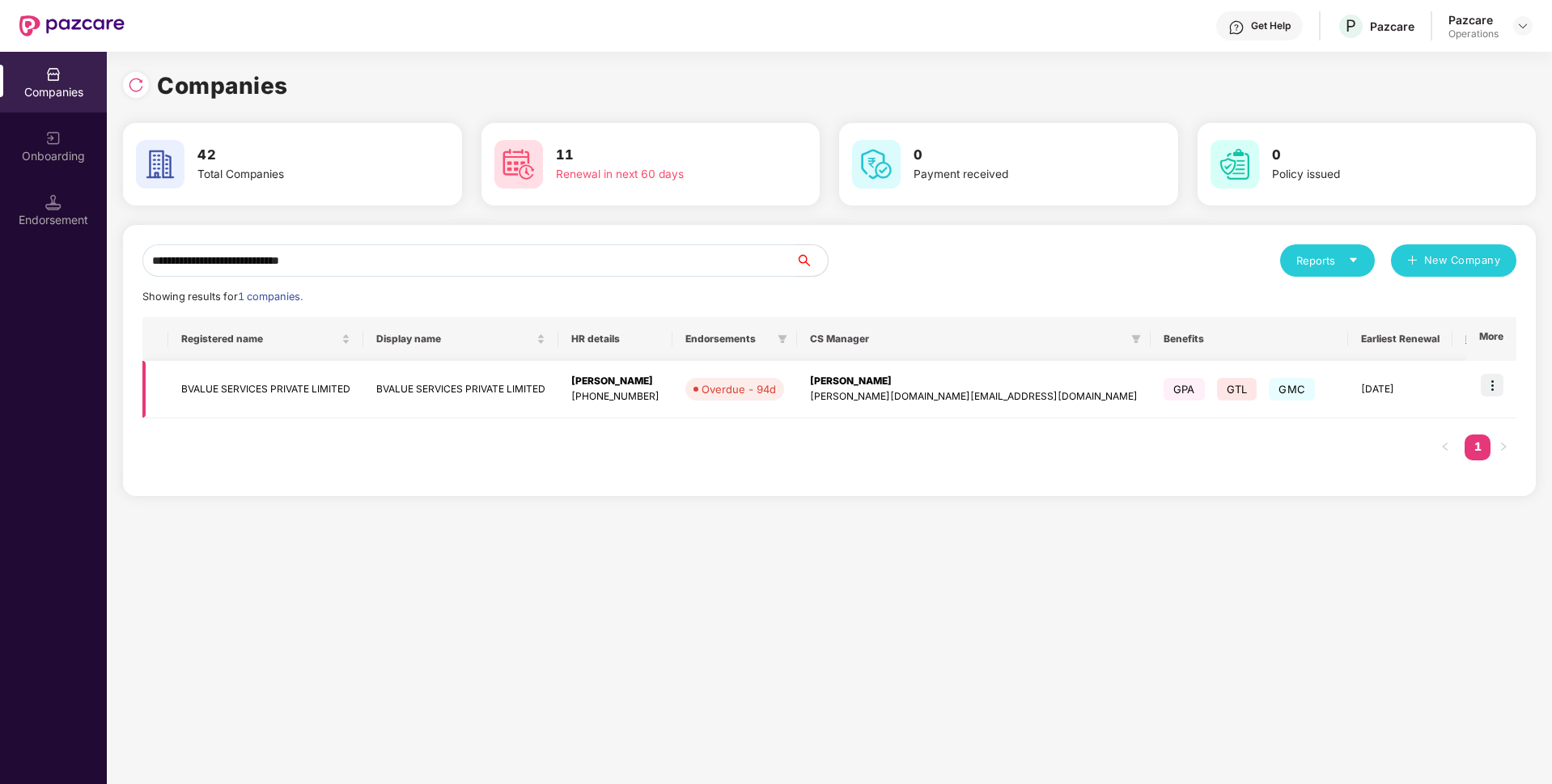
type input "**********"
click at [1499, 383] on img at bounding box center [1492, 385] width 23 height 23
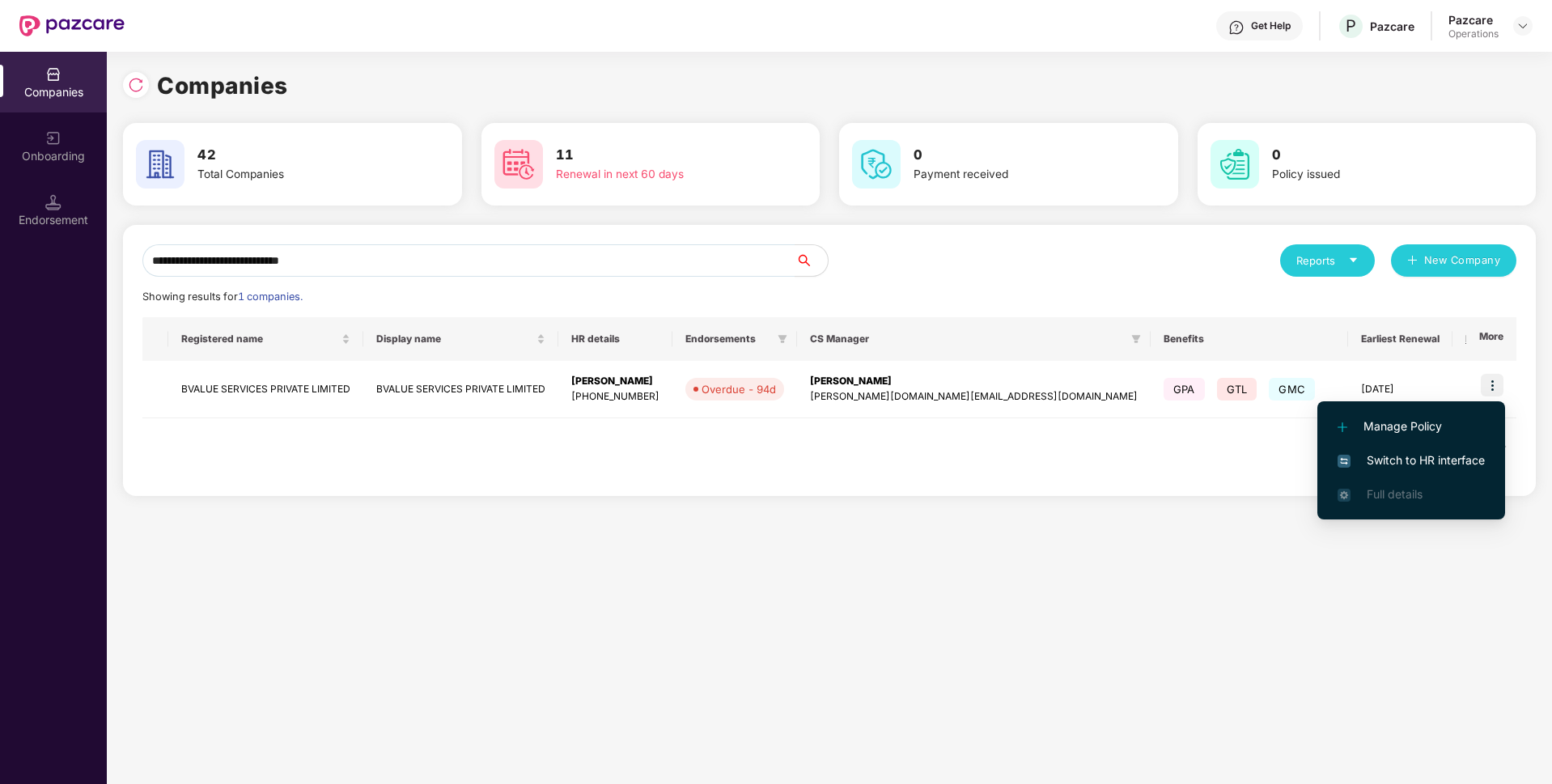
click at [1411, 450] on li "Switch to HR interface" at bounding box center [1411, 460] width 188 height 34
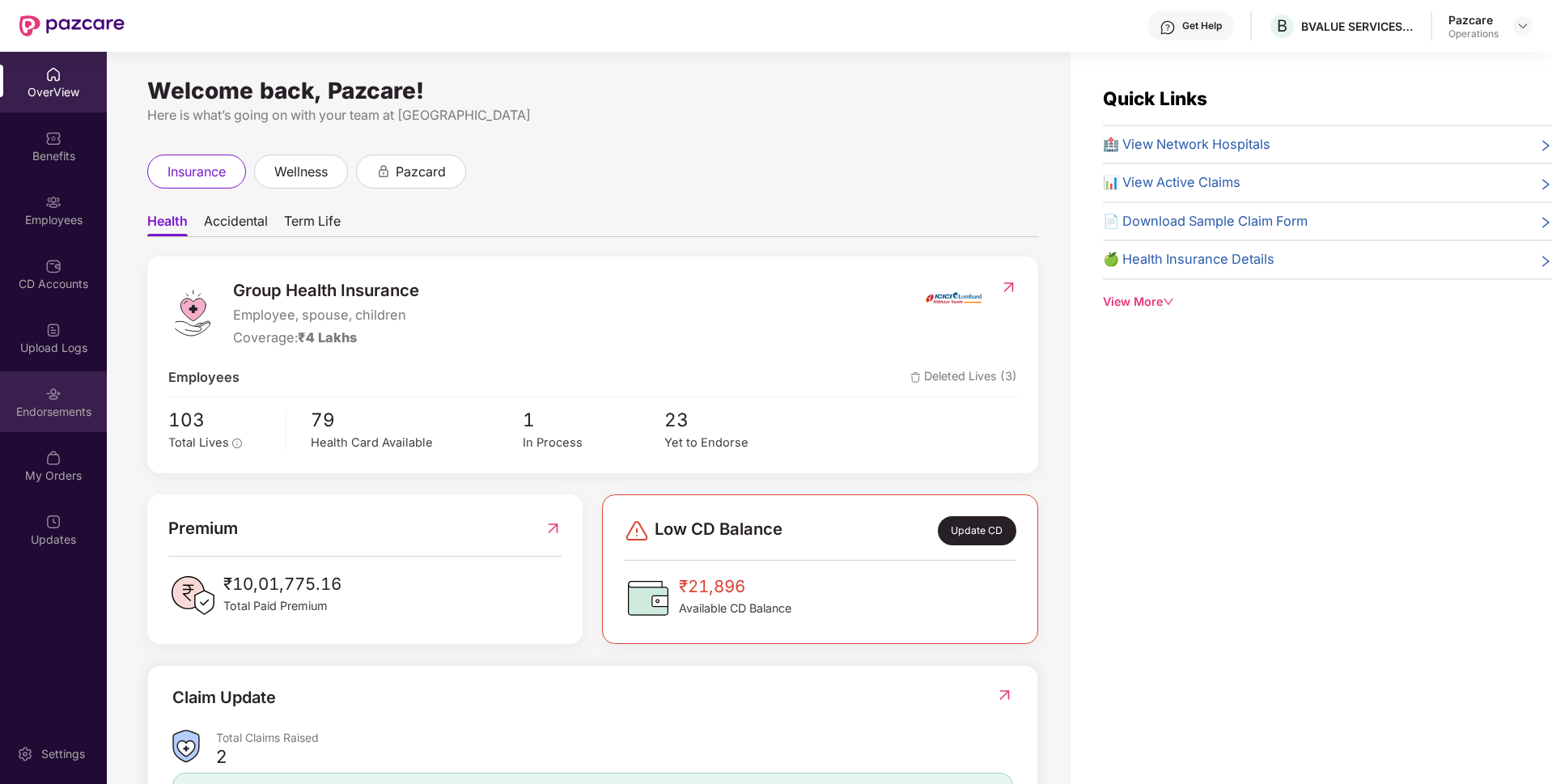
click at [67, 400] on div "Endorsements" at bounding box center [53, 401] width 107 height 60
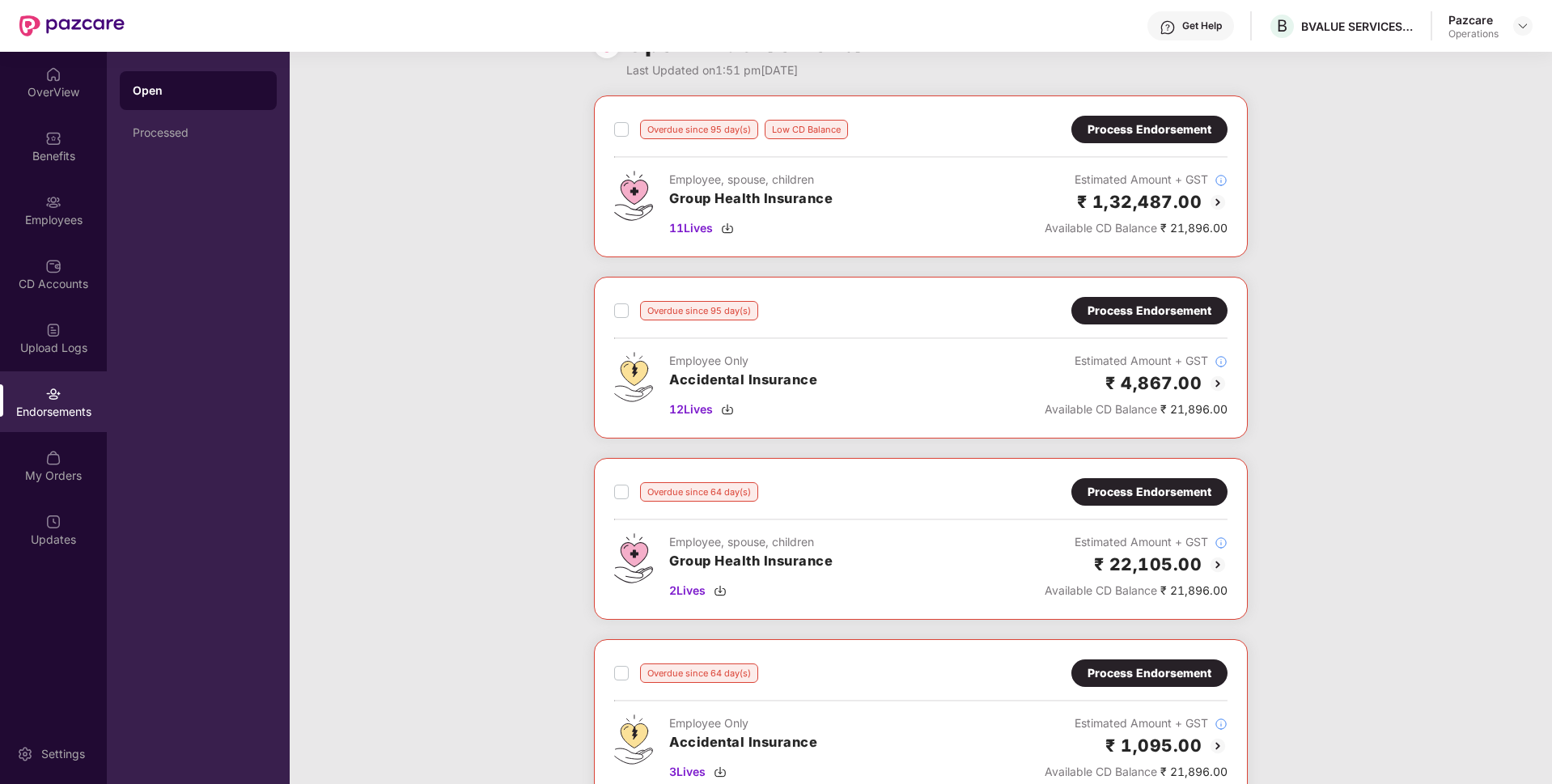
scroll to position [42, 0]
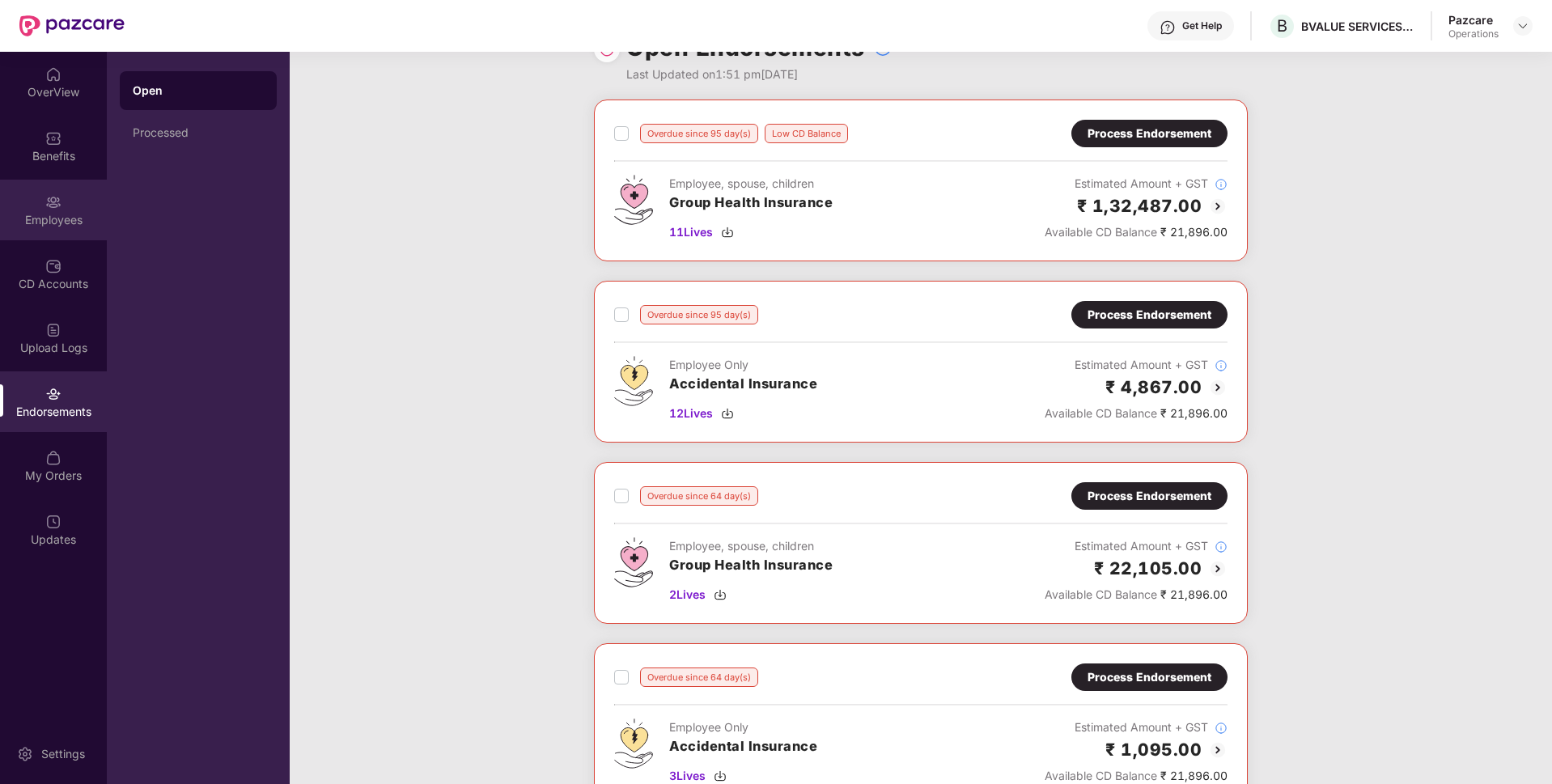
click at [0, 224] on div "Employees" at bounding box center [53, 220] width 107 height 16
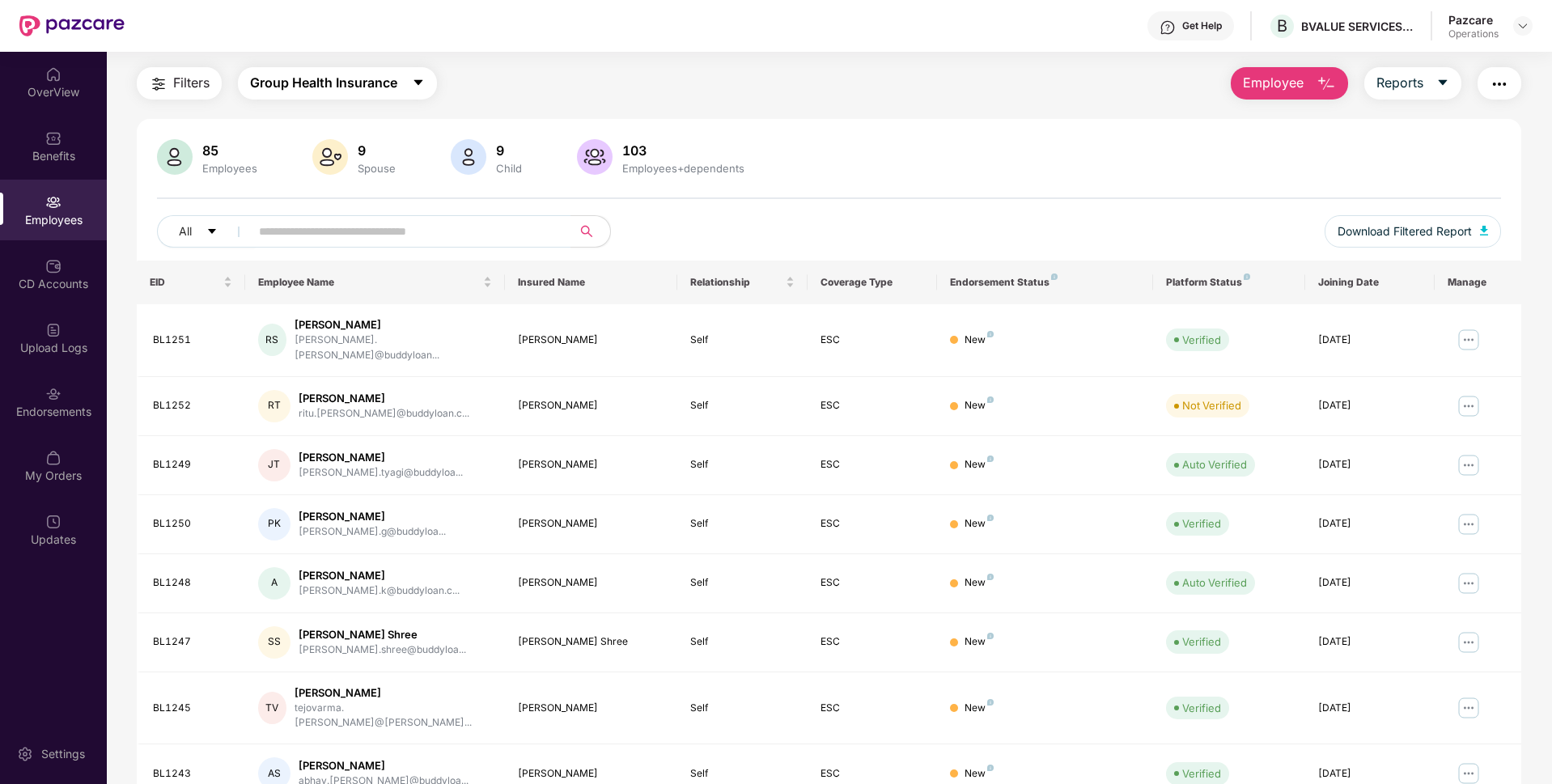
click at [330, 82] on span "Group Health Insurance" at bounding box center [323, 82] width 147 height 20
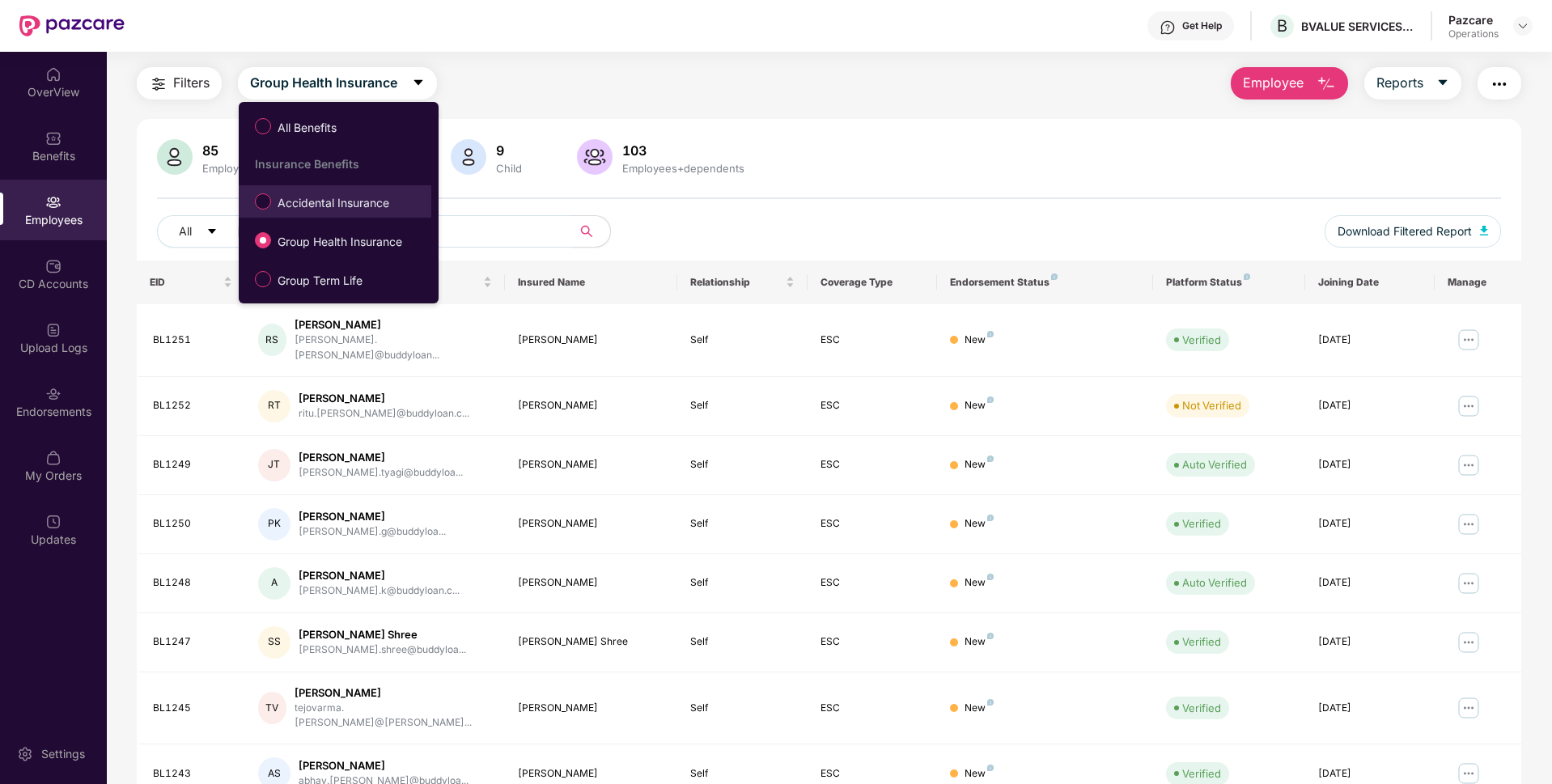
click at [318, 201] on span "Accidental Insurance" at bounding box center [333, 203] width 125 height 18
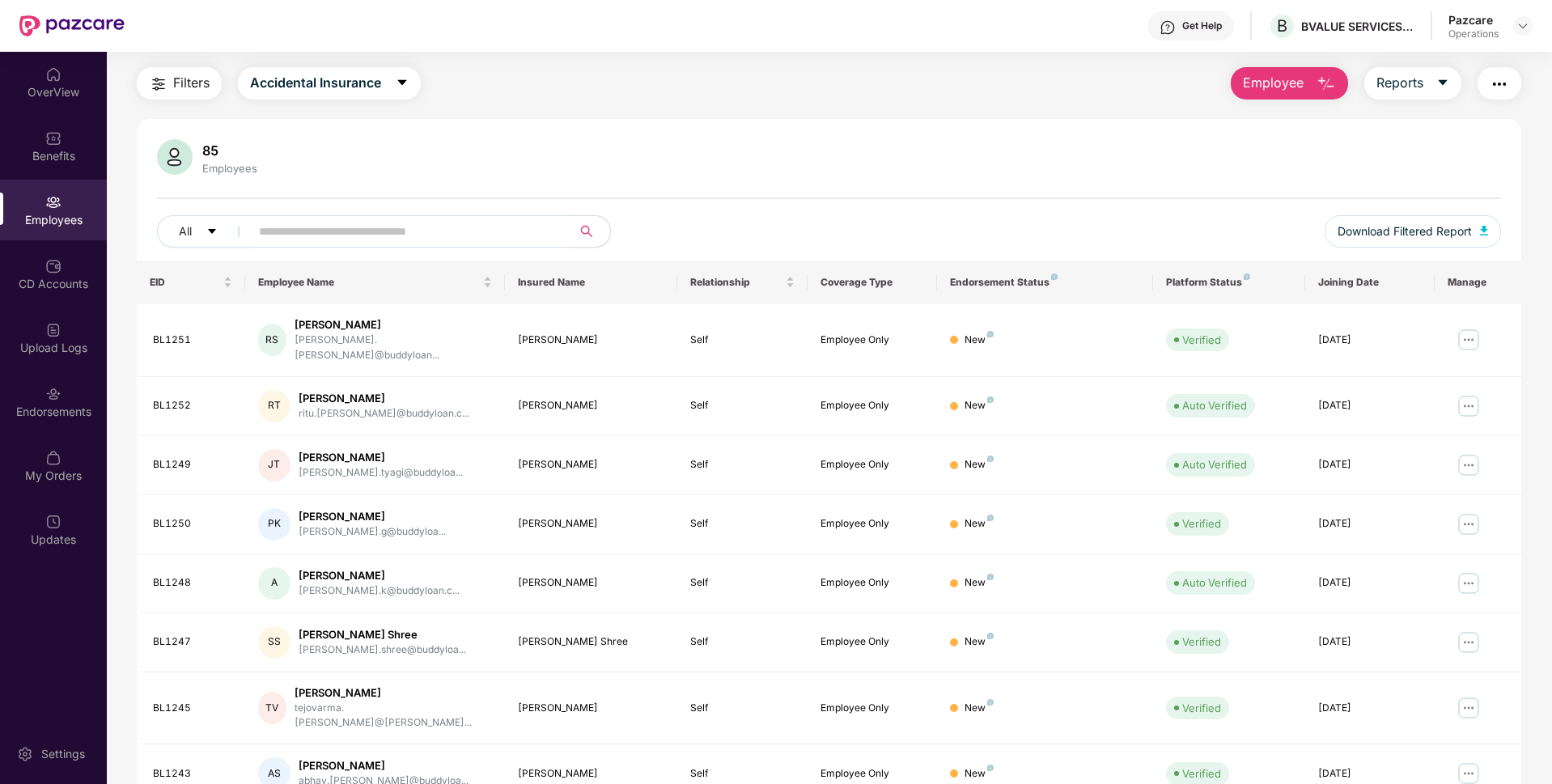
click at [190, 86] on span "Filters" at bounding box center [191, 82] width 37 height 20
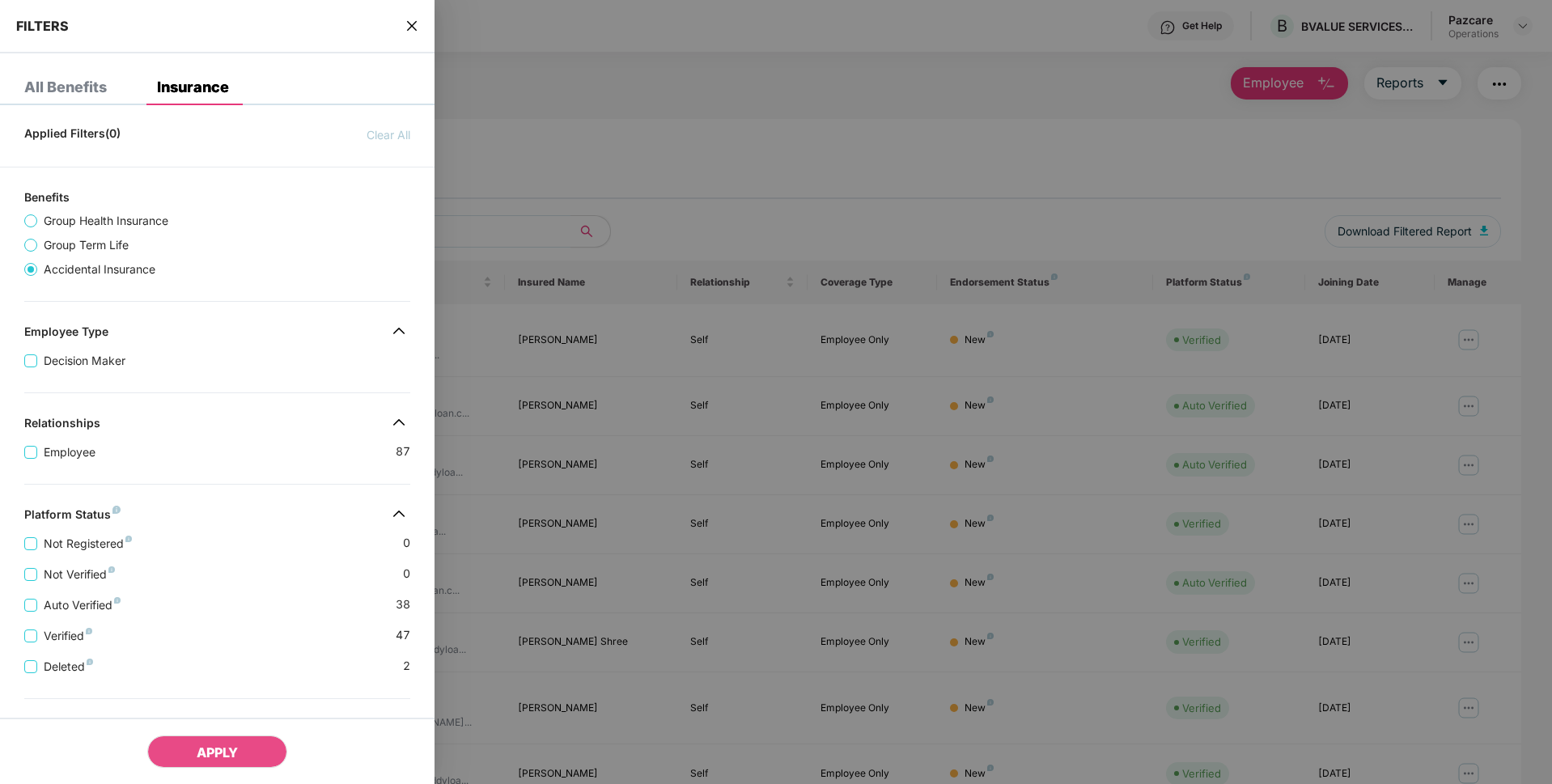
scroll to position [228, 0]
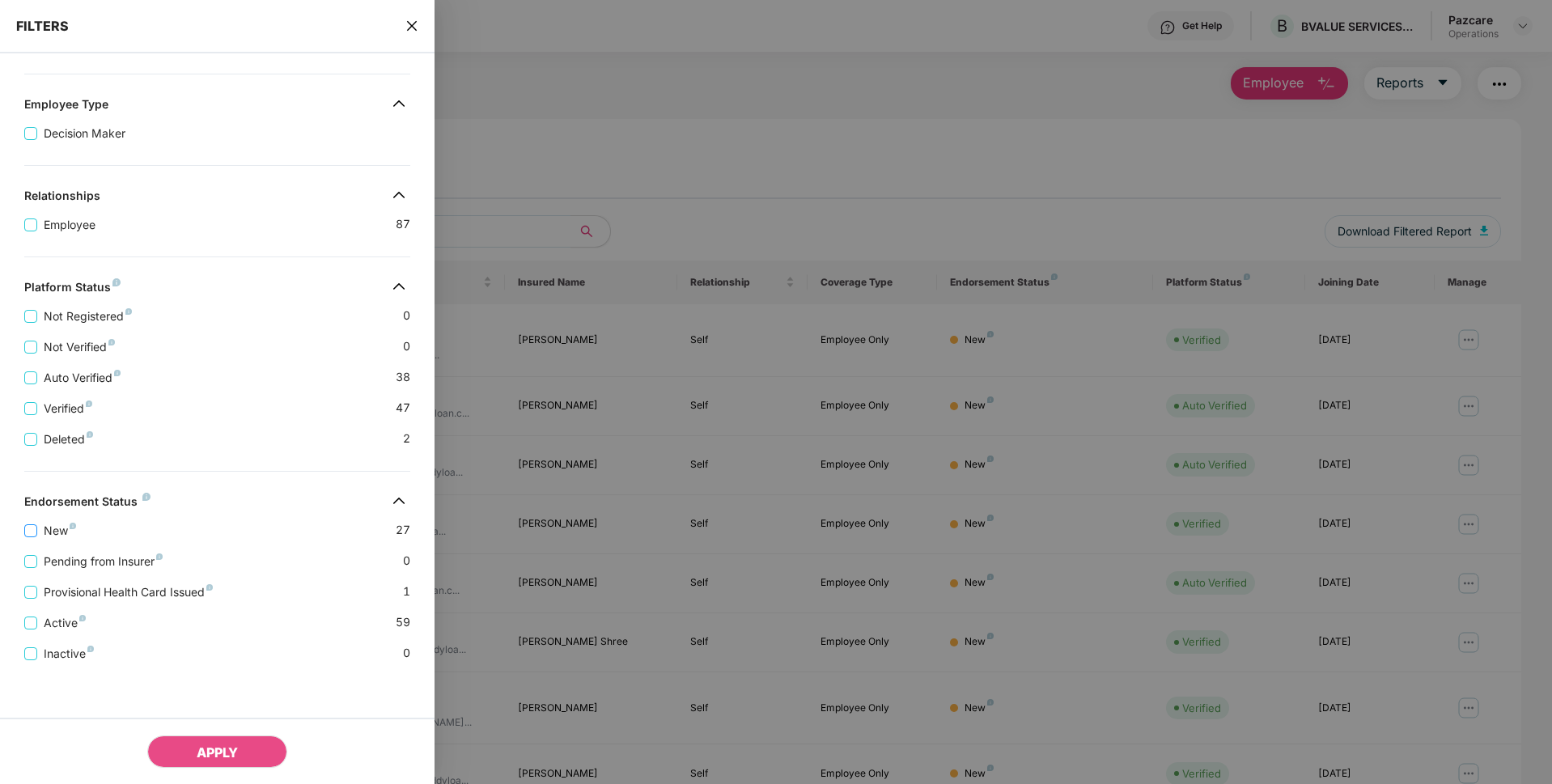
click at [55, 534] on span "New" at bounding box center [60, 531] width 46 height 18
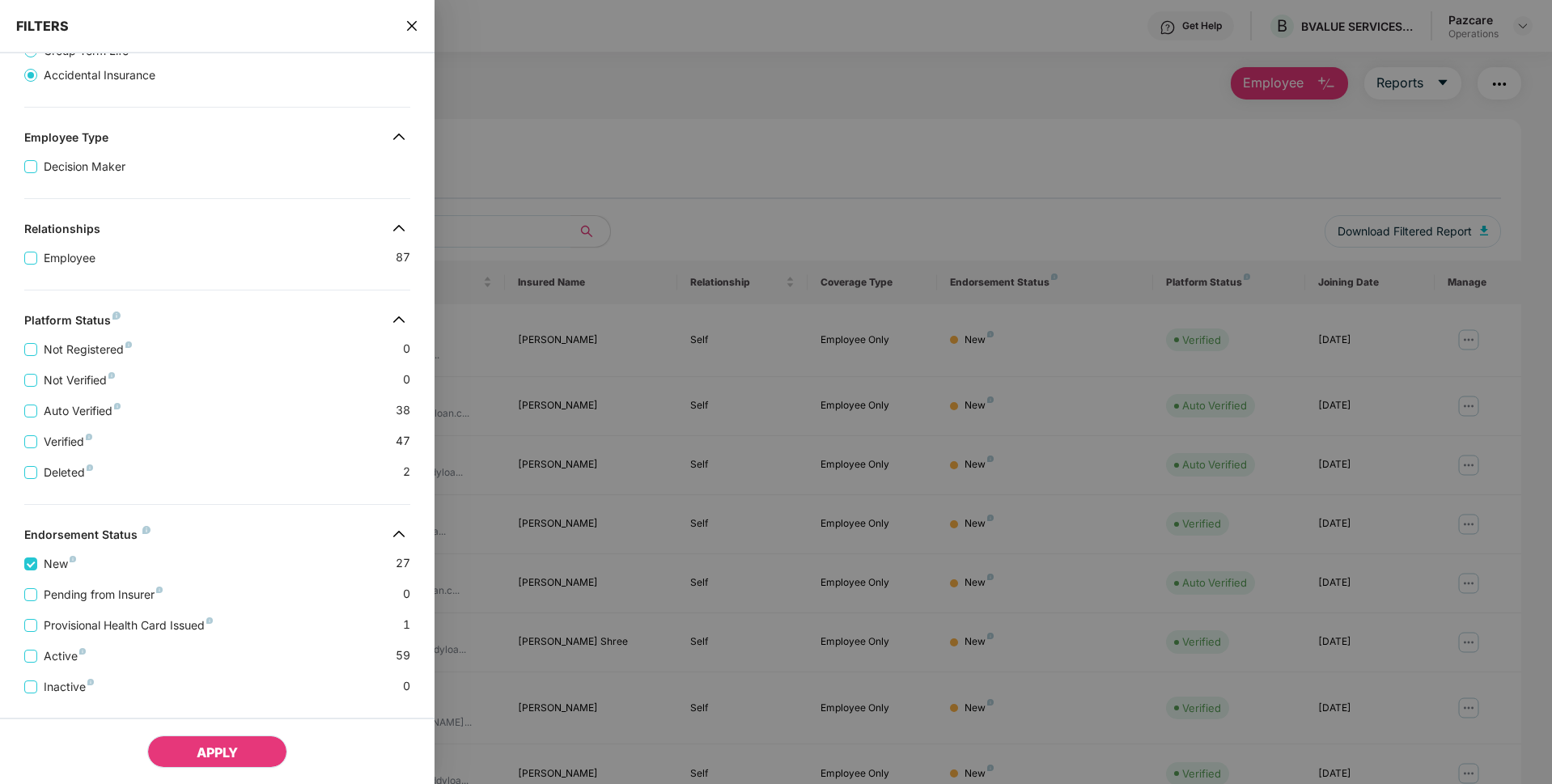
click at [215, 757] on span "APPLY" at bounding box center [217, 752] width 42 height 16
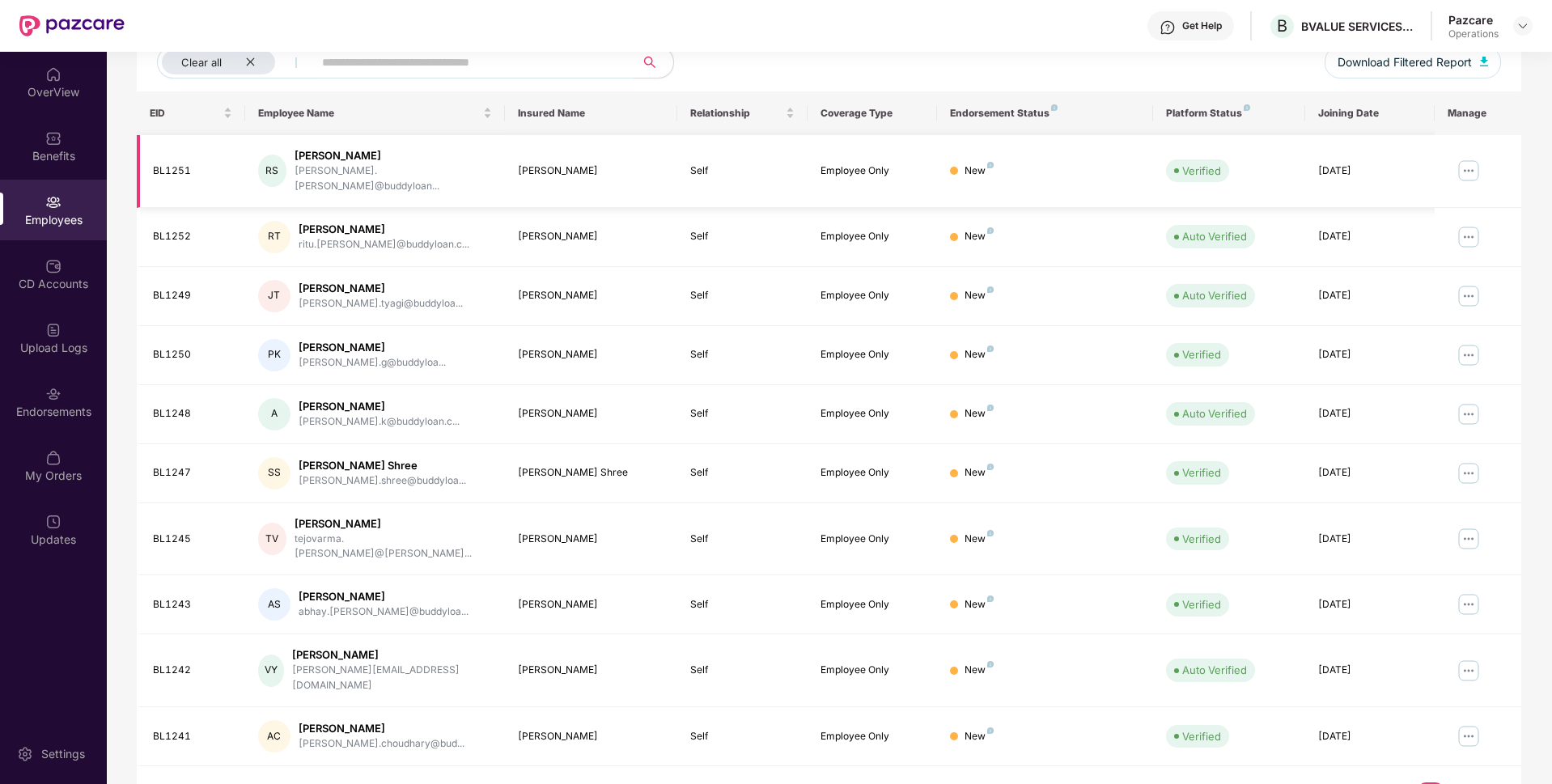
scroll to position [0, 0]
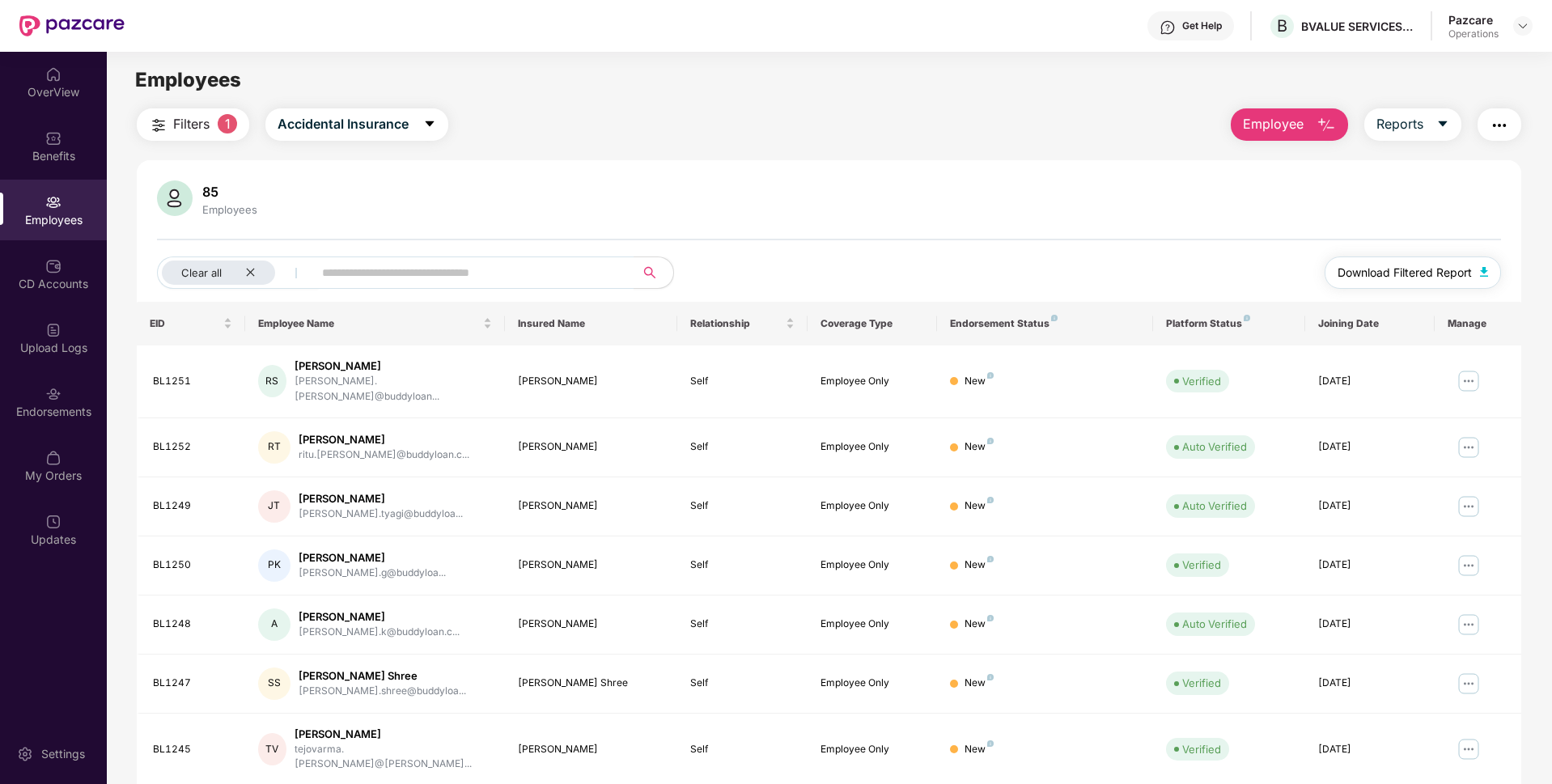
click at [1364, 280] on span "Download Filtered Report" at bounding box center [1404, 272] width 135 height 18
click at [65, 293] on div "CD Accounts" at bounding box center [53, 273] width 107 height 60
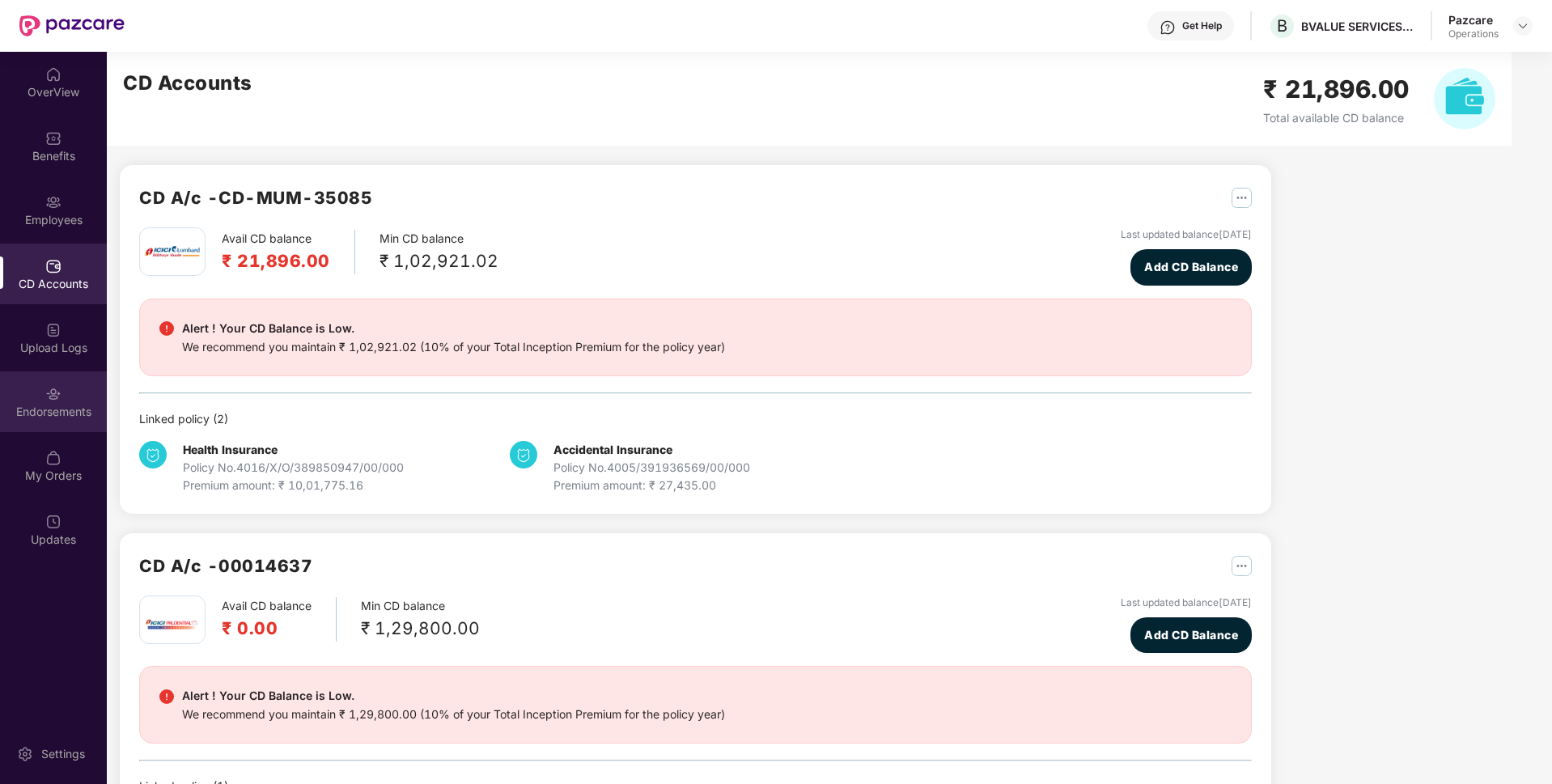
click at [80, 411] on div "Endorsements" at bounding box center [53, 412] width 107 height 16
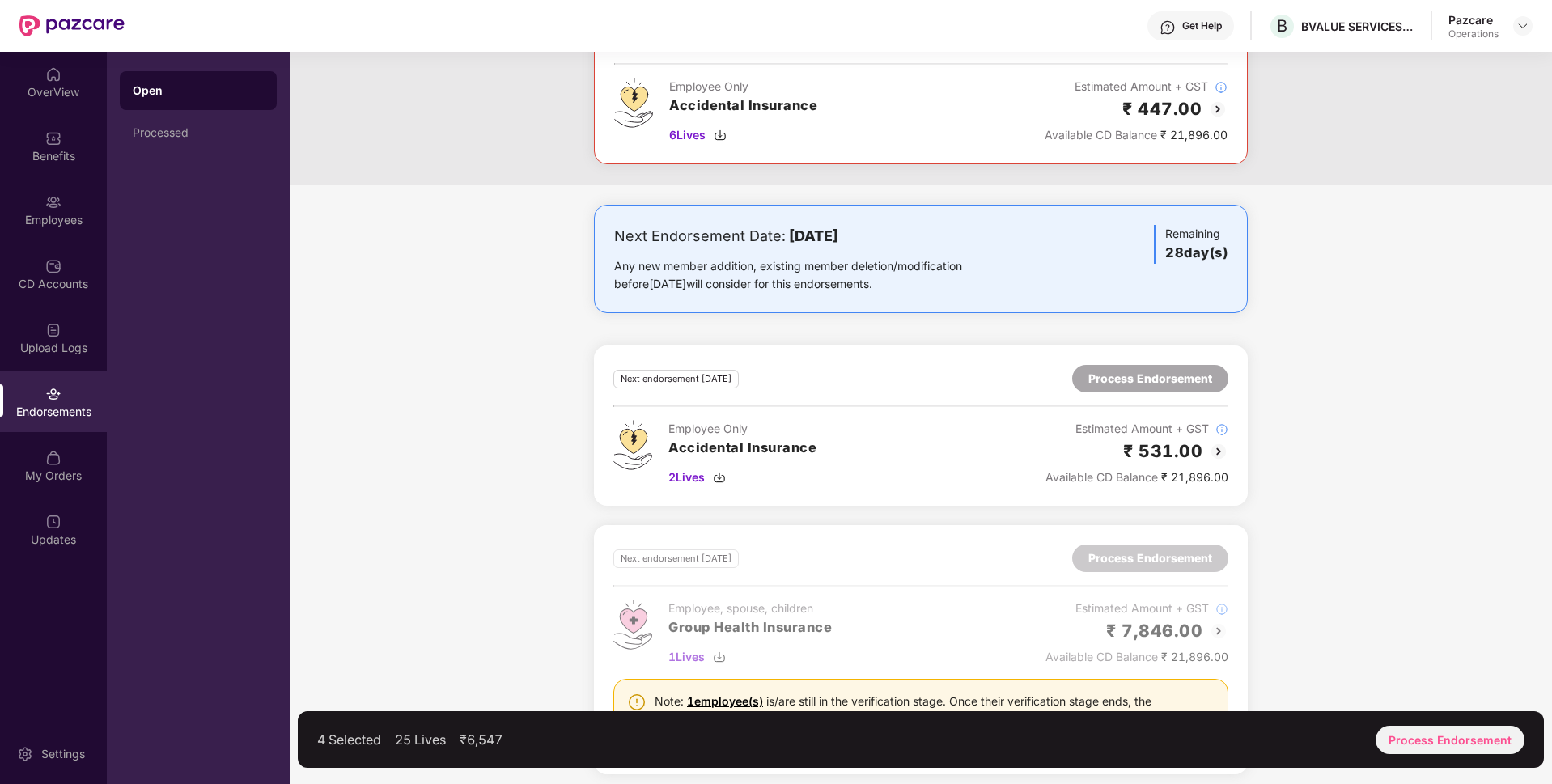
scroll to position [1416, 0]
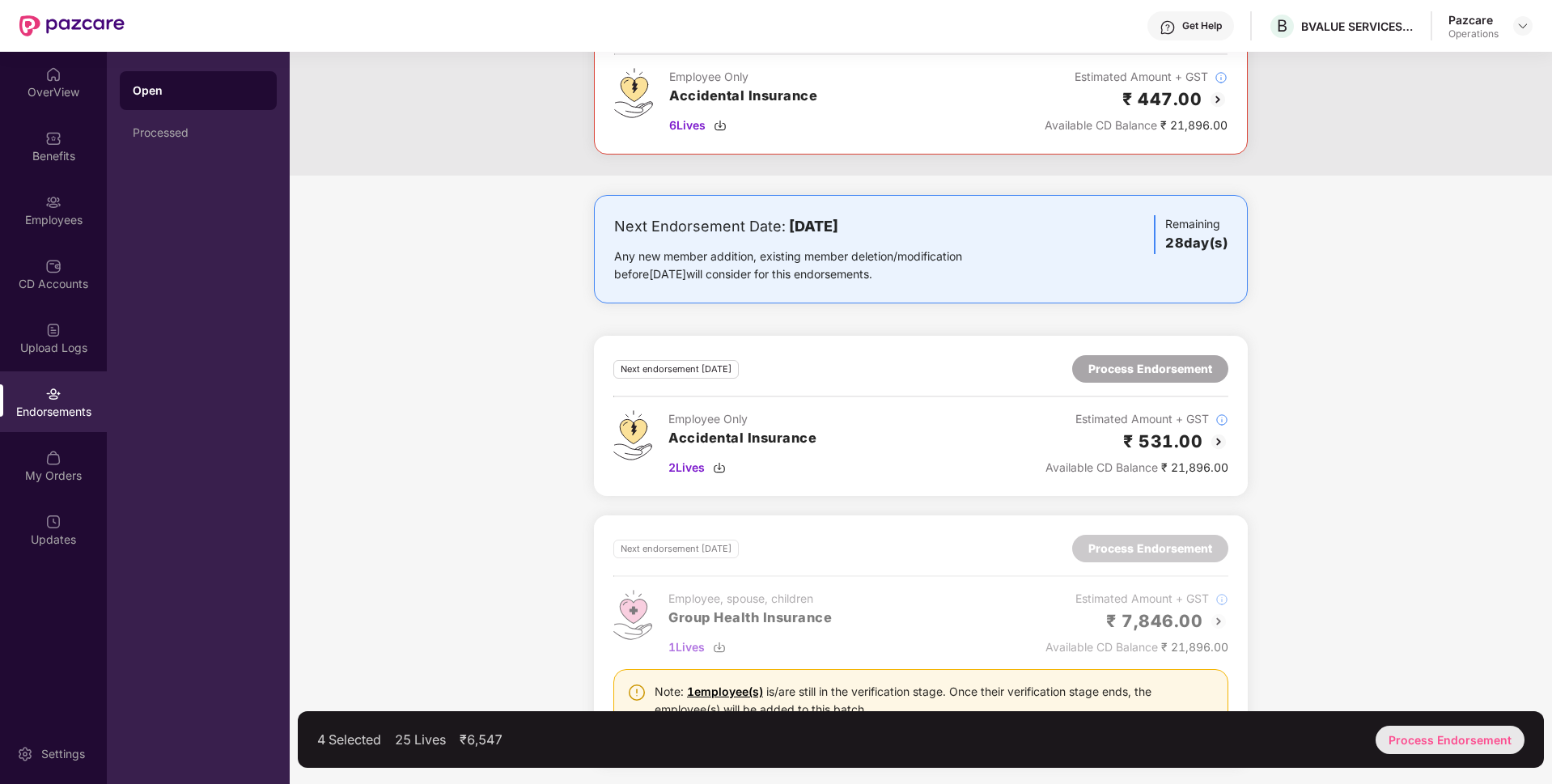
click at [1487, 749] on div "Process Endorsement" at bounding box center [1450, 739] width 149 height 29
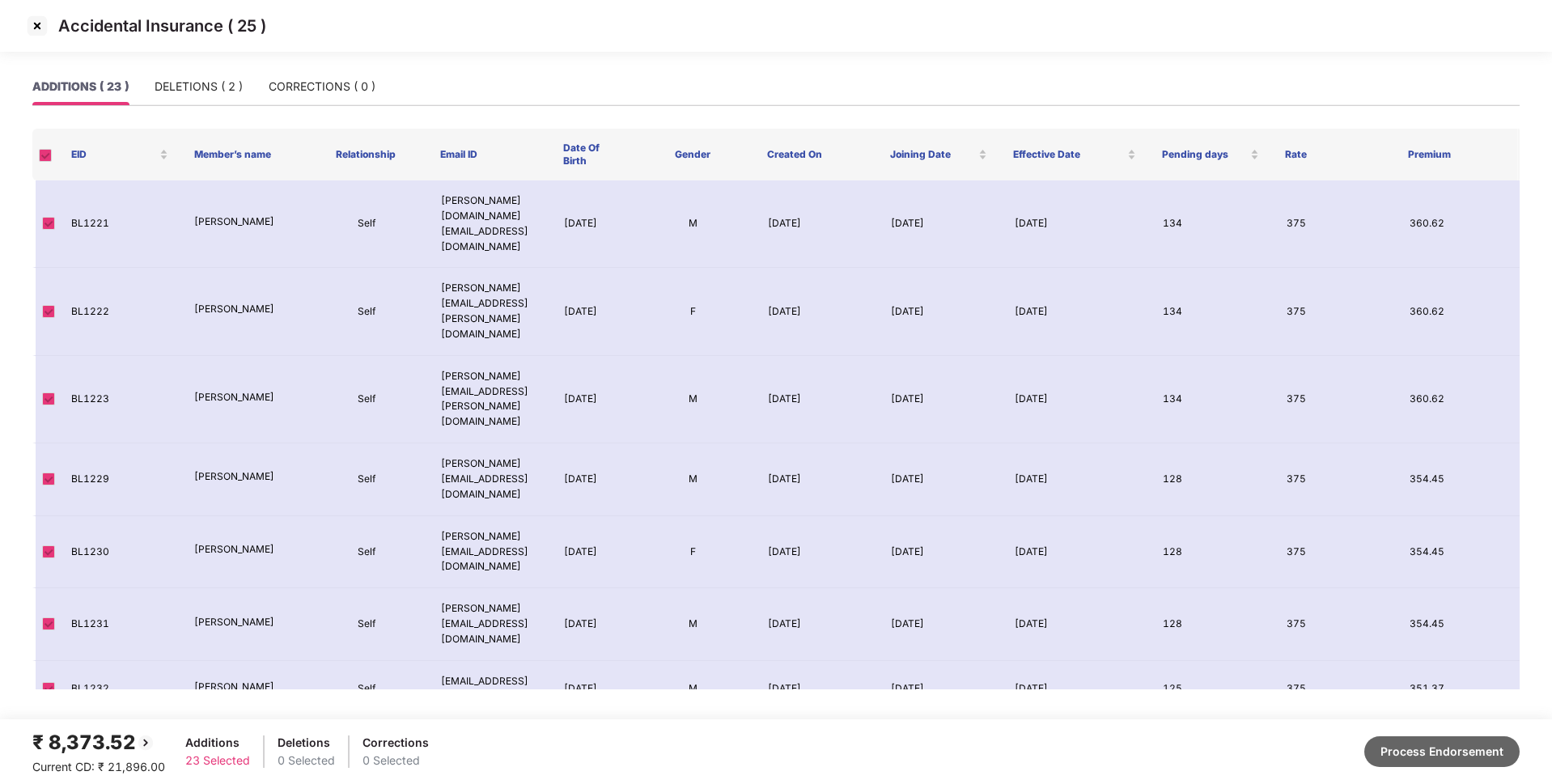
click at [1396, 737] on button "Process Endorsement" at bounding box center [1442, 751] width 155 height 31
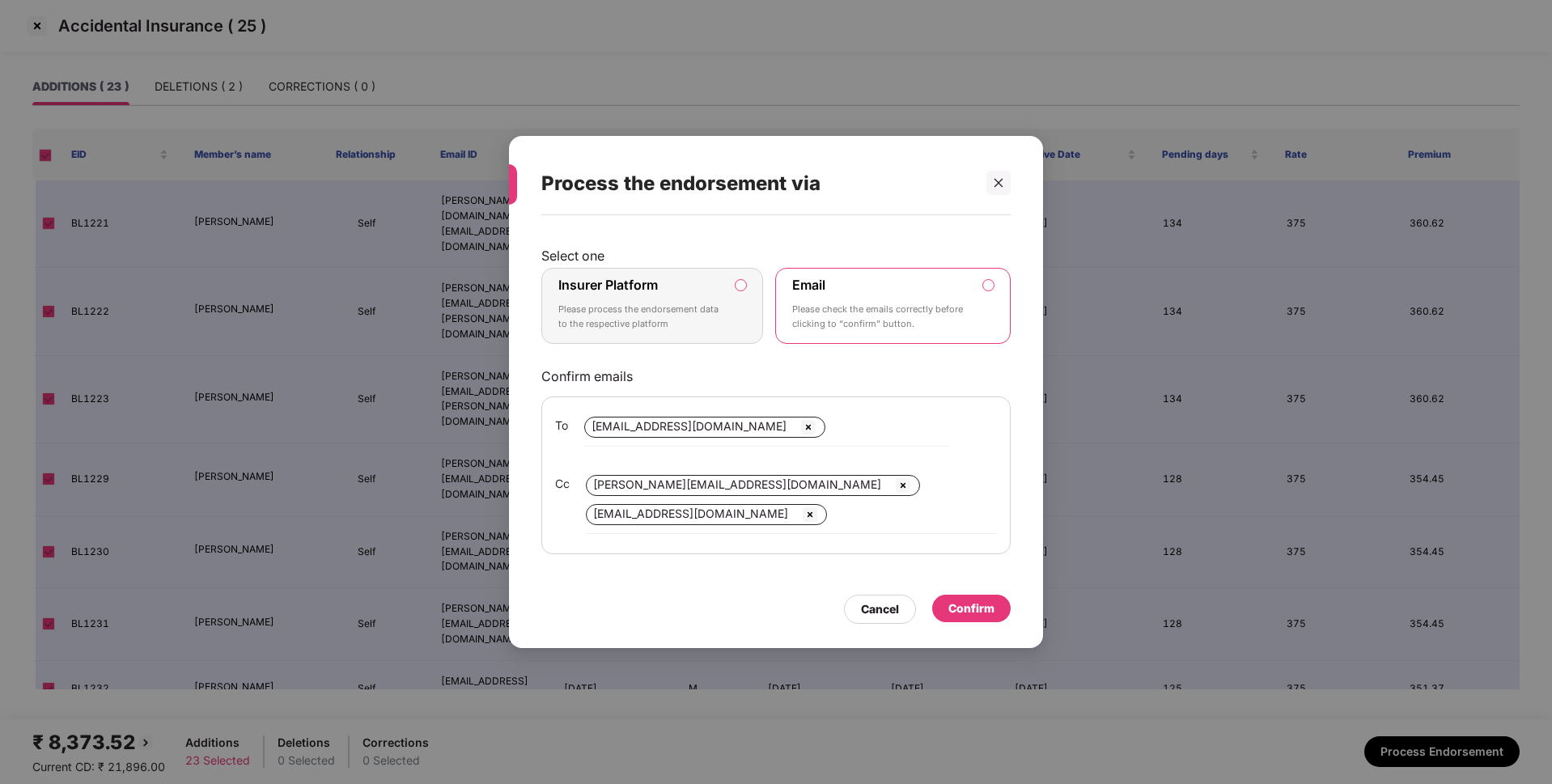
click at [666, 303] on p "Please process the endorsement data to the respective platform" at bounding box center [641, 317] width 165 height 29
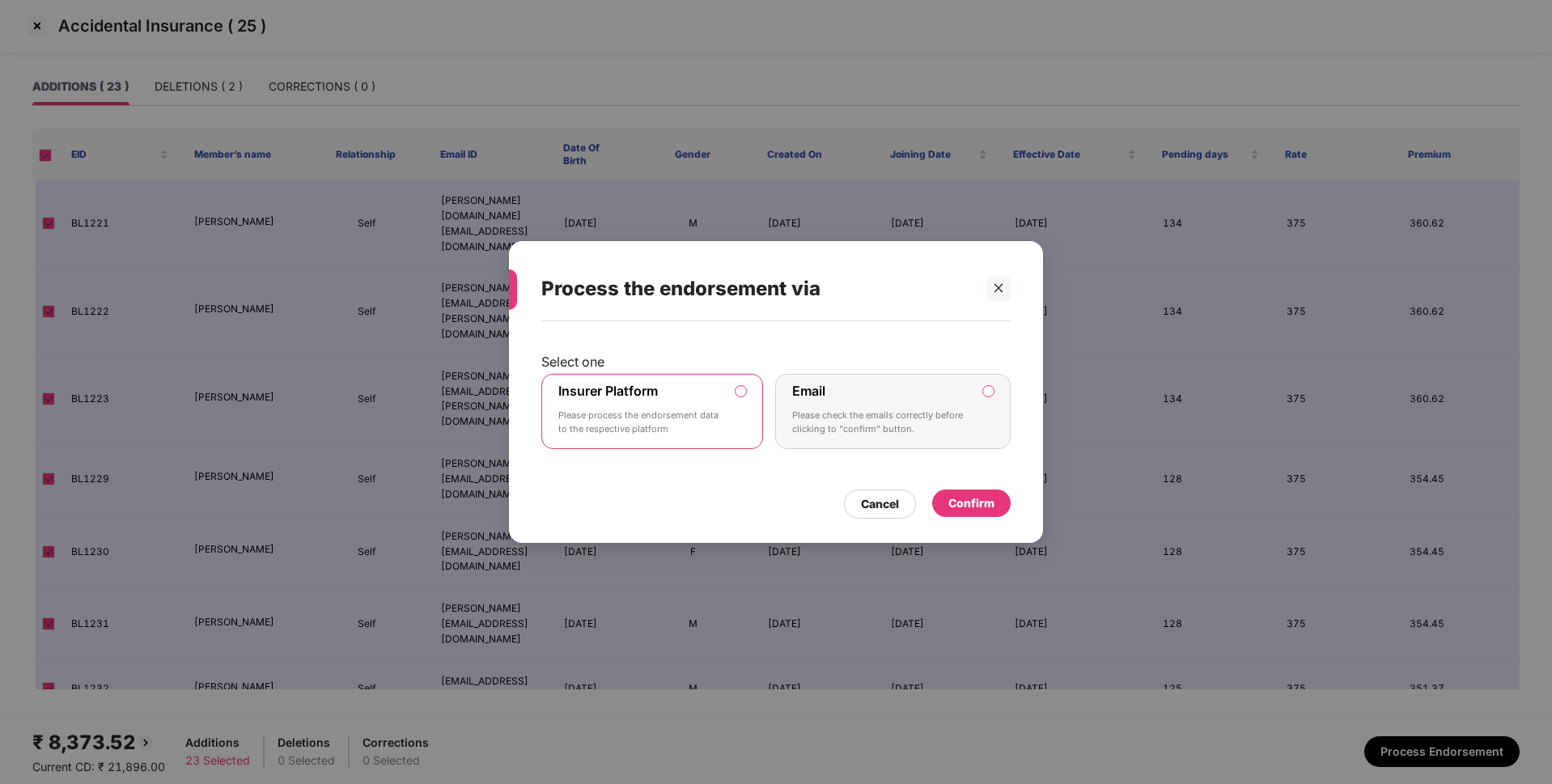
click at [976, 498] on div "Confirm" at bounding box center [971, 503] width 47 height 18
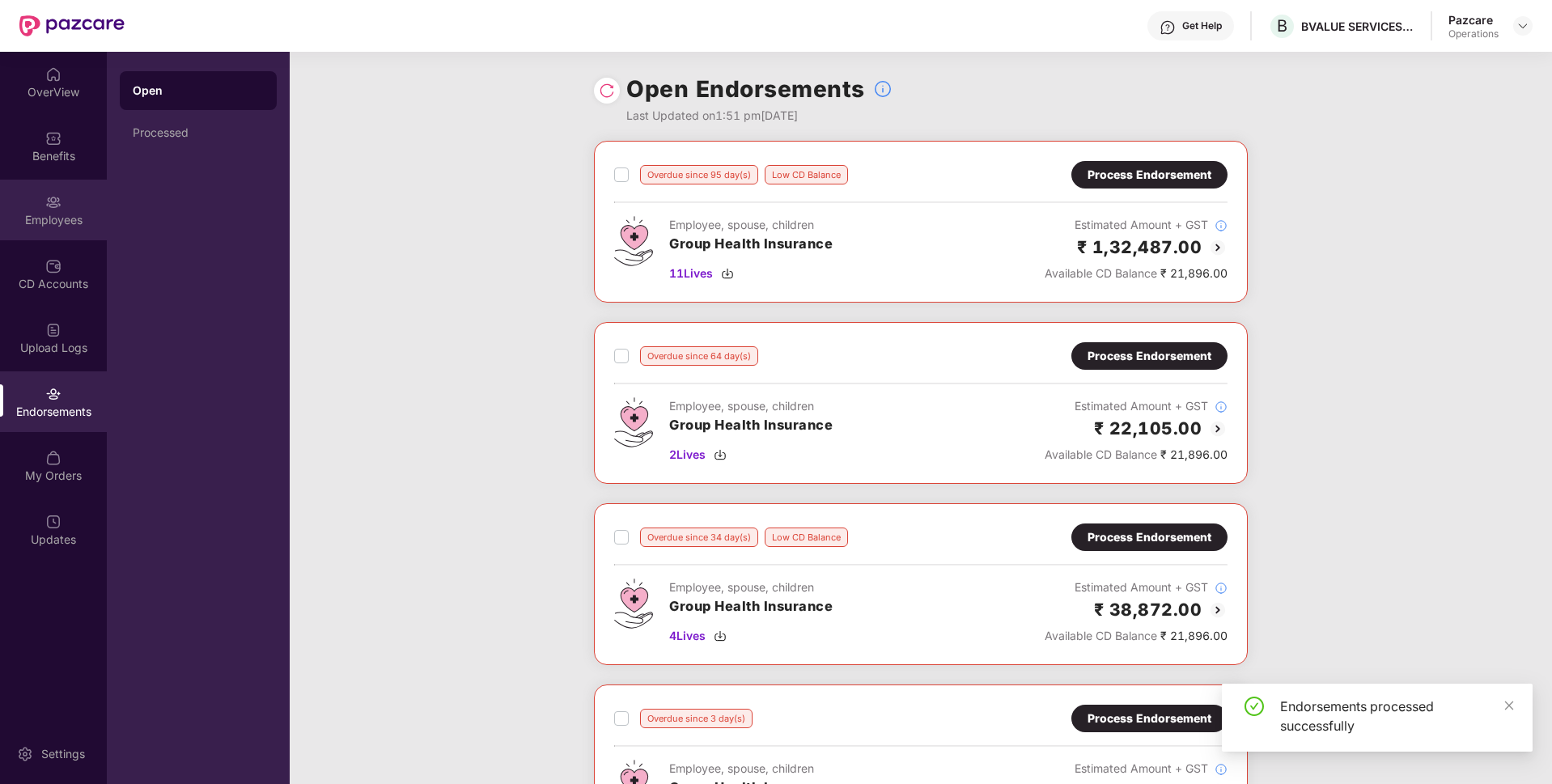
click at [72, 223] on div "Employees" at bounding box center [53, 220] width 107 height 16
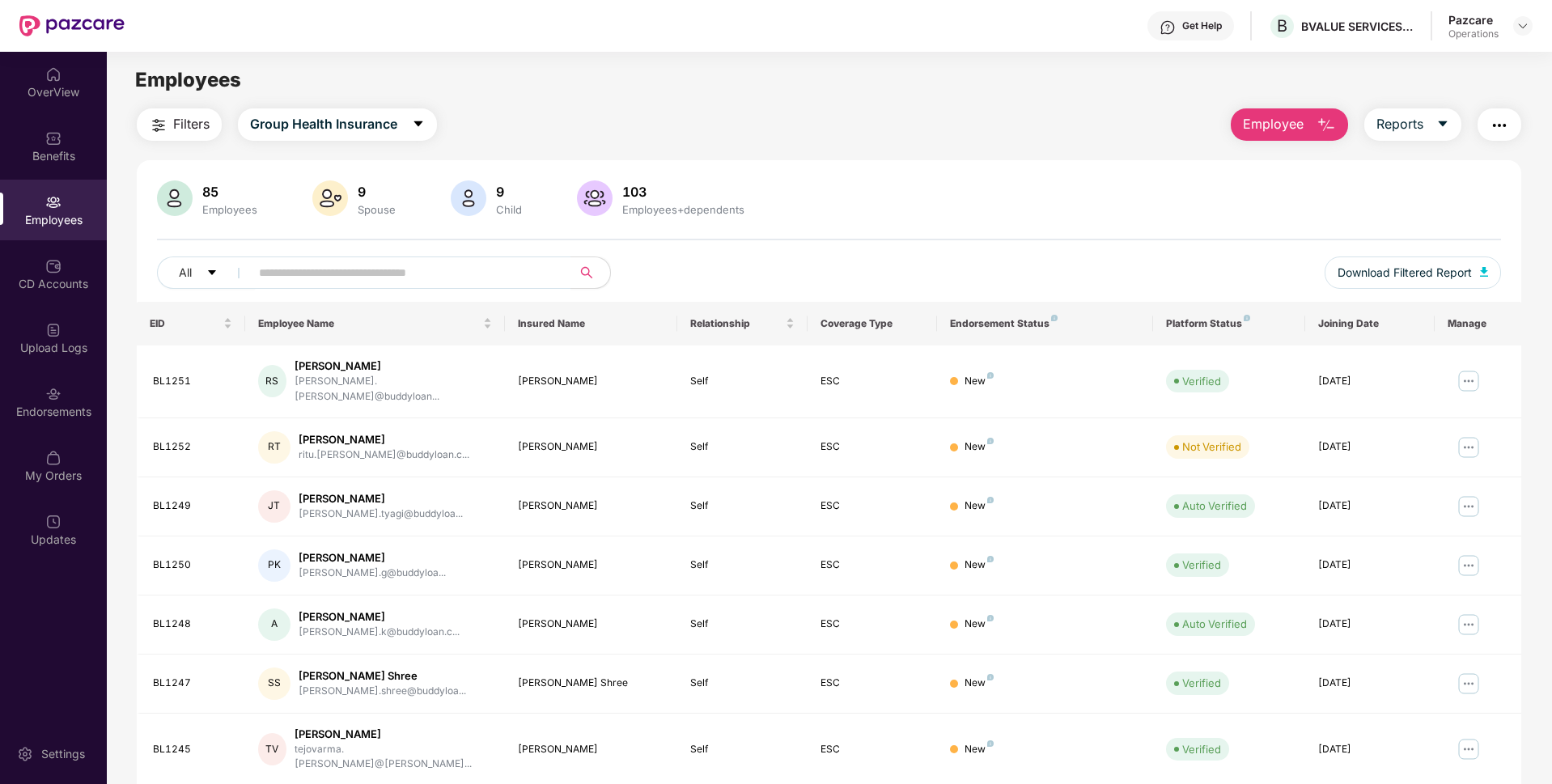
click at [200, 127] on span "Filters" at bounding box center [191, 124] width 37 height 20
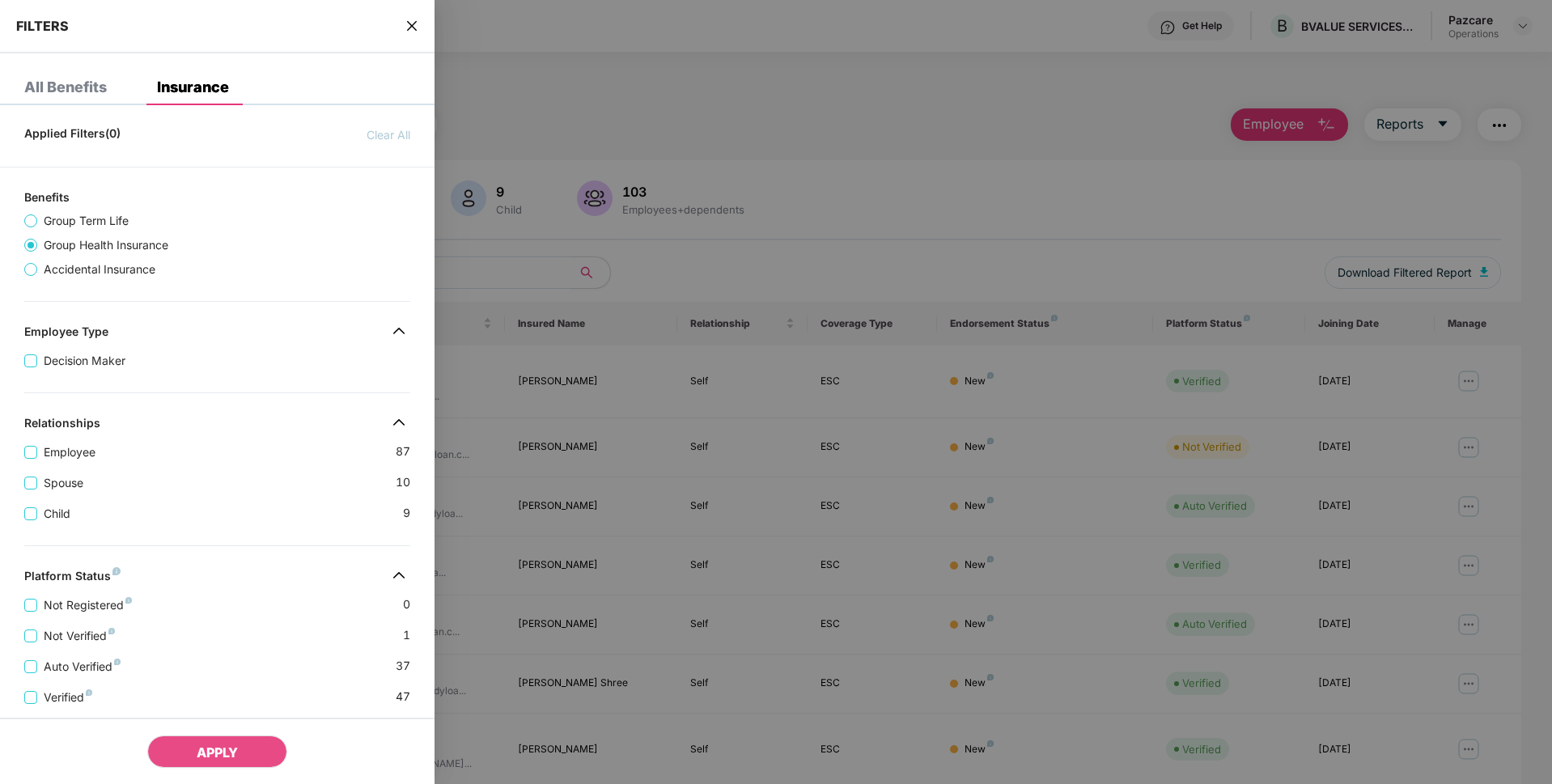
scroll to position [289, 0]
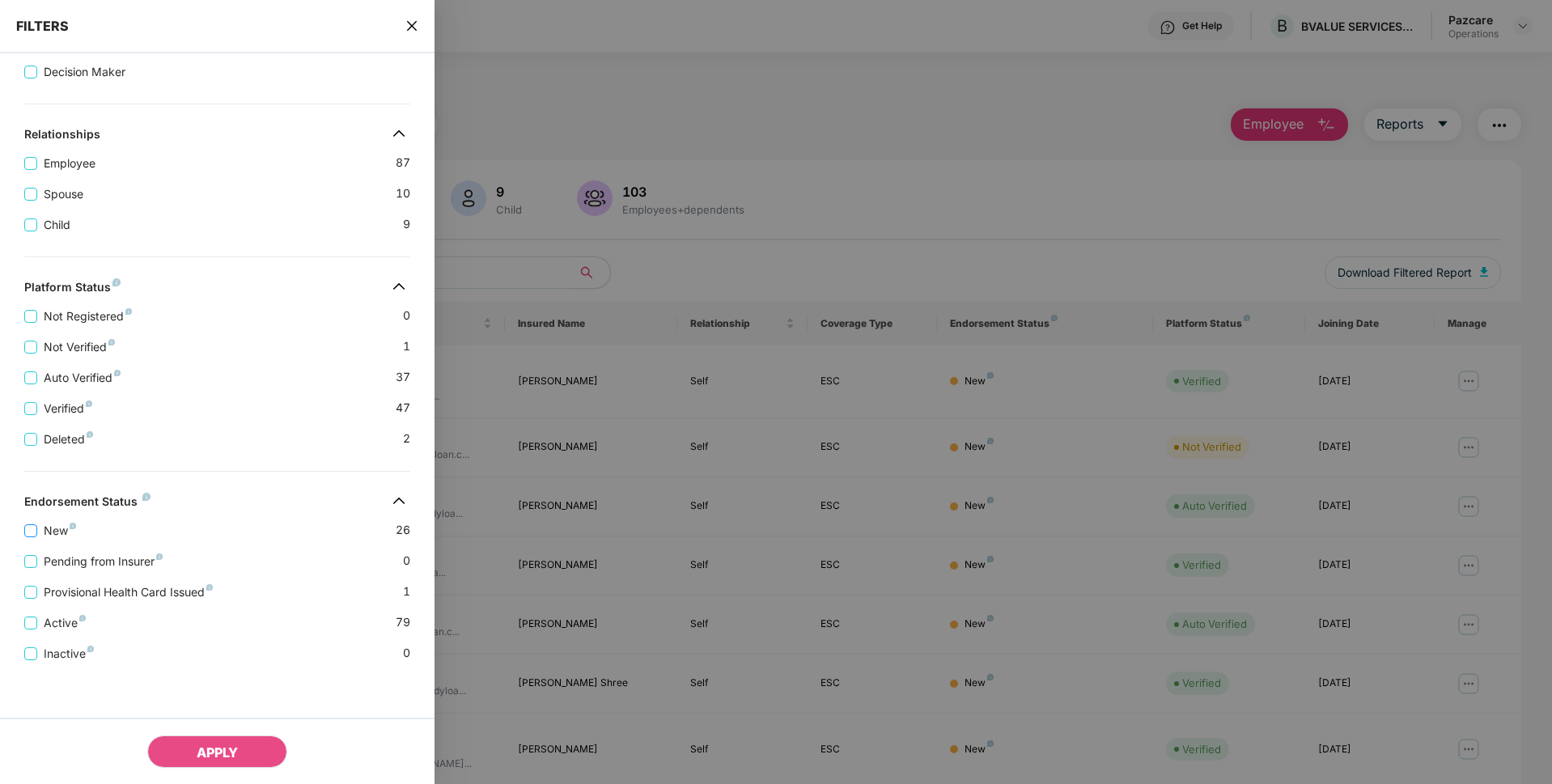
click at [48, 534] on span "New" at bounding box center [60, 531] width 46 height 18
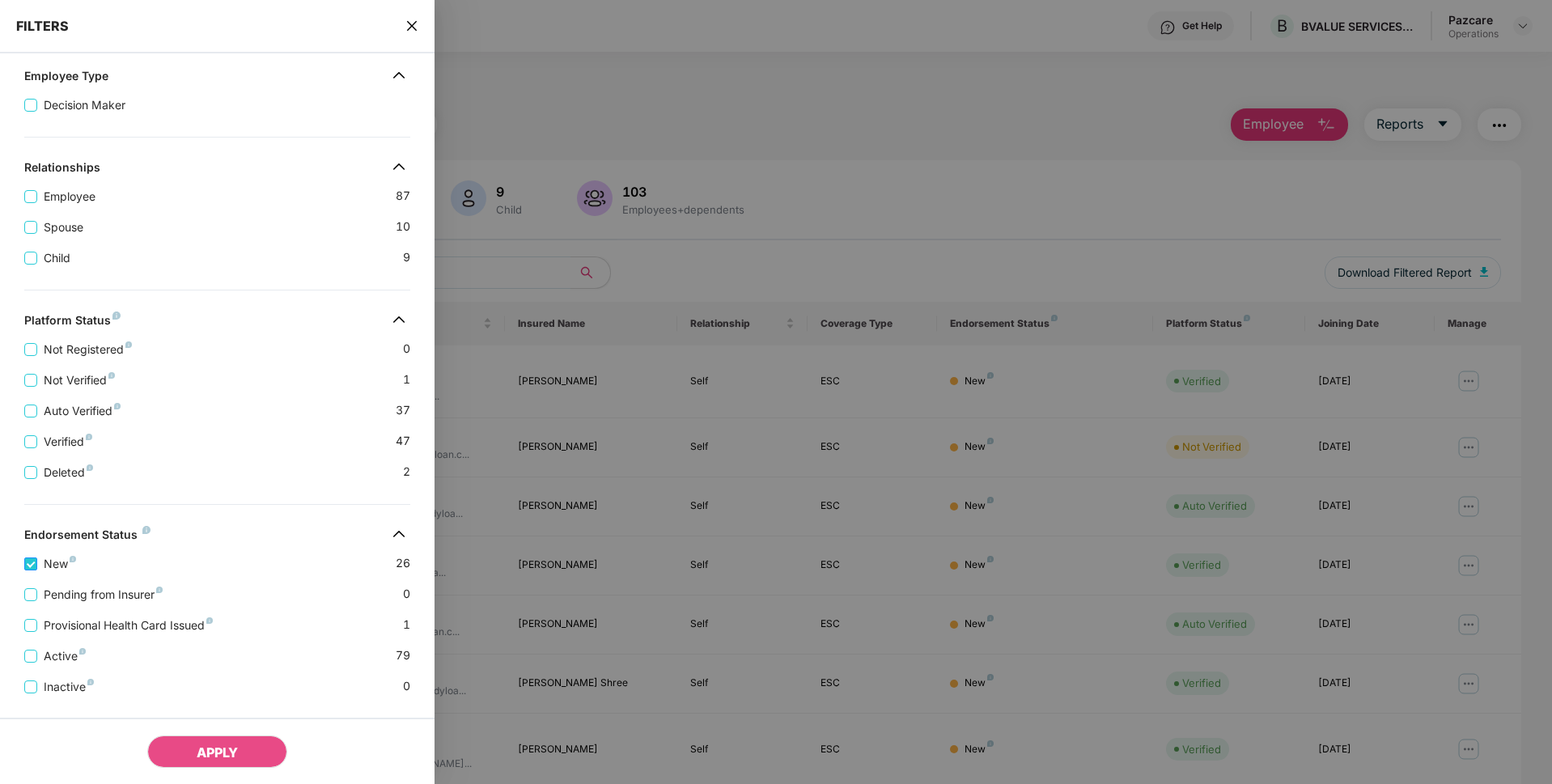
click at [71, 569] on span "New" at bounding box center [60, 564] width 46 height 18
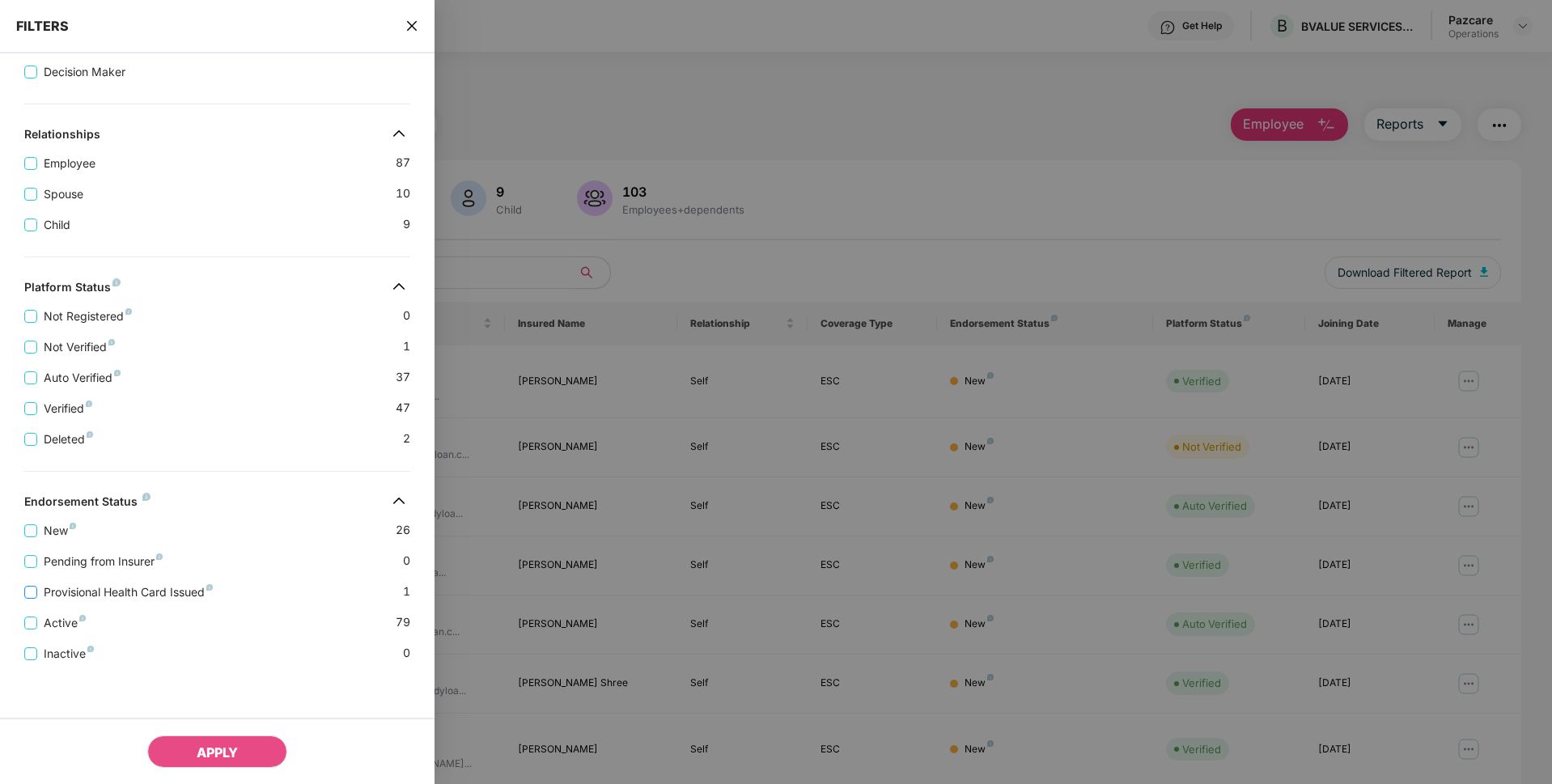
click at [64, 584] on span "Provisional Health Card Issued" at bounding box center [128, 592] width 182 height 18
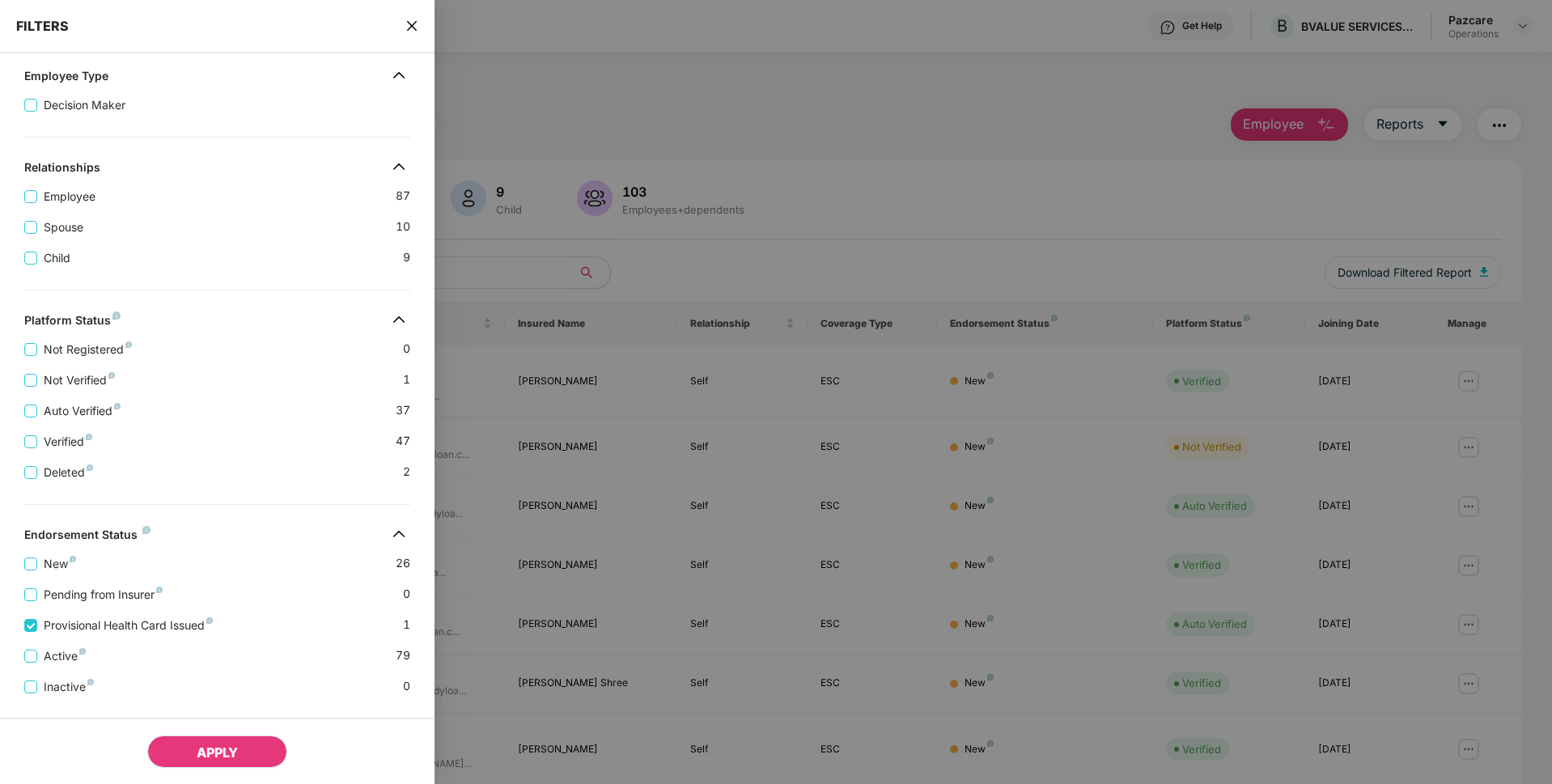
click at [211, 763] on button "APPLY" at bounding box center [217, 751] width 140 height 33
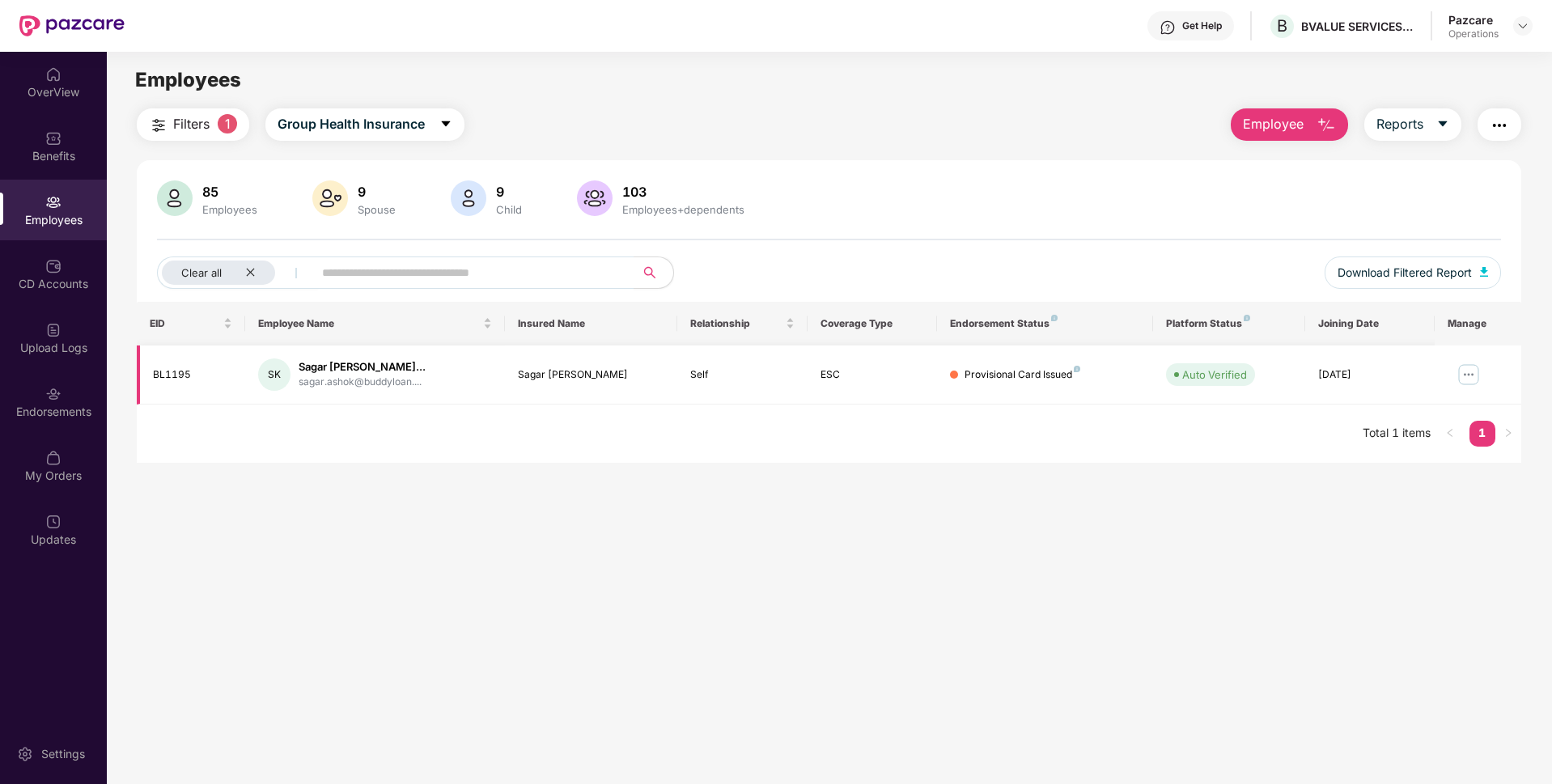
click at [185, 376] on div "BL1195" at bounding box center [192, 374] width 79 height 16
copy div "BL1195"
click at [244, 264] on div "Clear all" at bounding box center [218, 272] width 113 height 24
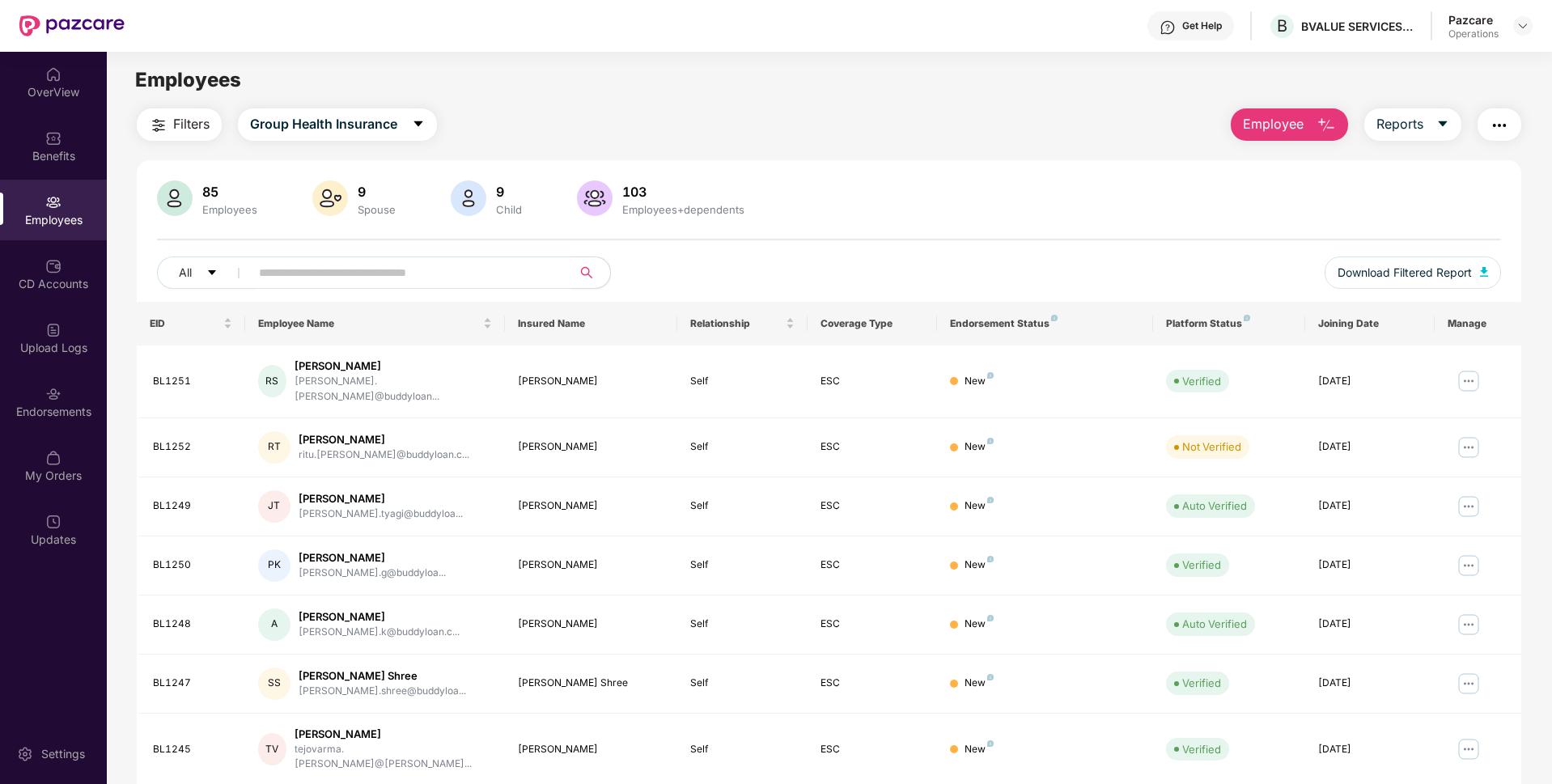
click at [512, 269] on input "text" at bounding box center [404, 272] width 290 height 24
click at [190, 128] on span "Filters" at bounding box center [191, 124] width 37 height 20
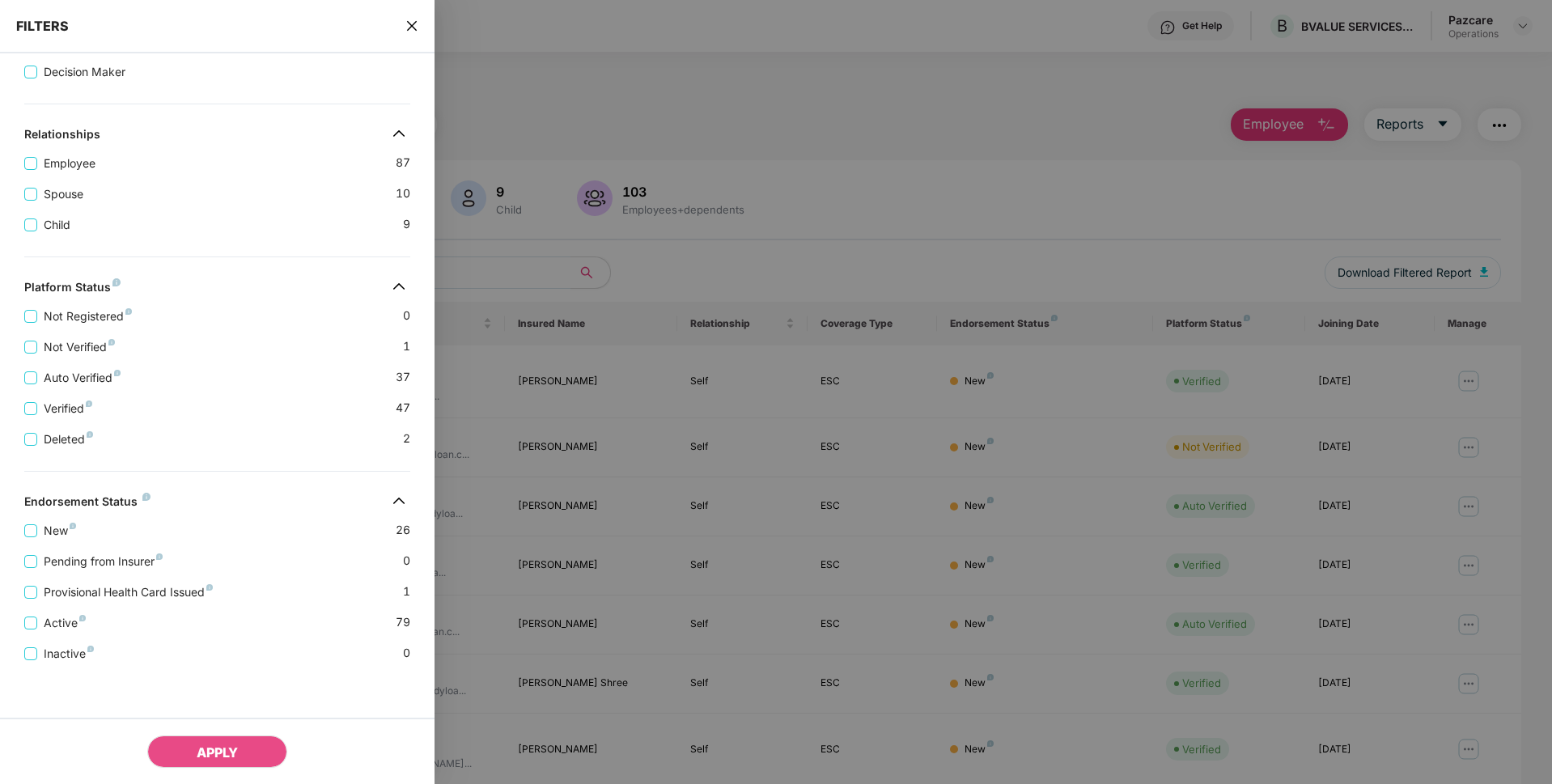
click at [412, 20] on icon "close" at bounding box center [412, 26] width 13 height 13
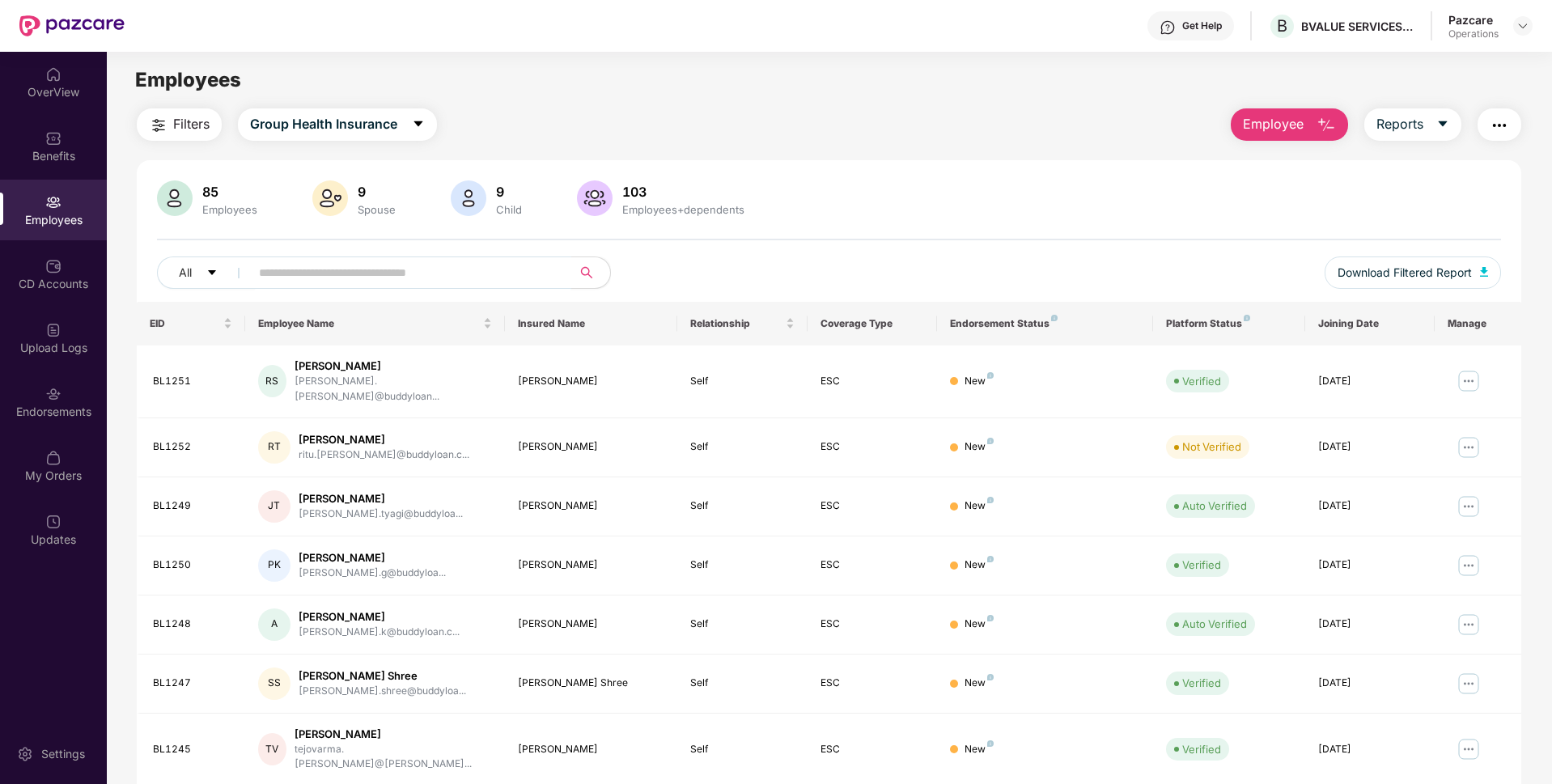
click at [320, 272] on input "text" at bounding box center [404, 272] width 290 height 24
click at [171, 131] on button "Filters" at bounding box center [180, 125] width 85 height 33
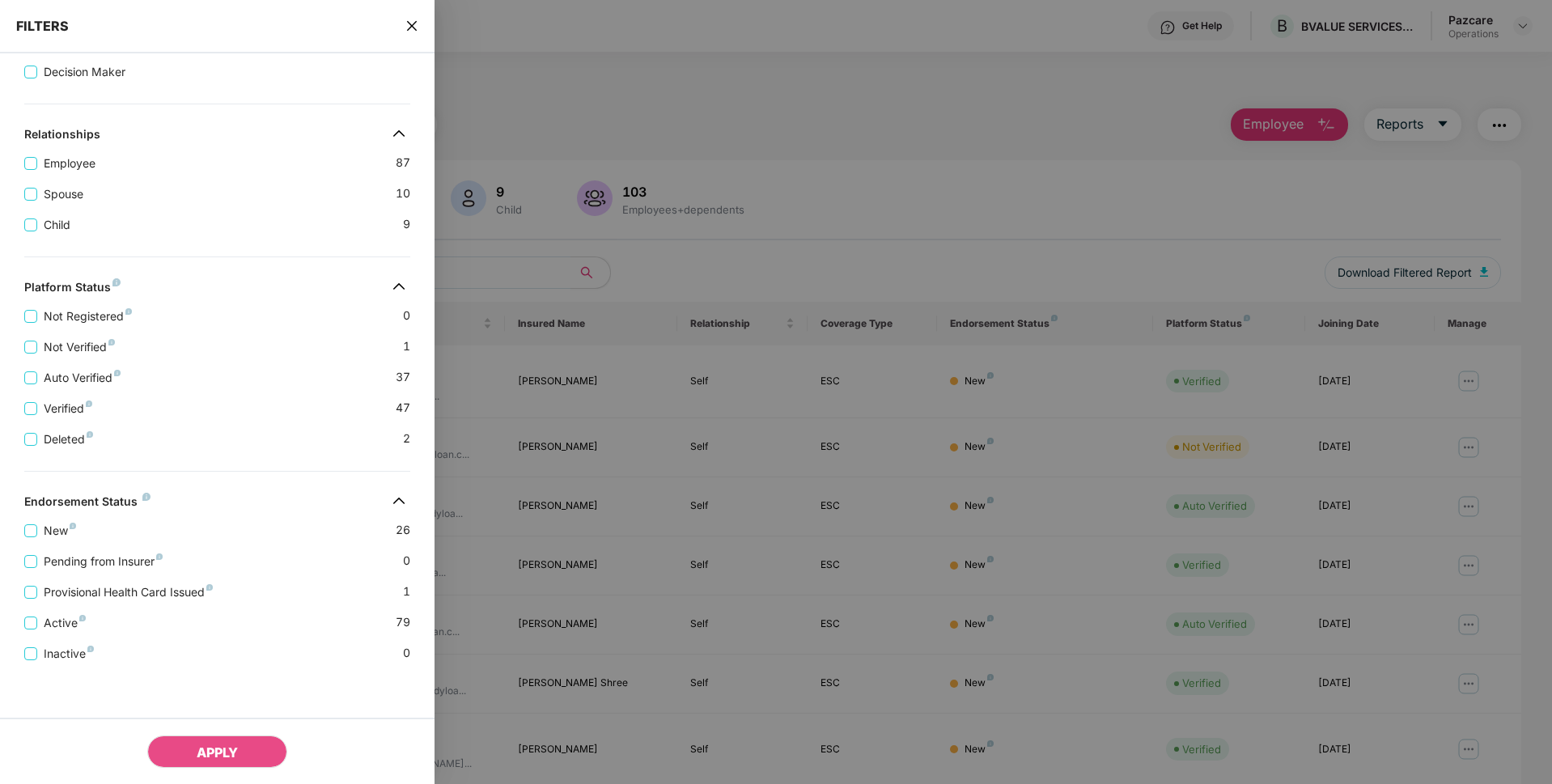
click at [410, 16] on div "FILTERS" at bounding box center [217, 26] width 434 height 53
click at [410, 28] on icon "close" at bounding box center [412, 26] width 10 height 10
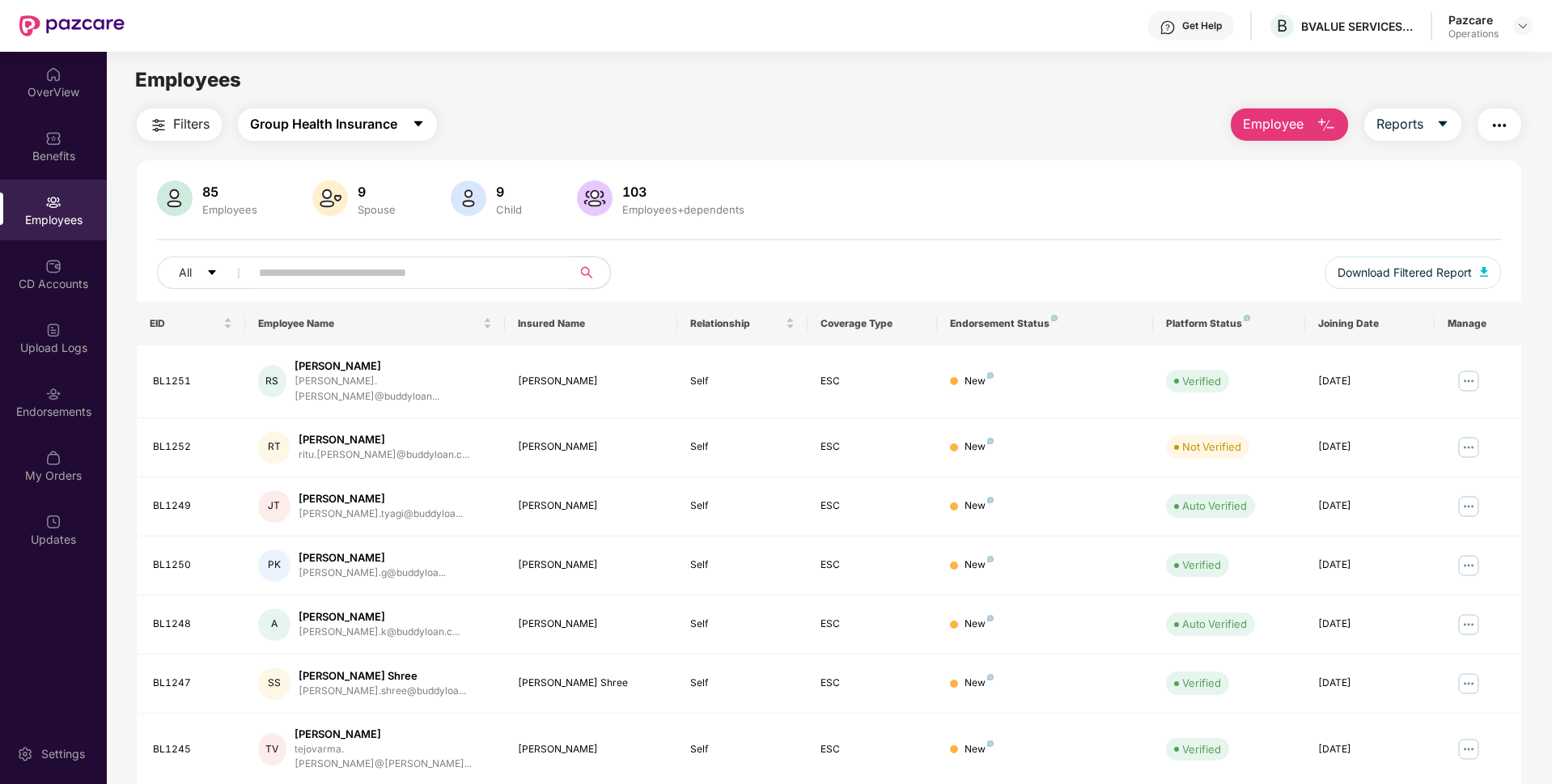
click at [330, 122] on span "Group Health Insurance" at bounding box center [323, 124] width 147 height 20
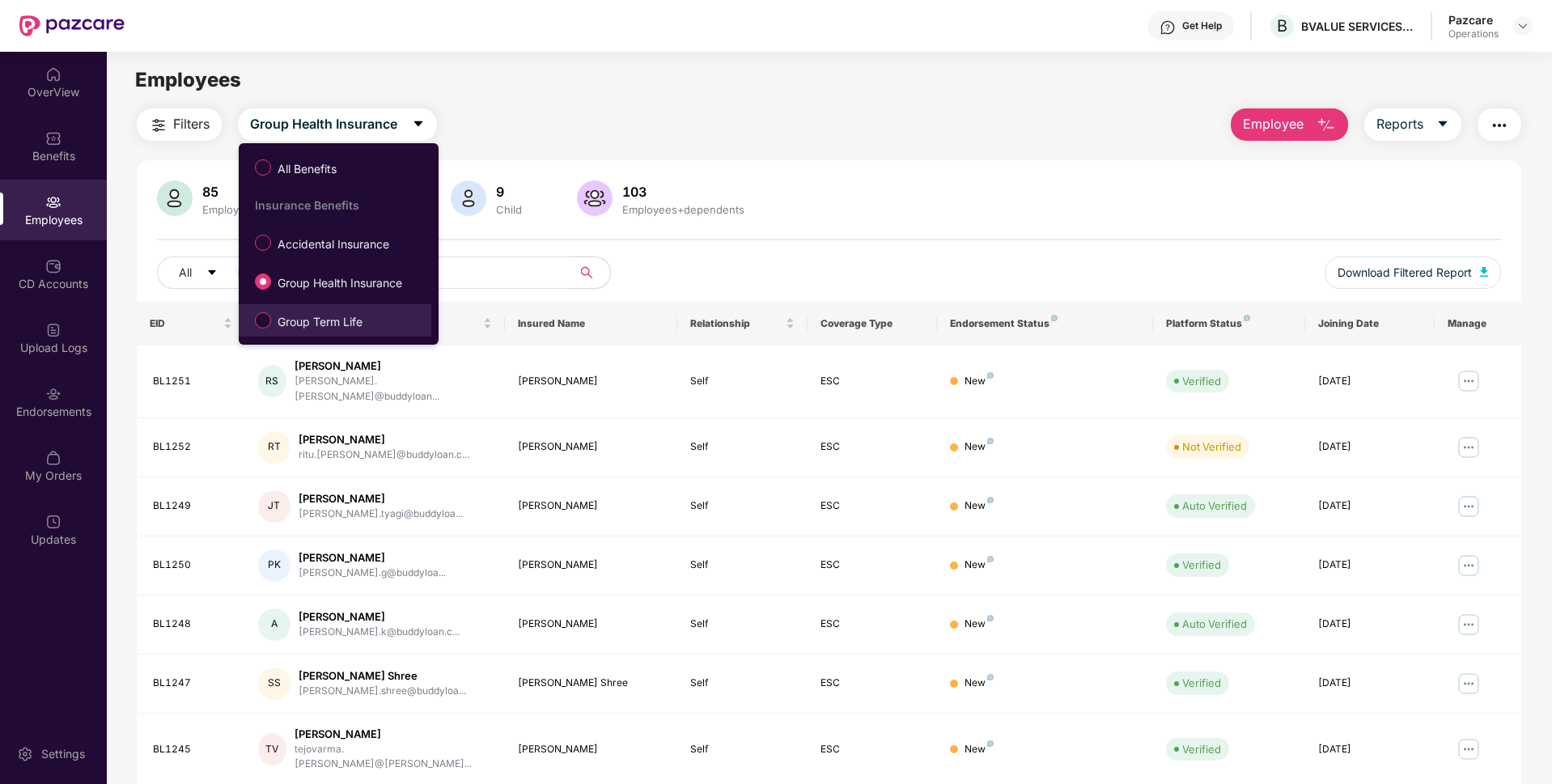
click at [300, 313] on span "Group Term Life" at bounding box center [320, 322] width 98 height 18
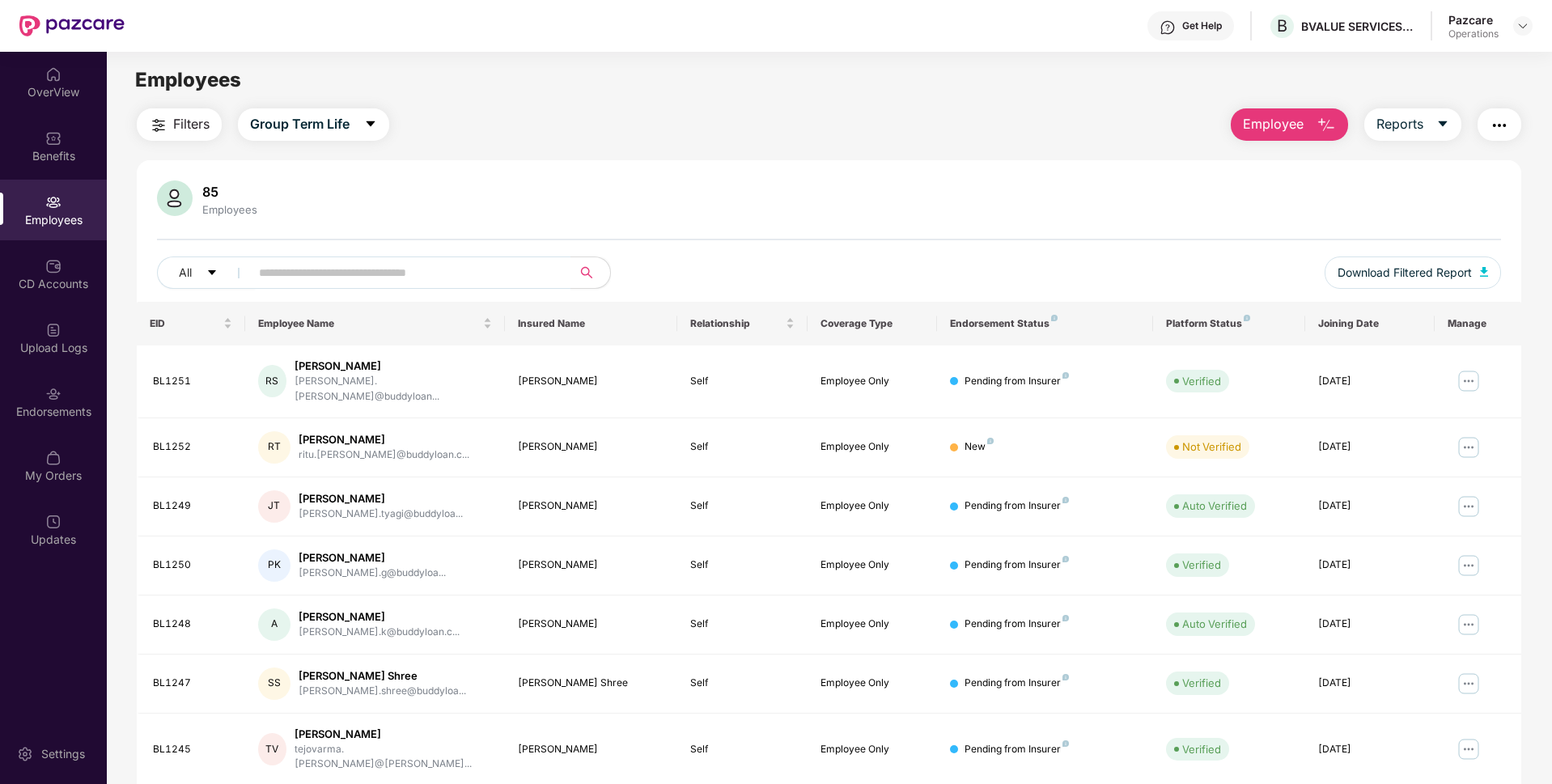
click at [184, 126] on span "Filters" at bounding box center [191, 124] width 37 height 20
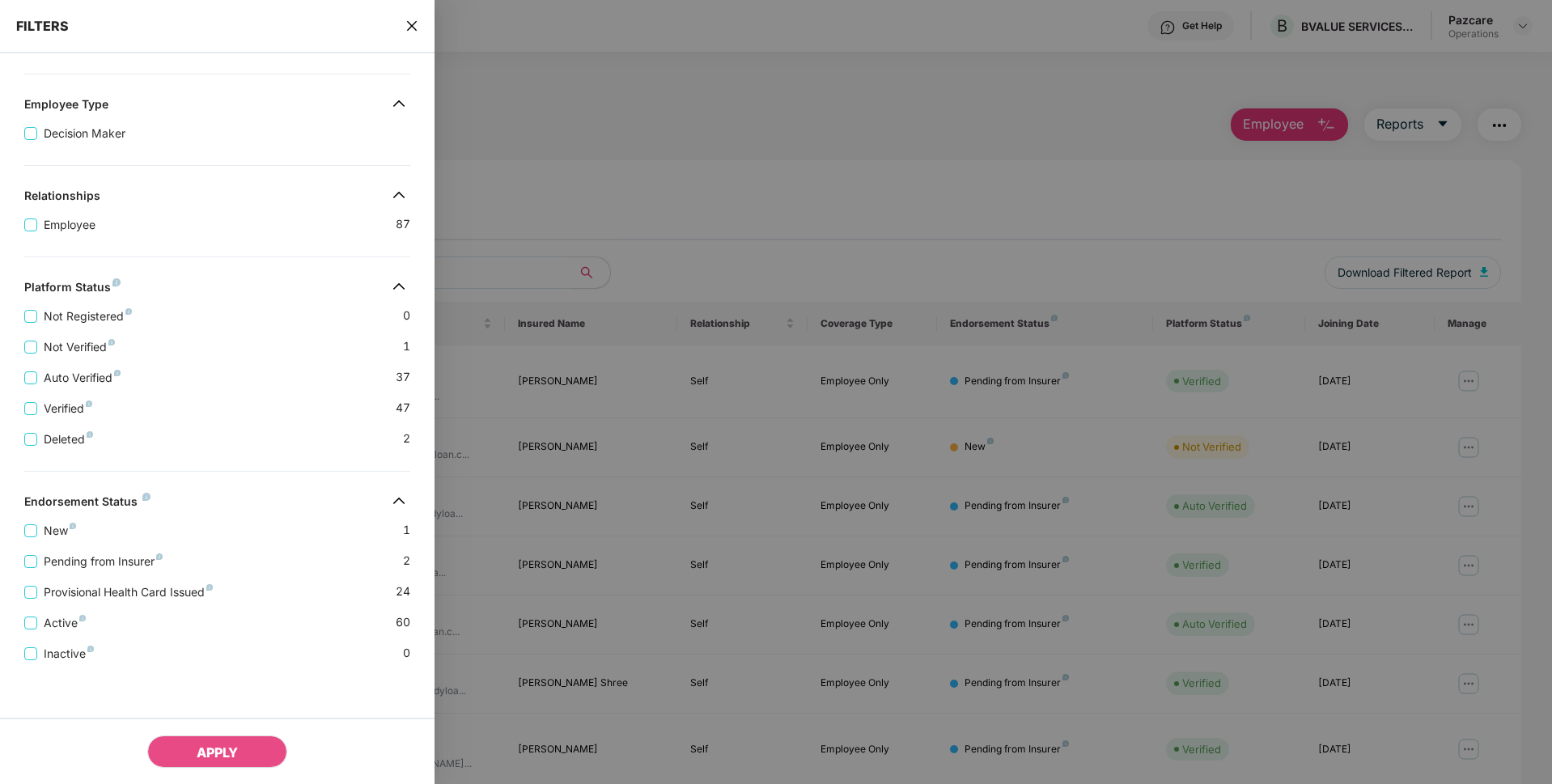
click at [415, 9] on div "FILTERS" at bounding box center [217, 26] width 434 height 53
click at [415, 25] on icon "close" at bounding box center [412, 26] width 13 height 13
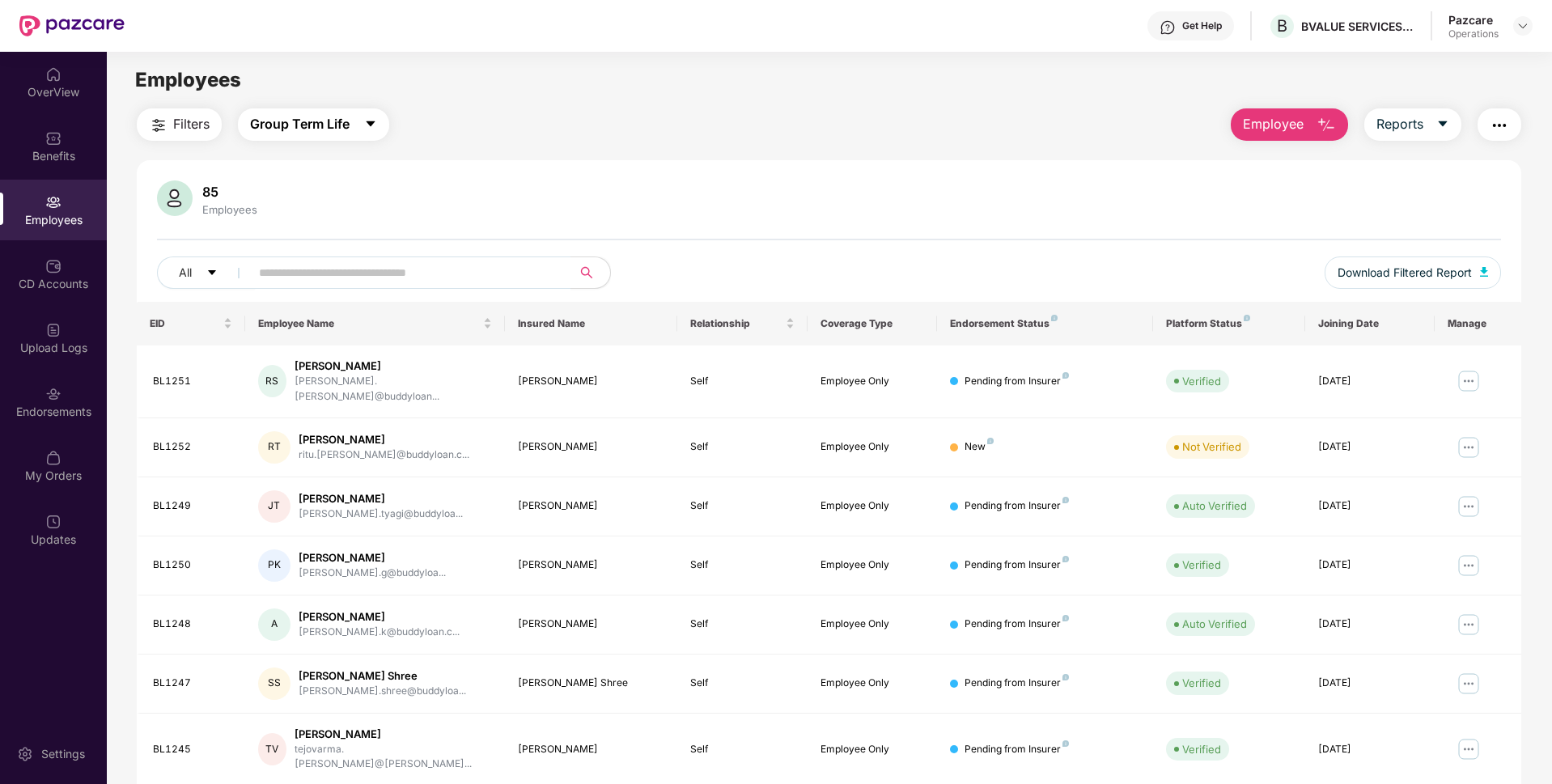
click at [344, 126] on span "Group Term Life" at bounding box center [299, 124] width 100 height 20
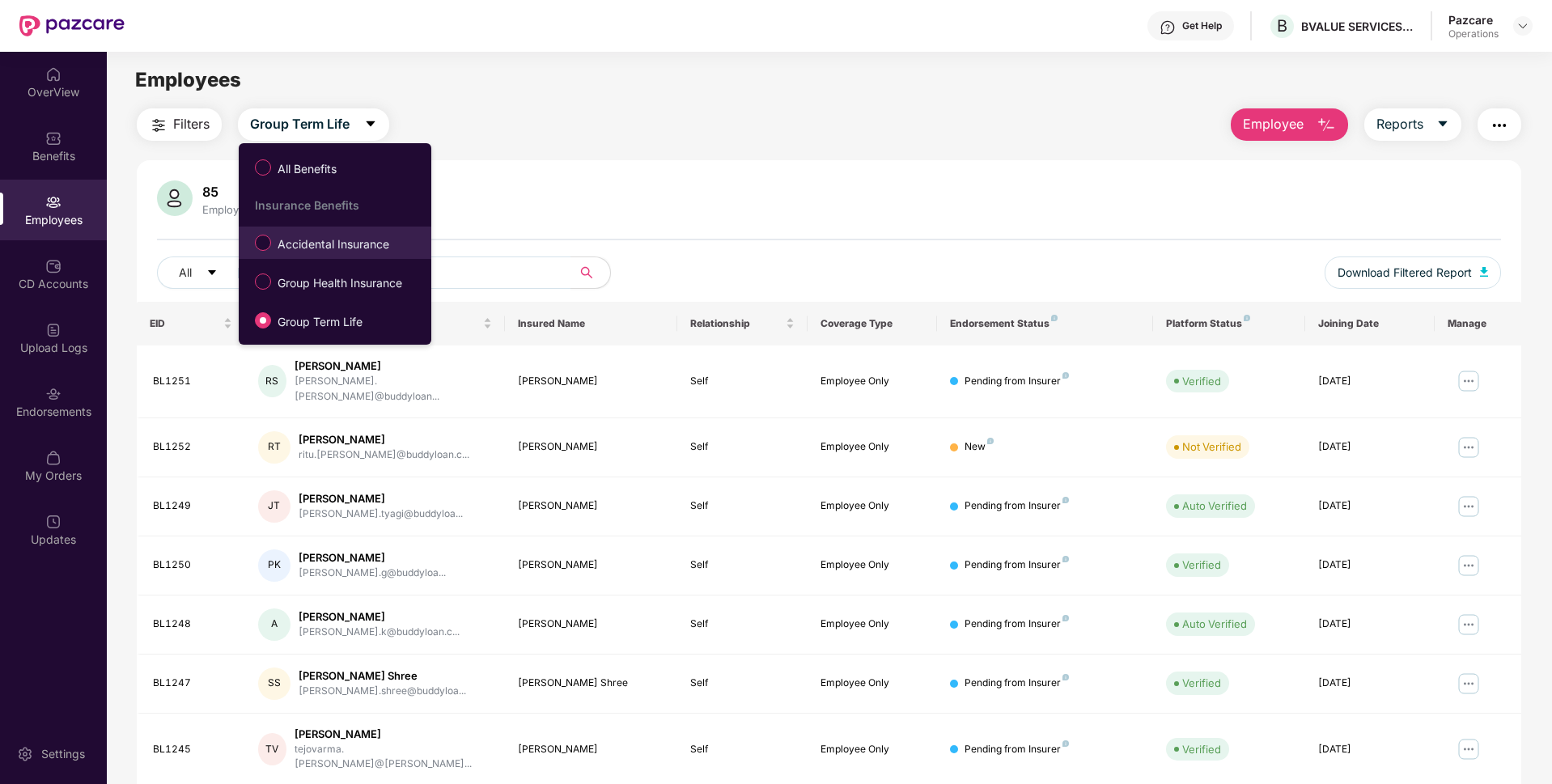
click at [281, 240] on span "Accidental Insurance" at bounding box center [333, 245] width 125 height 18
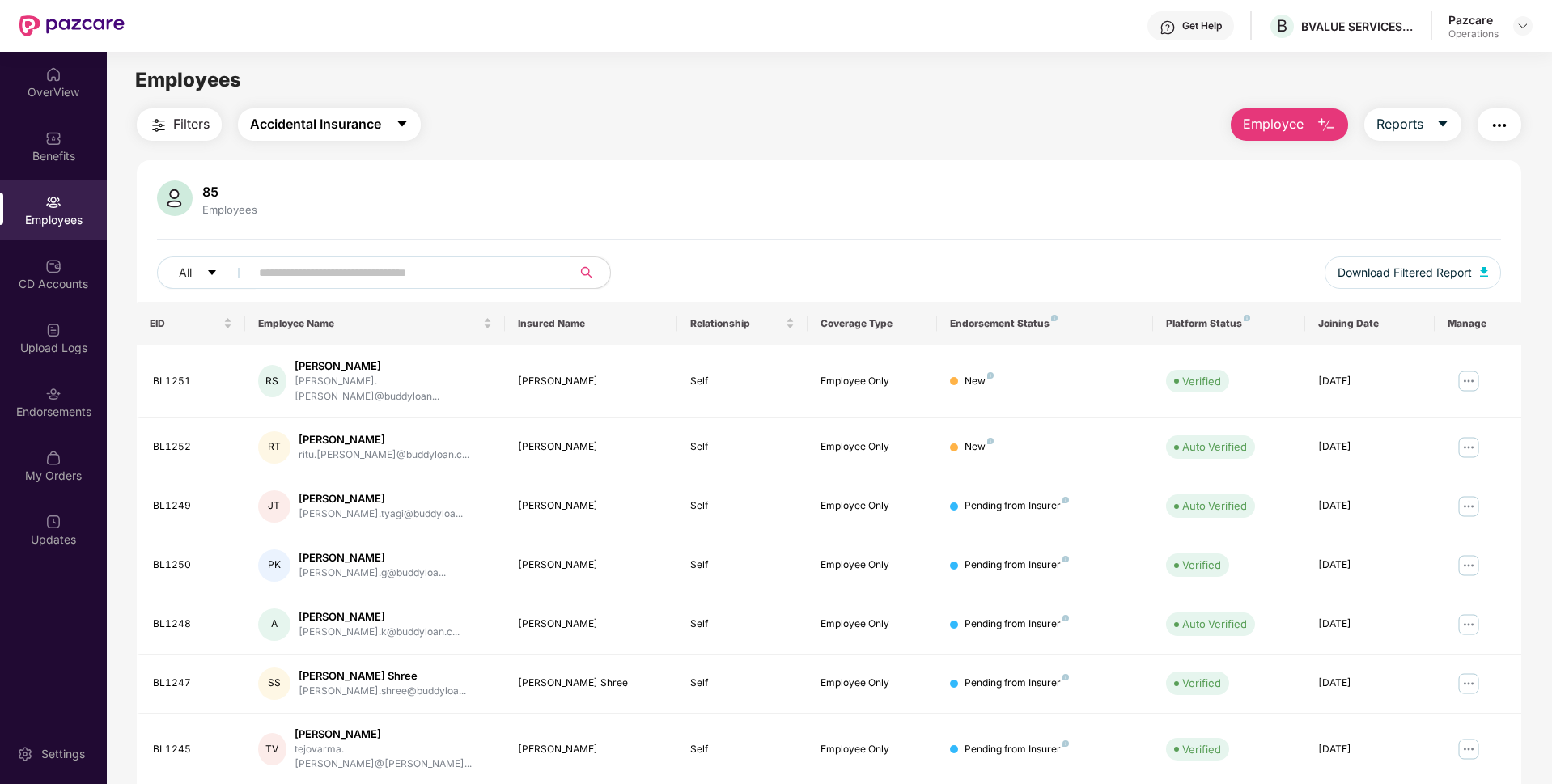
click at [344, 109] on button "Accidental Insurance" at bounding box center [330, 125] width 183 height 33
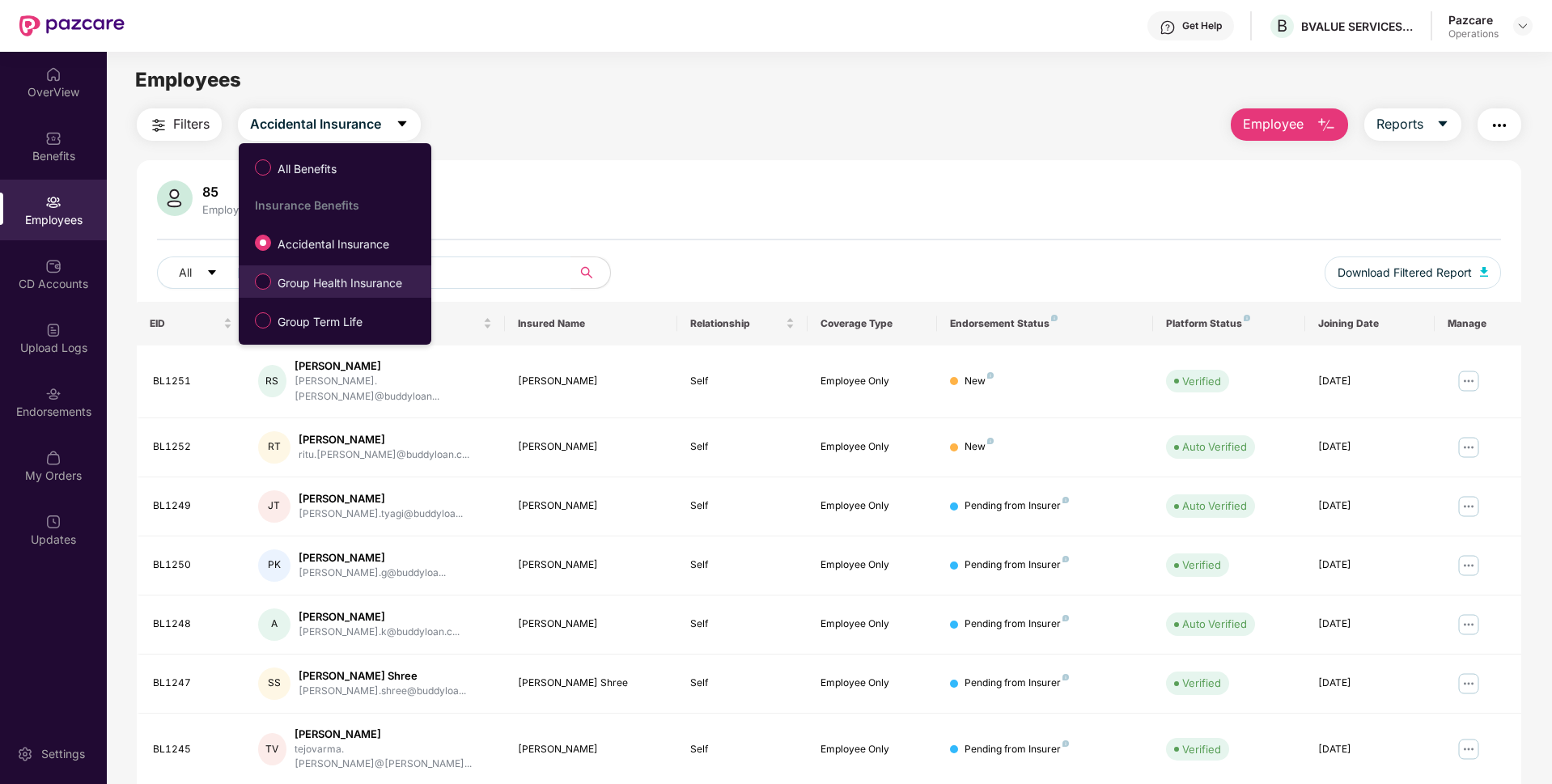
click at [306, 271] on label "Group Health Insurance" at bounding box center [331, 281] width 170 height 28
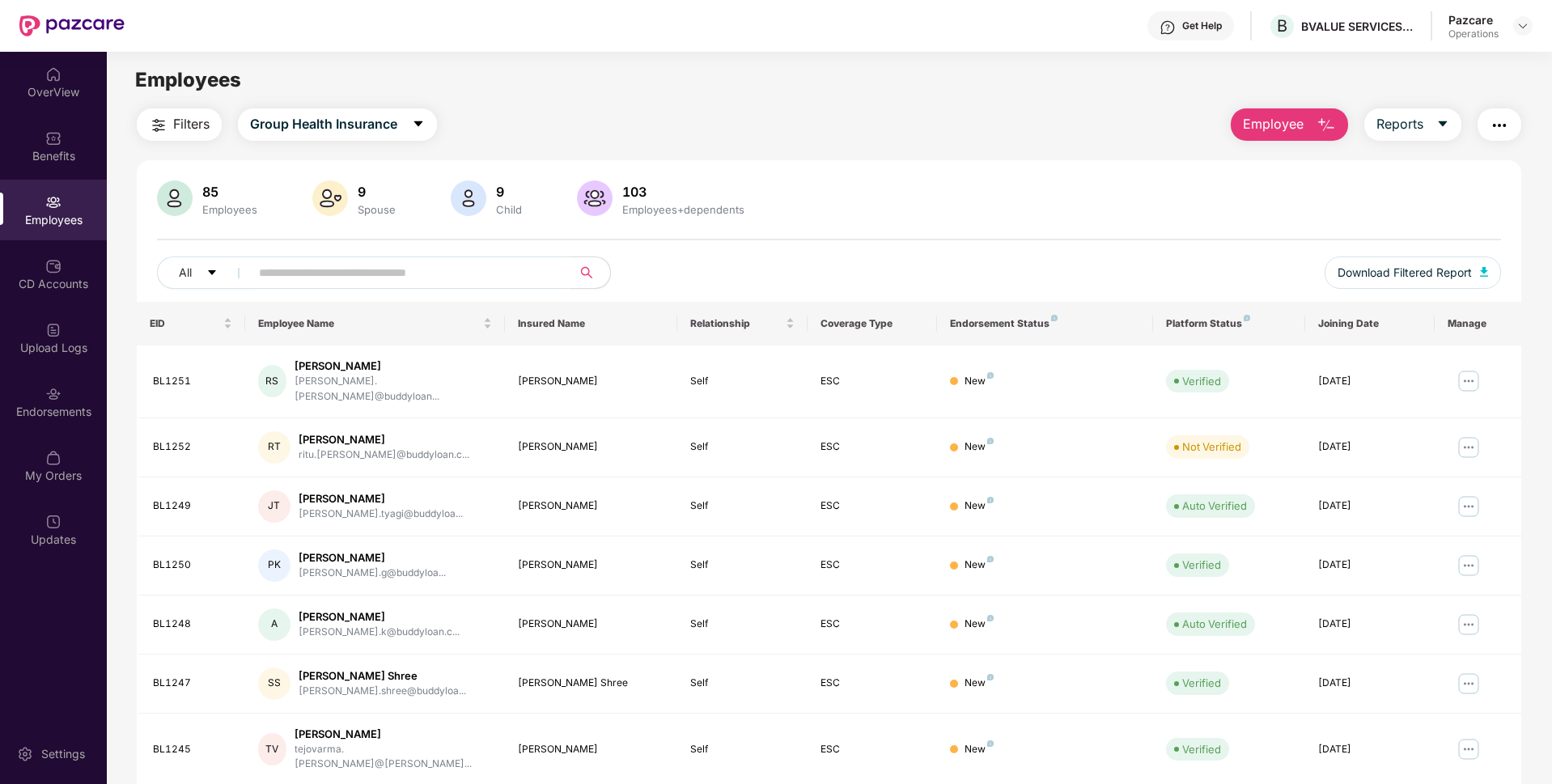
click at [172, 131] on button "Filters" at bounding box center [180, 125] width 85 height 33
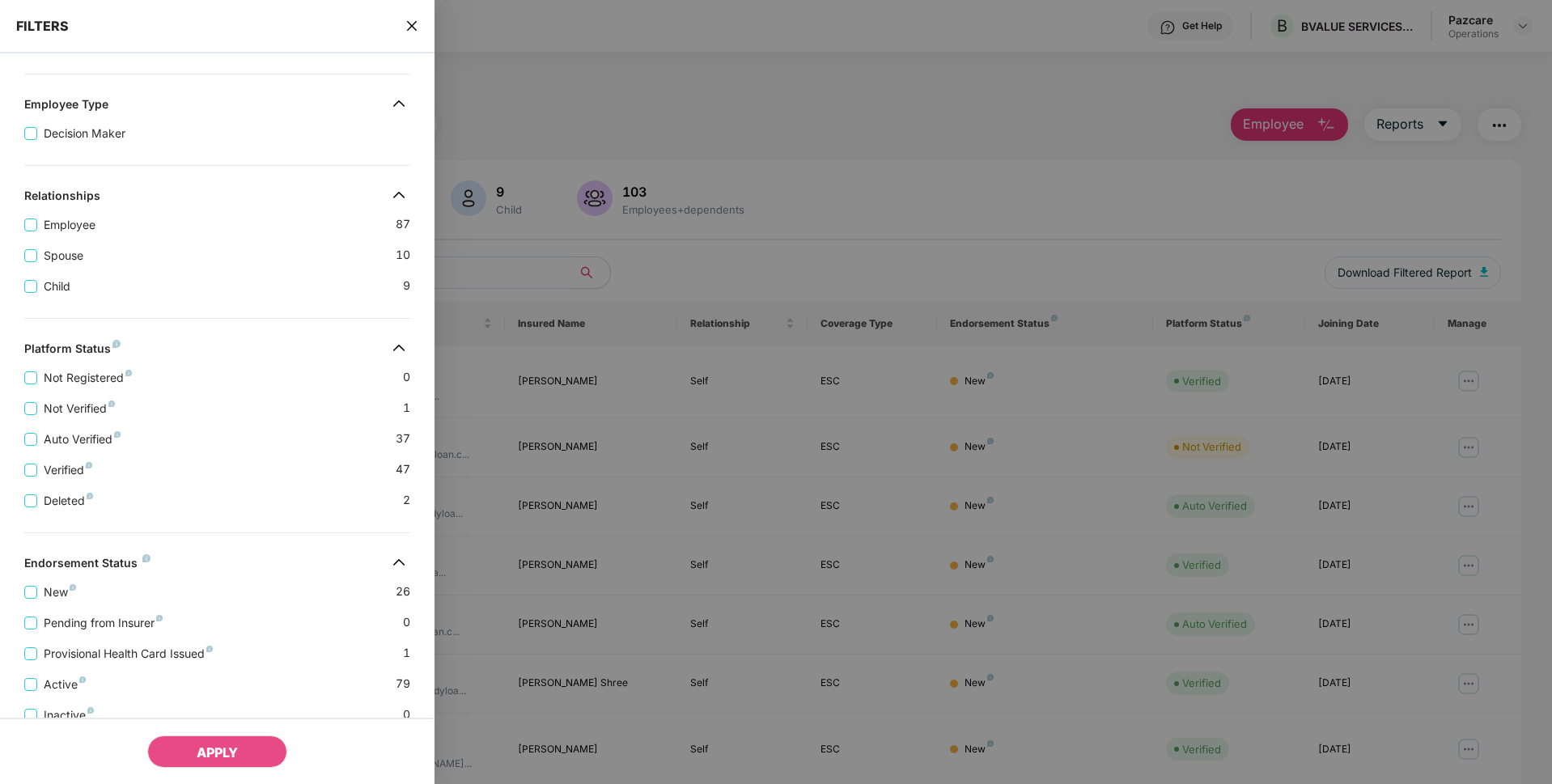
scroll to position [289, 0]
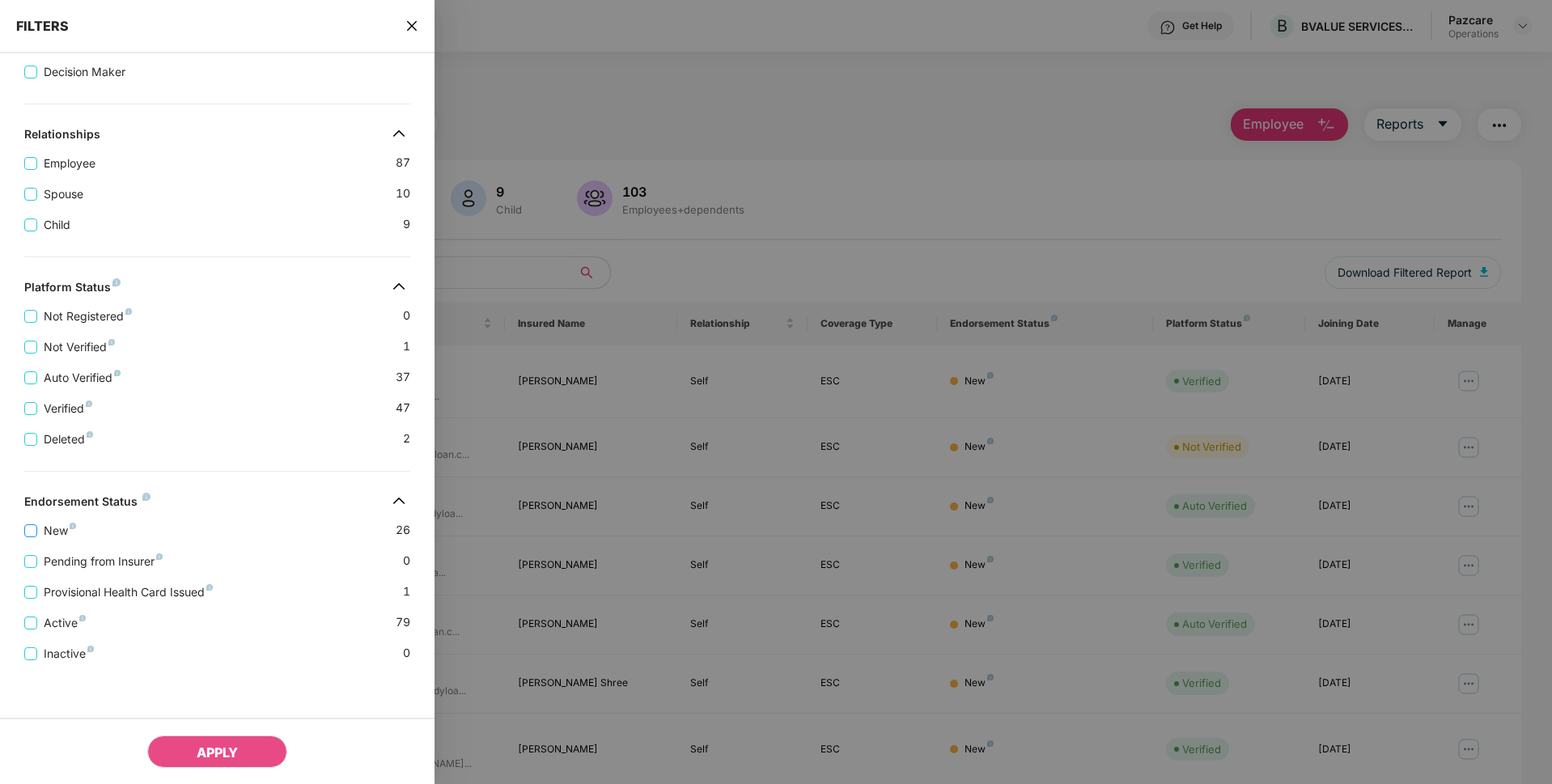
click at [48, 523] on span "New" at bounding box center [60, 531] width 46 height 18
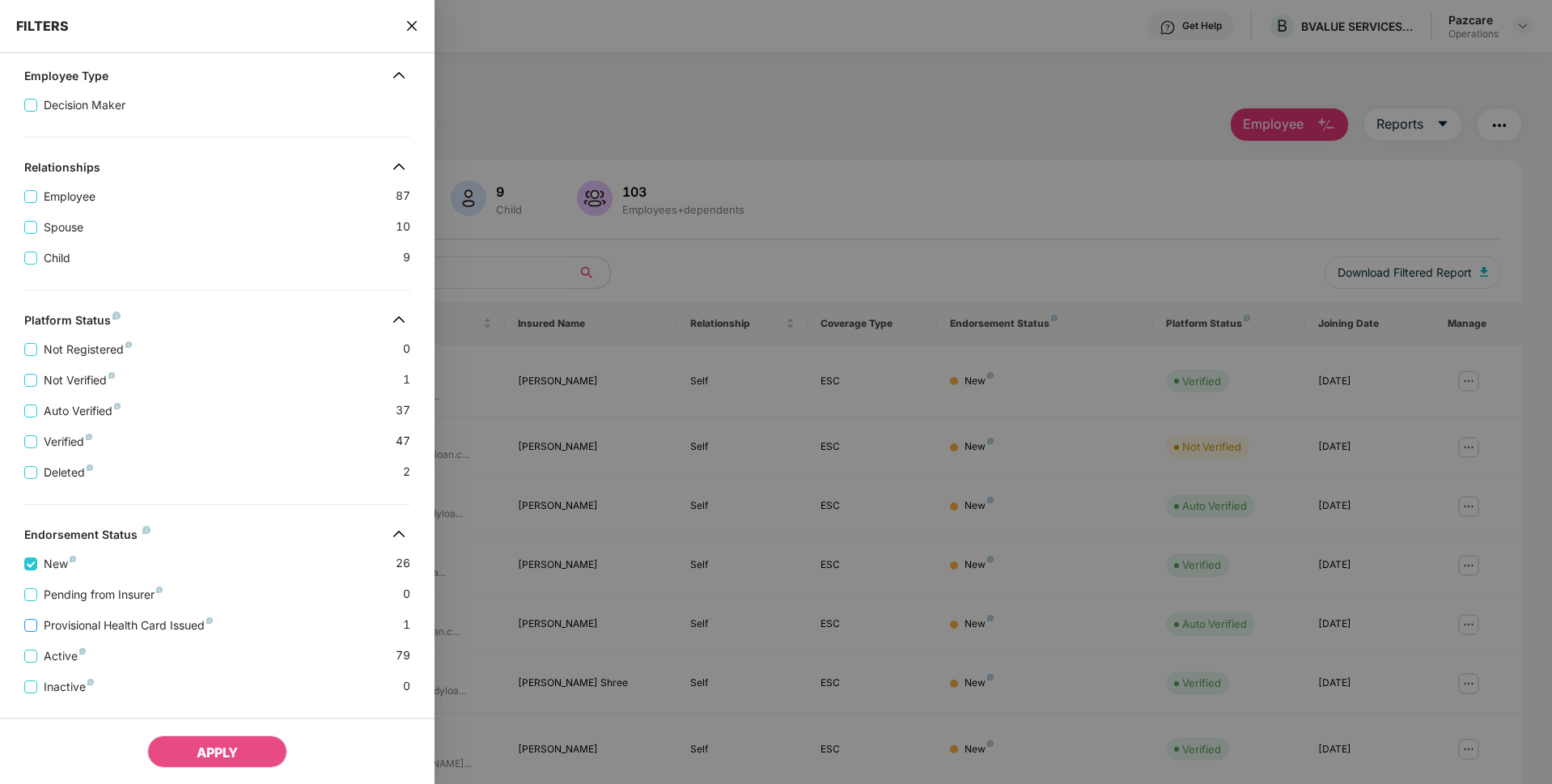
click at [69, 633] on span "Provisional Health Card Issued" at bounding box center [128, 626] width 182 height 18
click at [188, 749] on button "APPLY" at bounding box center [217, 751] width 140 height 33
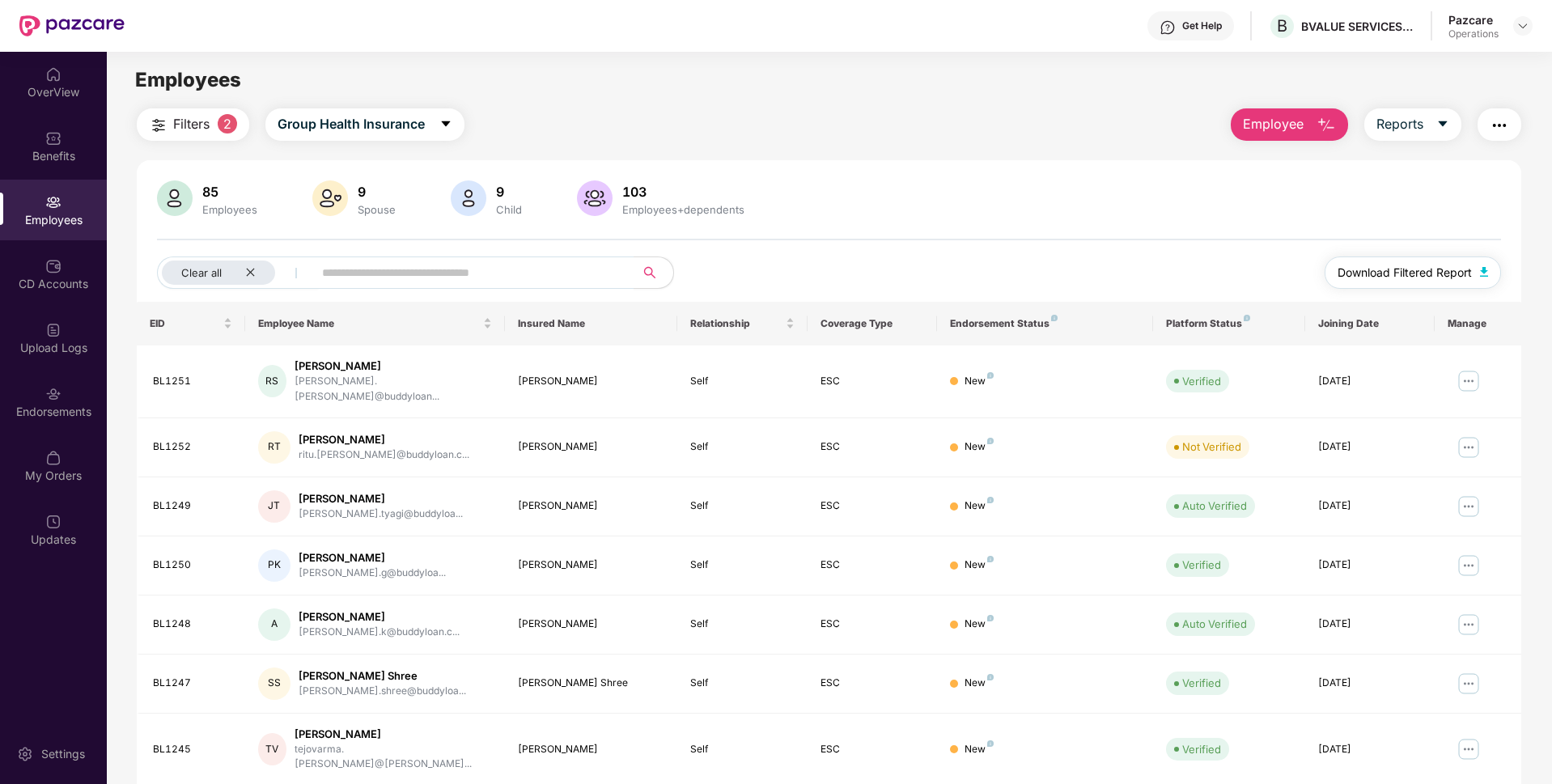
click at [1372, 267] on span "Download Filtered Report" at bounding box center [1404, 272] width 135 height 18
click at [426, 264] on input "text" at bounding box center [468, 272] width 290 height 24
paste input "******"
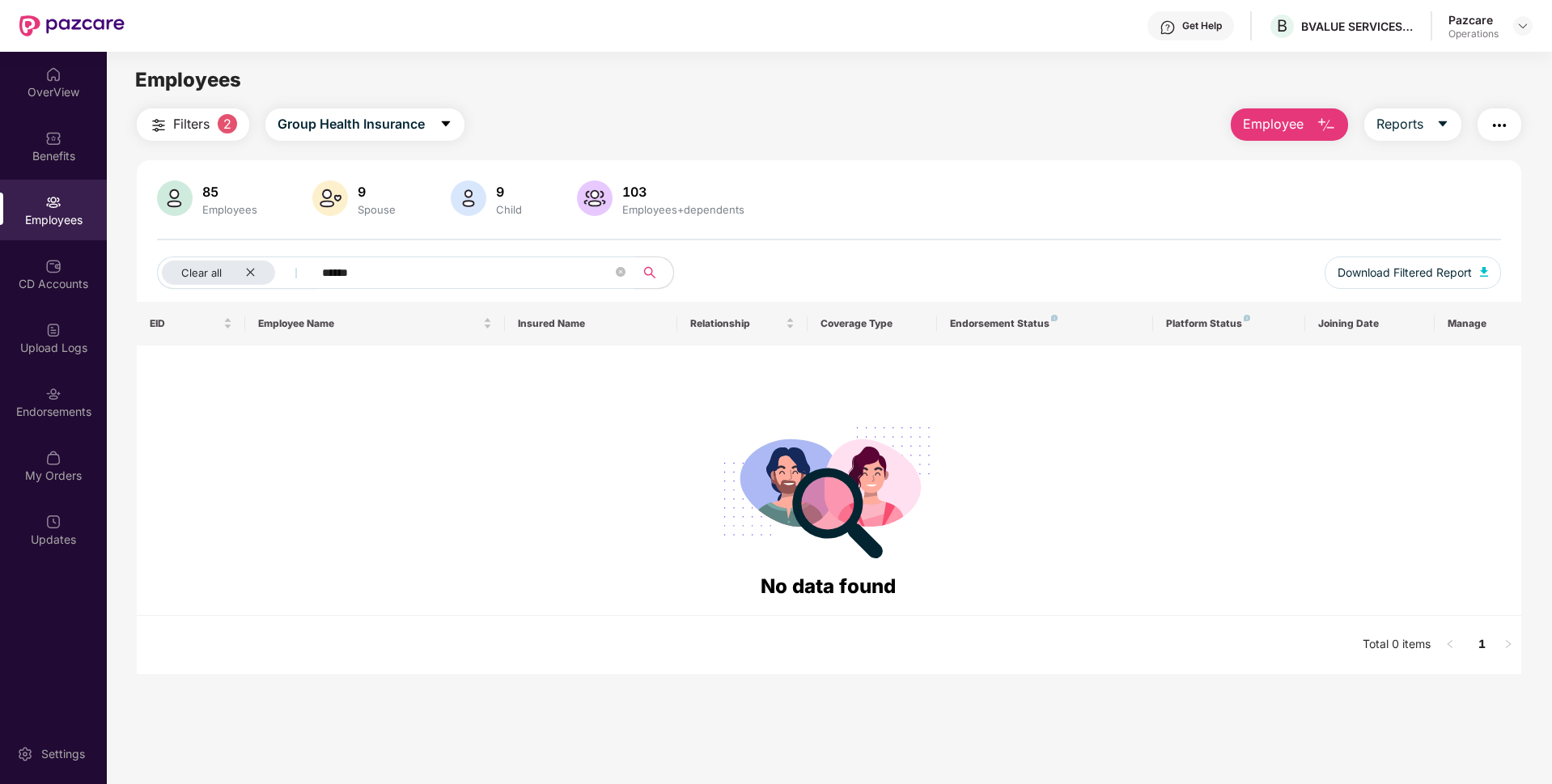
click at [423, 269] on input "******" at bounding box center [468, 272] width 290 height 24
type input "*"
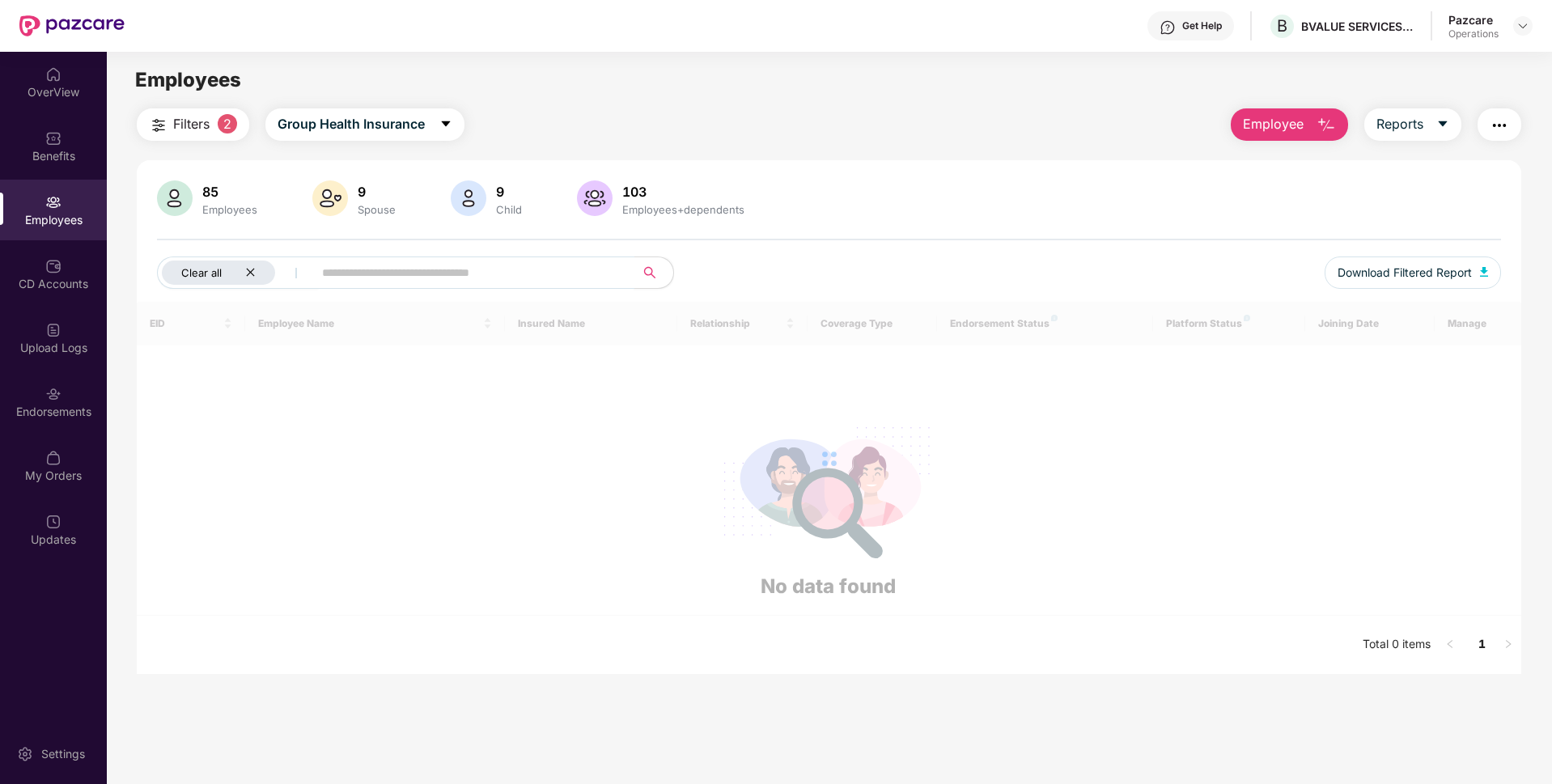
click at [246, 273] on icon "close" at bounding box center [250, 272] width 11 height 11
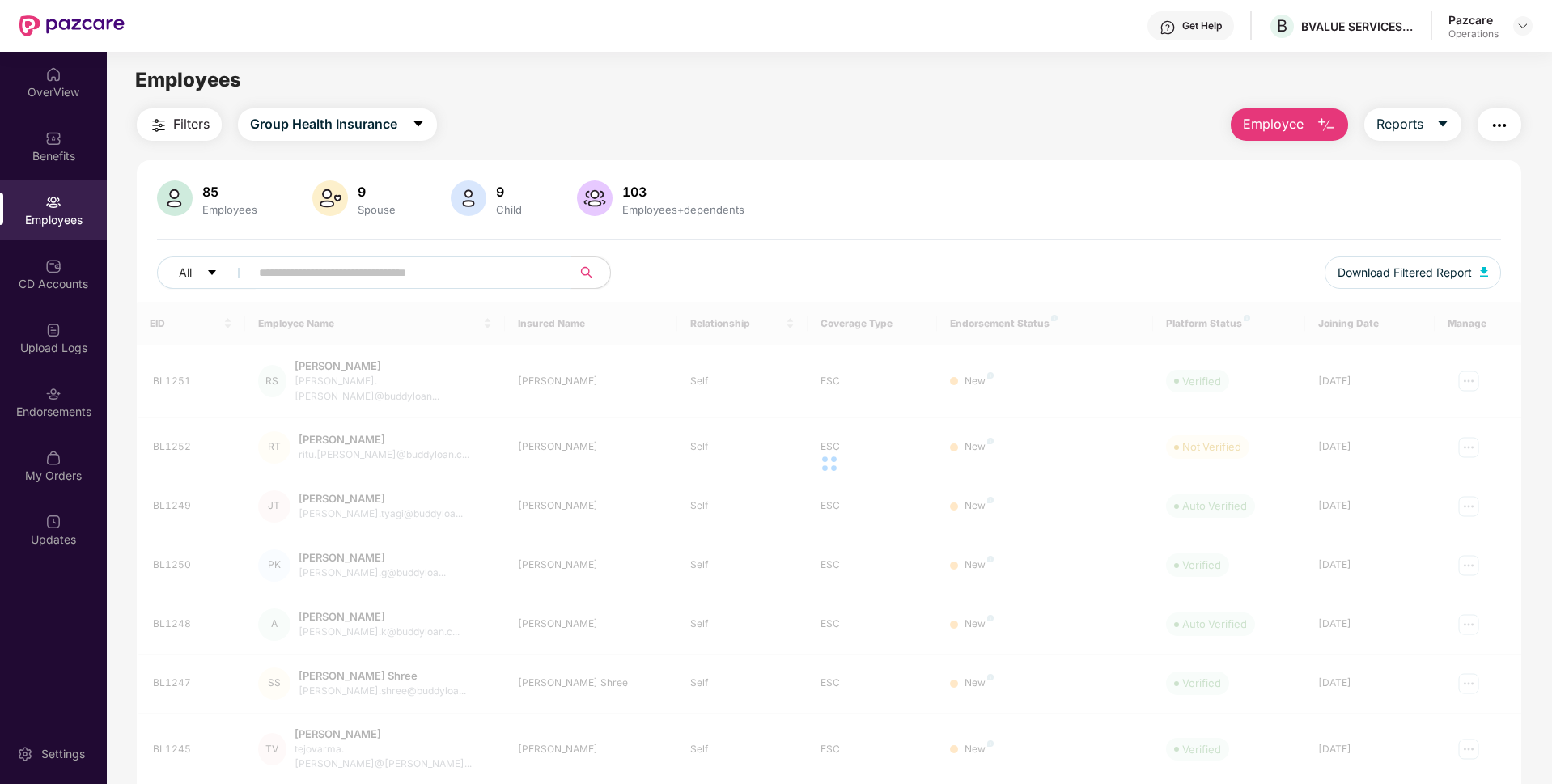
click at [366, 268] on input "text" at bounding box center [404, 272] width 290 height 24
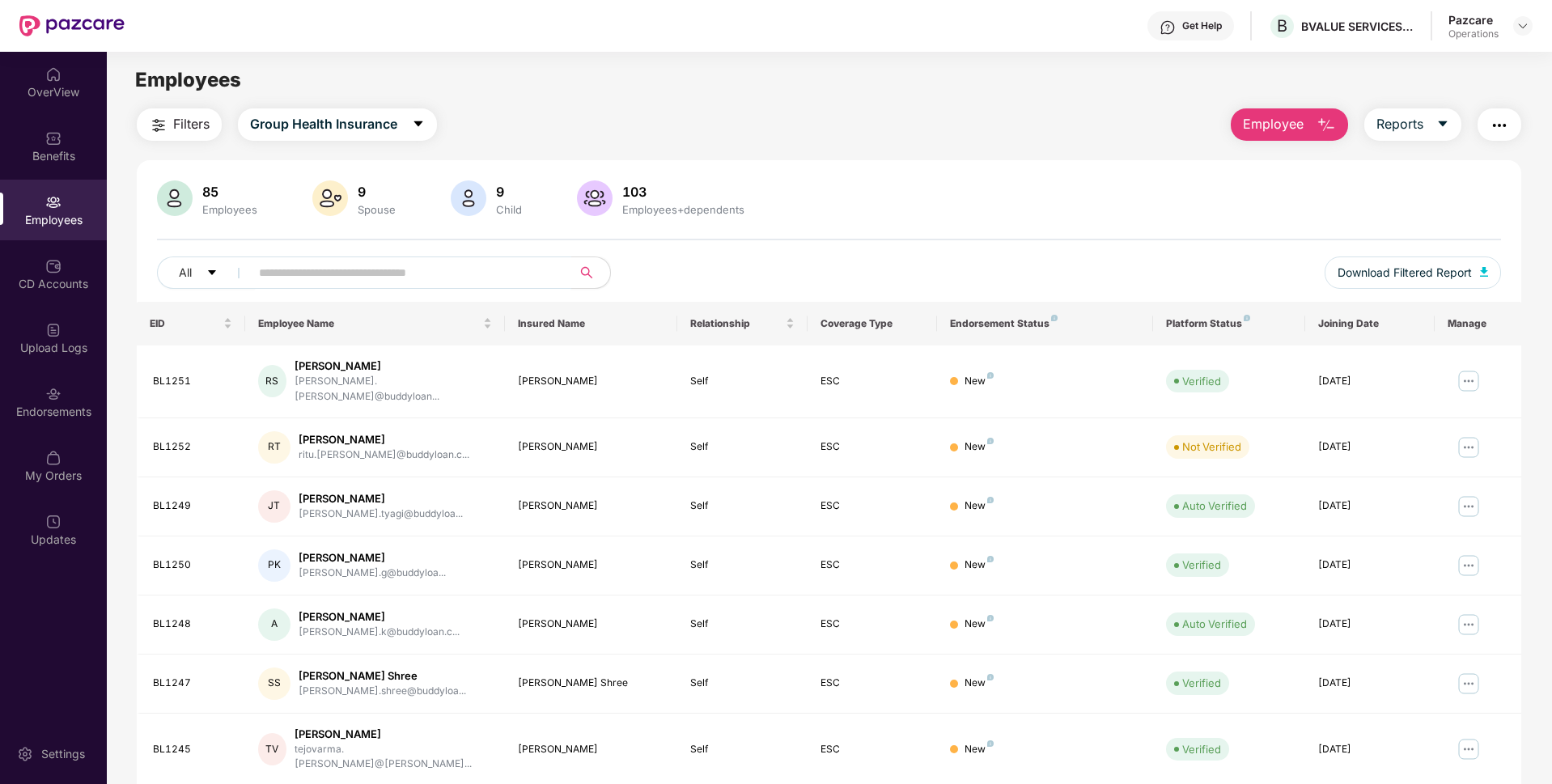
paste input "******"
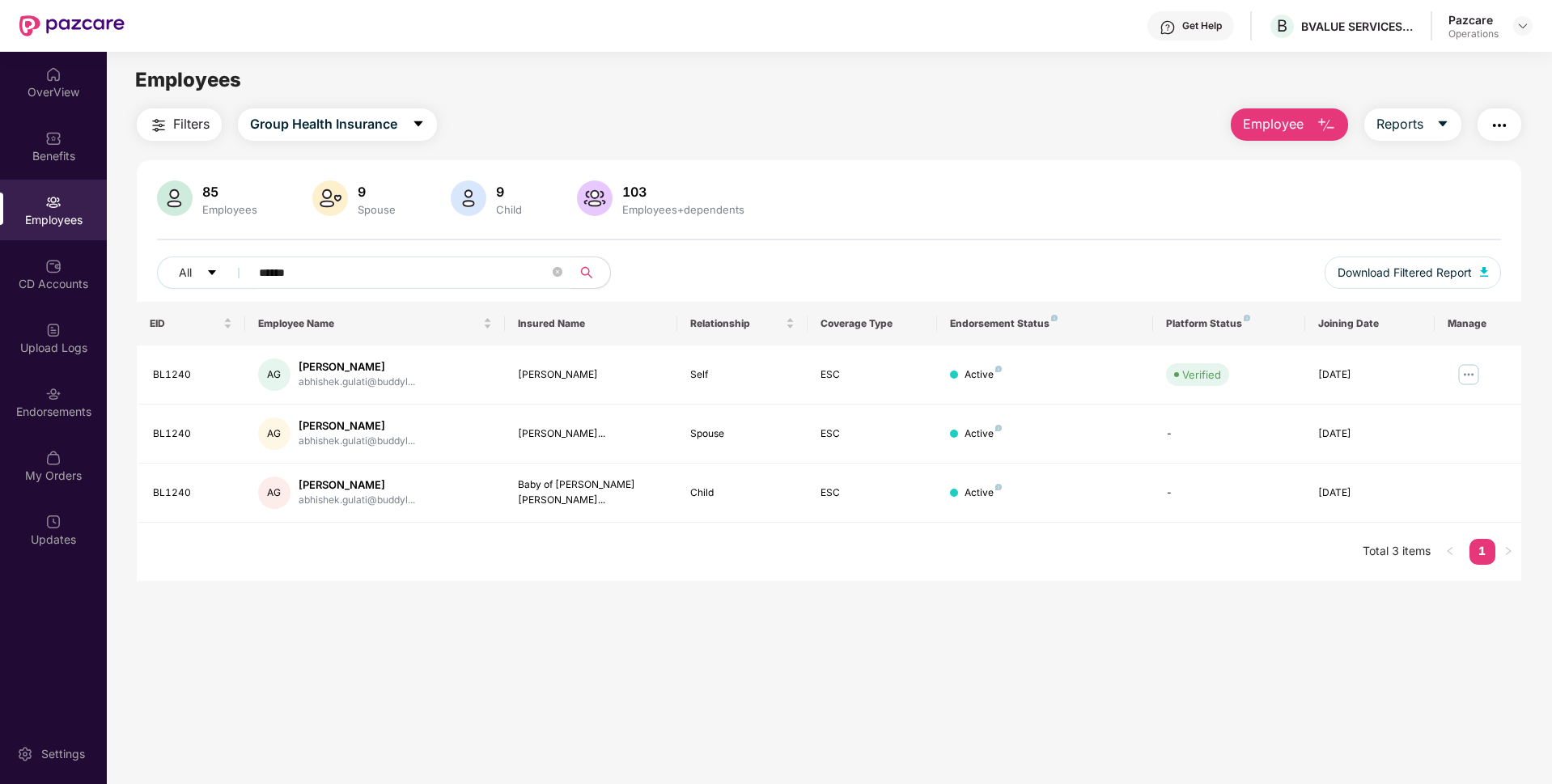
type input "******"
click at [19, 300] on div "CD Accounts" at bounding box center [53, 273] width 107 height 60
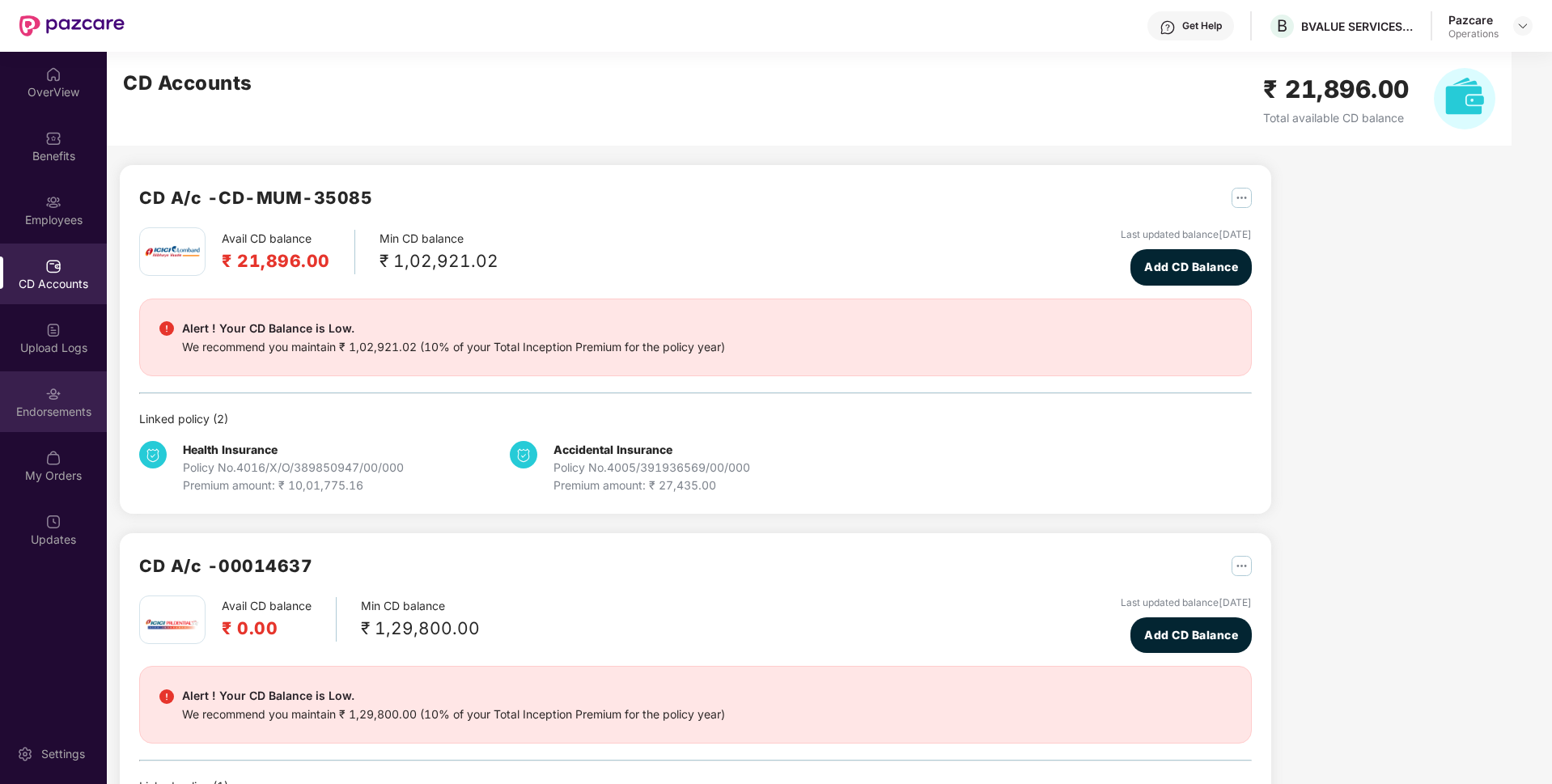
click at [63, 390] on div "Endorsements" at bounding box center [53, 401] width 107 height 60
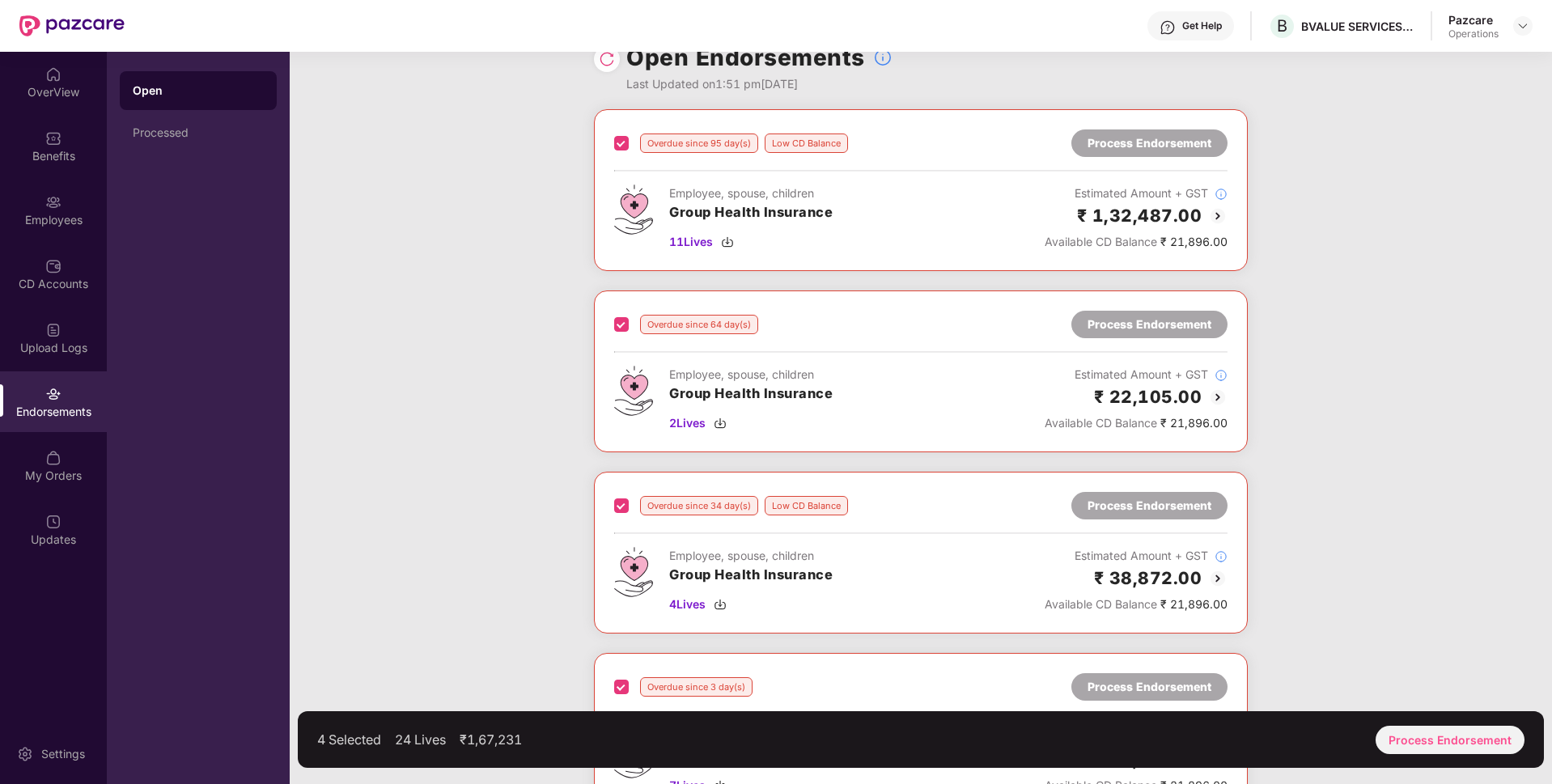
scroll to position [29, 0]
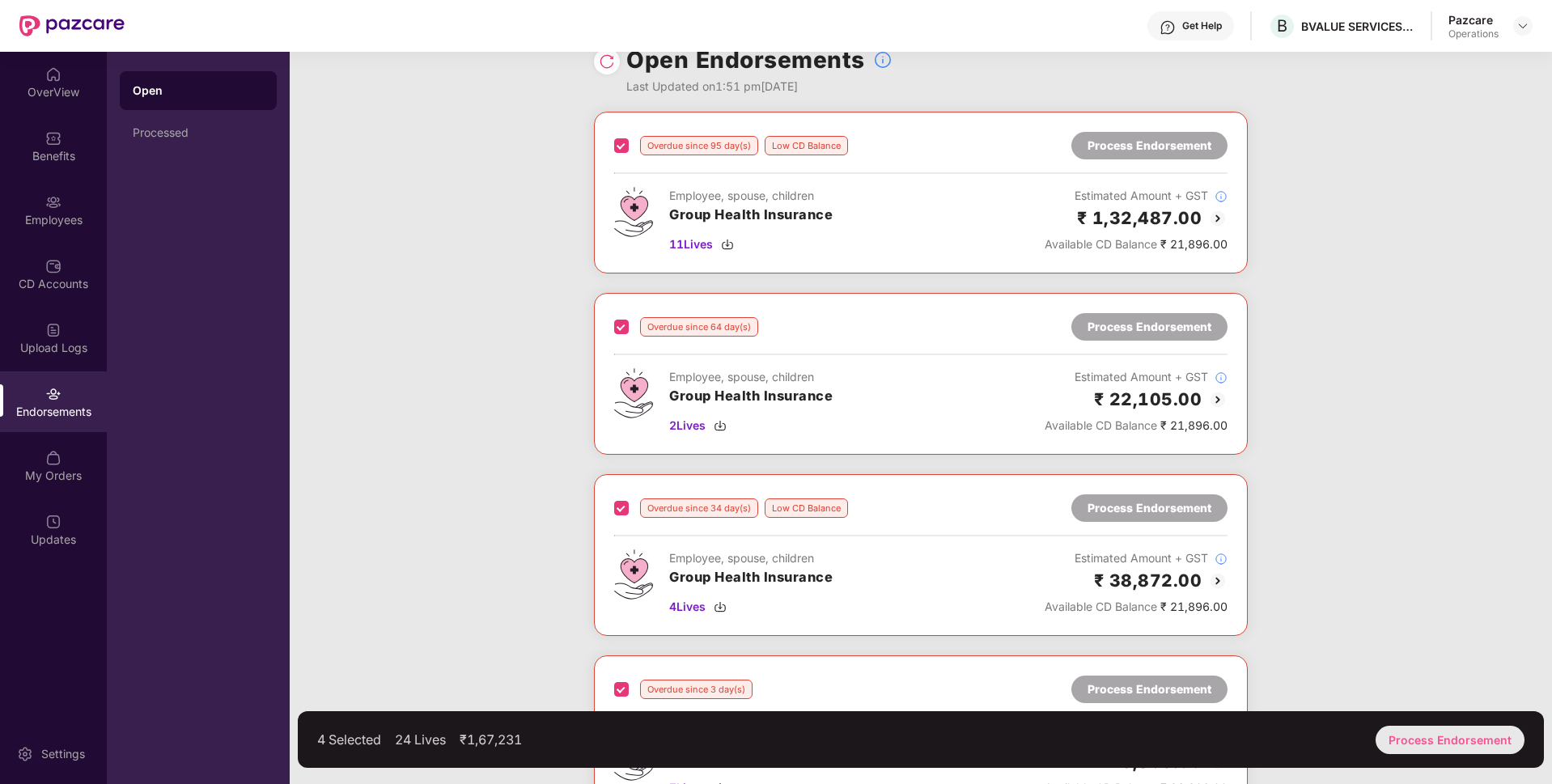
click at [1442, 725] on div "Process Endorsement" at bounding box center [1450, 739] width 149 height 29
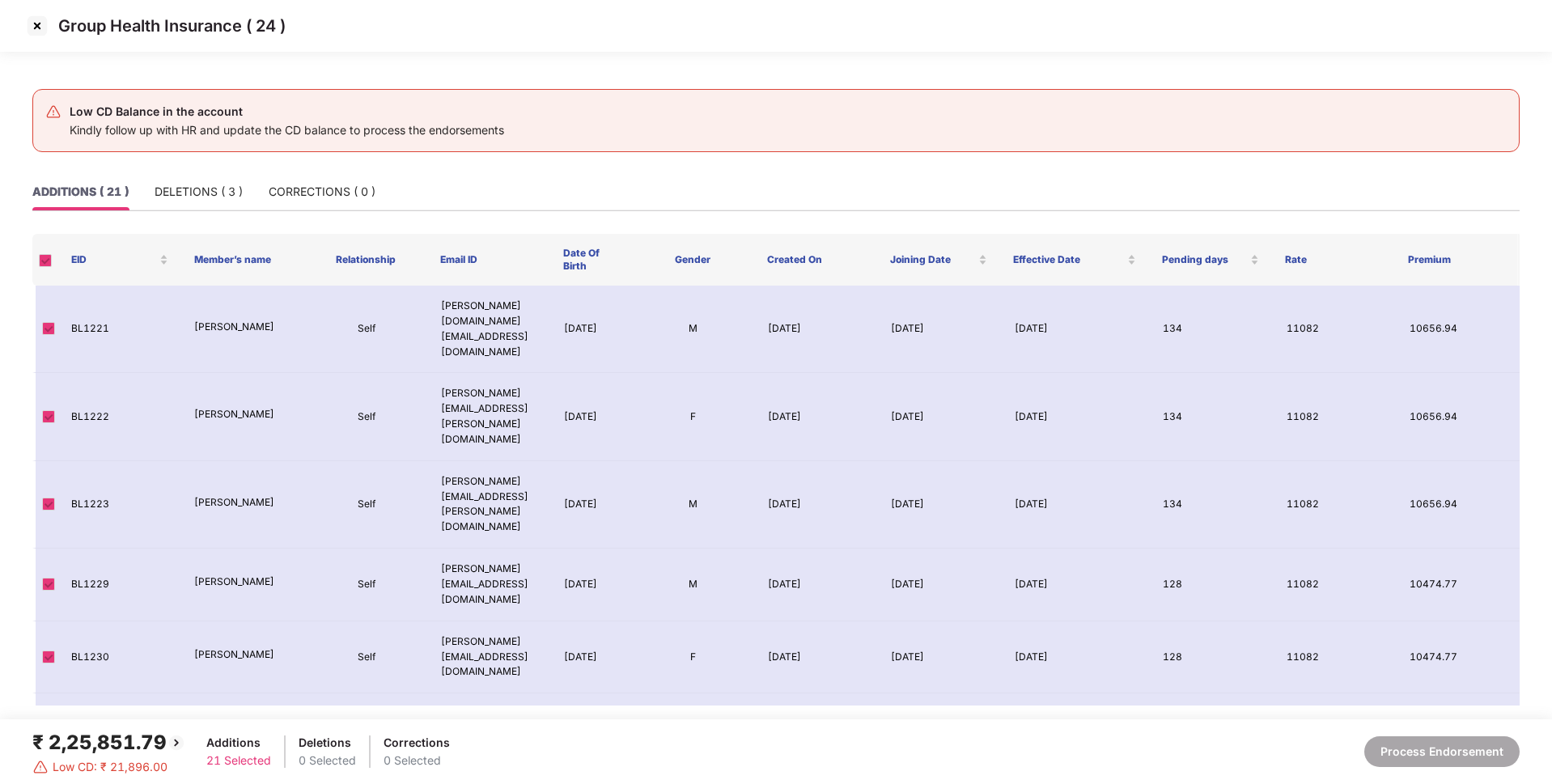
click at [44, 30] on img at bounding box center [38, 26] width 26 height 26
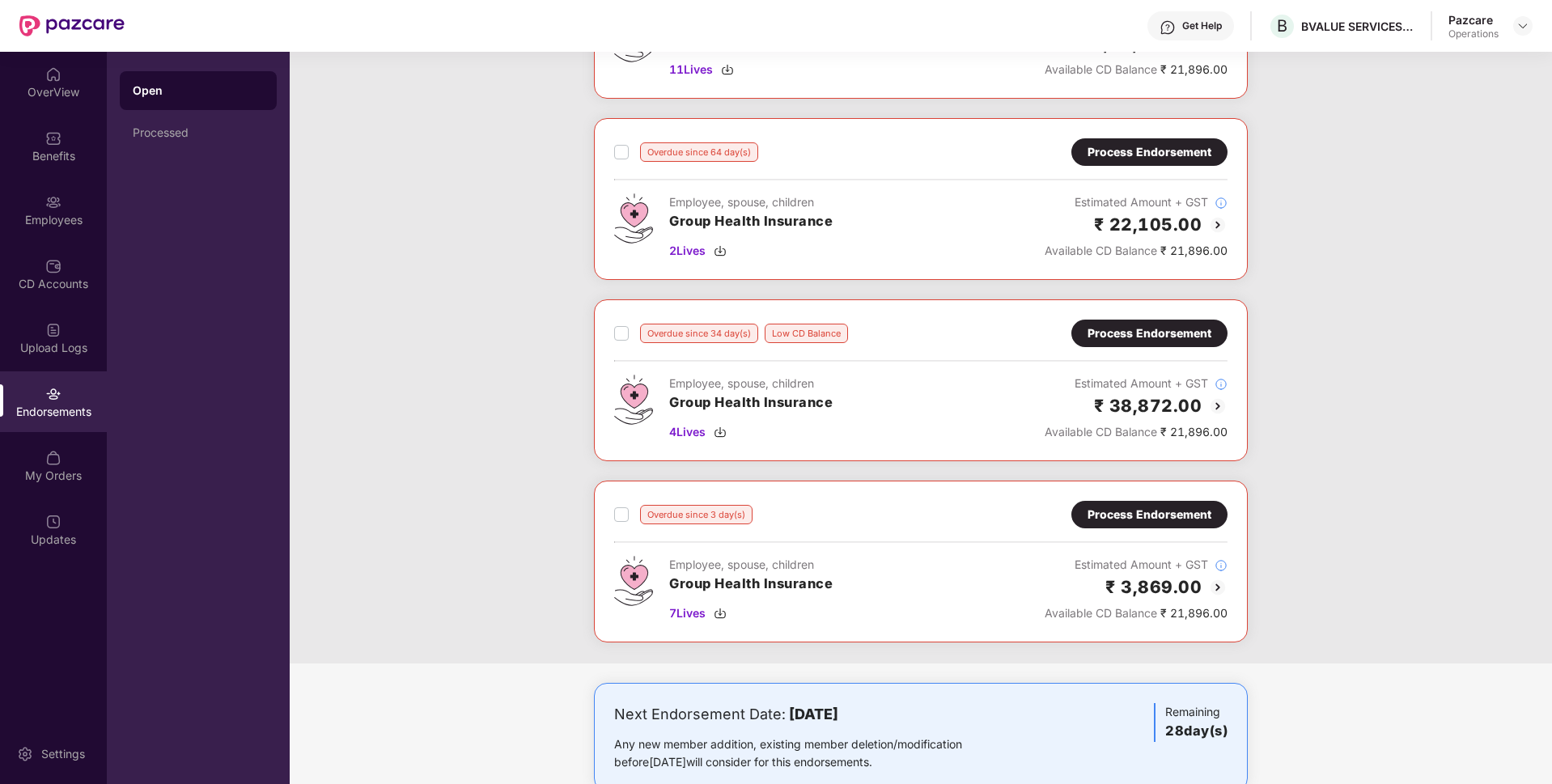
scroll to position [186, 0]
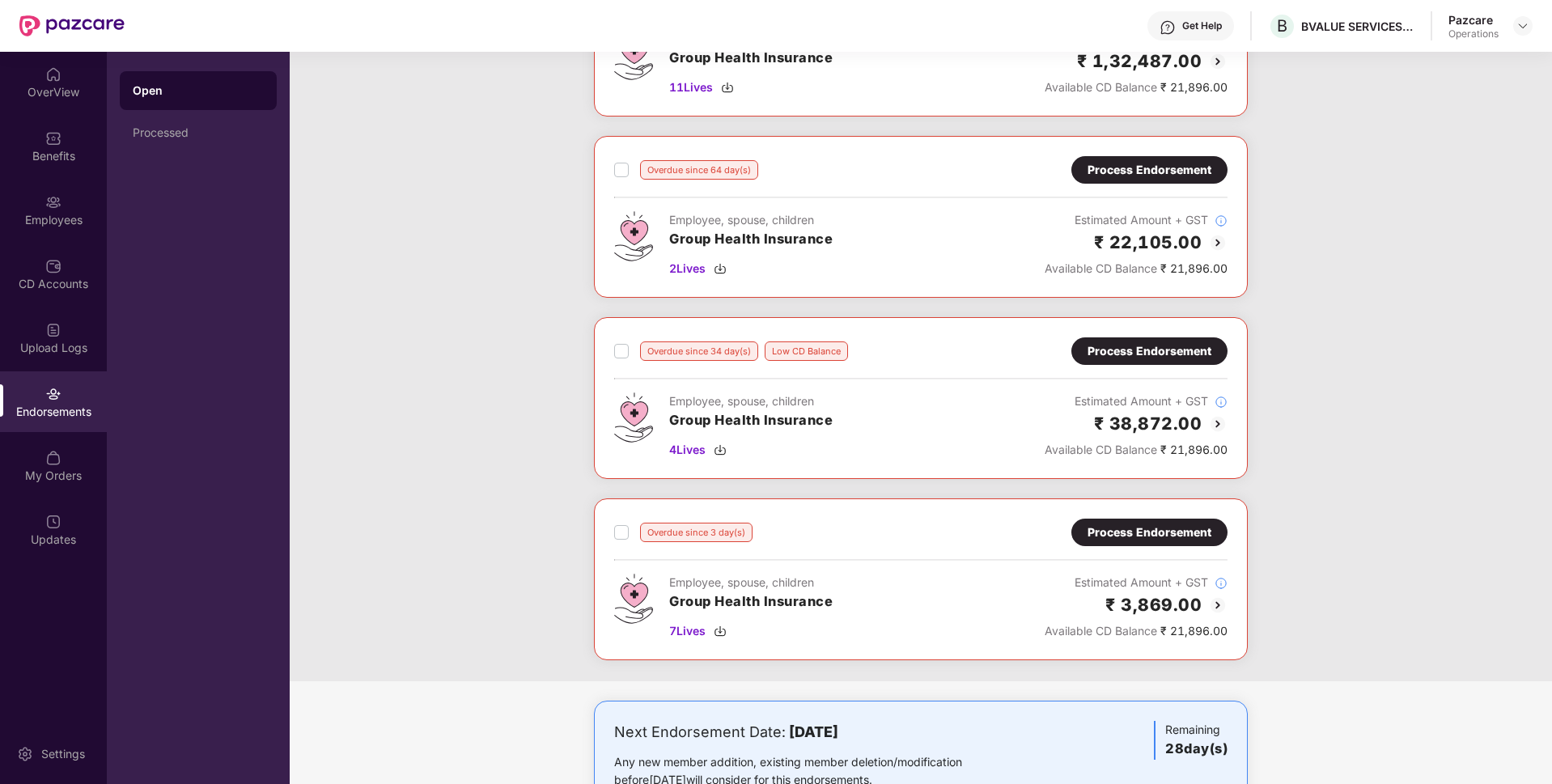
click at [1164, 529] on div "Process Endorsement" at bounding box center [1150, 533] width 124 height 18
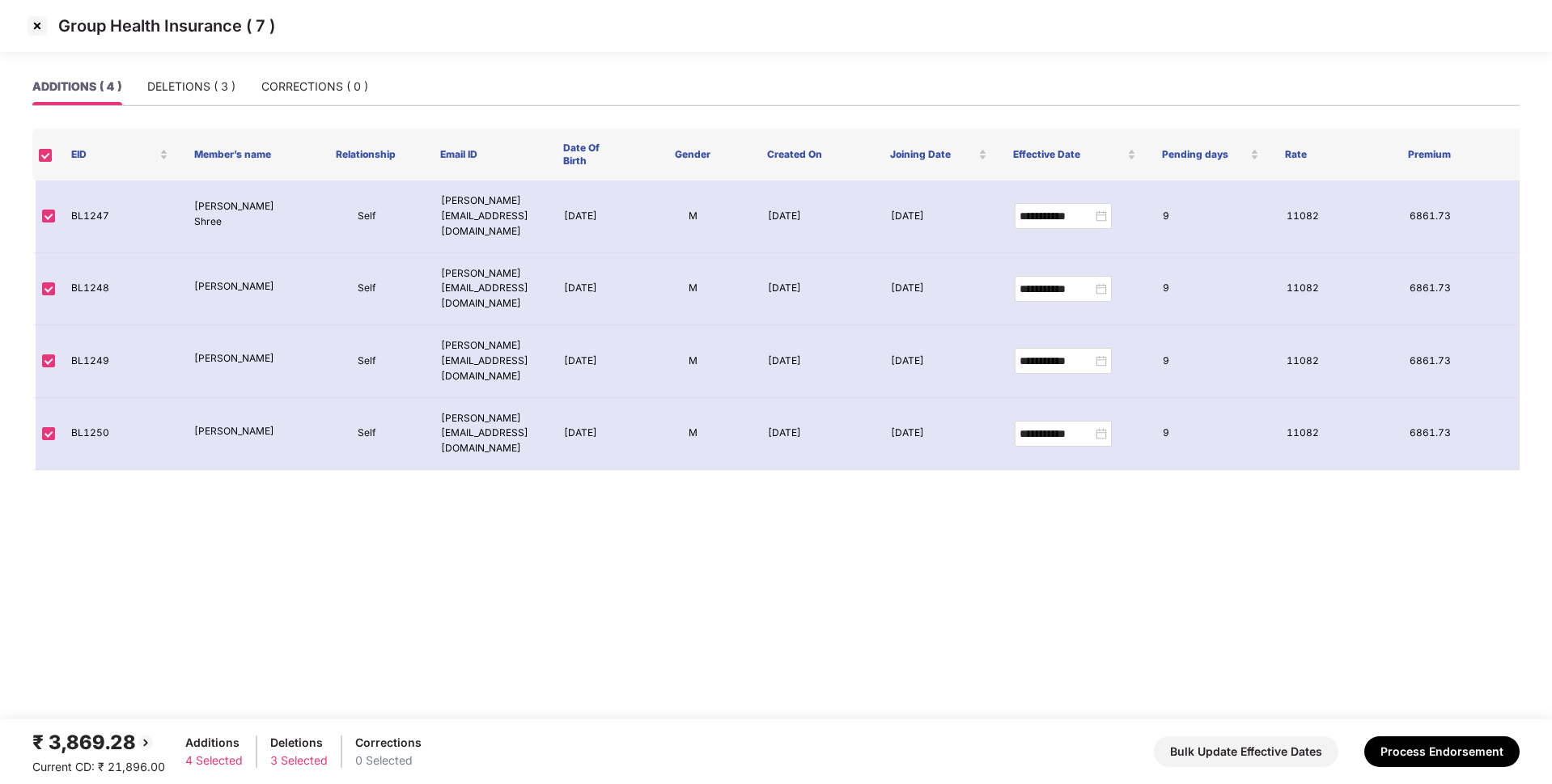
click at [47, 27] on img at bounding box center [38, 26] width 26 height 26
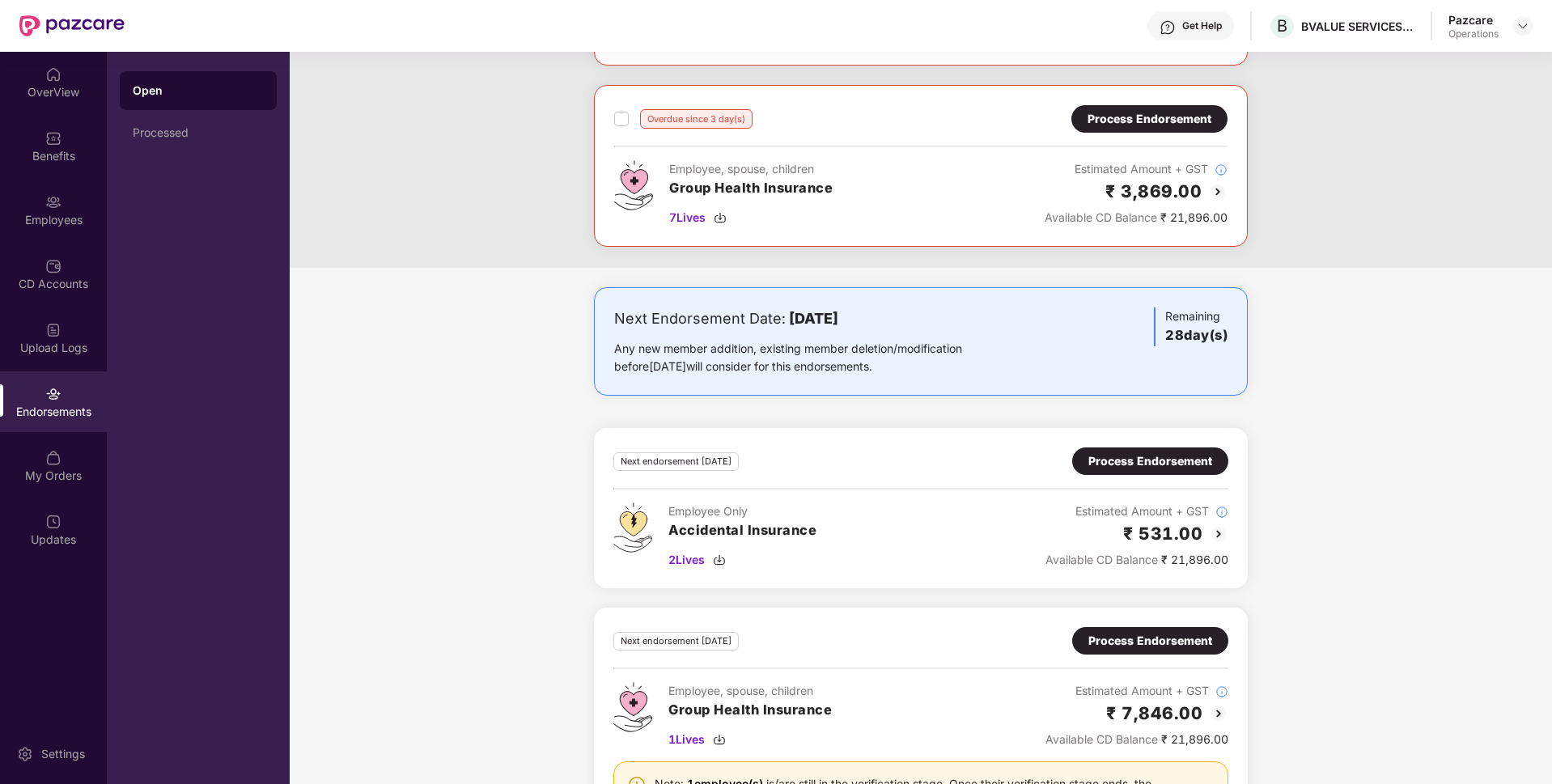
scroll to position [692, 0]
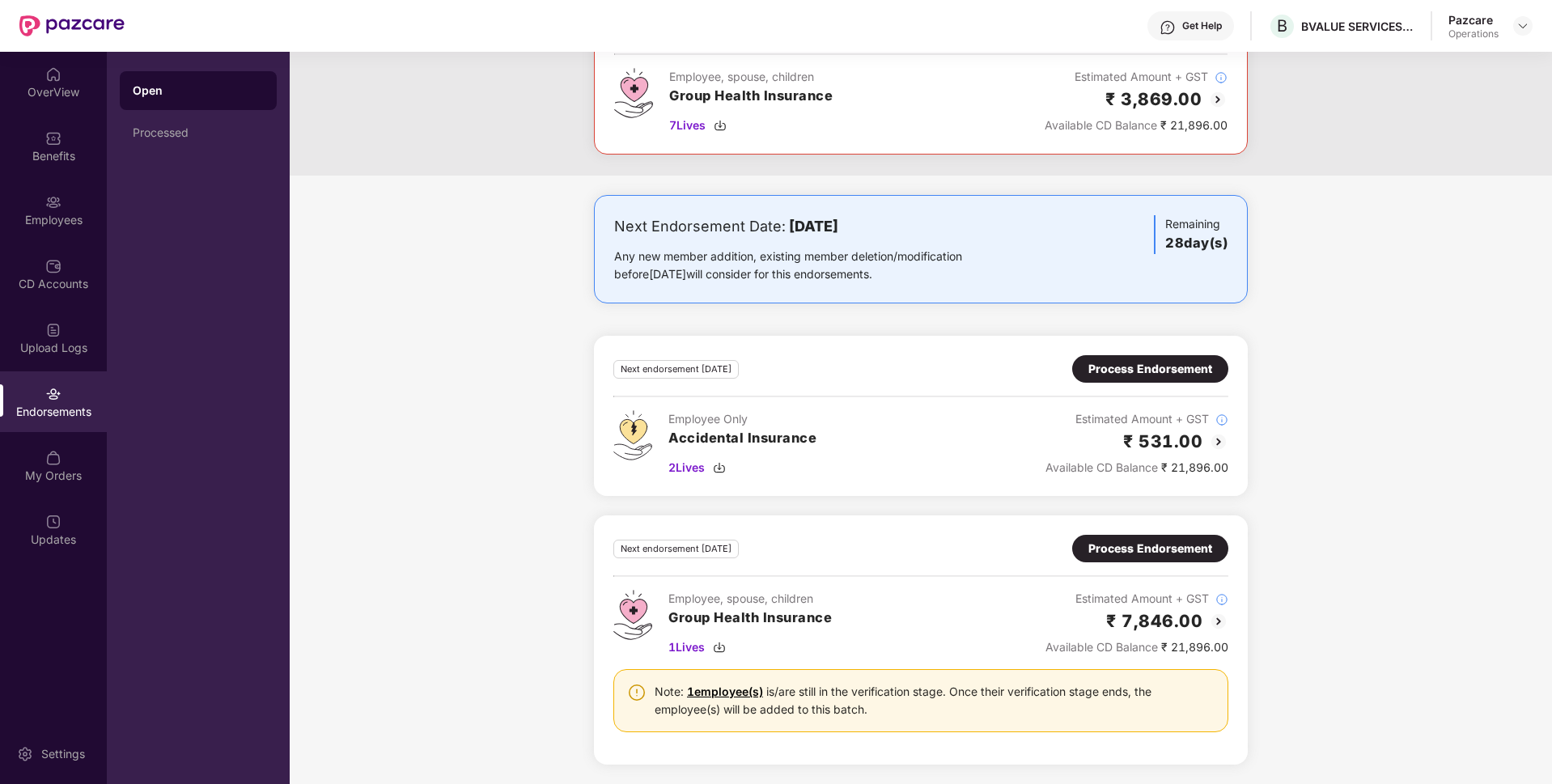
click at [1126, 547] on div "Process Endorsement" at bounding box center [1151, 548] width 124 height 18
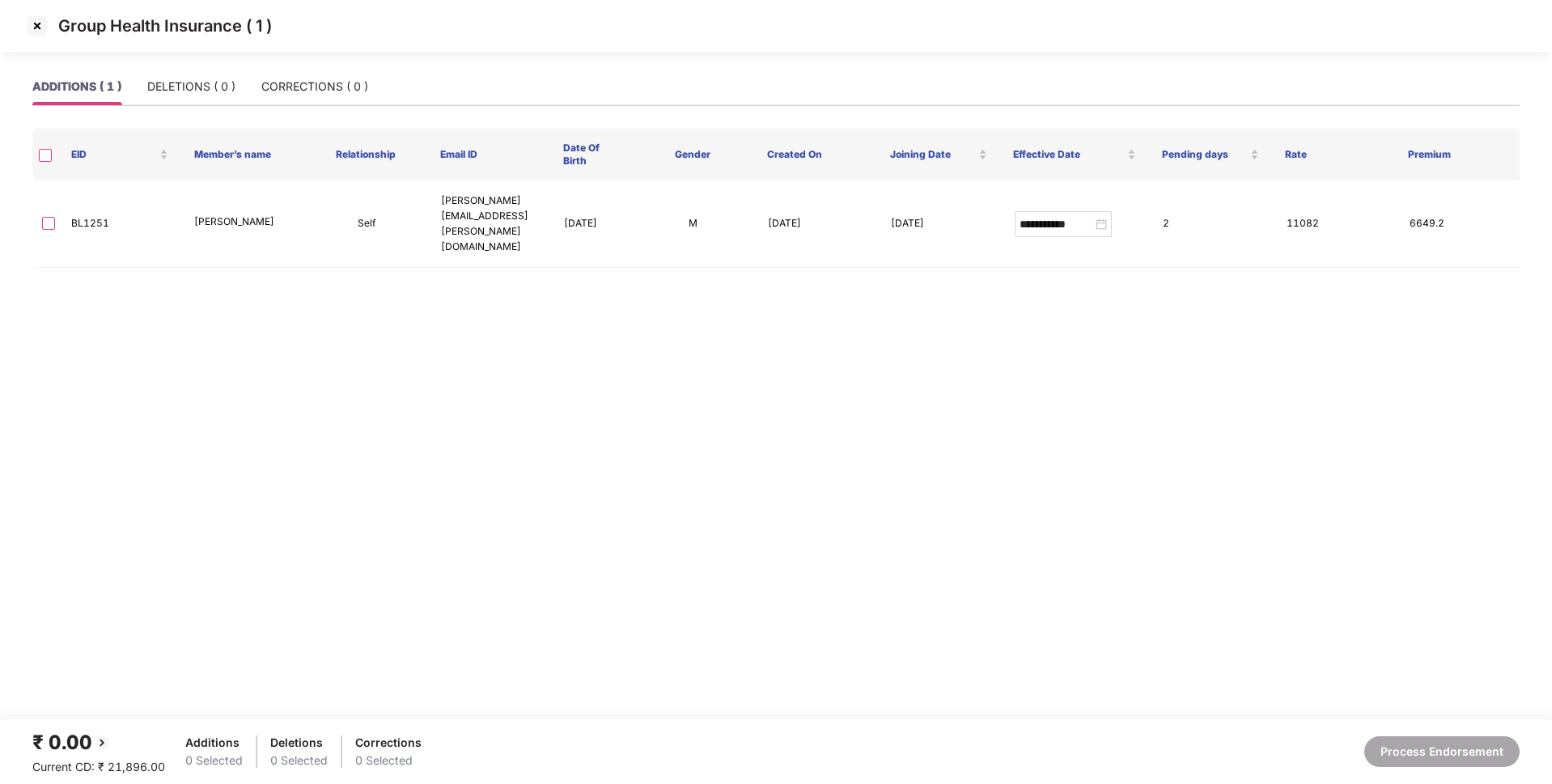
click at [32, 24] on img at bounding box center [38, 26] width 26 height 26
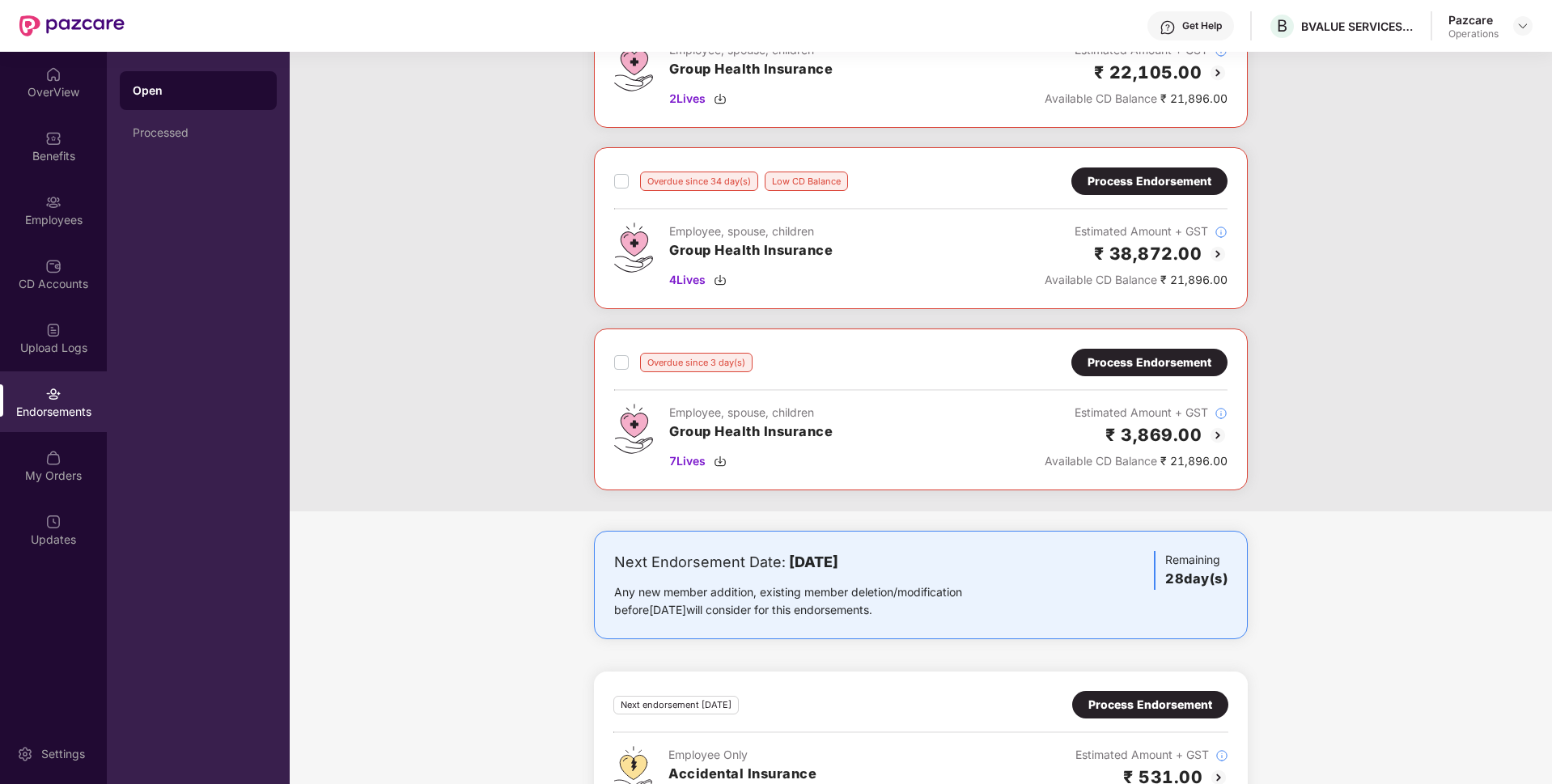
scroll to position [363, 0]
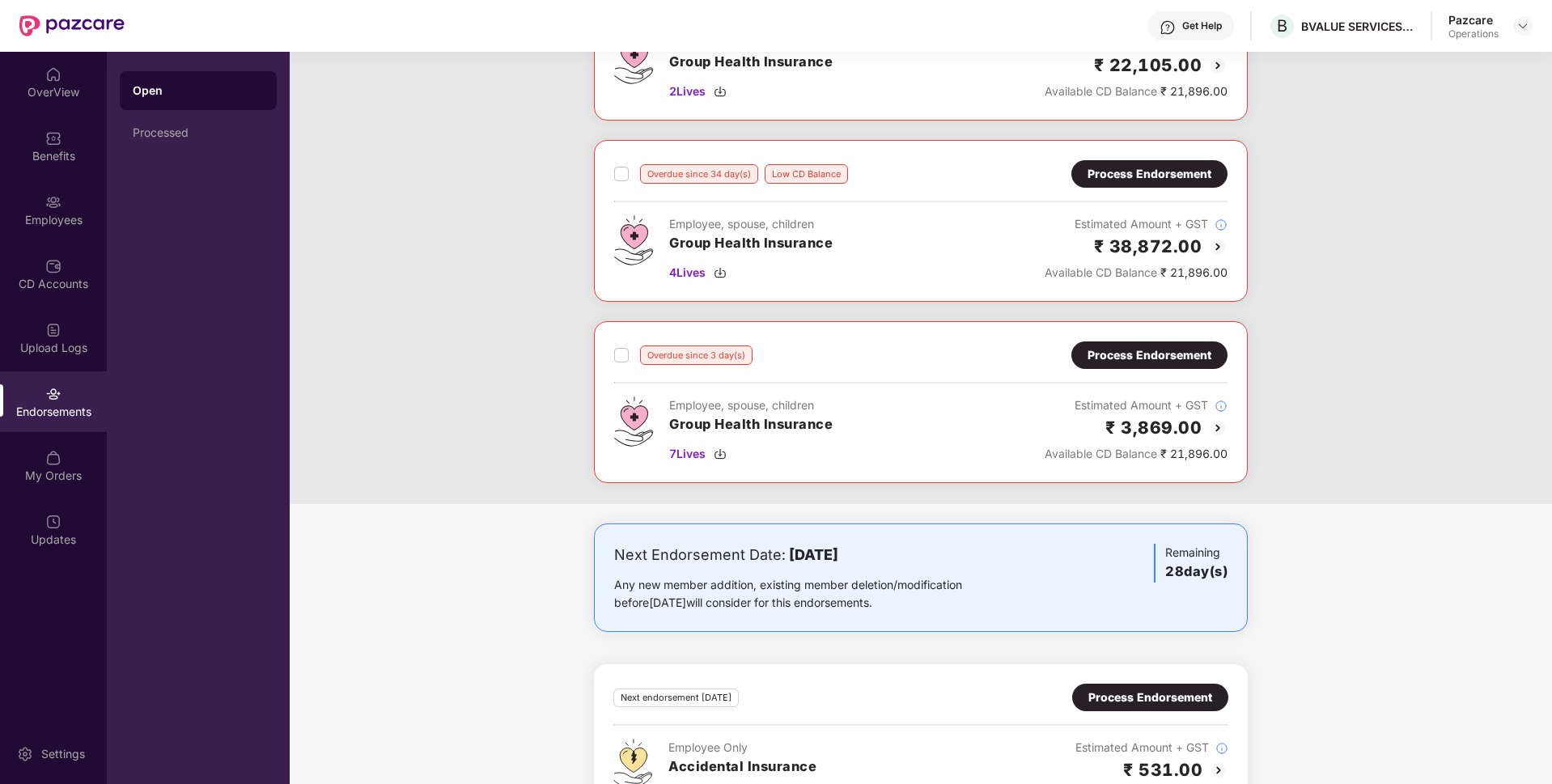
click at [1138, 357] on div "Process Endorsement" at bounding box center [1150, 355] width 124 height 18
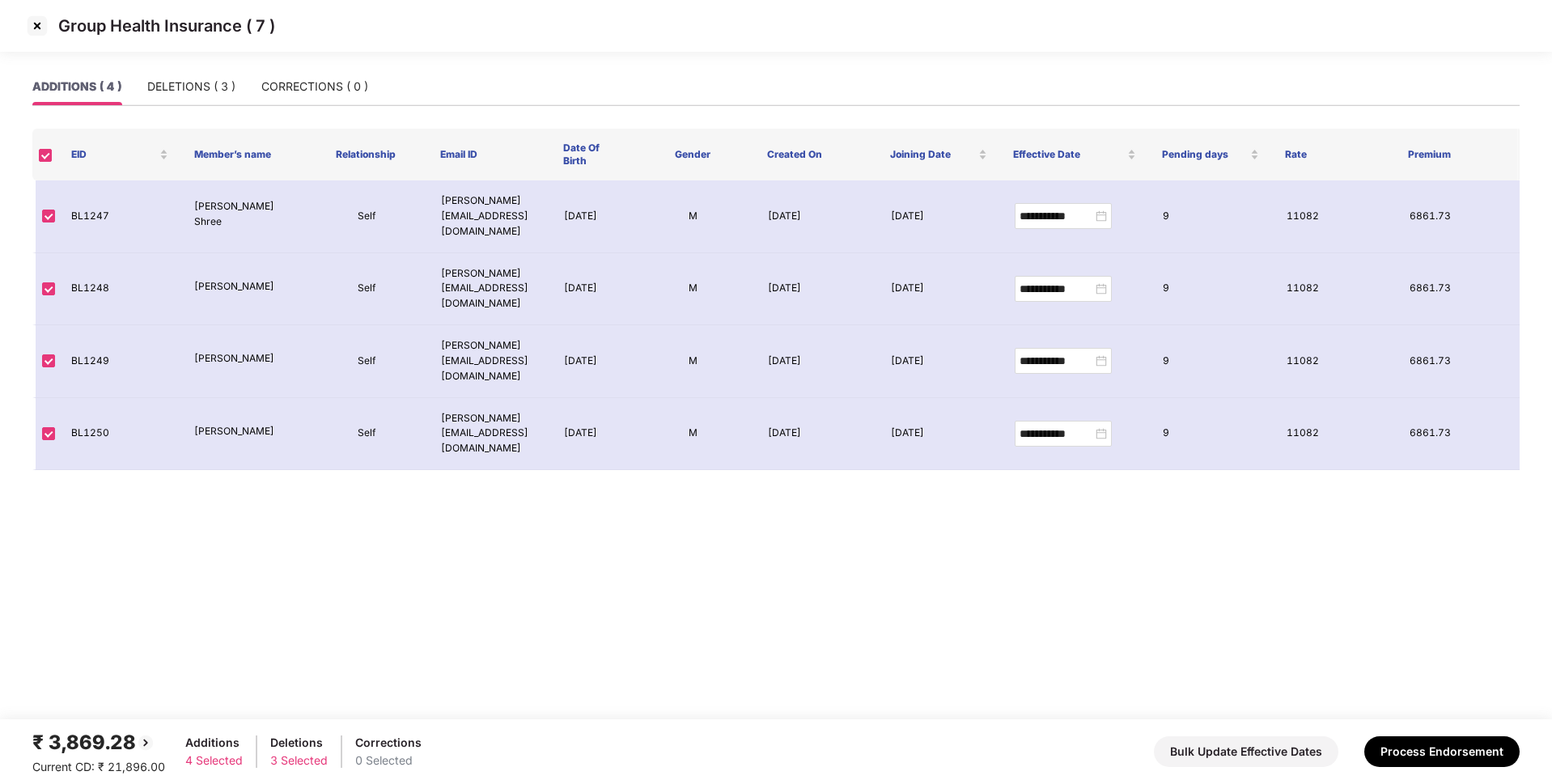
click at [33, 20] on img at bounding box center [38, 26] width 26 height 26
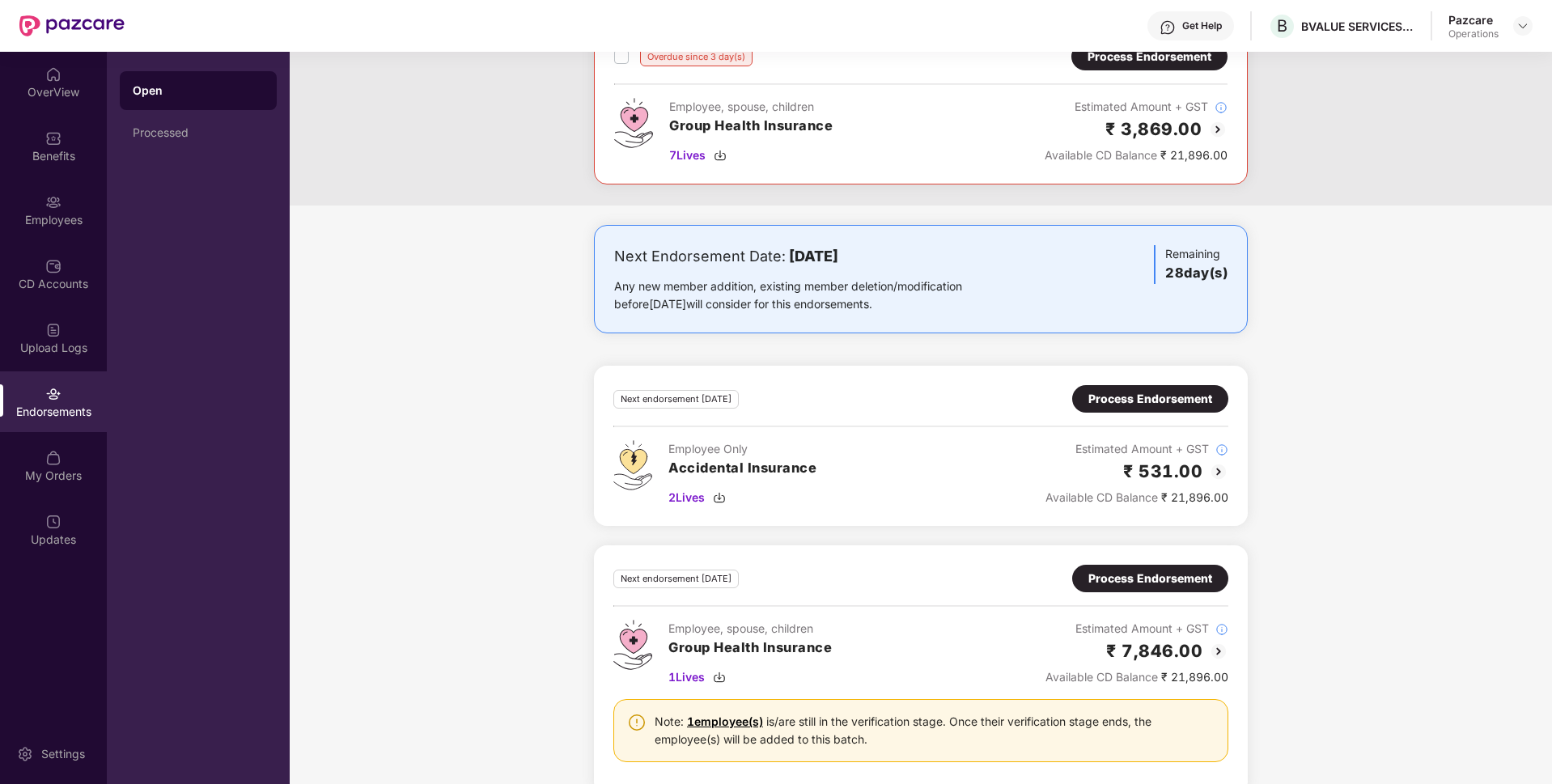
scroll to position [662, 0]
click at [1112, 578] on div "Process Endorsement" at bounding box center [1151, 578] width 124 height 18
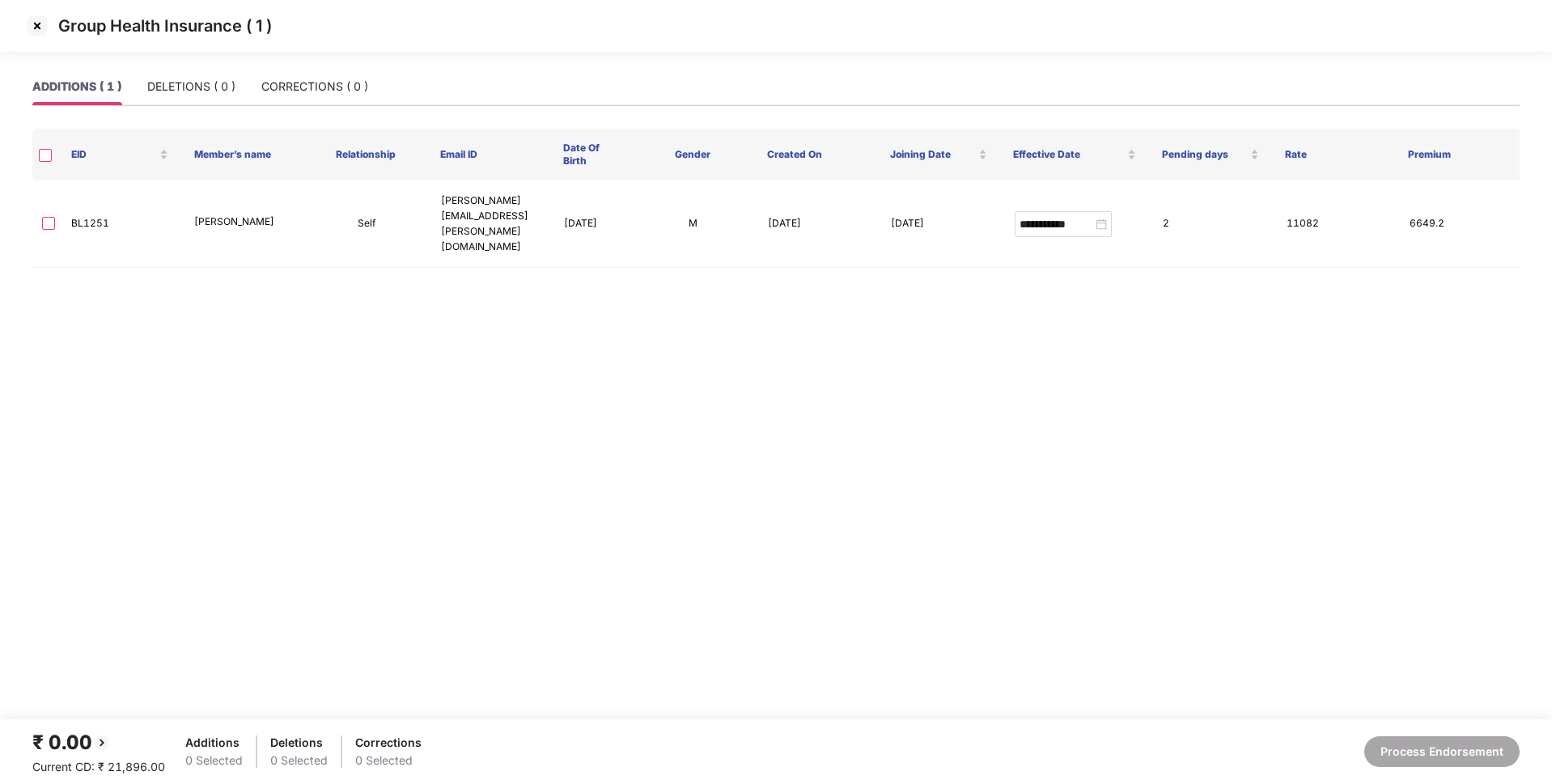
click at [38, 20] on img at bounding box center [38, 26] width 26 height 26
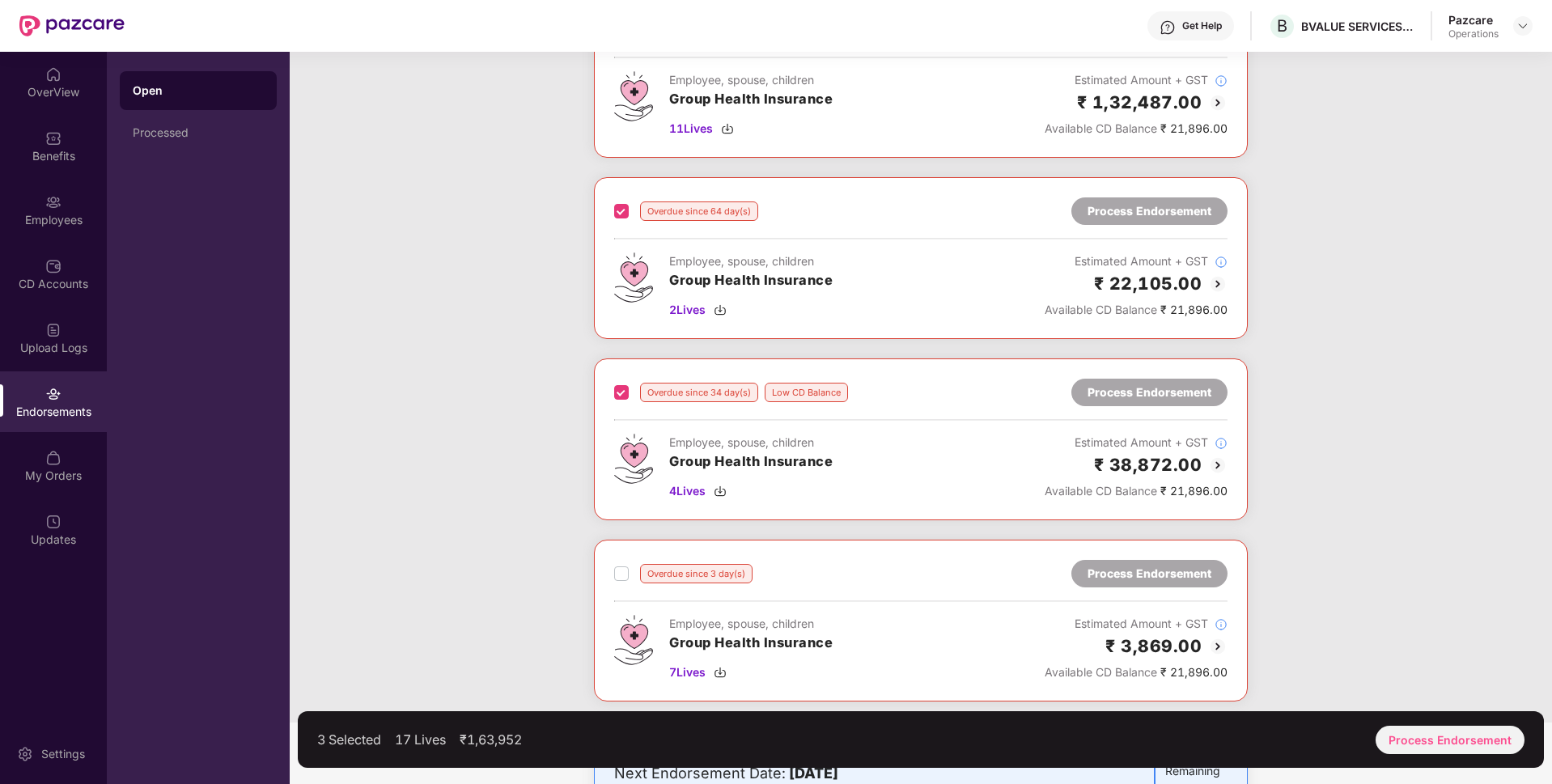
scroll to position [363, 0]
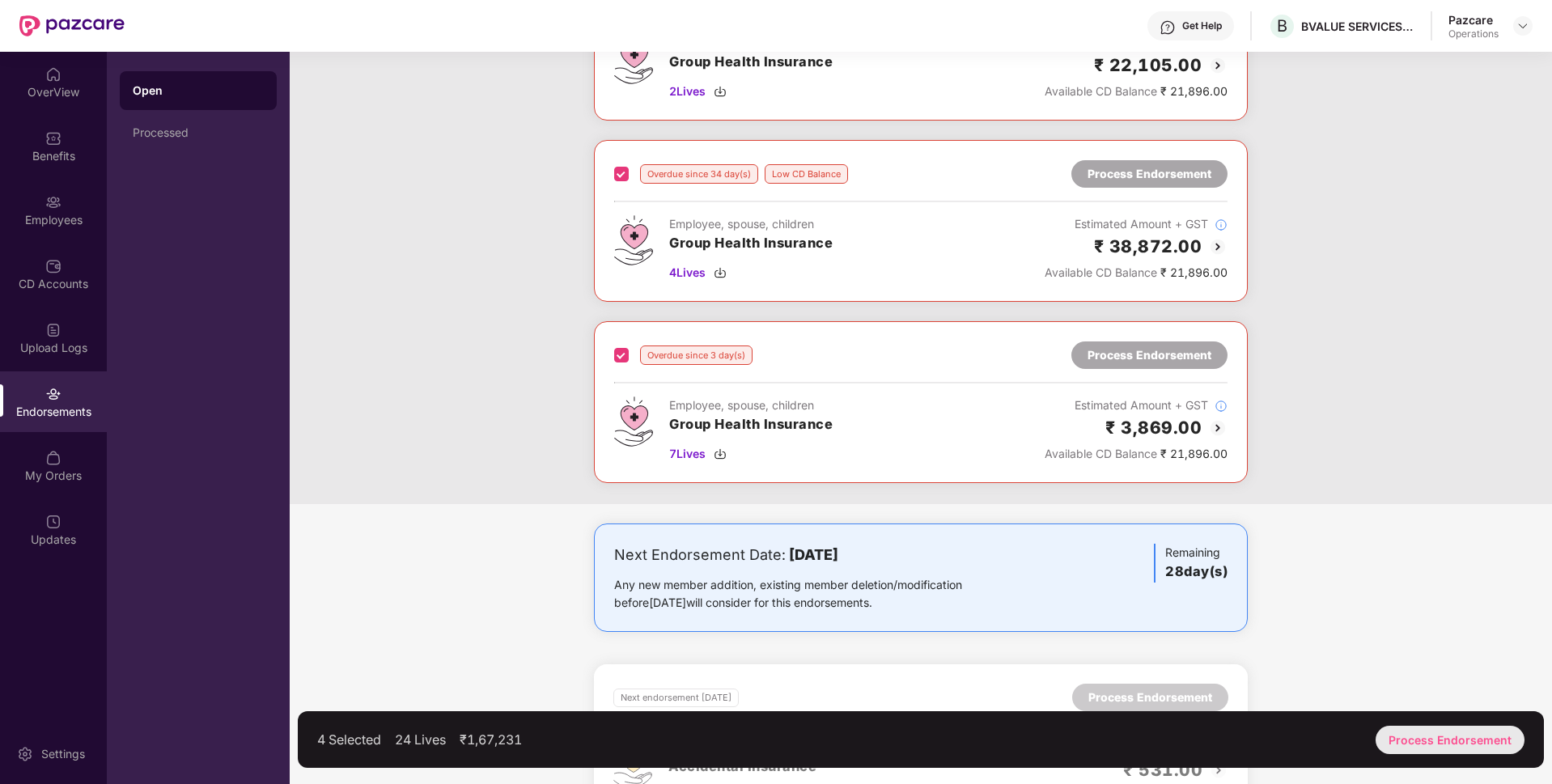
click at [1434, 733] on div "Process Endorsement" at bounding box center [1450, 739] width 149 height 29
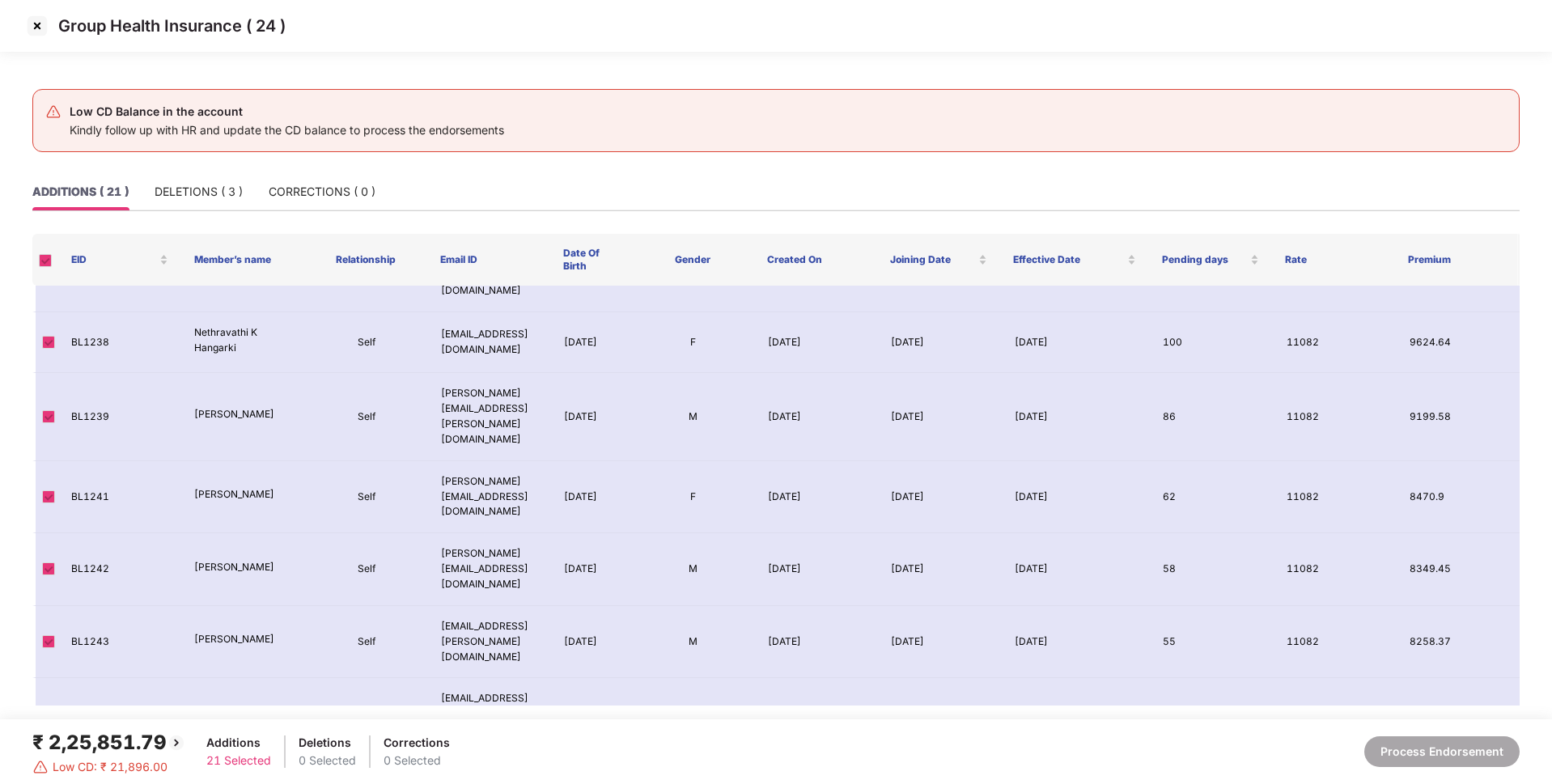
scroll to position [797, 0]
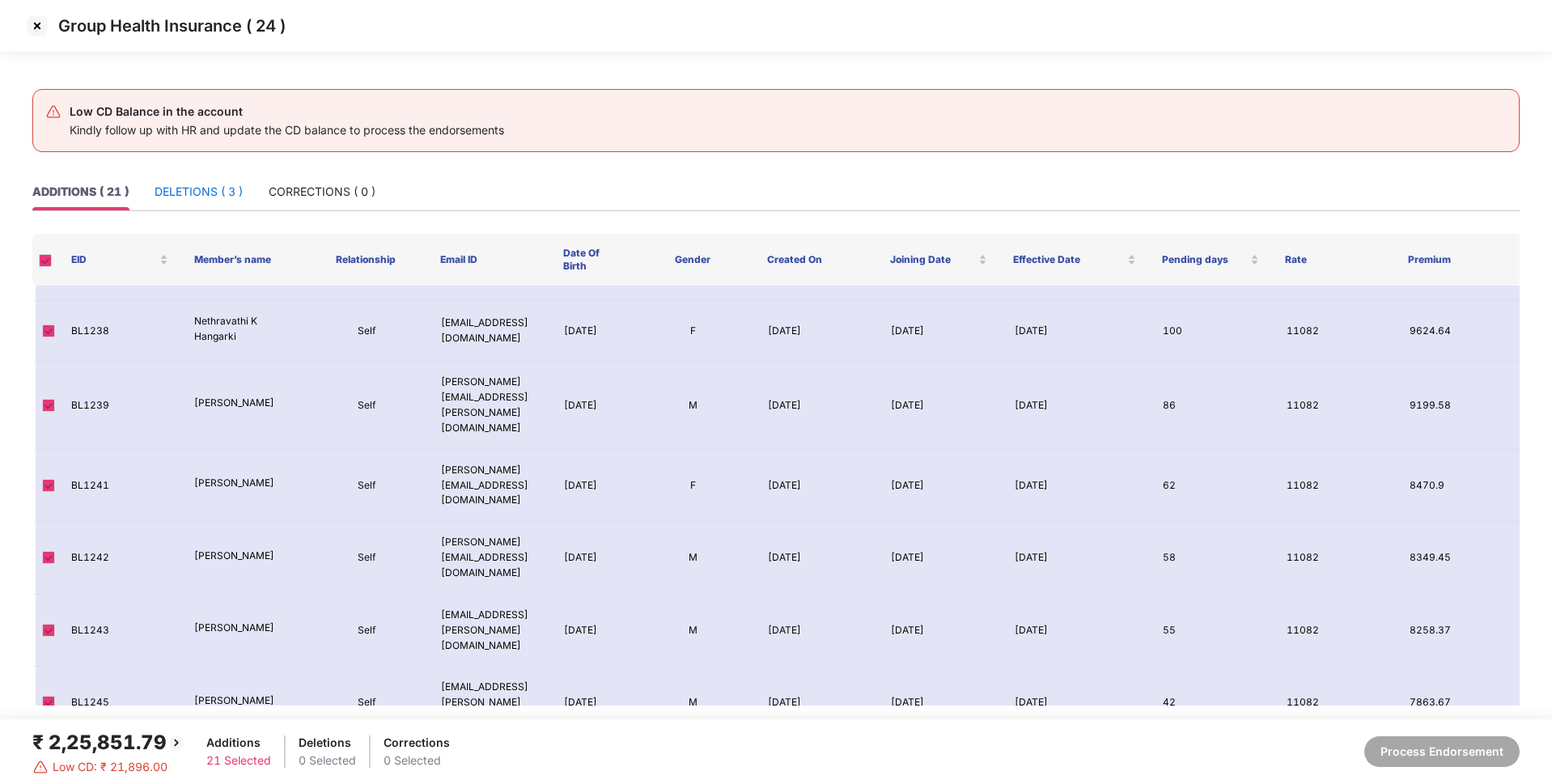
click at [216, 189] on div "DELETIONS ( 3 )" at bounding box center [198, 192] width 88 height 18
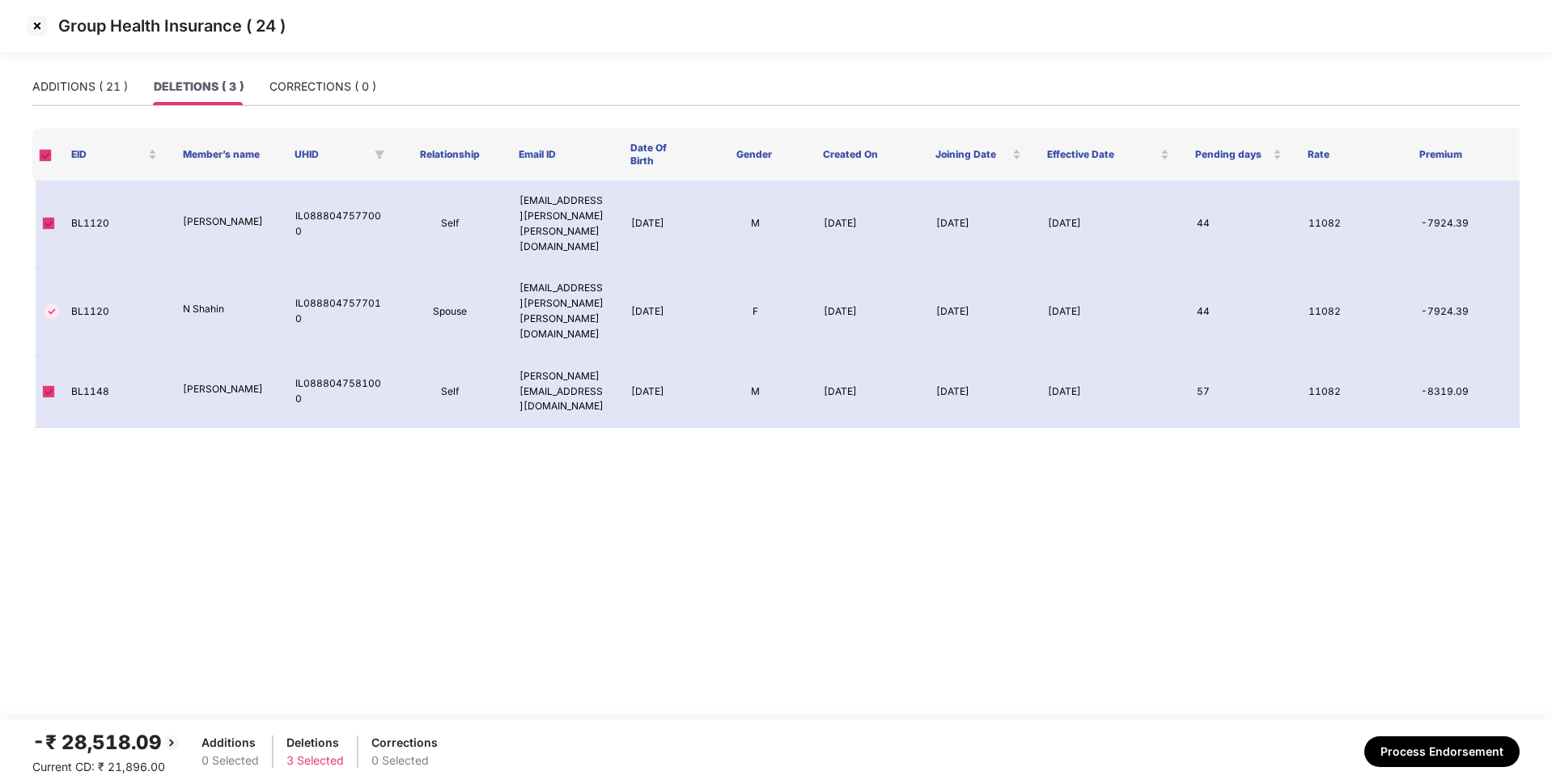
click at [39, 28] on img at bounding box center [38, 26] width 26 height 26
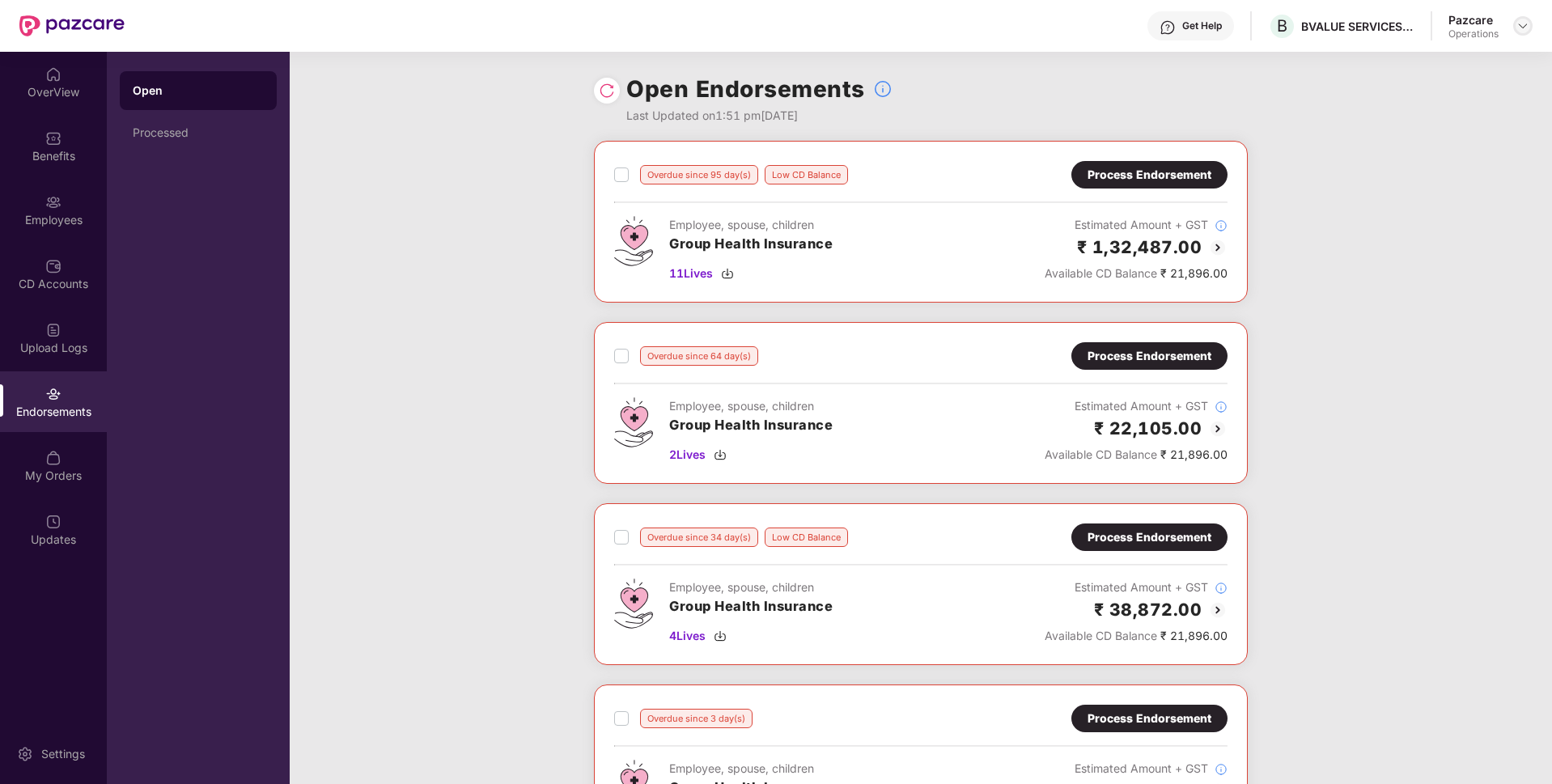
click at [1525, 22] on img at bounding box center [1523, 26] width 13 height 13
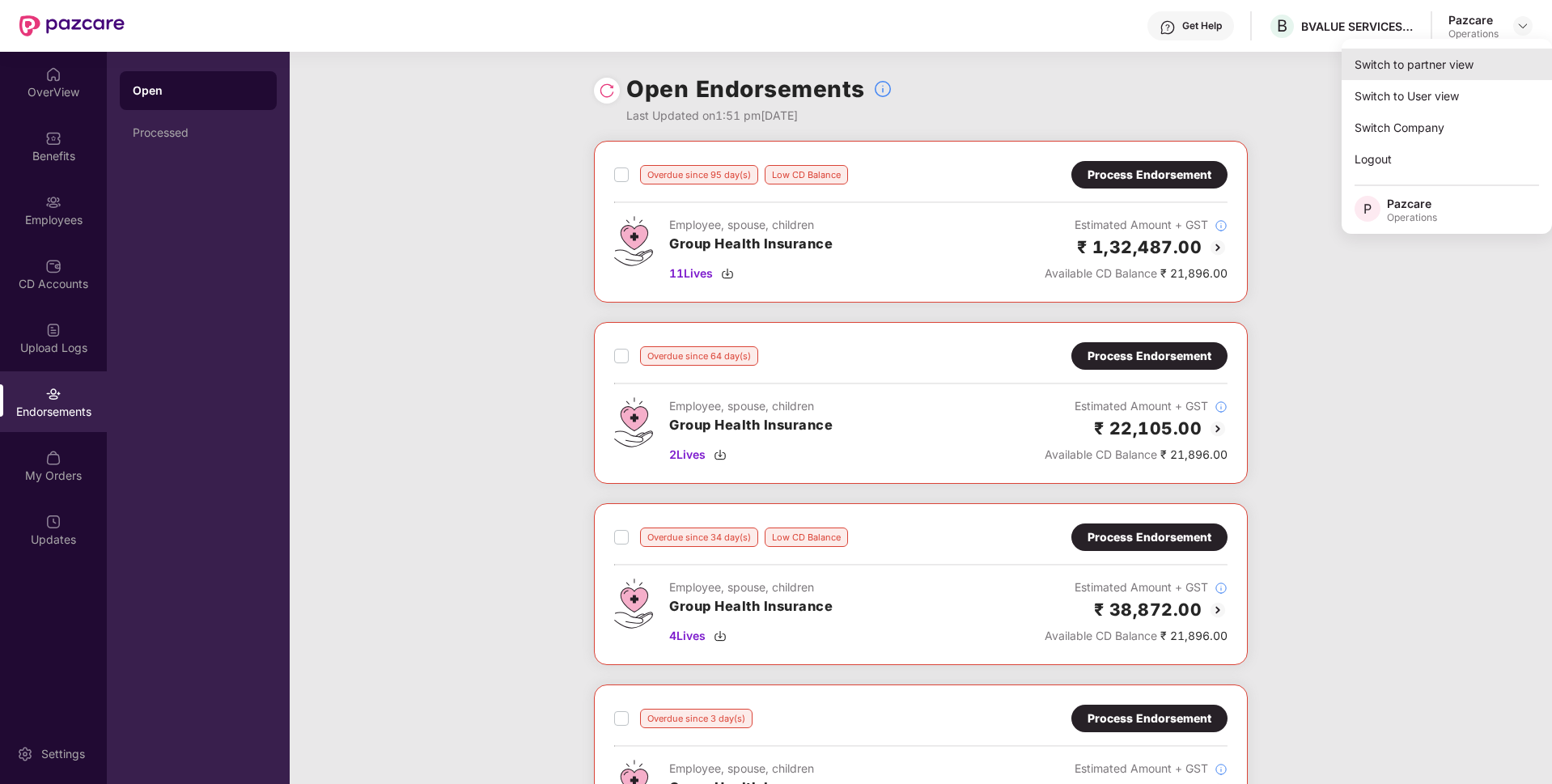
click at [1428, 66] on div "Switch to partner view" at bounding box center [1447, 64] width 211 height 32
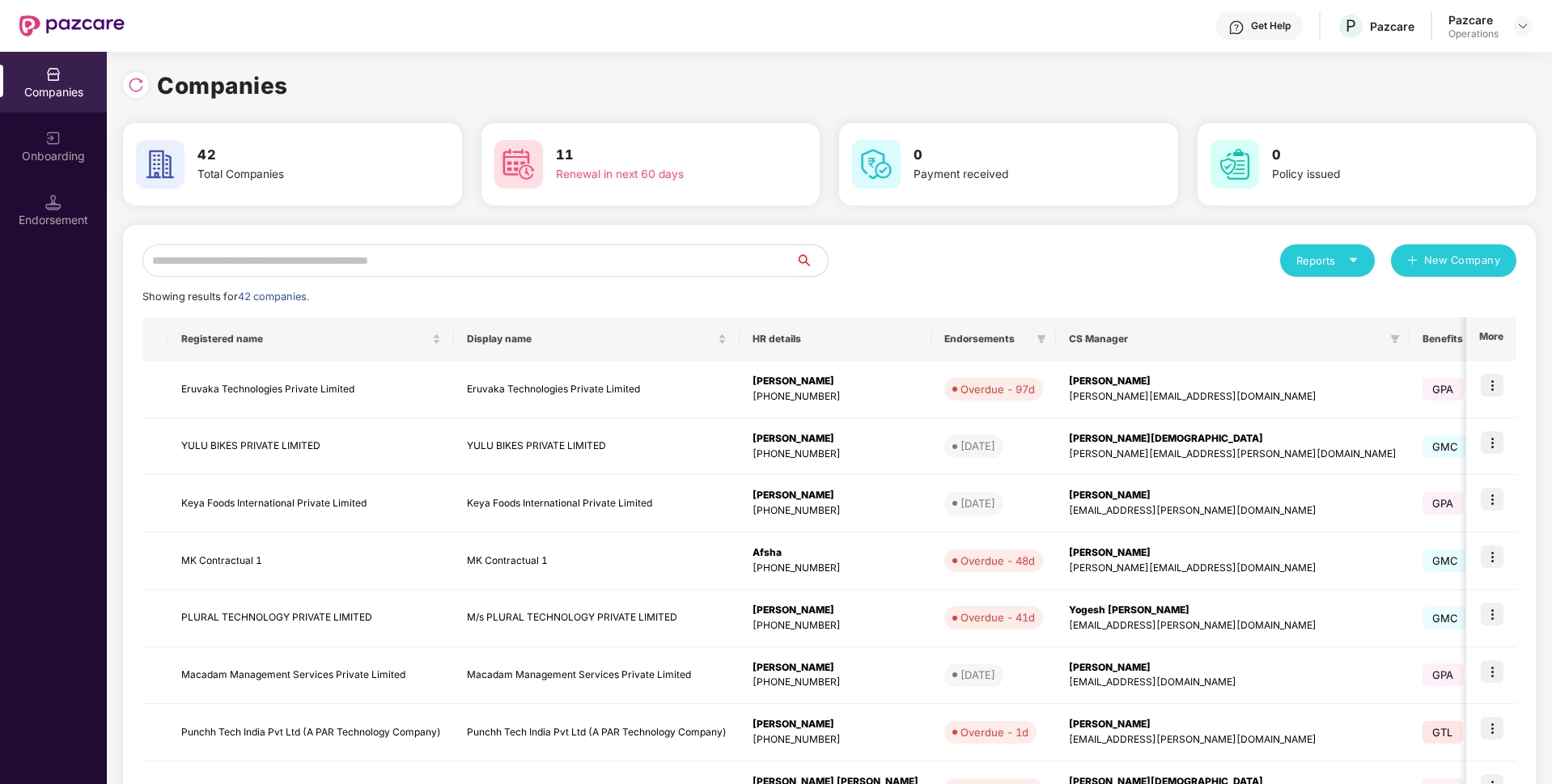
click at [546, 263] on input "text" at bounding box center [469, 260] width 653 height 33
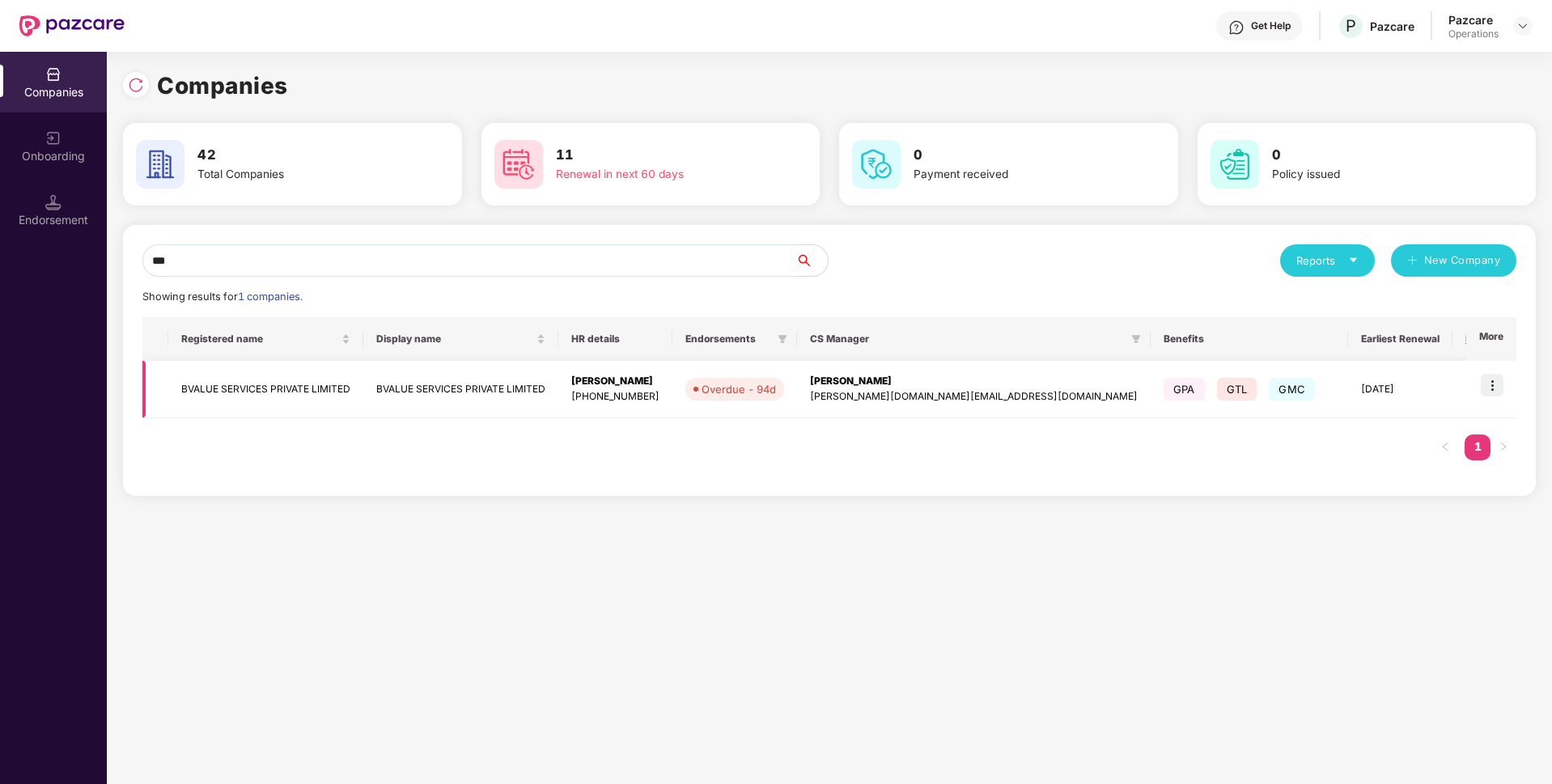
type input "***"
click at [245, 401] on td "BVALUE SERVICES PRIVATE LIMITED" at bounding box center [265, 389] width 195 height 57
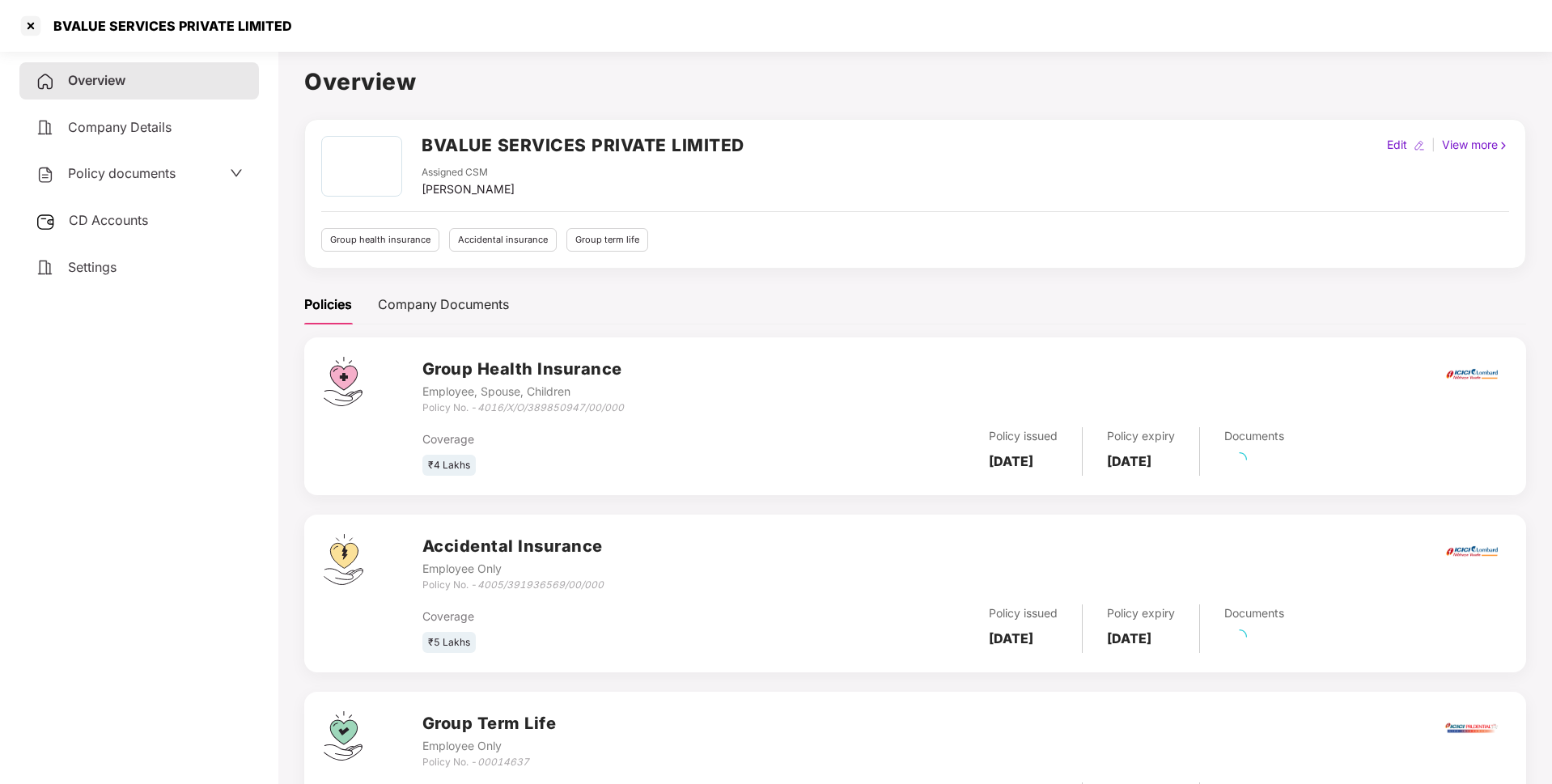
click at [138, 232] on div "CD Accounts" at bounding box center [140, 221] width 240 height 38
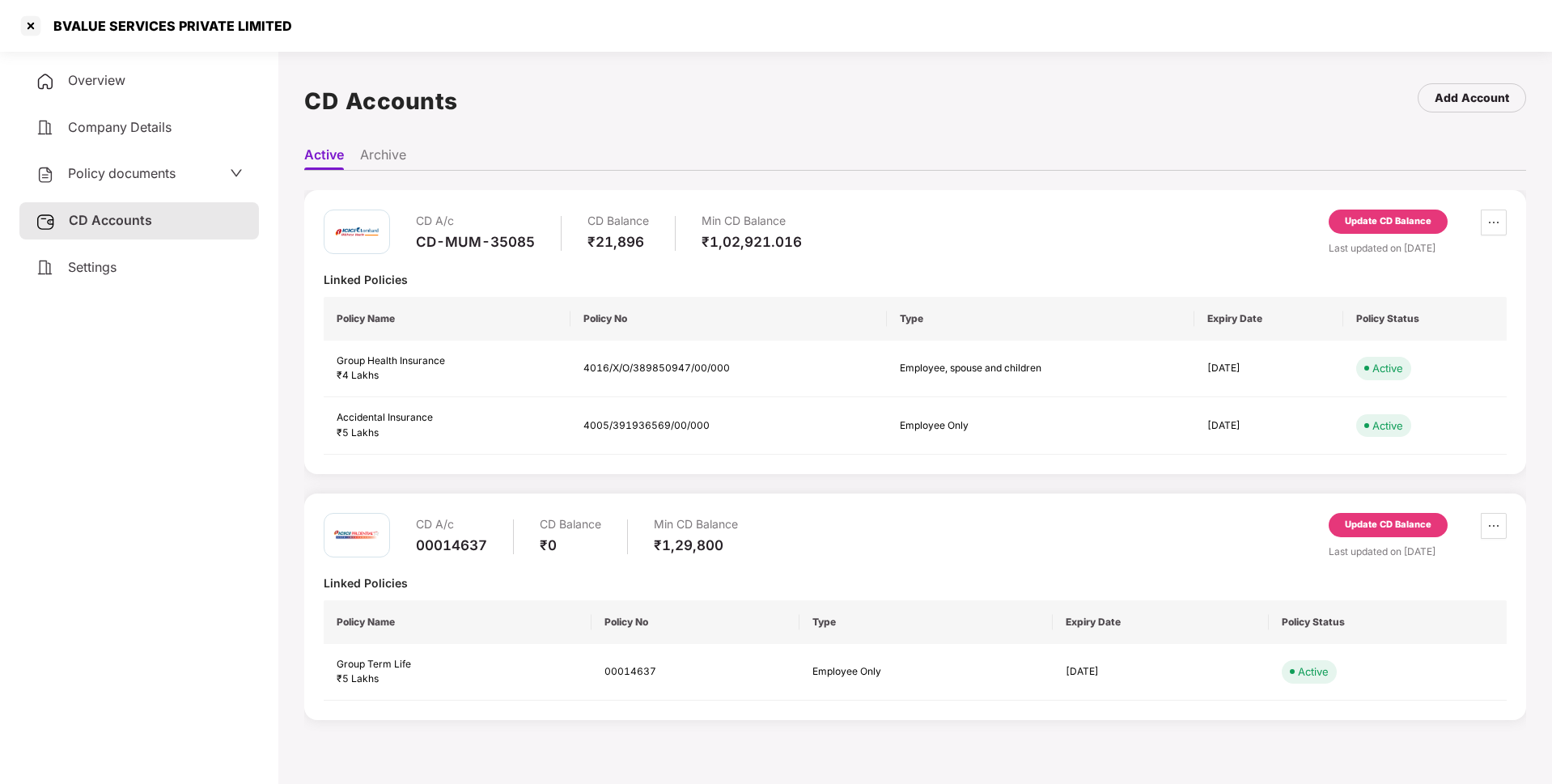
click at [1341, 216] on div "Update CD Balance" at bounding box center [1388, 222] width 119 height 24
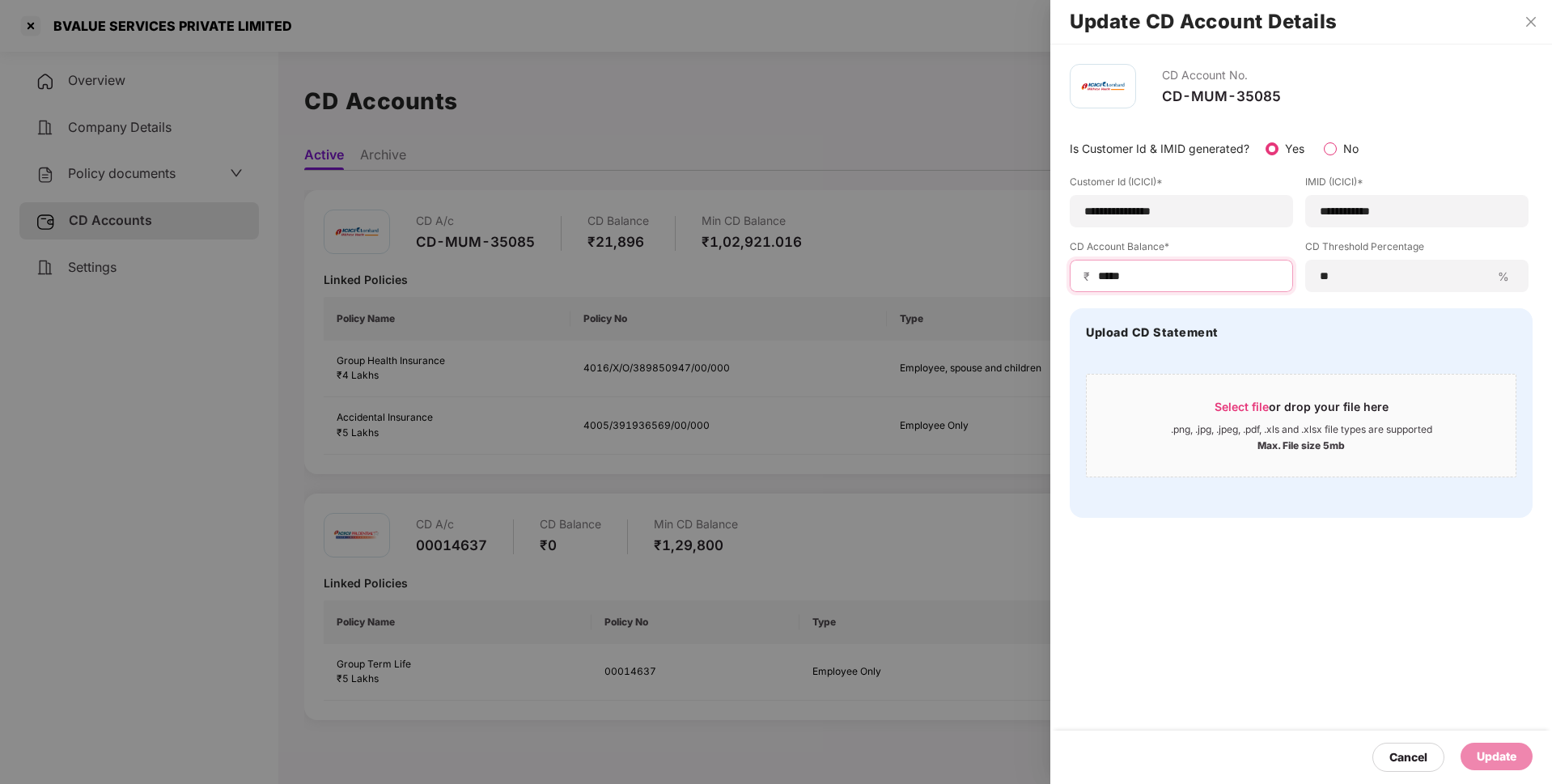
drag, startPoint x: 1146, startPoint y: 280, endPoint x: 1057, endPoint y: 282, distance: 89.0
click at [1057, 282] on div "**********" at bounding box center [1301, 291] width 502 height 493
type input "******"
click at [1487, 760] on div "Update" at bounding box center [1497, 756] width 40 height 18
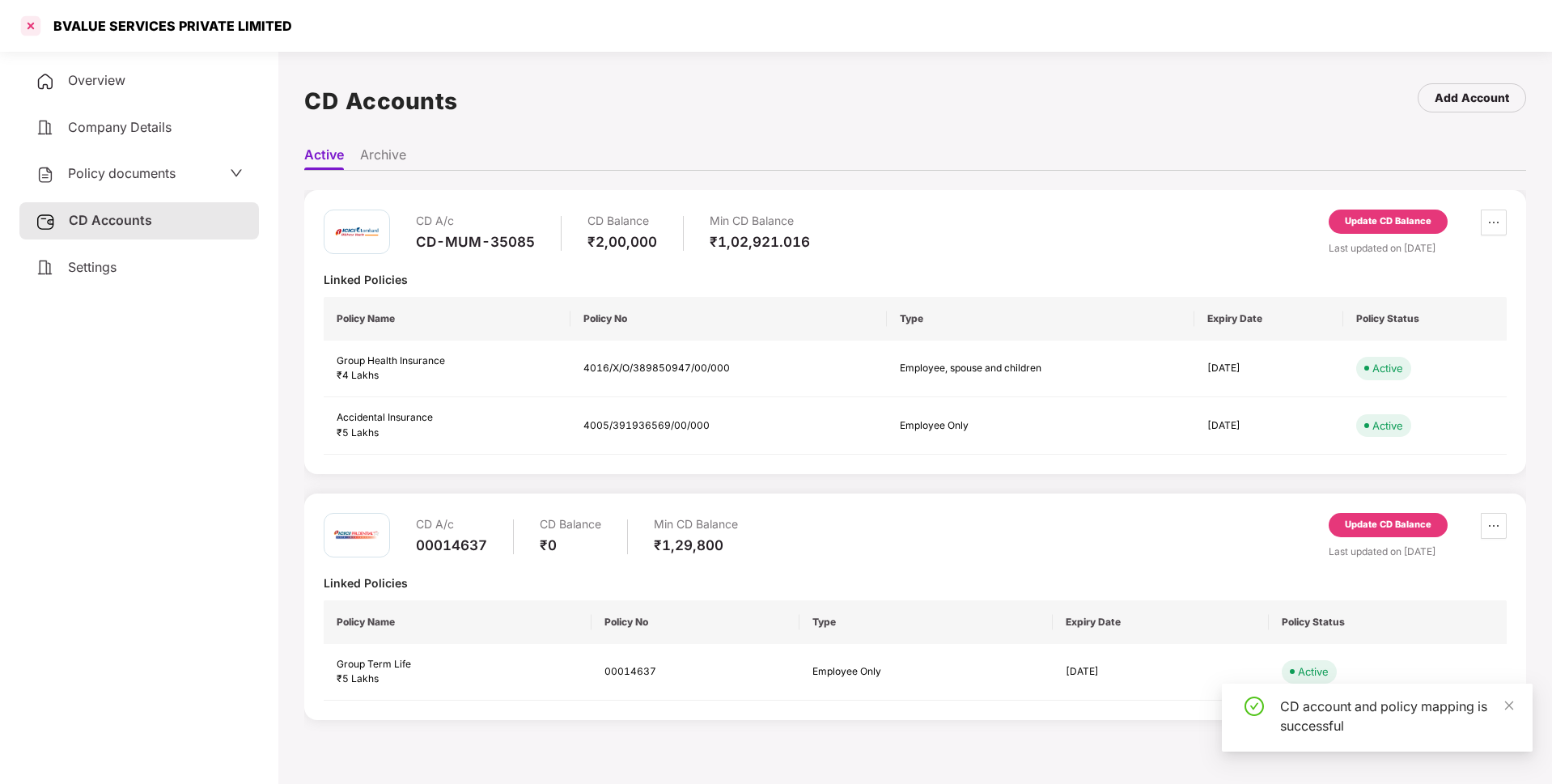
click at [28, 29] on div at bounding box center [31, 26] width 26 height 26
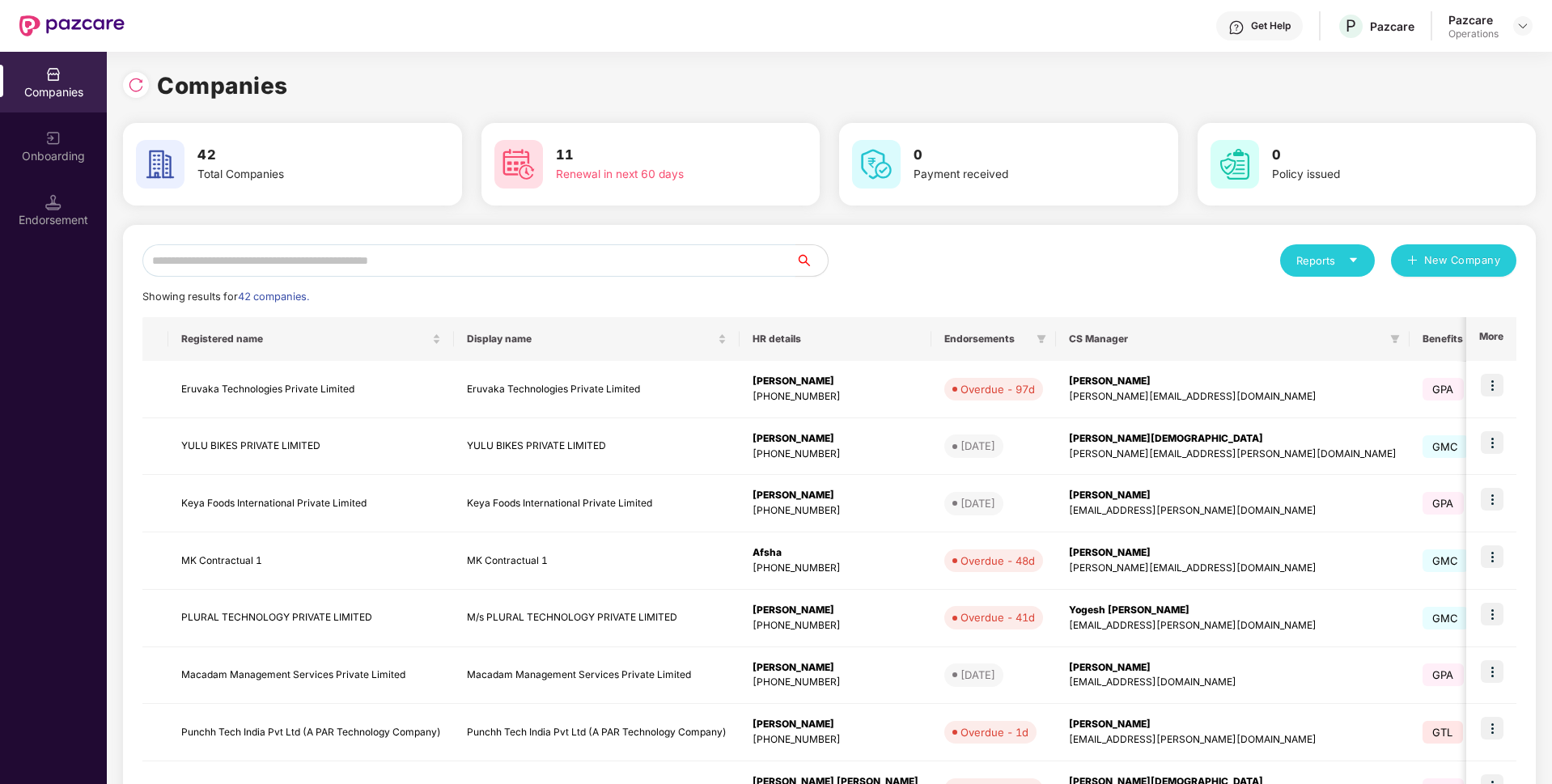
click at [246, 260] on input "text" at bounding box center [469, 260] width 653 height 33
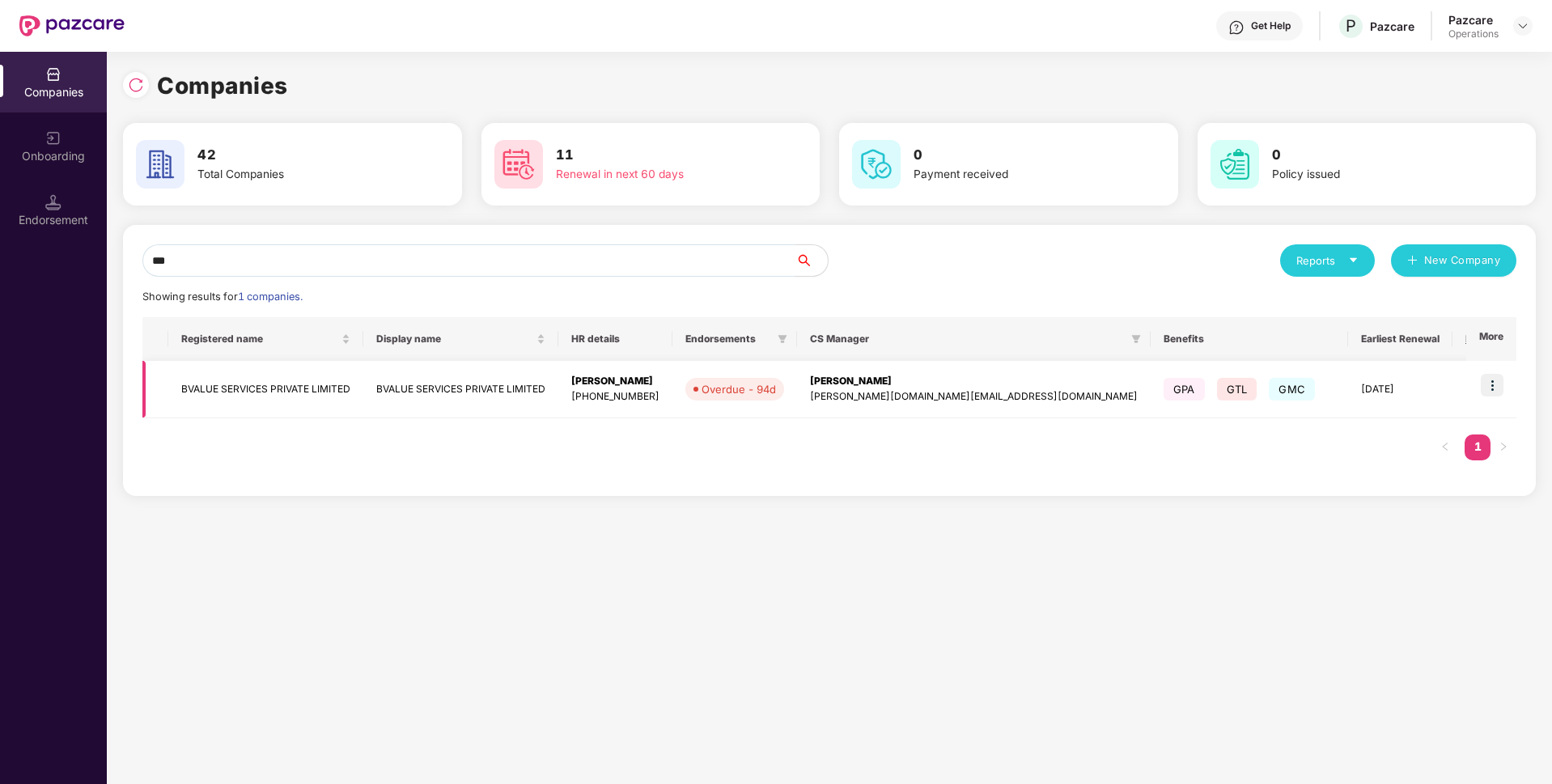
type input "***"
click at [1488, 392] on img at bounding box center [1492, 385] width 23 height 23
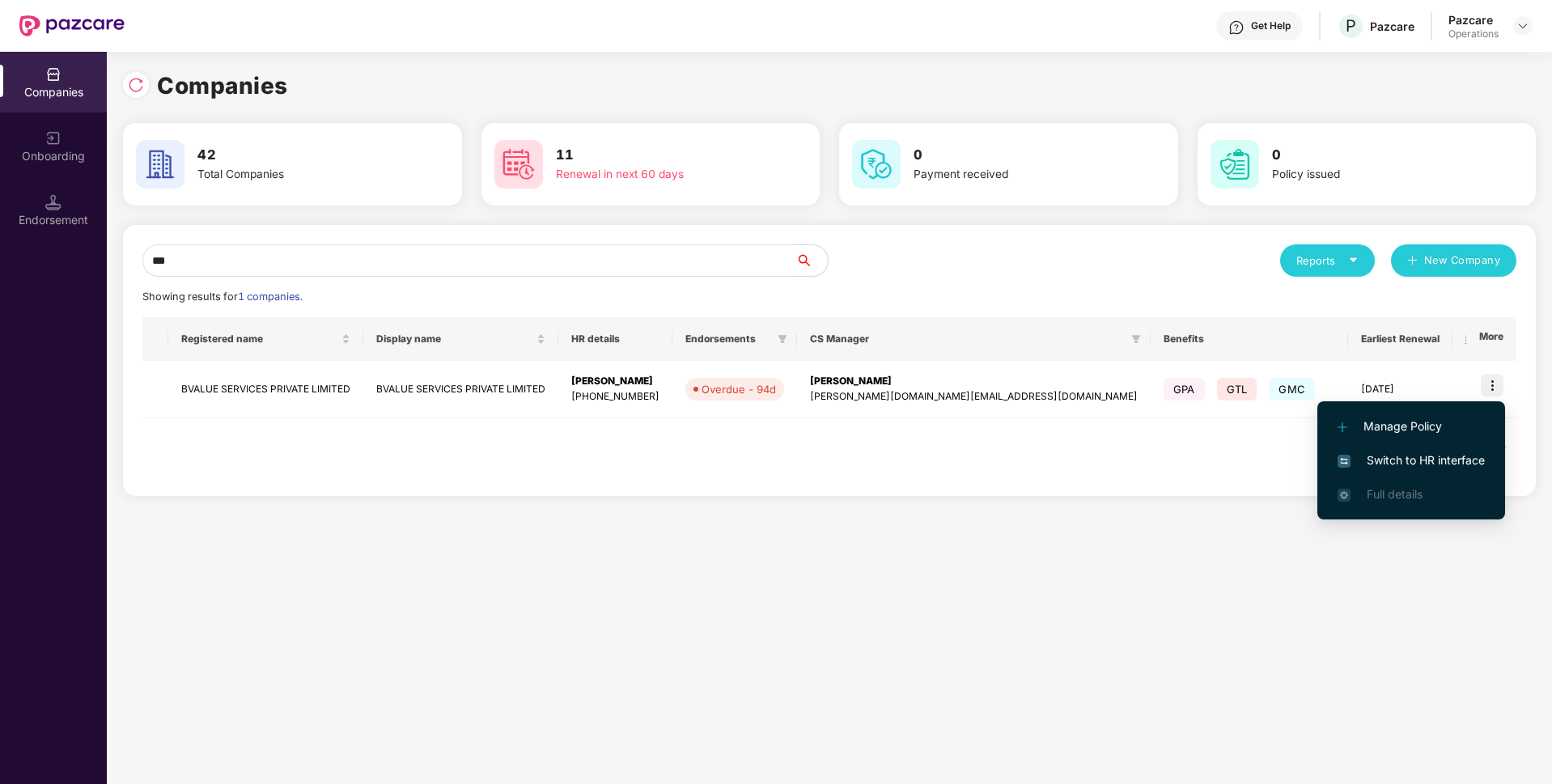
click at [1378, 464] on span "Switch to HR interface" at bounding box center [1411, 460] width 147 height 18
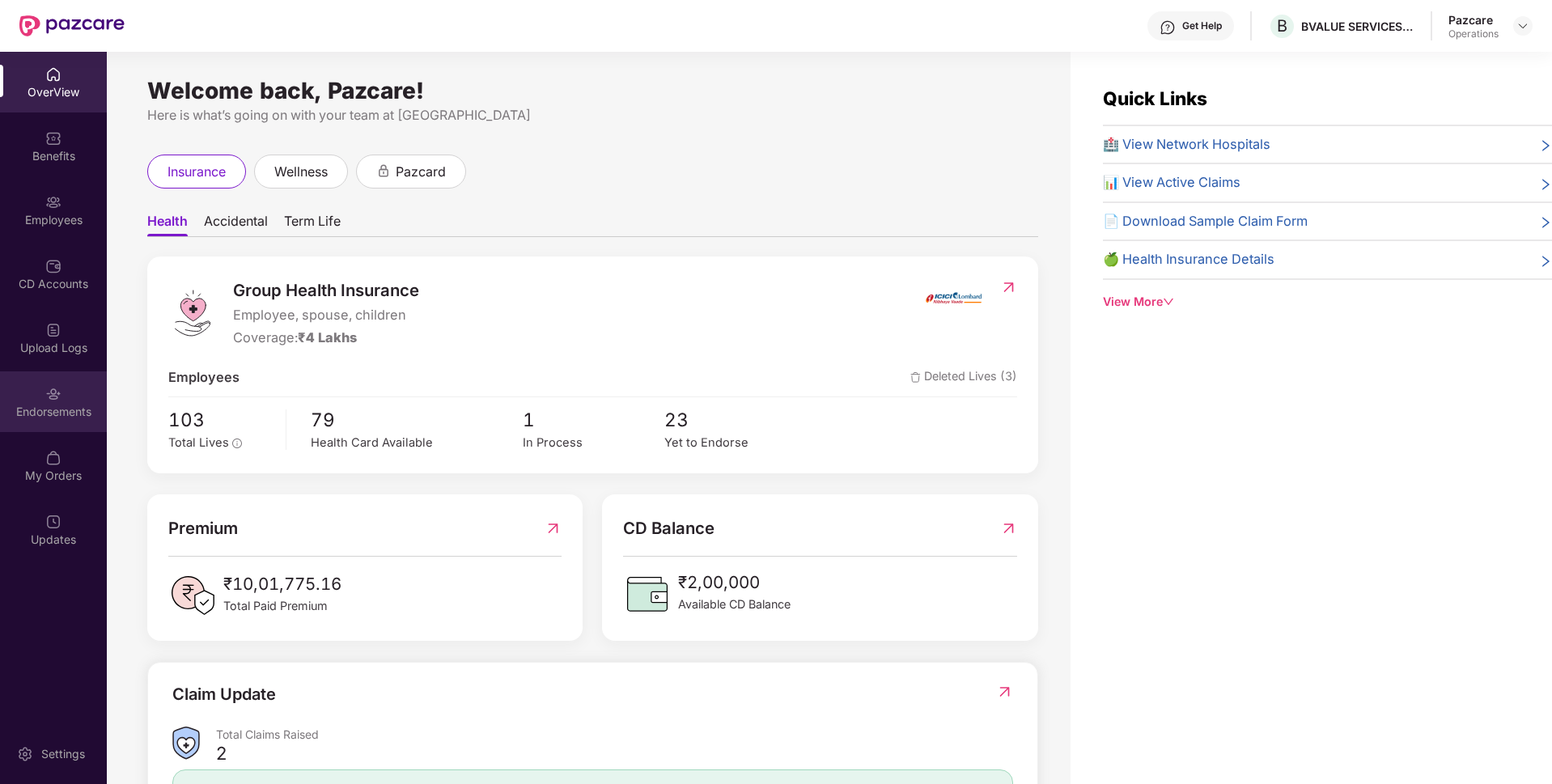
click at [78, 406] on div "Endorsements" at bounding box center [53, 412] width 107 height 16
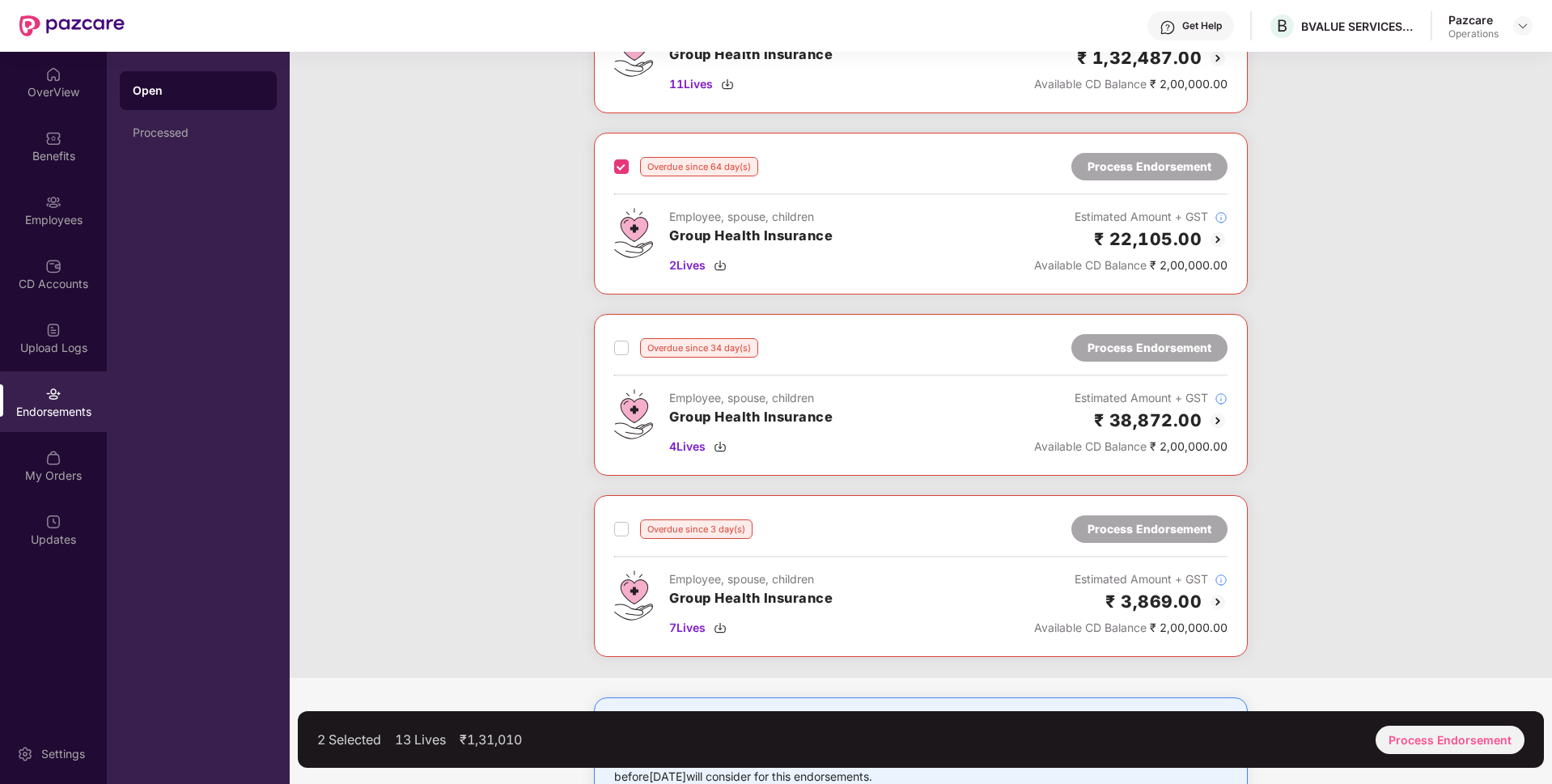
scroll to position [196, 0]
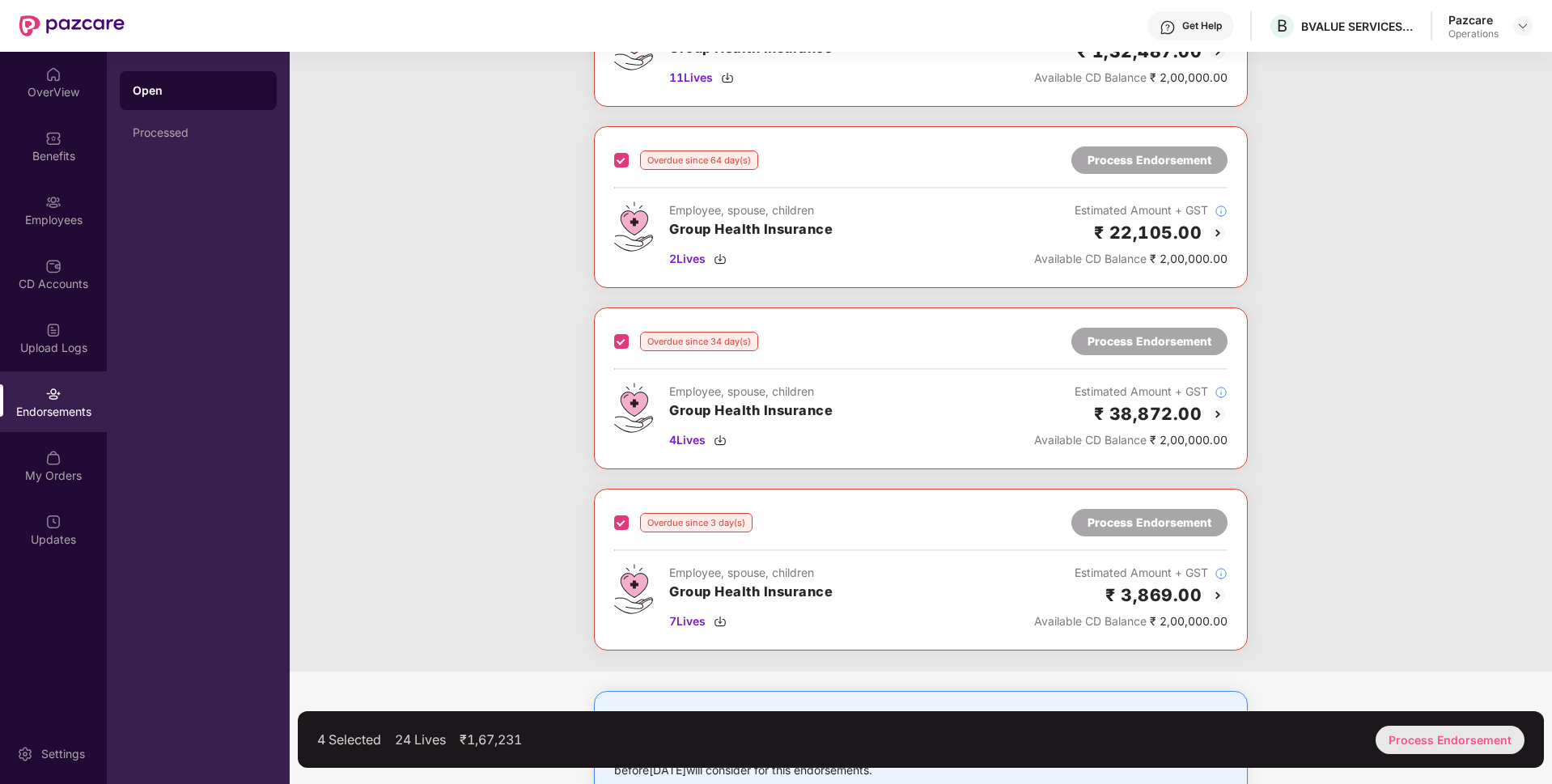
click at [1416, 726] on div "Process Endorsement" at bounding box center [1450, 739] width 149 height 29
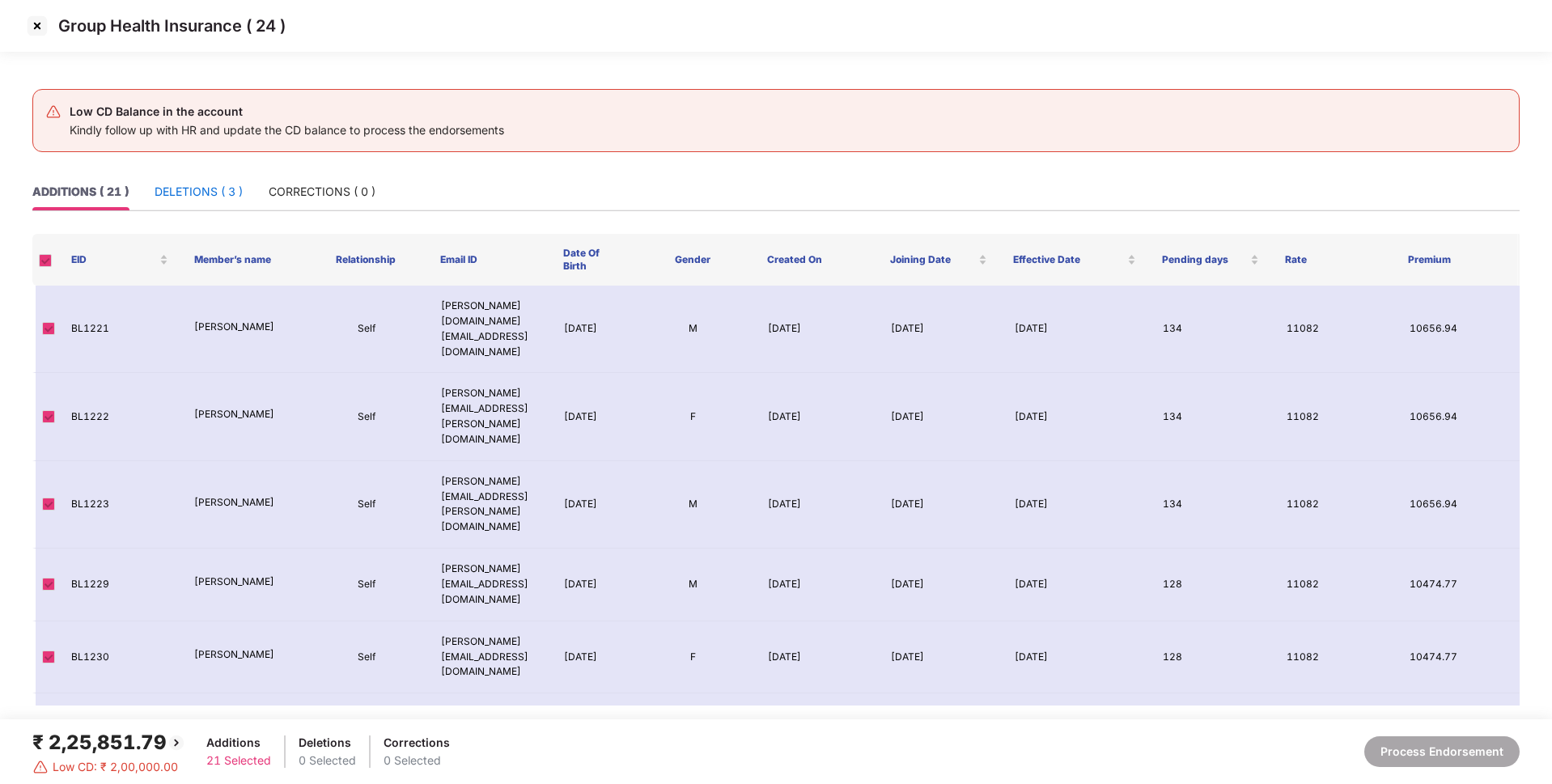
click at [226, 192] on div "DELETIONS ( 3 )" at bounding box center [198, 192] width 88 height 18
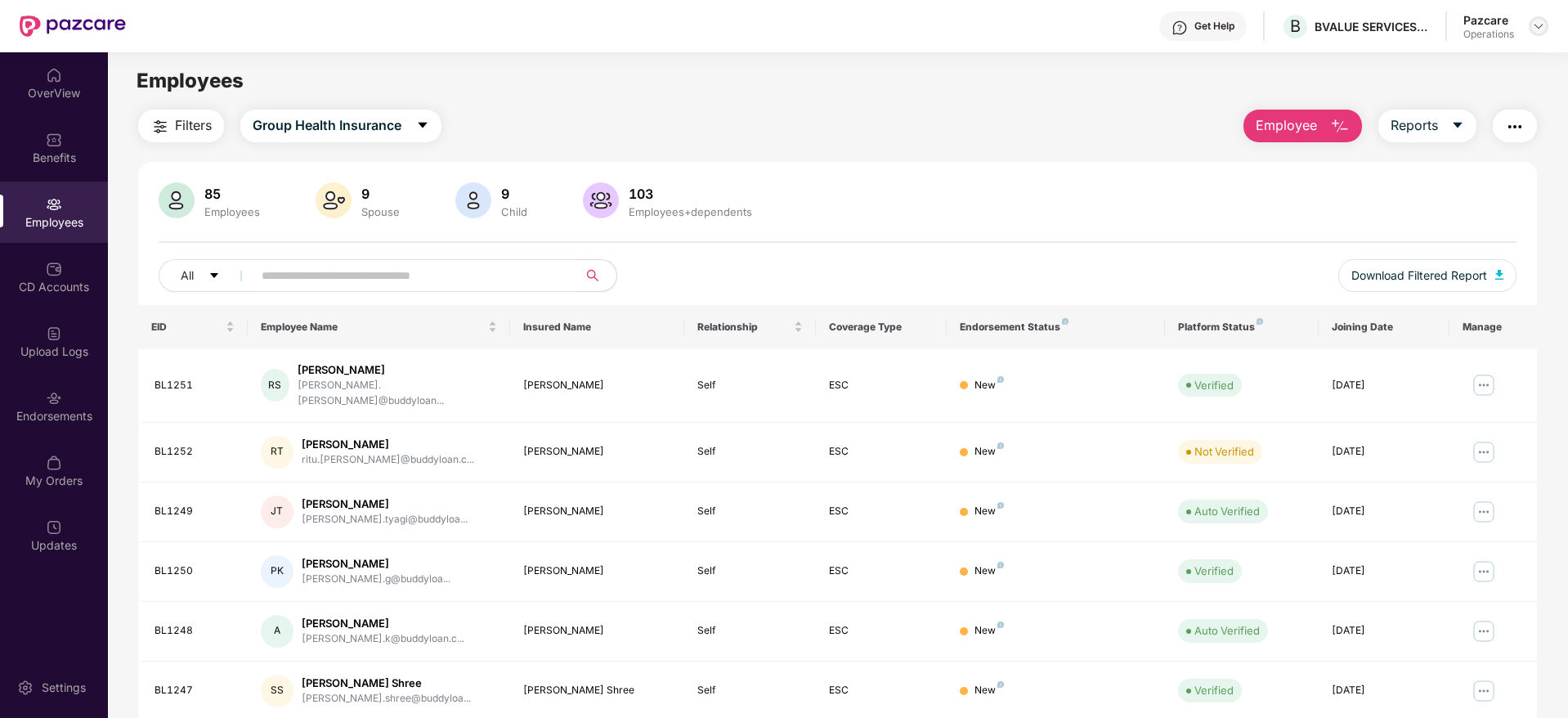
click at [1542, 30] on img at bounding box center [1538, 26] width 13 height 13
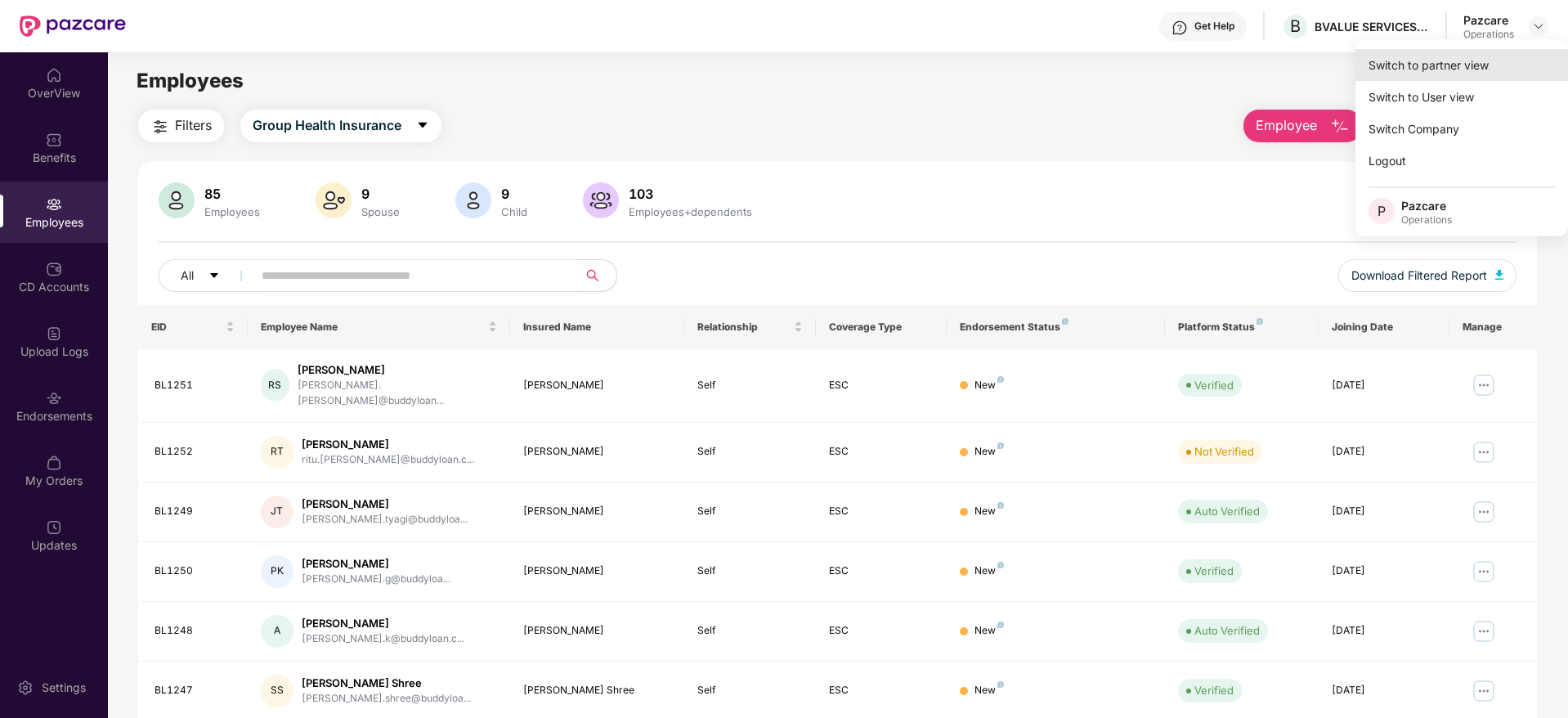
click at [1461, 54] on div "Switch to partner view" at bounding box center [1462, 64] width 213 height 32
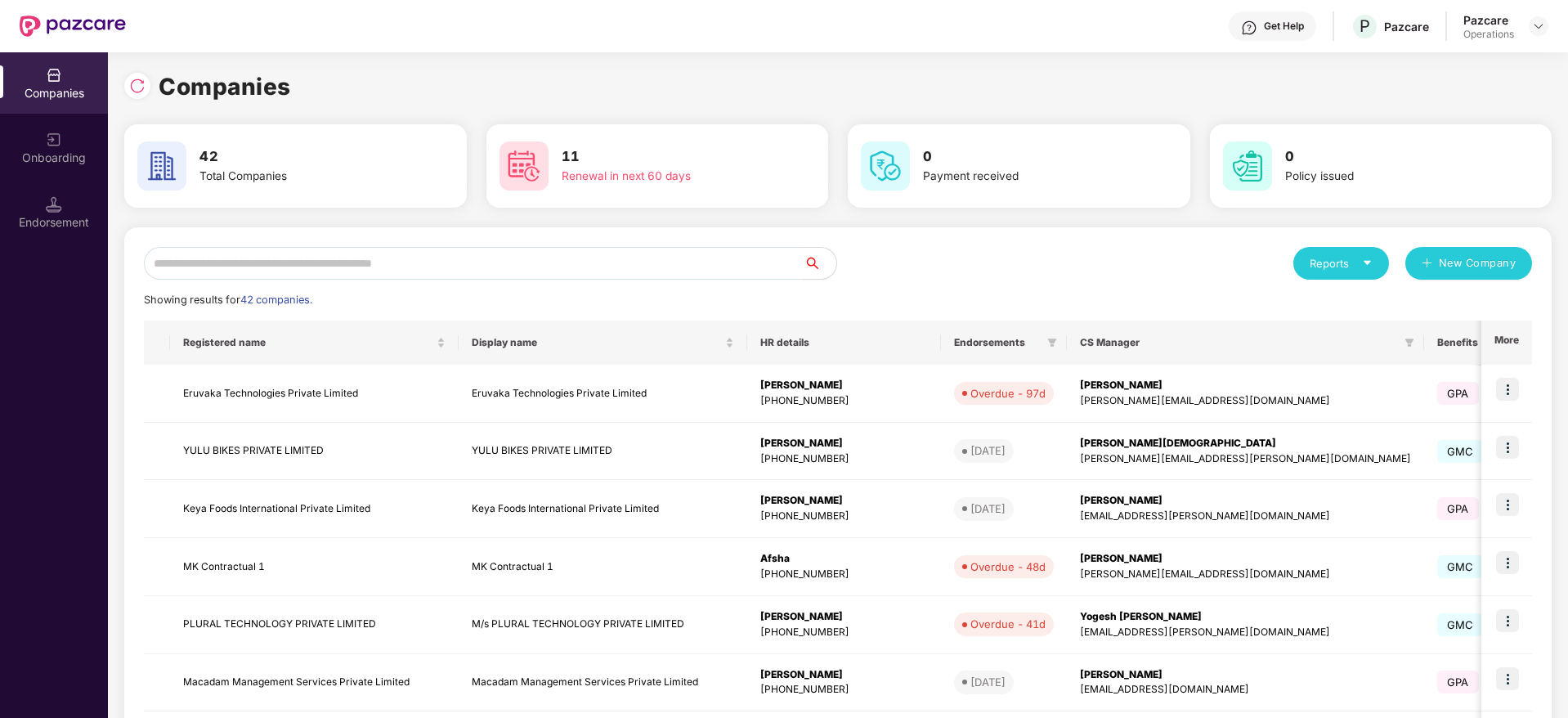
click at [383, 257] on input "text" at bounding box center [474, 263] width 660 height 33
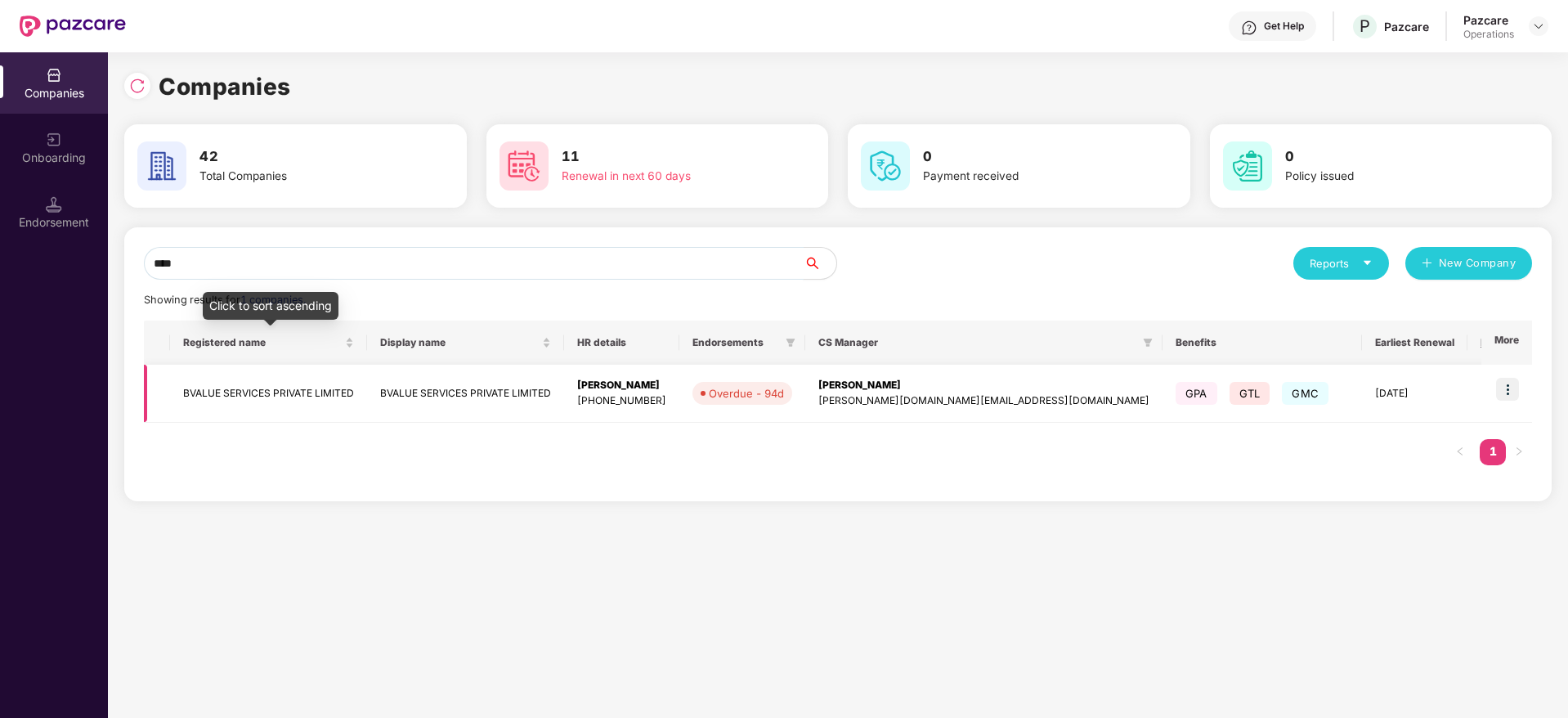
type input "****"
click at [267, 370] on td "BVALUE SERVICES PRIVATE LIMITED" at bounding box center [268, 393] width 197 height 58
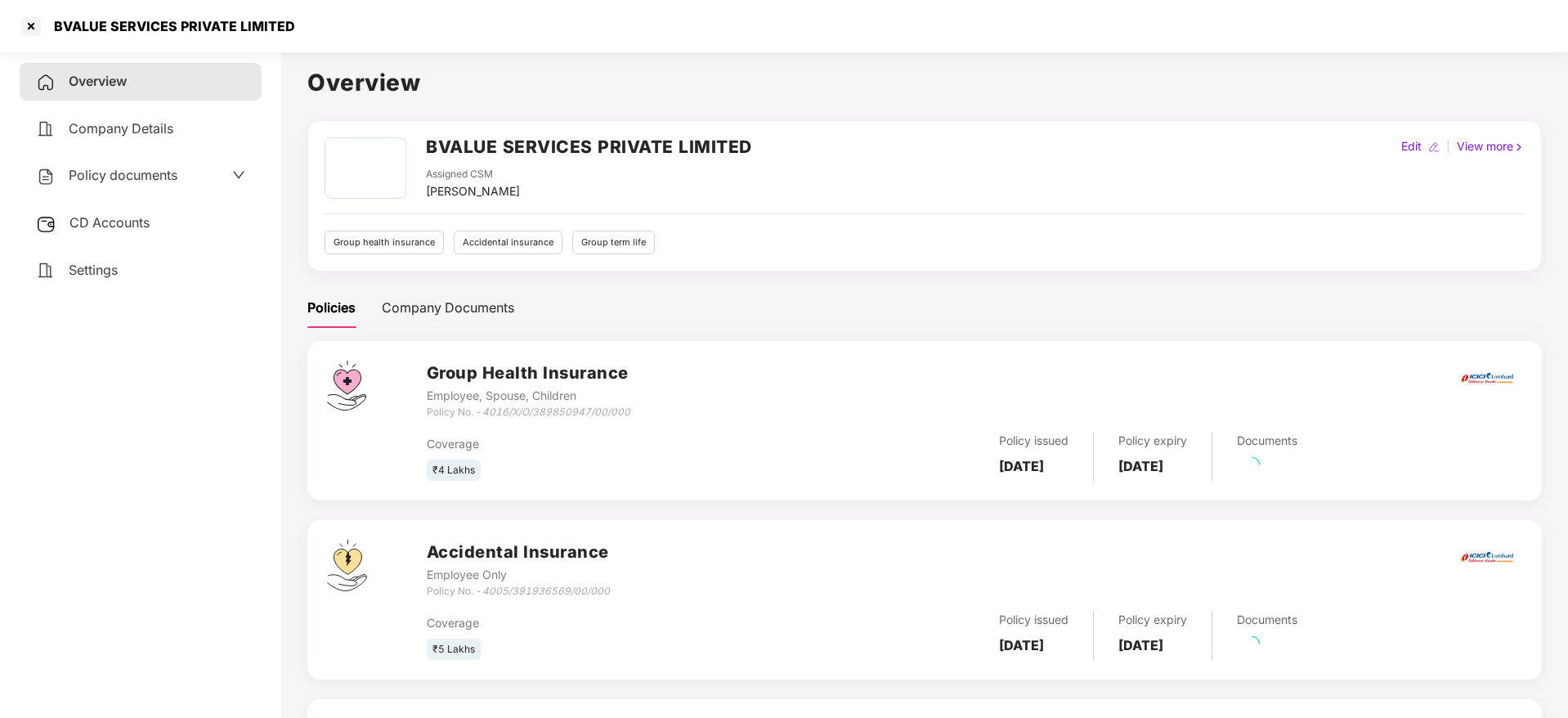
click at [120, 220] on span "CD Accounts" at bounding box center [109, 223] width 80 height 16
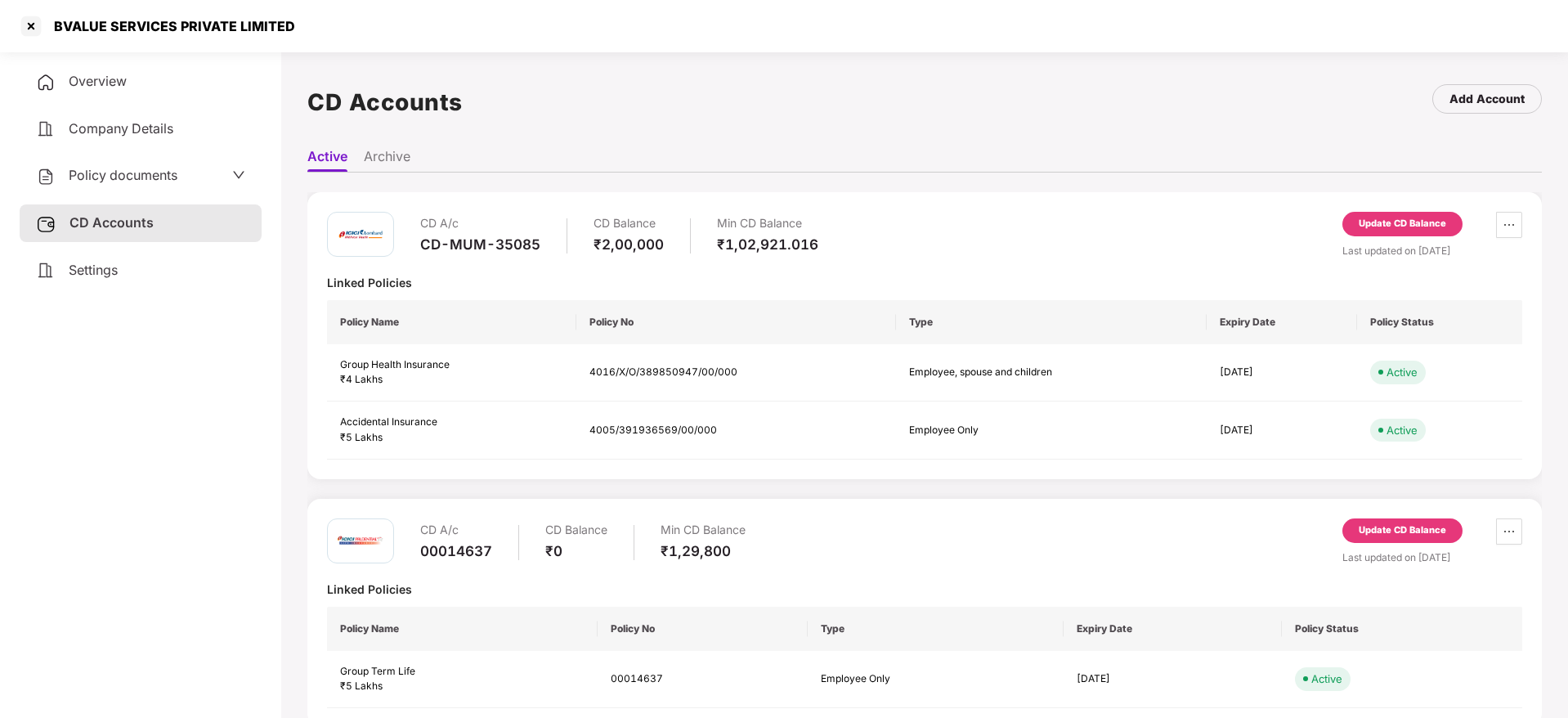
click at [1373, 217] on div "Update CD Balance" at bounding box center [1402, 224] width 87 height 15
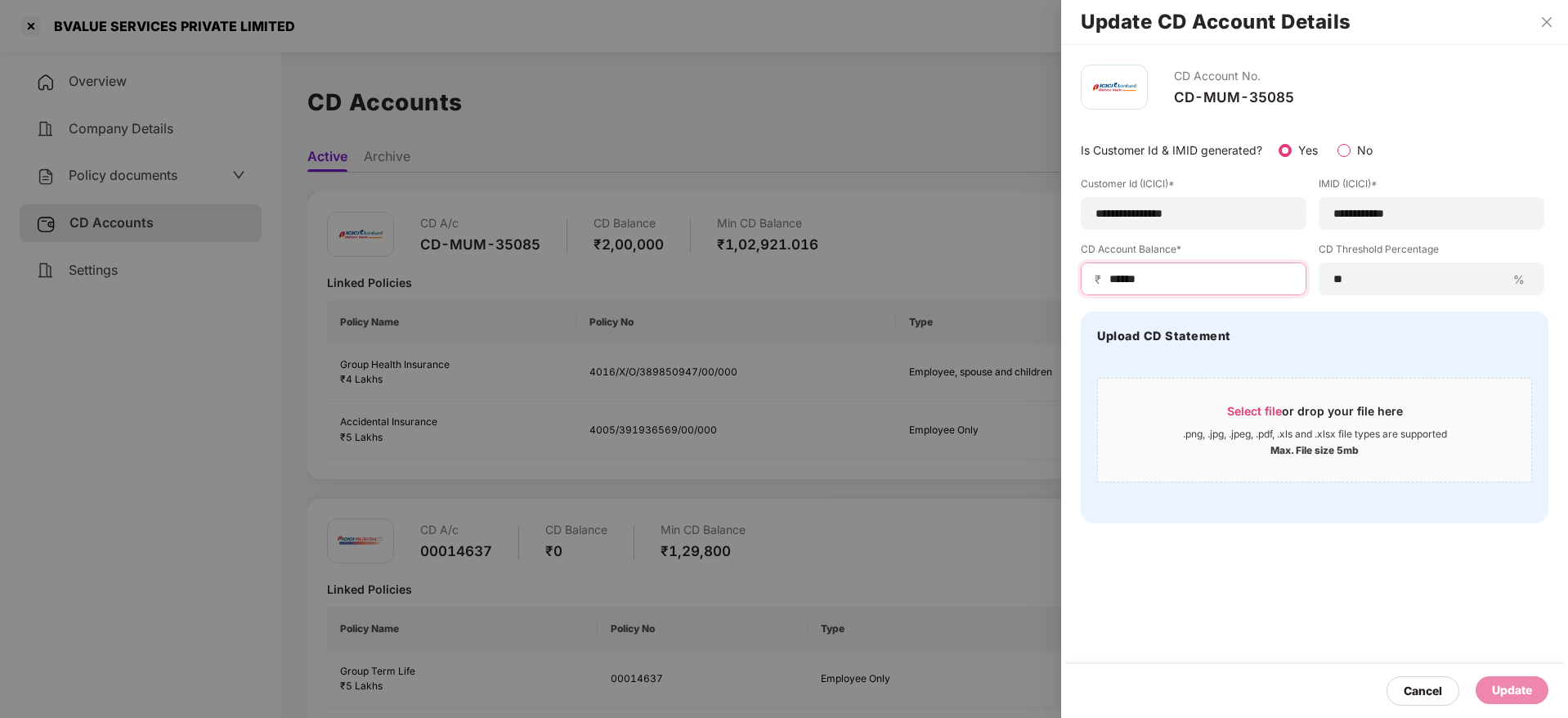
drag, startPoint x: 1155, startPoint y: 280, endPoint x: 1115, endPoint y: 280, distance: 40.0
click at [1115, 280] on input "******" at bounding box center [1200, 279] width 185 height 17
type input "******"
click at [1496, 675] on div "Update" at bounding box center [1512, 690] width 40 height 18
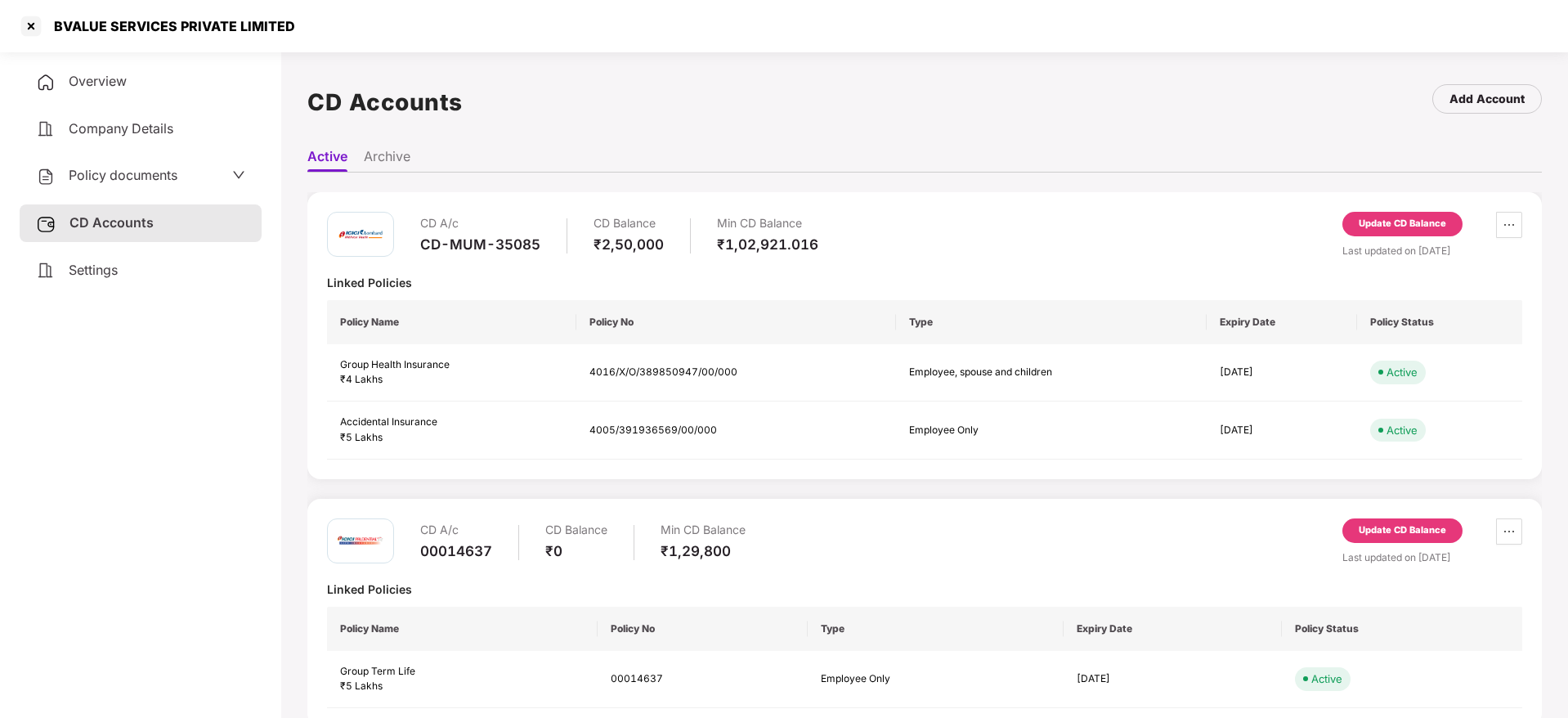
click at [1418, 229] on div "Update CD Balance" at bounding box center [1402, 224] width 87 height 15
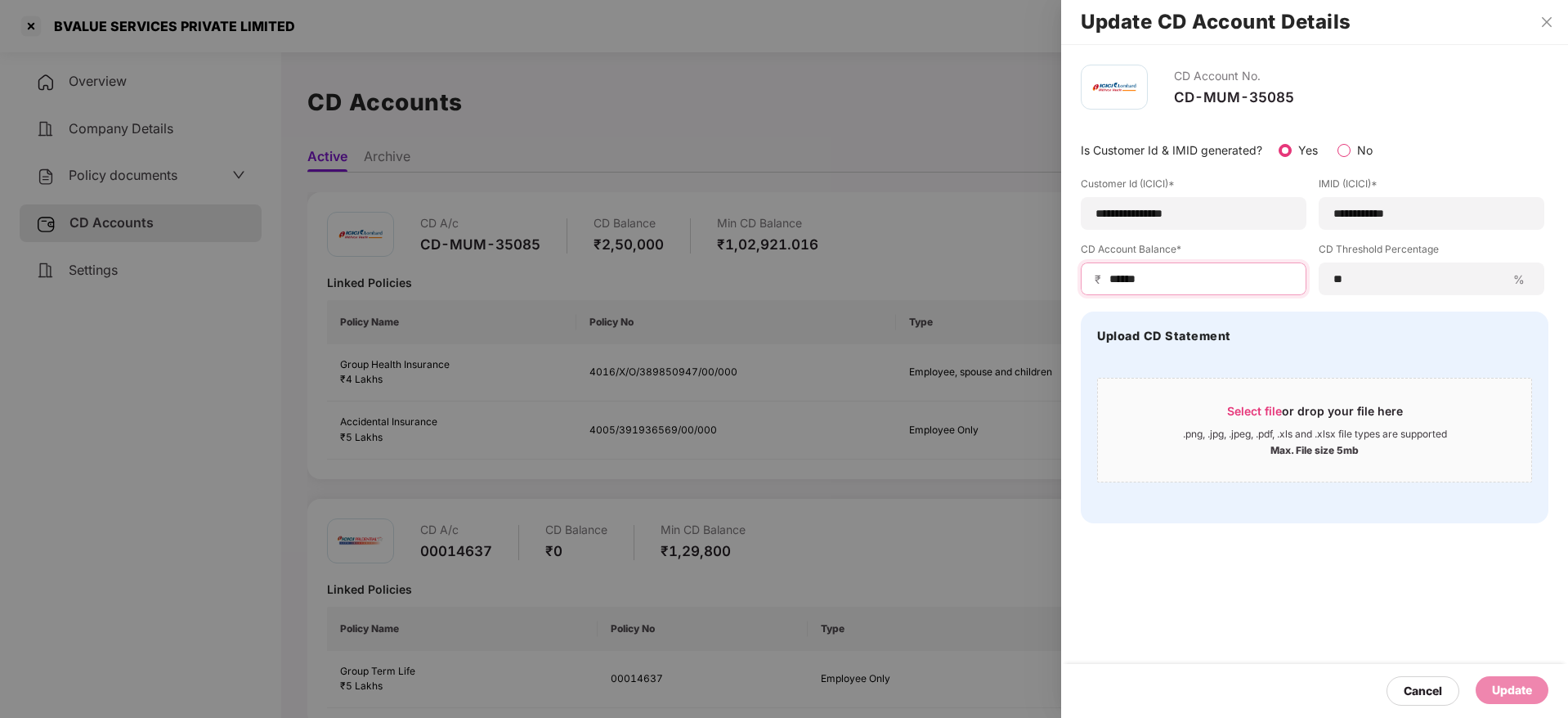
click at [1154, 275] on input "******" at bounding box center [1200, 279] width 185 height 17
type input "*"
type input "*****"
click at [1513, 675] on div "Update" at bounding box center [1512, 690] width 40 height 18
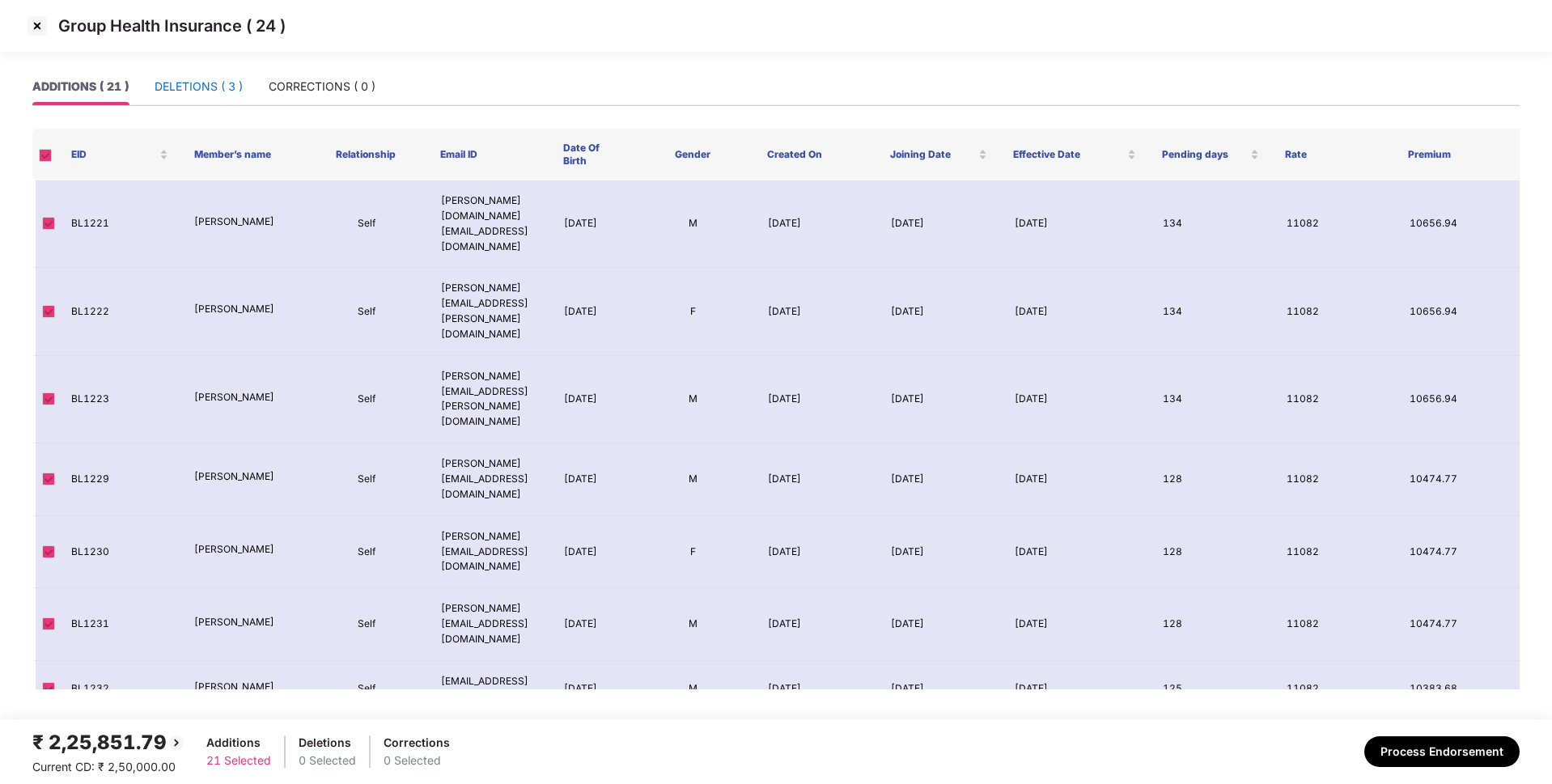
click at [203, 92] on div "DELETIONS ( 3 )" at bounding box center [198, 86] width 88 height 18
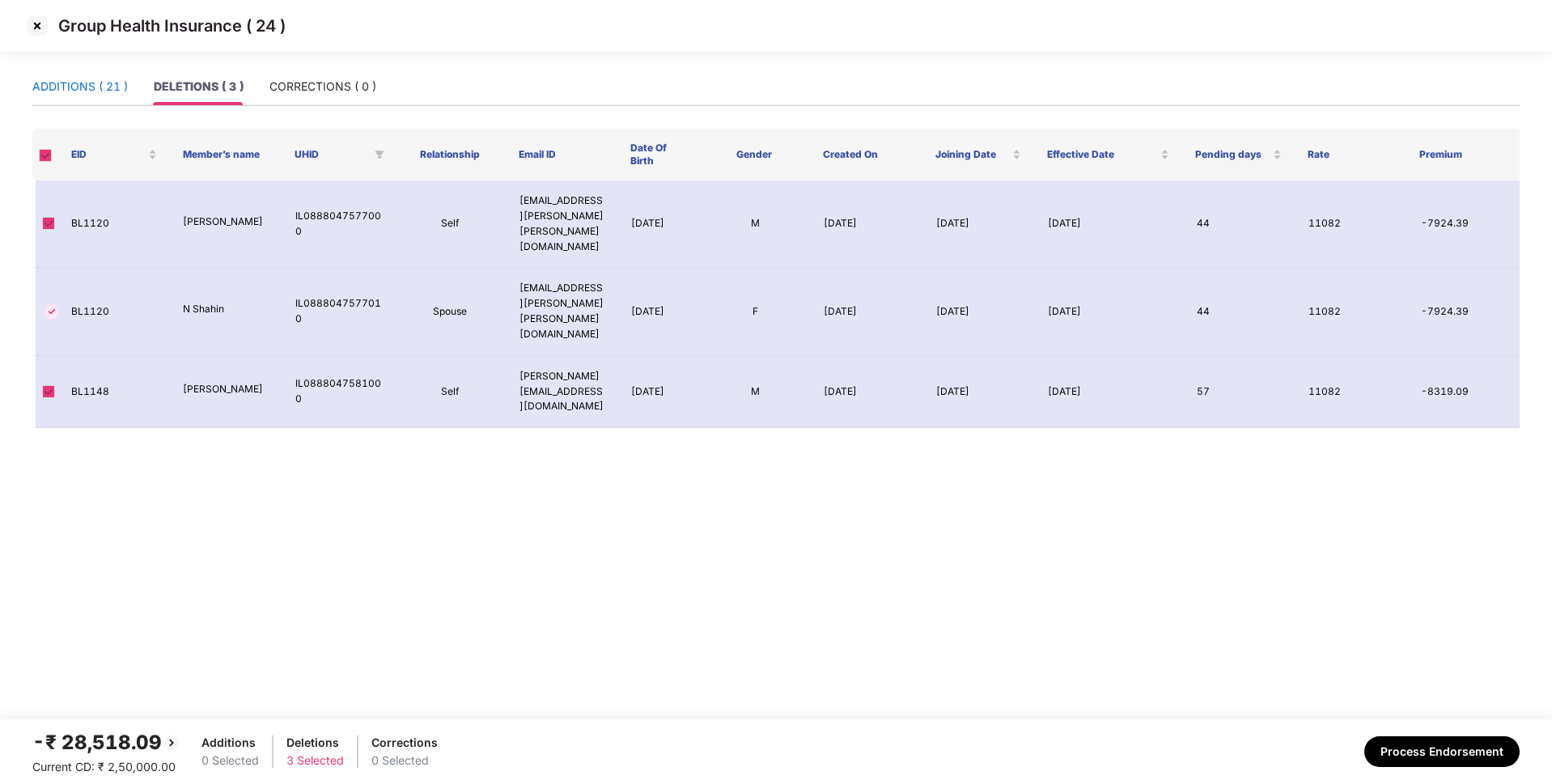
click at [113, 89] on div "ADDITIONS ( 21 )" at bounding box center [80, 86] width 95 height 18
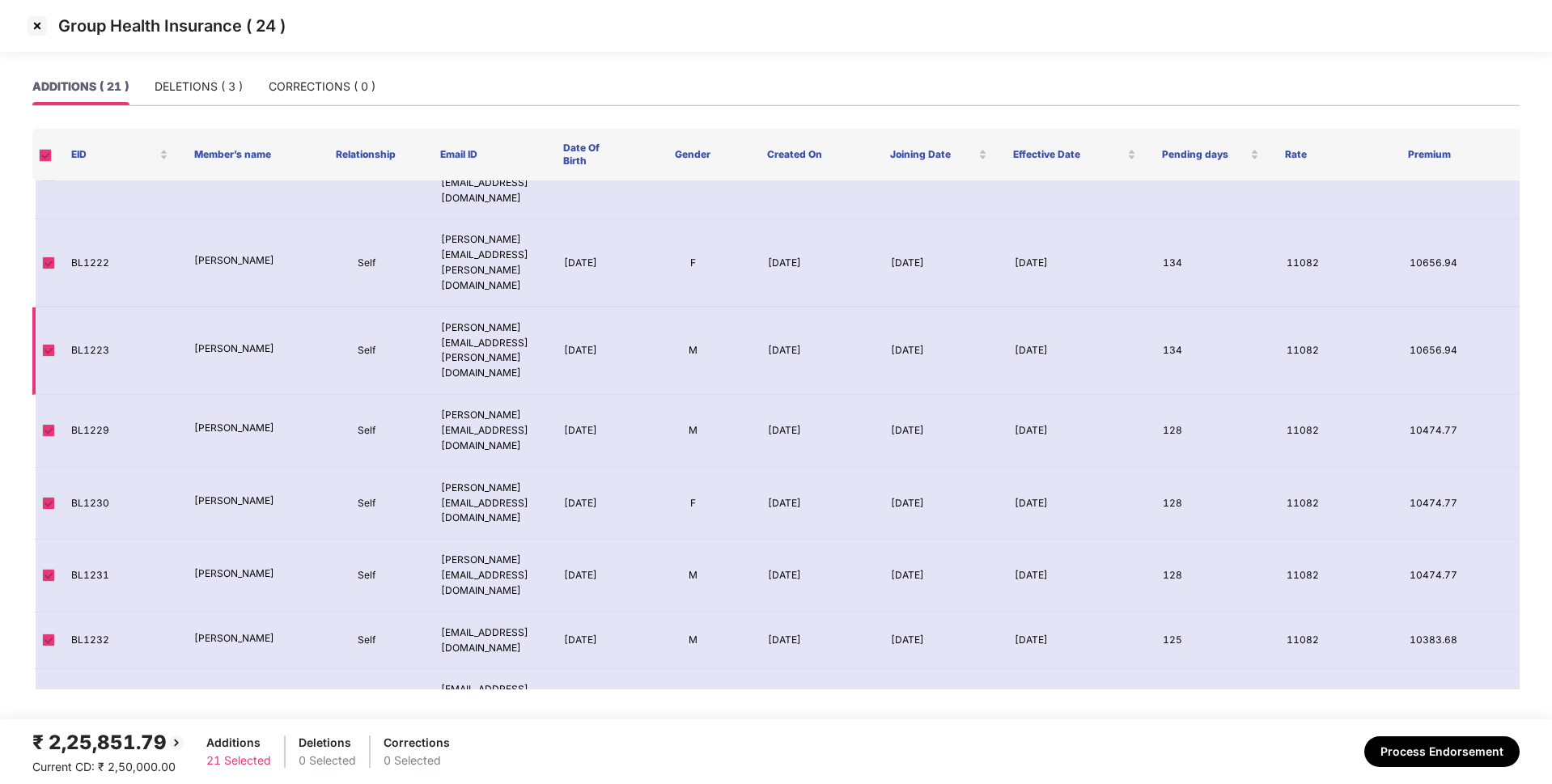
scroll to position [44, 0]
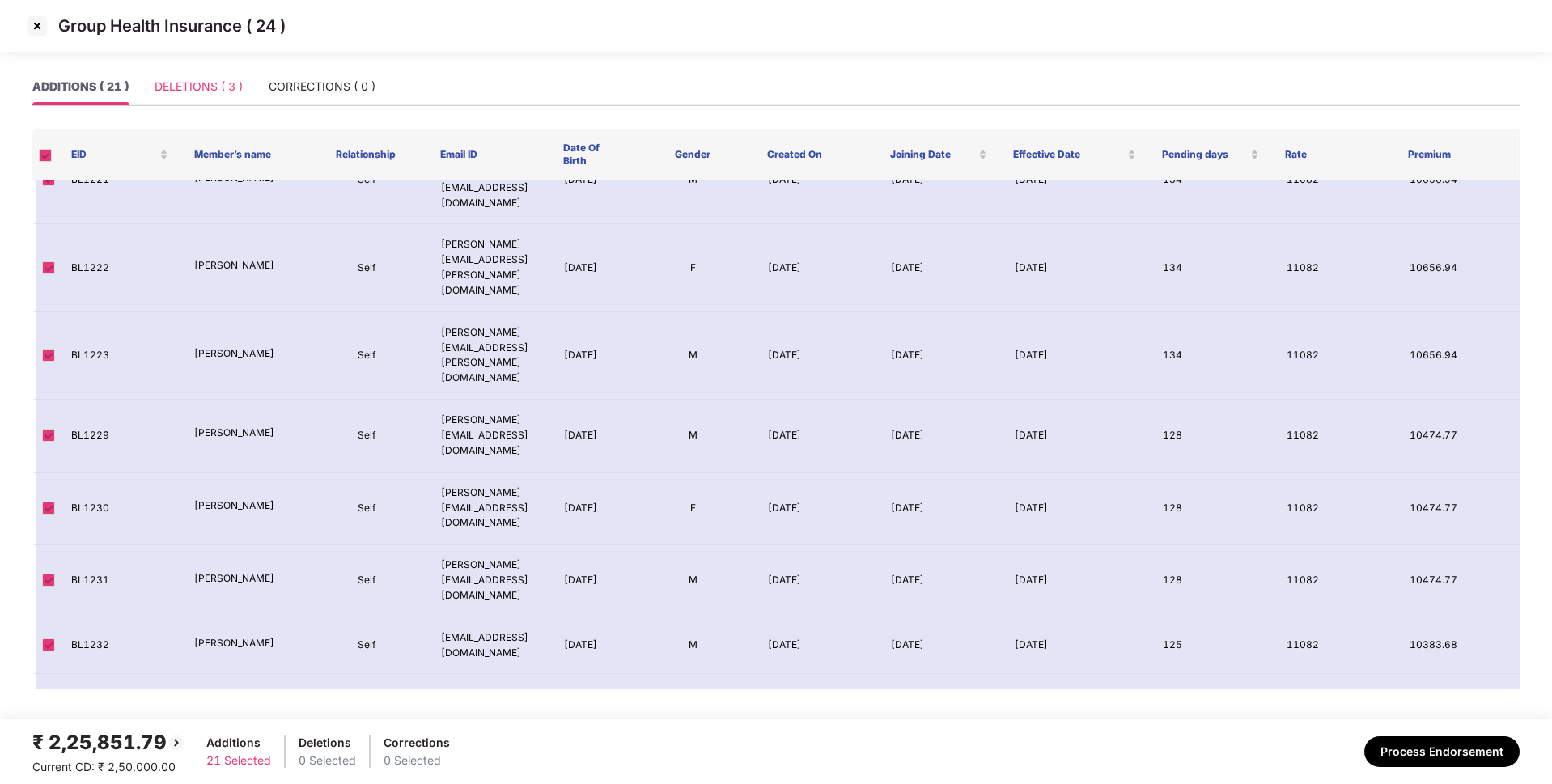
click at [216, 73] on div "DELETIONS ( 3 )" at bounding box center [198, 86] width 88 height 38
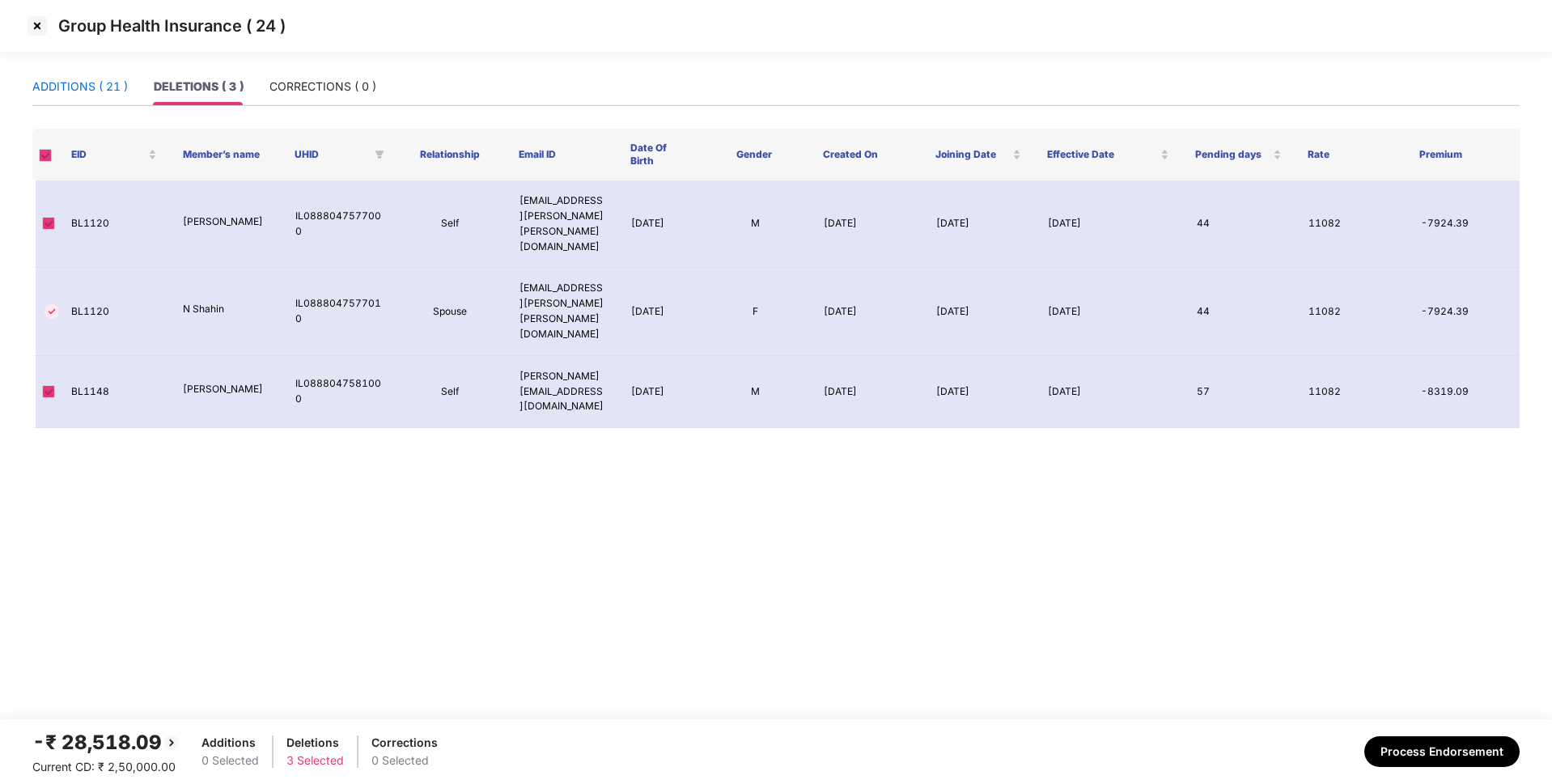
click at [116, 80] on div "ADDITIONS ( 21 )" at bounding box center [80, 86] width 95 height 18
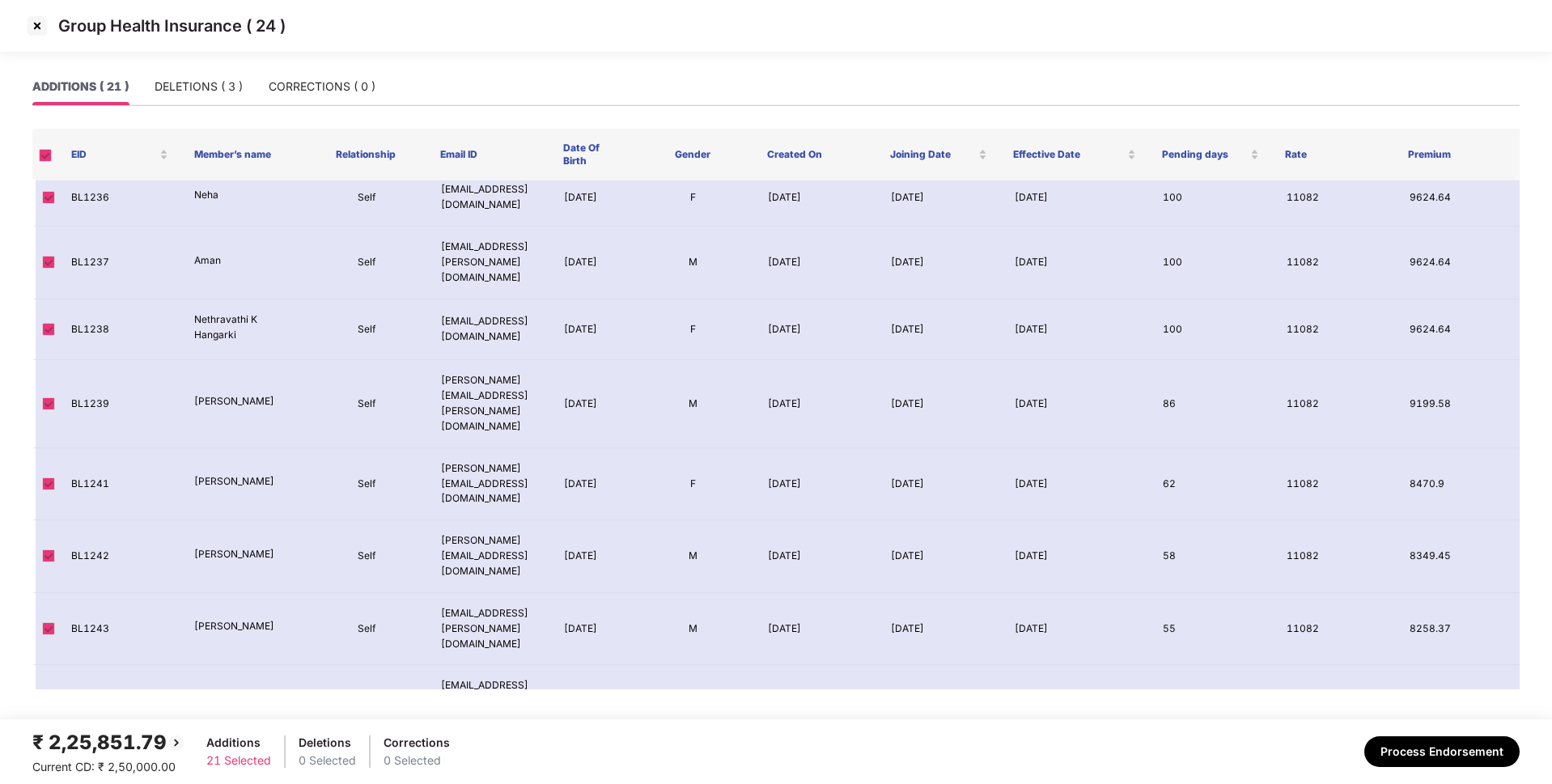
scroll to position [708, 0]
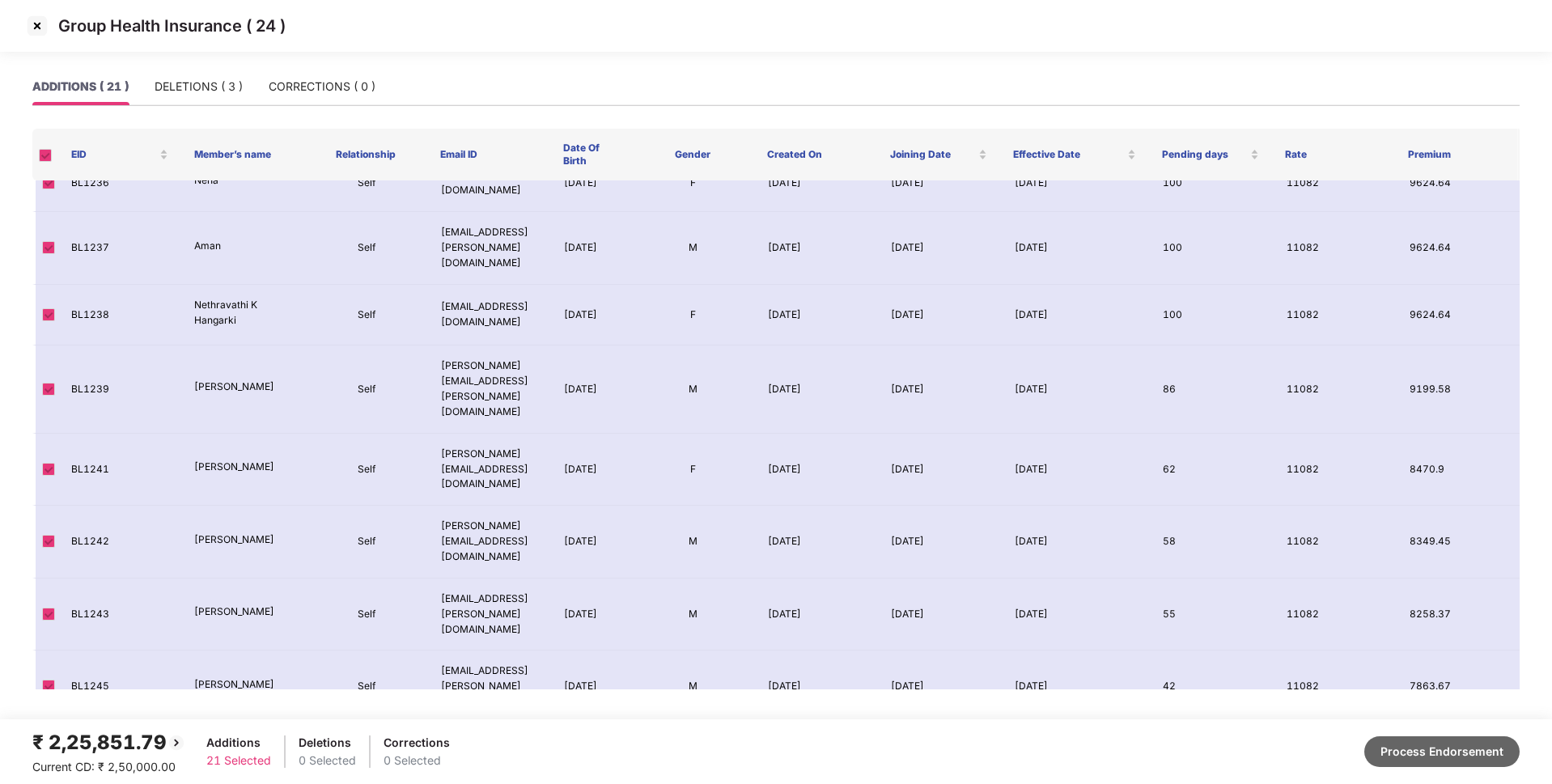
click at [1429, 746] on button "Process Endorsement" at bounding box center [1442, 751] width 155 height 31
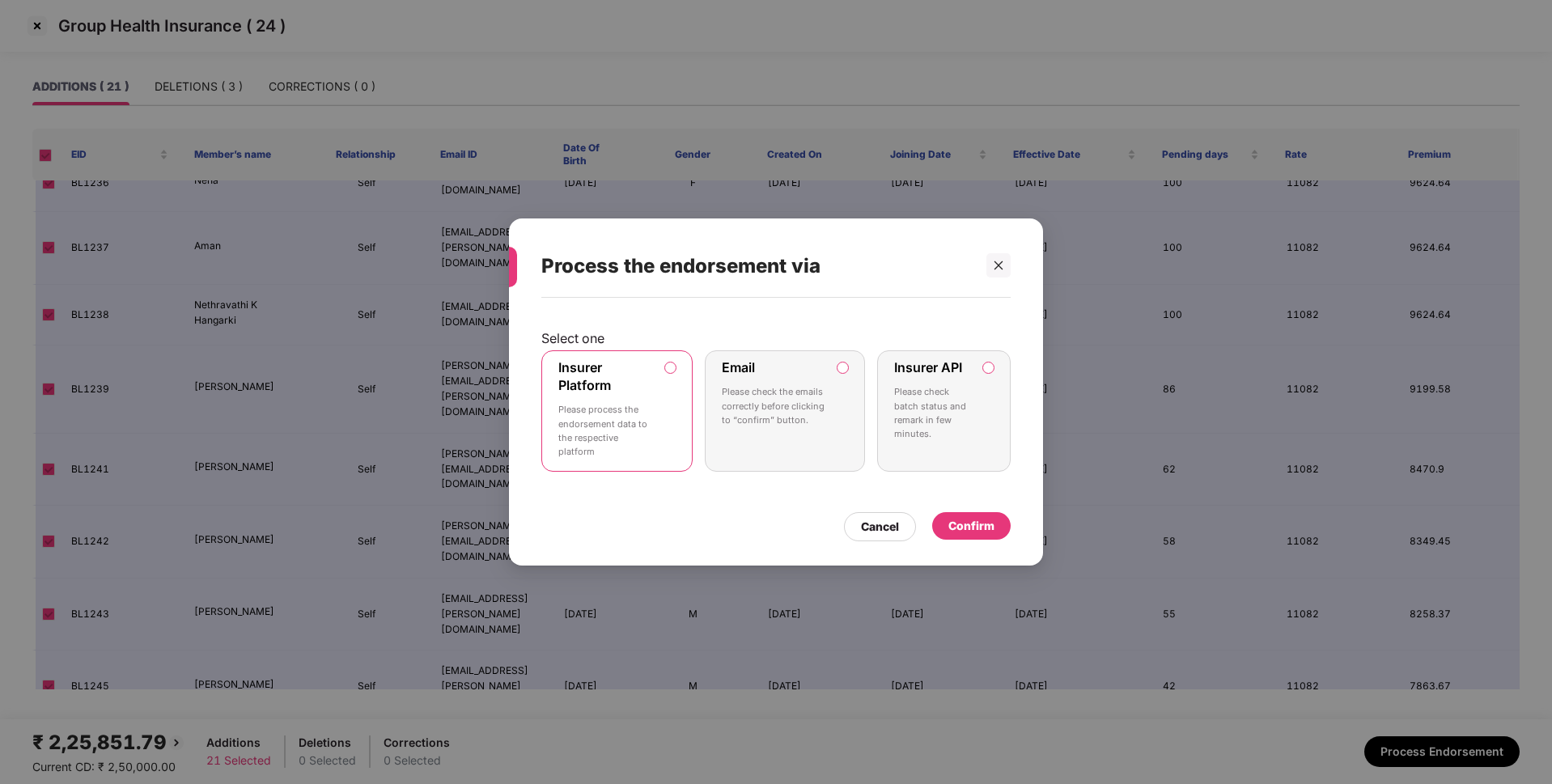
click at [970, 529] on div "Confirm" at bounding box center [971, 526] width 47 height 18
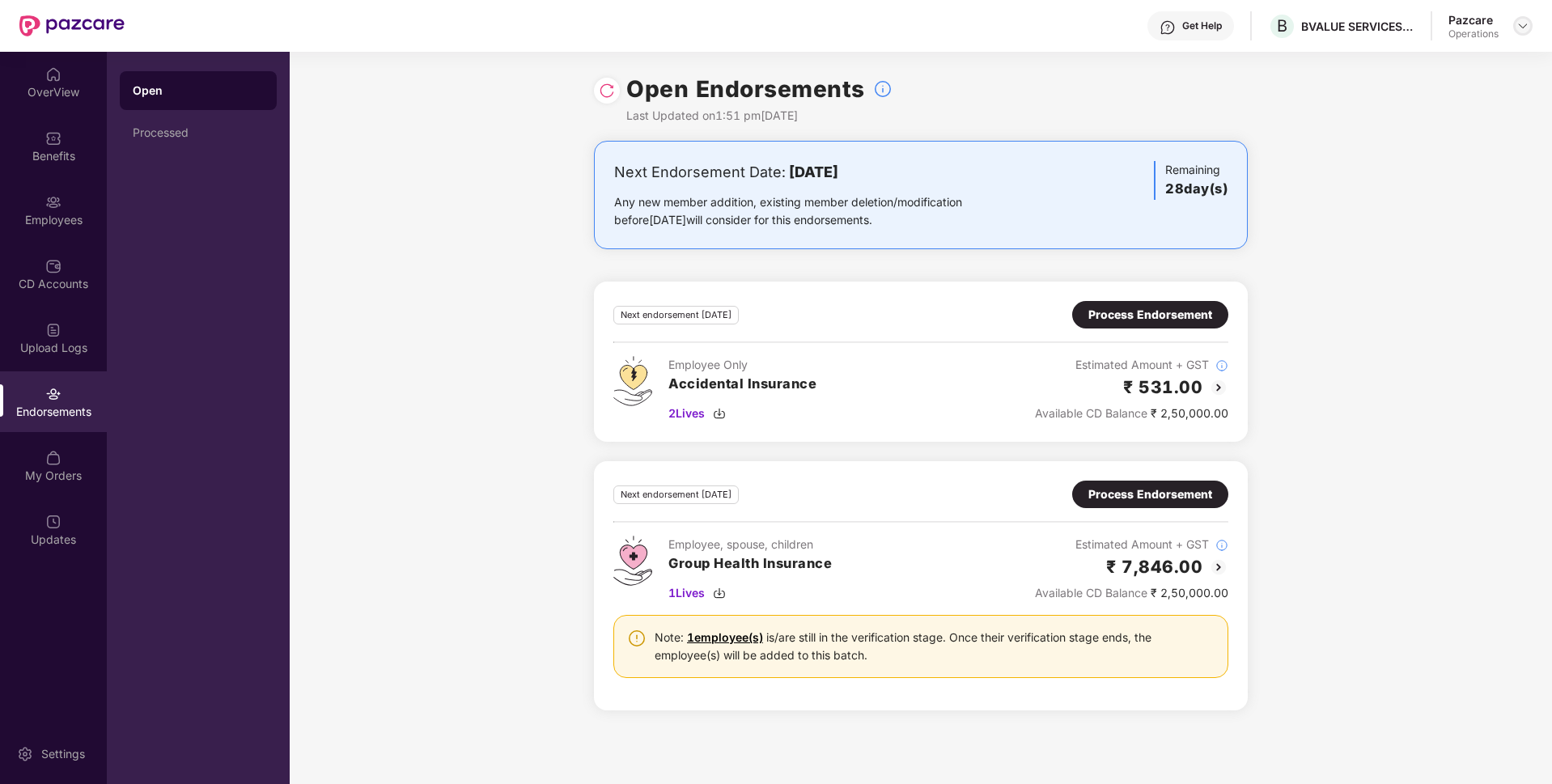
click at [1519, 24] on img at bounding box center [1523, 26] width 13 height 13
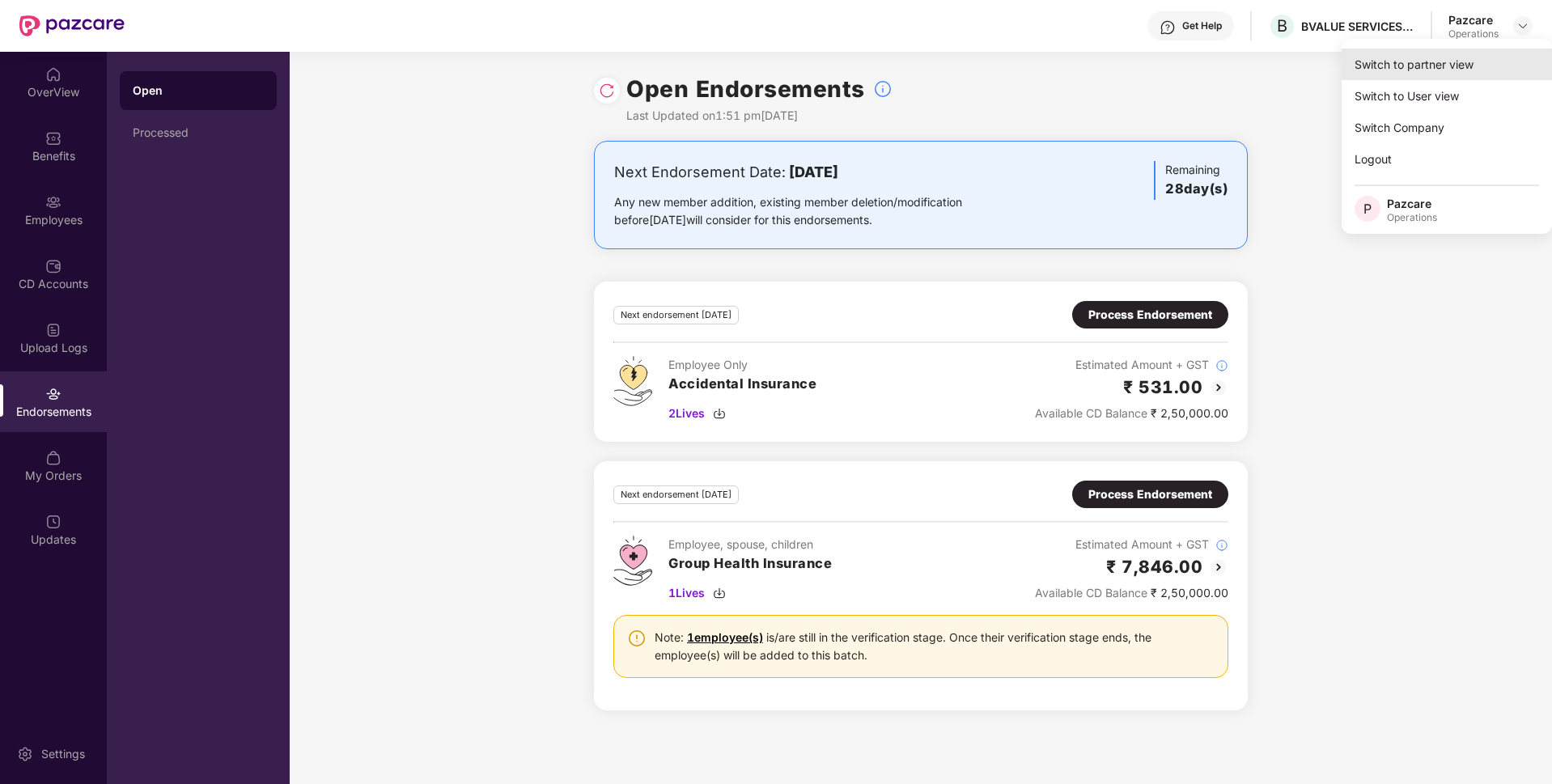
click at [1419, 54] on div "Switch to partner view" at bounding box center [1447, 64] width 211 height 32
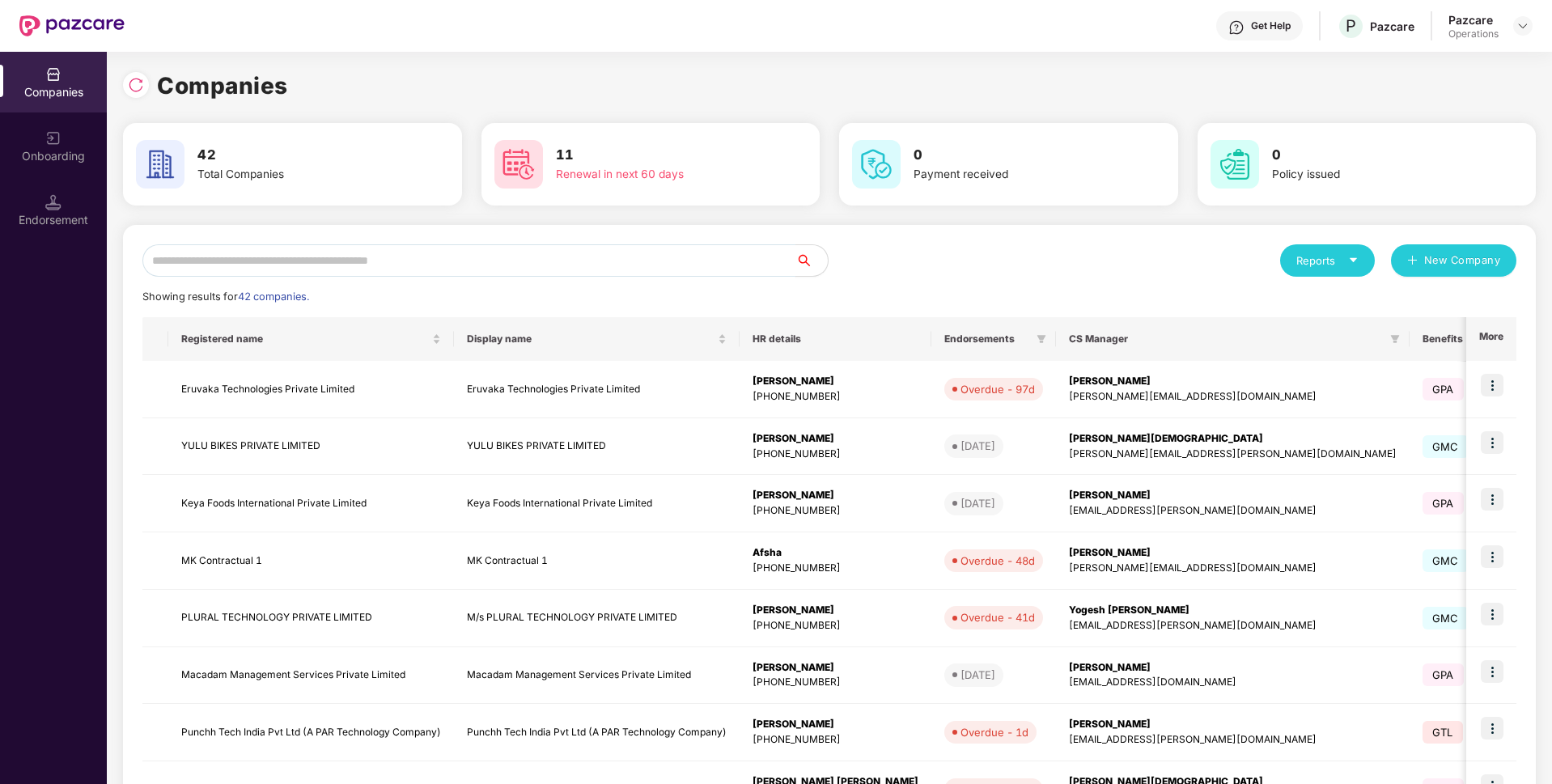
click at [614, 264] on input "text" at bounding box center [469, 260] width 653 height 33
paste input "**********"
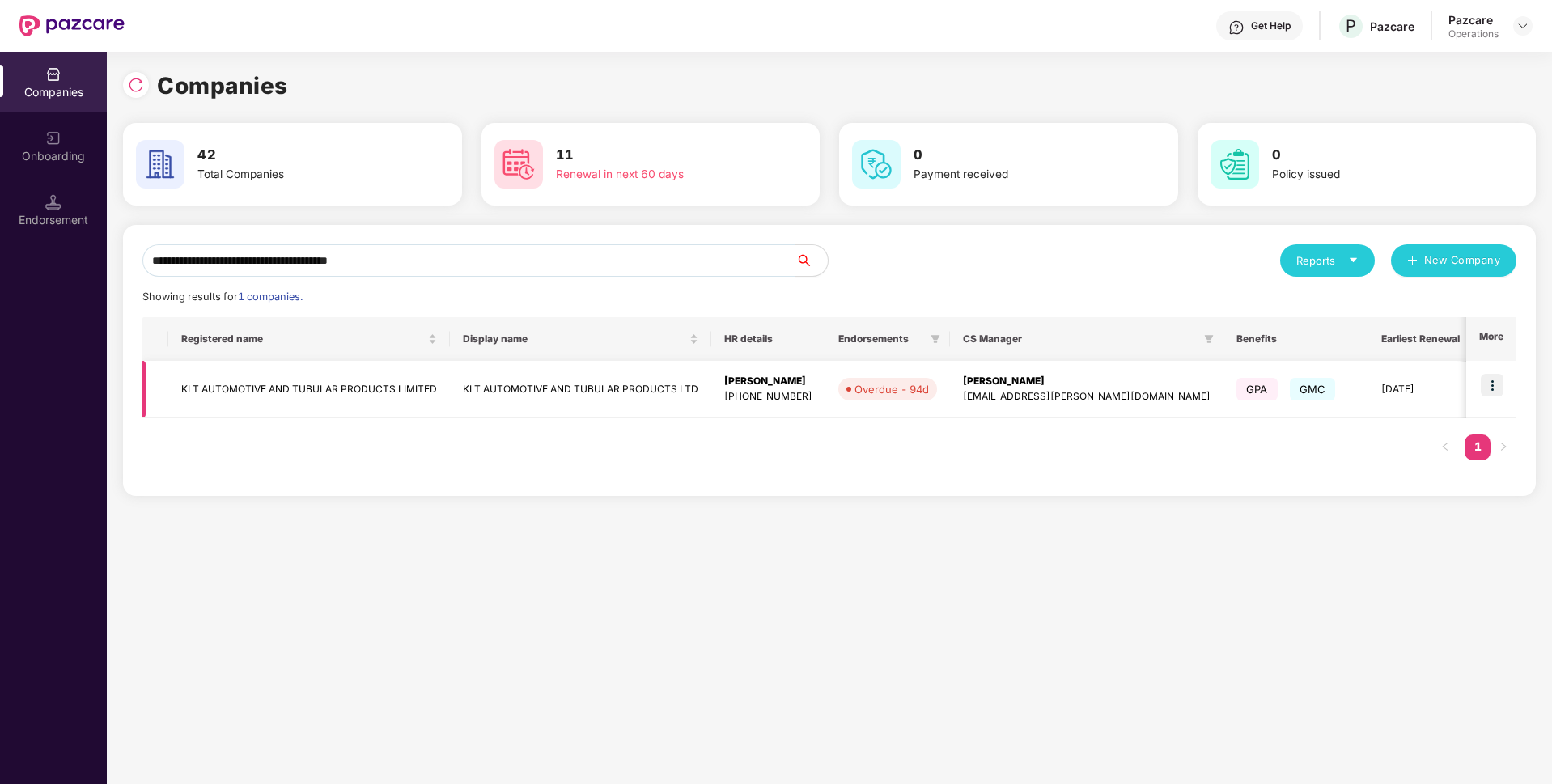
type input "**********"
click at [1497, 382] on img at bounding box center [1492, 385] width 23 height 23
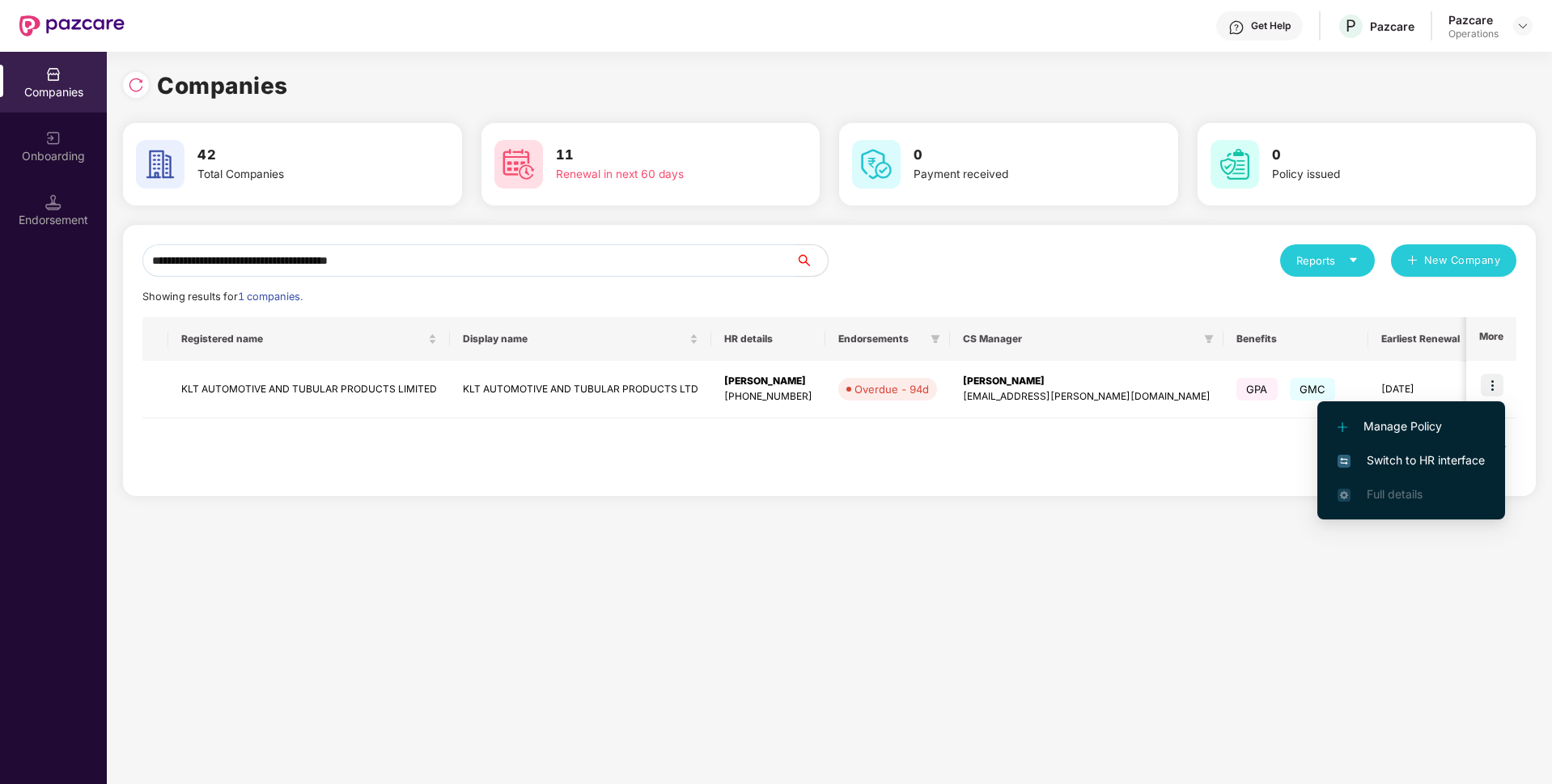
click at [1388, 456] on span "Switch to HR interface" at bounding box center [1411, 460] width 147 height 18
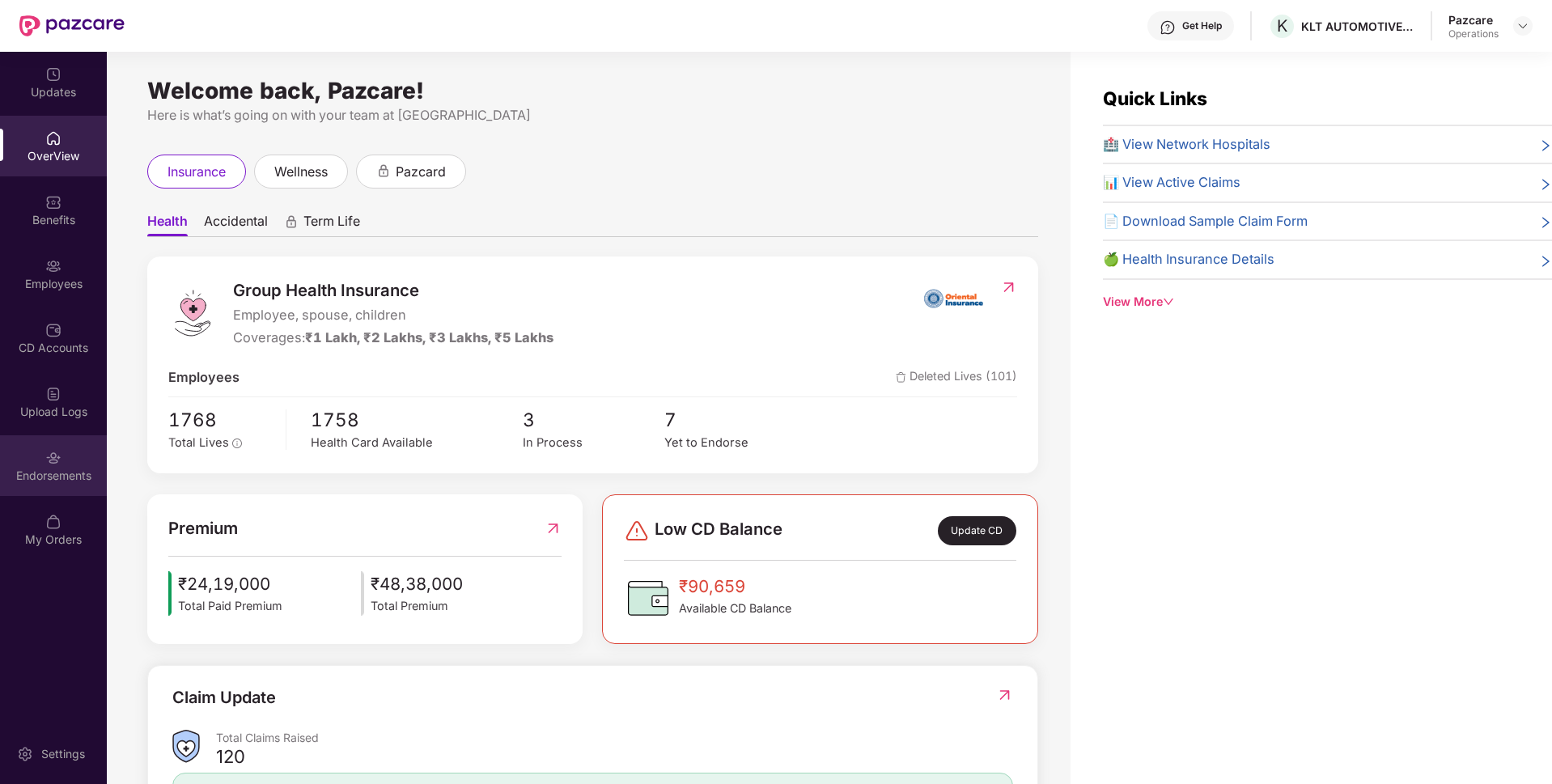
click at [91, 459] on div "Endorsements" at bounding box center [53, 465] width 107 height 60
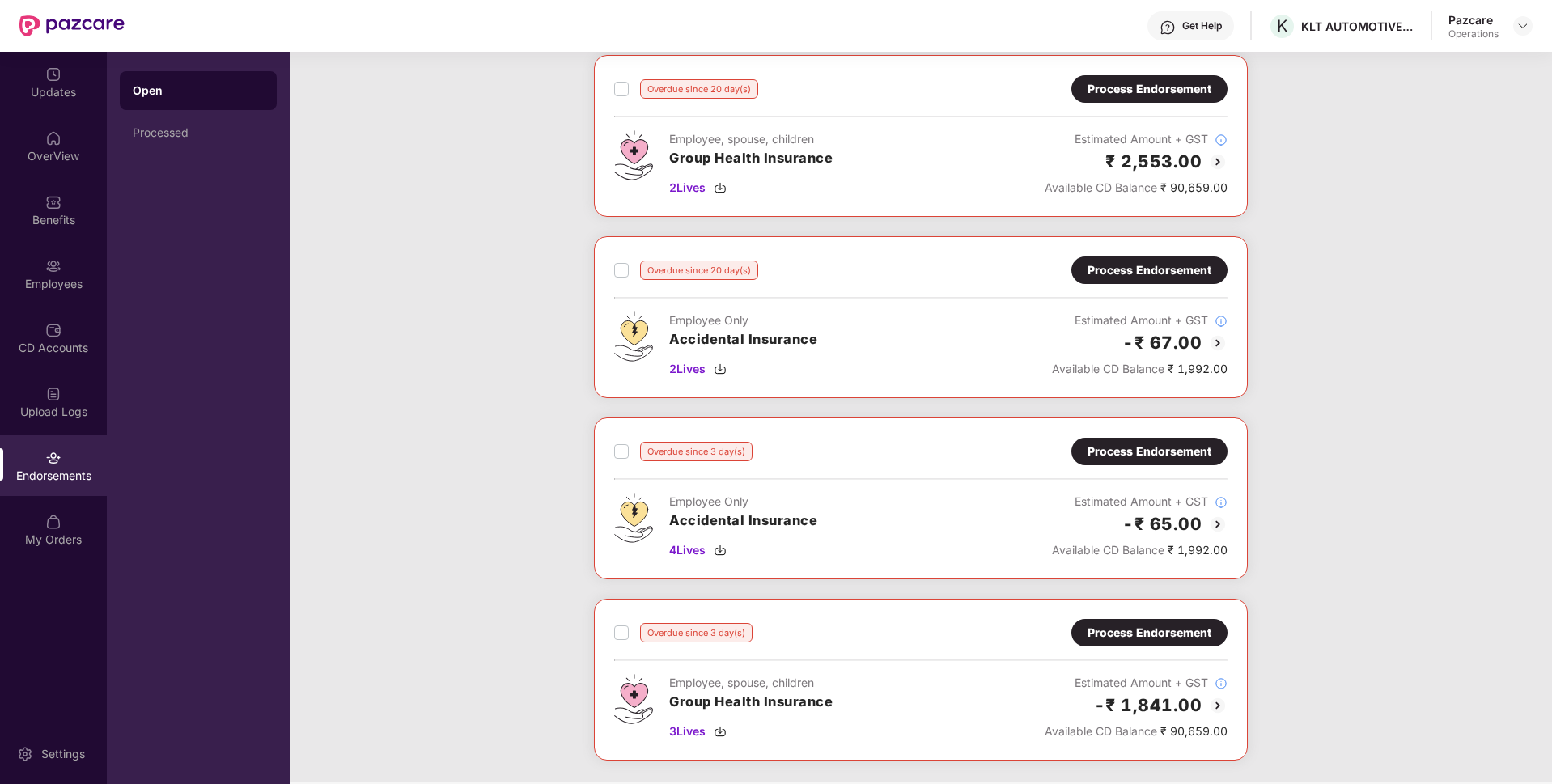
scroll to position [810, 0]
click at [1186, 82] on div "Process Endorsement" at bounding box center [1150, 90] width 124 height 18
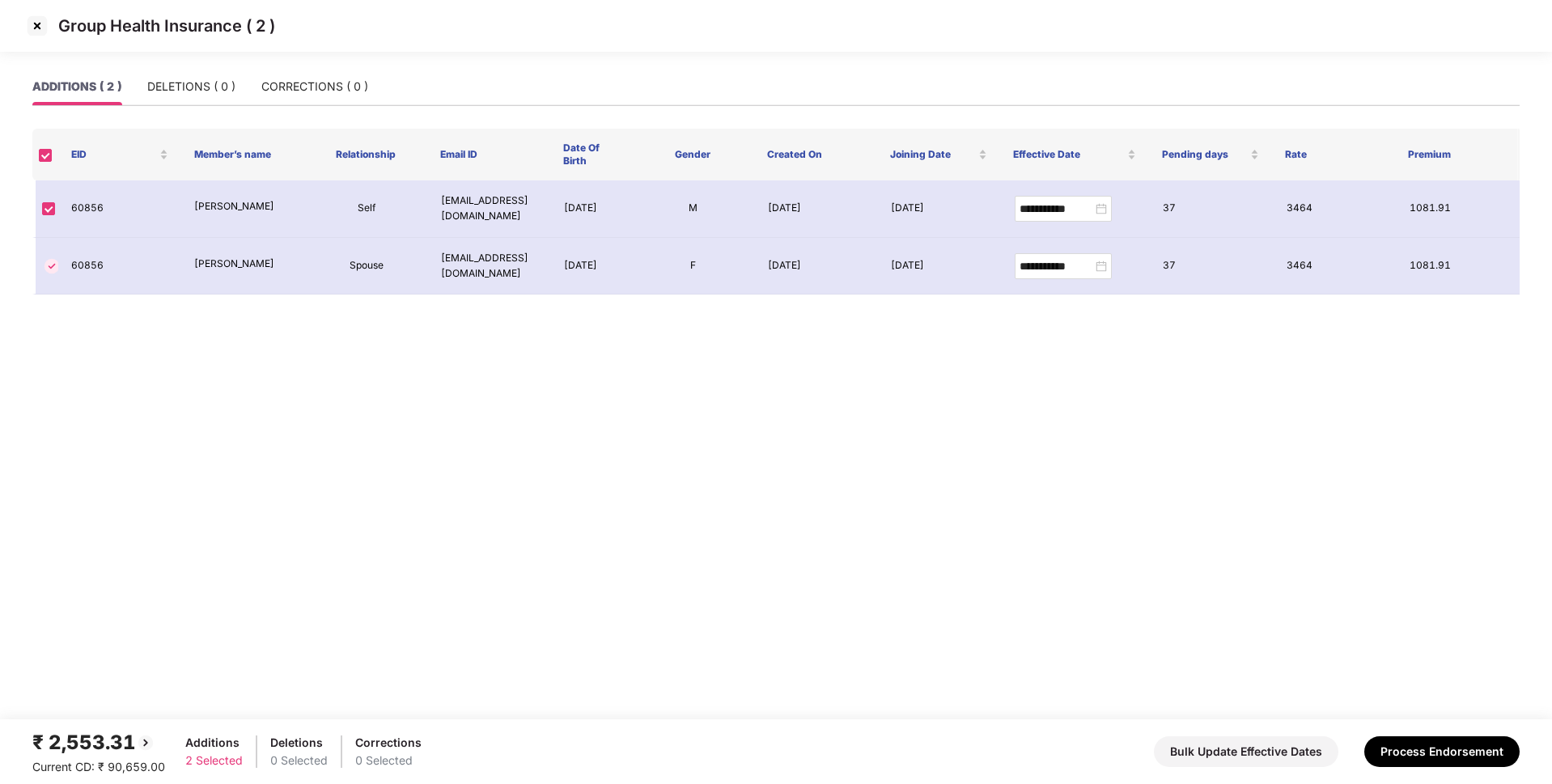
click at [40, 26] on img at bounding box center [38, 26] width 26 height 26
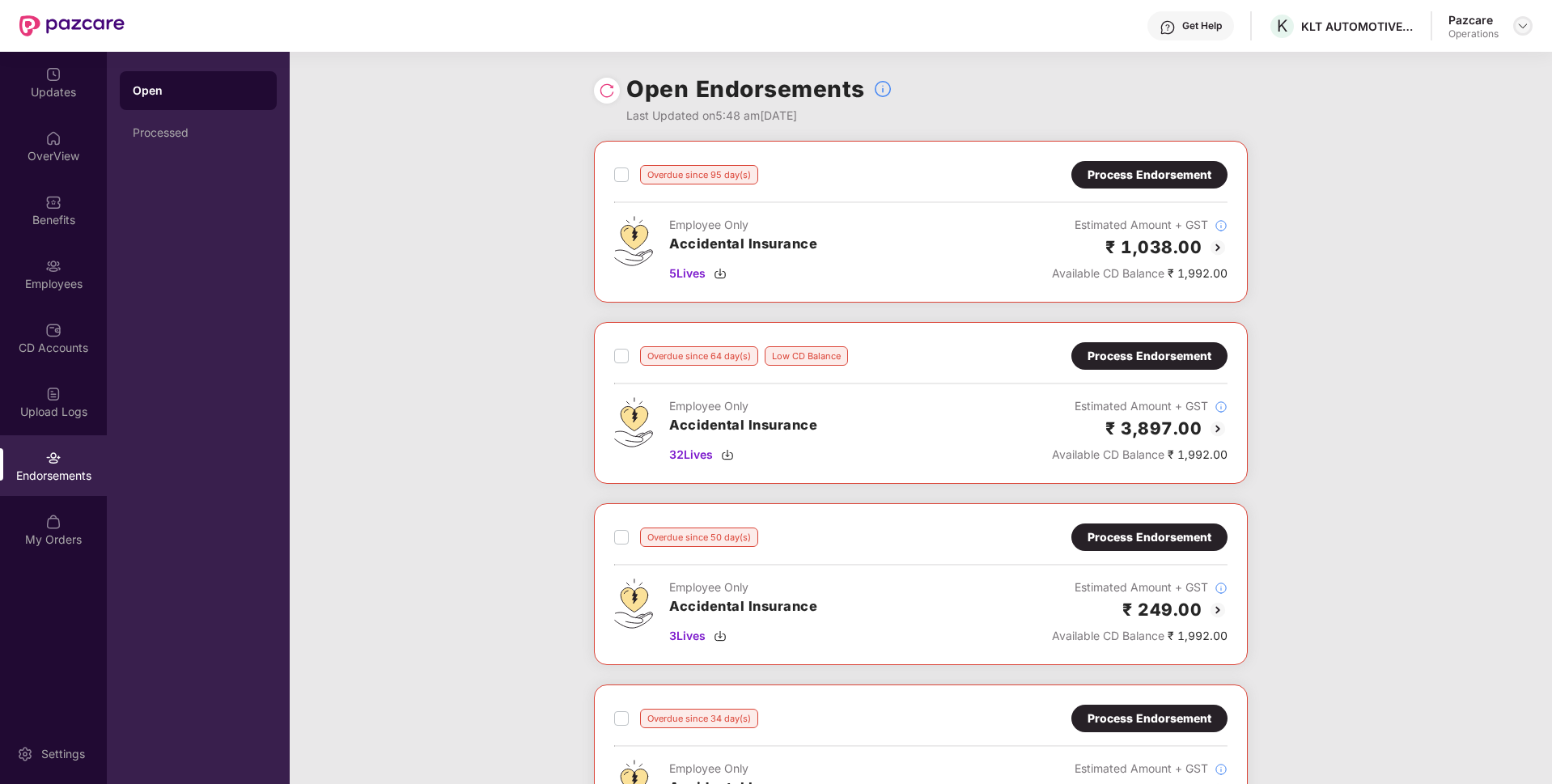
click at [1520, 34] on div at bounding box center [1523, 26] width 20 height 20
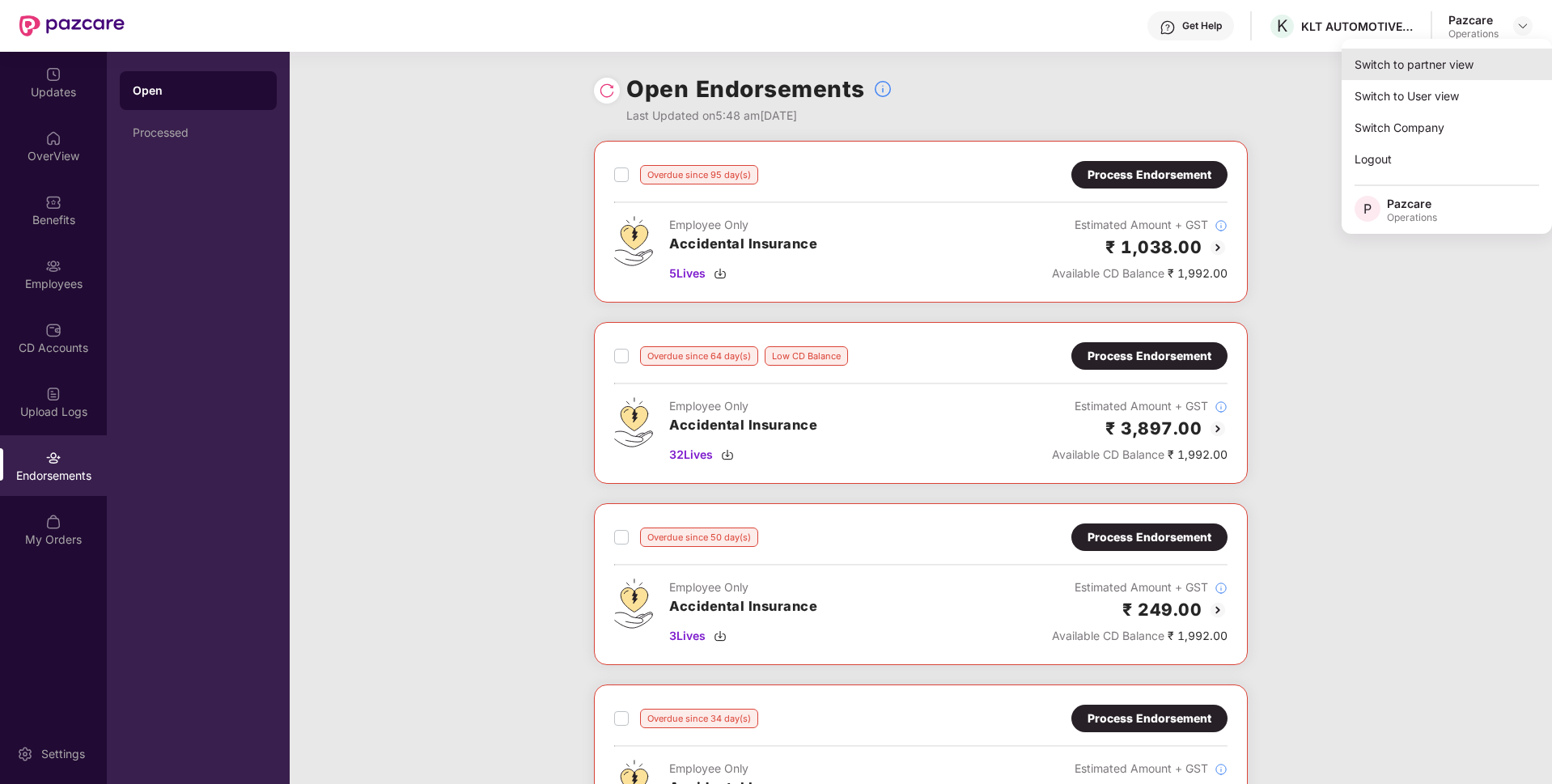
click at [1412, 64] on div "Switch to partner view" at bounding box center [1447, 64] width 211 height 32
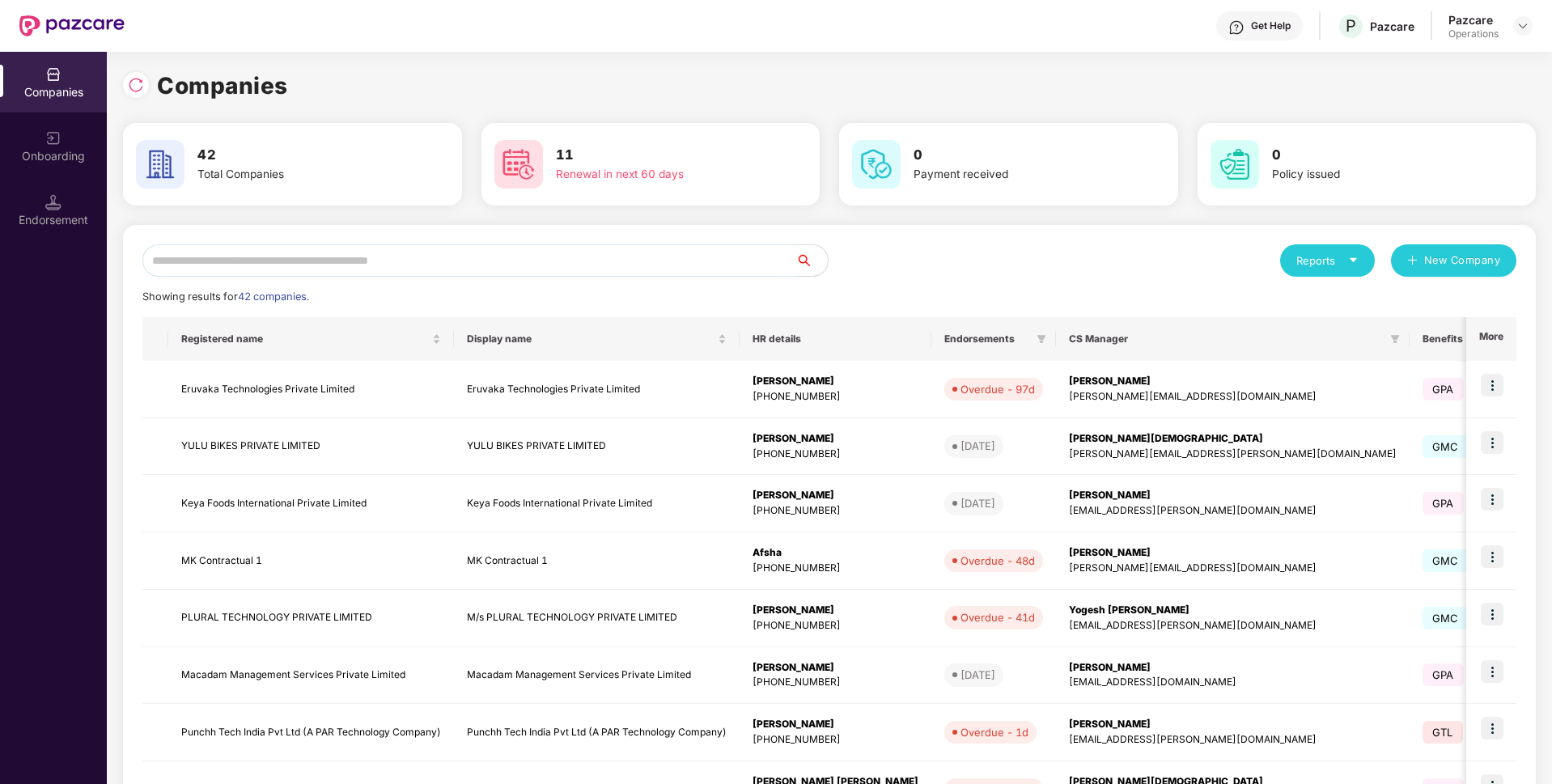
click at [628, 263] on input "text" at bounding box center [469, 260] width 653 height 33
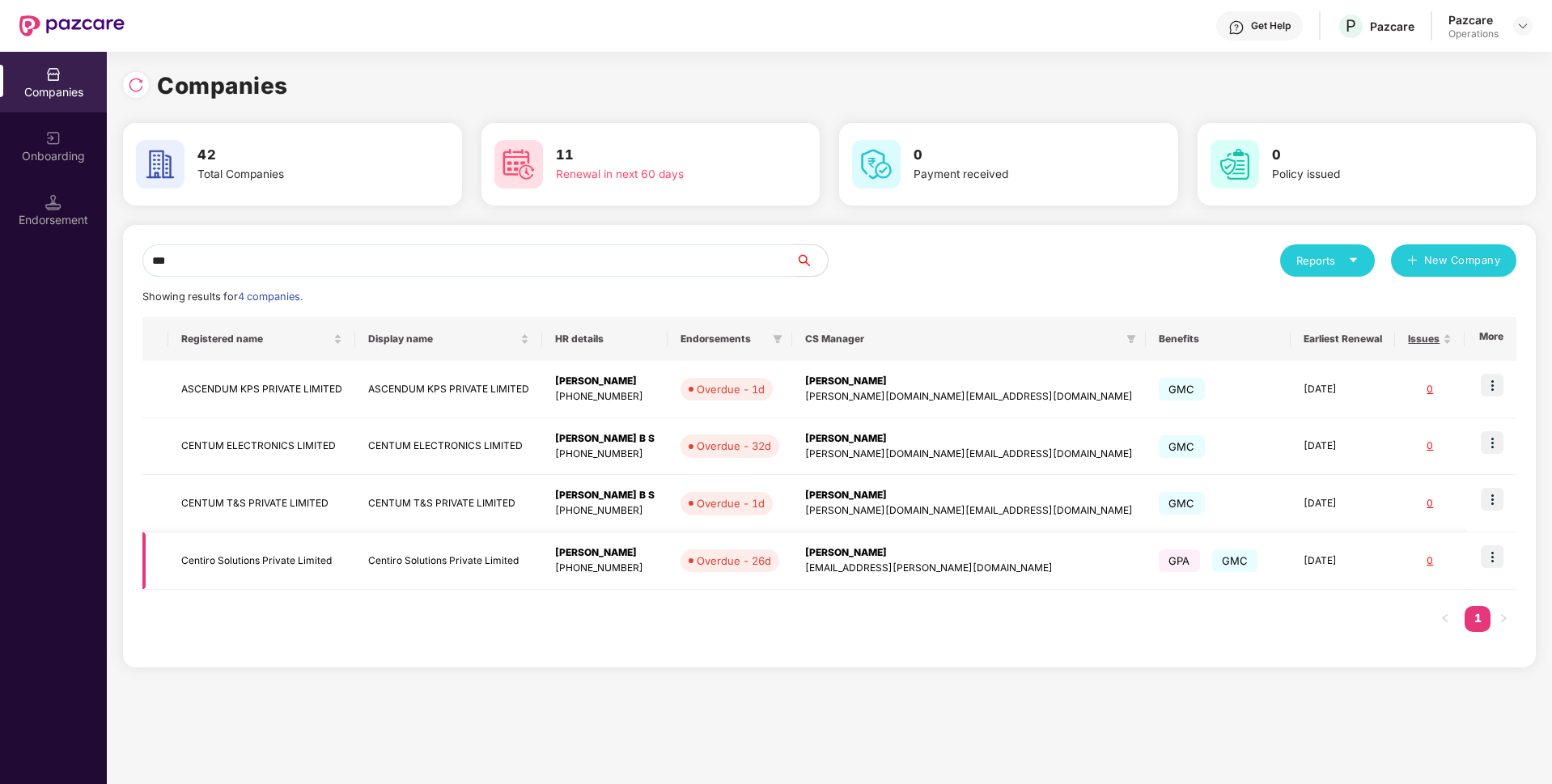
type input "***"
click at [1494, 554] on img at bounding box center [1492, 556] width 23 height 23
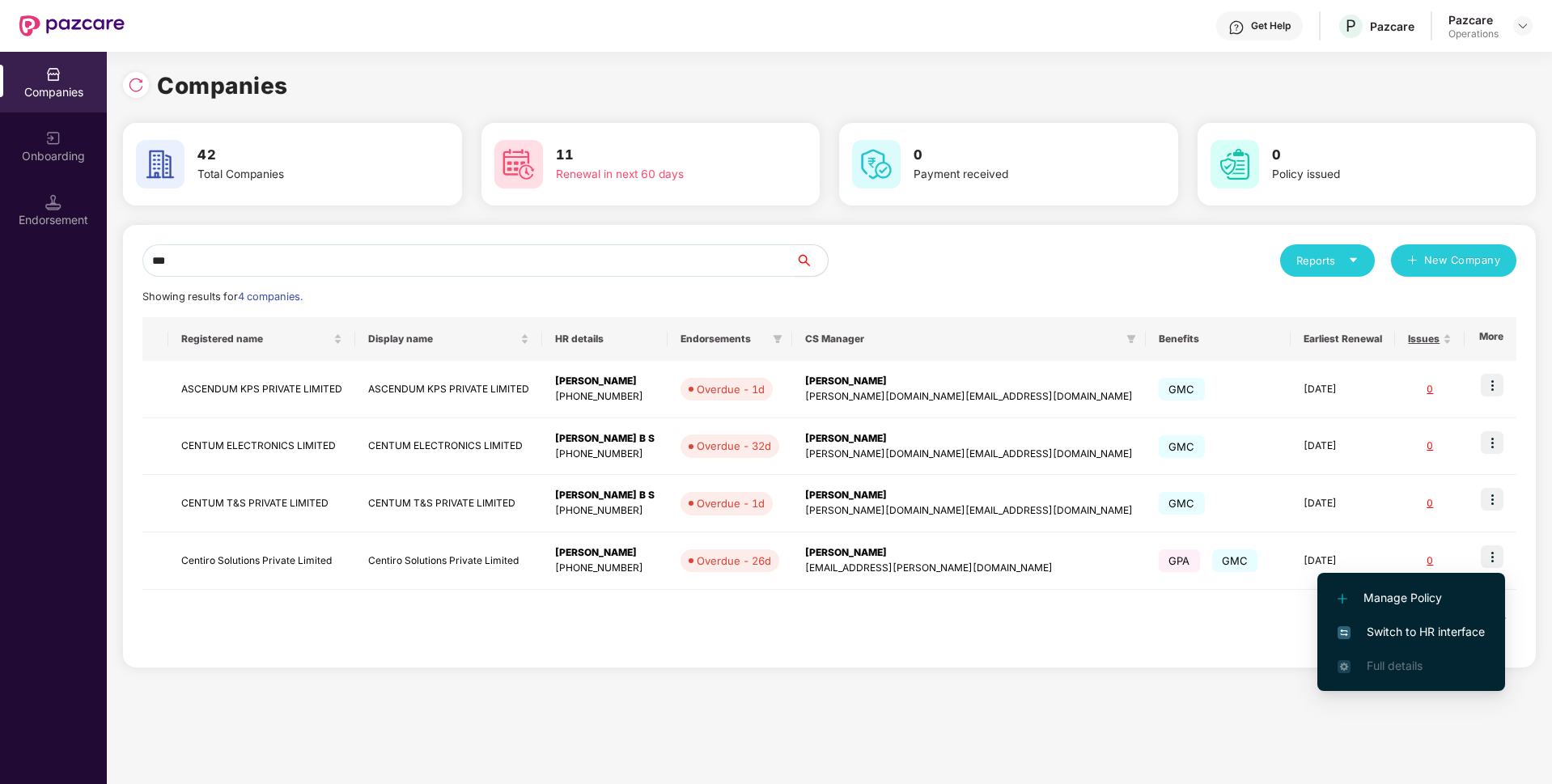
click at [1391, 637] on span "Switch to HR interface" at bounding box center [1411, 632] width 147 height 18
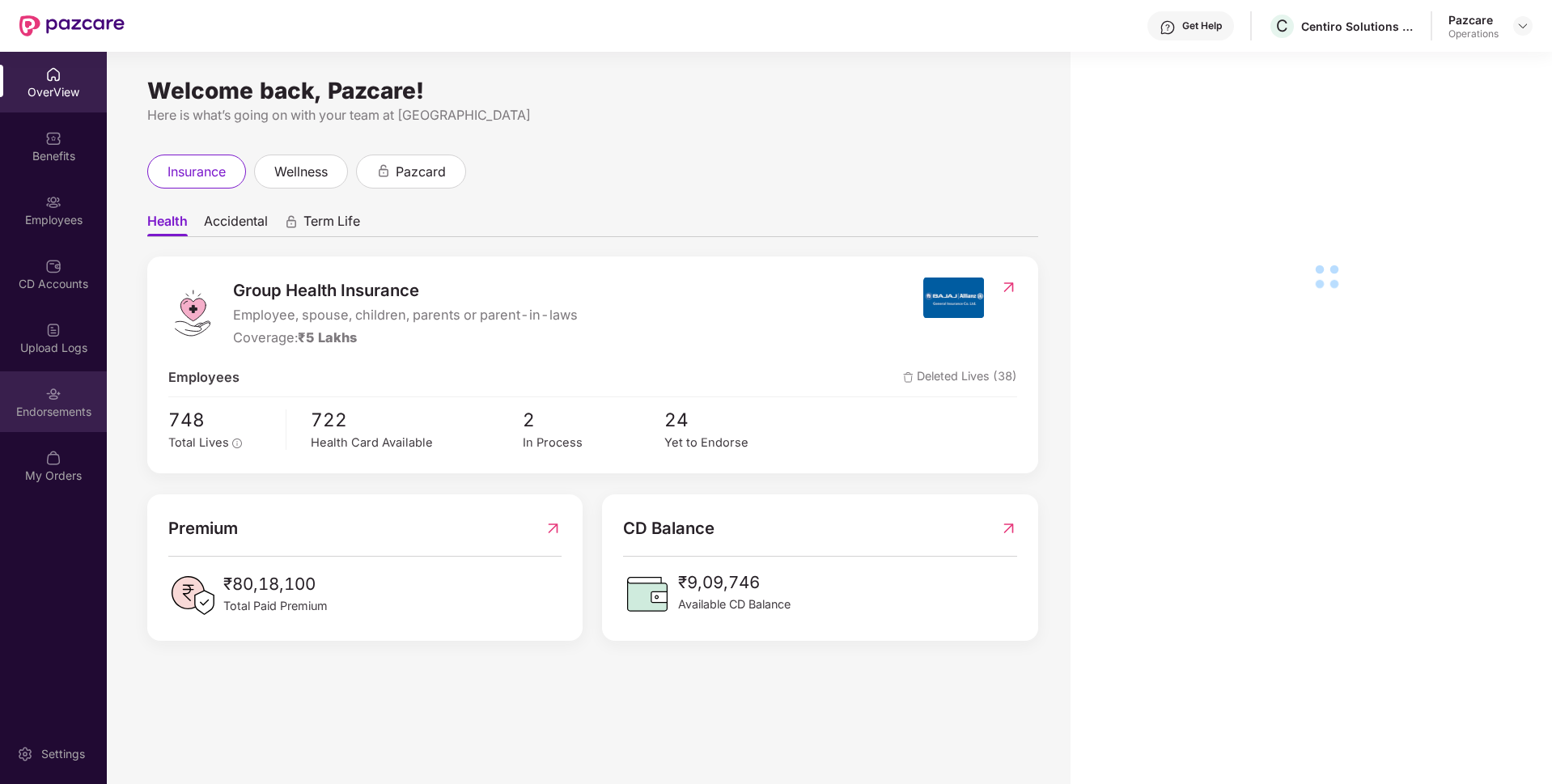
click at [32, 397] on div "Endorsements" at bounding box center [53, 401] width 107 height 60
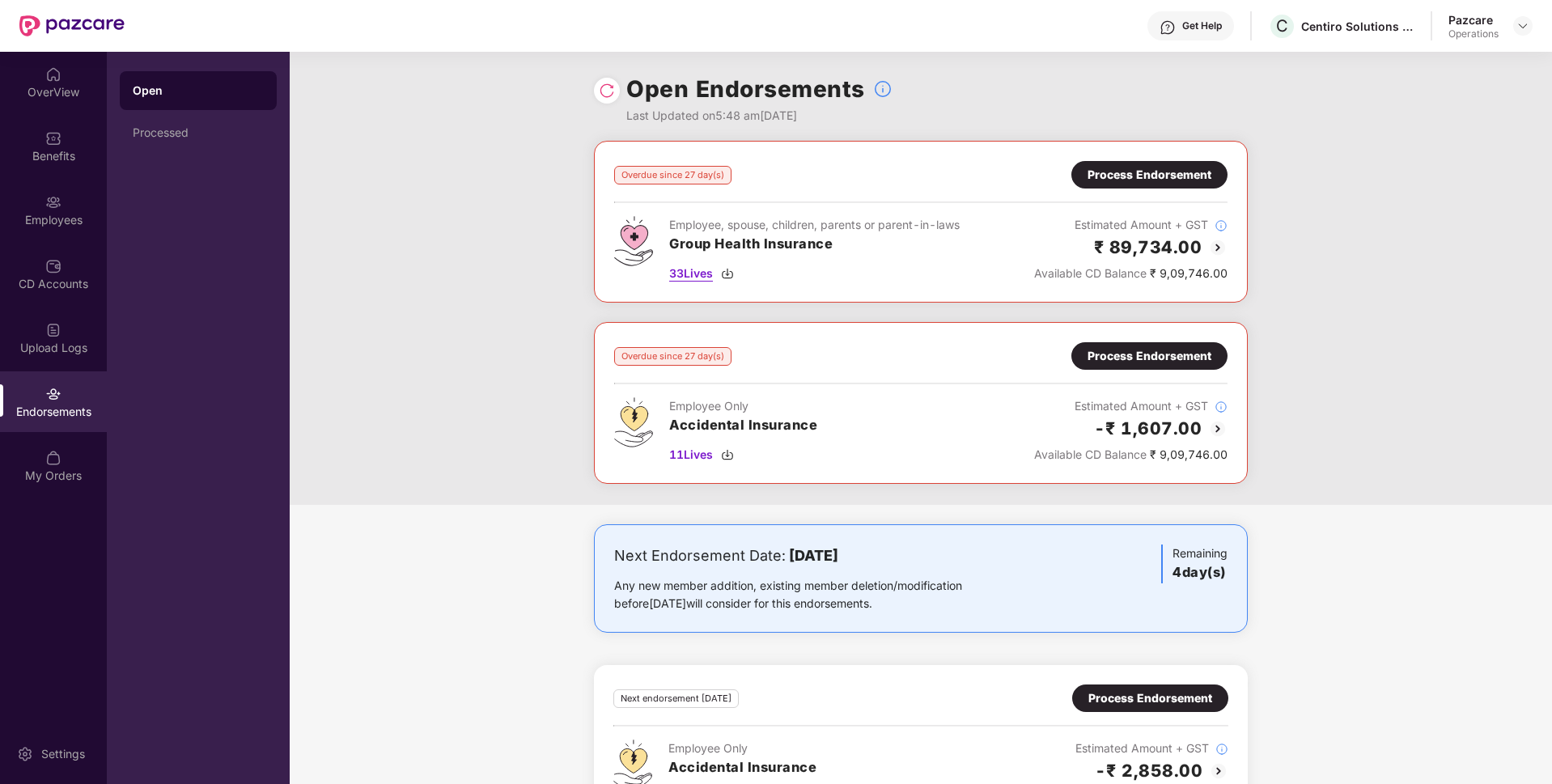
click at [687, 277] on span "33 Lives" at bounding box center [691, 273] width 44 height 18
click at [1099, 175] on div "Process Endorsement" at bounding box center [1150, 175] width 124 height 18
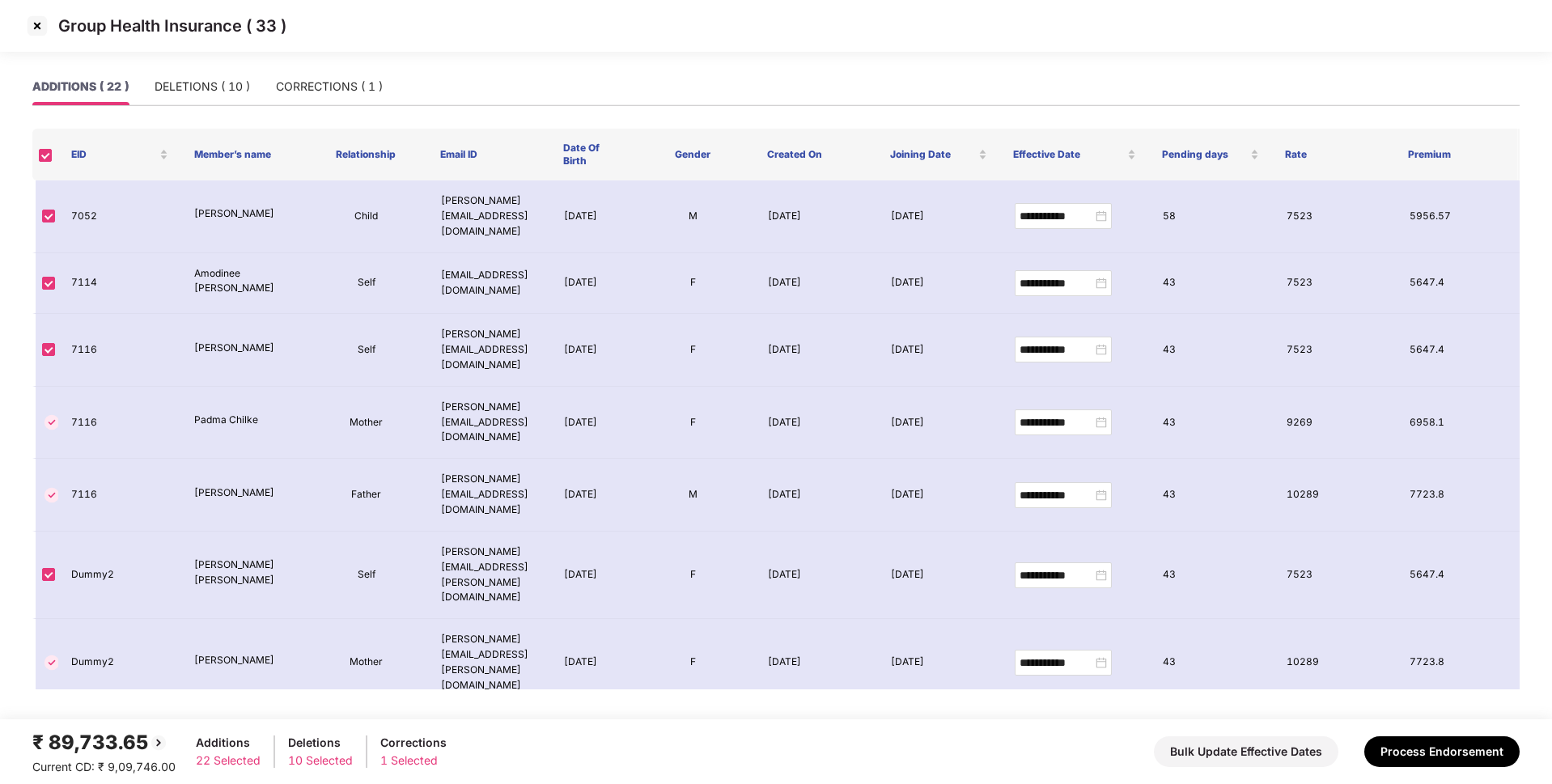
click at [31, 18] on img at bounding box center [38, 26] width 26 height 26
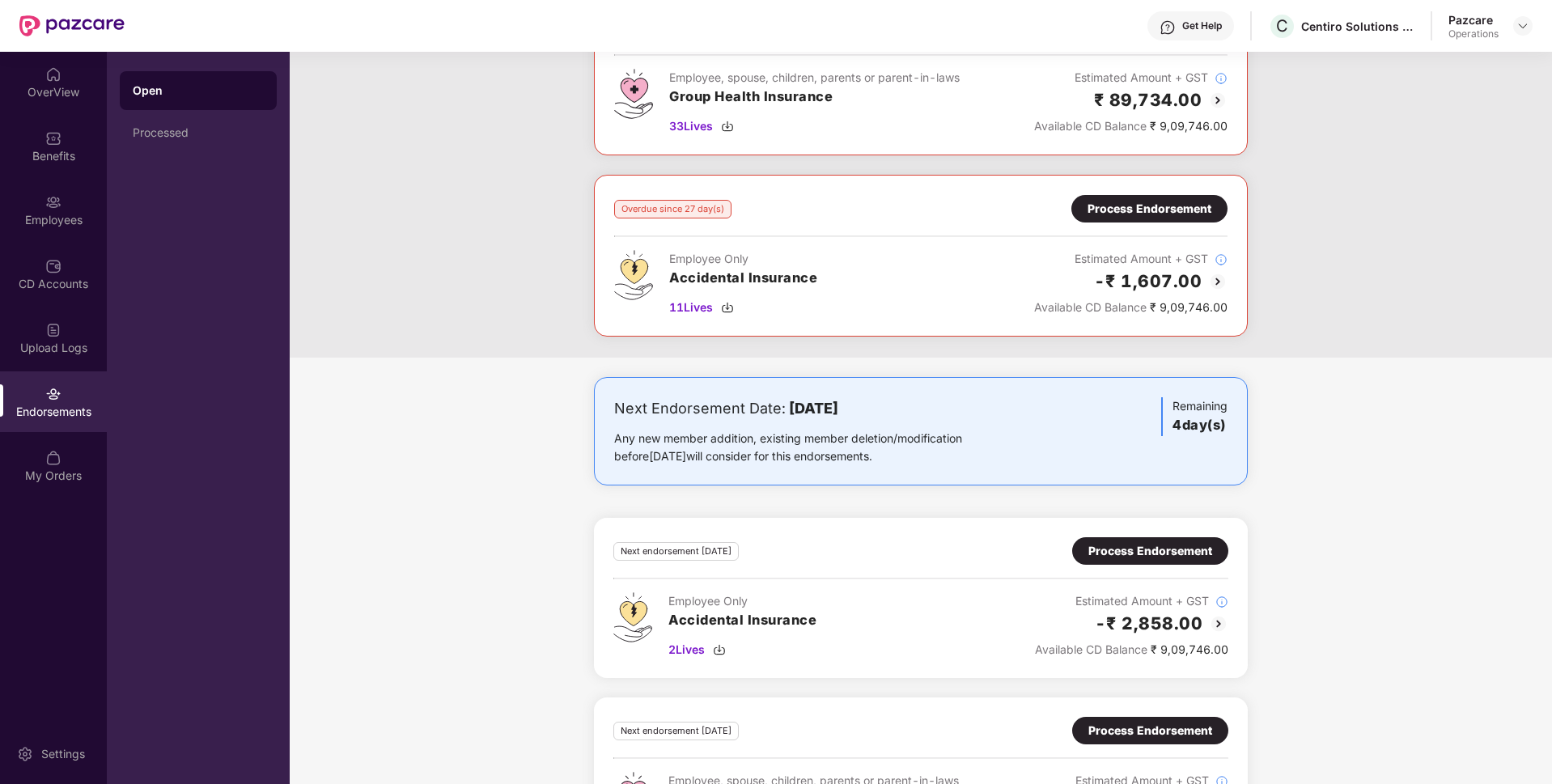
scroll to position [0, 0]
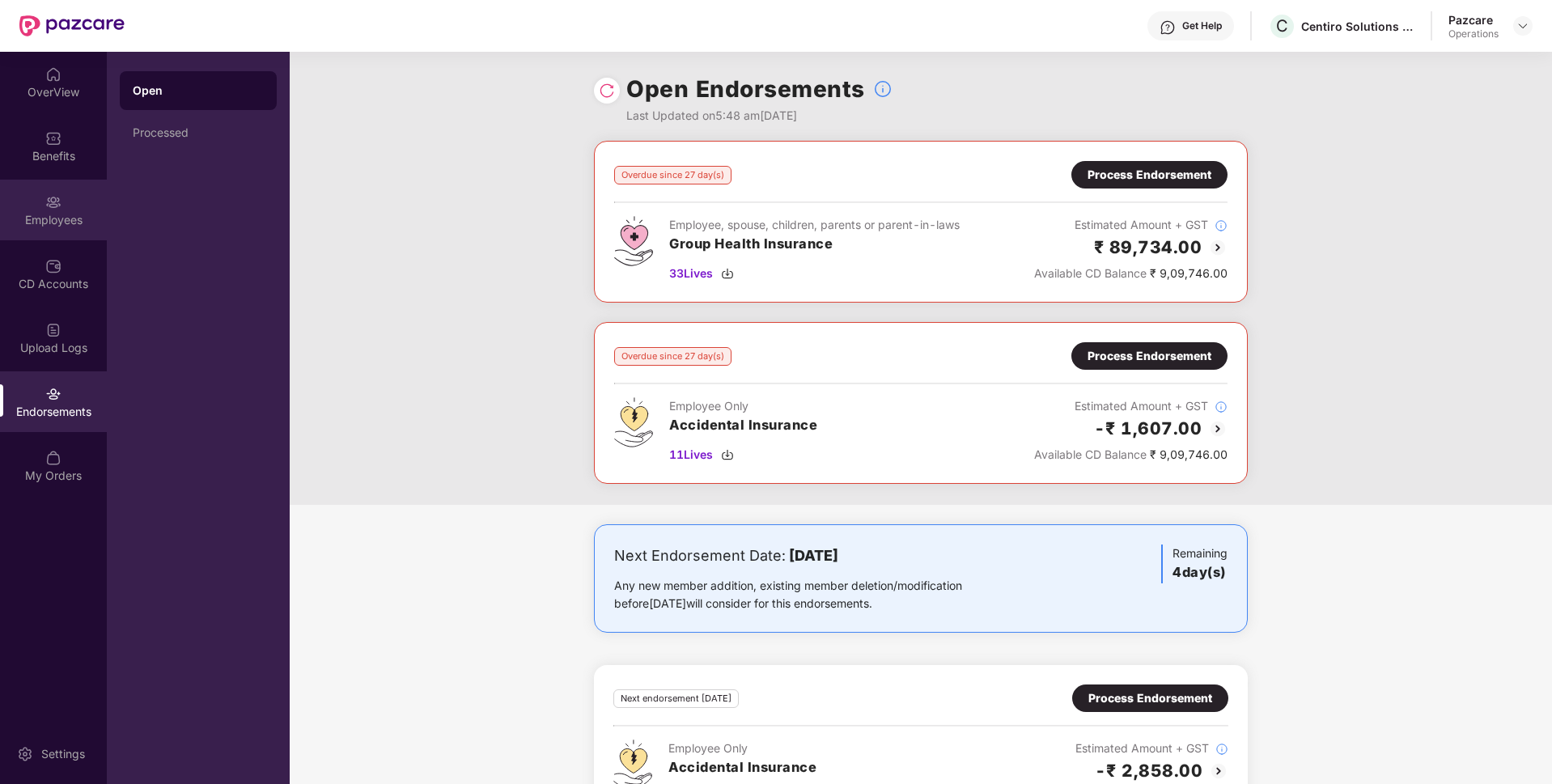
click at [16, 224] on div "Employees" at bounding box center [53, 220] width 107 height 16
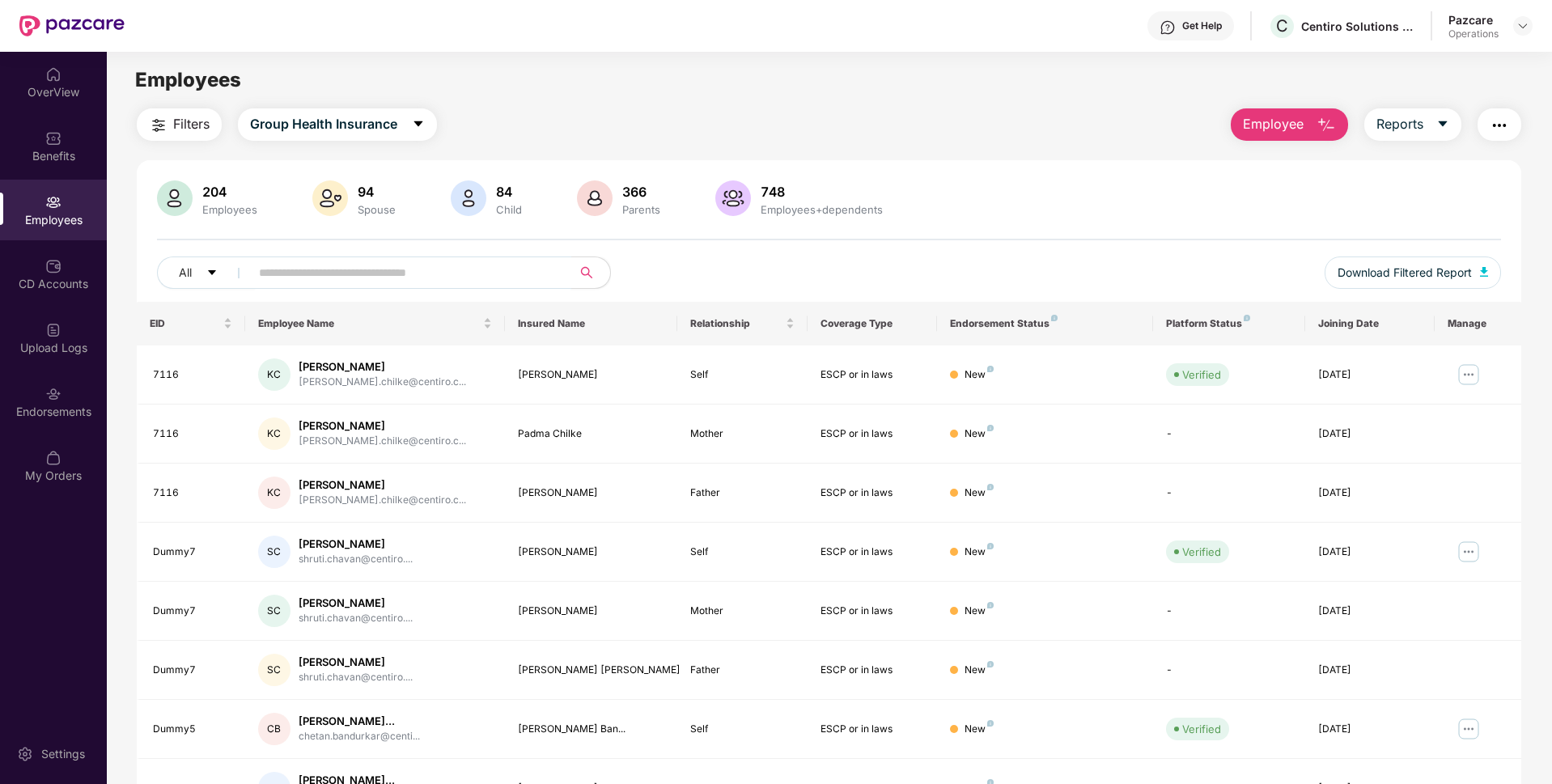
click at [317, 277] on input "text" at bounding box center [404, 272] width 290 height 24
click at [51, 411] on div "Endorsements" at bounding box center [53, 412] width 107 height 16
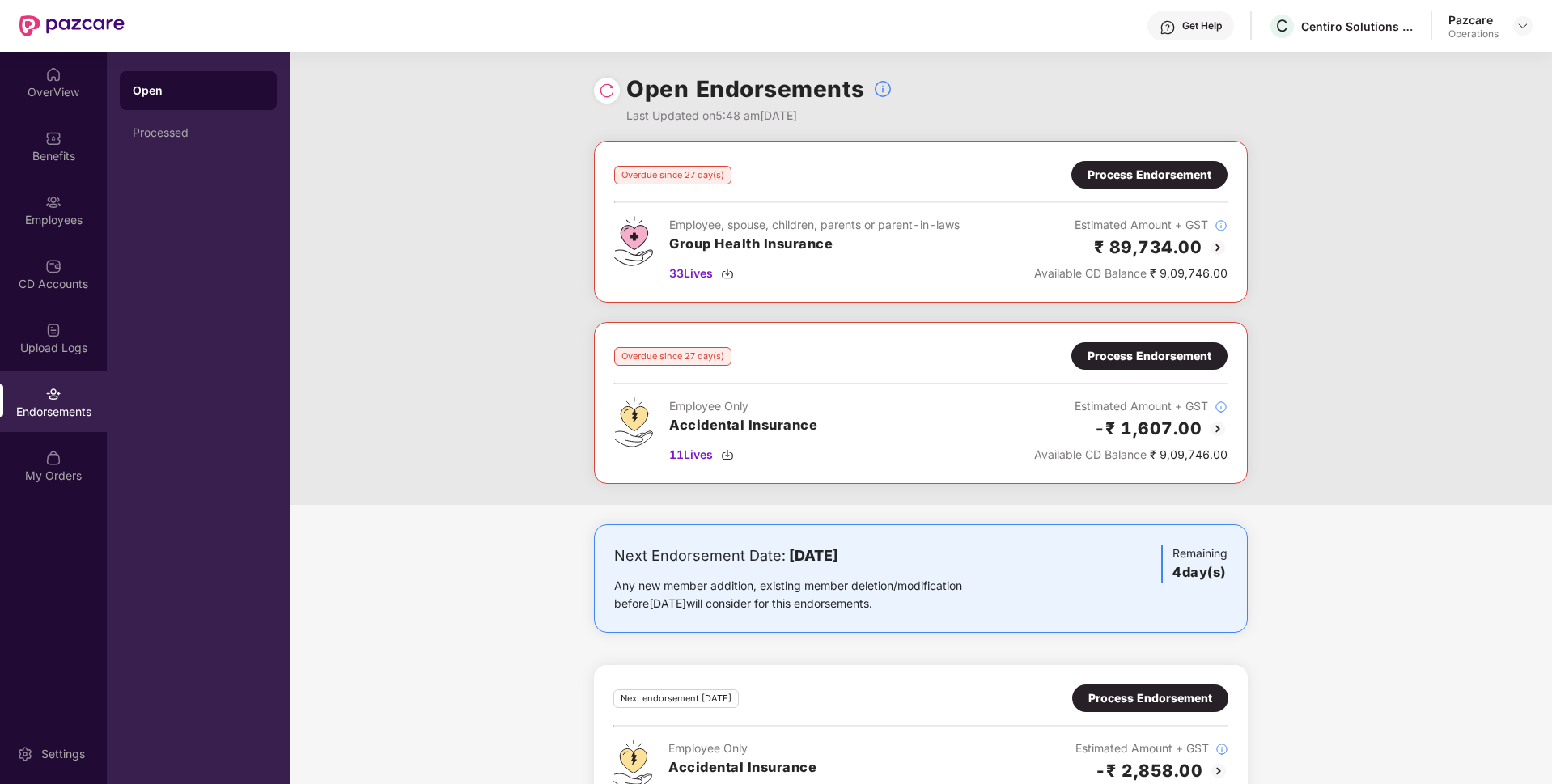
click at [1118, 178] on div "Process Endorsement" at bounding box center [1150, 175] width 124 height 18
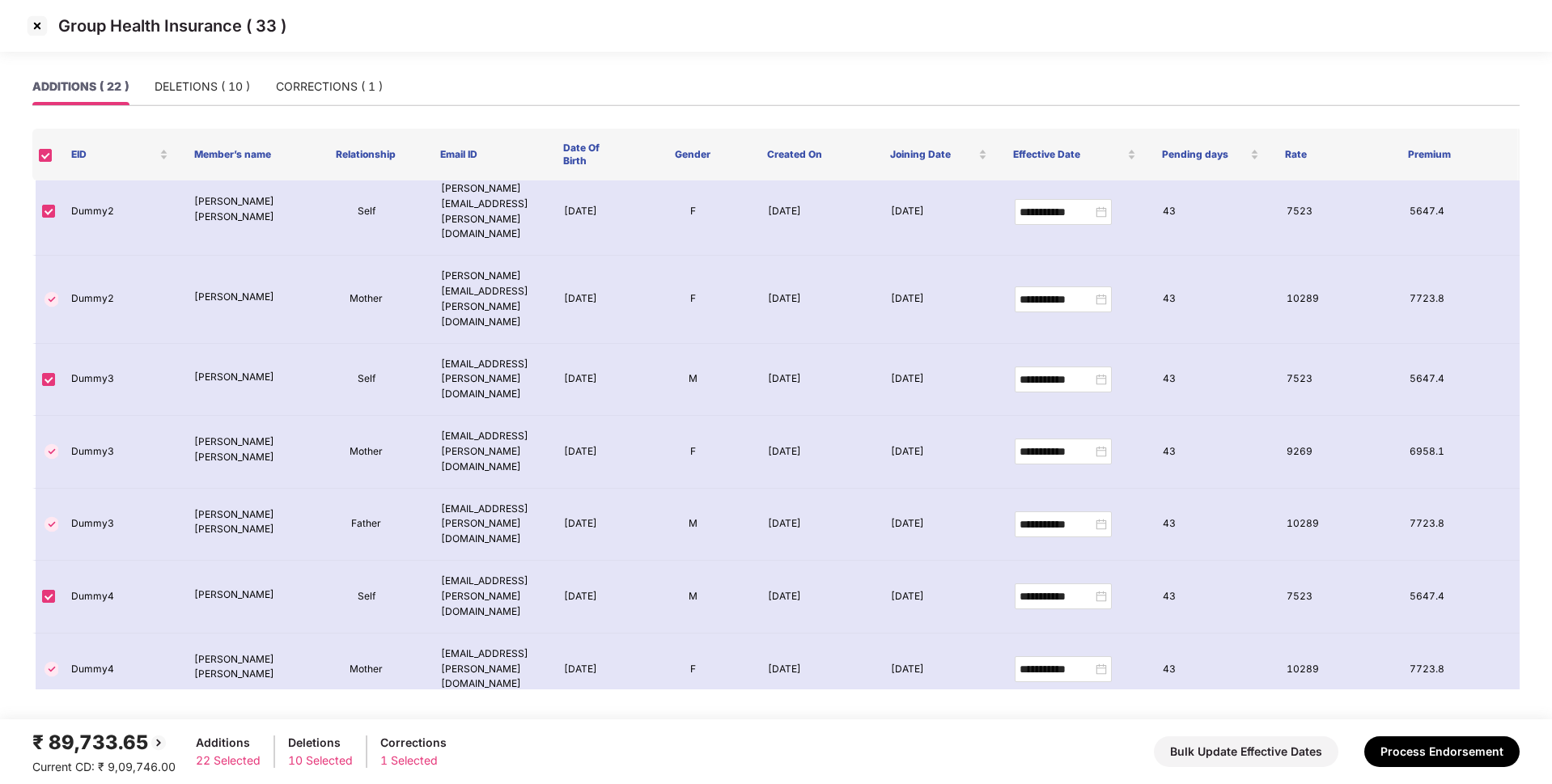
scroll to position [364, 0]
click at [40, 28] on img at bounding box center [38, 26] width 26 height 26
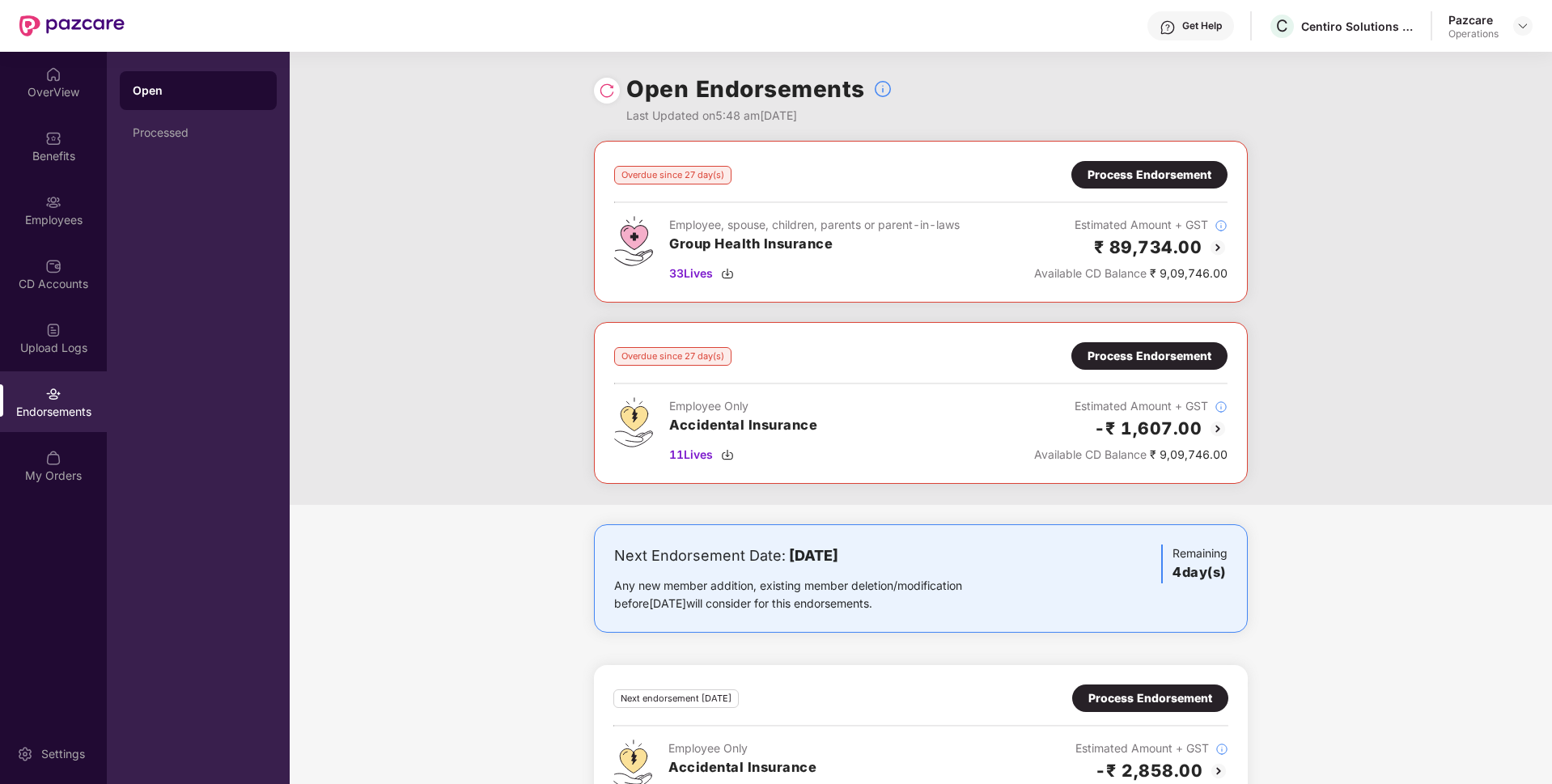
scroll to position [241, 0]
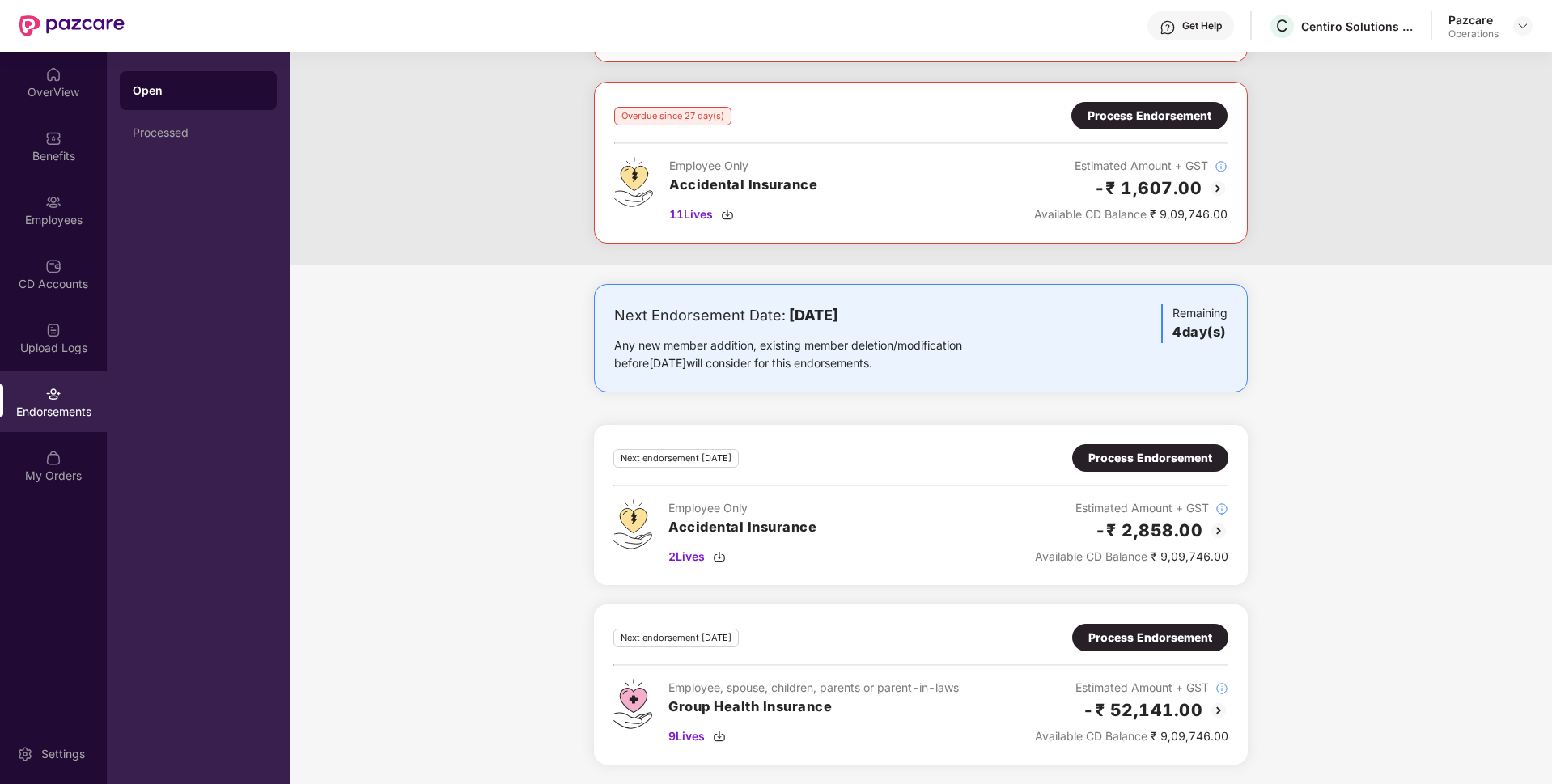
click at [1169, 635] on div "Process Endorsement" at bounding box center [1151, 637] width 124 height 18
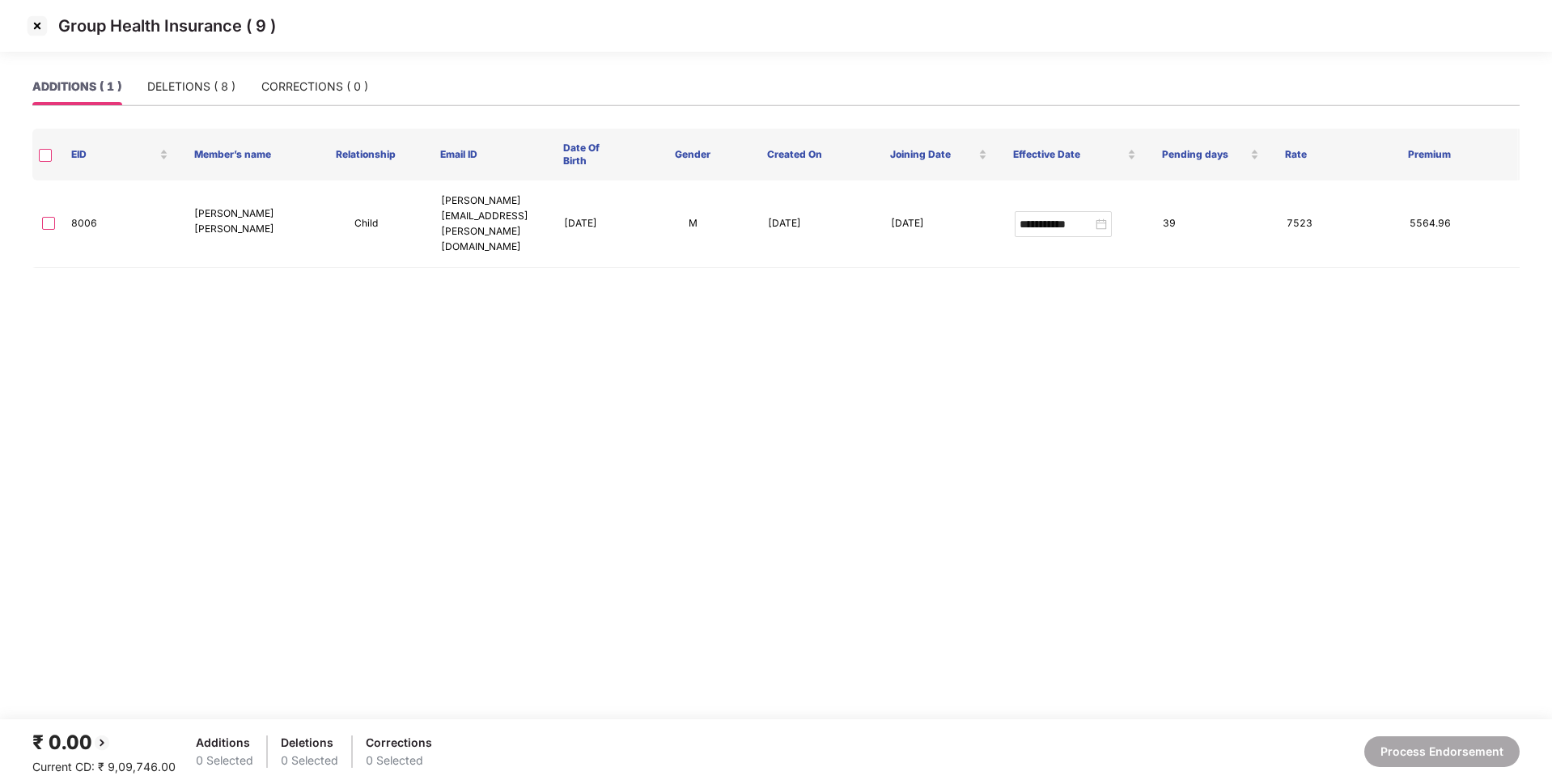
click at [29, 21] on img at bounding box center [38, 26] width 26 height 26
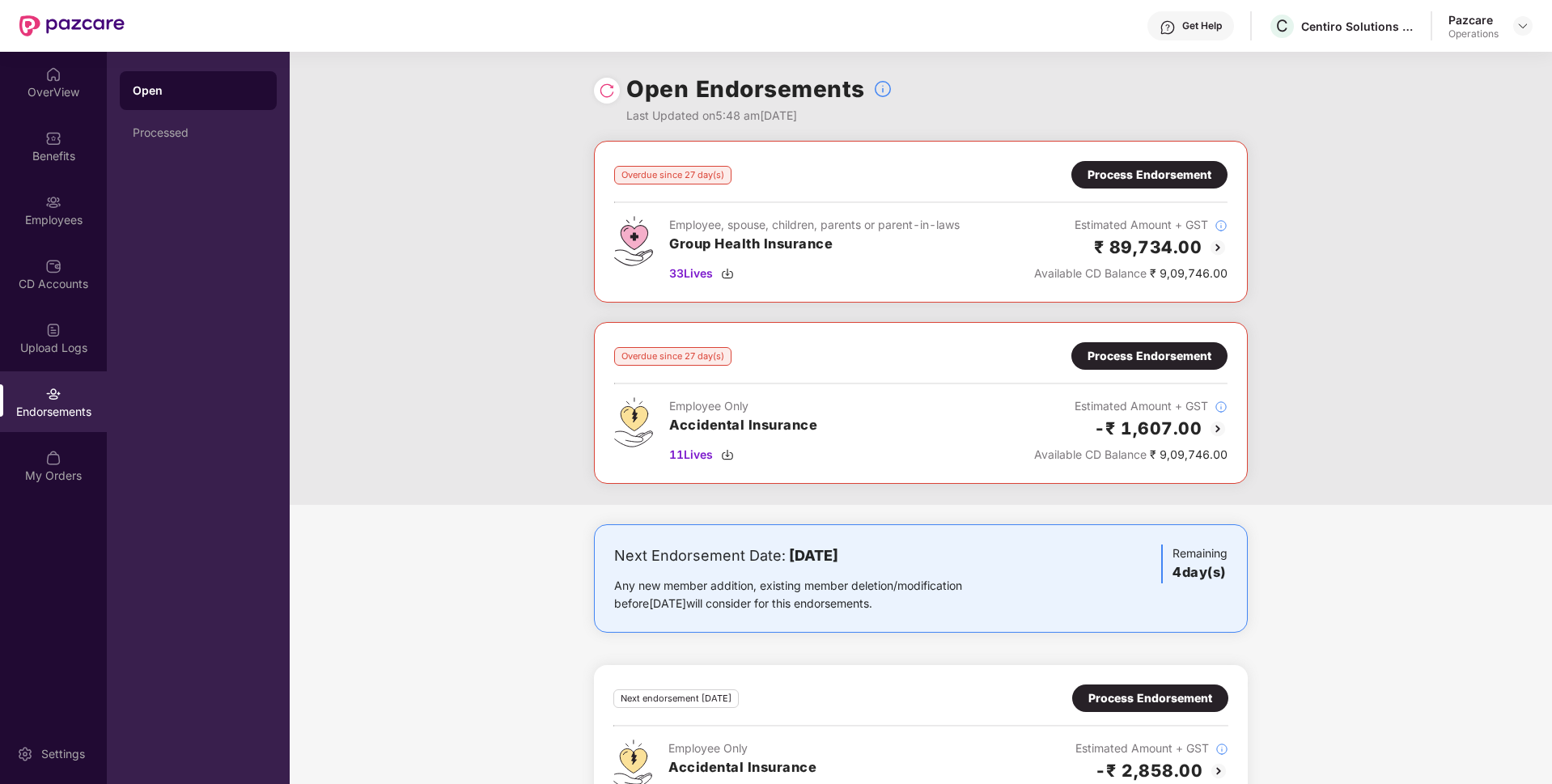
click at [604, 91] on img at bounding box center [607, 91] width 16 height 16
click at [1142, 179] on div "Process Endorsement" at bounding box center [1150, 175] width 124 height 18
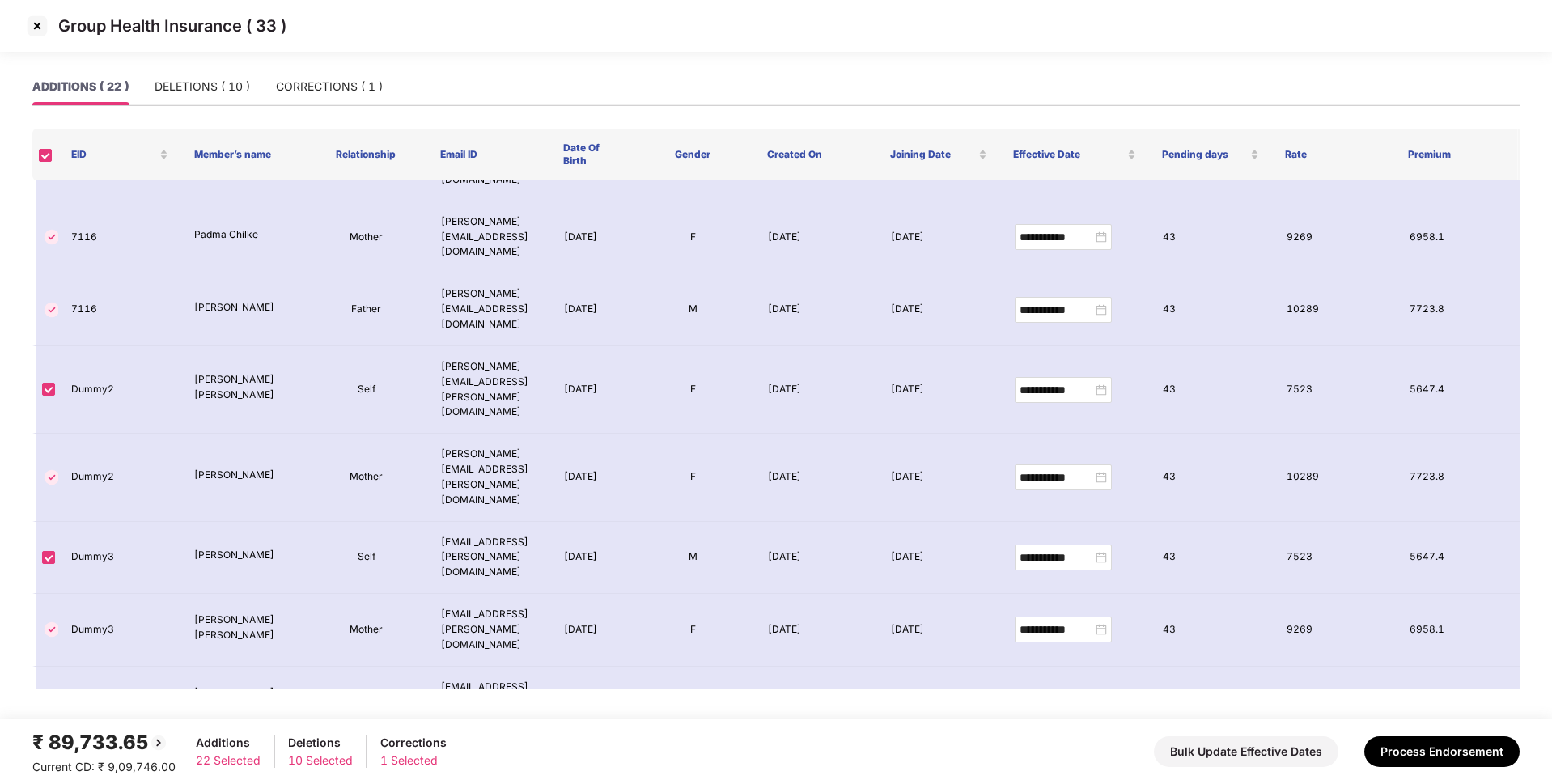
scroll to position [0, 0]
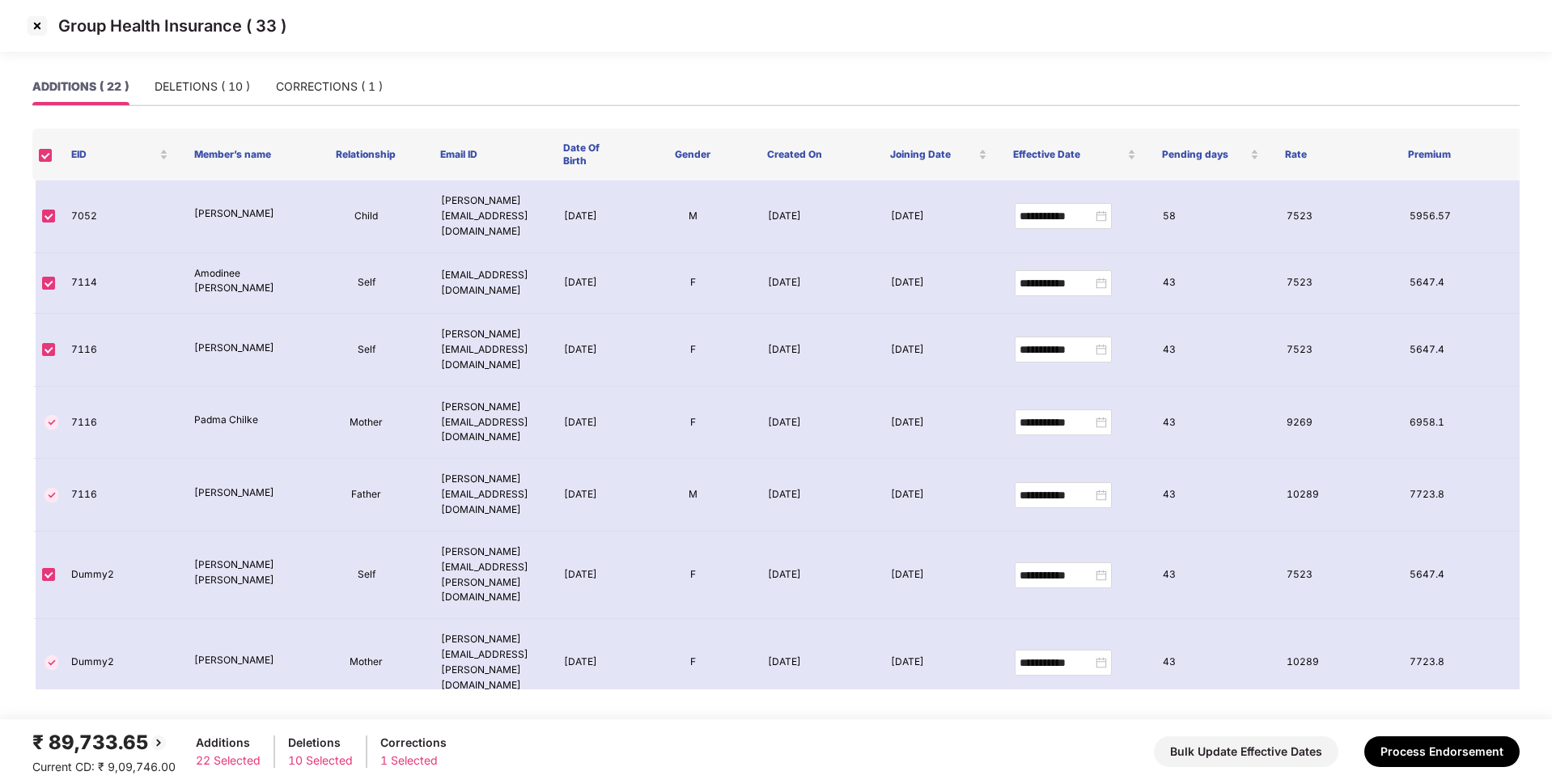
click at [42, 26] on img at bounding box center [38, 26] width 26 height 26
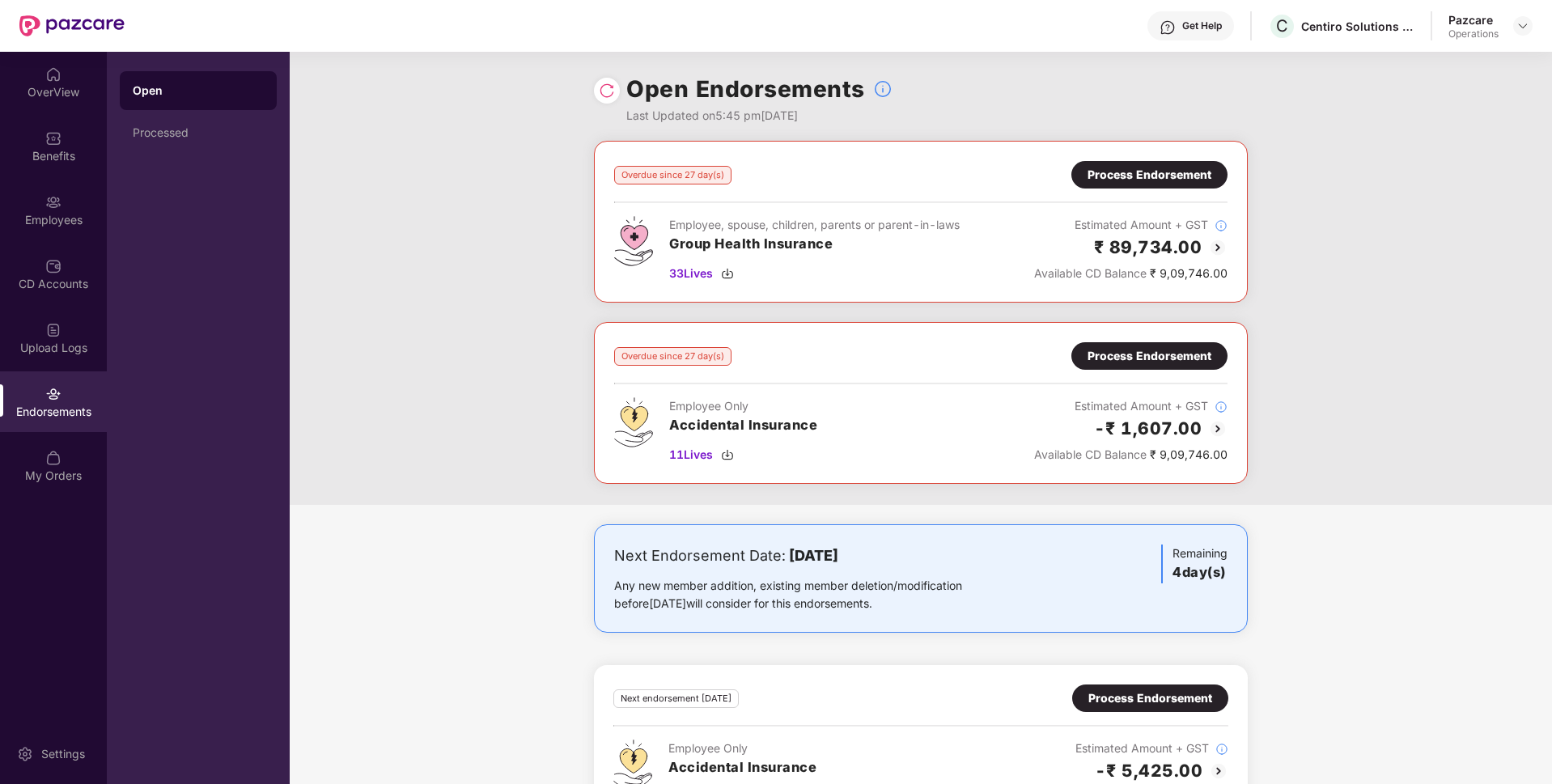
click at [1111, 348] on div "Process Endorsement" at bounding box center [1150, 356] width 124 height 18
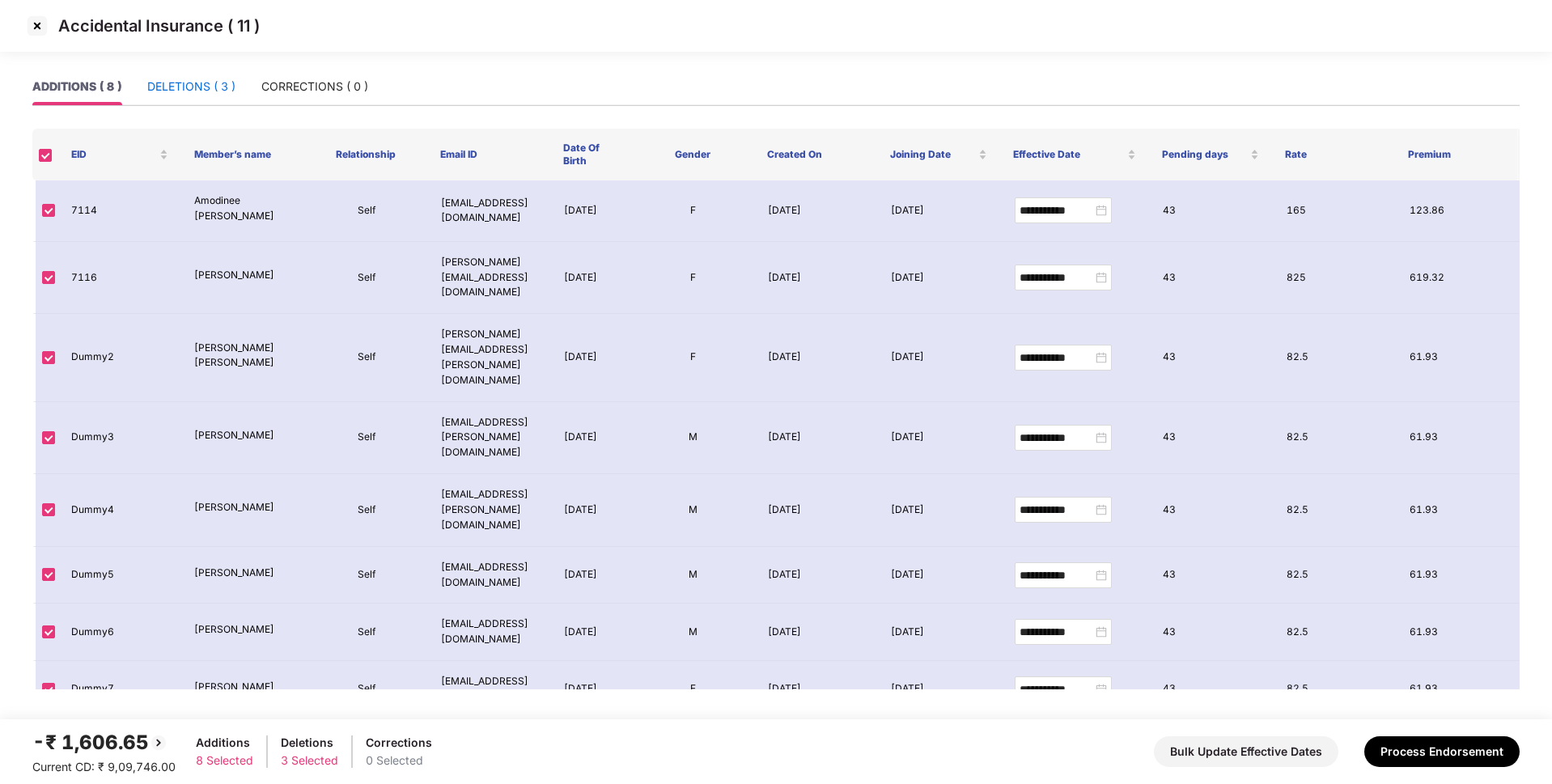
click at [211, 91] on div "DELETIONS ( 3 )" at bounding box center [191, 86] width 88 height 18
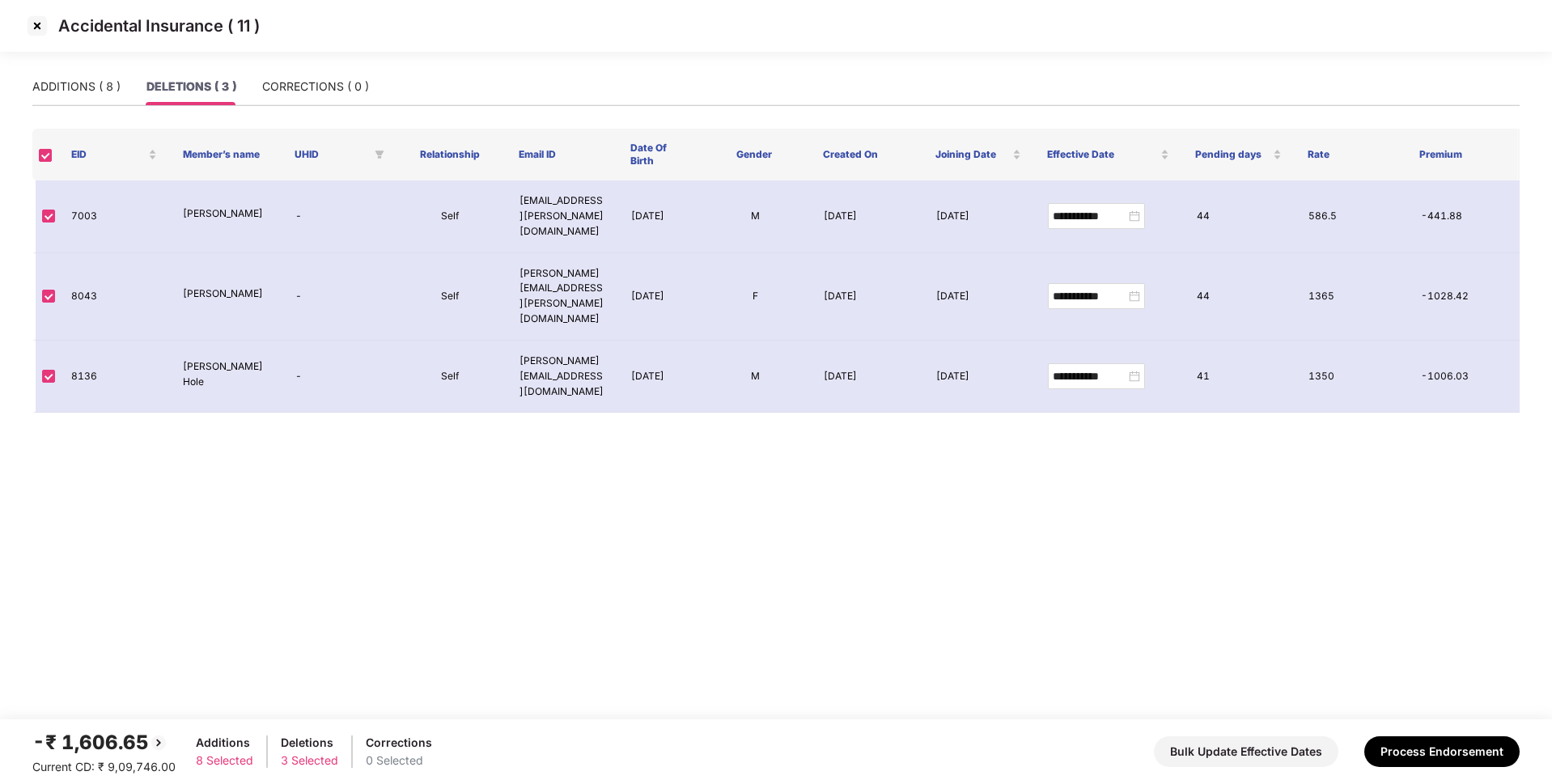
click at [32, 30] on img at bounding box center [38, 26] width 26 height 26
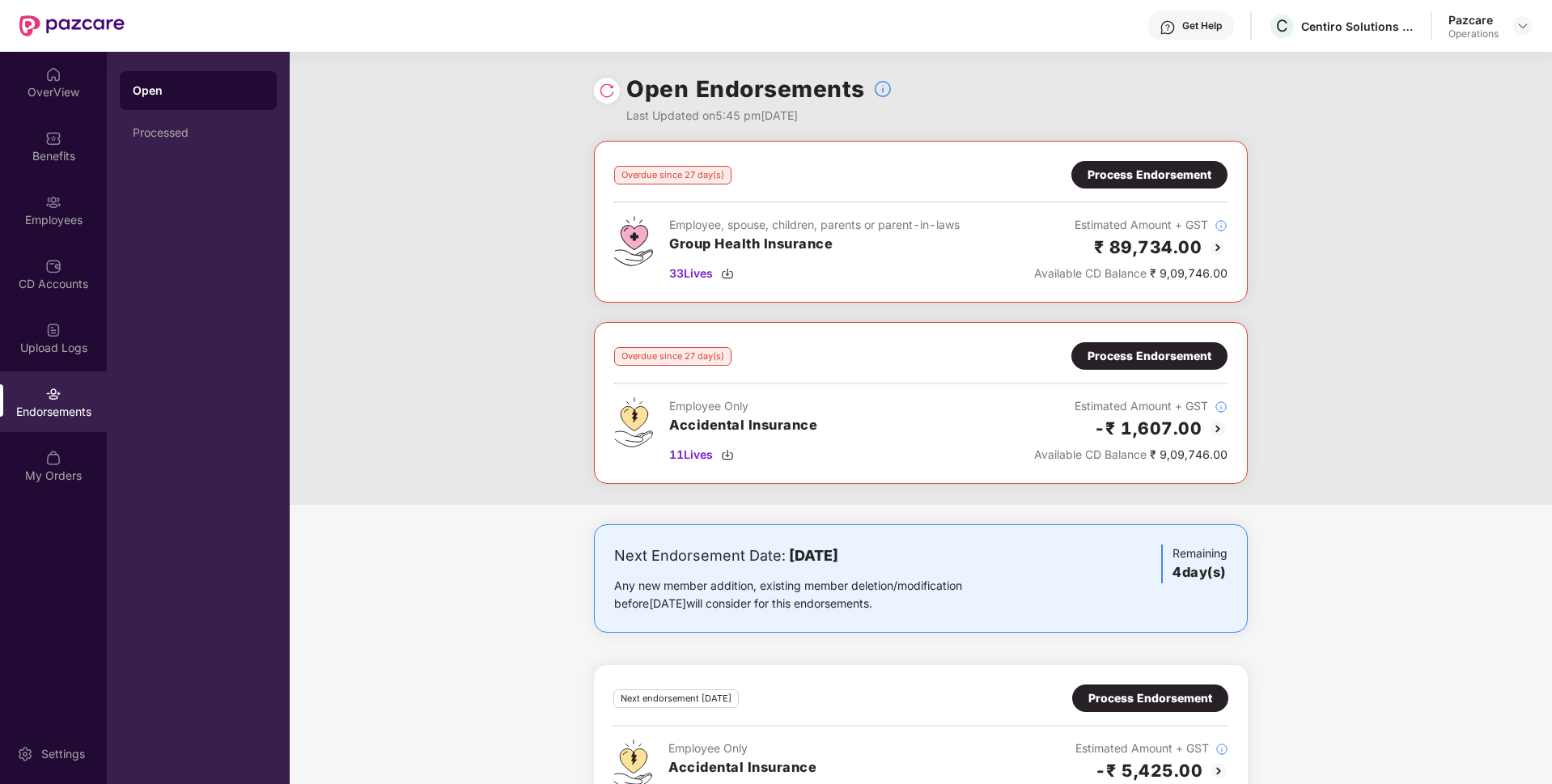
click at [1130, 182] on div "Process Endorsement" at bounding box center [1150, 175] width 124 height 18
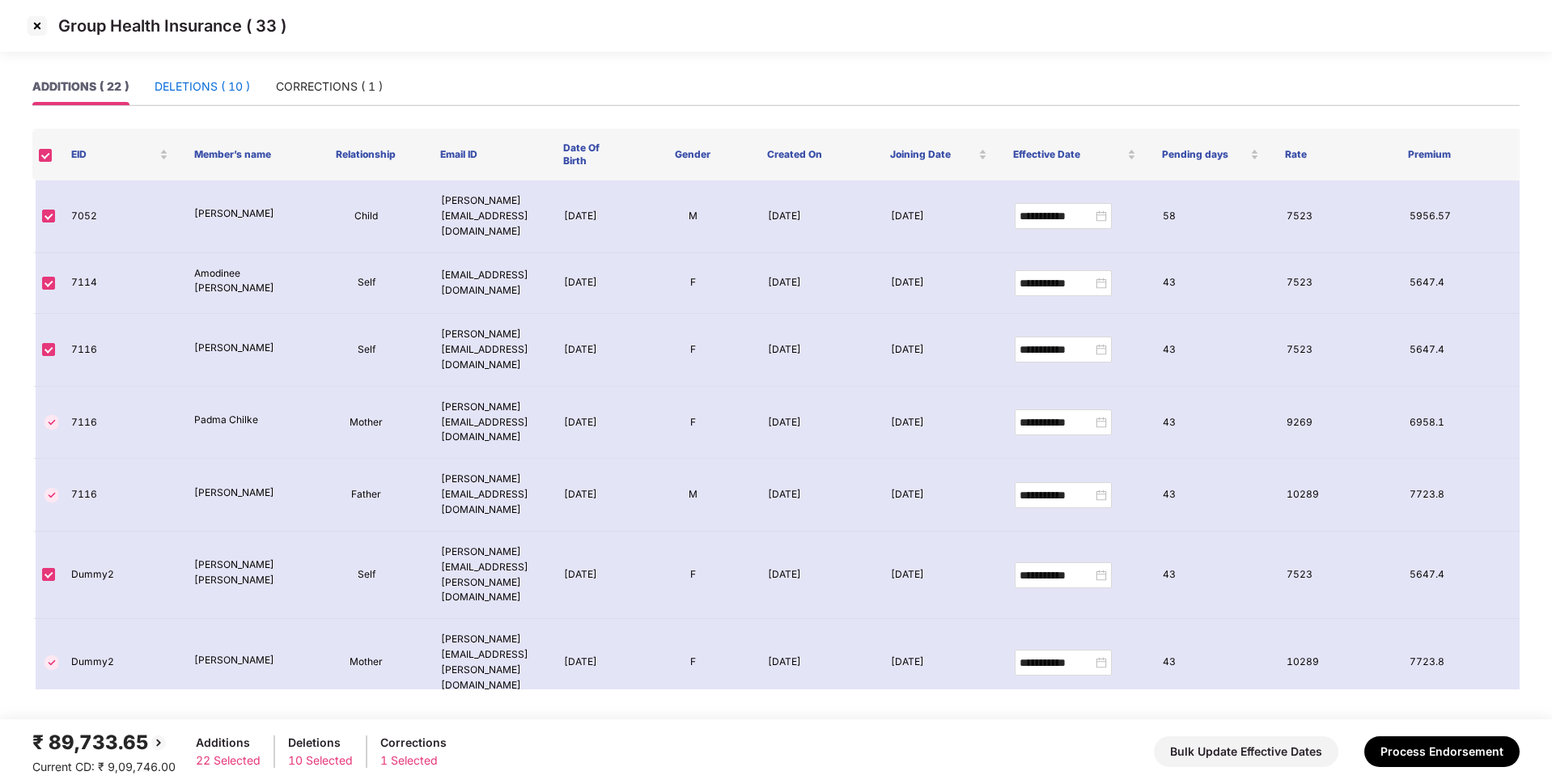
click at [169, 86] on div "DELETIONS ( 10 )" at bounding box center [202, 86] width 95 height 18
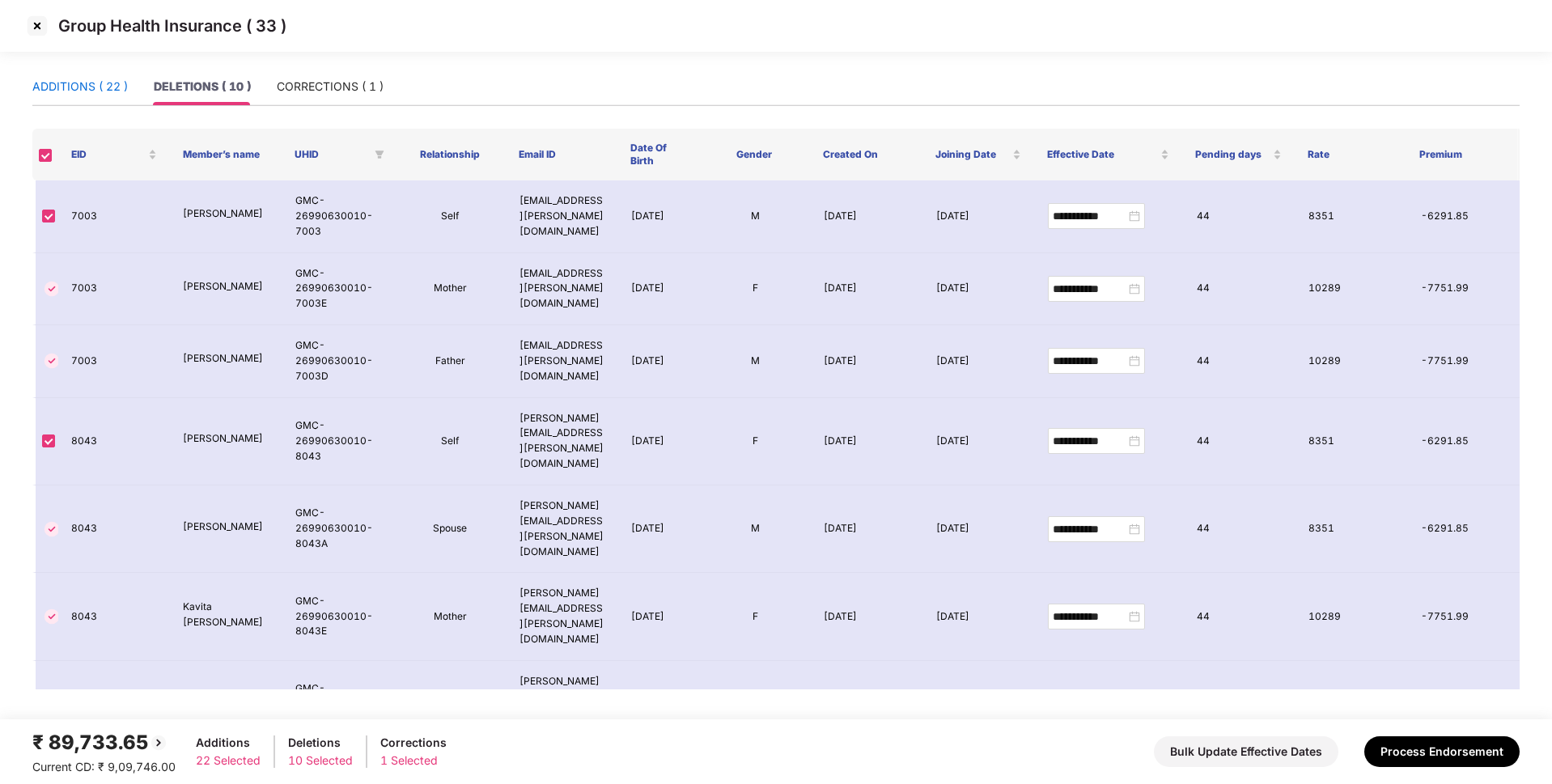
click at [76, 91] on div "ADDITIONS ( 22 )" at bounding box center [80, 86] width 95 height 18
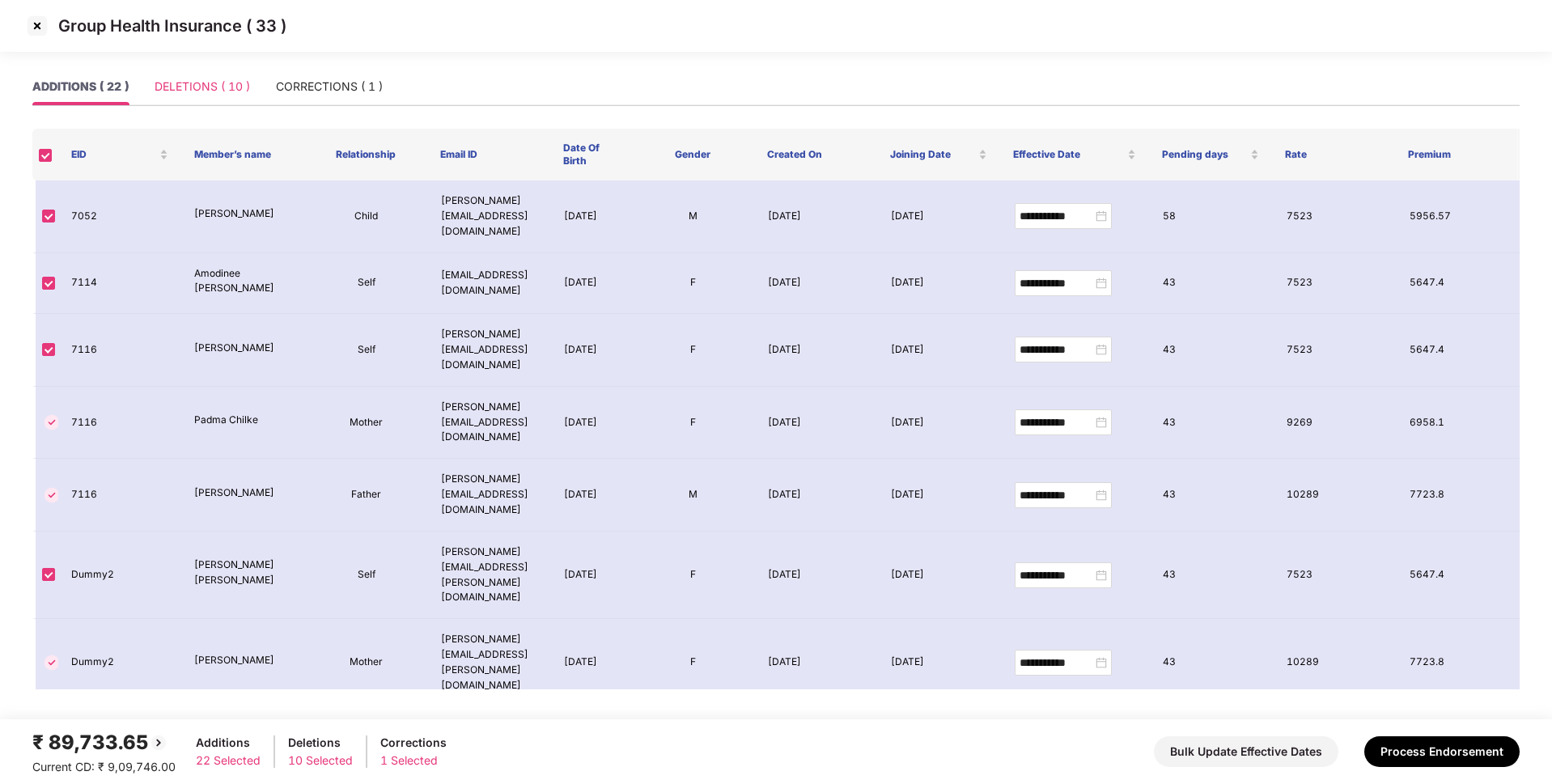
click at [239, 97] on div "DELETIONS ( 10 )" at bounding box center [202, 86] width 95 height 38
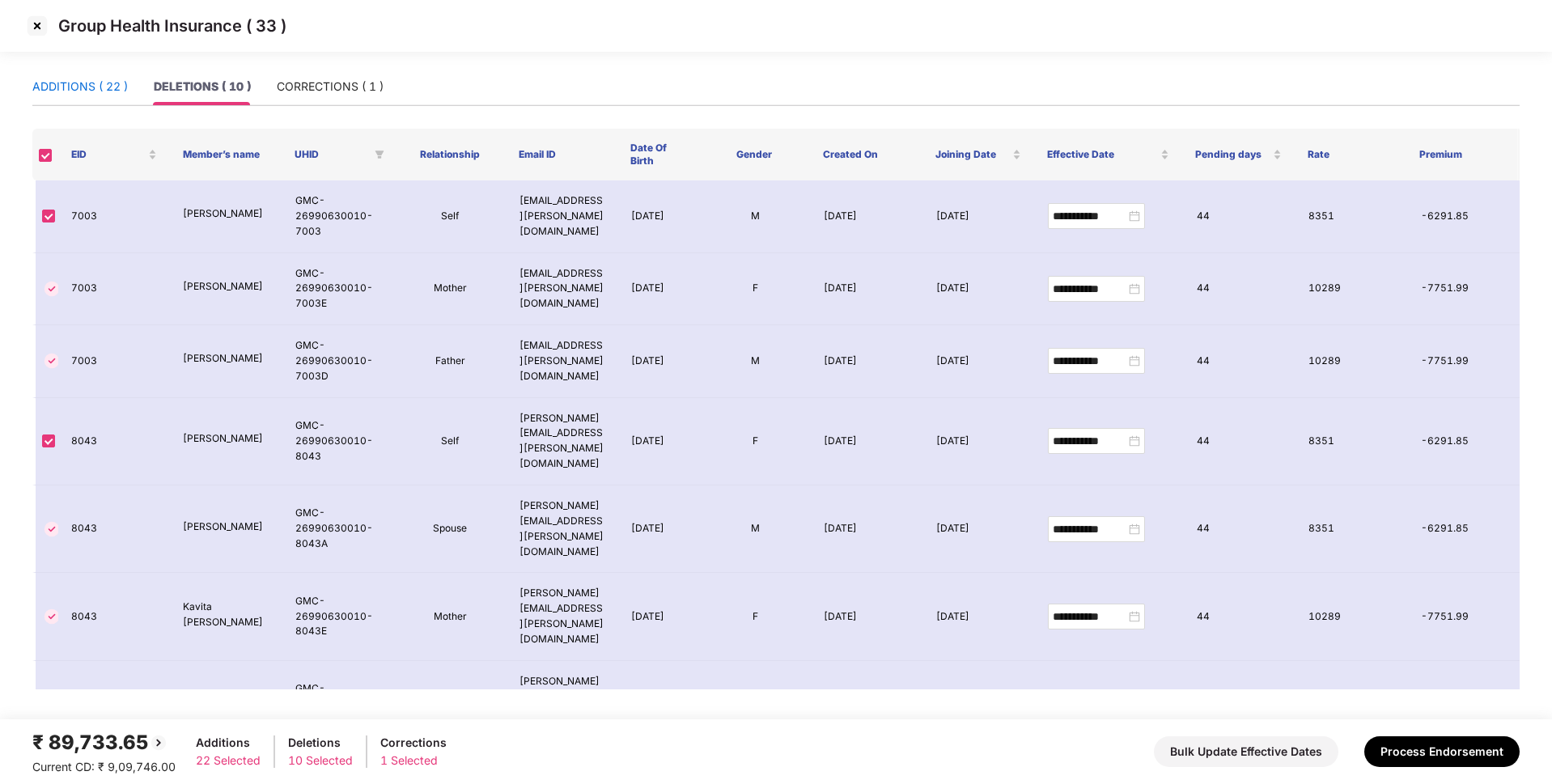
click at [107, 91] on div "ADDITIONS ( 22 )" at bounding box center [80, 86] width 95 height 18
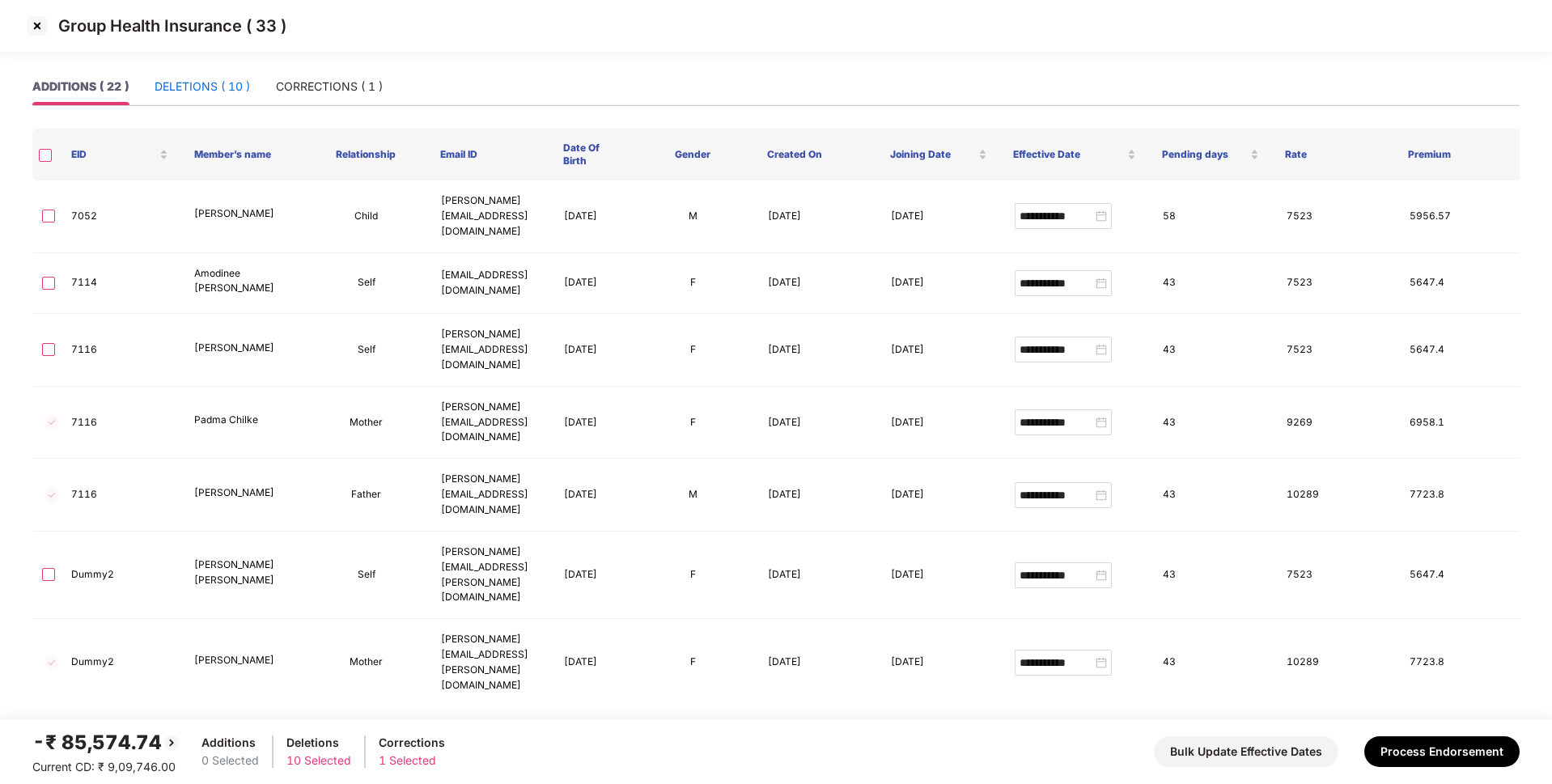
click at [184, 95] on div "DELETIONS ( 10 )" at bounding box center [202, 86] width 95 height 18
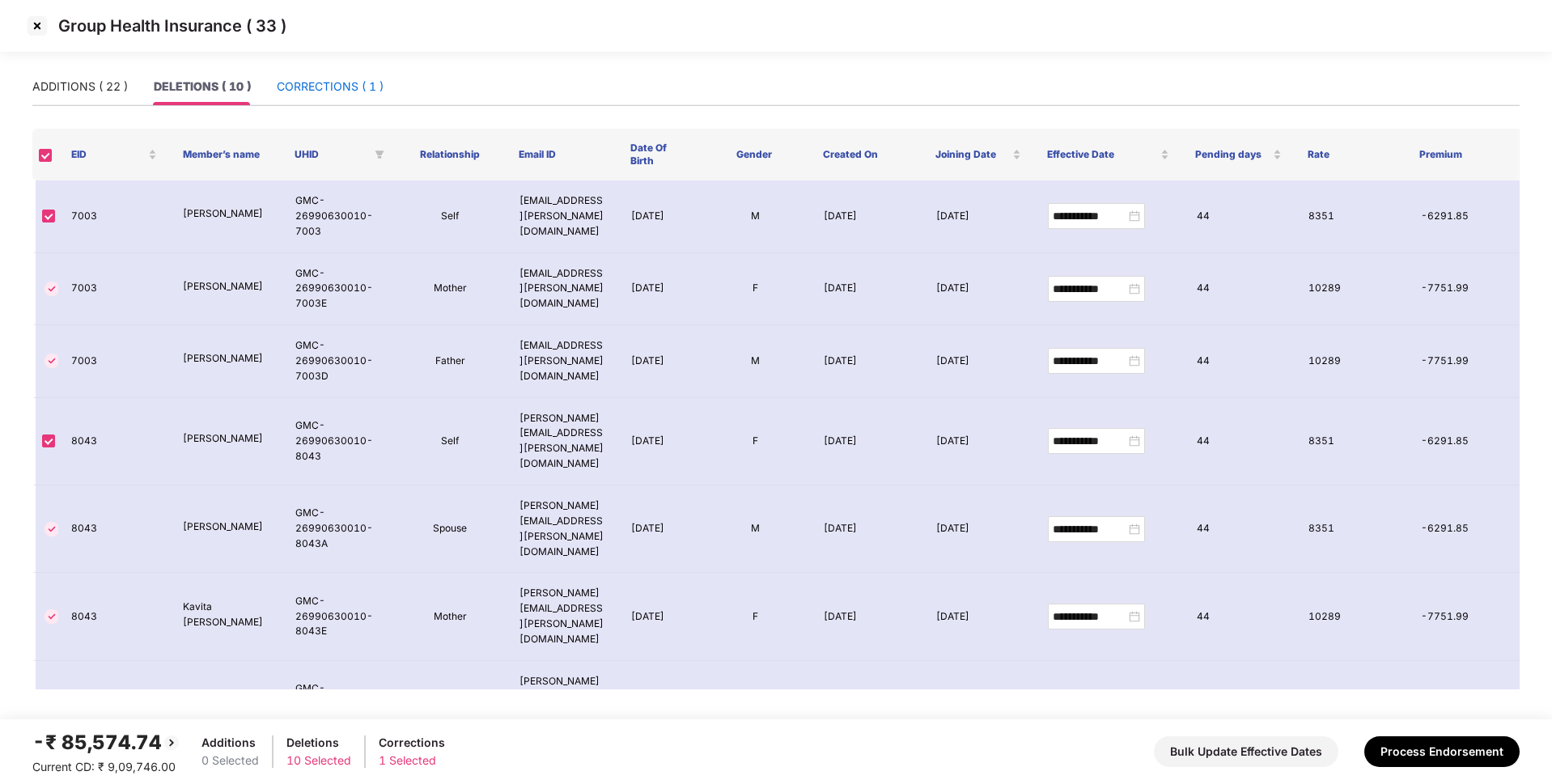
click at [341, 95] on div "CORRECTIONS ( 1 )" at bounding box center [330, 86] width 107 height 18
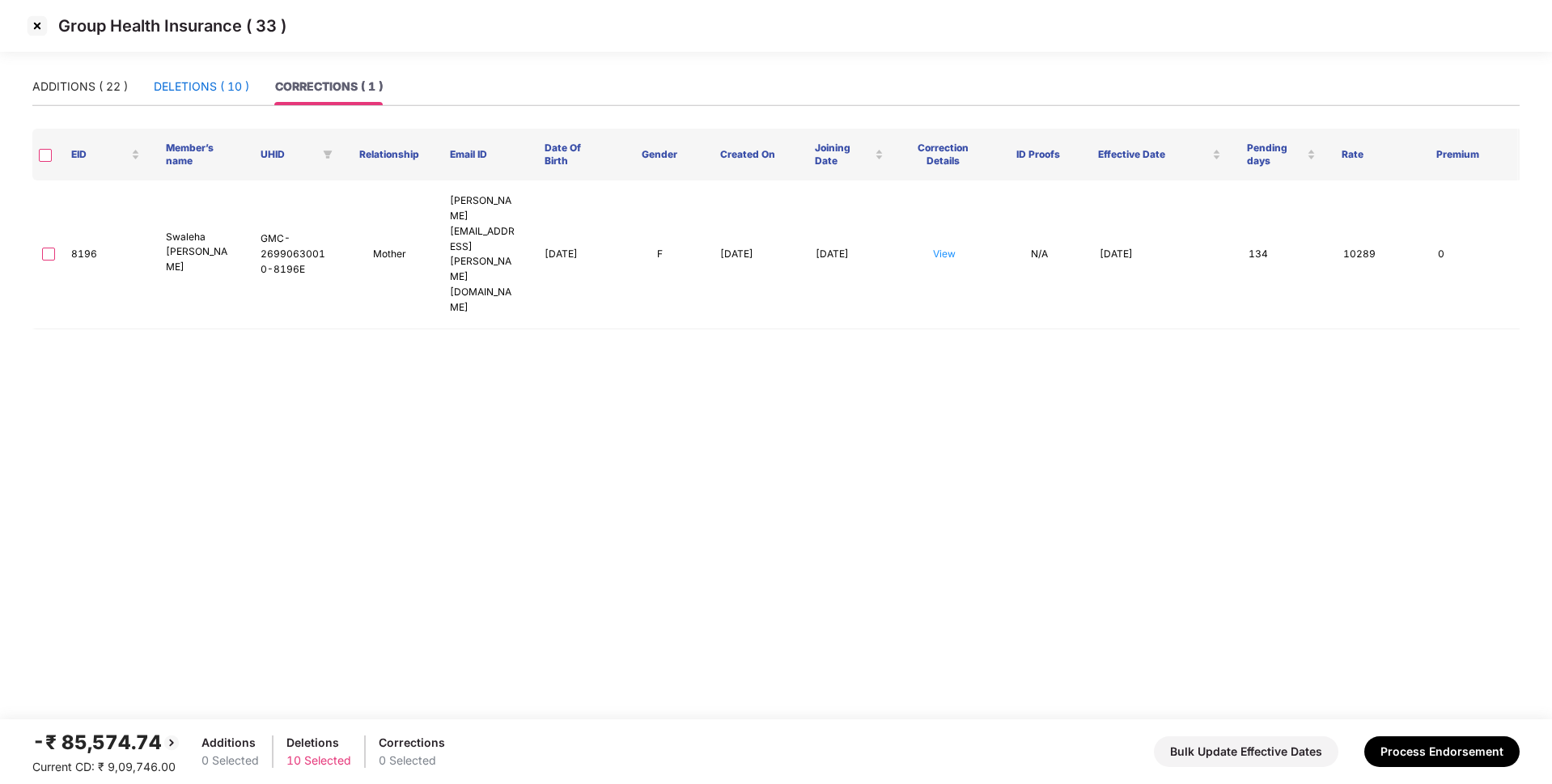
click at [191, 80] on div "DELETIONS ( 10 )" at bounding box center [201, 86] width 95 height 18
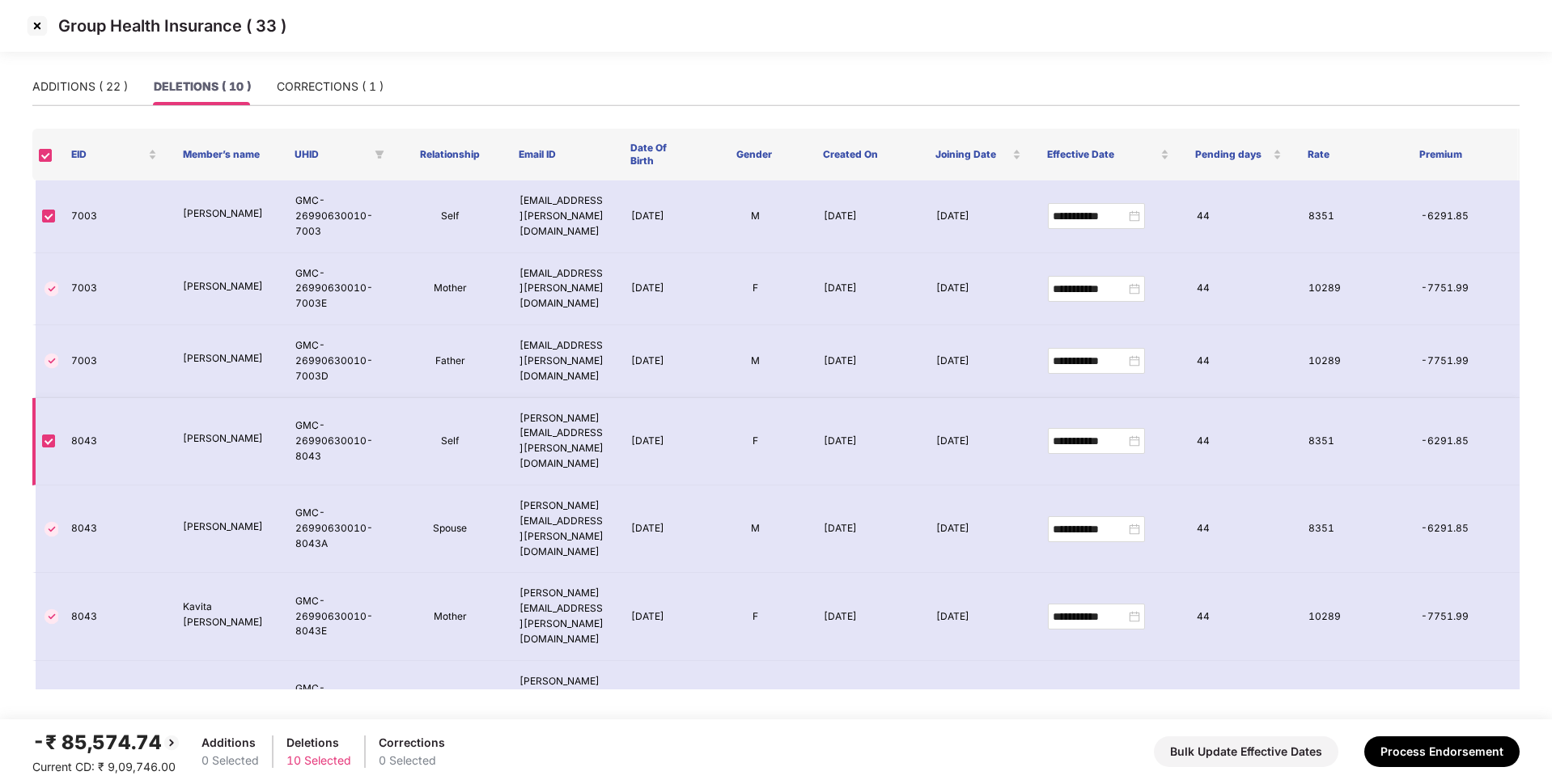
scroll to position [215, 0]
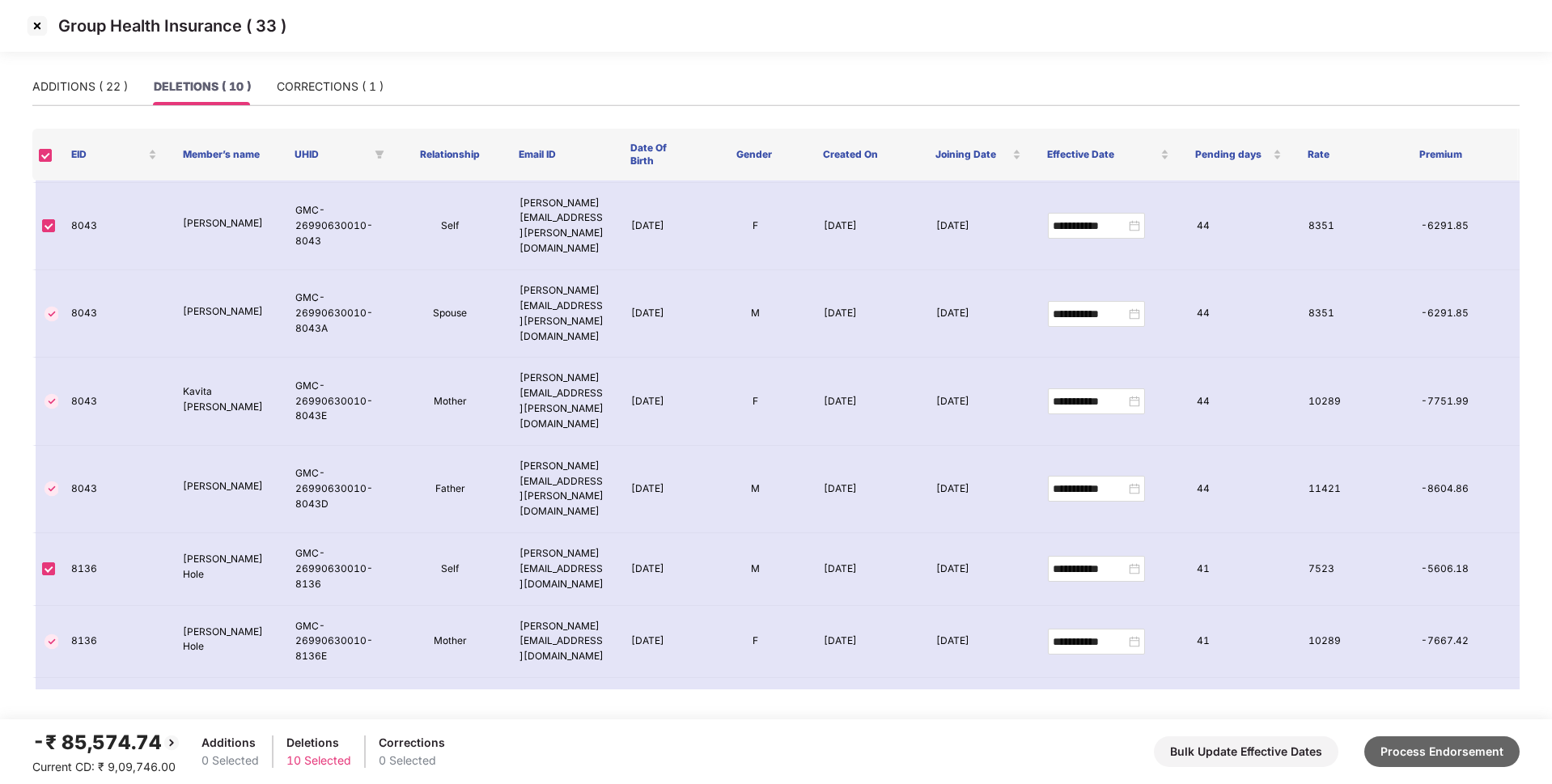
click at [1459, 751] on button "Process Endorsement" at bounding box center [1442, 751] width 155 height 31
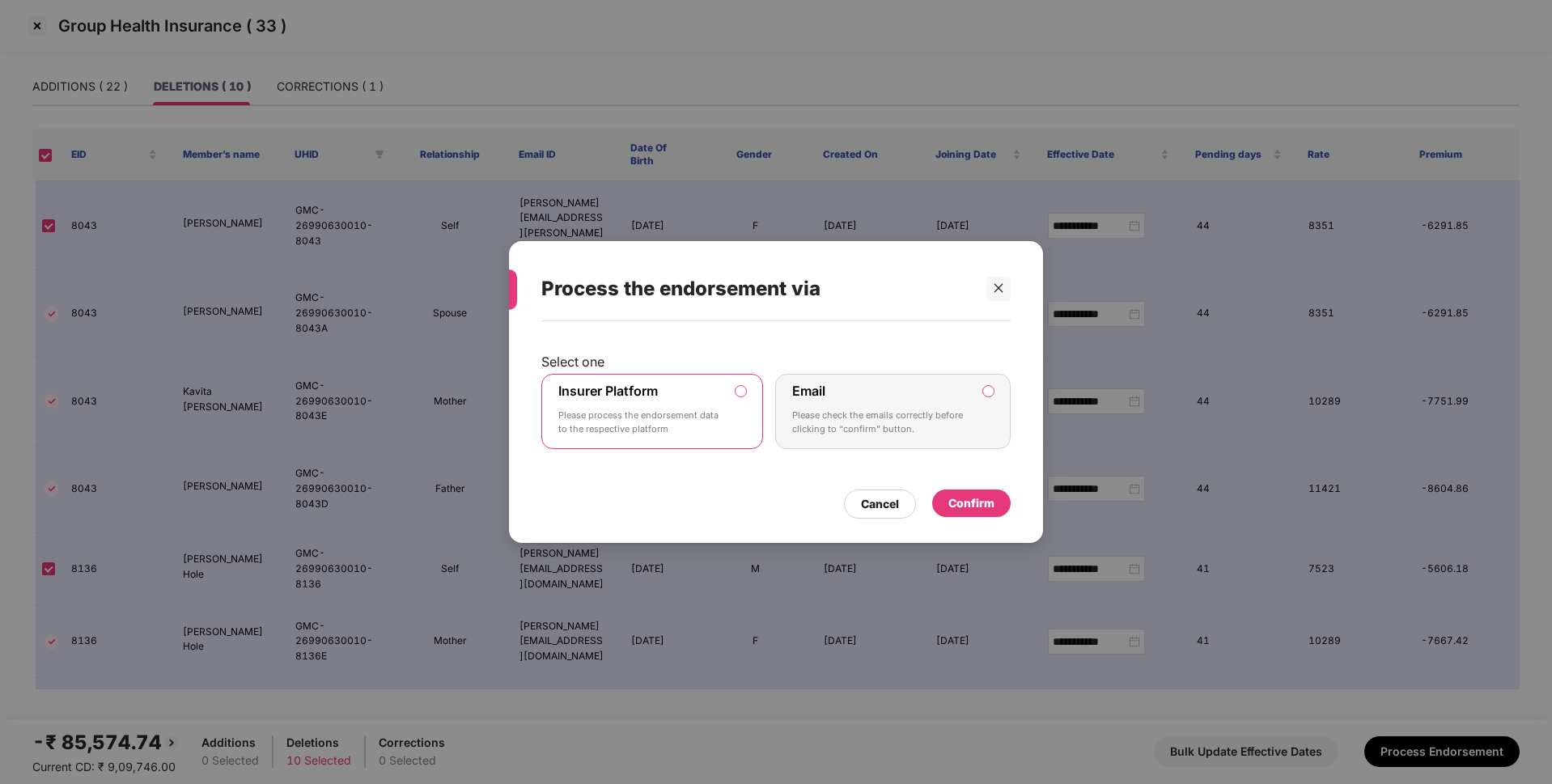
click at [959, 509] on div "Confirm" at bounding box center [971, 503] width 47 height 18
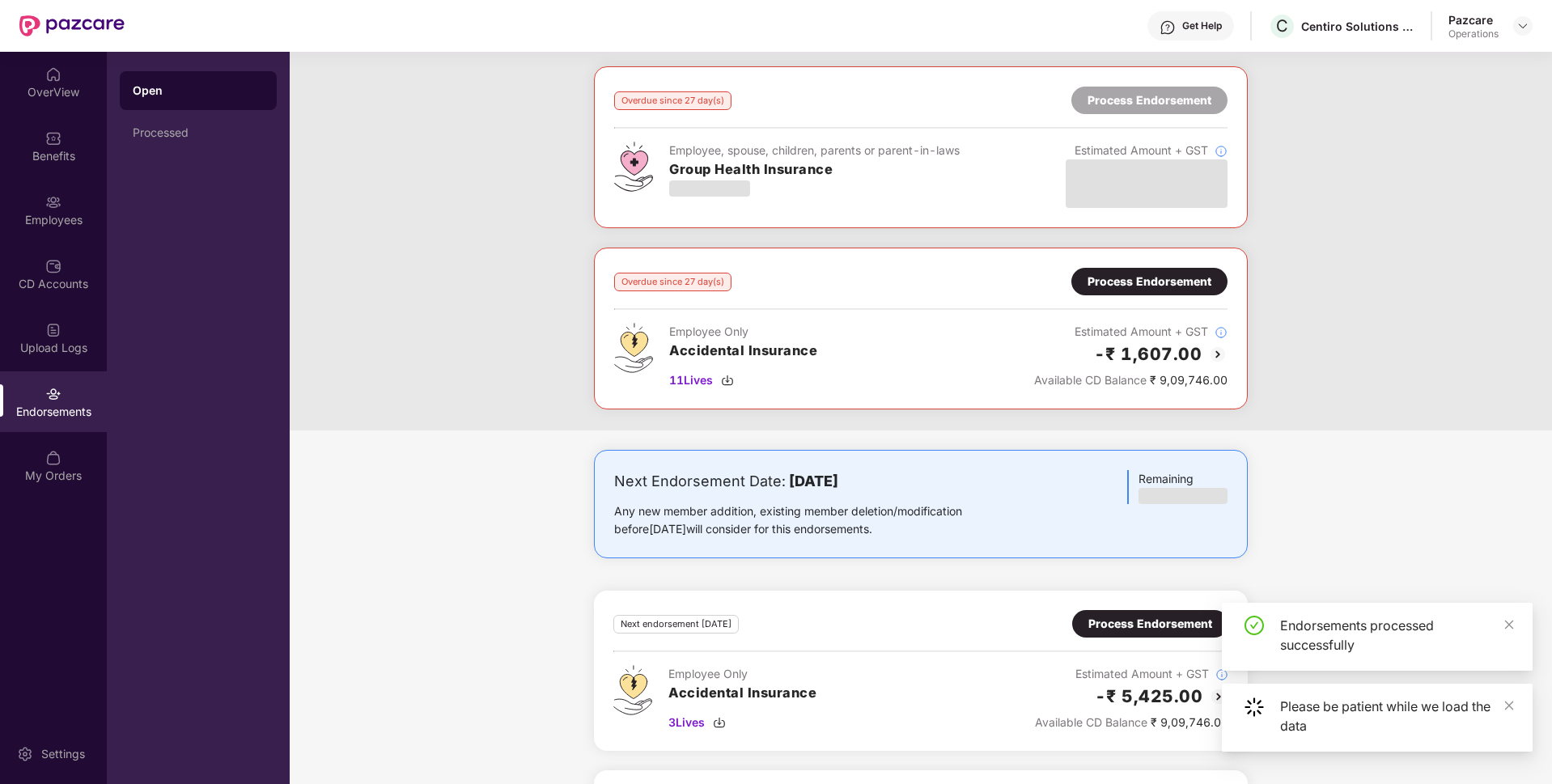
scroll to position [0, 0]
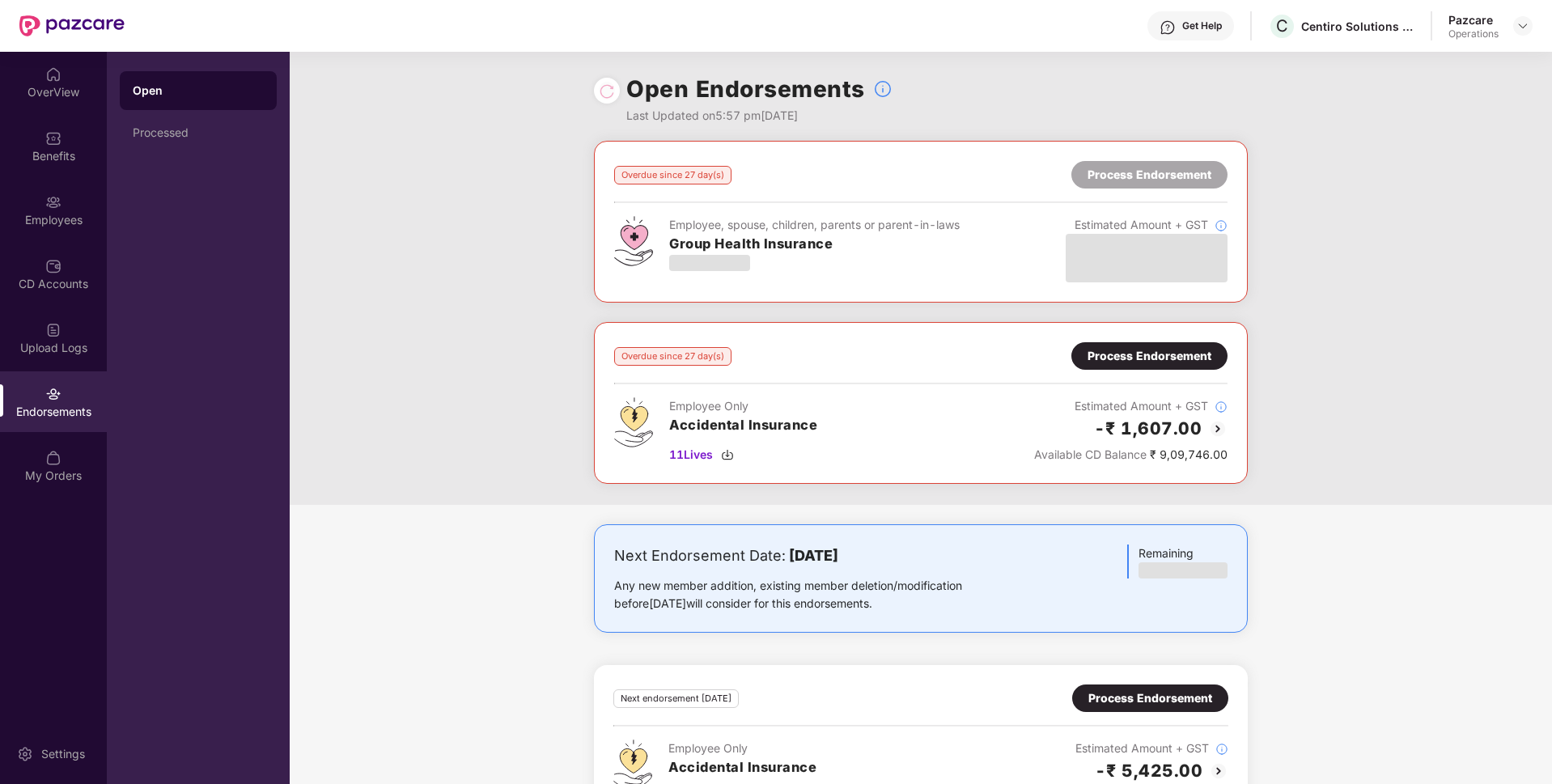
click at [1120, 356] on div "Process Endorsement" at bounding box center [1150, 356] width 124 height 18
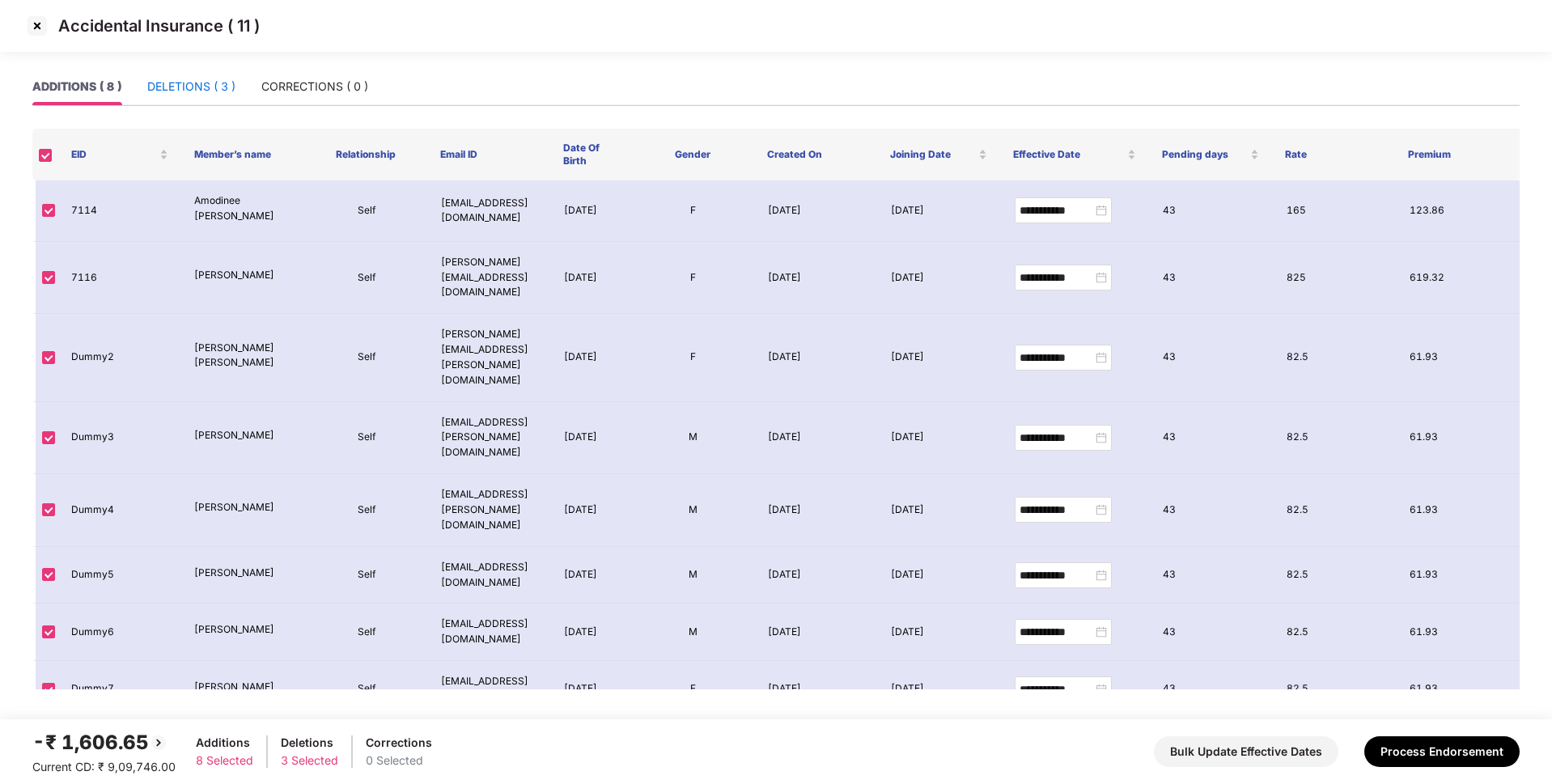
click at [162, 91] on div "DELETIONS ( 3 )" at bounding box center [191, 86] width 88 height 18
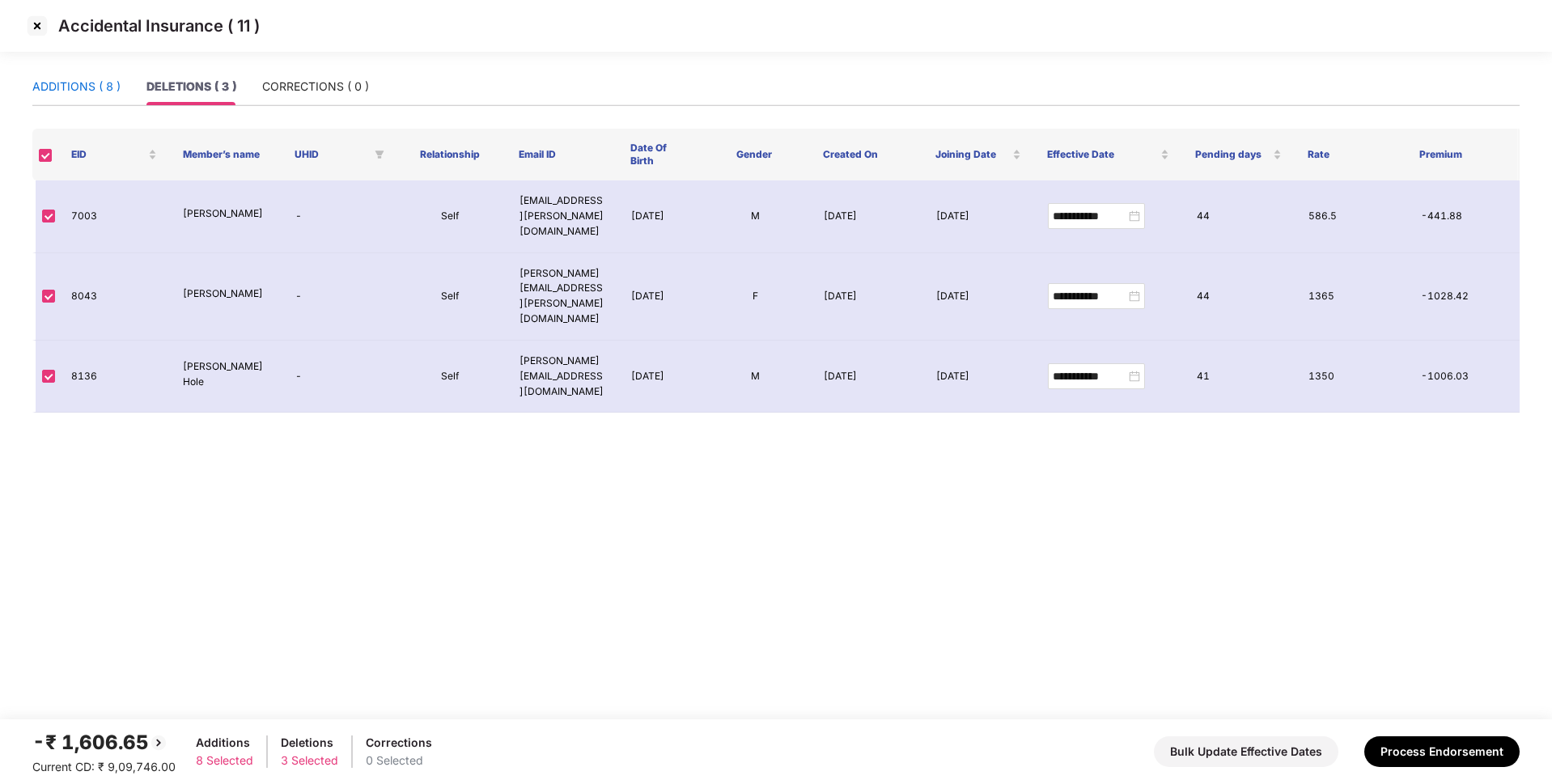
click at [81, 84] on div "ADDITIONS ( 8 )" at bounding box center [77, 86] width 88 height 18
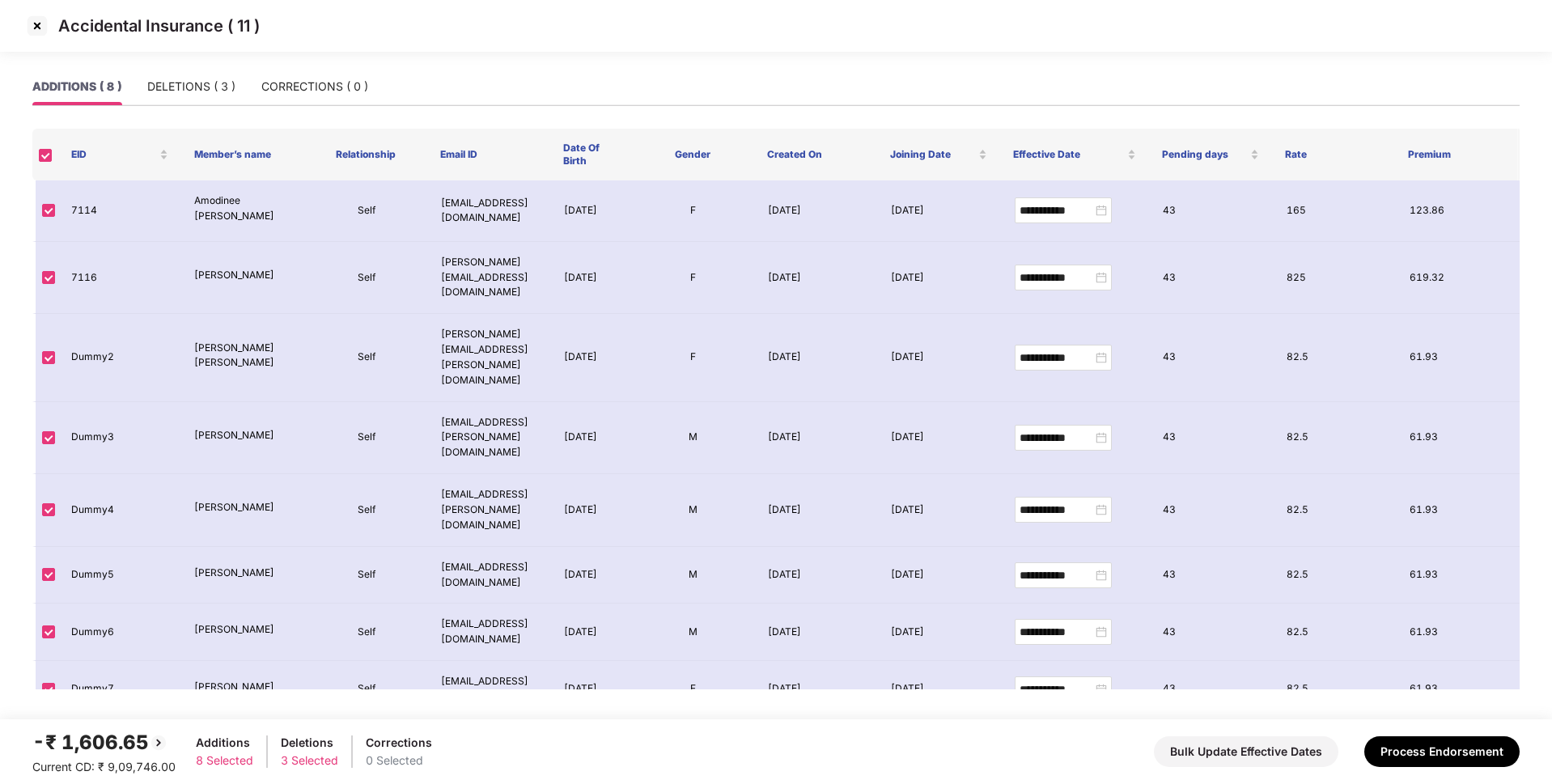
click at [46, 162] on th at bounding box center [46, 154] width 26 height 51
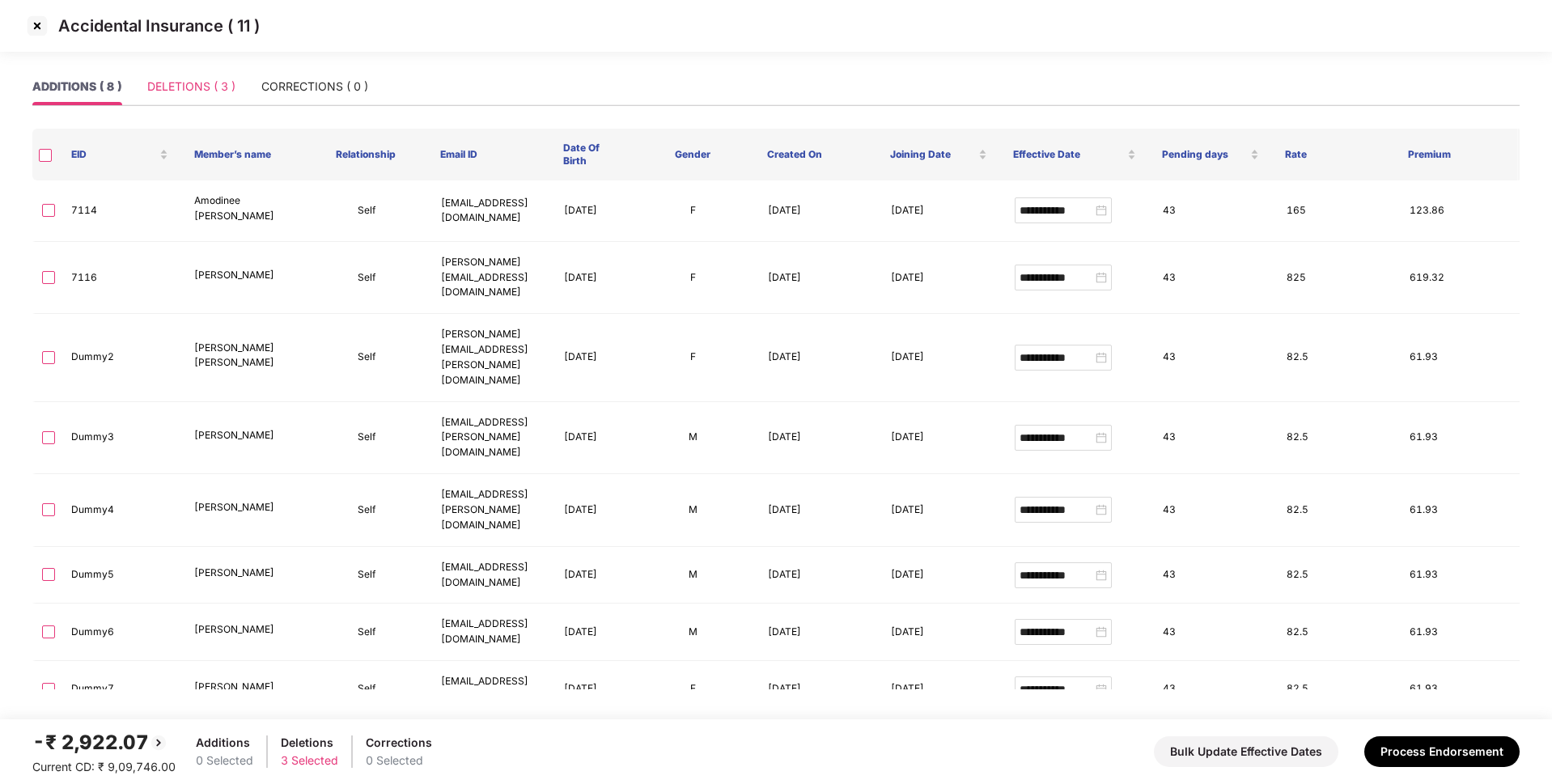
click at [193, 73] on div "DELETIONS ( 3 )" at bounding box center [191, 86] width 88 height 38
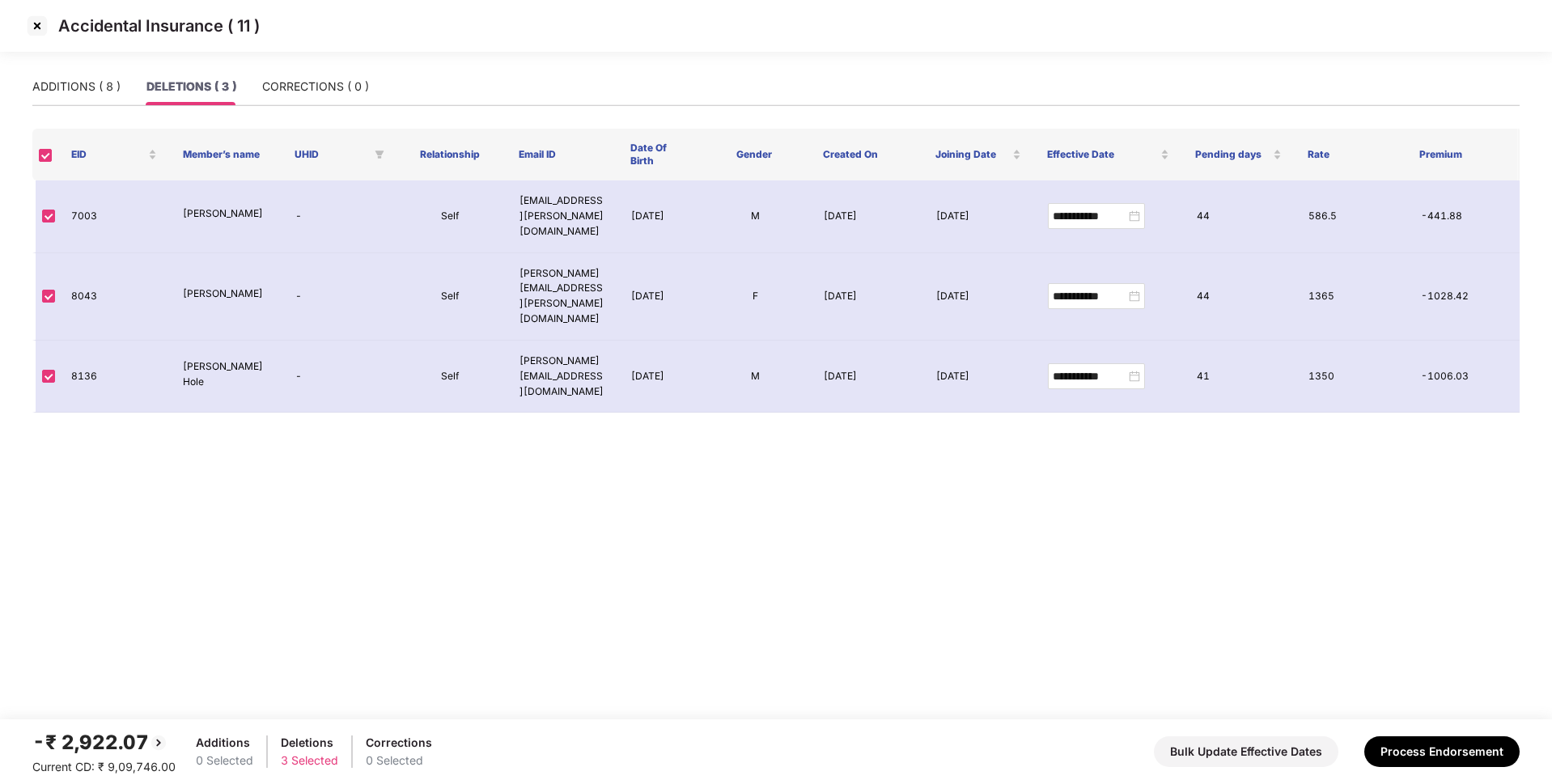
click at [42, 24] on img at bounding box center [38, 26] width 26 height 26
